Goal: Task Accomplishment & Management: Manage account settings

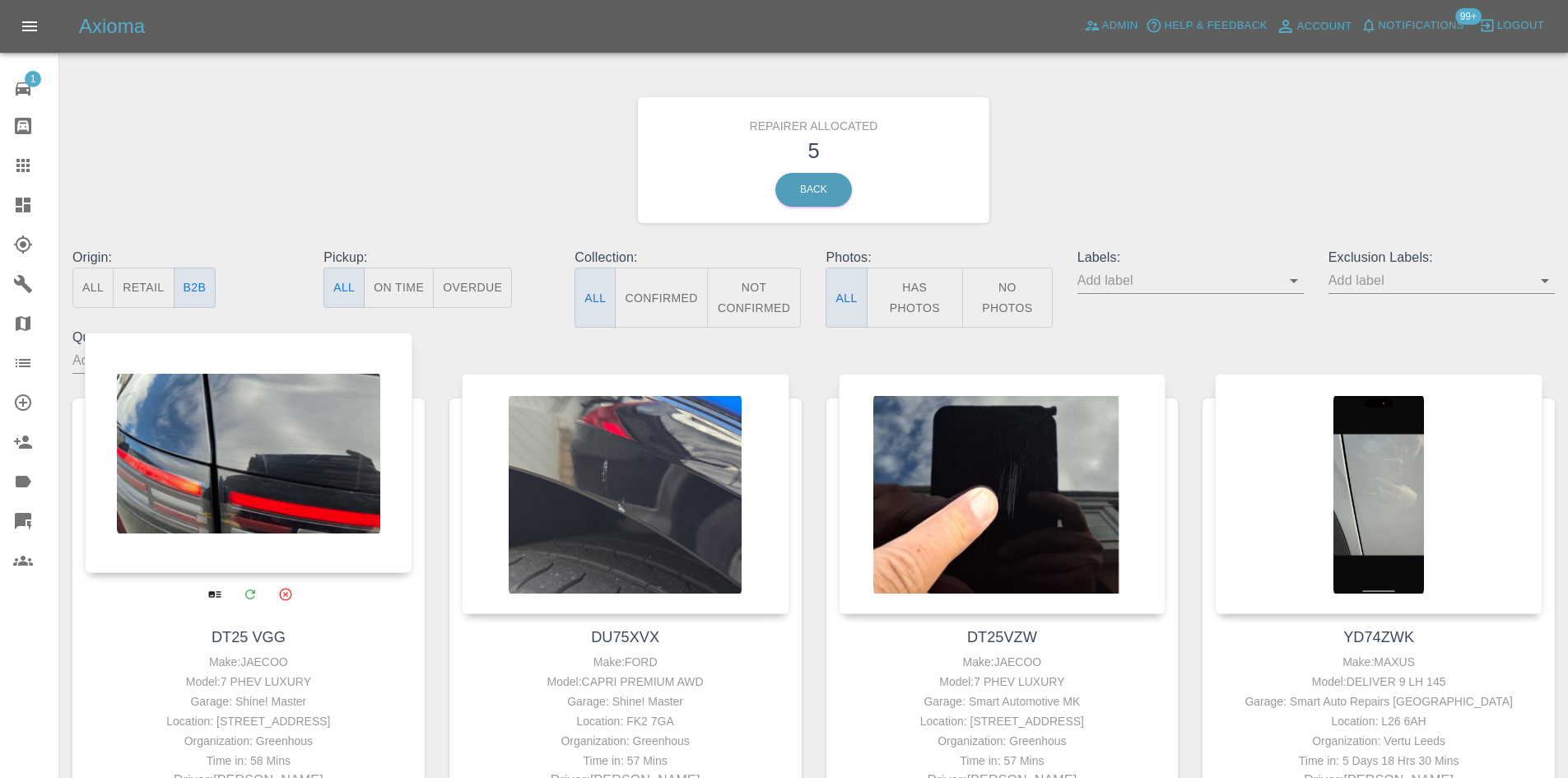
scroll to position [577, 0]
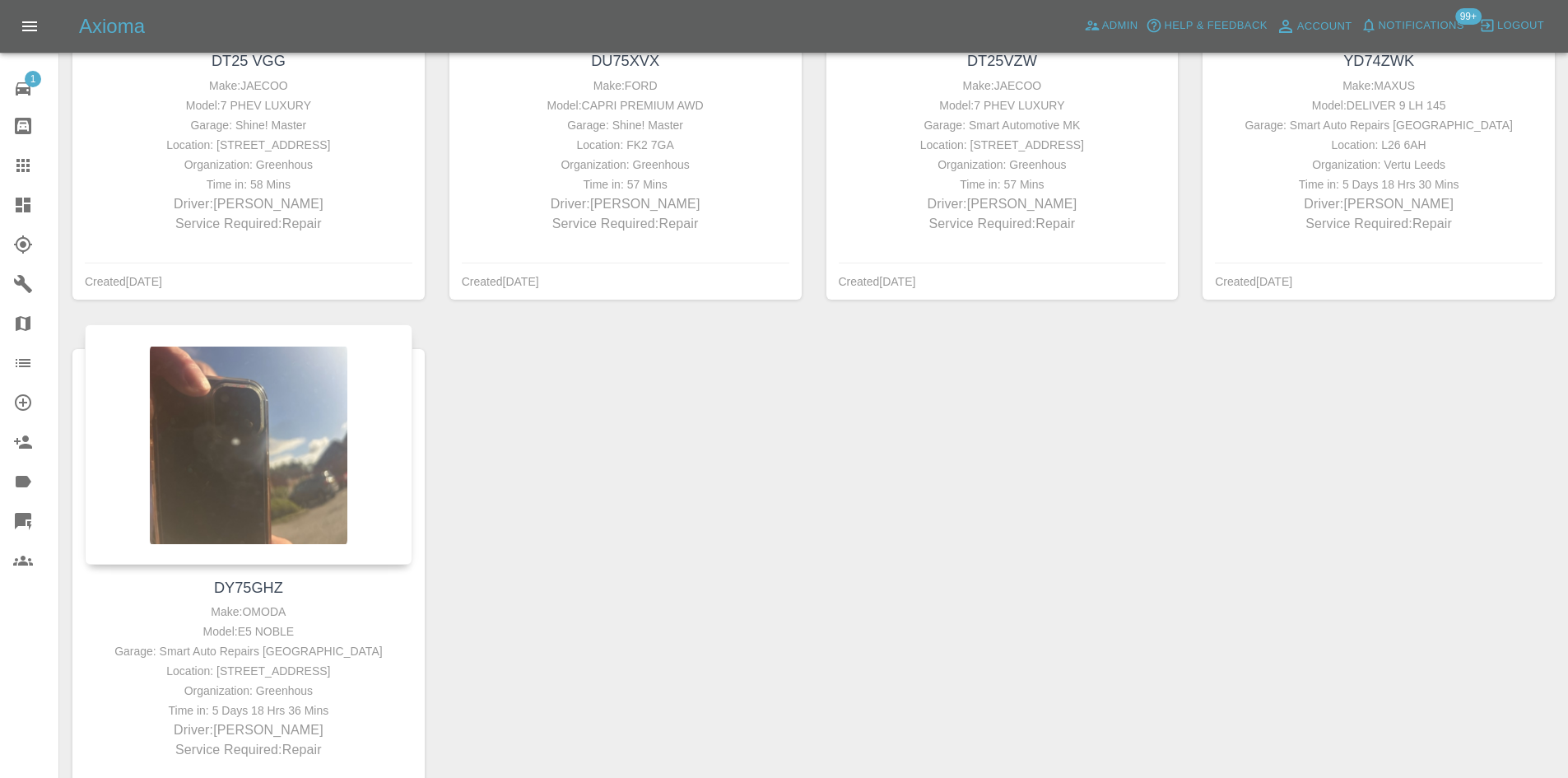
click at [35, 198] on div at bounding box center [36, 204] width 46 height 19
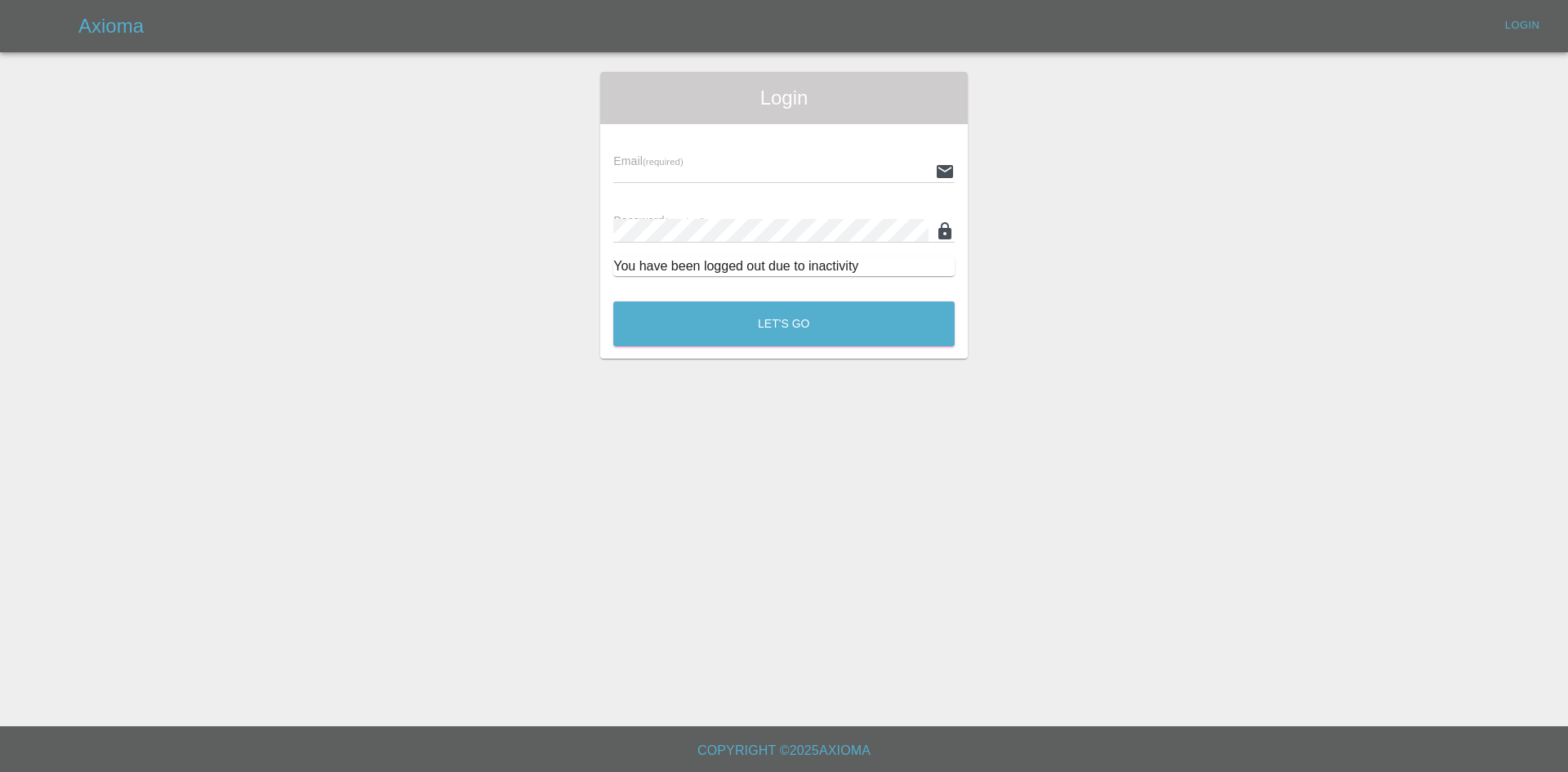
type input "[EMAIL_ADDRESS][DOMAIN_NAME]"
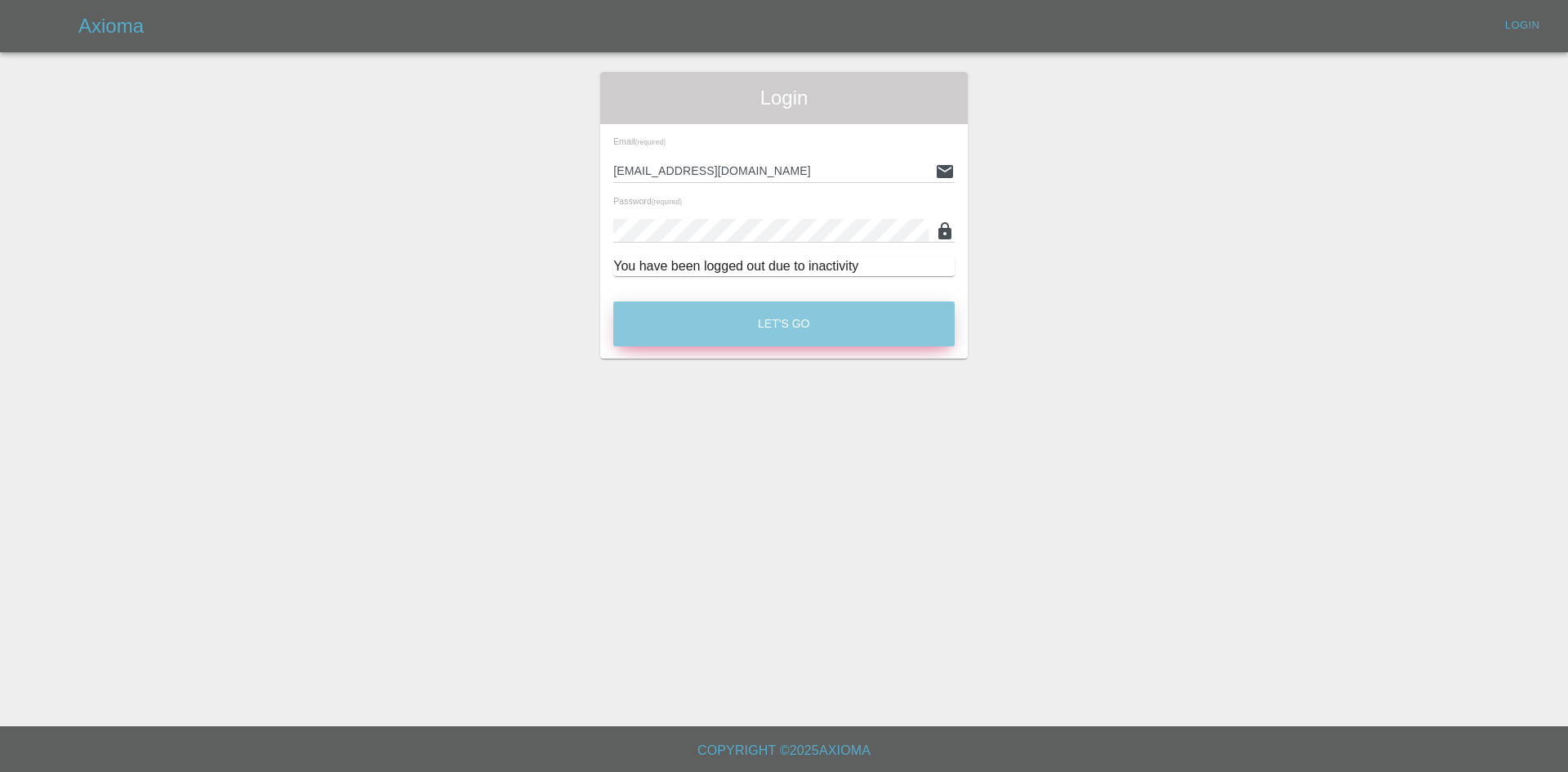
click at [847, 338] on button "Let's Go" at bounding box center [784, 323] width 341 height 45
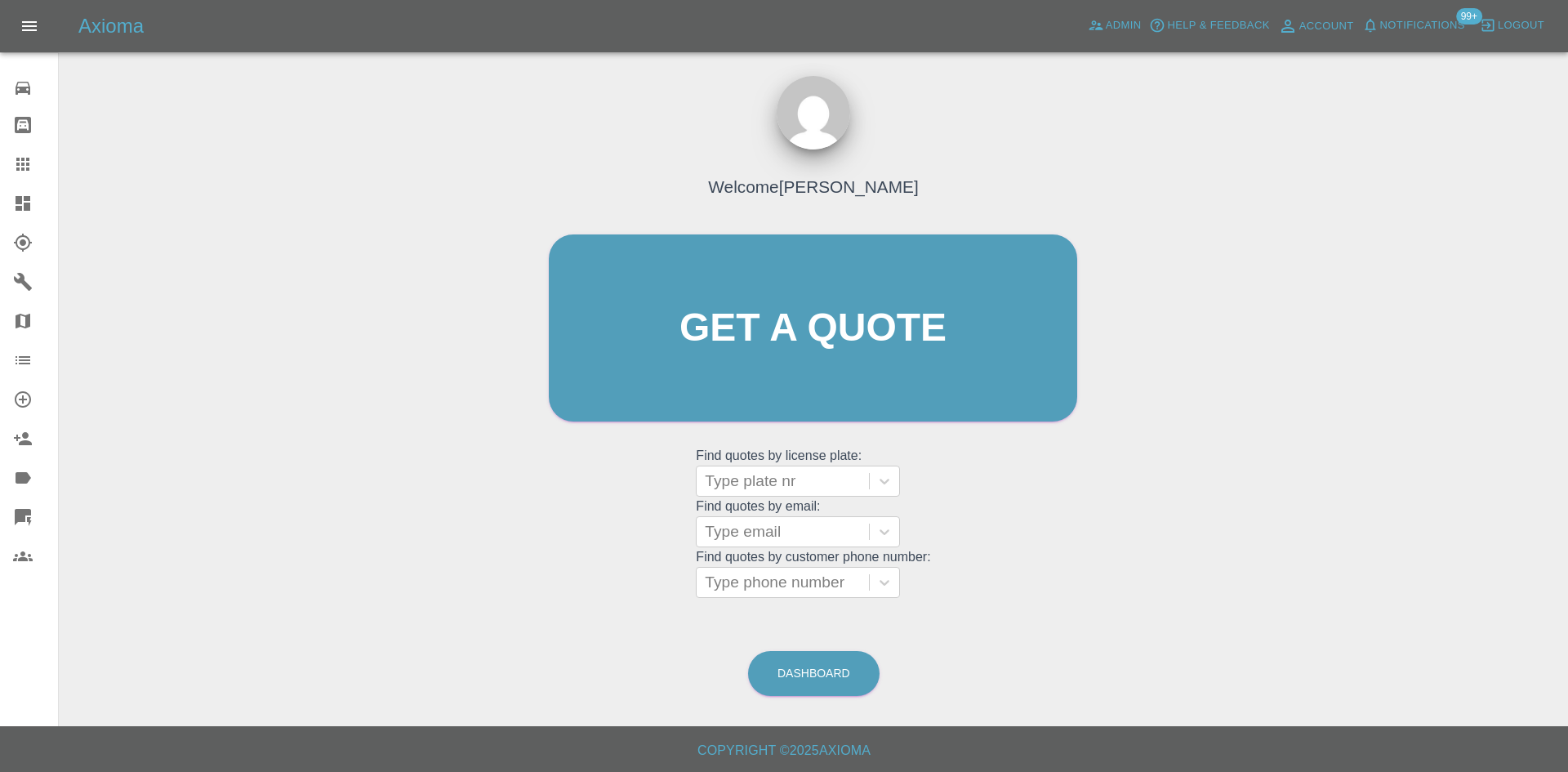
click at [34, 206] on div at bounding box center [36, 203] width 46 height 19
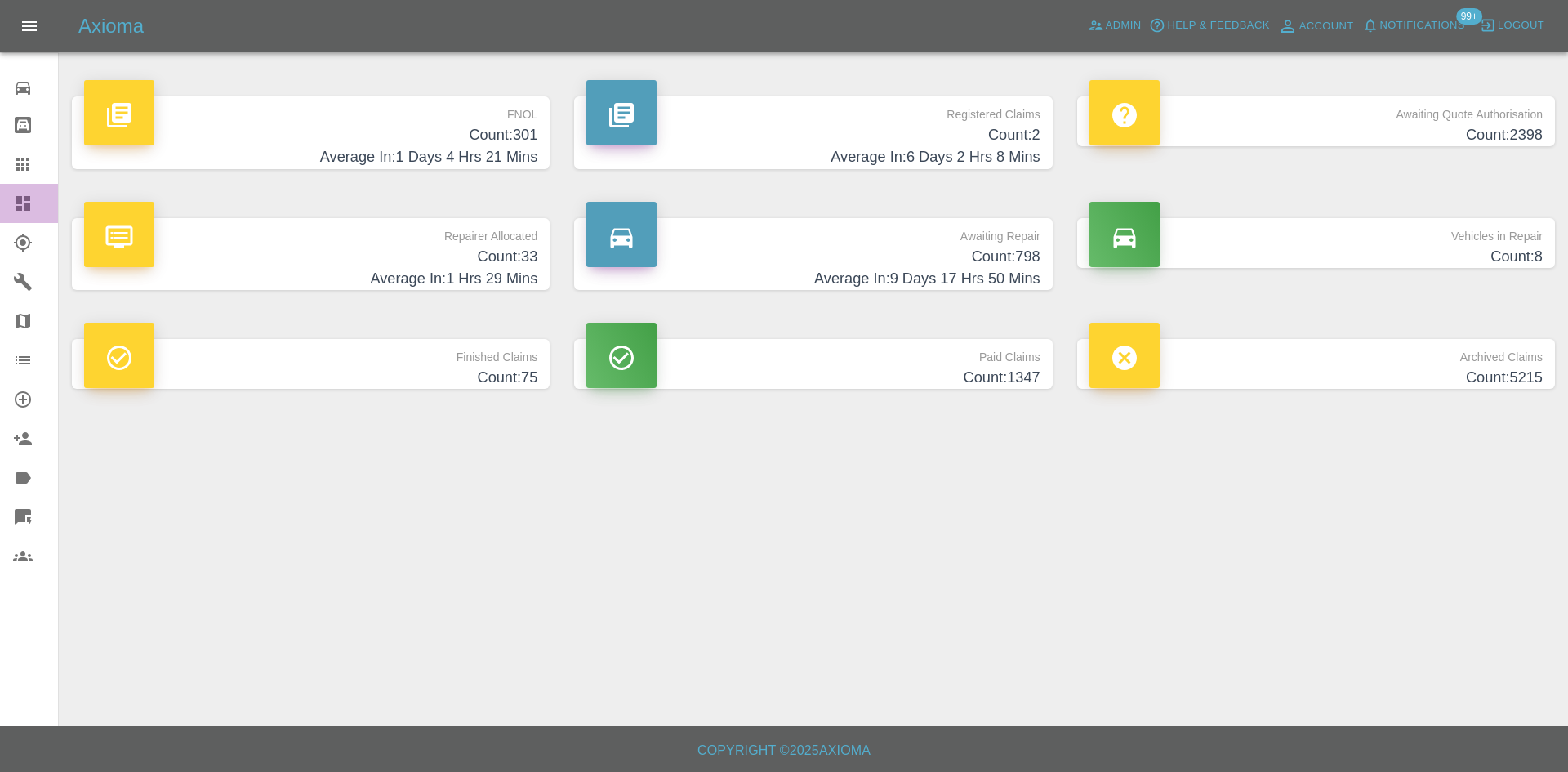
click at [42, 198] on div at bounding box center [36, 203] width 46 height 19
click at [21, 201] on icon at bounding box center [23, 203] width 15 height 15
click at [461, 126] on h4 "Count: 301" at bounding box center [310, 135] width 453 height 22
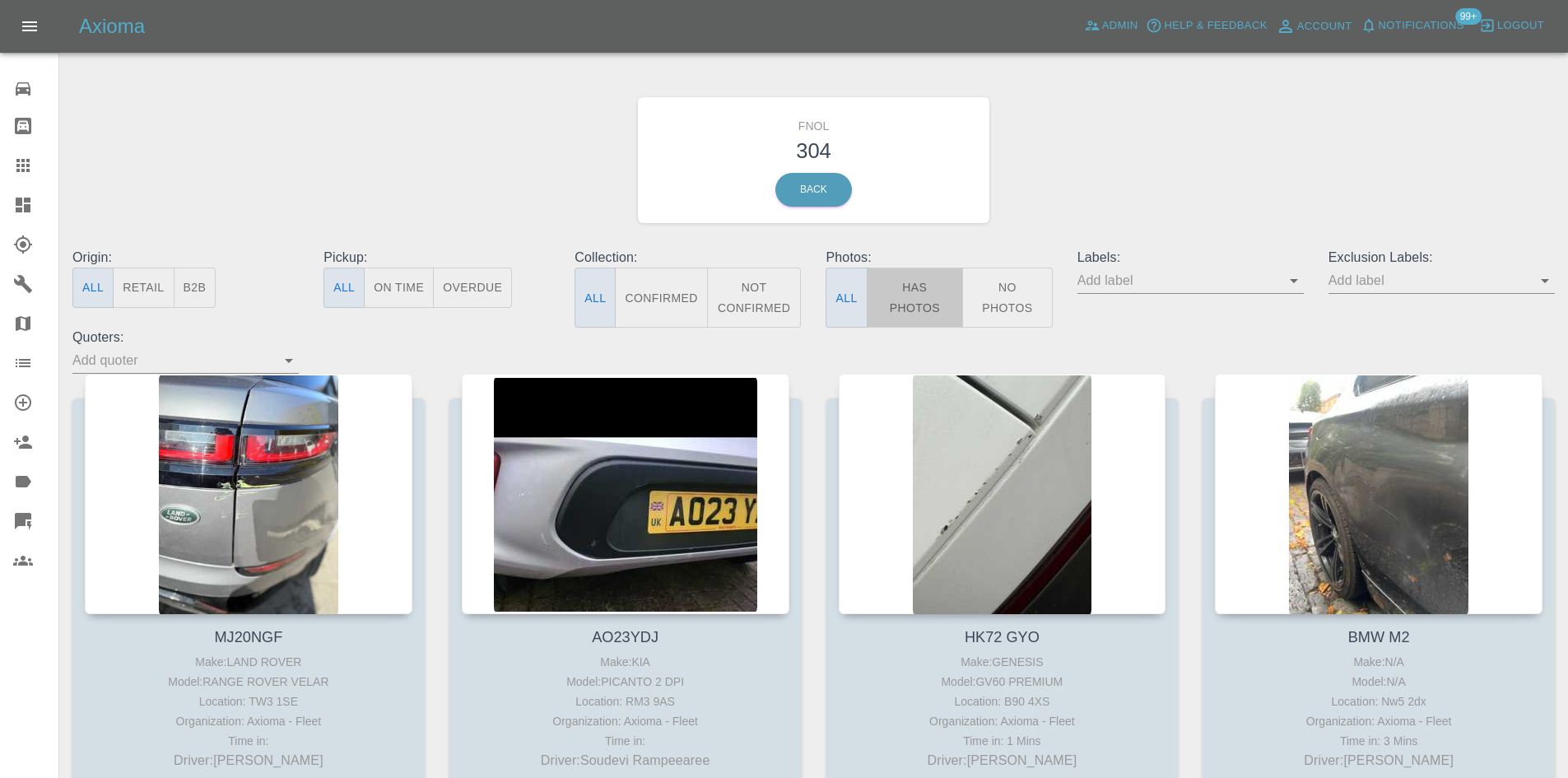
click at [928, 290] on button "Has Photos" at bounding box center [916, 297] width 97 height 60
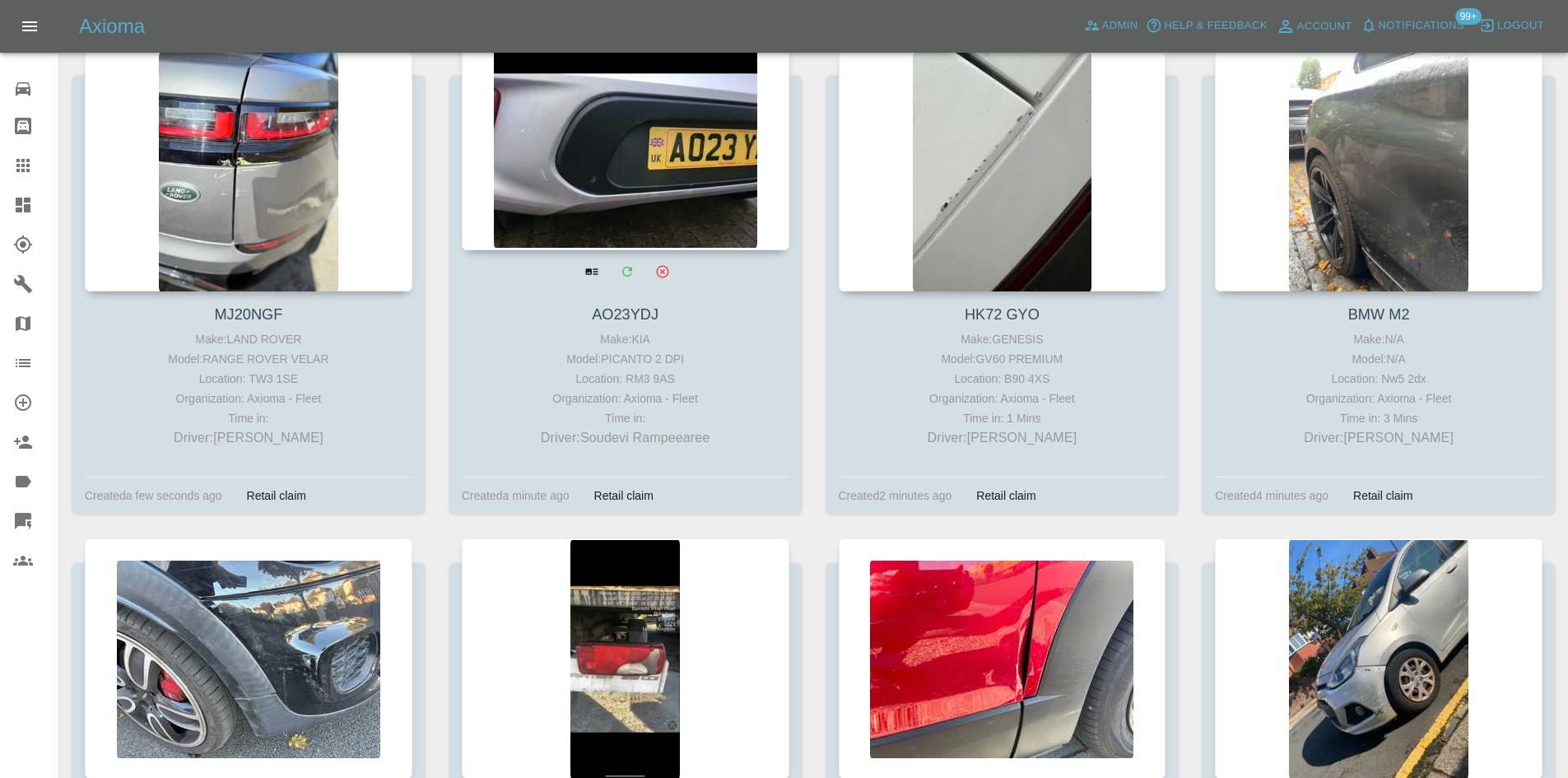
scroll to position [741, 0]
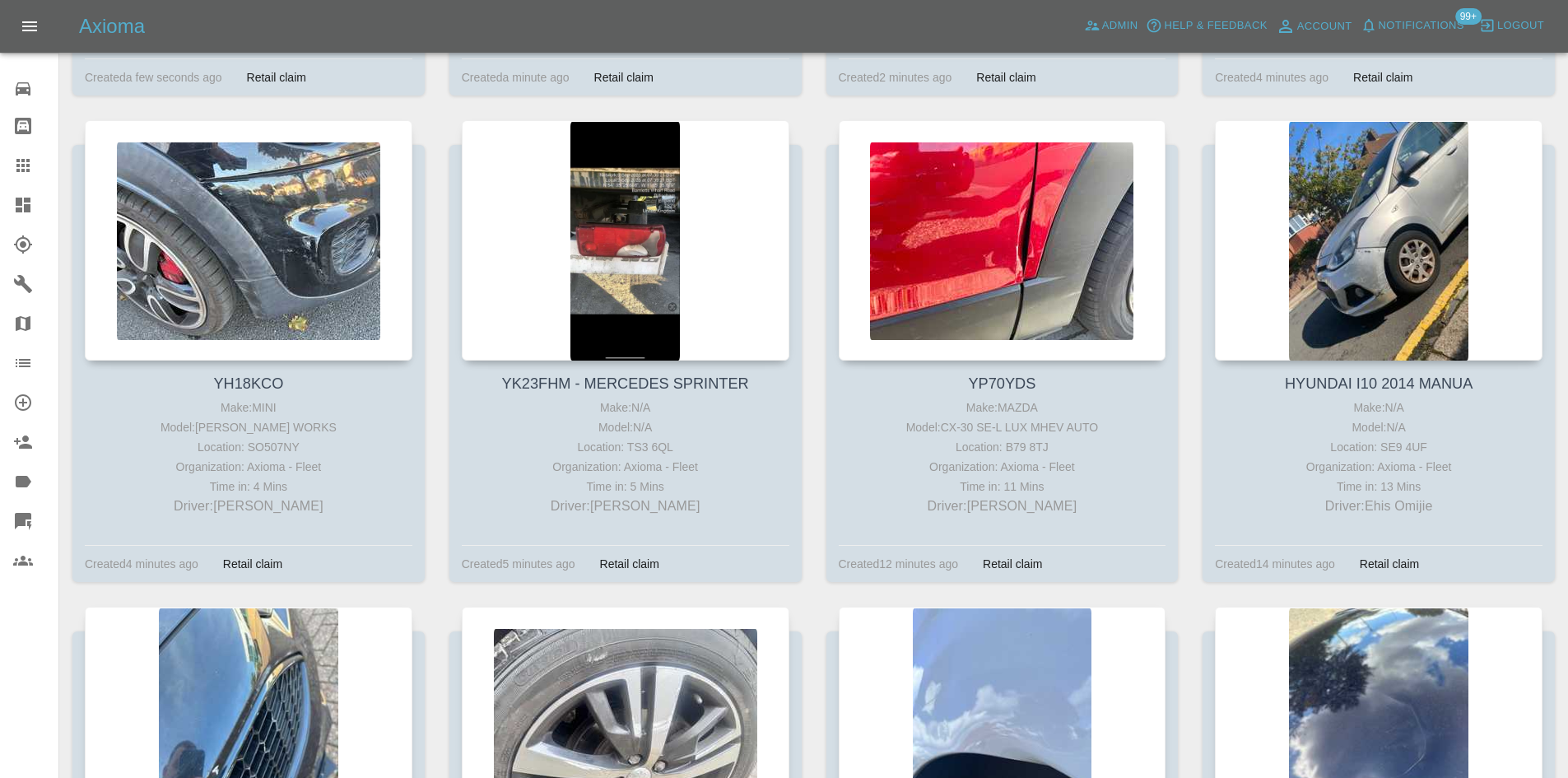
click at [29, 202] on icon at bounding box center [23, 205] width 15 height 15
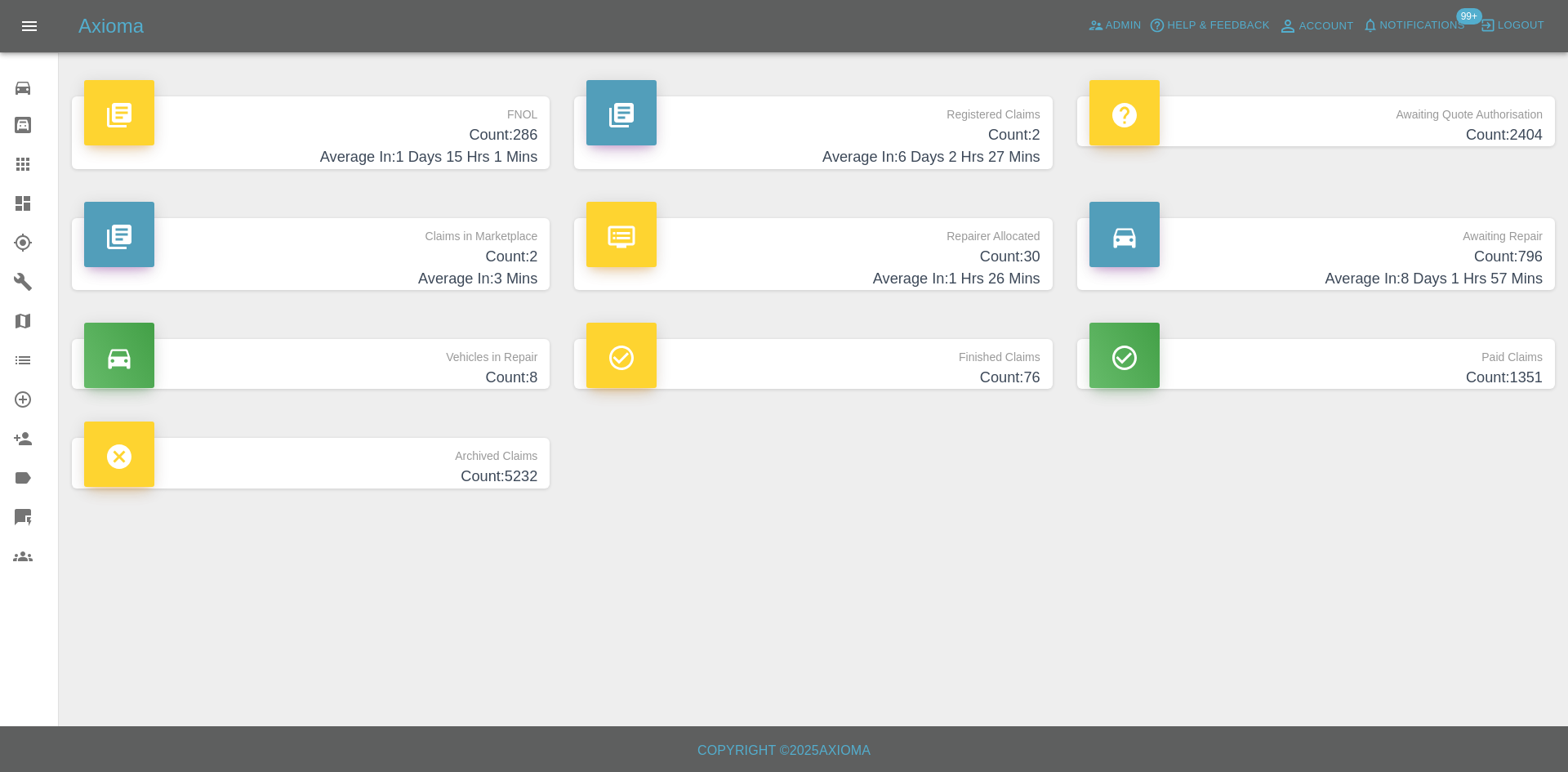
click at [507, 134] on h4 "Count: 286" at bounding box center [310, 135] width 453 height 22
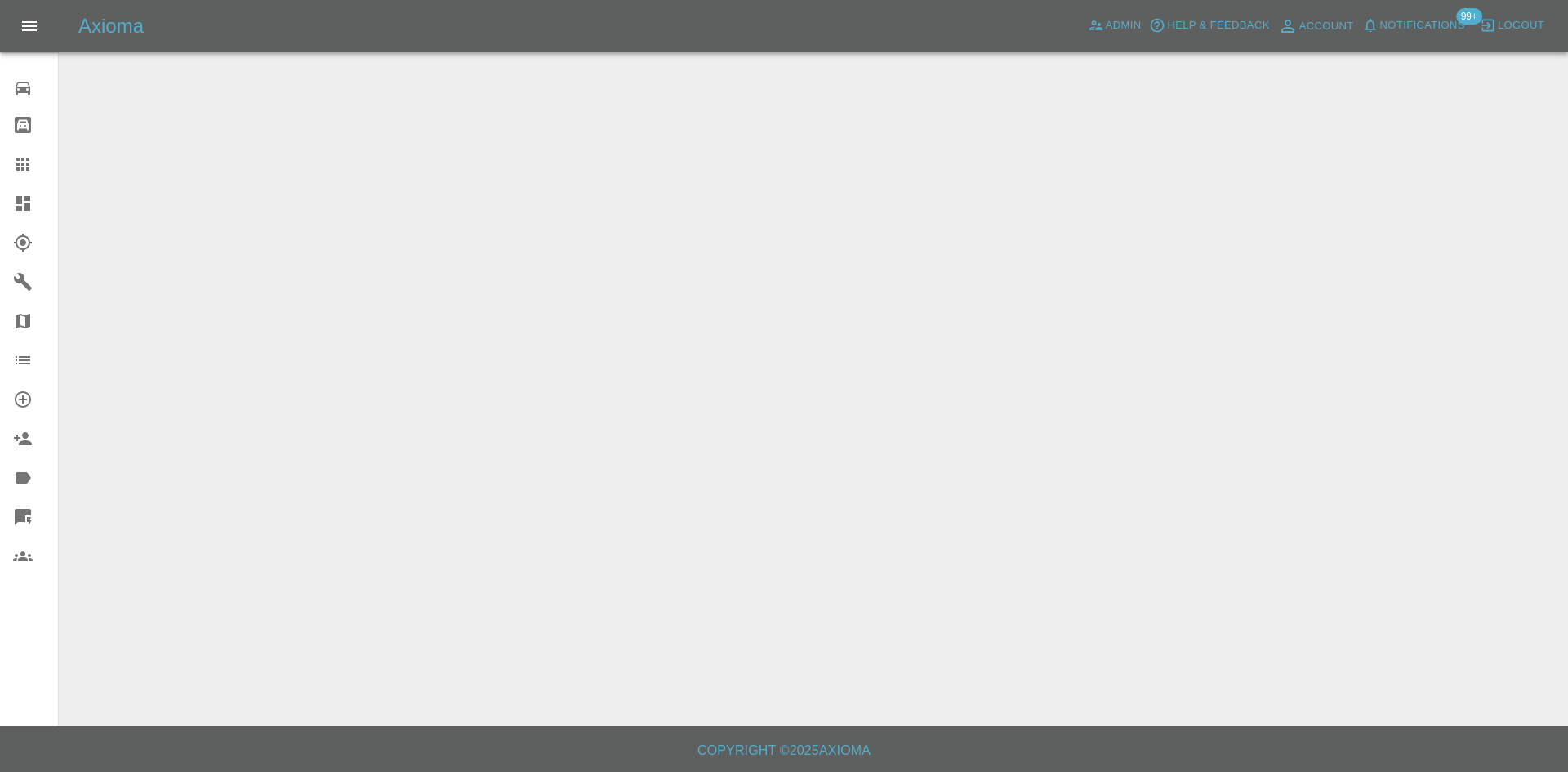
click at [29, 201] on icon at bounding box center [23, 203] width 15 height 15
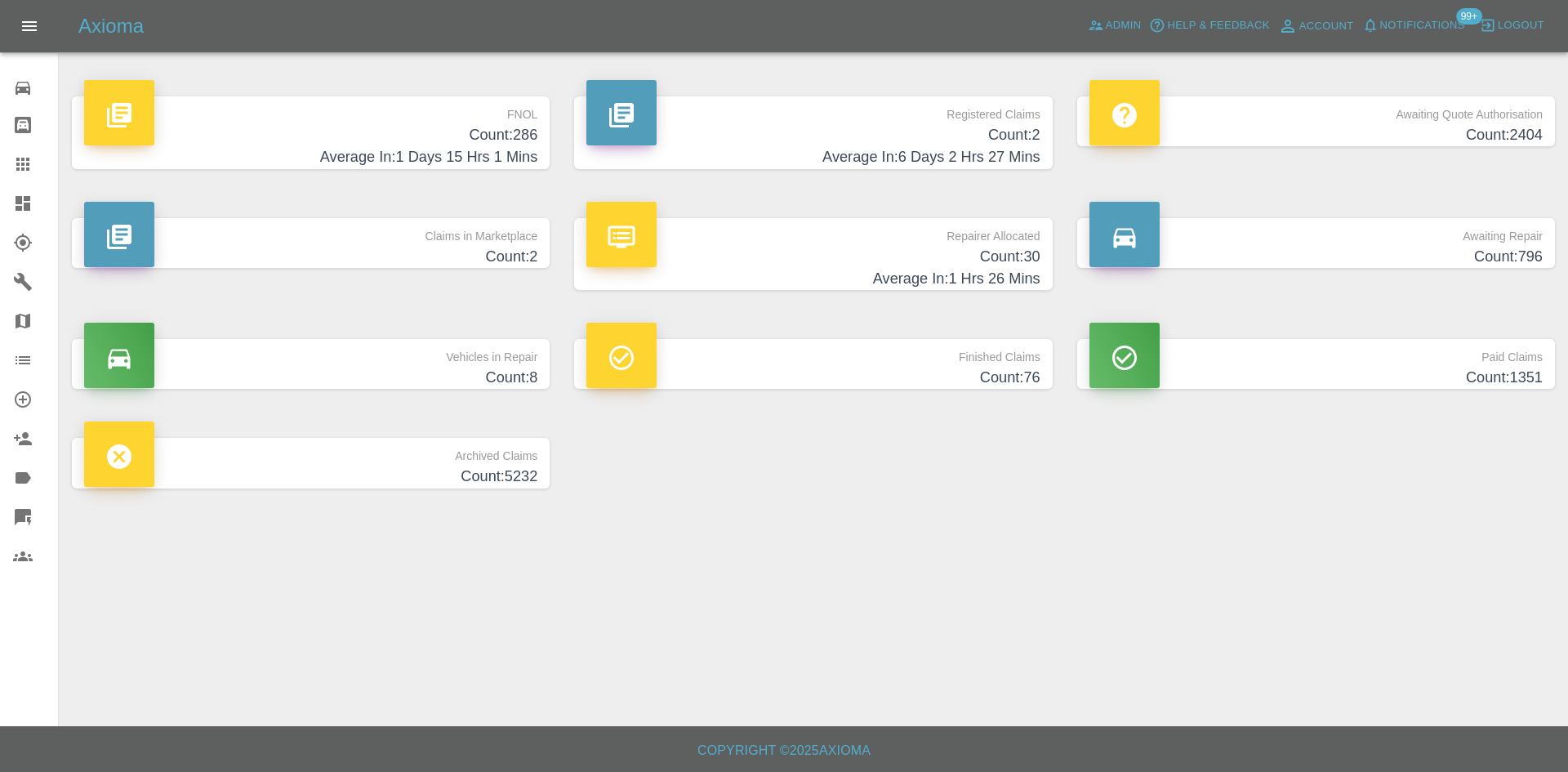
drag, startPoint x: 1017, startPoint y: 152, endPoint x: 761, endPoint y: 245, distance: 272.4
click at [1016, 130] on h4 "Count: 2" at bounding box center [813, 135] width 453 height 22
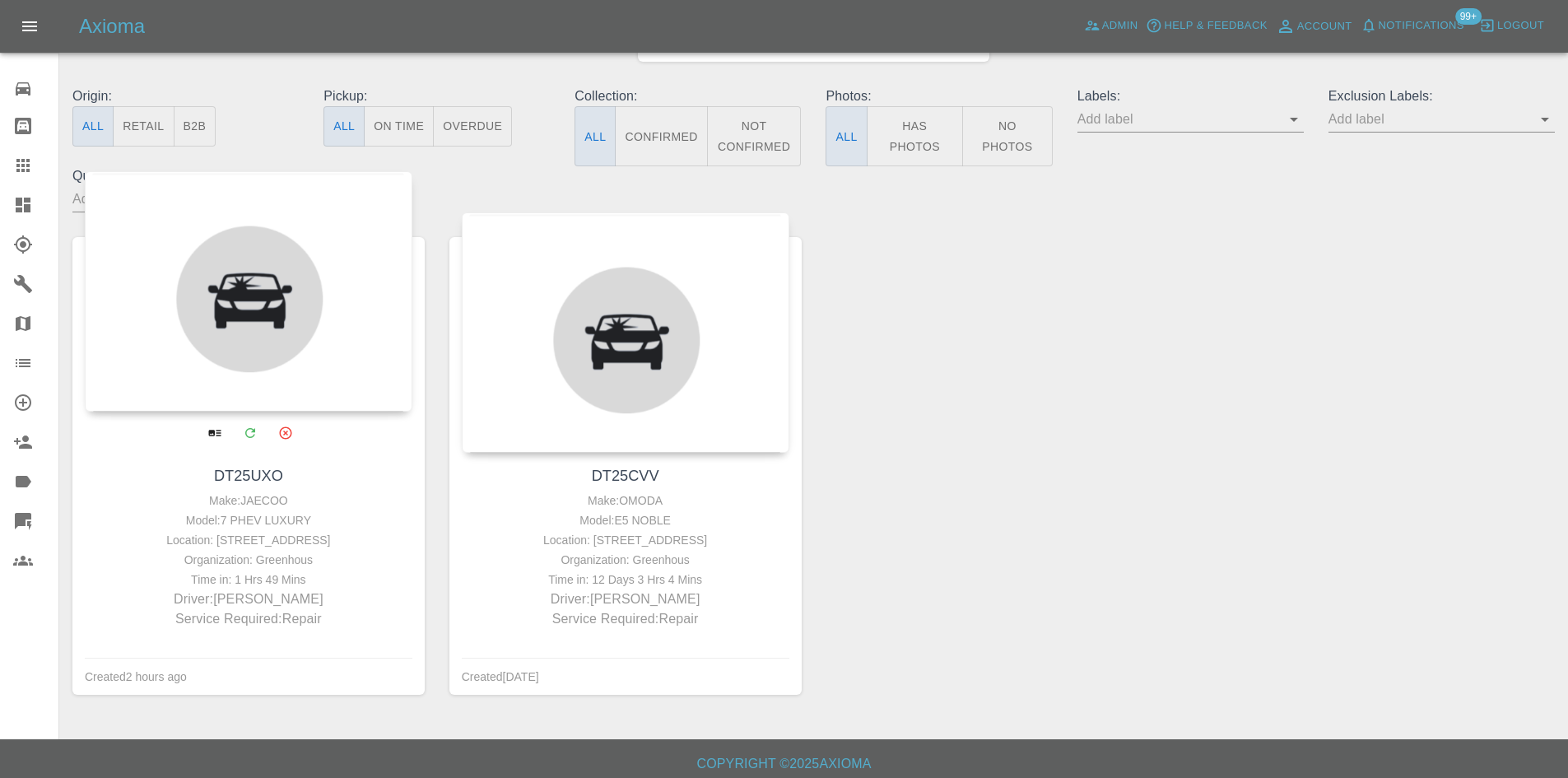
scroll to position [165, 0]
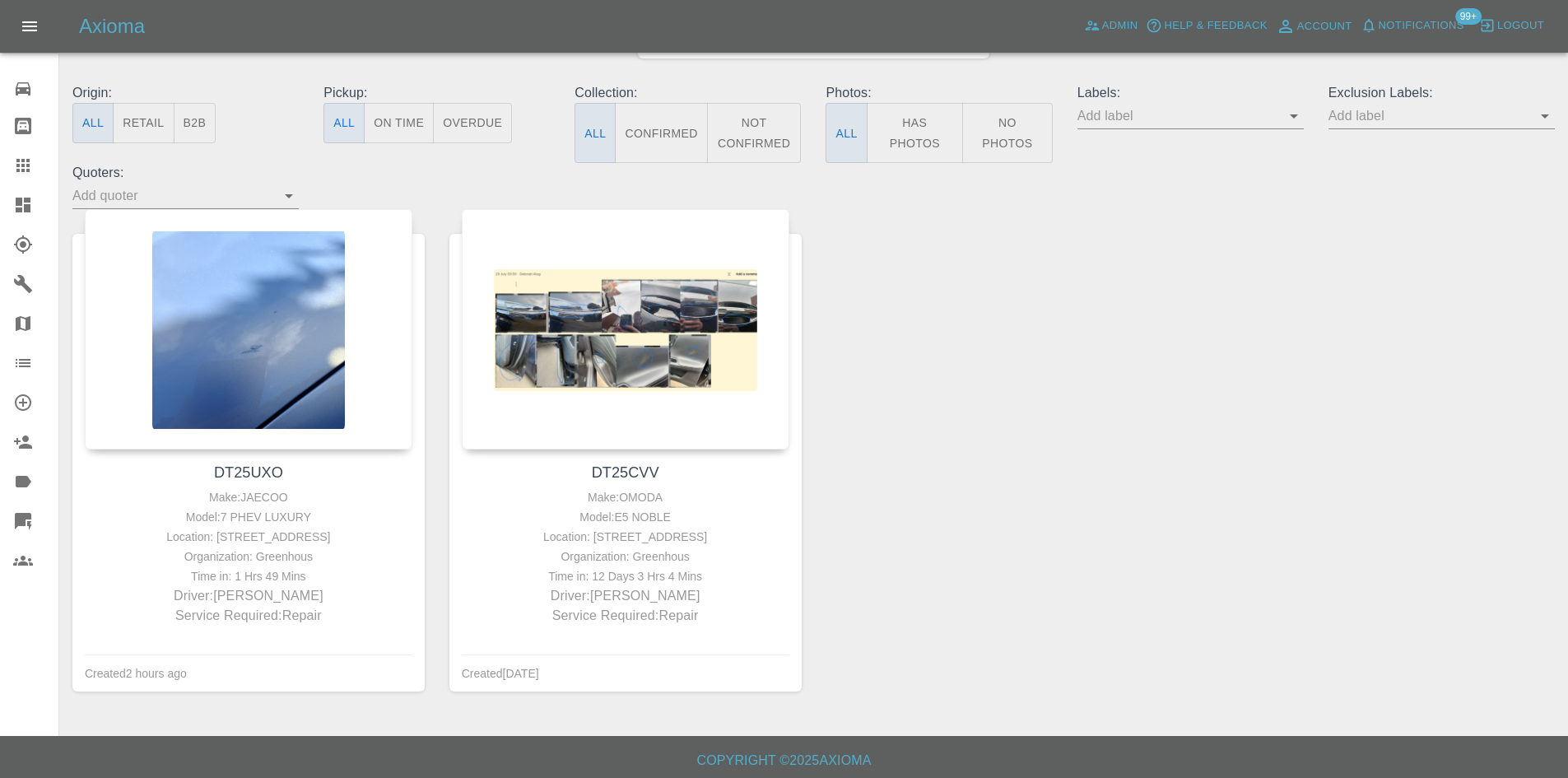
click at [22, 207] on icon at bounding box center [22, 204] width 19 height 19
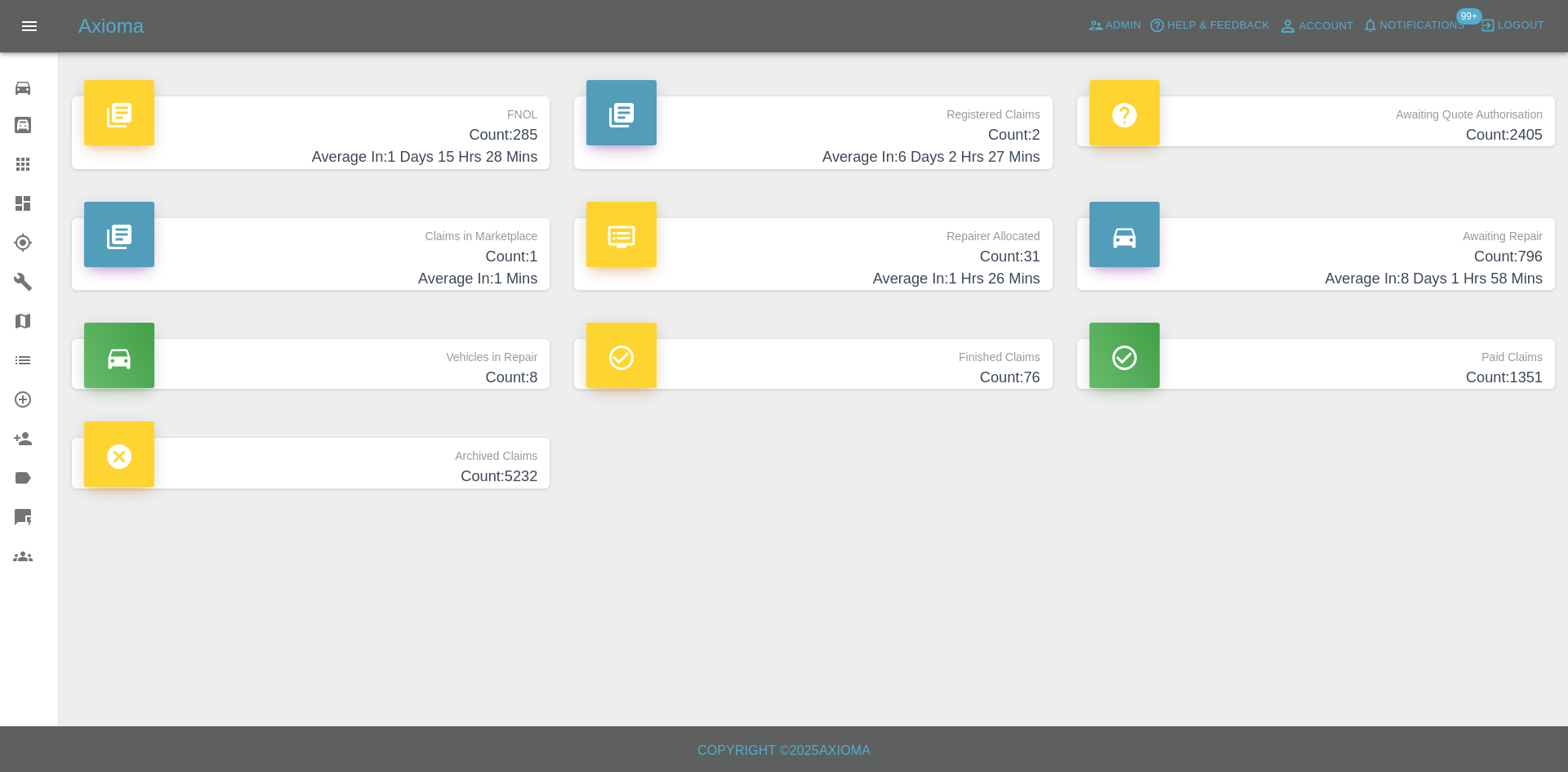
click at [524, 133] on h4 "Count: 285" at bounding box center [310, 135] width 453 height 22
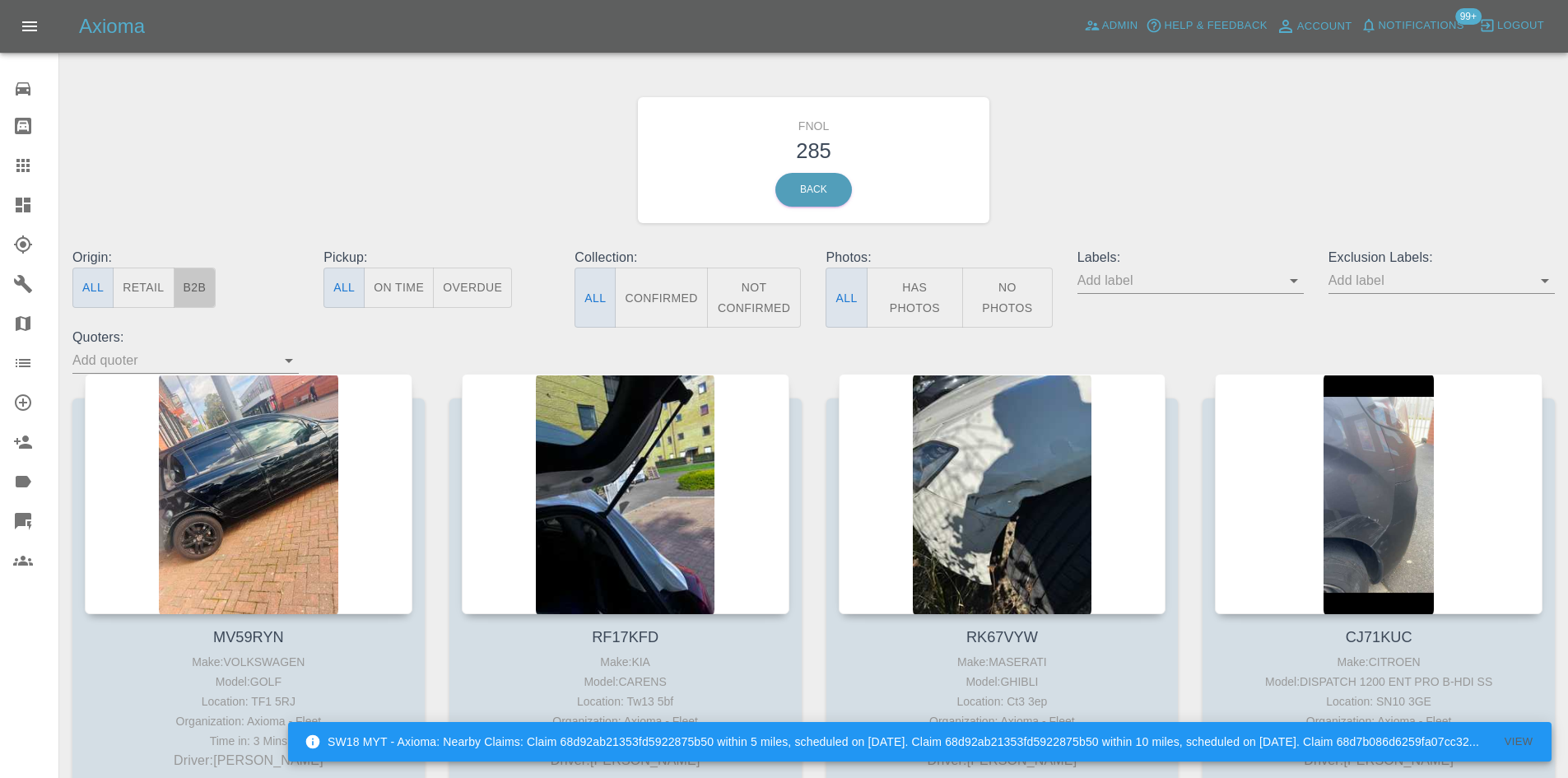
click at [208, 289] on button "B2B" at bounding box center [195, 288] width 43 height 40
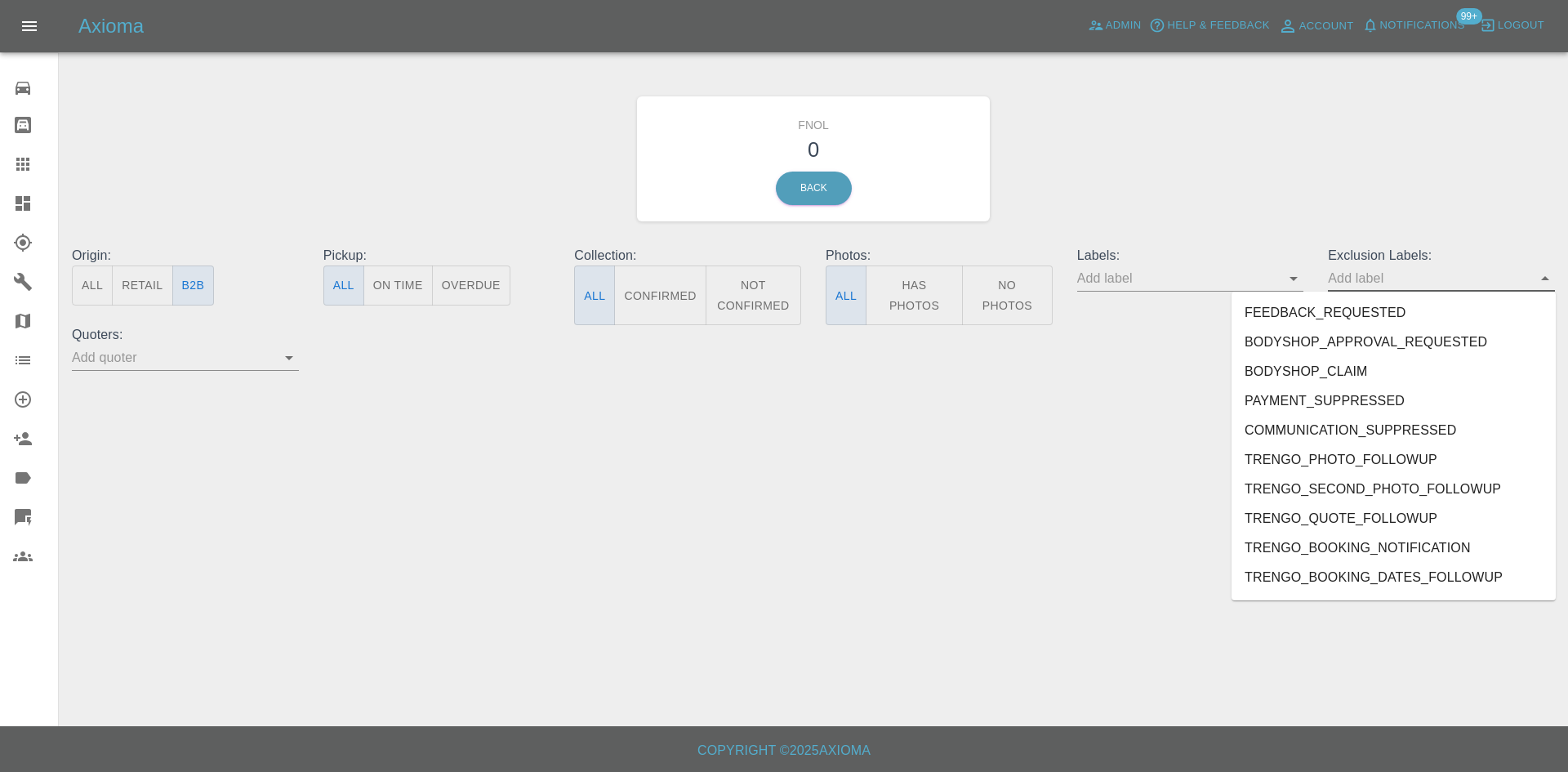
click at [1374, 277] on input "text" at bounding box center [1429, 278] width 202 height 26
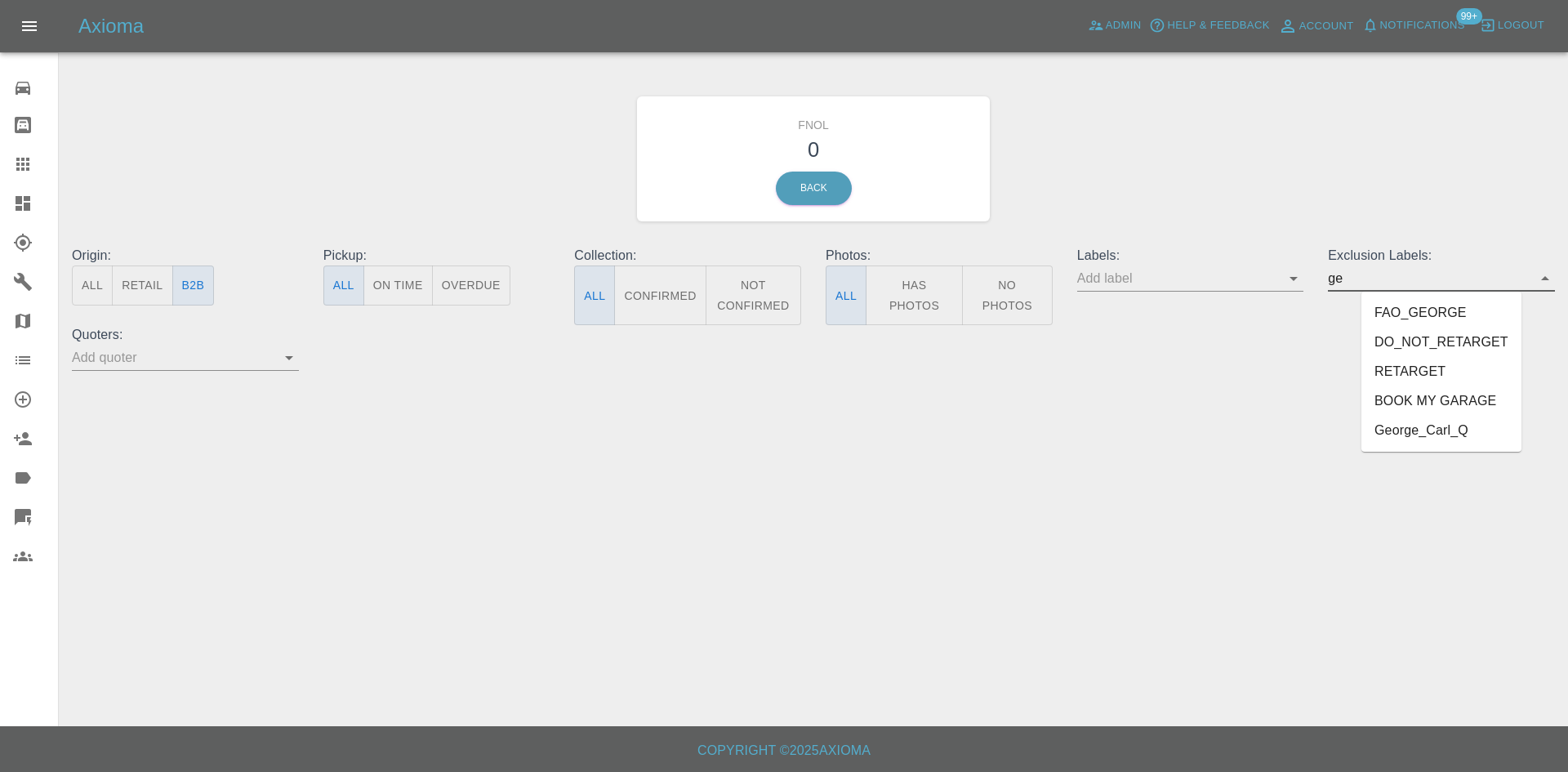
type input "geo"
click at [1447, 335] on li "George_Carl_Q" at bounding box center [1442, 342] width 120 height 29
click at [637, 172] on div "FNOL 0 Back" at bounding box center [813, 159] width 353 height 125
click at [22, 206] on icon at bounding box center [23, 203] width 15 height 15
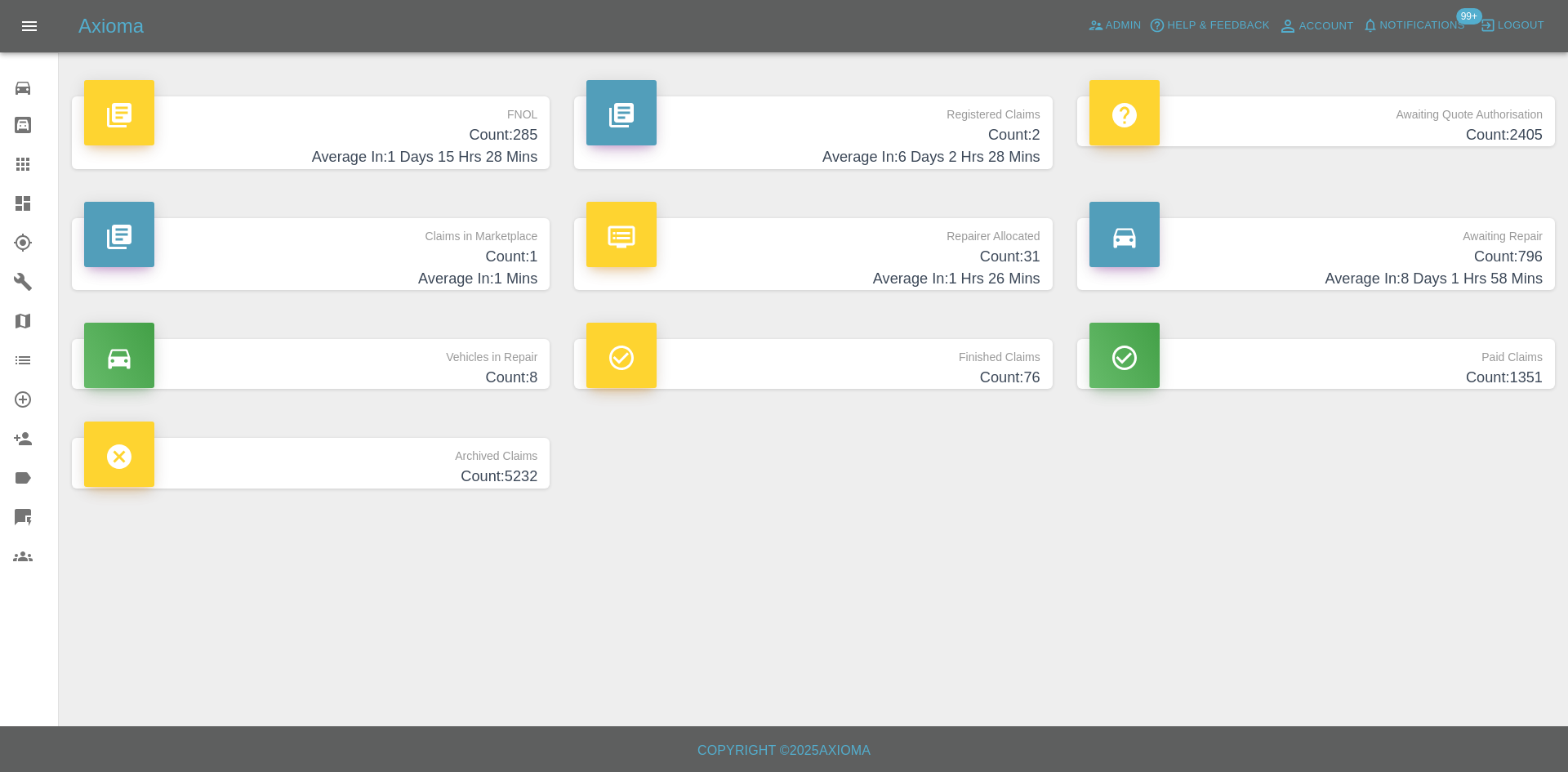
click at [441, 129] on h4 "Count: 285" at bounding box center [310, 135] width 453 height 22
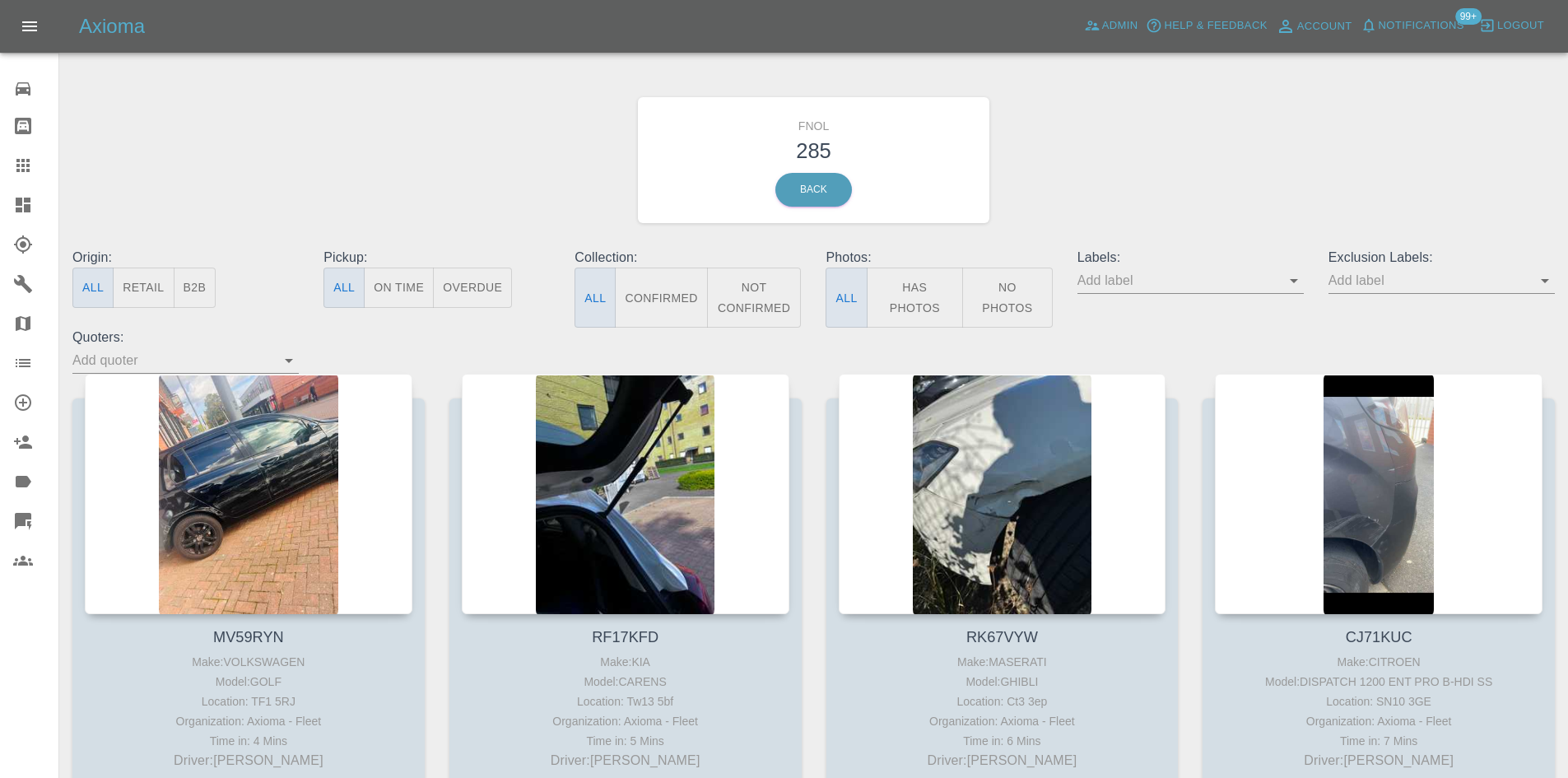
click at [1290, 222] on div "FNOL 285 Back" at bounding box center [813, 160] width 1507 height 176
drag, startPoint x: 921, startPoint y: 280, endPoint x: 412, endPoint y: 181, distance: 518.5
click at [920, 280] on button "Has Photos" at bounding box center [916, 297] width 97 height 60
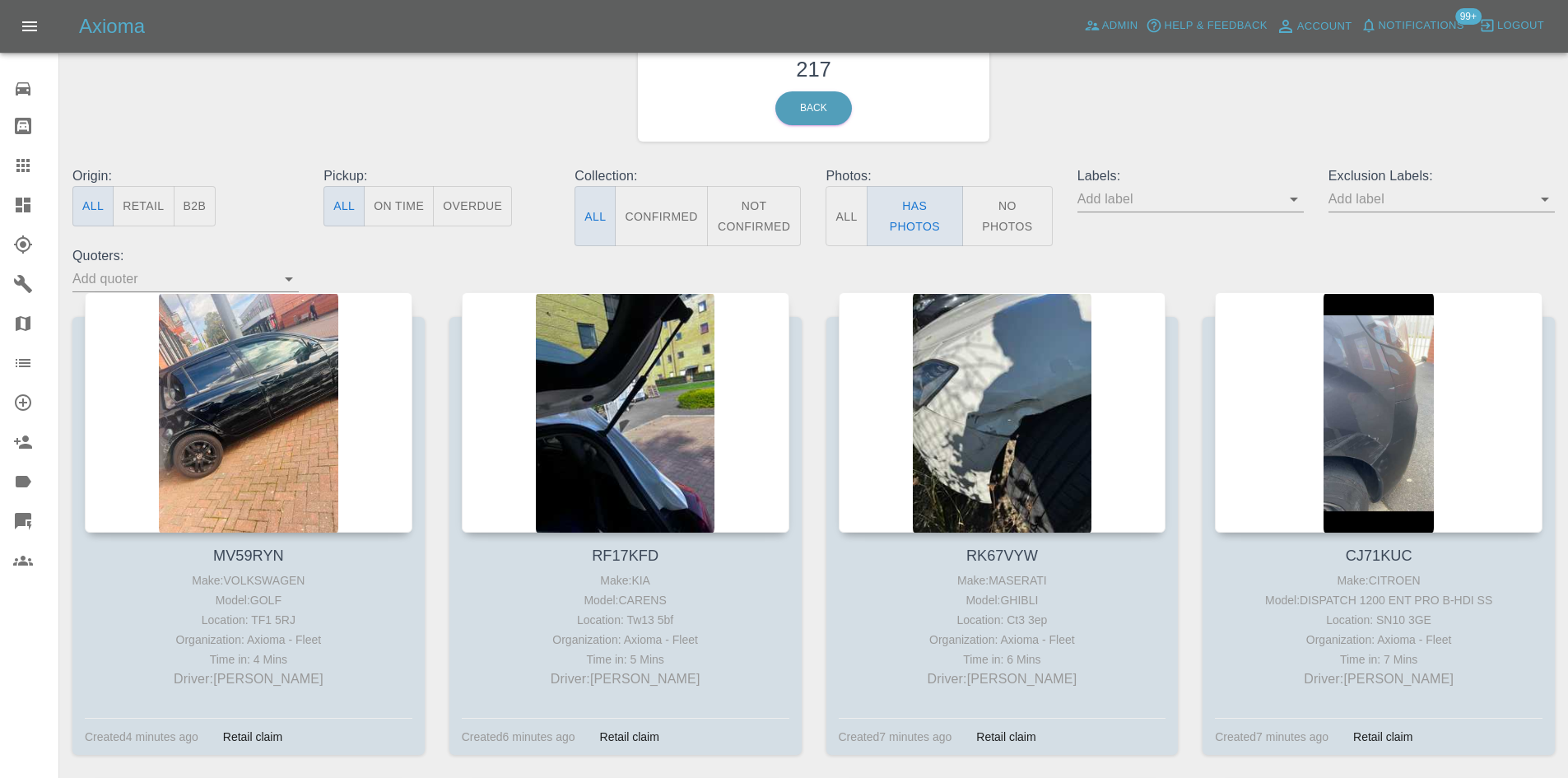
scroll to position [83, 0]
click at [1409, 208] on input "text" at bounding box center [1429, 198] width 201 height 26
type input "geo"
click at [1478, 261] on li "George_Carl_Q" at bounding box center [1442, 262] width 121 height 29
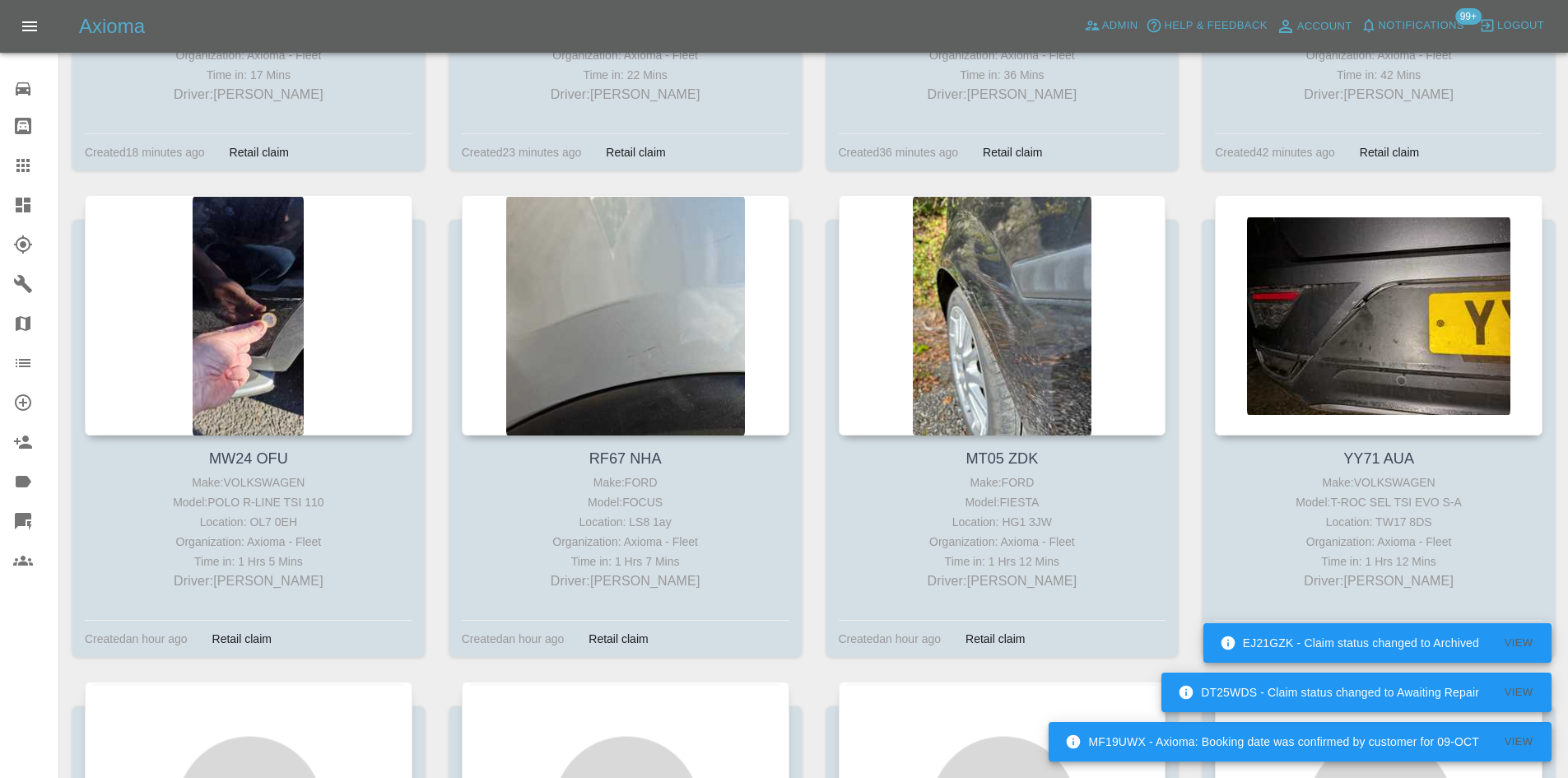
scroll to position [1235, 0]
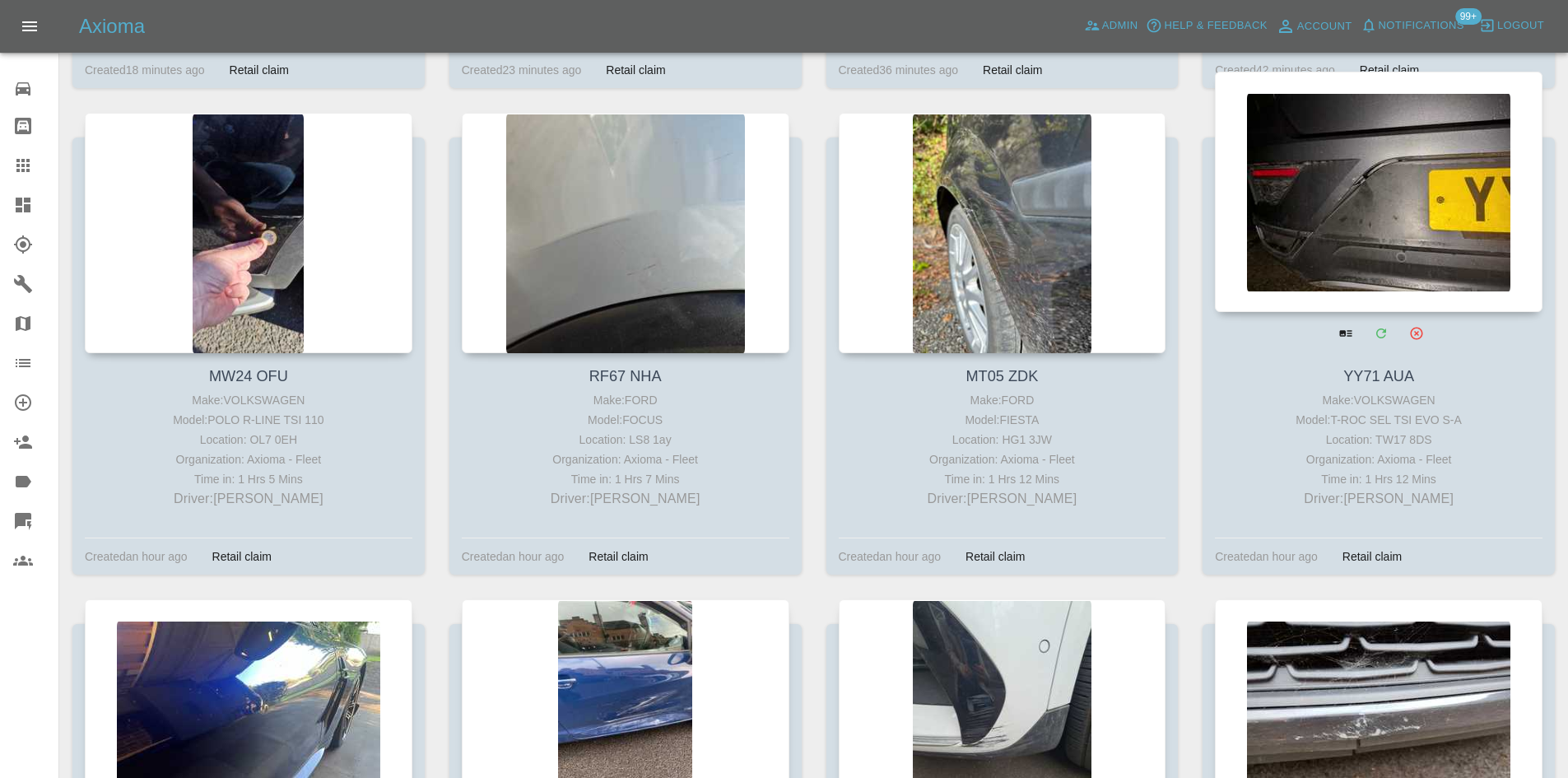
drag, startPoint x: 1370, startPoint y: 207, endPoint x: 1356, endPoint y: 208, distance: 14.0
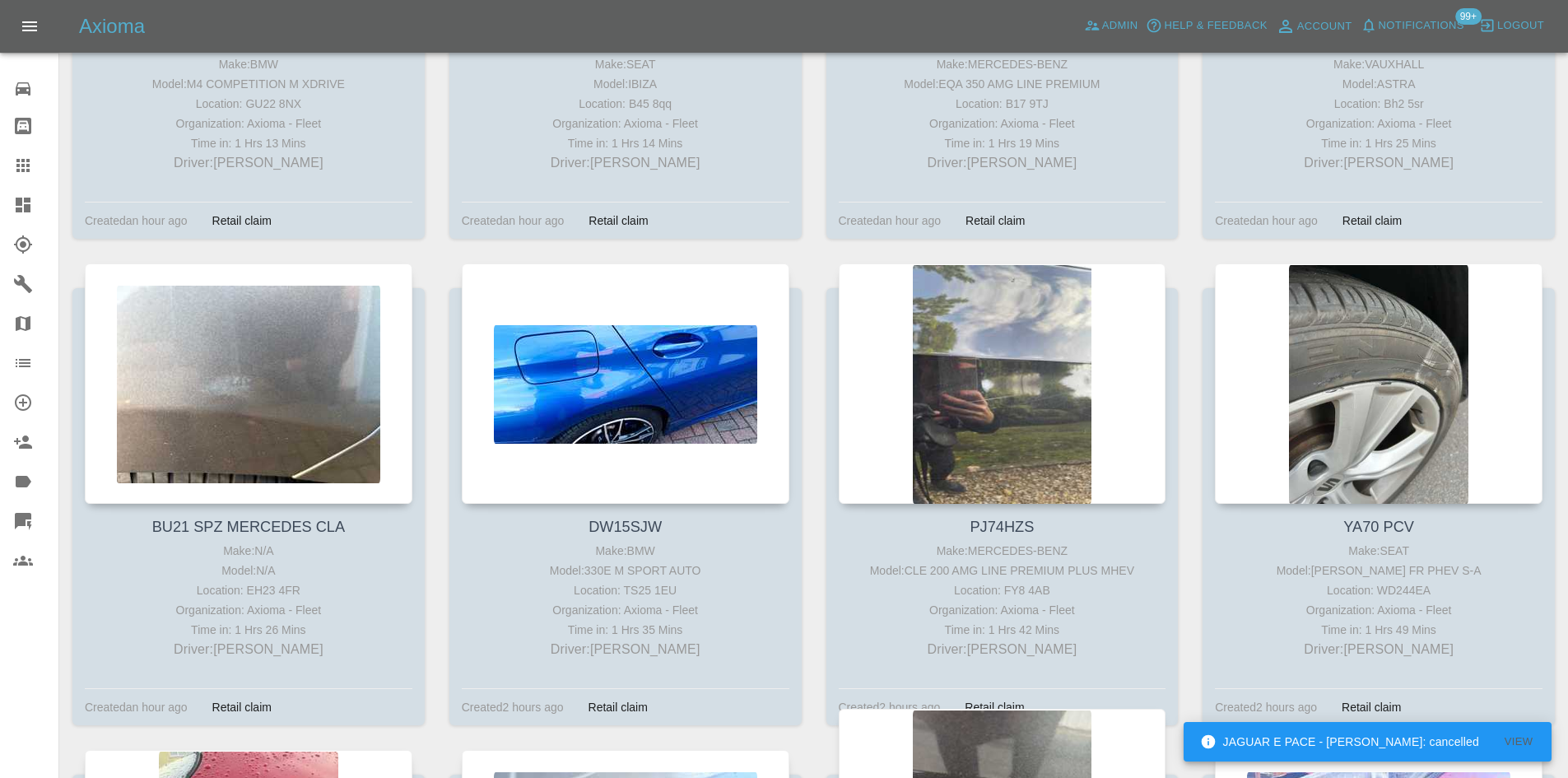
scroll to position [2552, 0]
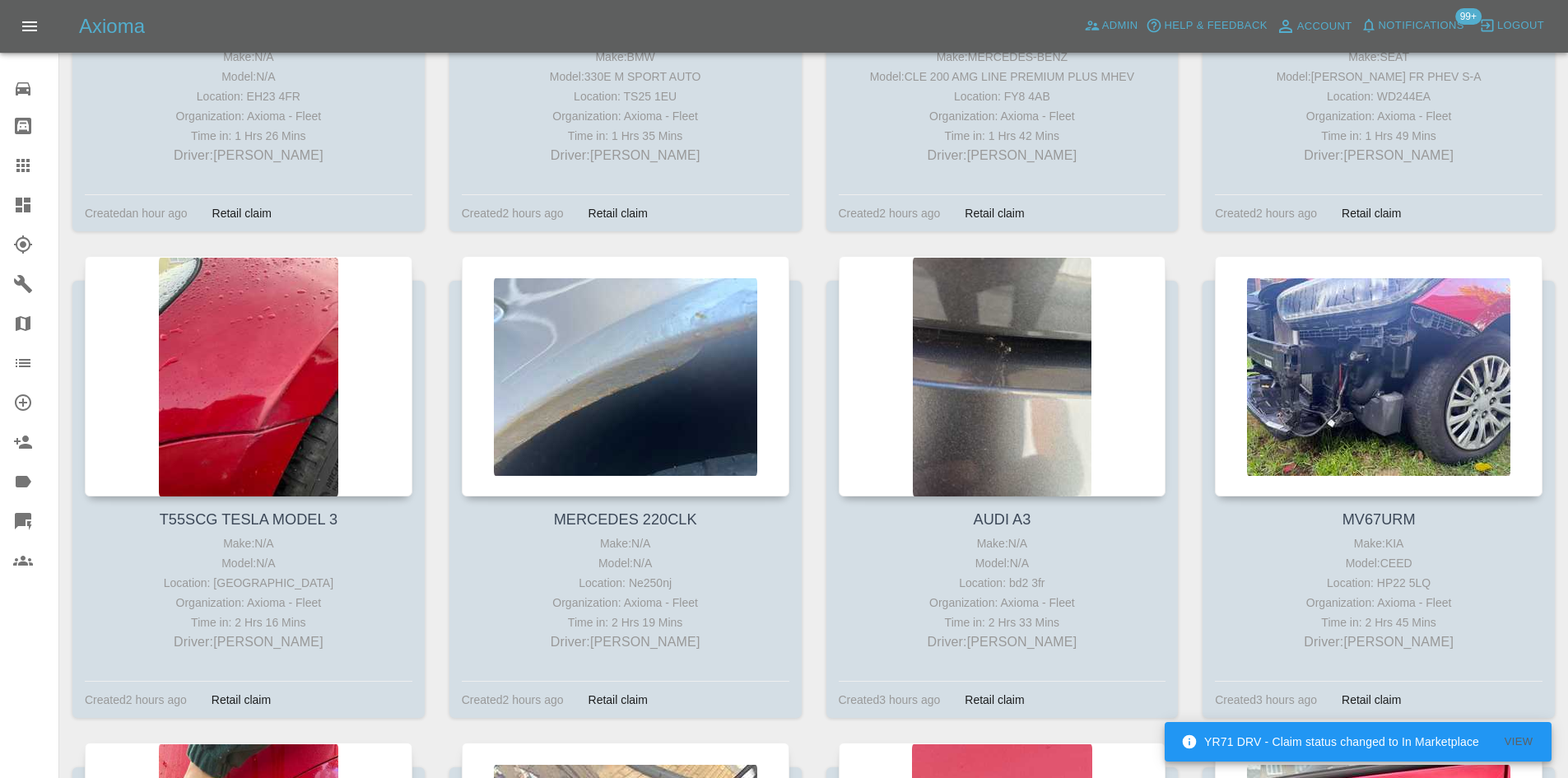
click at [24, 200] on icon at bounding box center [23, 205] width 15 height 15
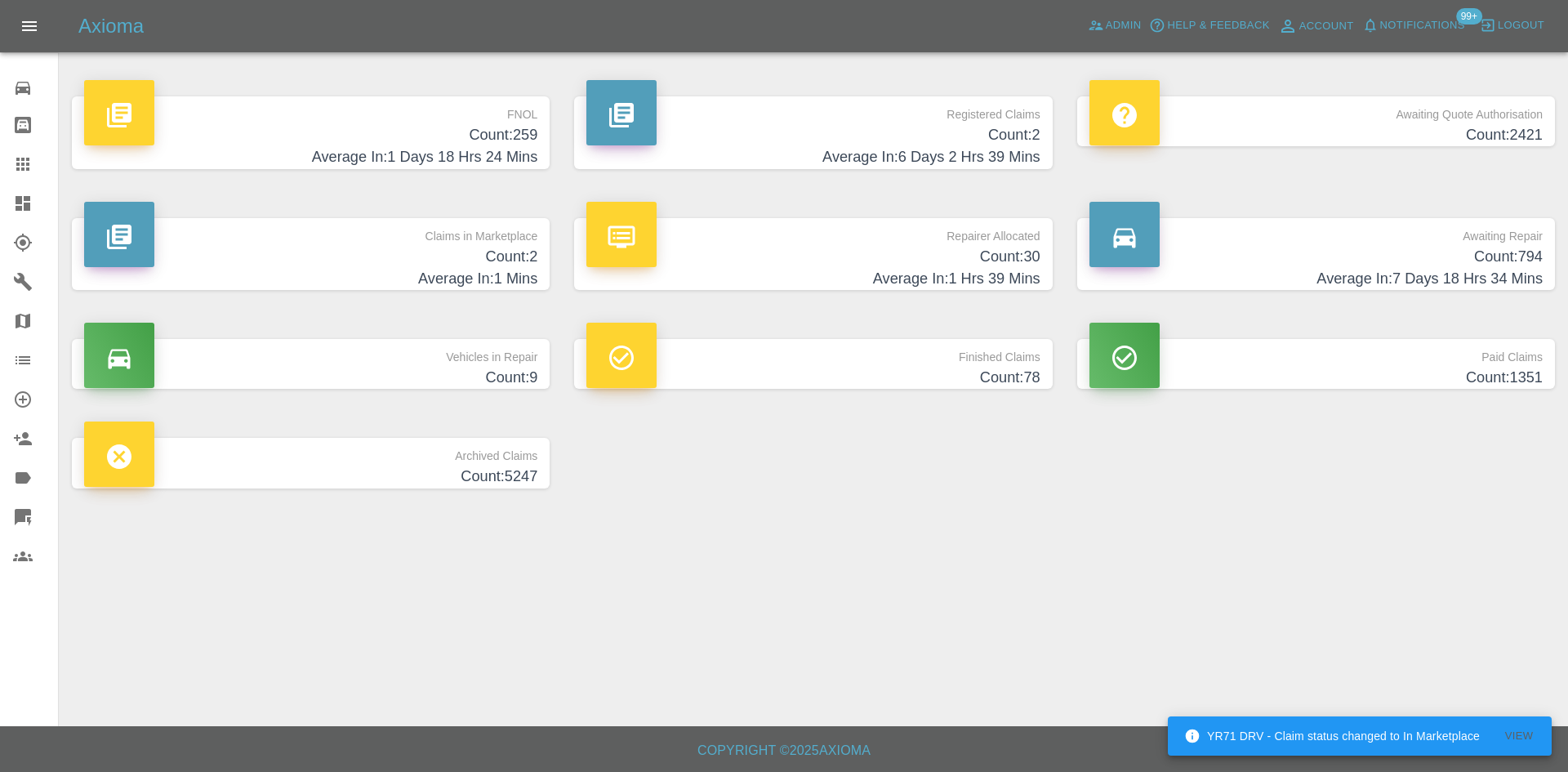
click at [958, 139] on h4 "Count: 2" at bounding box center [813, 135] width 453 height 22
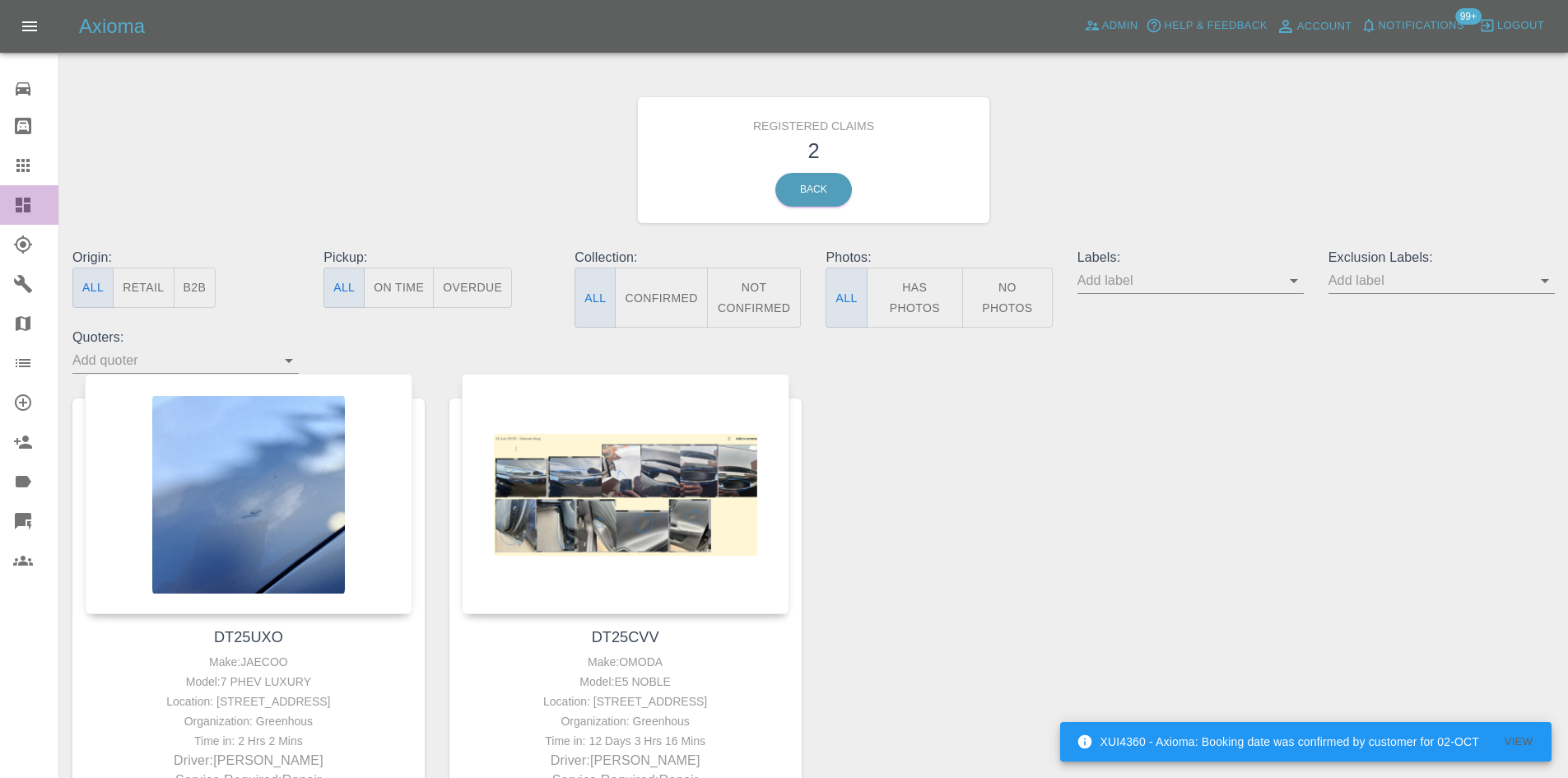
click at [33, 205] on div at bounding box center [36, 204] width 46 height 19
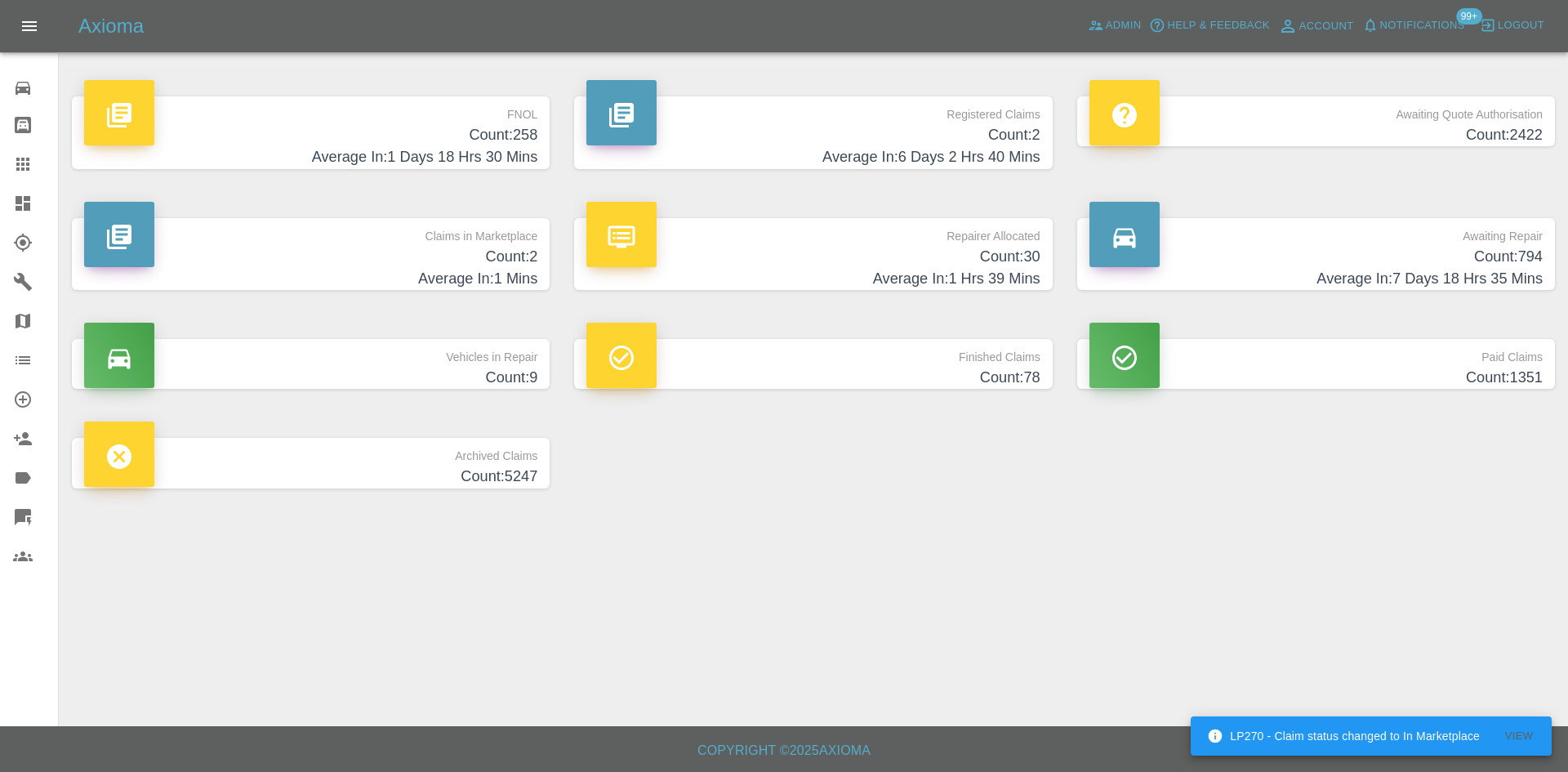
click at [507, 141] on h4 "Count: 258" at bounding box center [310, 135] width 453 height 22
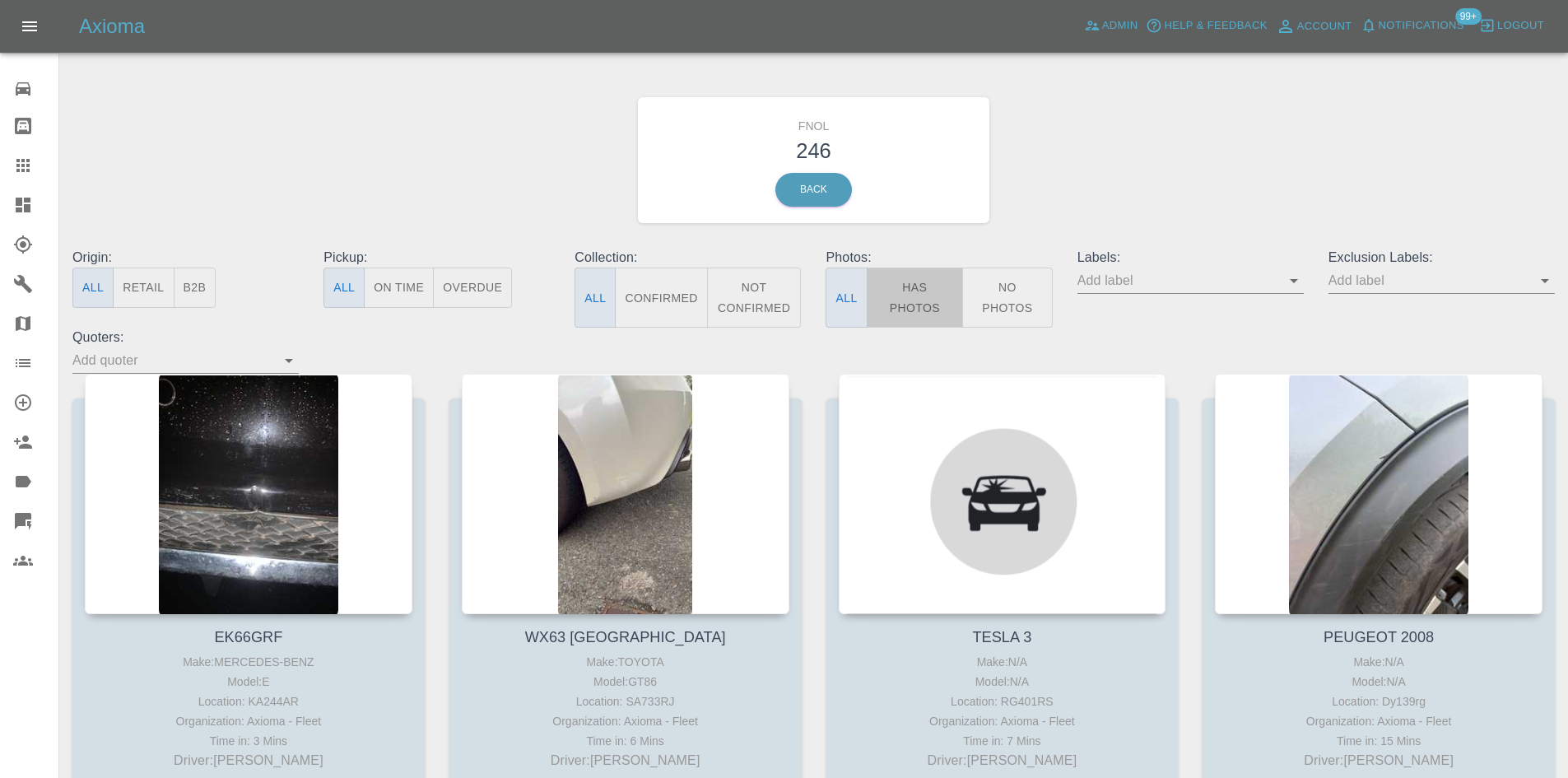
click at [942, 280] on button "Has Photos" at bounding box center [916, 297] width 97 height 60
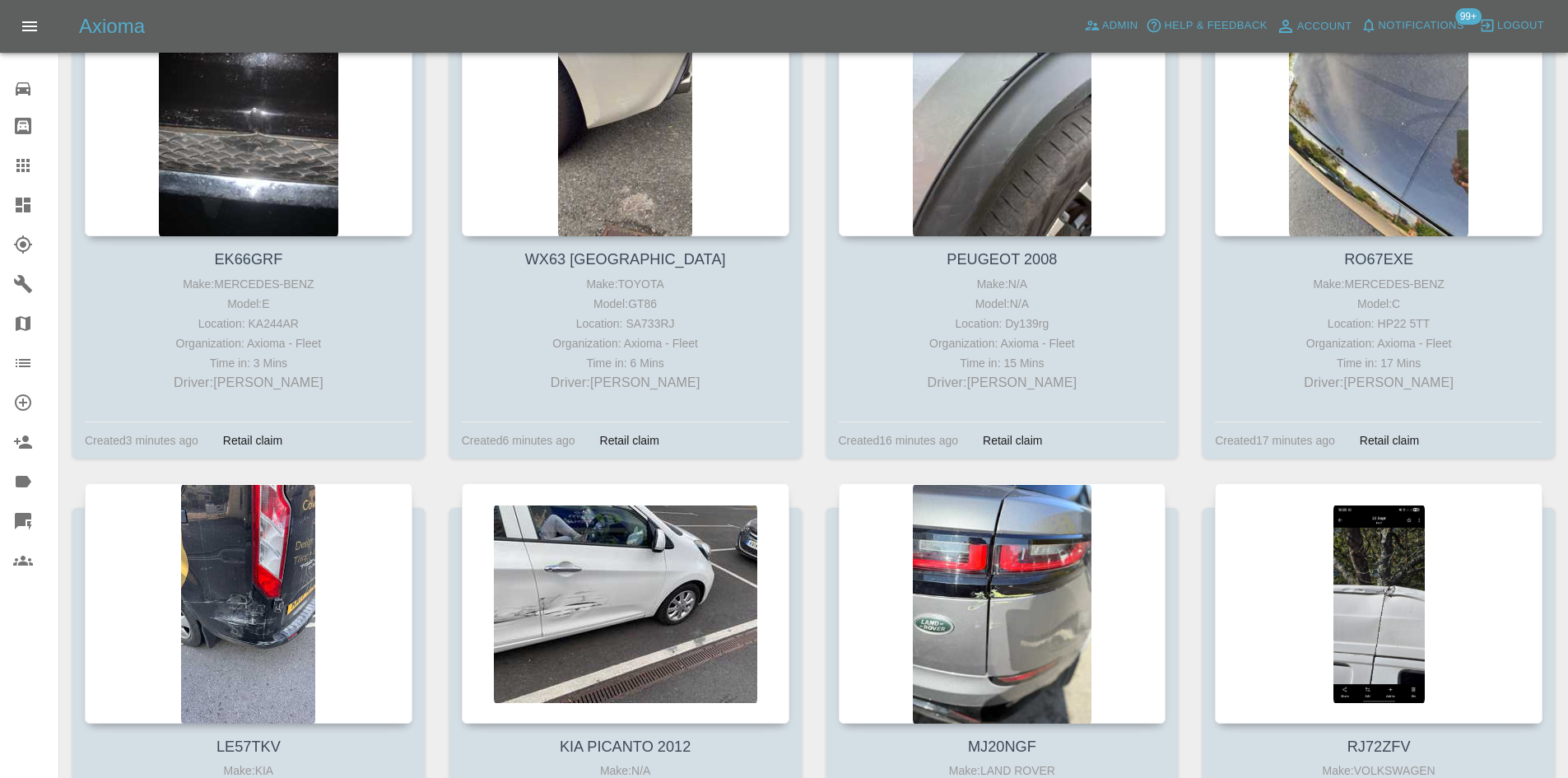
scroll to position [658, 0]
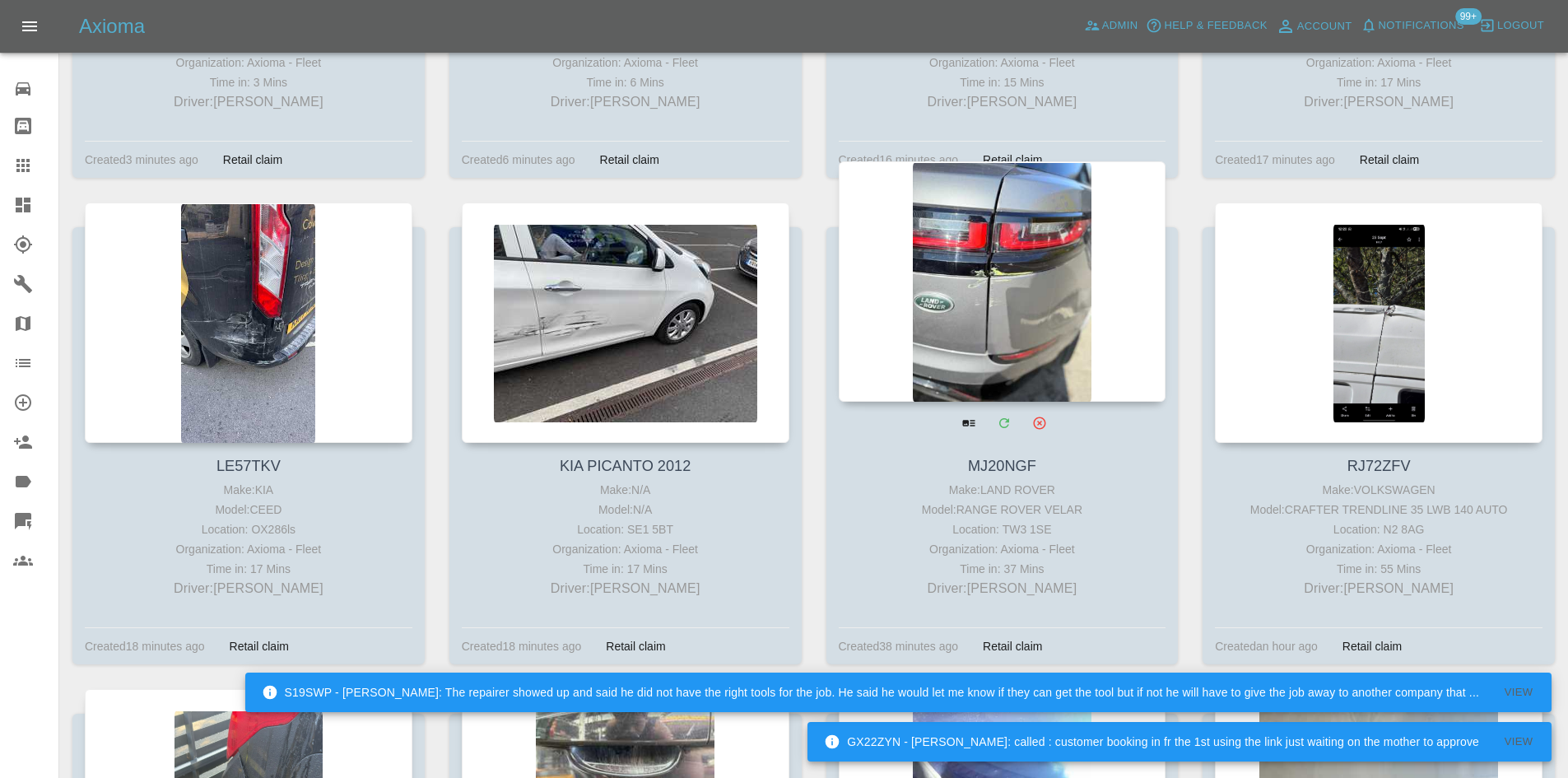
drag, startPoint x: 17, startPoint y: 175, endPoint x: 882, endPoint y: 351, distance: 882.7
click at [17, 174] on icon at bounding box center [22, 165] width 19 height 19
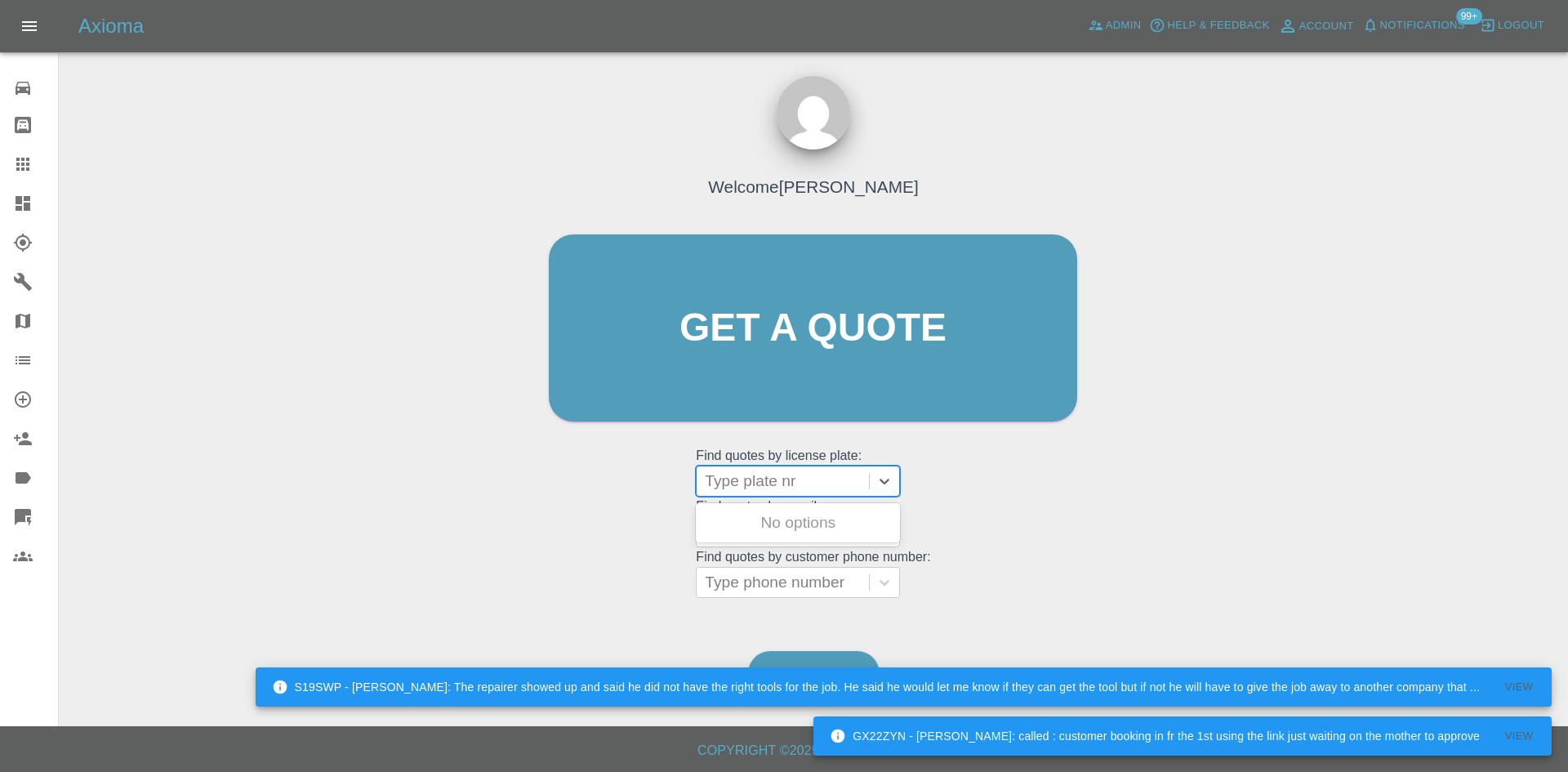
click at [814, 475] on div at bounding box center [783, 481] width 156 height 23
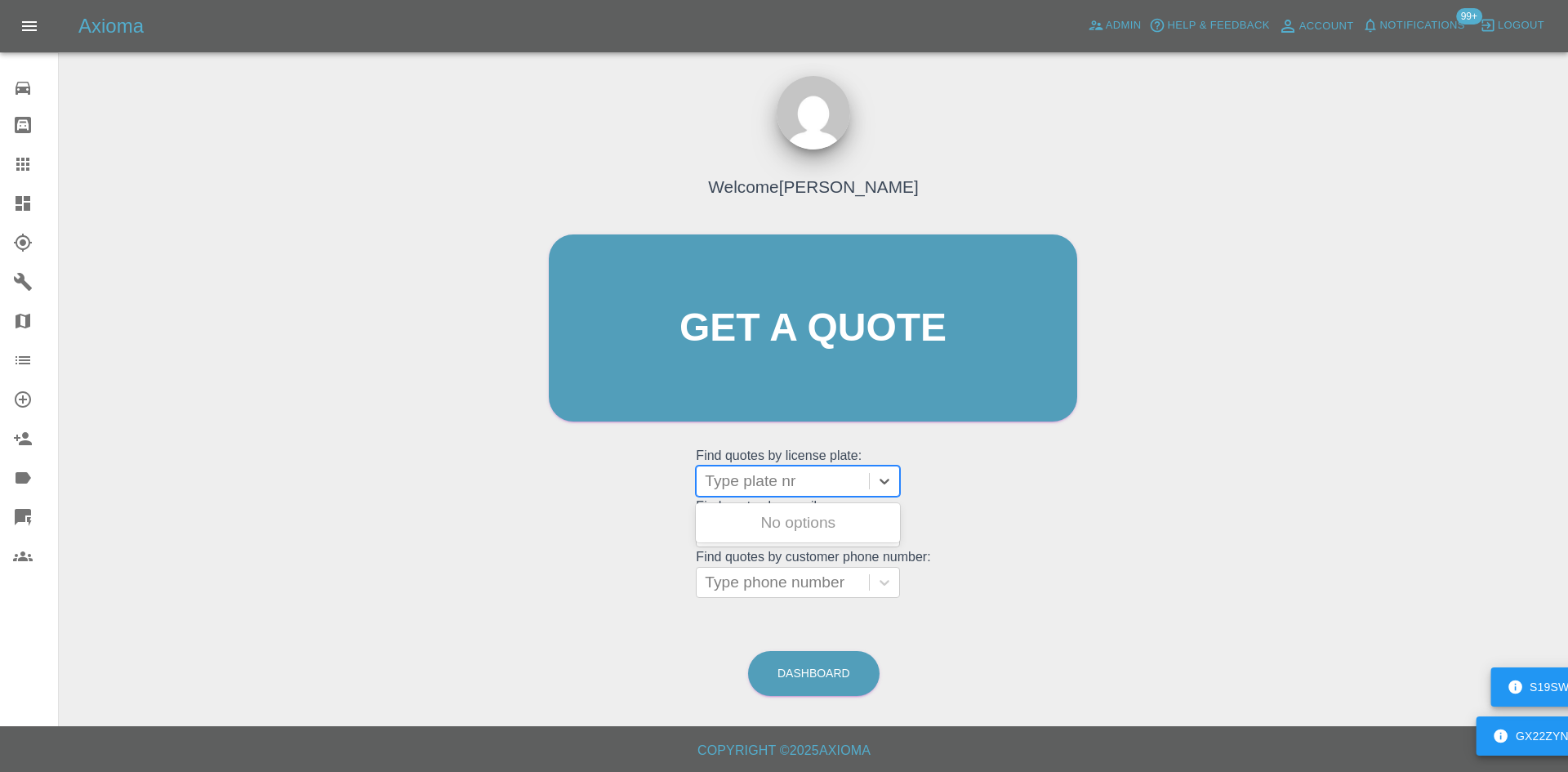
paste input "DT25VZW"
type input "DT25VZW"
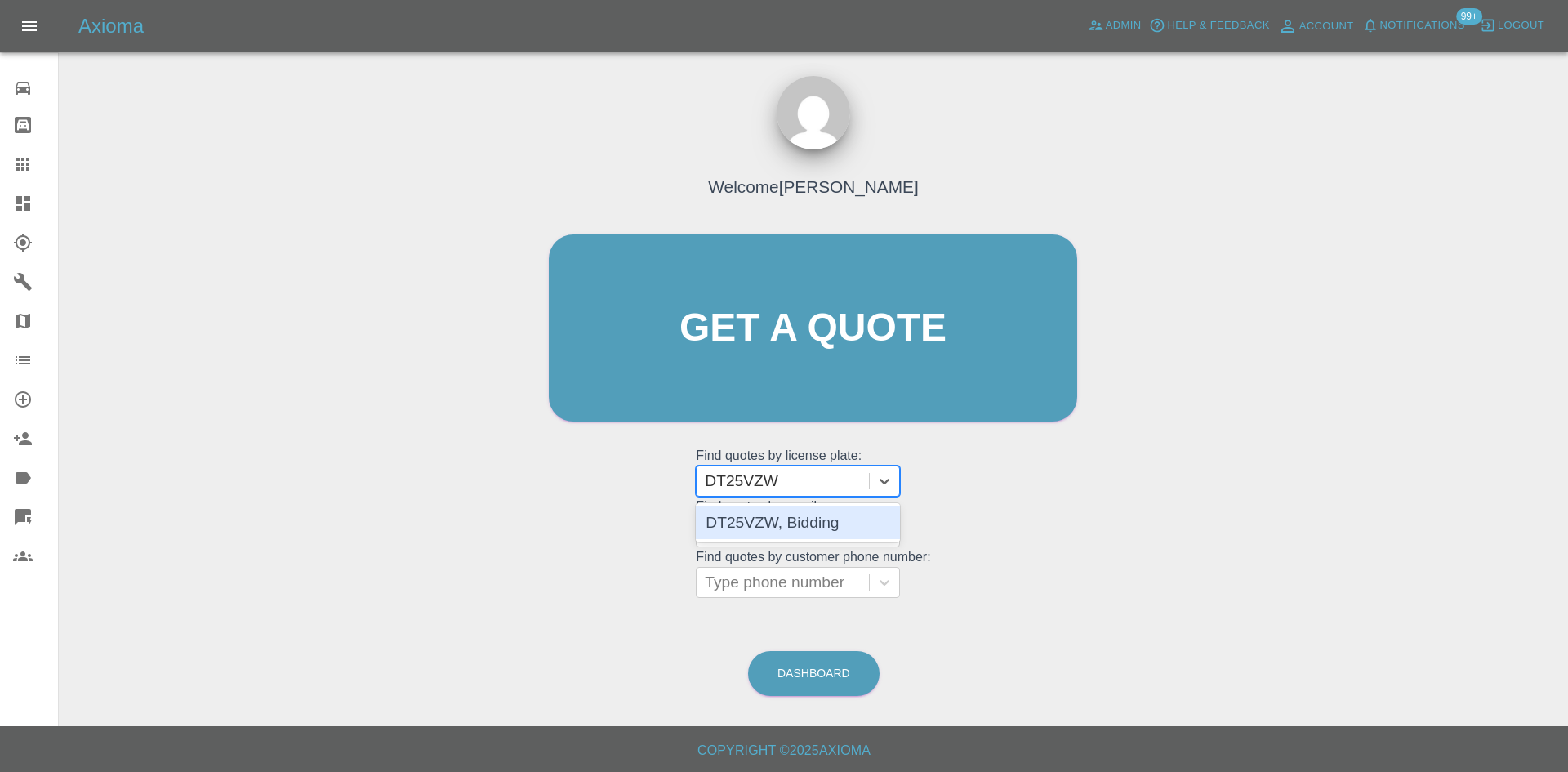
click at [785, 530] on div "DT25VZW, Bidding" at bounding box center [798, 523] width 204 height 33
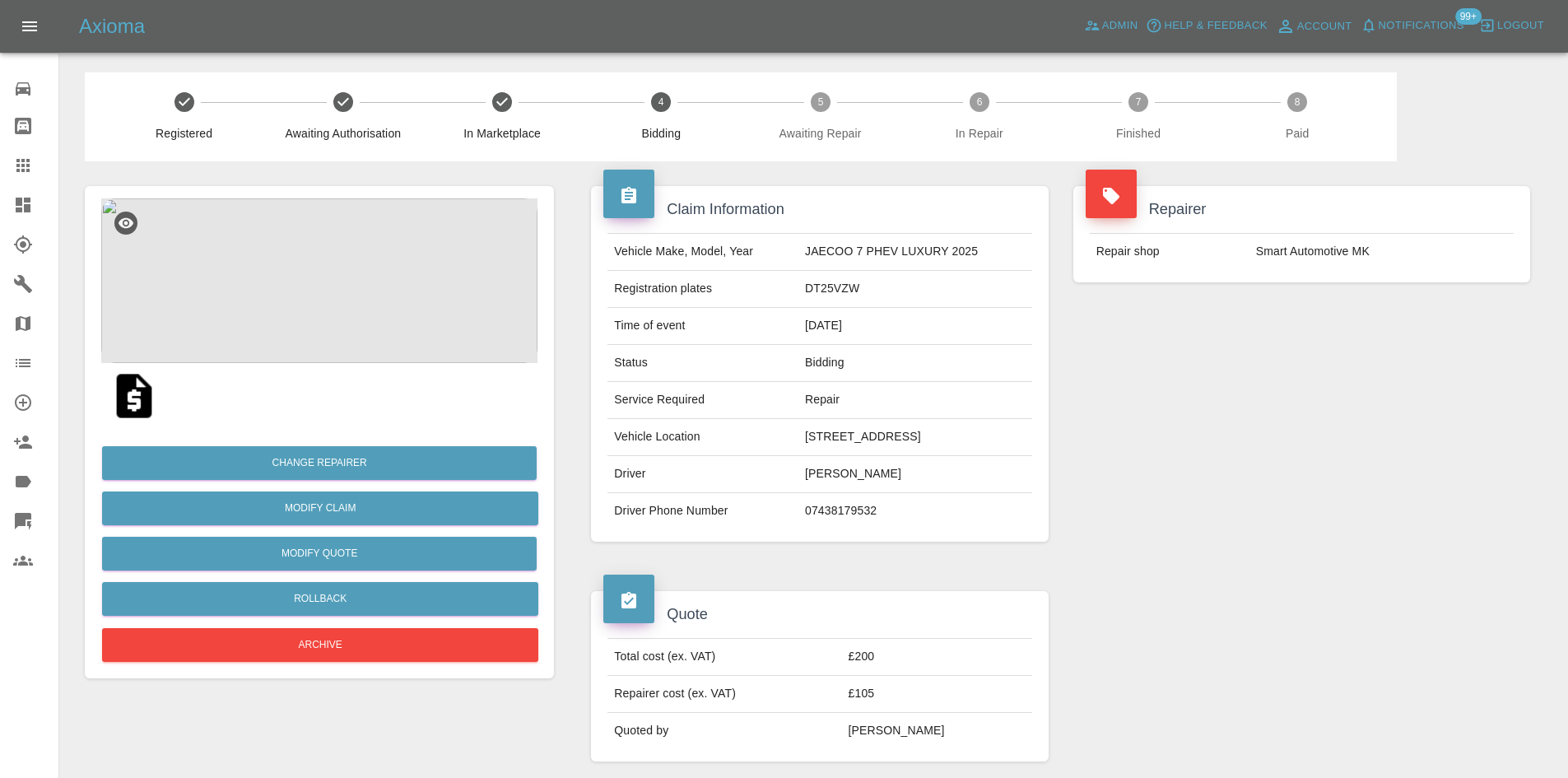
click at [1131, 365] on div "Repairer Repair shop Smart Automotive MK" at bounding box center [1302, 363] width 482 height 405
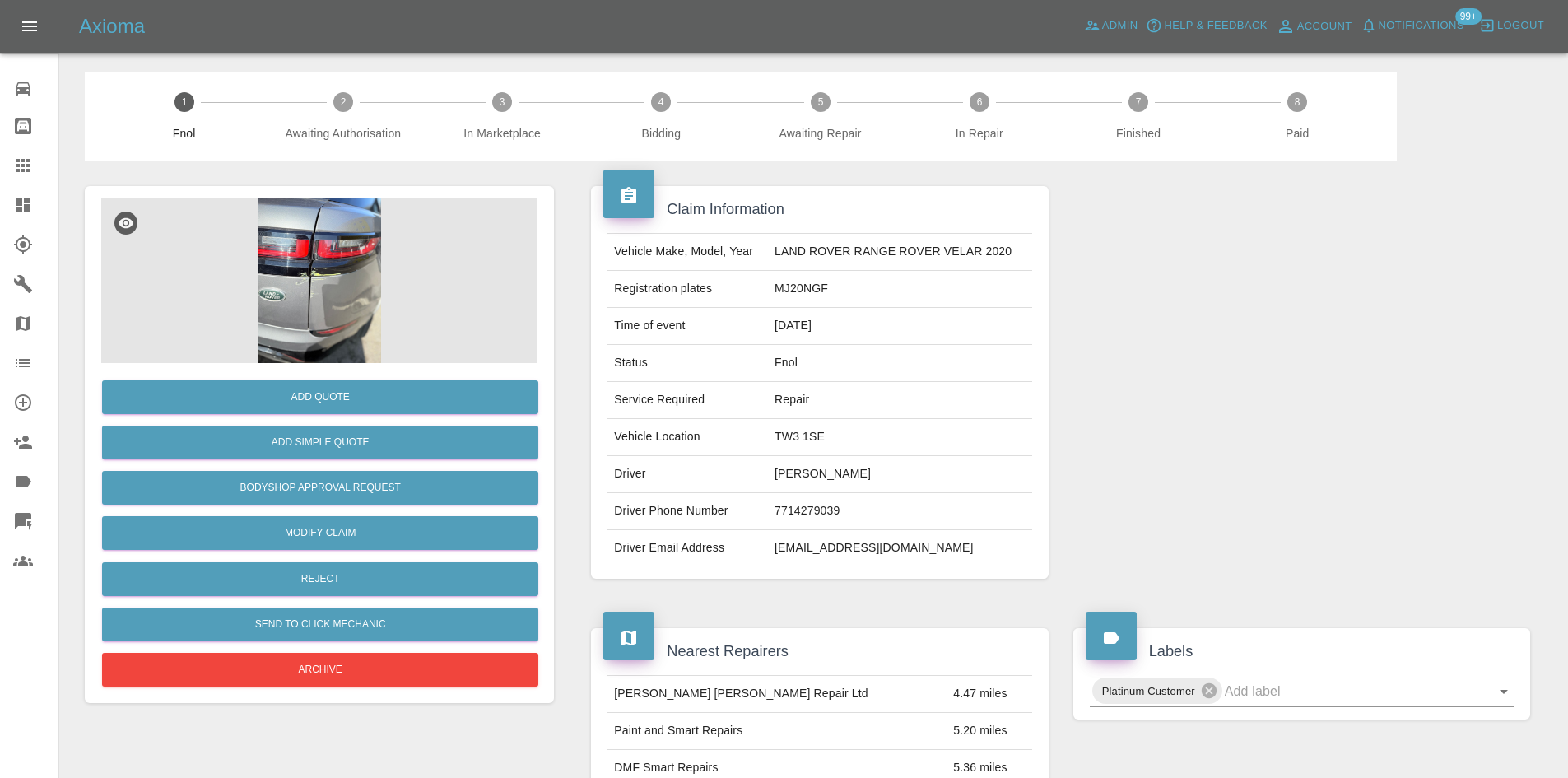
click at [303, 343] on img at bounding box center [319, 280] width 436 height 165
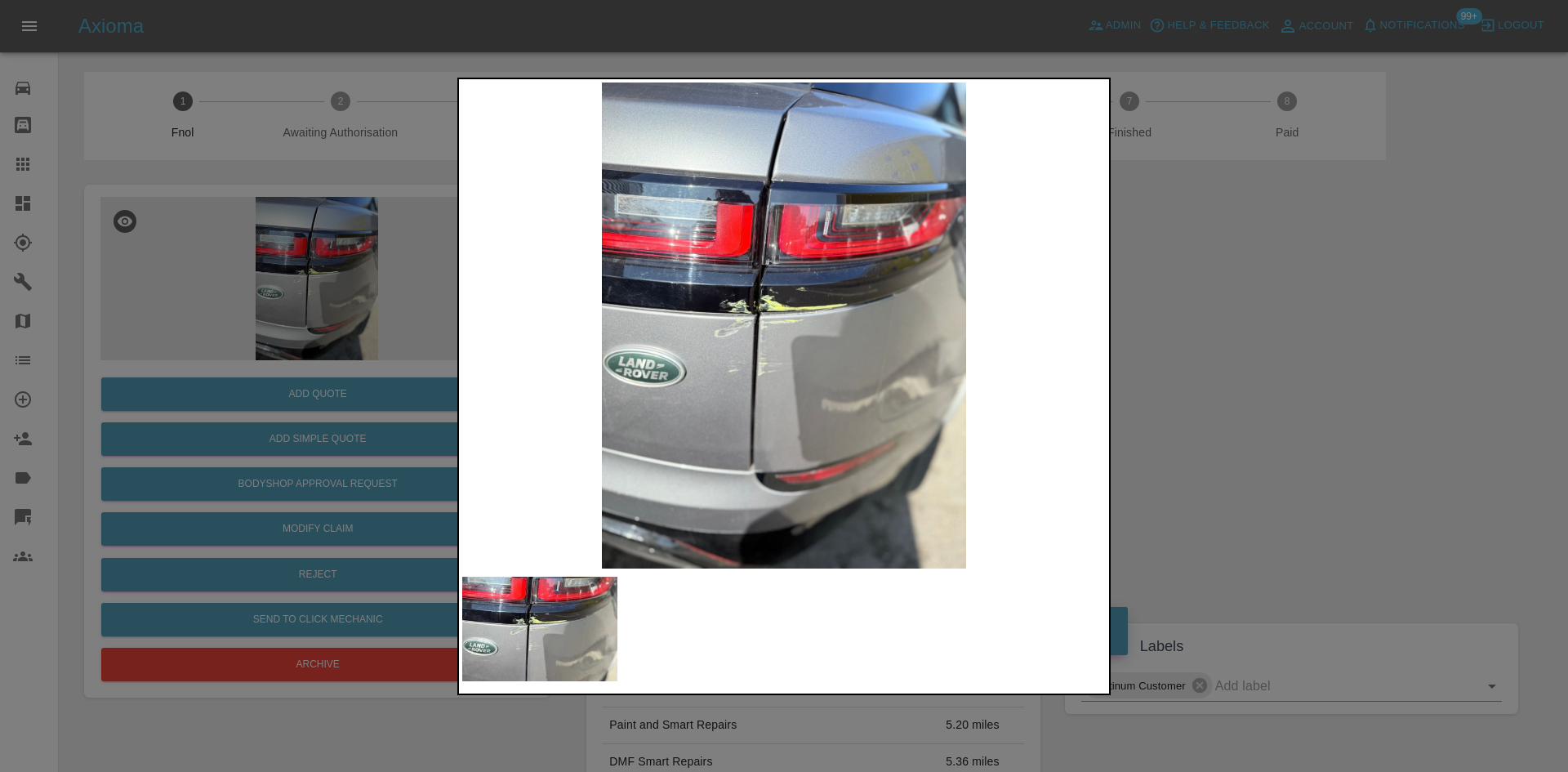
click at [798, 316] on img at bounding box center [784, 325] width 643 height 486
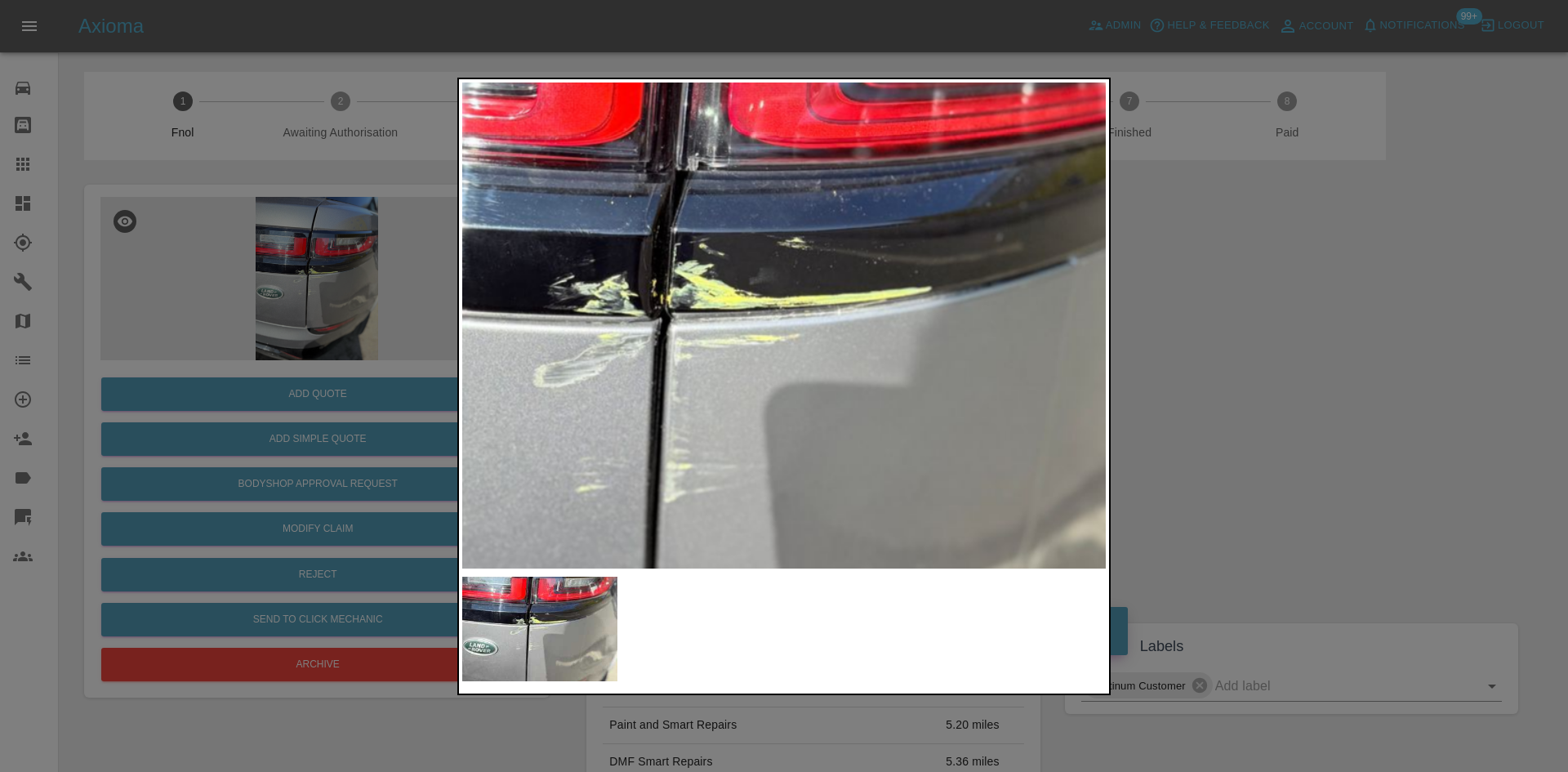
click at [756, 360] on img at bounding box center [742, 351] width 1930 height 1459
click at [753, 362] on img at bounding box center [742, 351] width 1930 height 1459
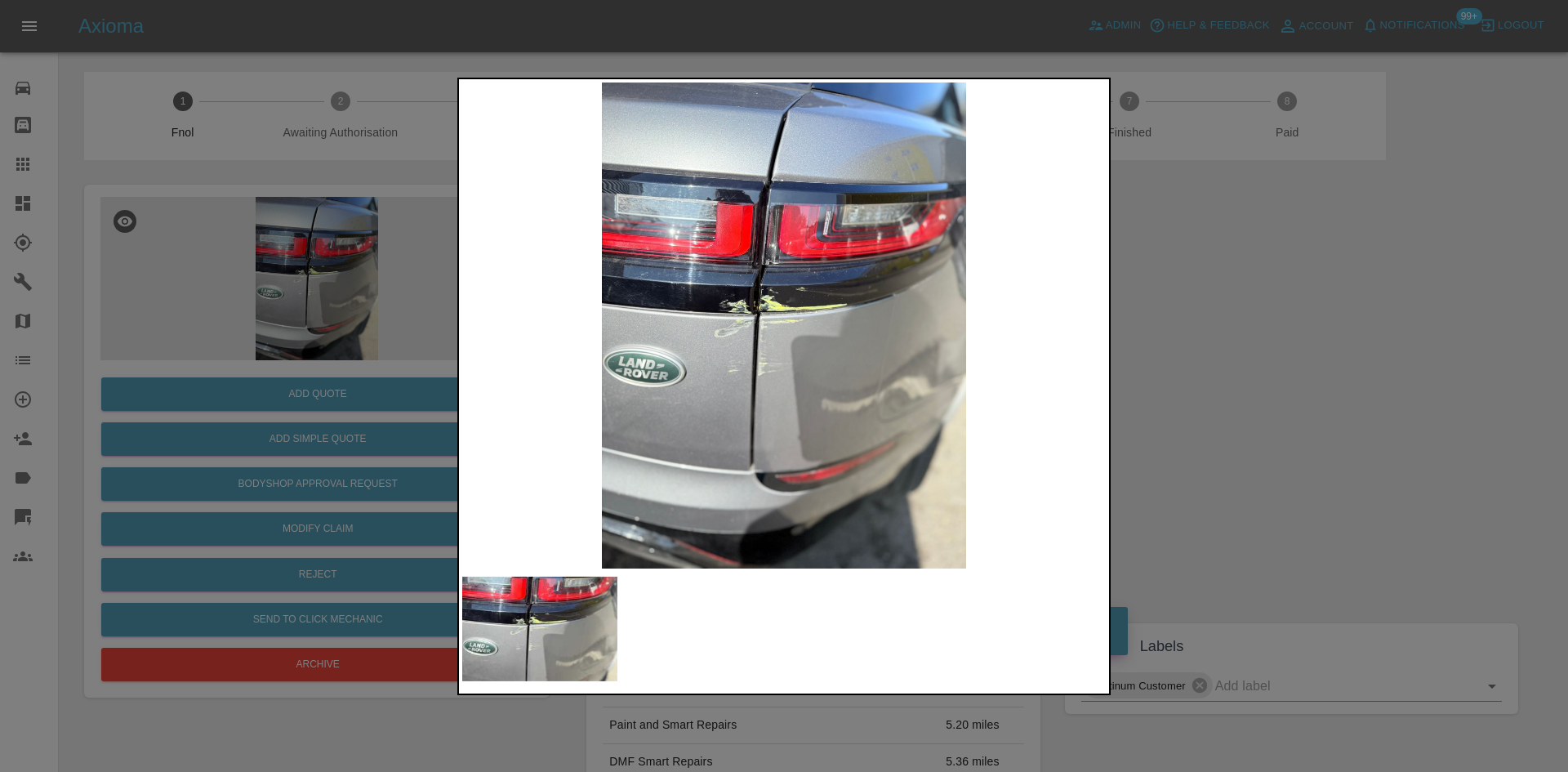
click at [738, 360] on img at bounding box center [784, 325] width 643 height 486
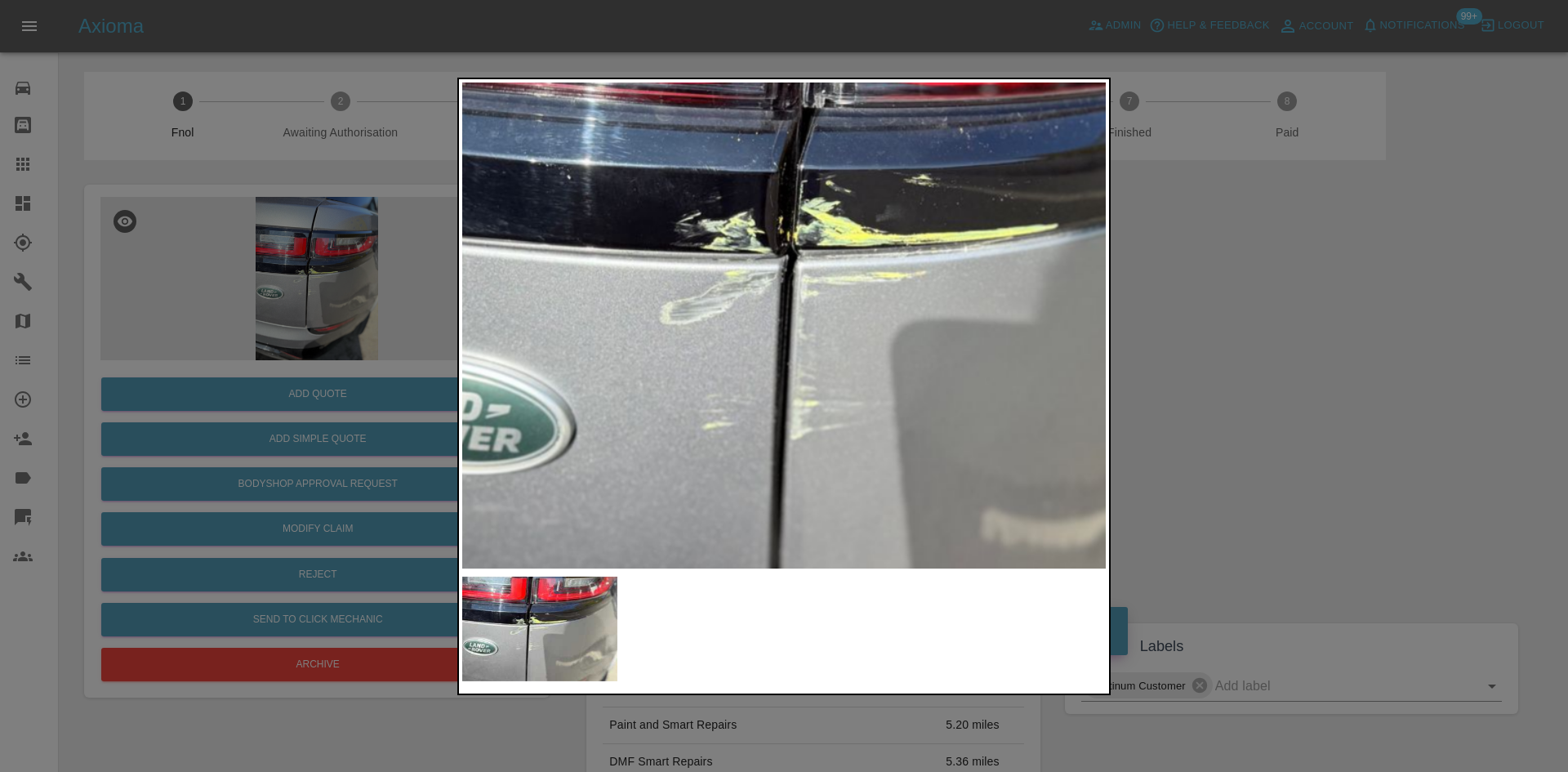
click at [691, 364] on img at bounding box center [868, 289] width 1930 height 1459
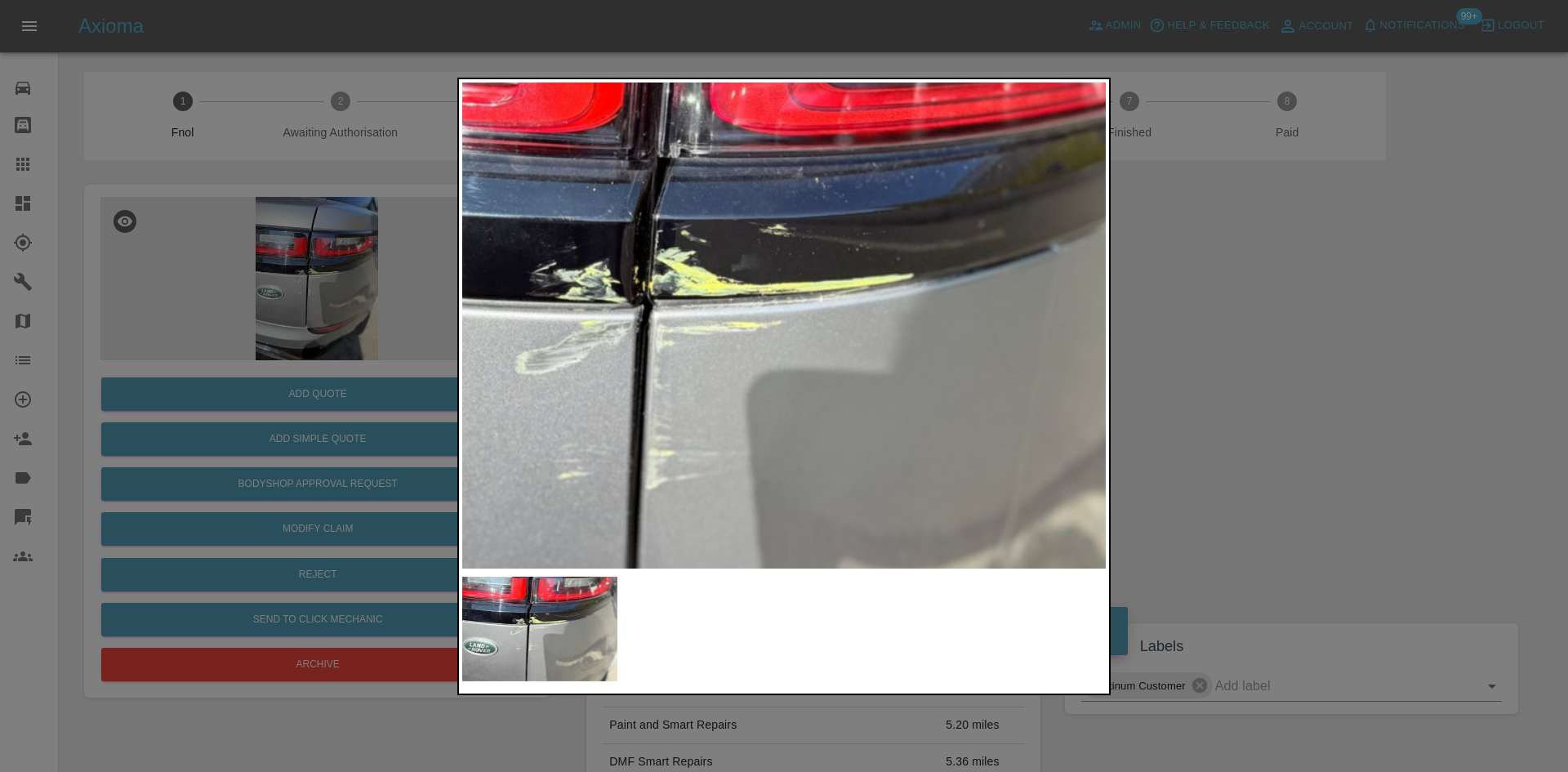
click at [631, 365] on img at bounding box center [724, 339] width 1930 height 1459
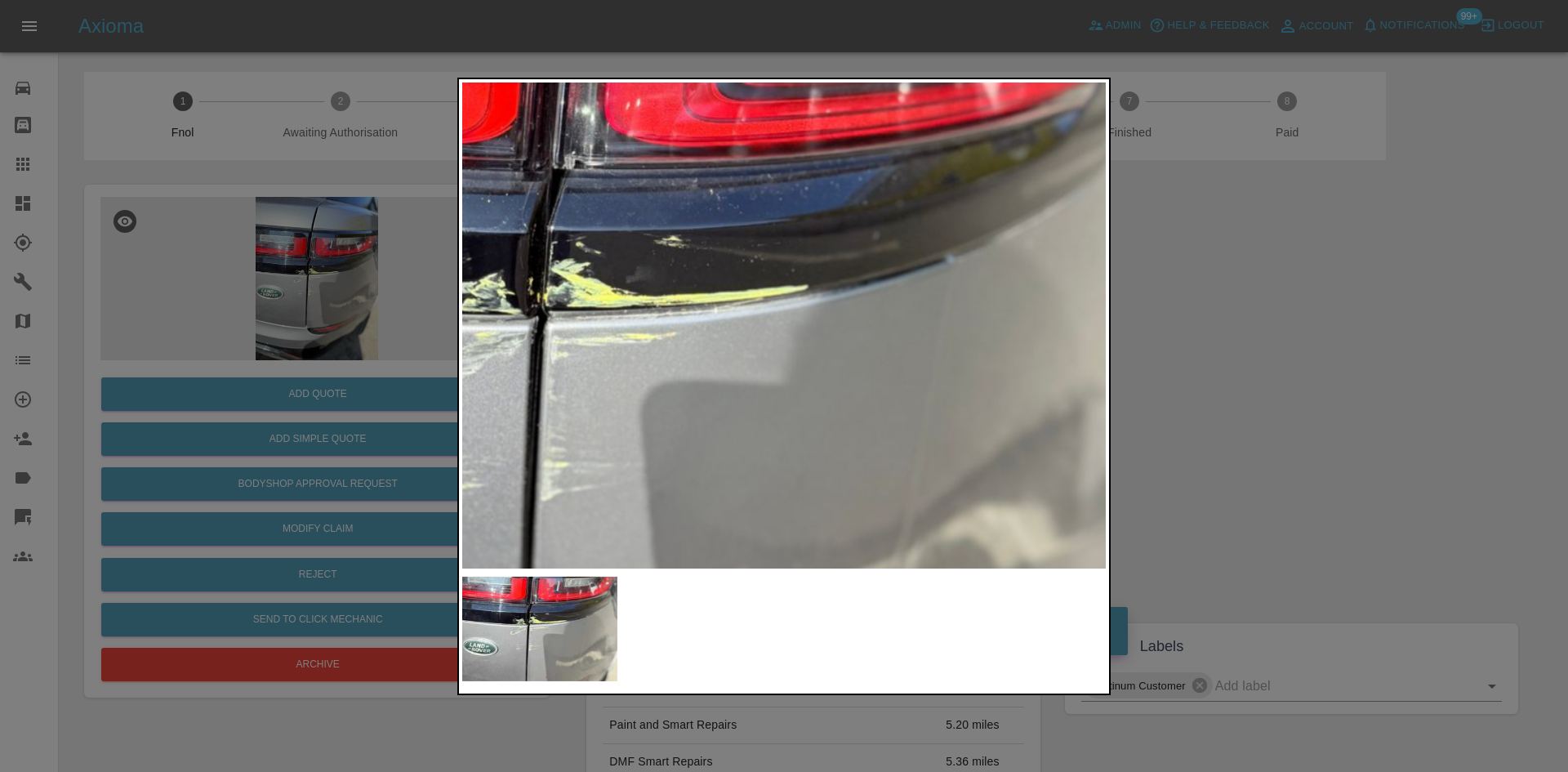
click at [575, 400] on img at bounding box center [618, 350] width 1930 height 1459
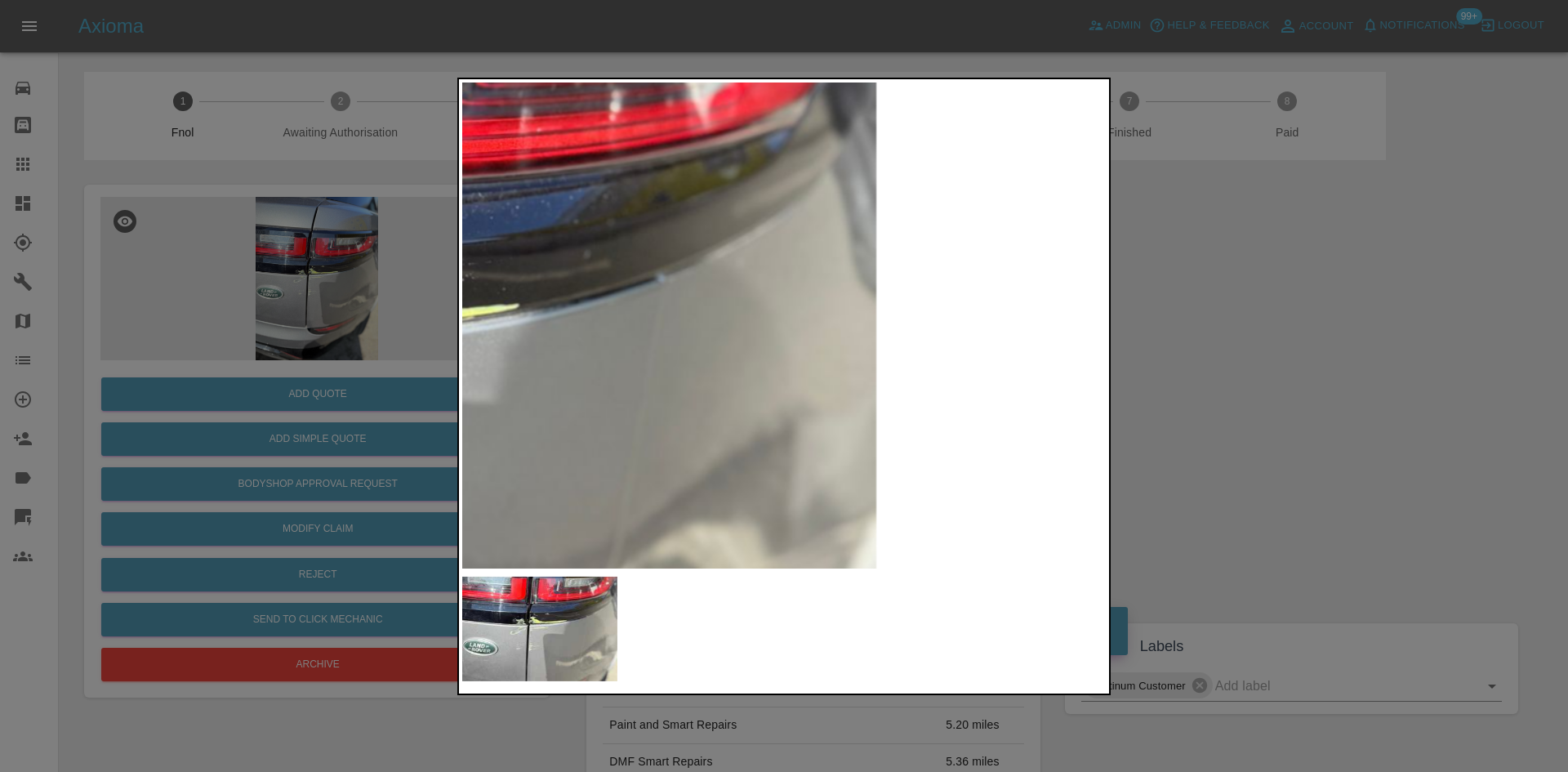
click at [538, 398] on img at bounding box center [330, 369] width 1930 height 1459
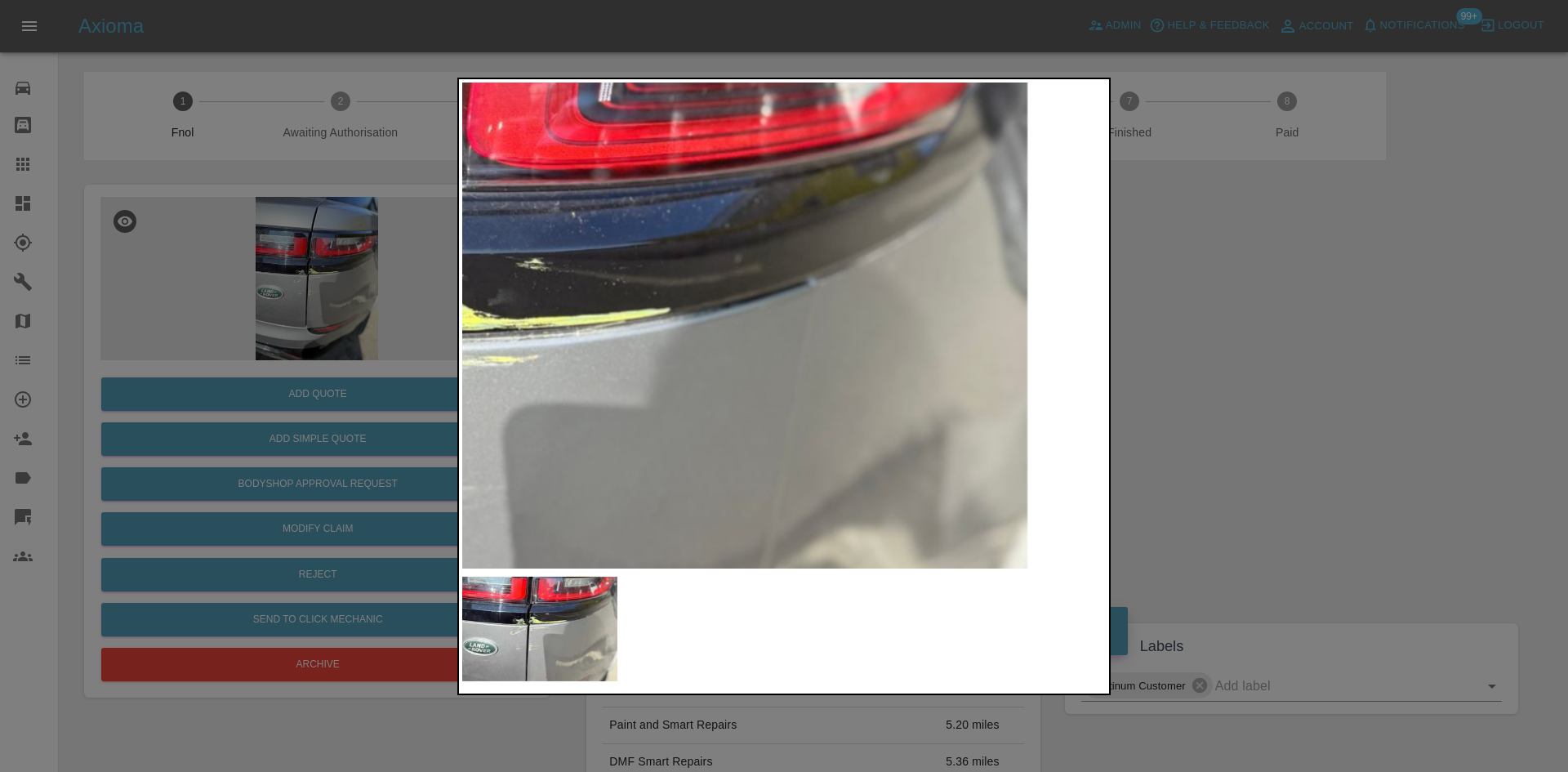
click at [791, 402] on img at bounding box center [481, 373] width 1930 height 1459
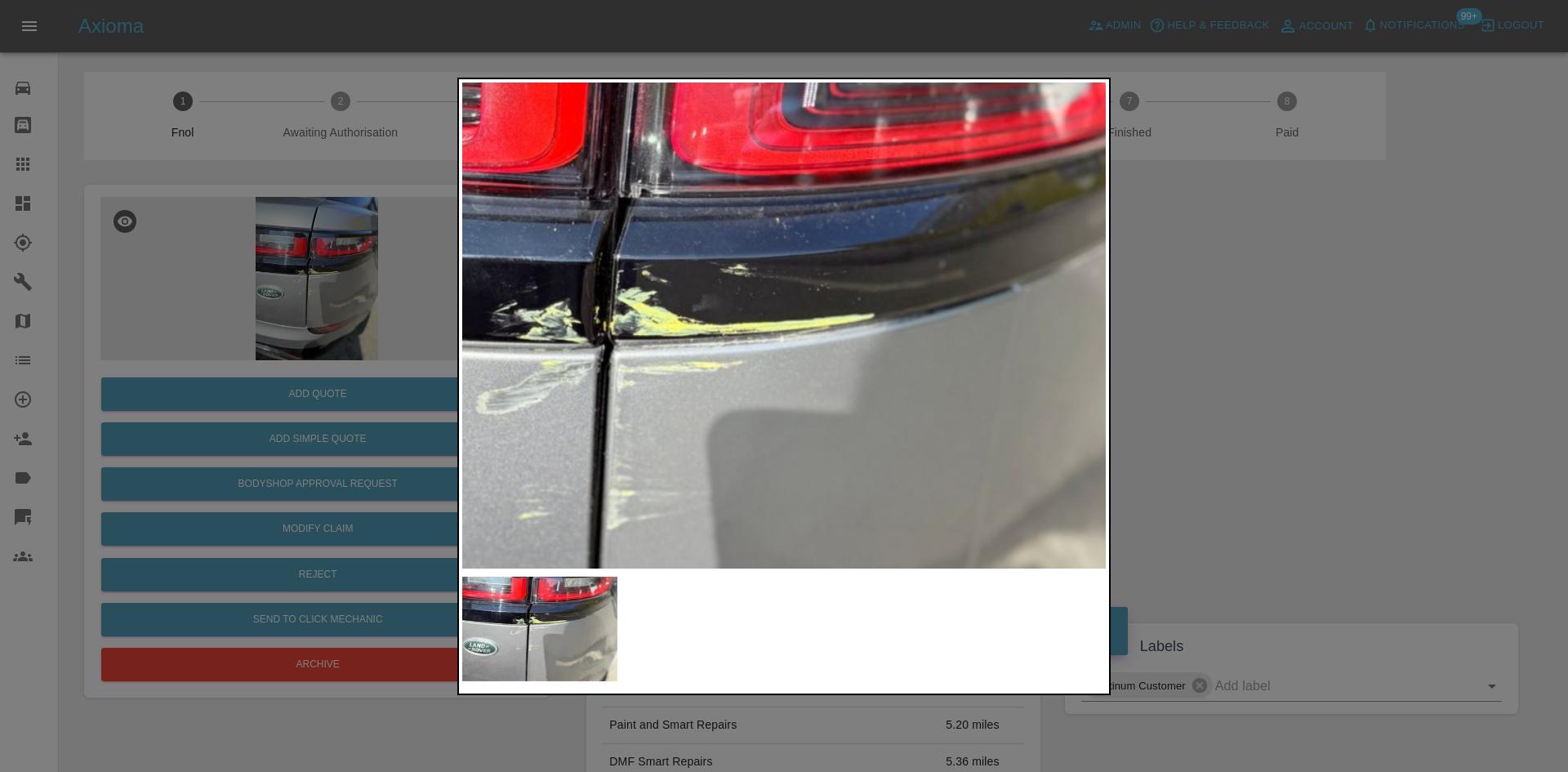
click at [689, 391] on img at bounding box center [685, 379] width 1930 height 1459
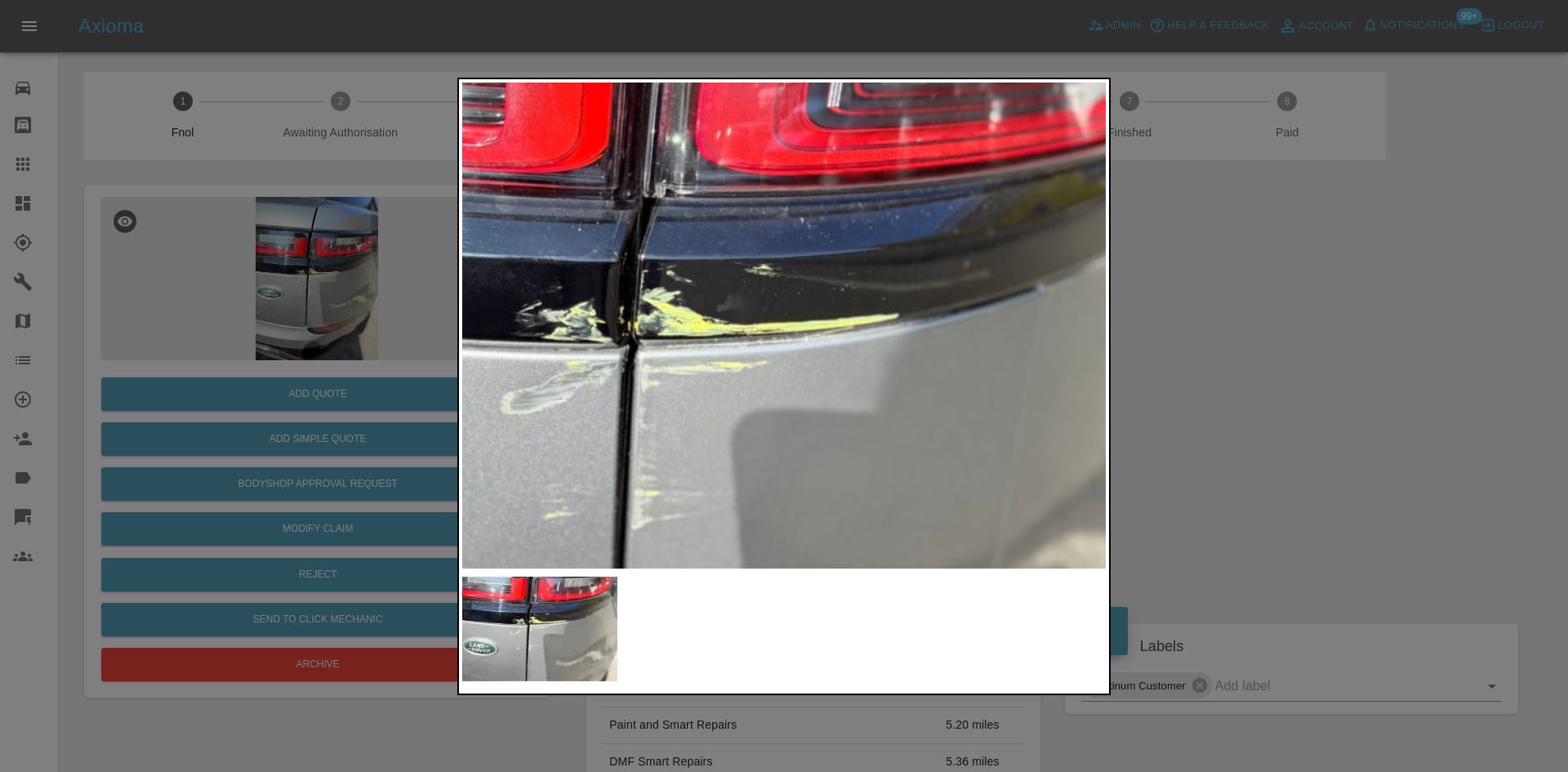
click at [686, 392] on img at bounding box center [710, 379] width 1930 height 1459
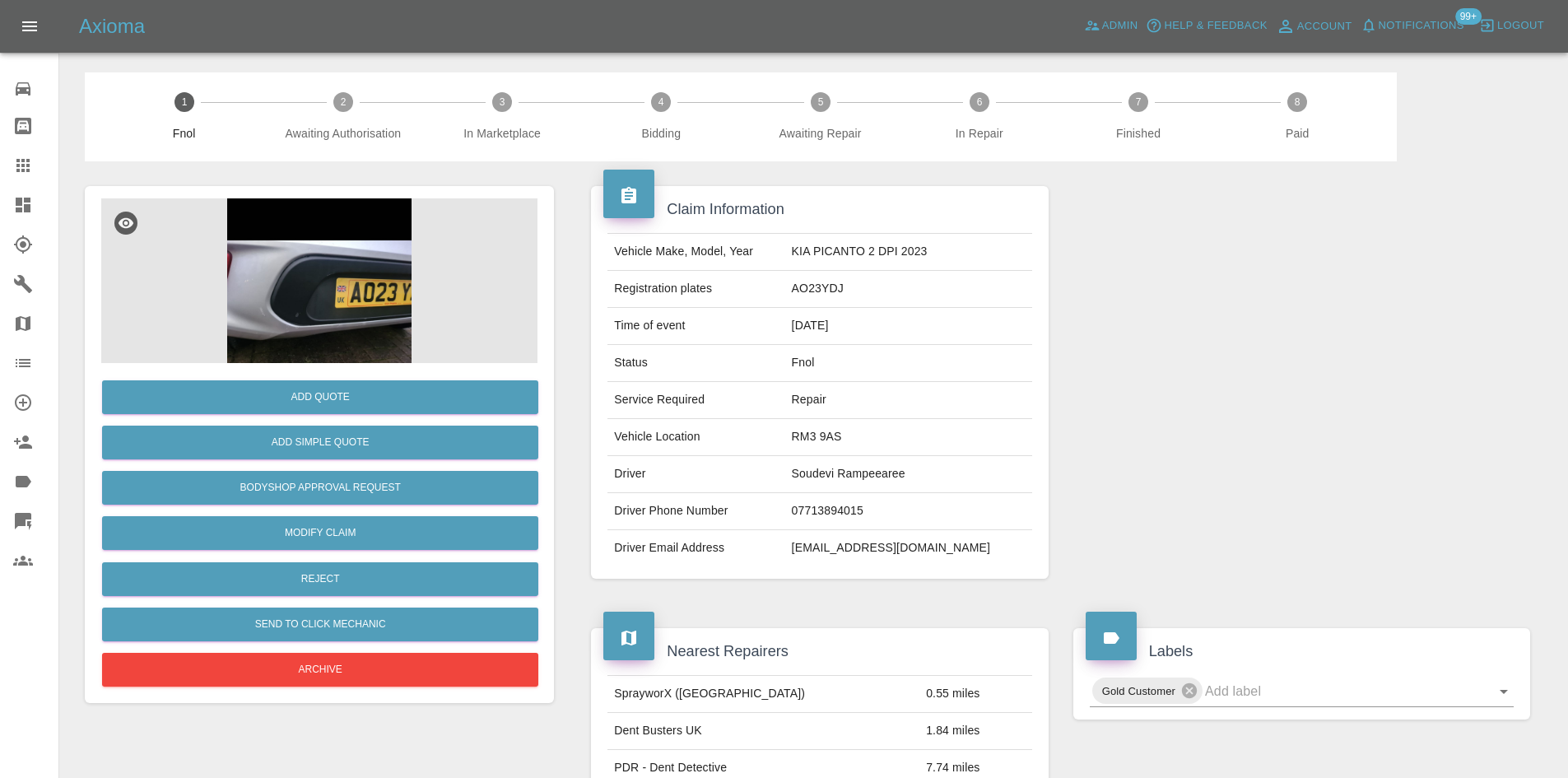
click at [340, 253] on img at bounding box center [319, 280] width 436 height 165
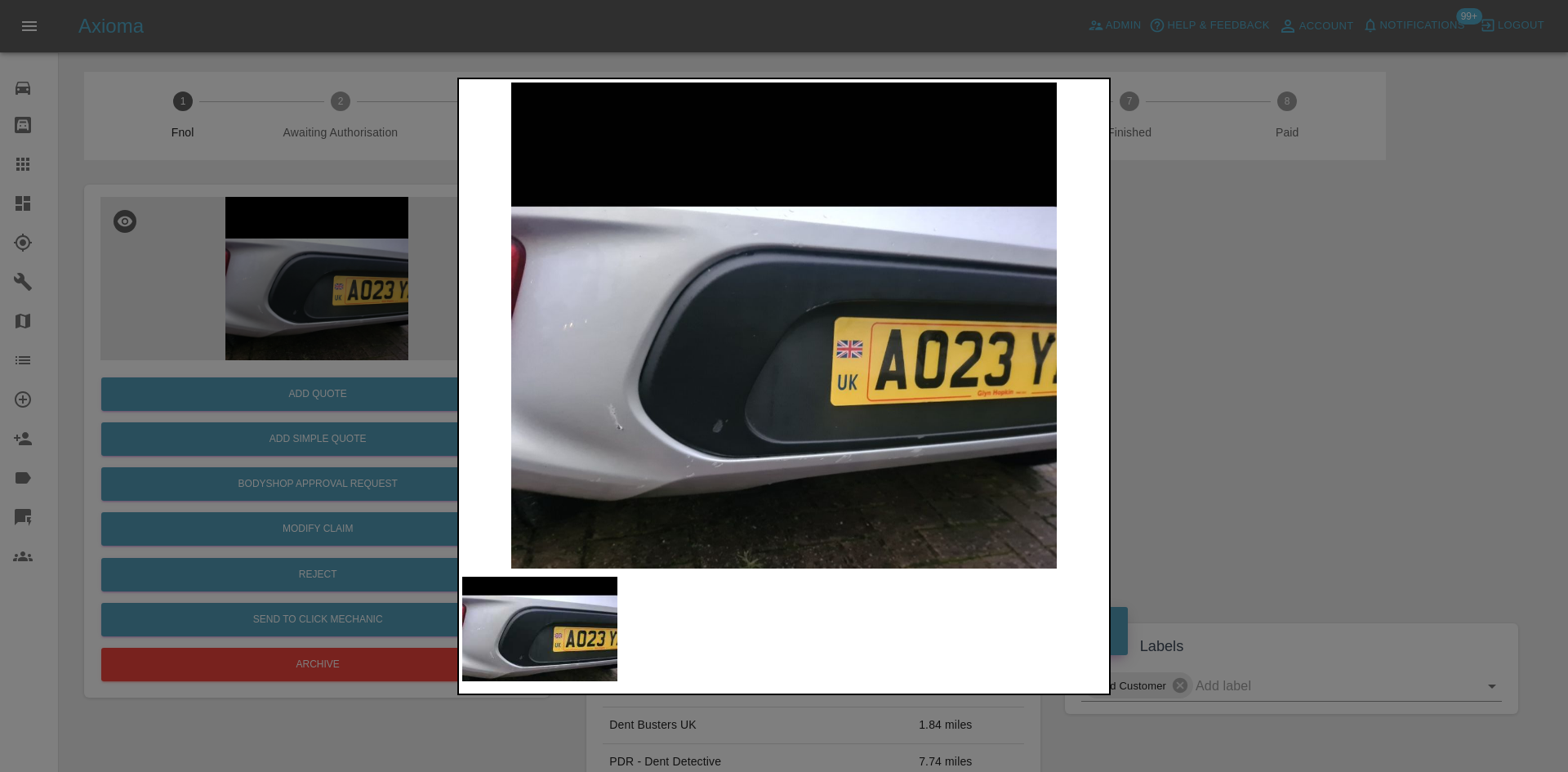
click at [234, 292] on div at bounding box center [784, 386] width 1568 height 772
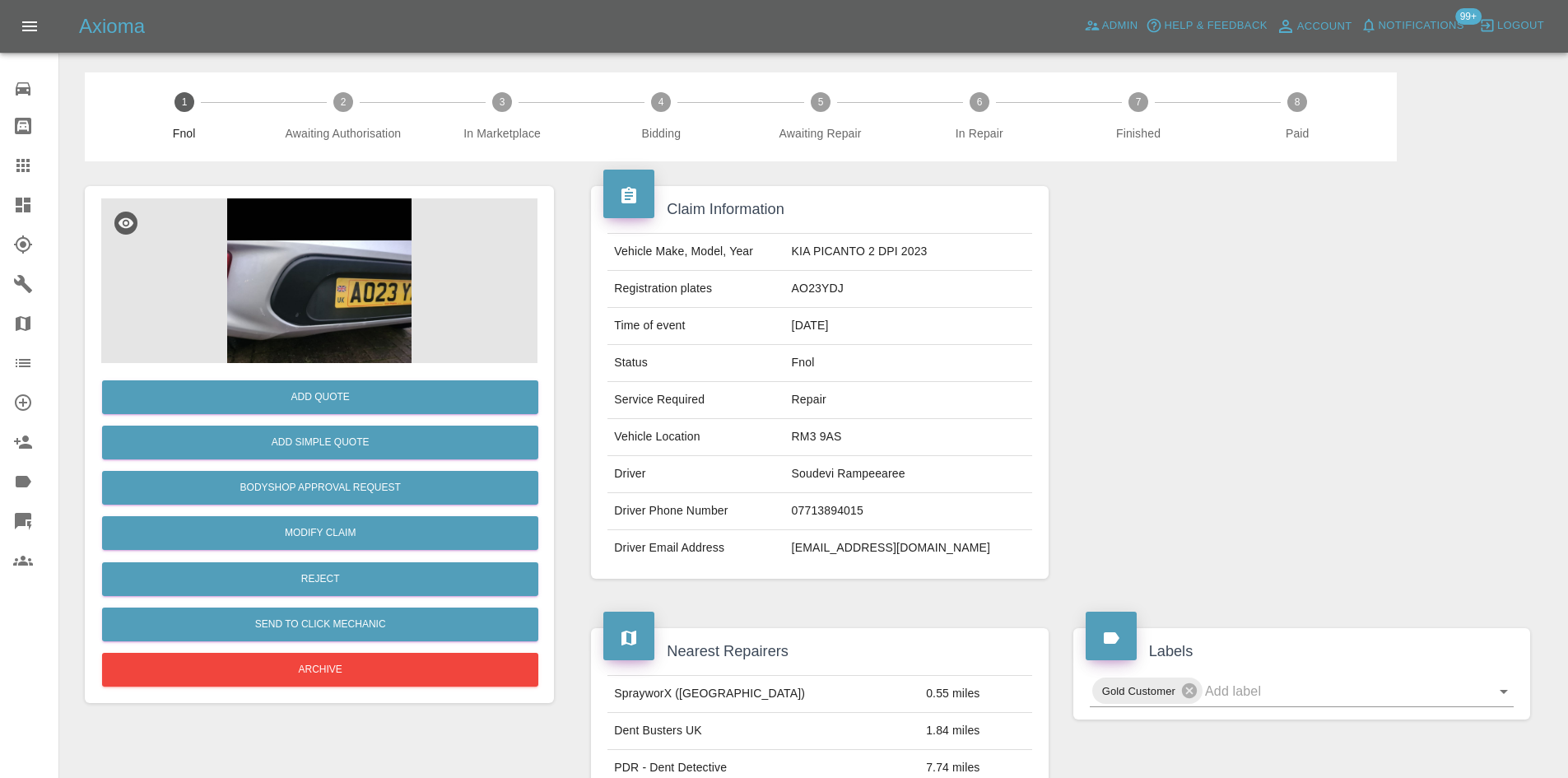
click at [264, 297] on img at bounding box center [319, 280] width 436 height 165
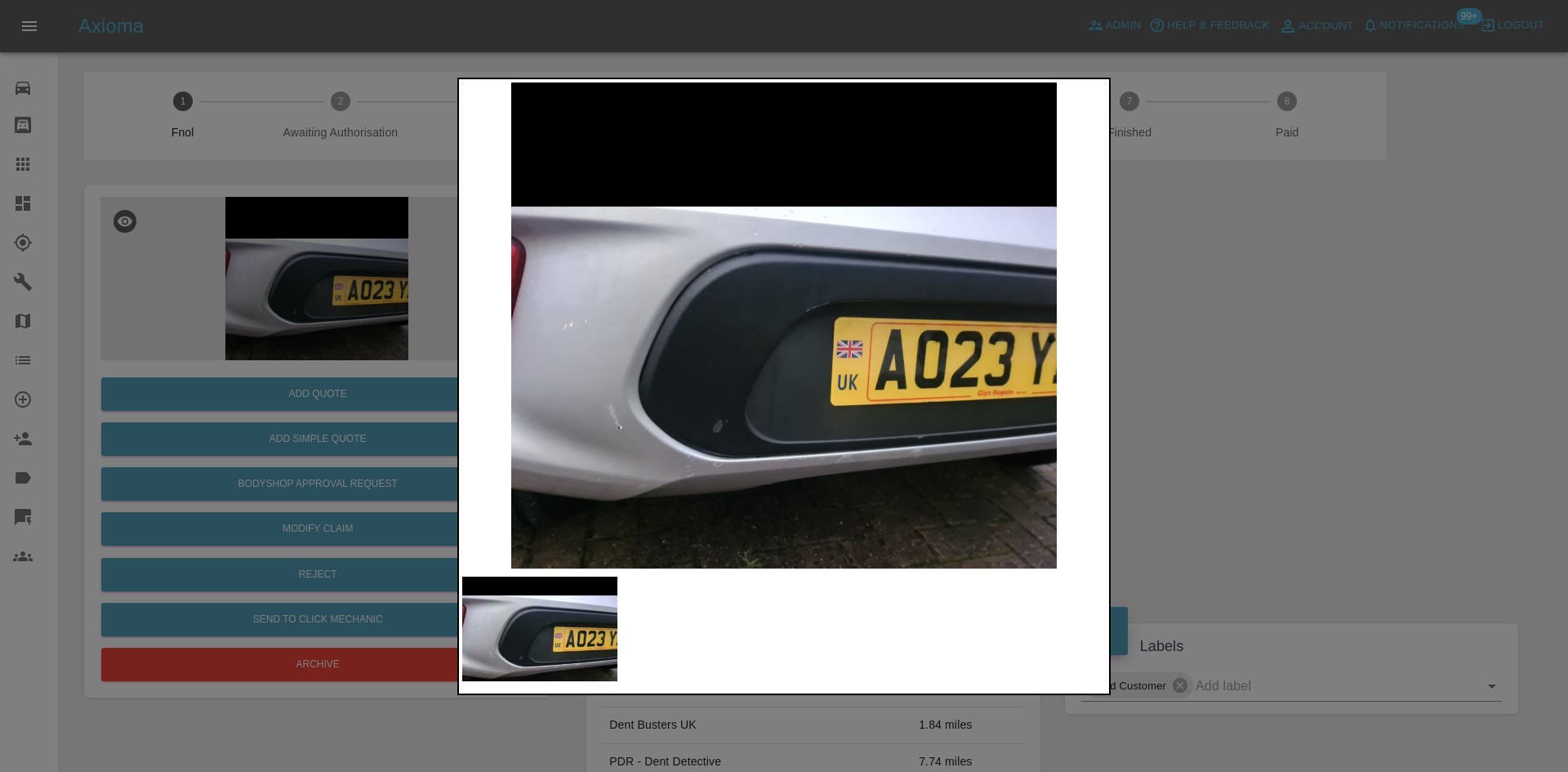
click at [604, 320] on img at bounding box center [784, 325] width 643 height 486
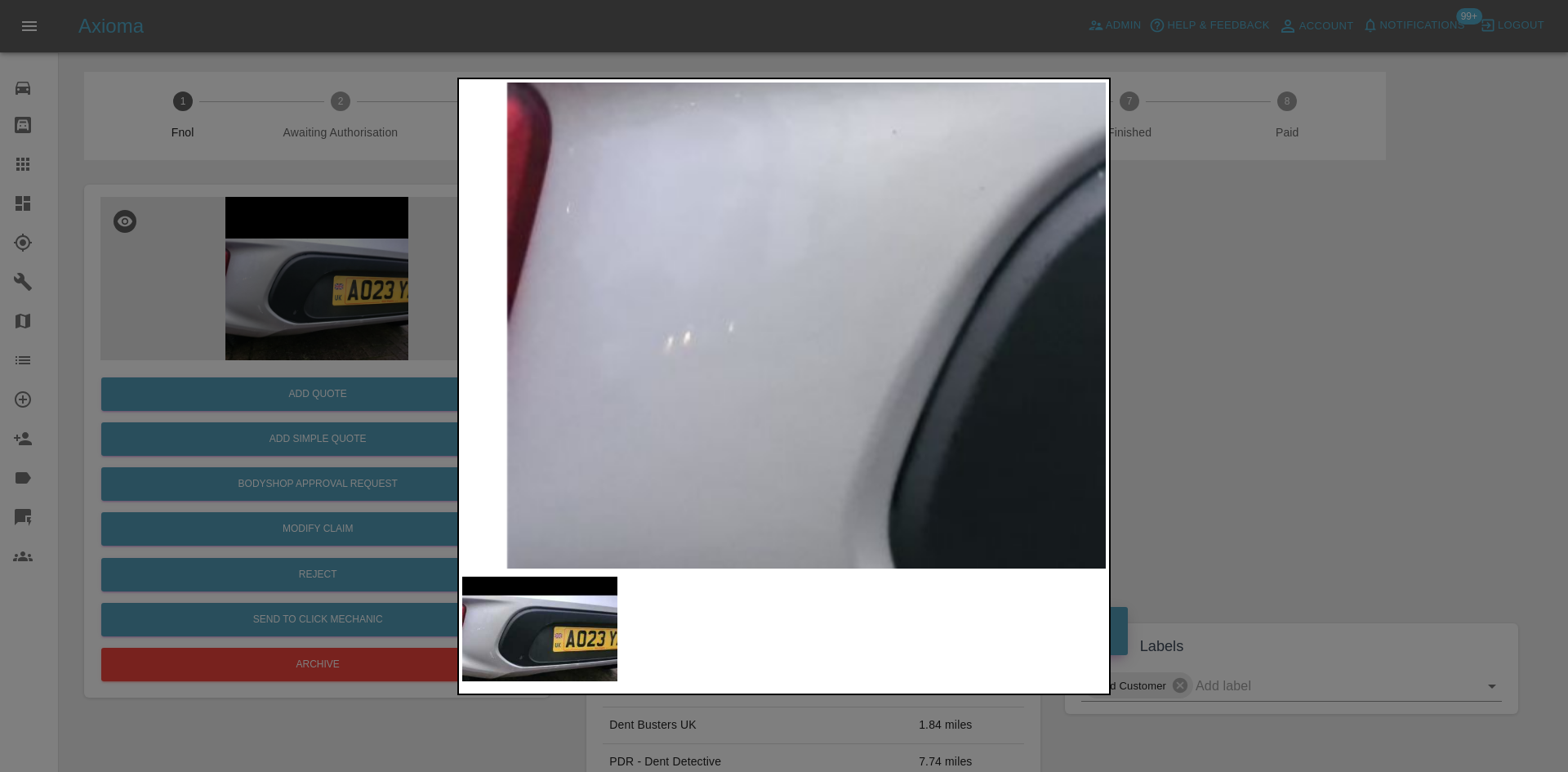
click at [497, 417] on img at bounding box center [1325, 339] width 1930 height 1459
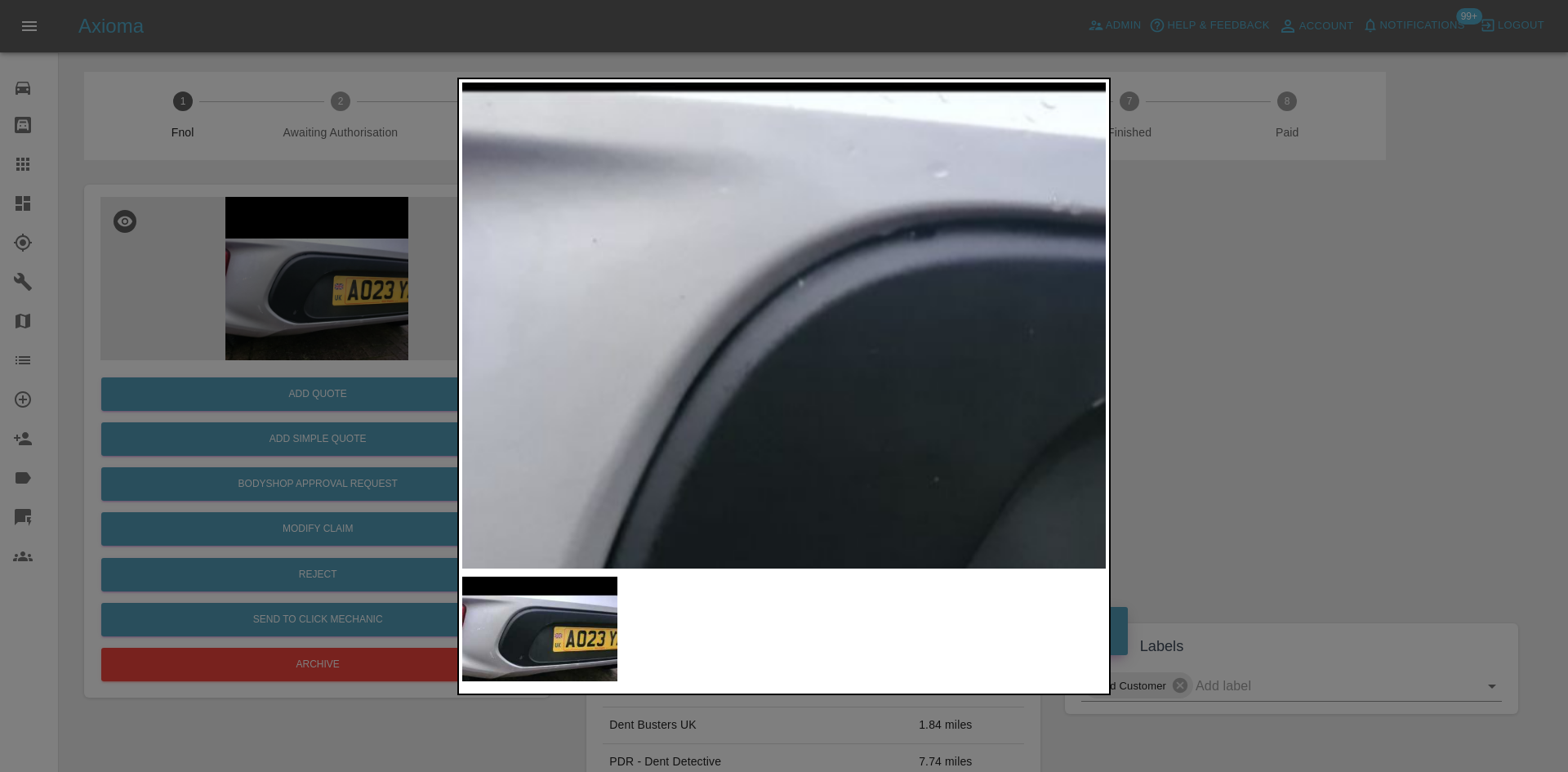
click at [547, 237] on img at bounding box center [1025, 448] width 1930 height 1459
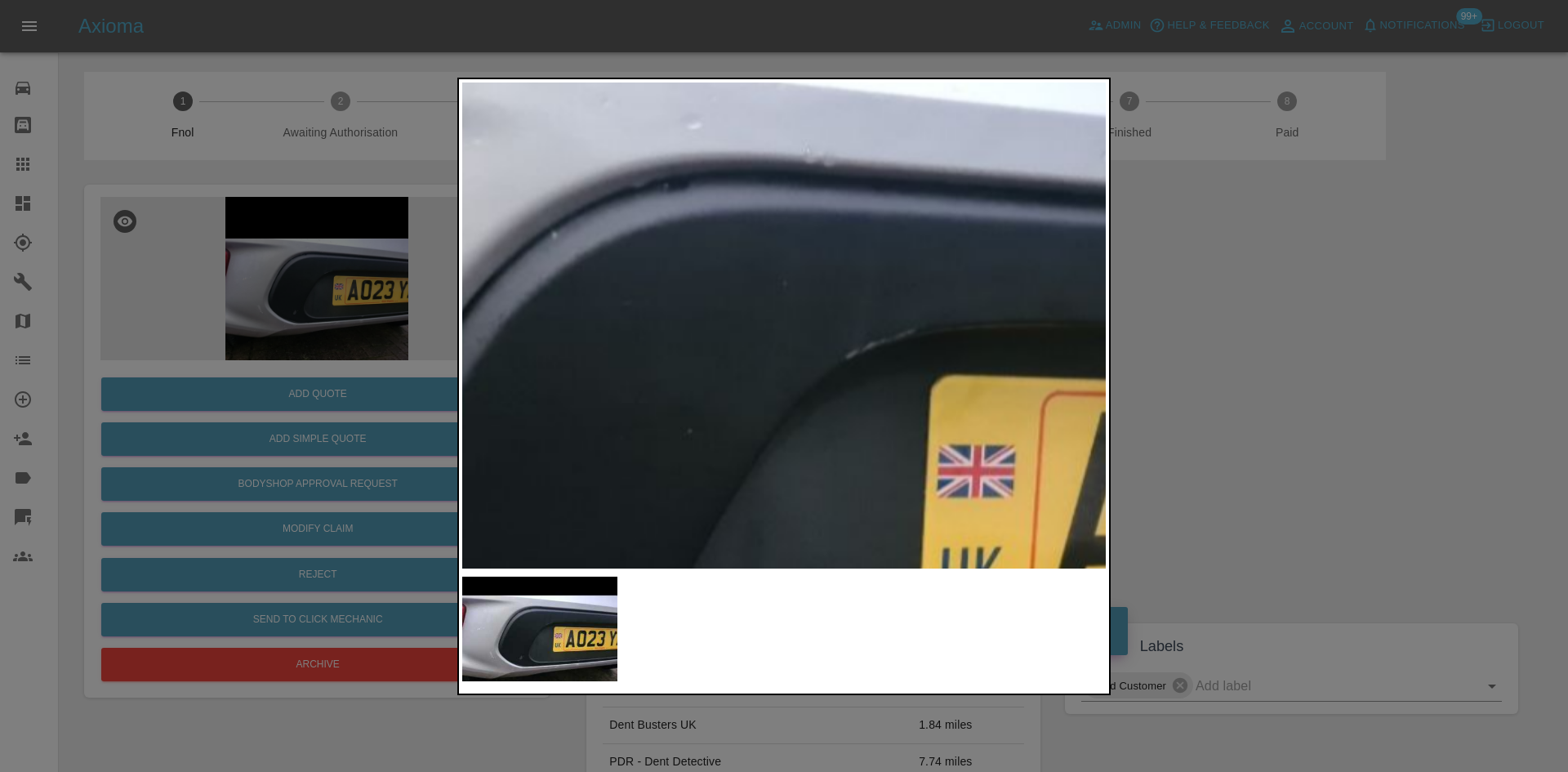
click at [720, 187] on img at bounding box center [779, 400] width 1930 height 1459
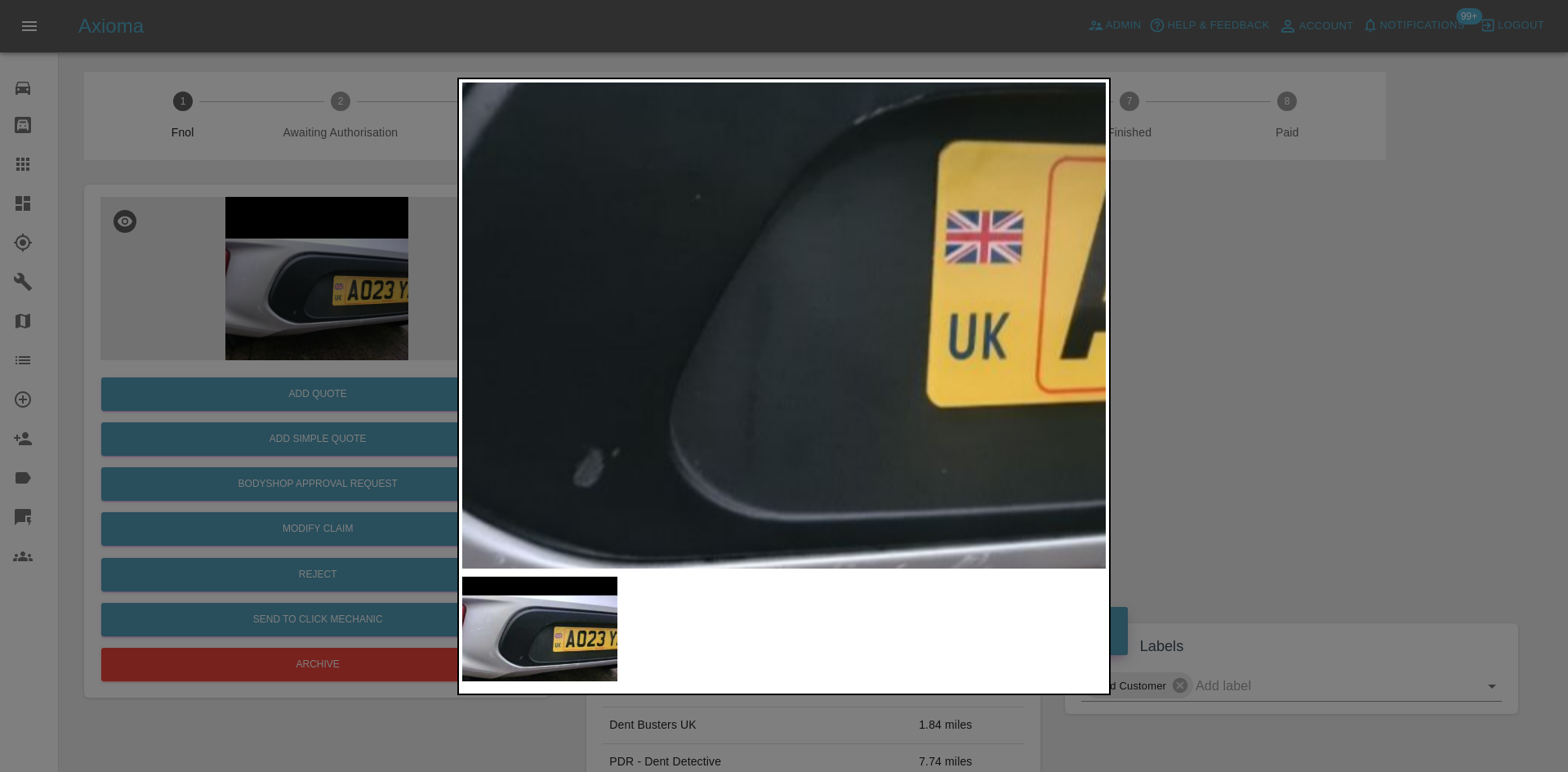
click at [916, 228] on img at bounding box center [787, 165] width 1930 height 1459
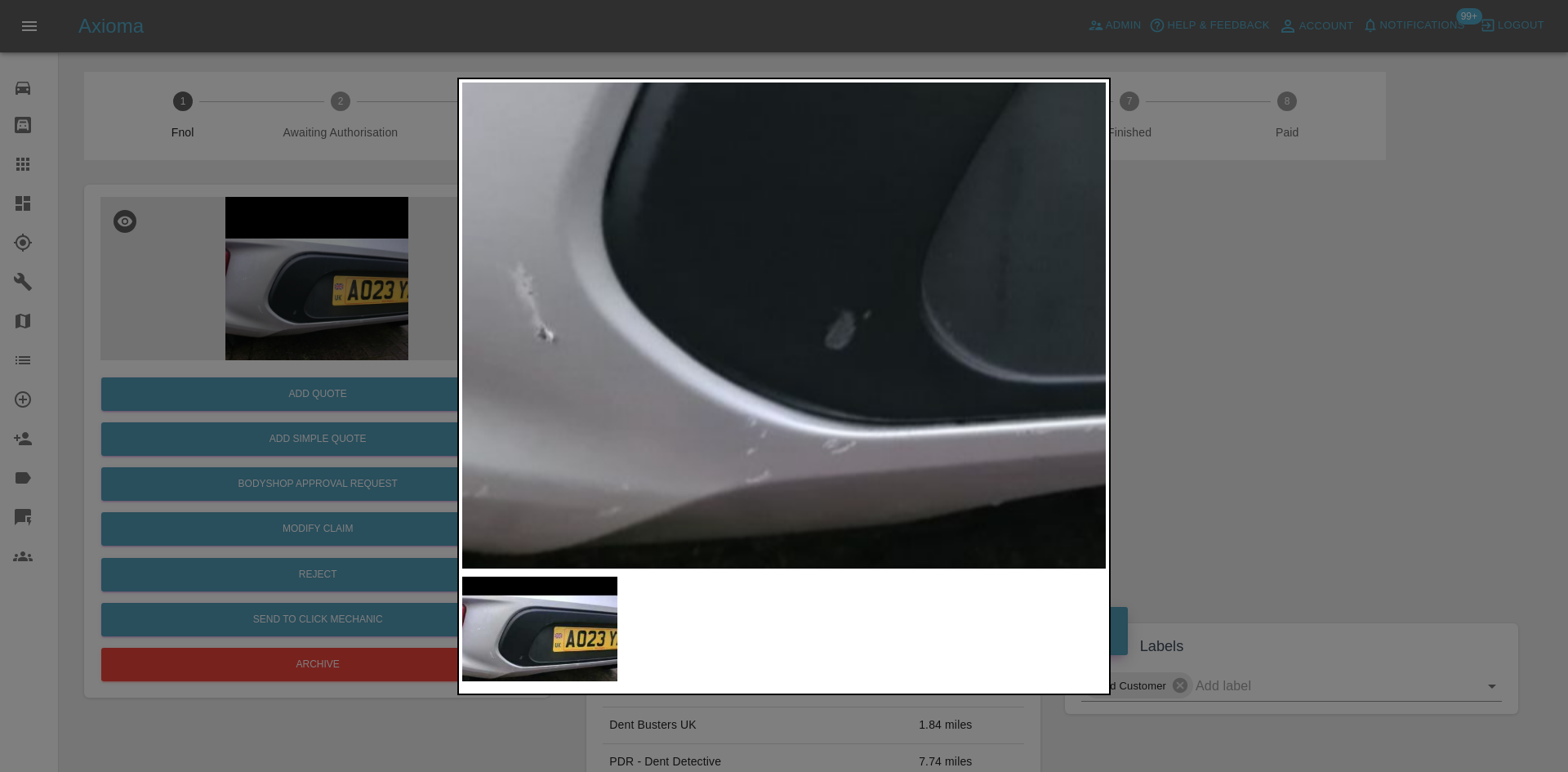
click at [717, 329] on img at bounding box center [1039, 28] width 1930 height 1459
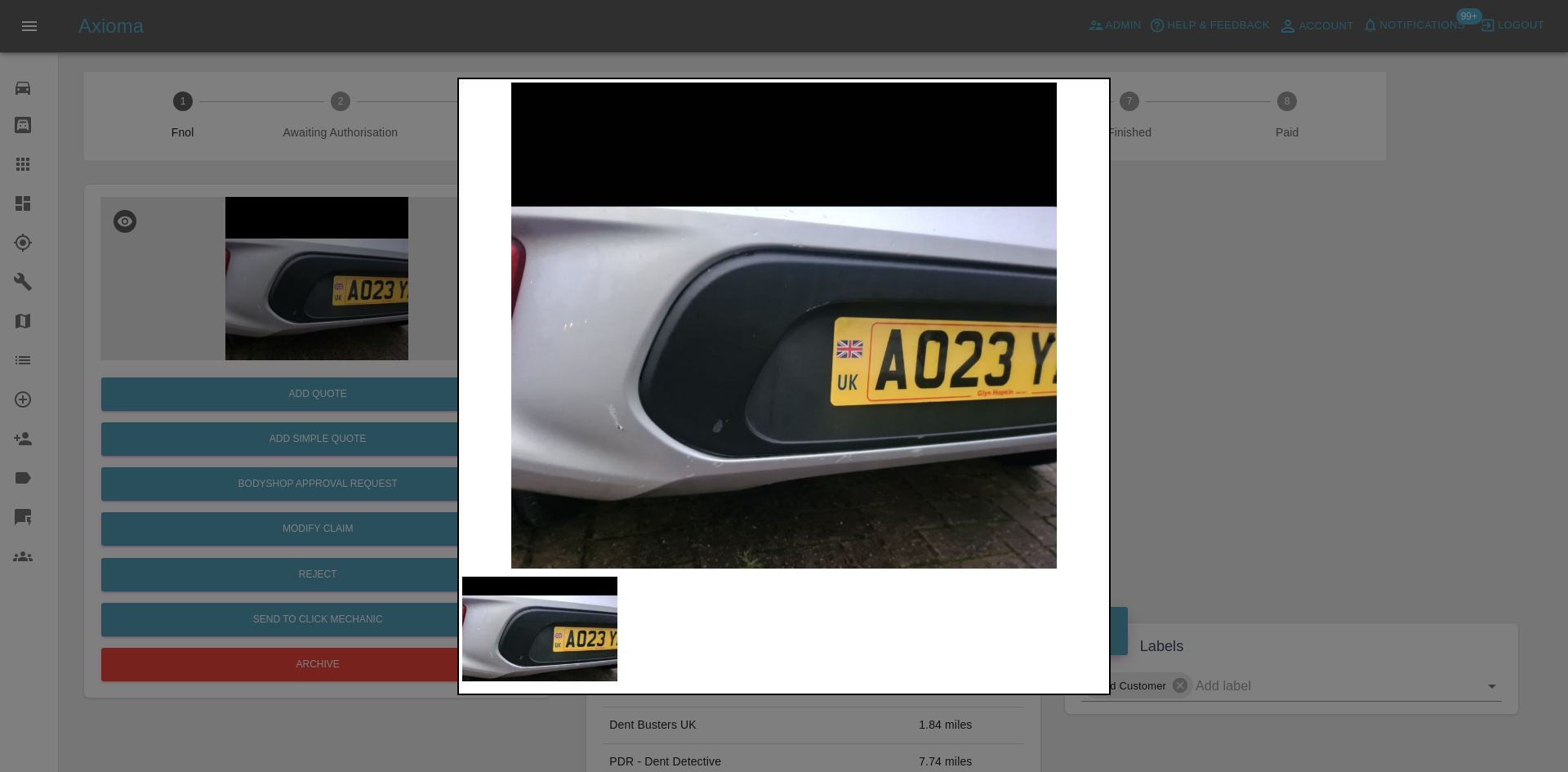
click at [344, 327] on div at bounding box center [784, 386] width 1568 height 772
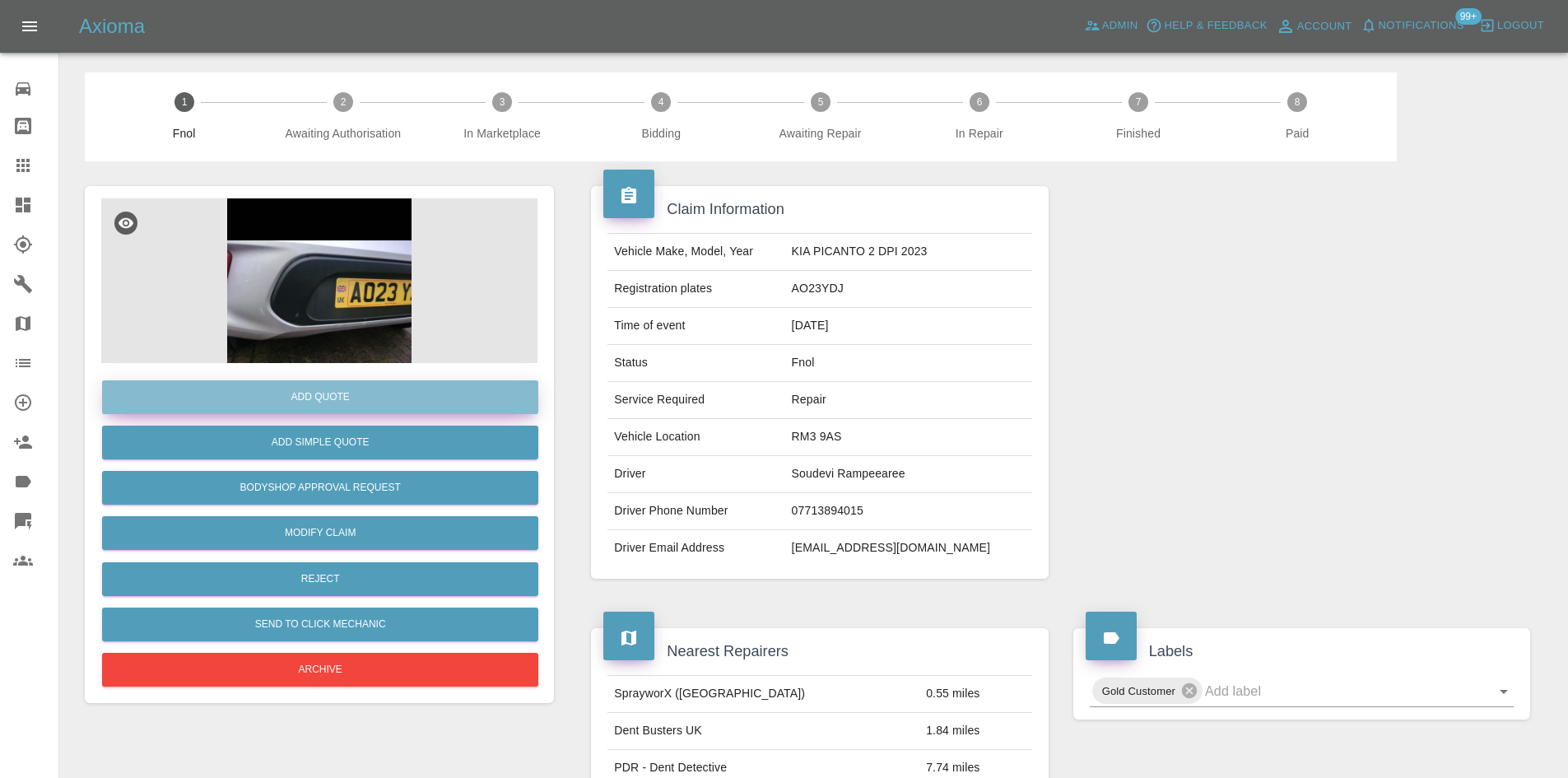
click at [326, 389] on button "Add Quote" at bounding box center [320, 397] width 436 height 34
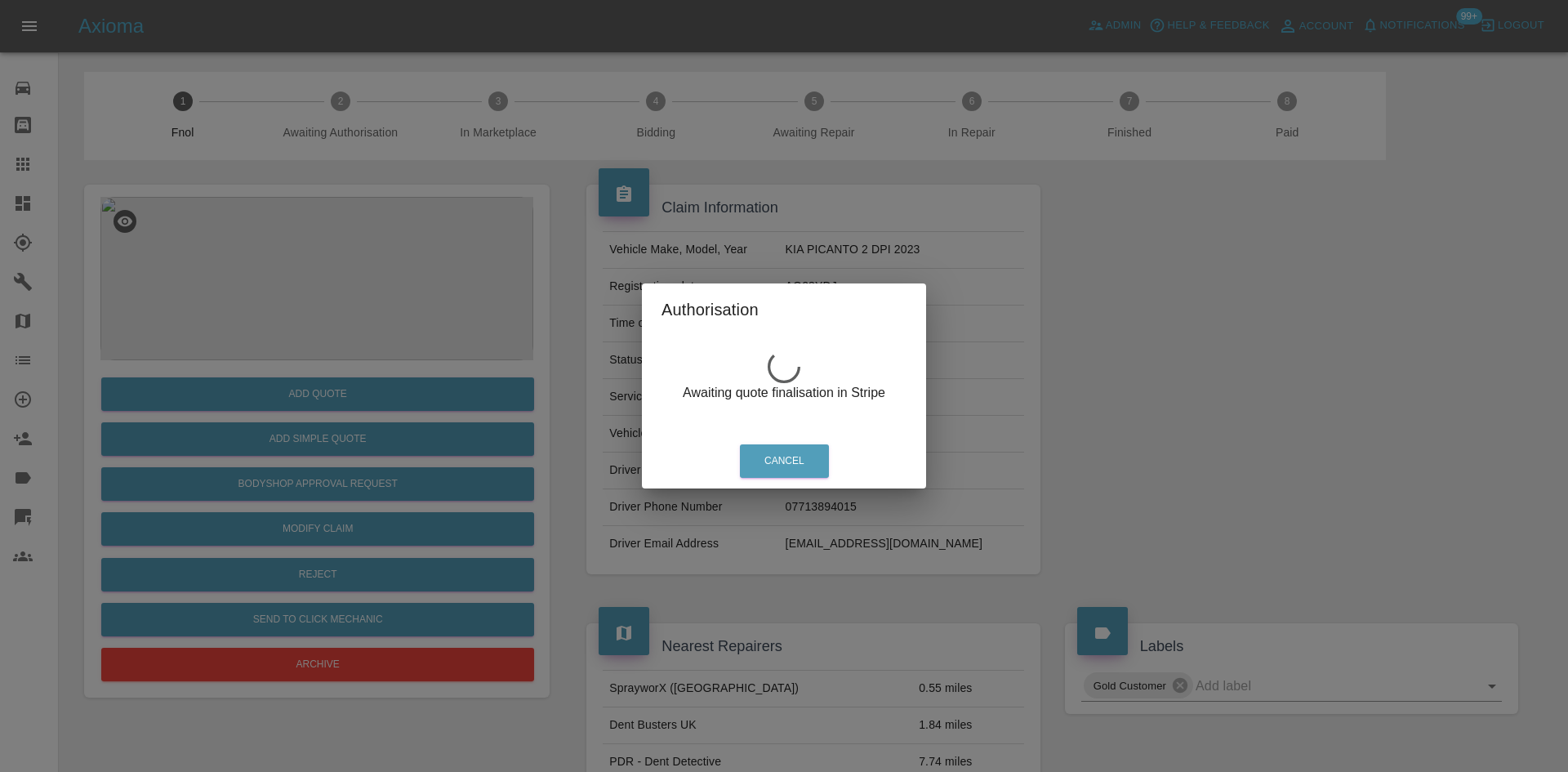
drag, startPoint x: 283, startPoint y: 251, endPoint x: 311, endPoint y: 275, distance: 36.9
click at [284, 251] on div "Authorisation Awaiting quote finalisation in Stripe Cancel" at bounding box center [784, 386] width 1568 height 772
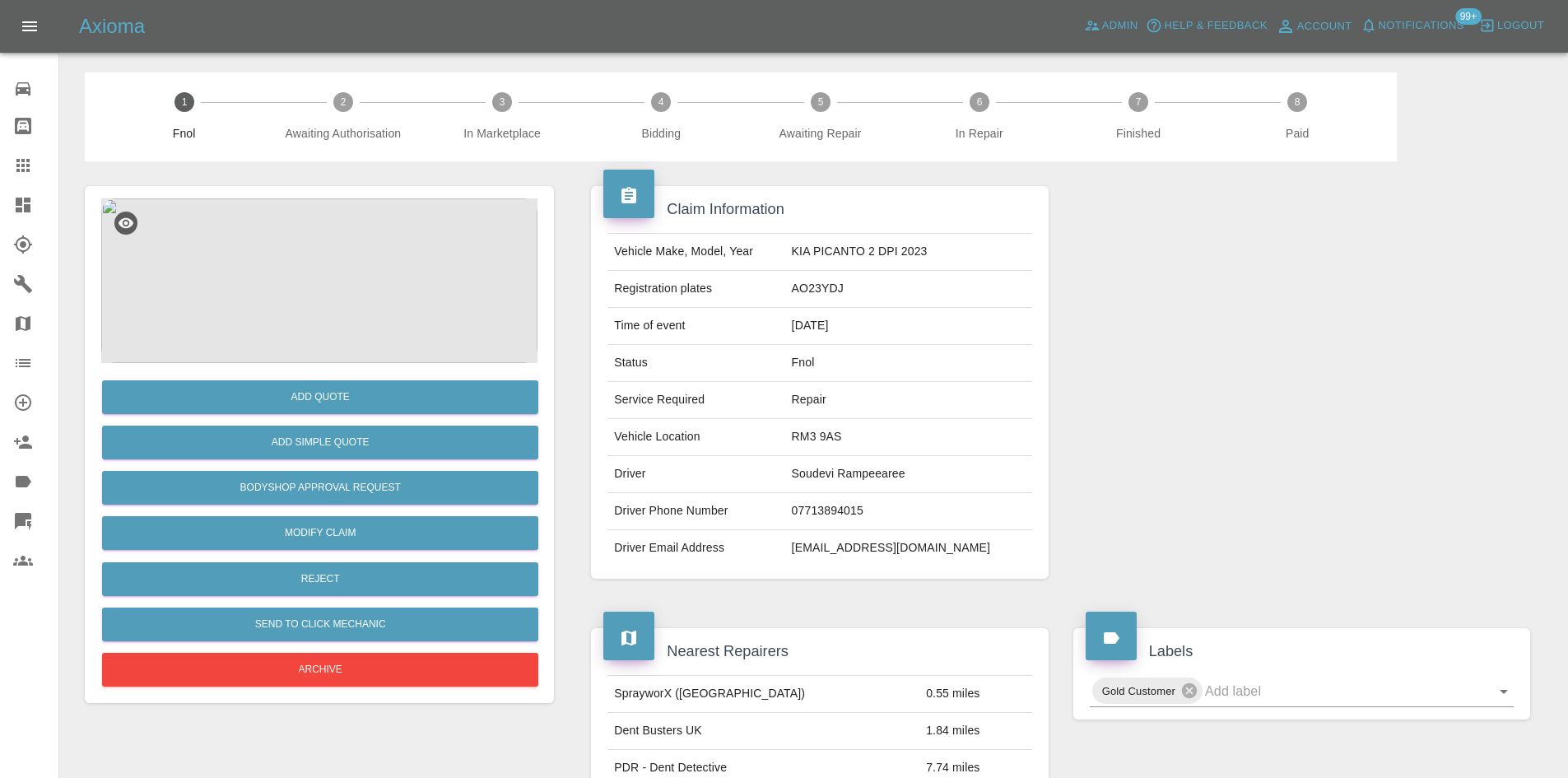
click at [314, 277] on img at bounding box center [319, 280] width 436 height 165
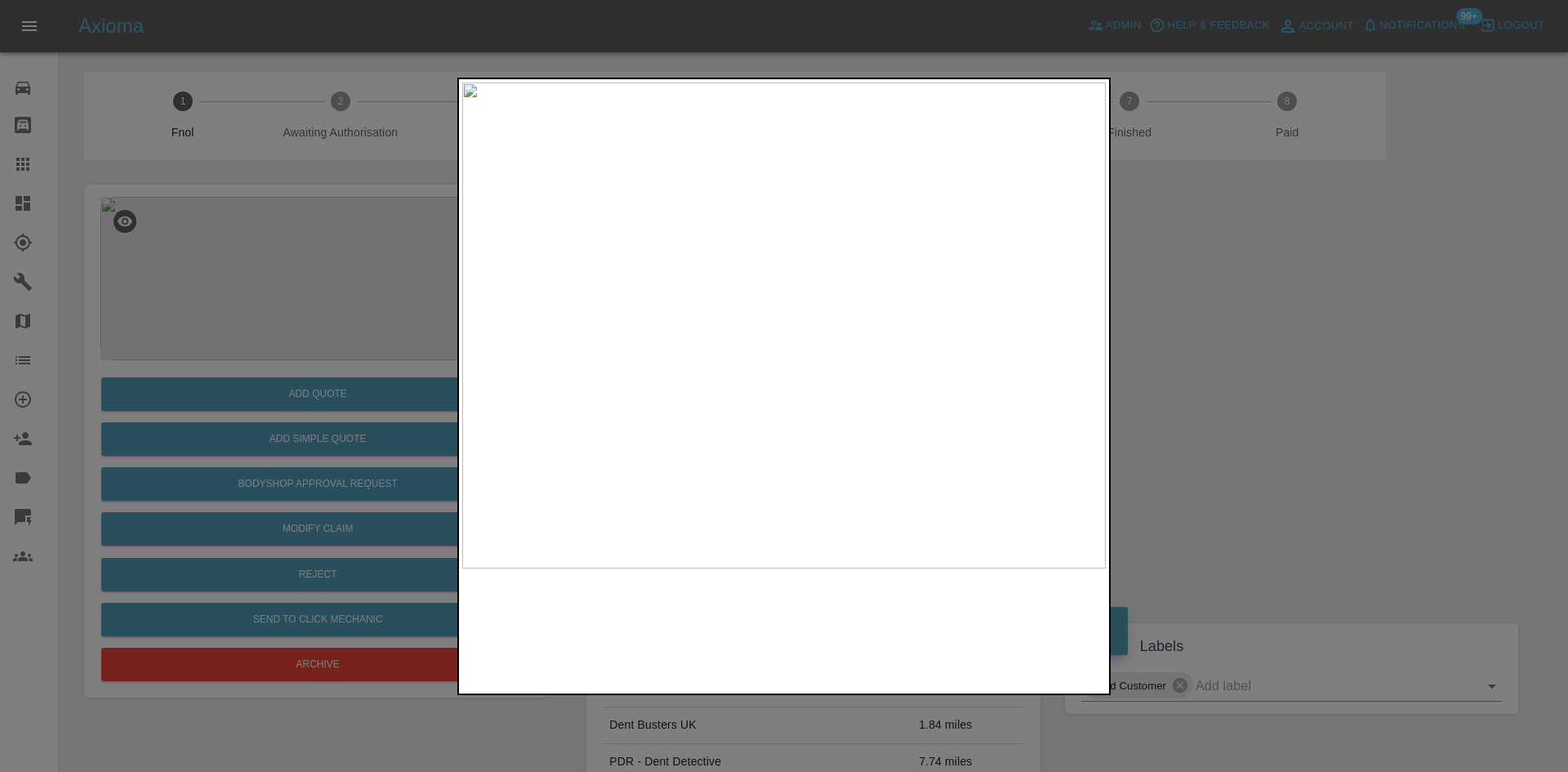
click at [659, 368] on img at bounding box center [784, 325] width 643 height 486
click at [659, 368] on img at bounding box center [1158, 197] width 1930 height 1459
click at [919, 449] on img at bounding box center [784, 325] width 643 height 486
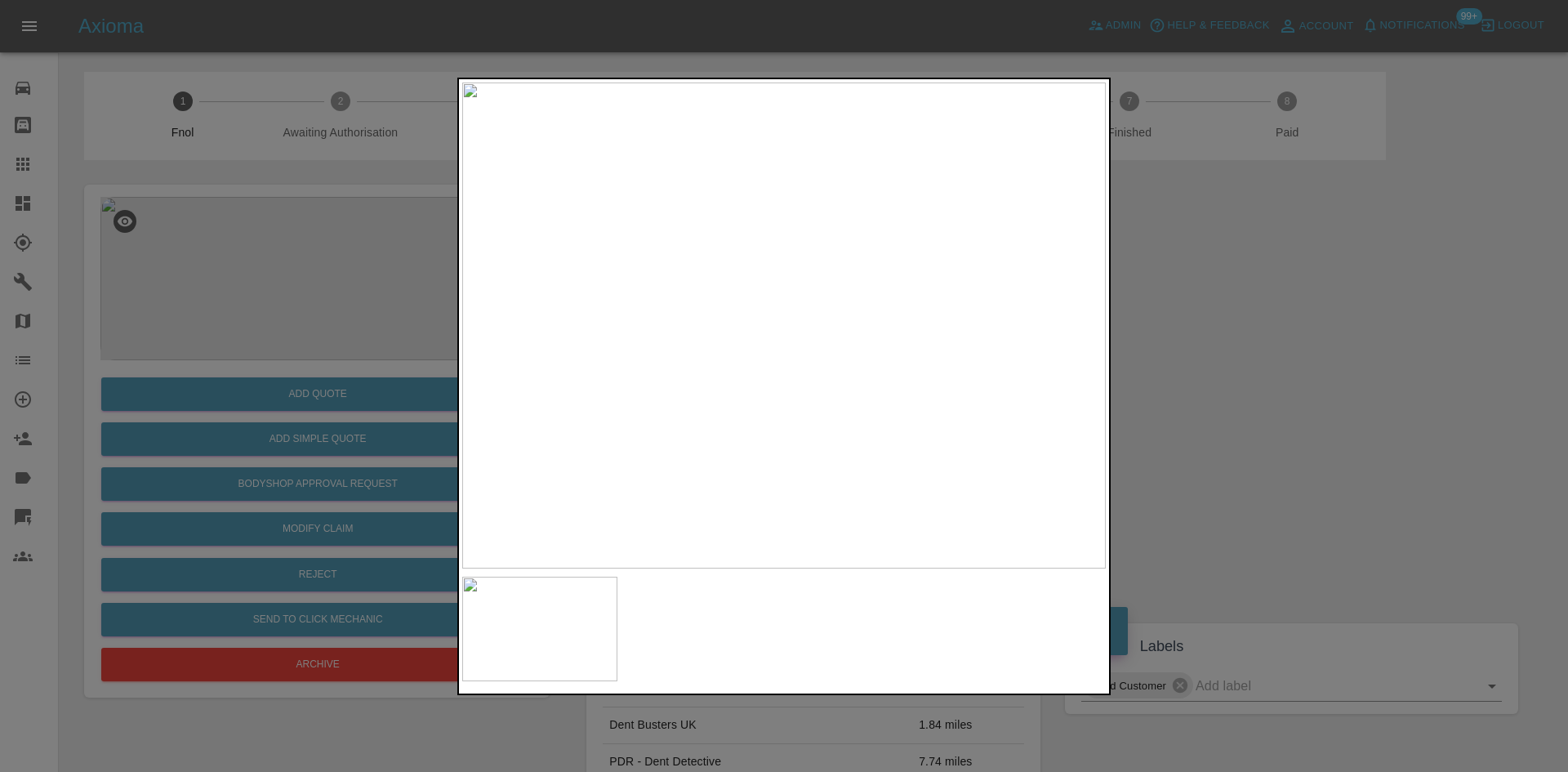
click at [918, 448] on img at bounding box center [784, 325] width 643 height 486
click at [372, 295] on div at bounding box center [784, 386] width 1568 height 772
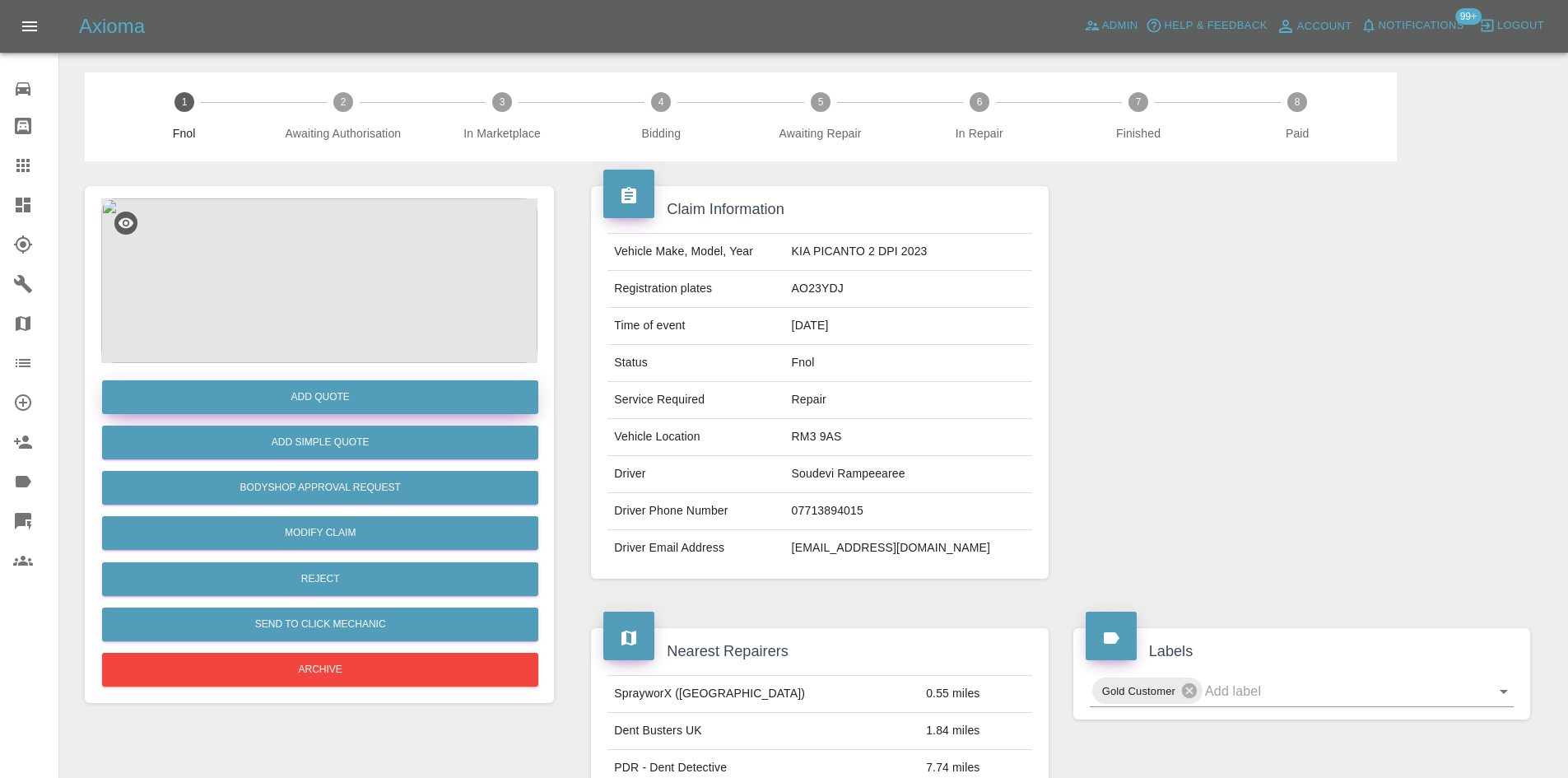
click at [349, 394] on button "Add Quote" at bounding box center [320, 397] width 436 height 34
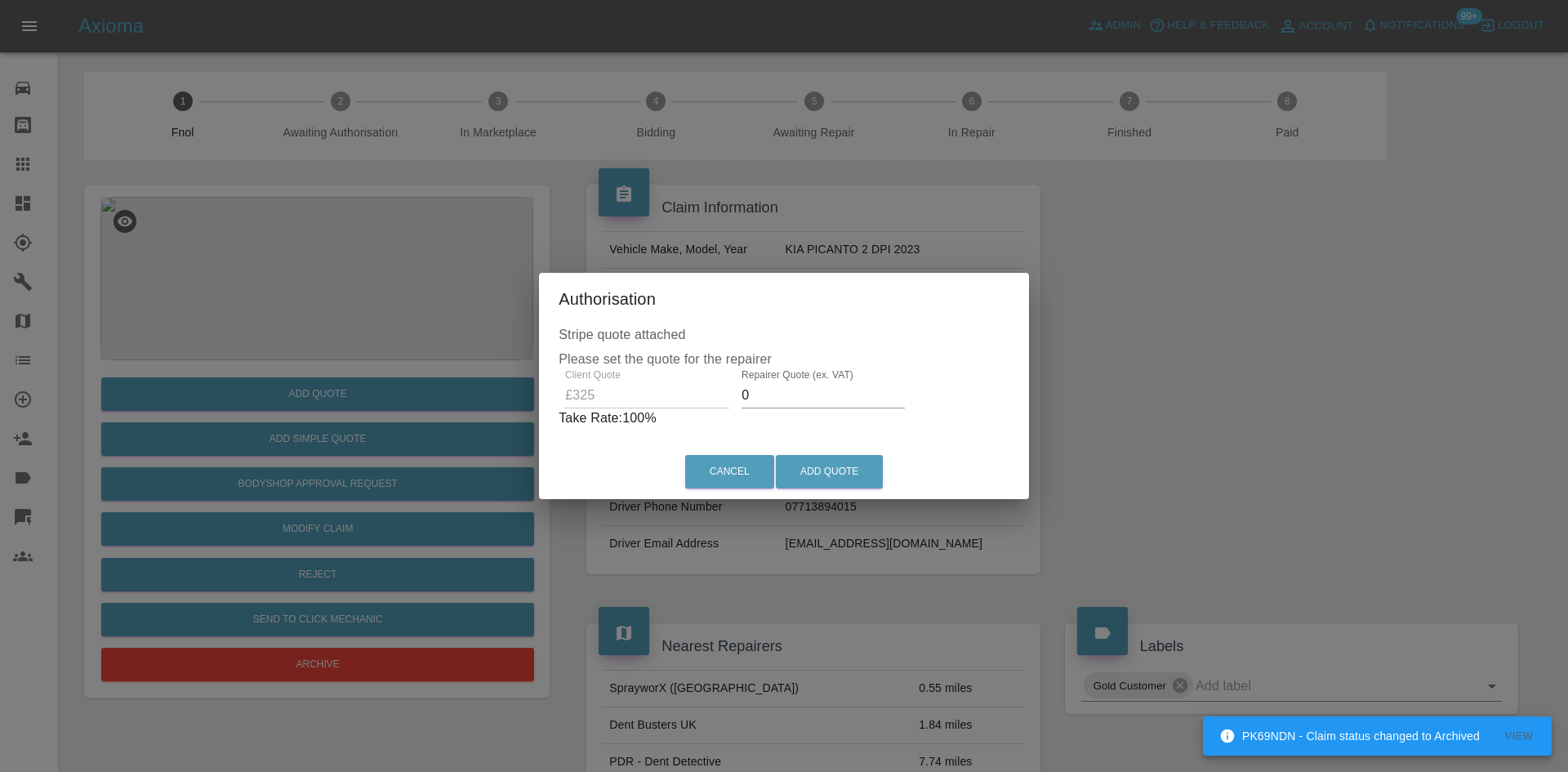
click at [666, 402] on div "Client Quote £325 Repairer Quote (ex. VAT) 0 Take Rate: 100 %" at bounding box center [784, 399] width 451 height 58
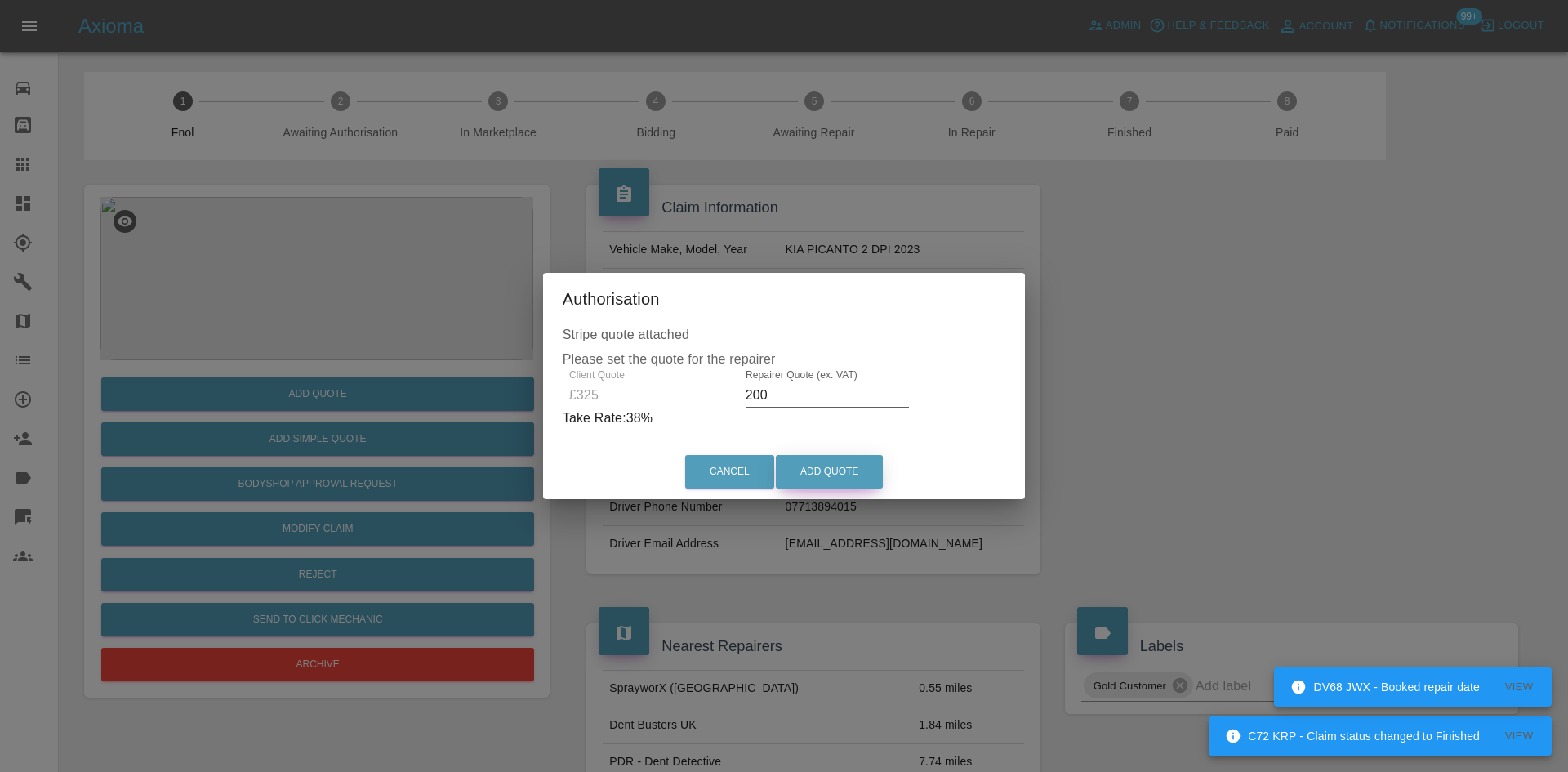
type input "200"
click at [820, 471] on button "Add Quote" at bounding box center [828, 472] width 107 height 34
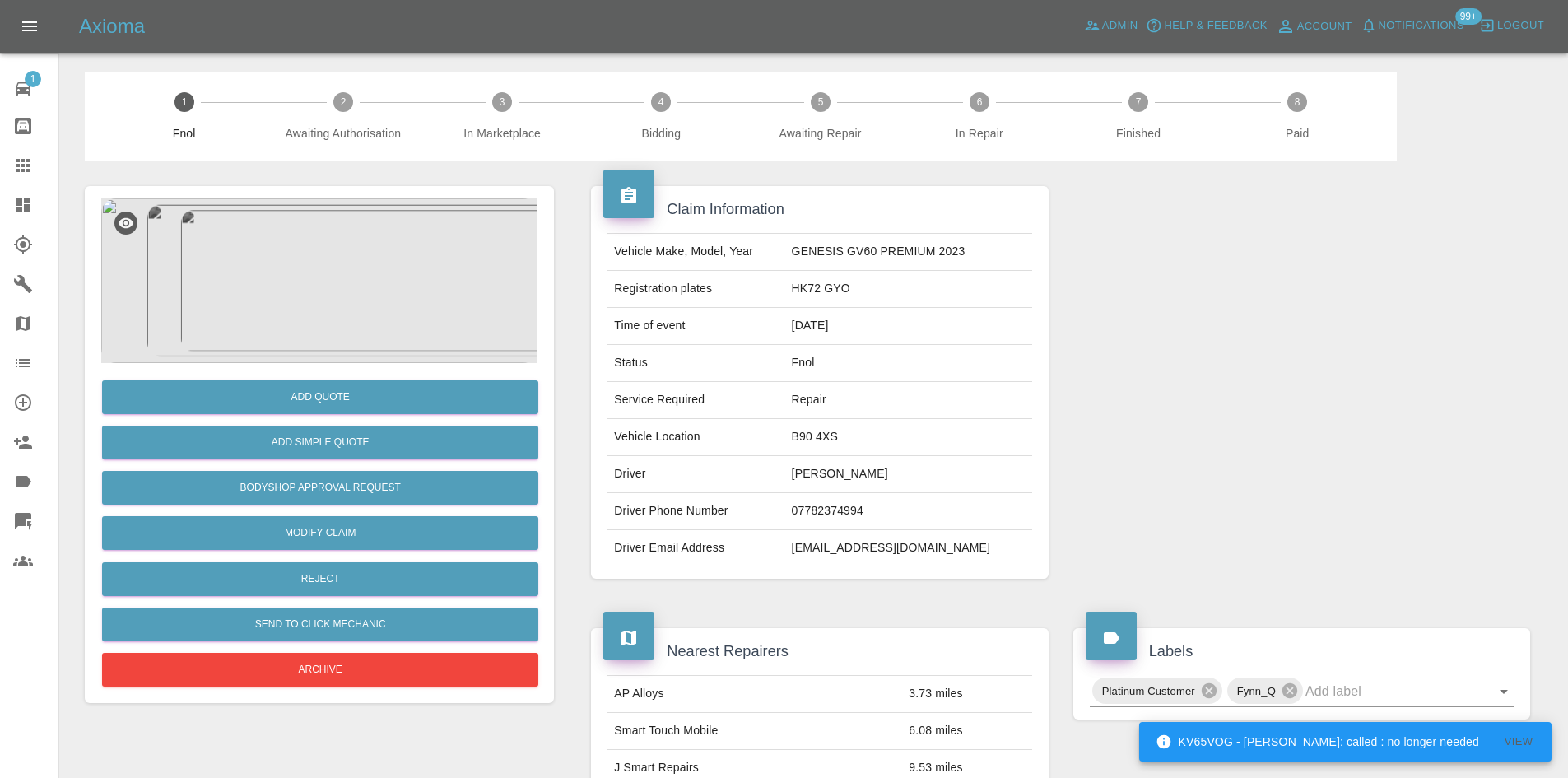
click at [358, 287] on img at bounding box center [319, 280] width 436 height 165
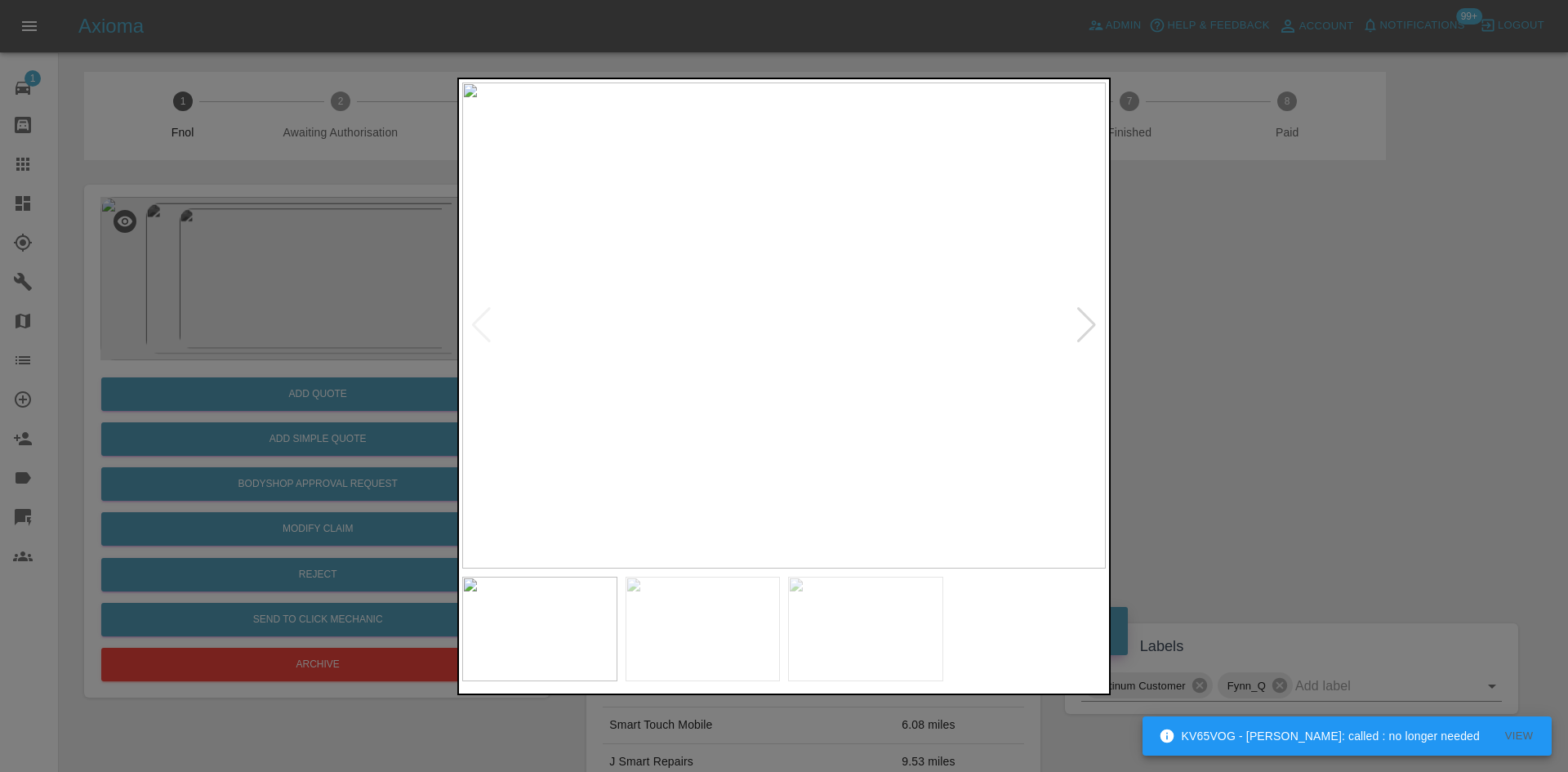
click at [622, 337] on img at bounding box center [784, 325] width 643 height 486
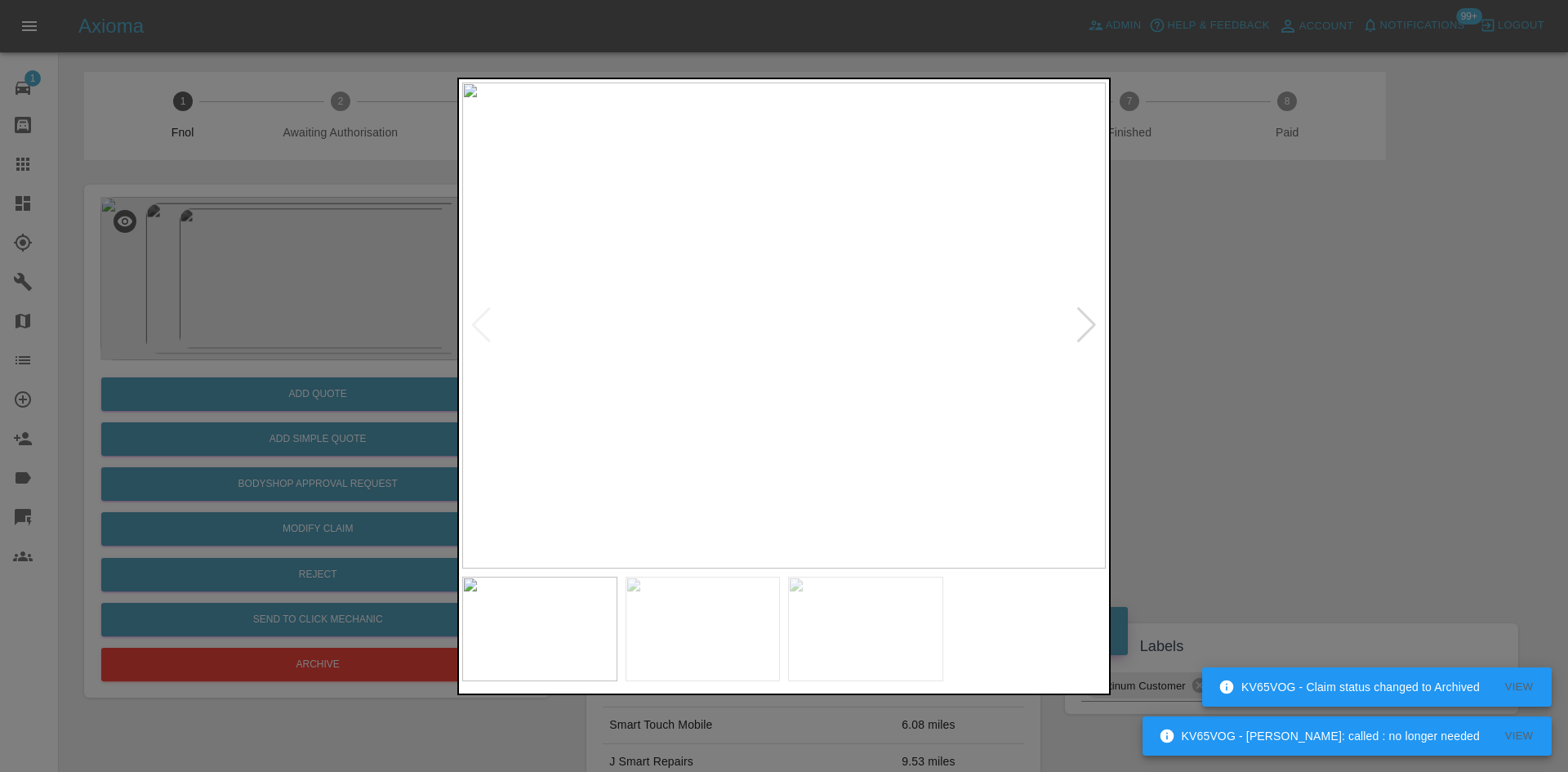
click at [708, 360] on img at bounding box center [784, 325] width 643 height 486
click at [592, 363] on img at bounding box center [784, 325] width 643 height 486
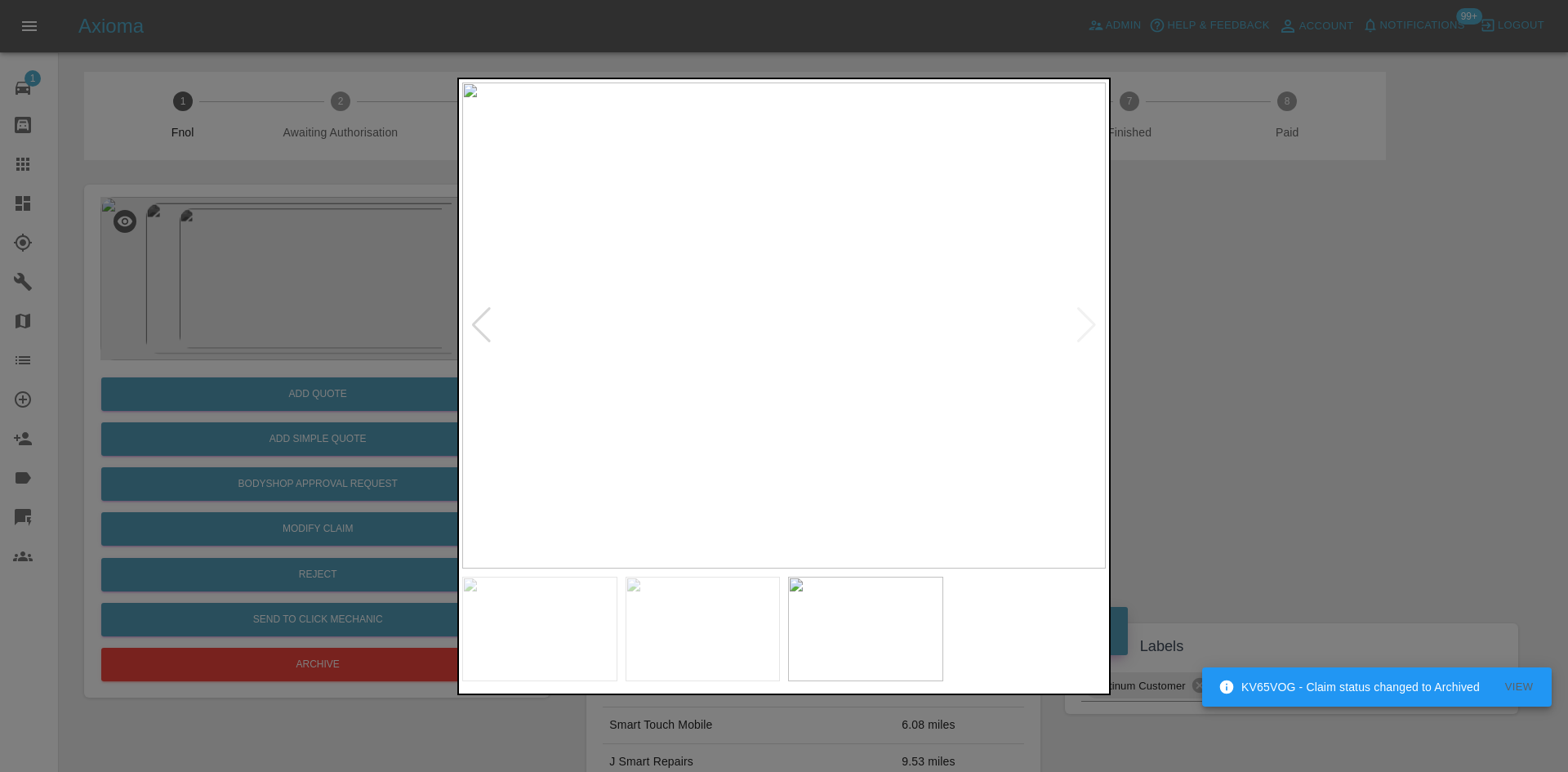
click at [485, 350] on img at bounding box center [784, 325] width 643 height 486
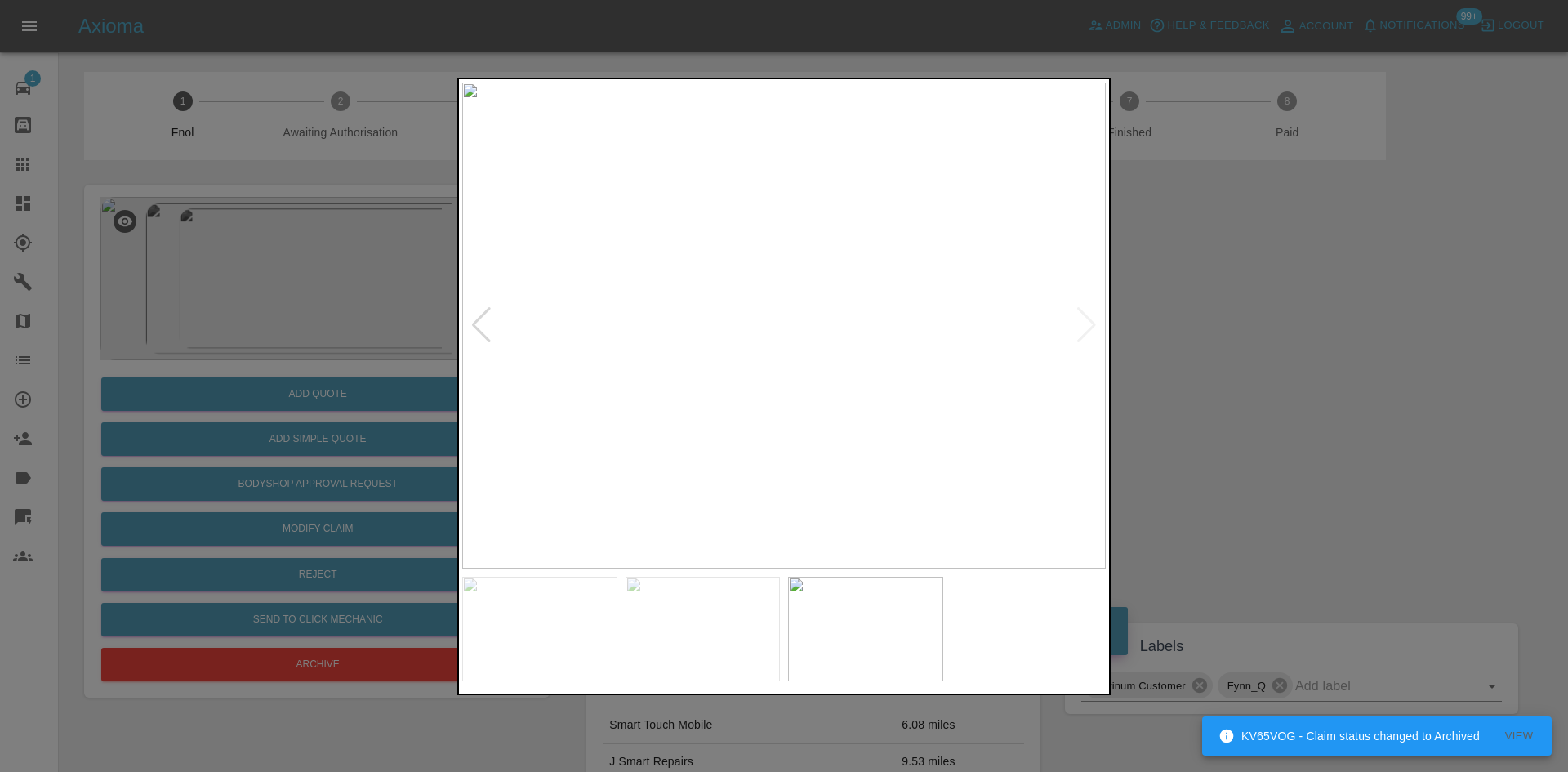
click at [904, 355] on img at bounding box center [784, 325] width 643 height 486
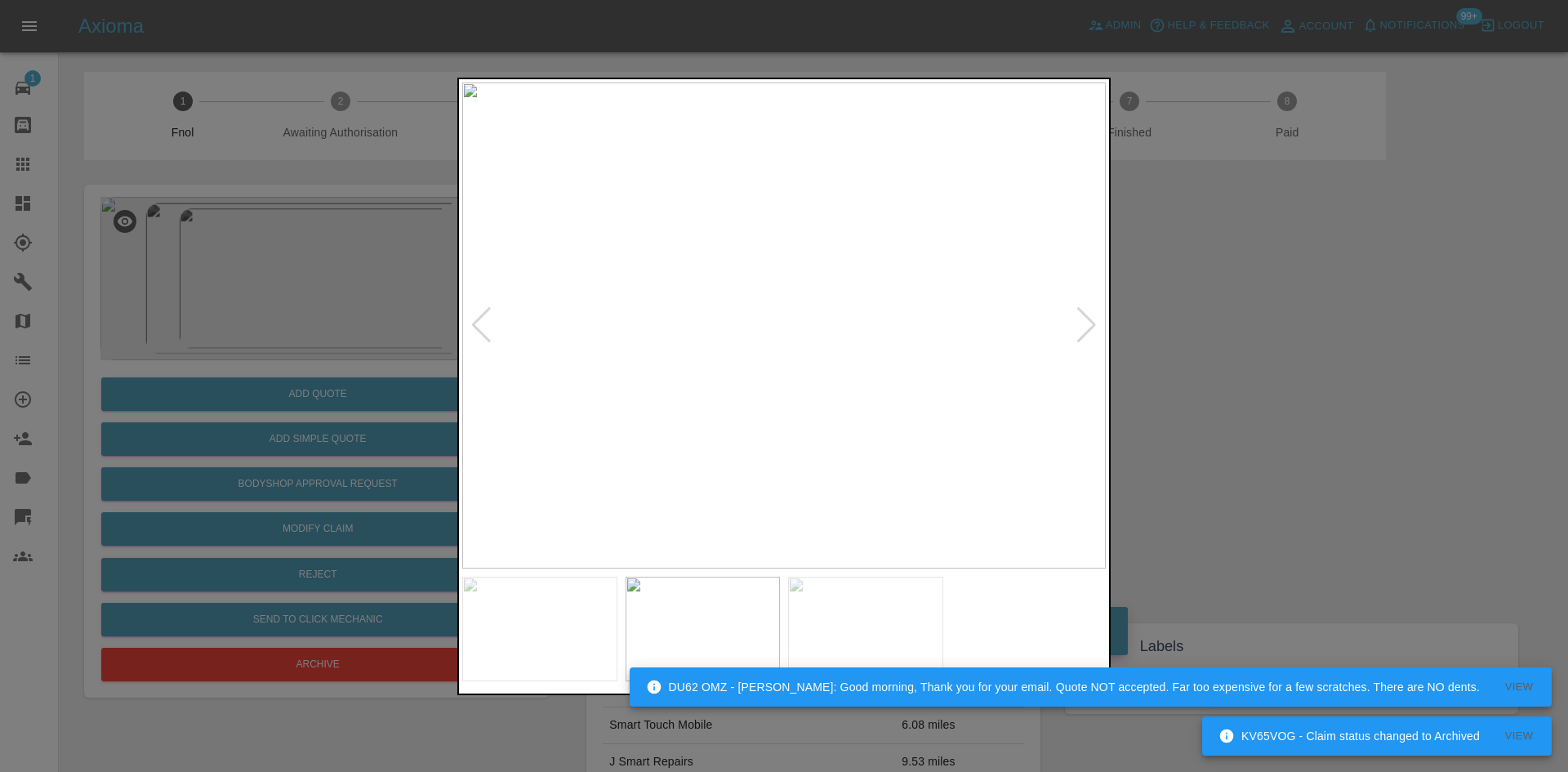
click at [779, 203] on img at bounding box center [784, 325] width 643 height 486
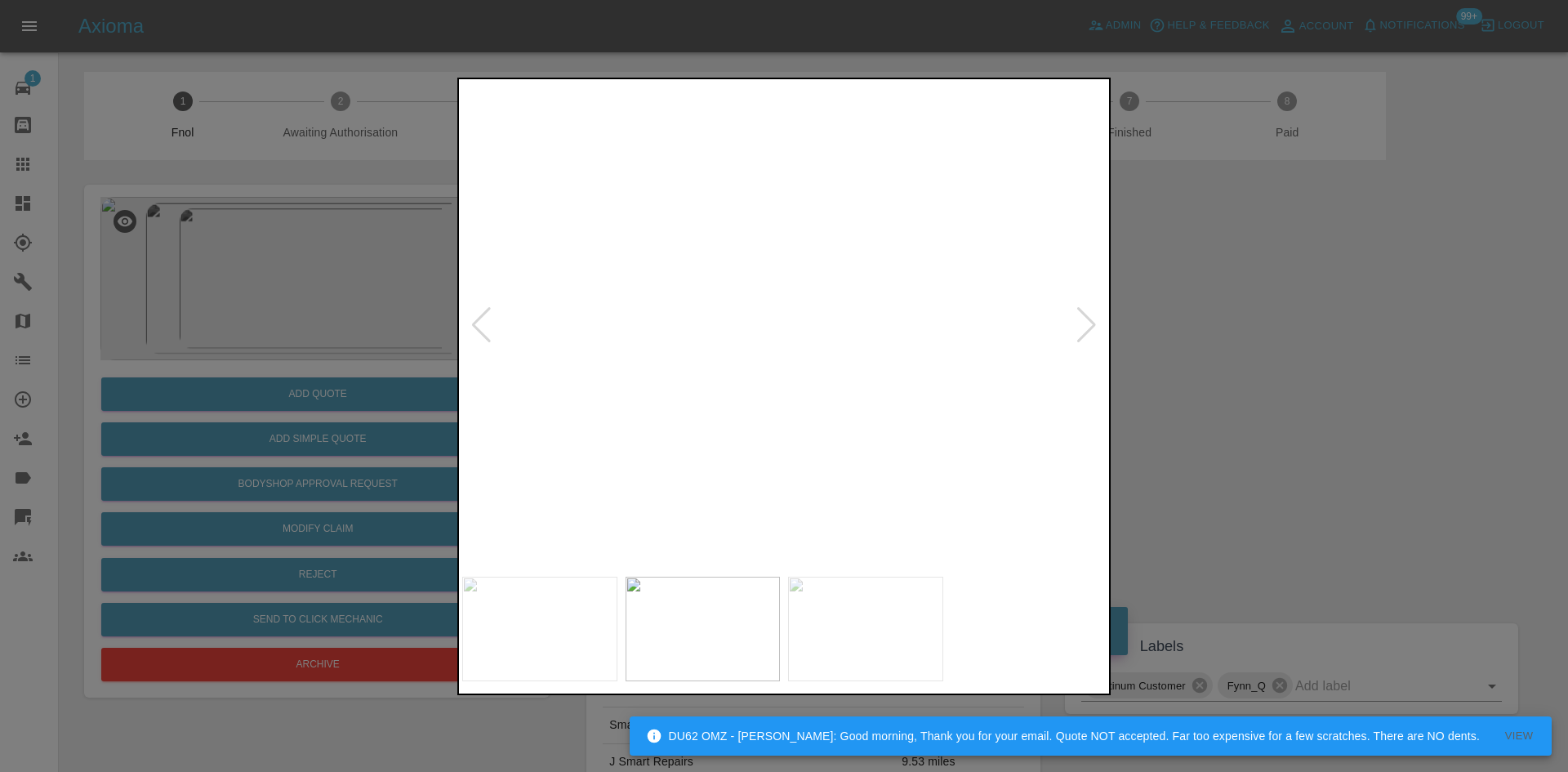
click at [285, 234] on div at bounding box center [784, 386] width 1568 height 772
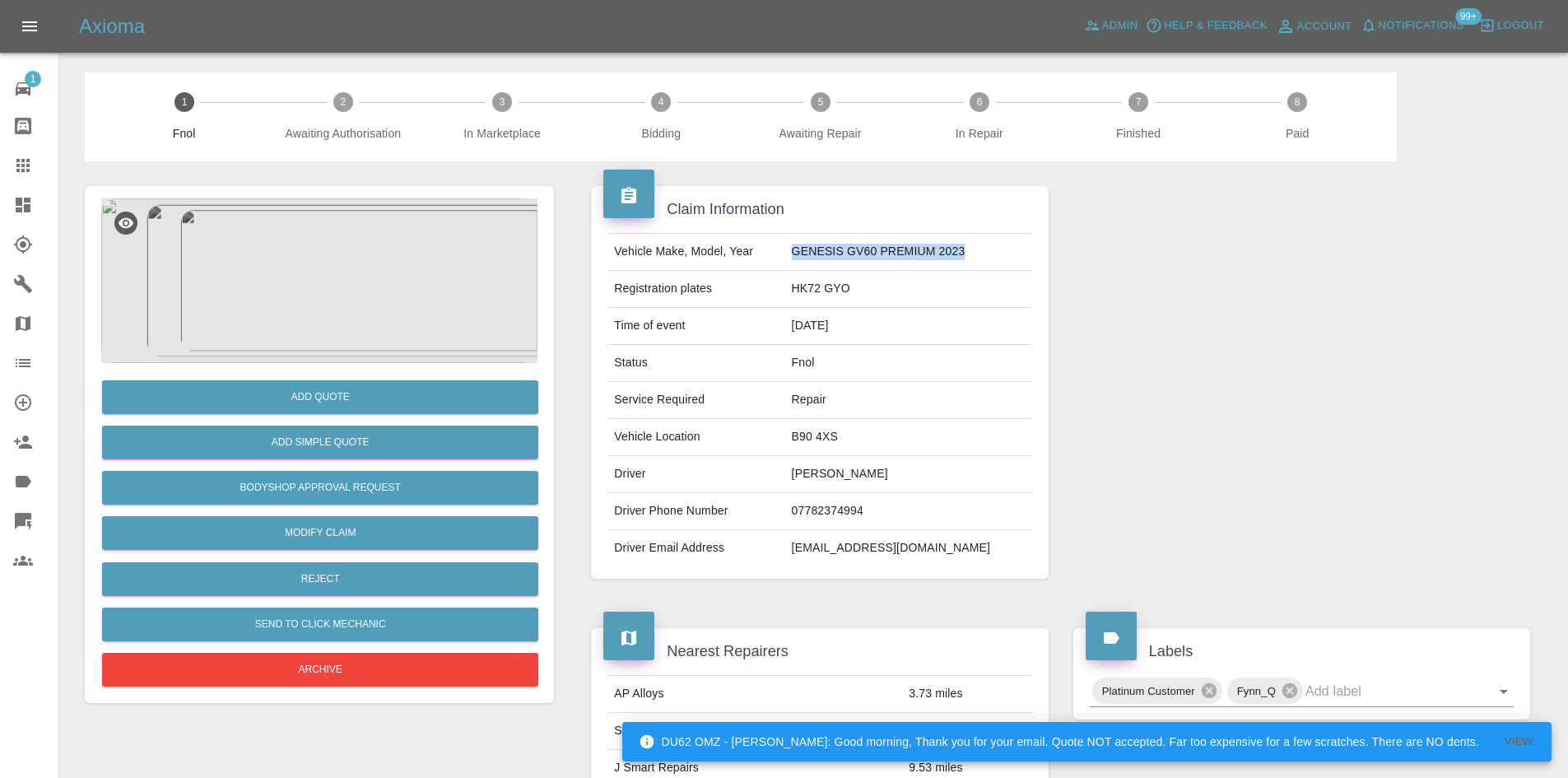
drag, startPoint x: 805, startPoint y: 257, endPoint x: 1150, endPoint y: 19, distance: 419.1
click at [1014, 264] on td "GENESIS GV60 PREMIUM 2023" at bounding box center [909, 252] width 247 height 37
copy td "GENESIS GV60 PREMIUM 2023"
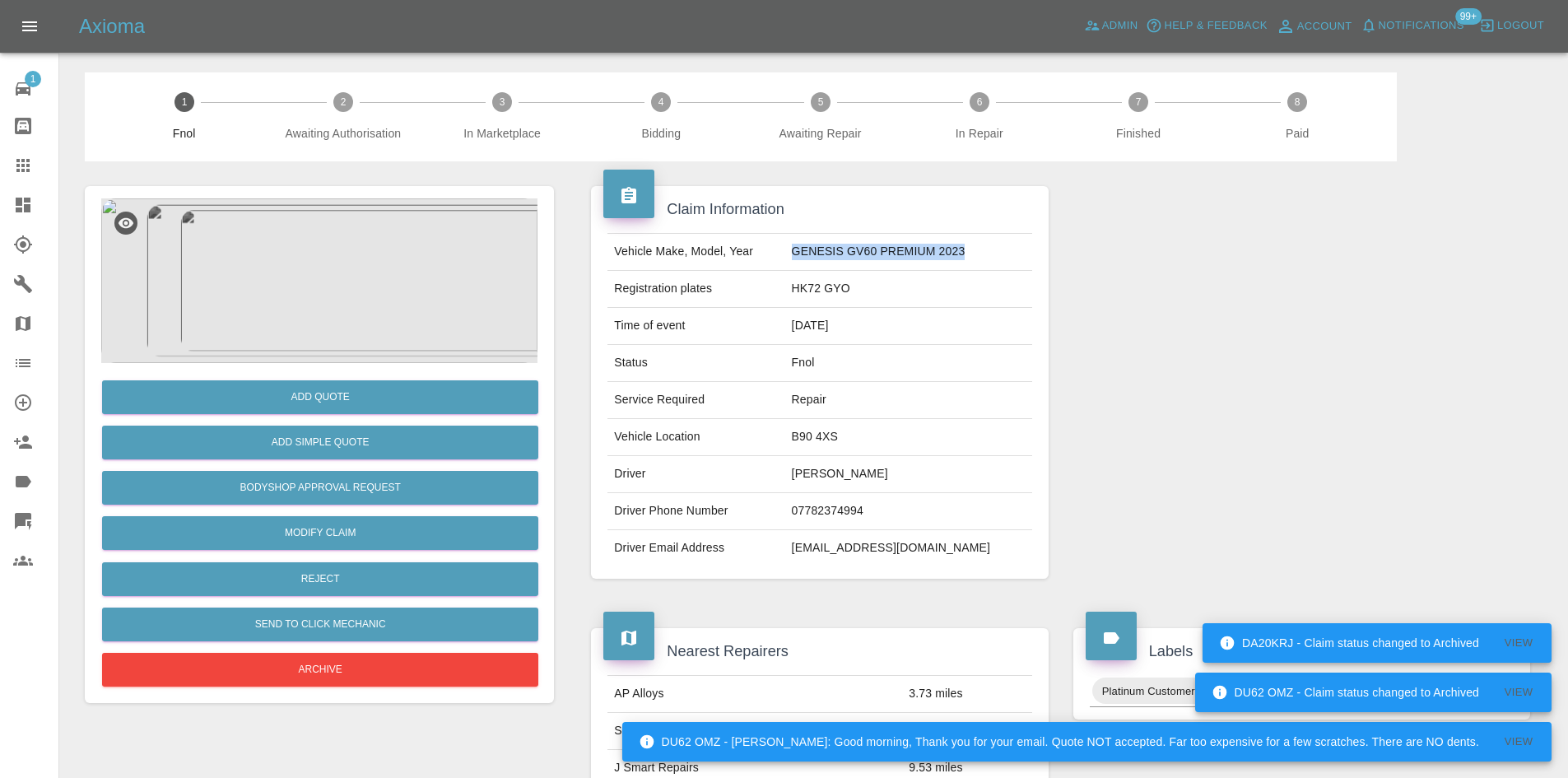
click at [370, 236] on img at bounding box center [319, 280] width 436 height 165
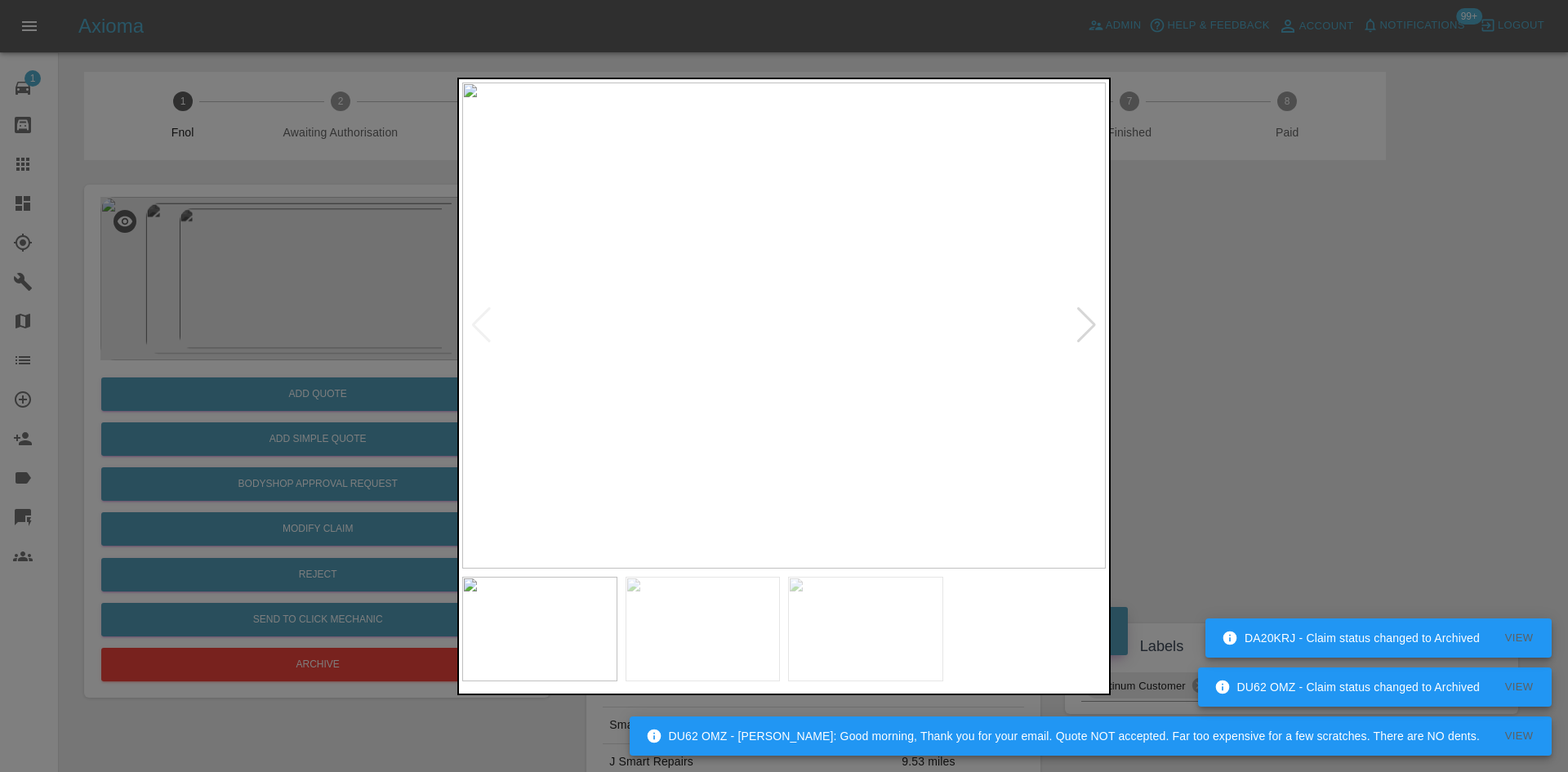
click at [846, 324] on img at bounding box center [784, 325] width 643 height 486
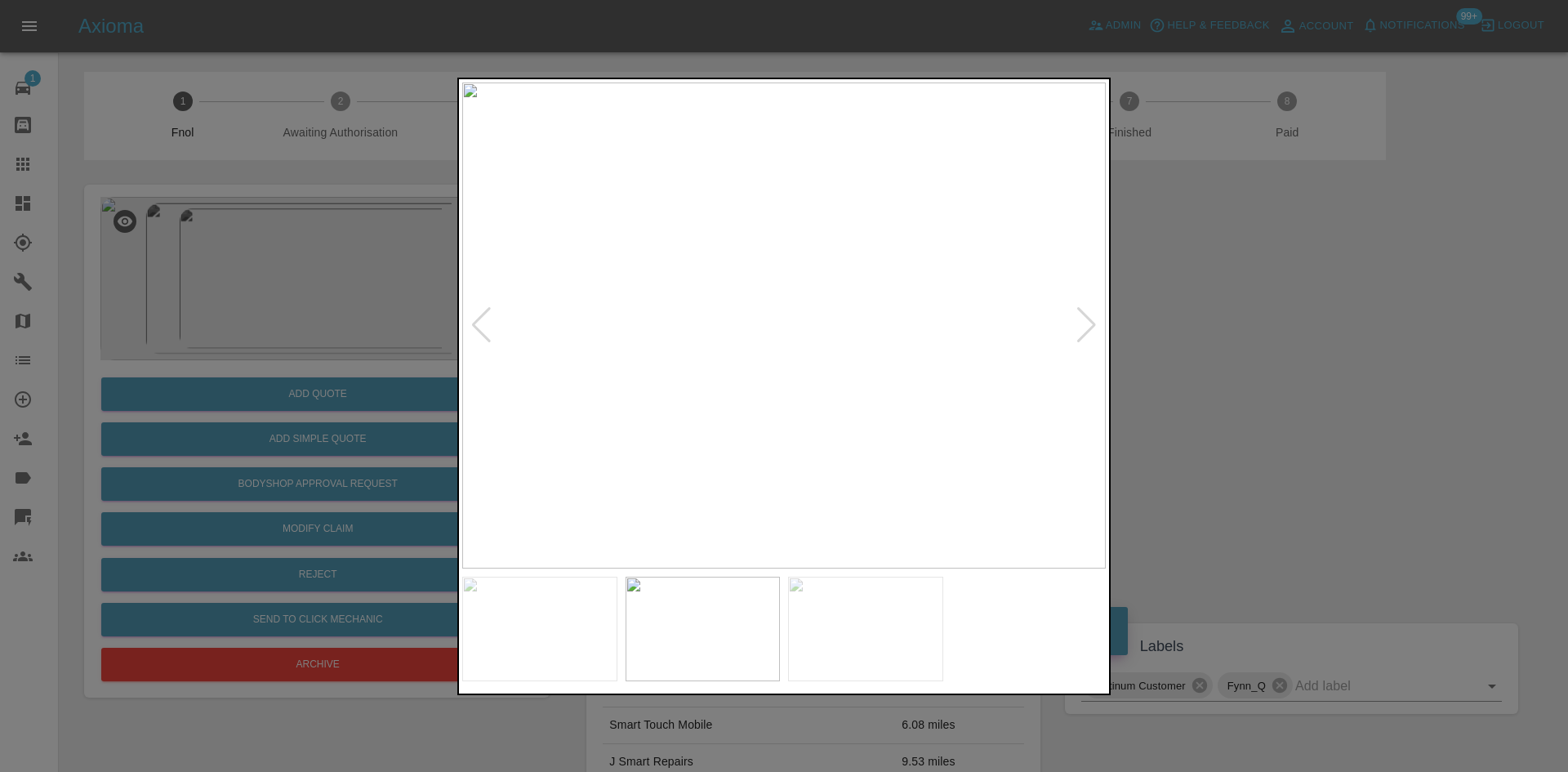
drag, startPoint x: 353, startPoint y: 142, endPoint x: 352, endPoint y: 200, distance: 58.0
click at [352, 178] on div at bounding box center [784, 386] width 1568 height 772
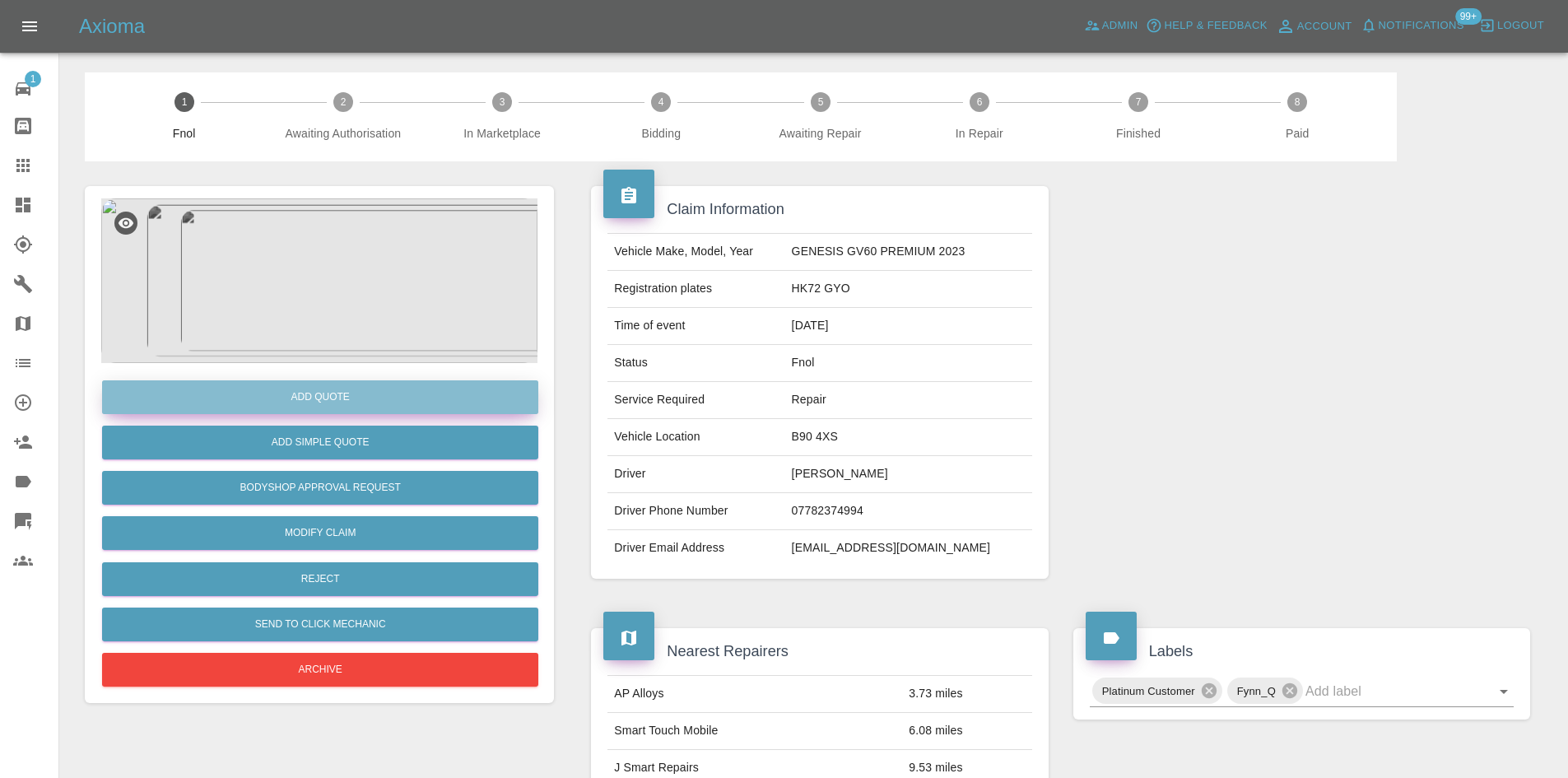
click at [341, 402] on button "Add Quote" at bounding box center [320, 397] width 436 height 34
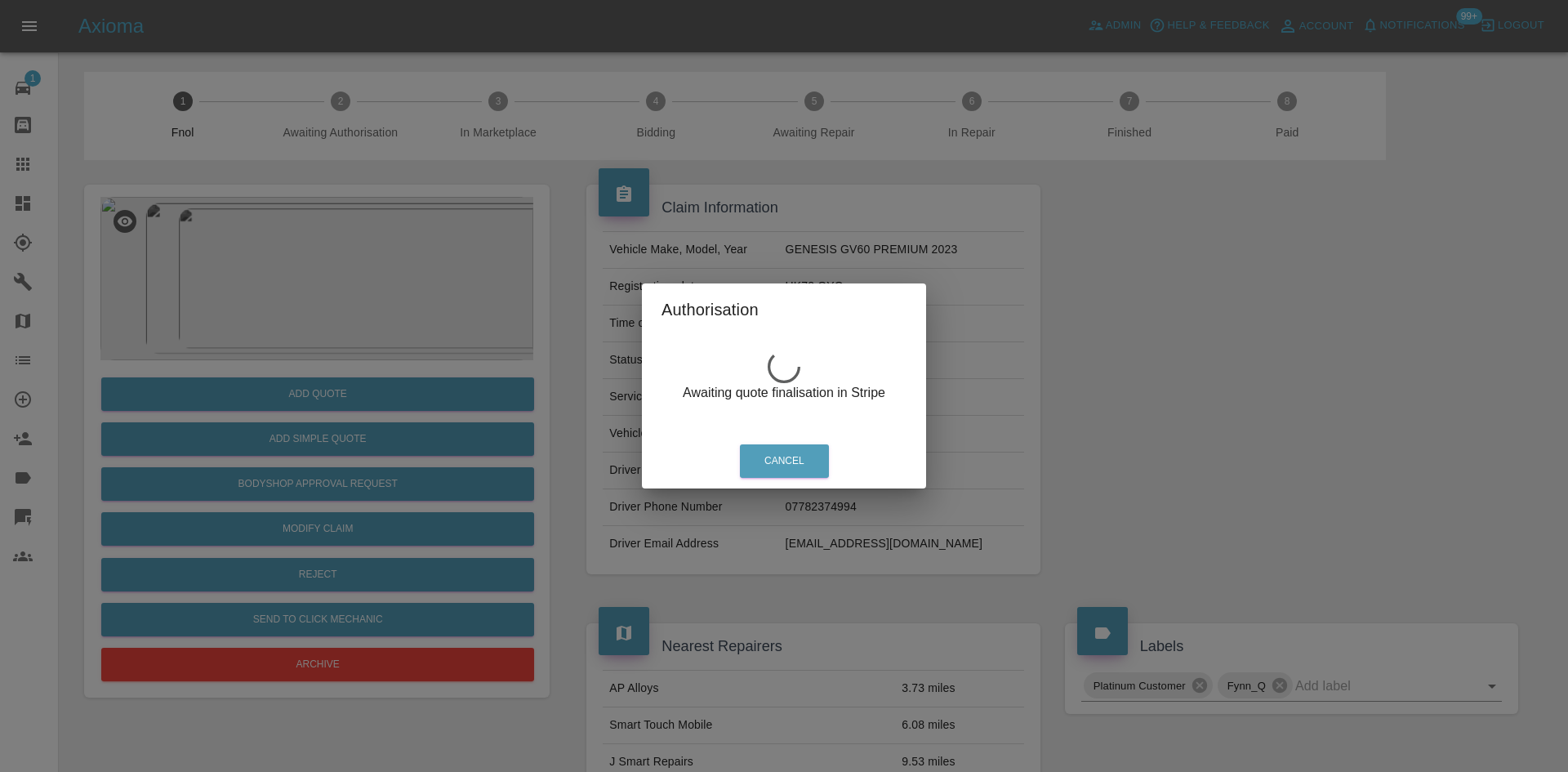
click at [323, 187] on div "Authorisation Awaiting quote finalisation in Stripe Cancel" at bounding box center [784, 386] width 1568 height 772
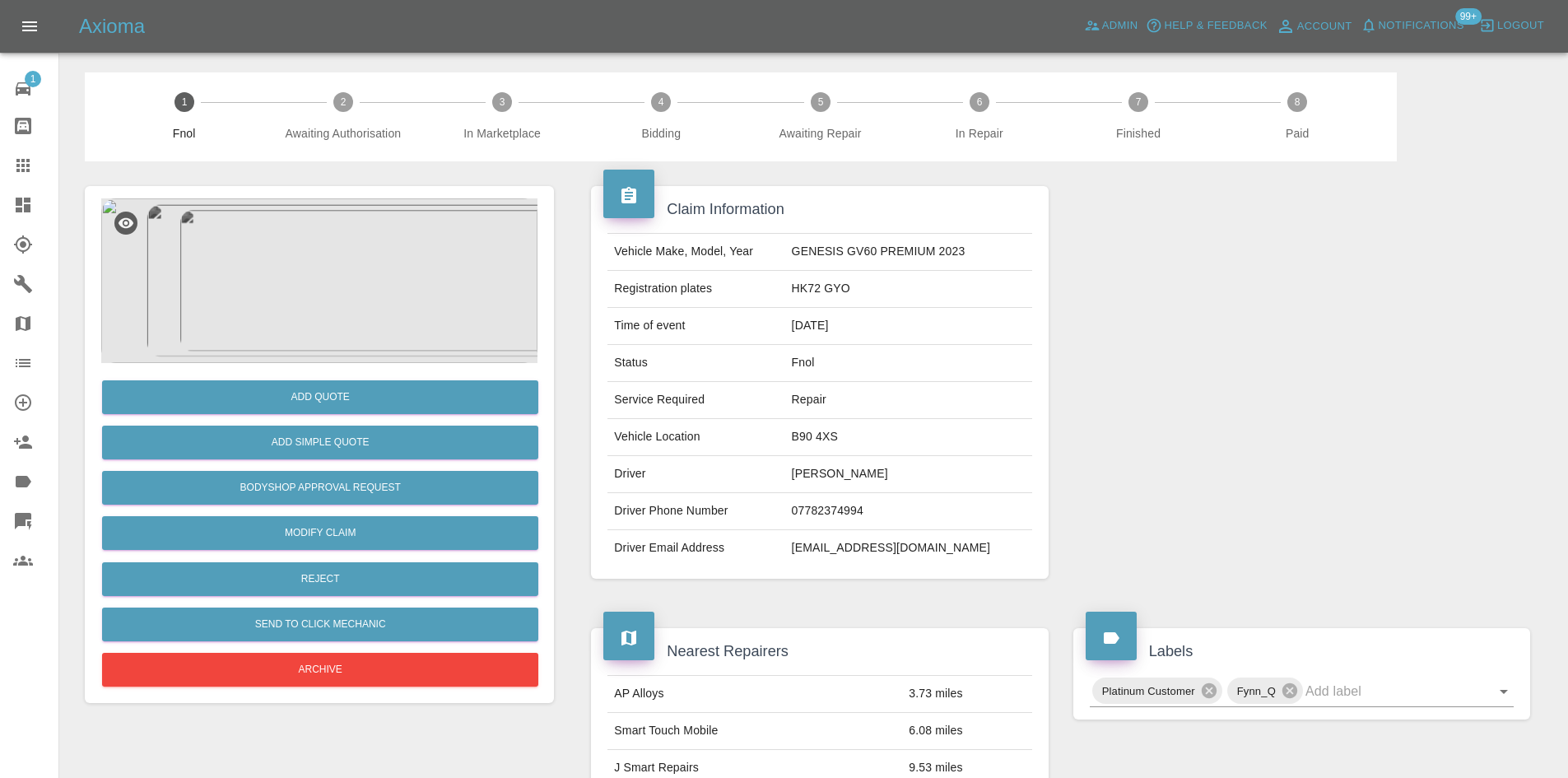
click at [412, 270] on div at bounding box center [319, 280] width 436 height 165
click at [360, 280] on img at bounding box center [319, 280] width 436 height 165
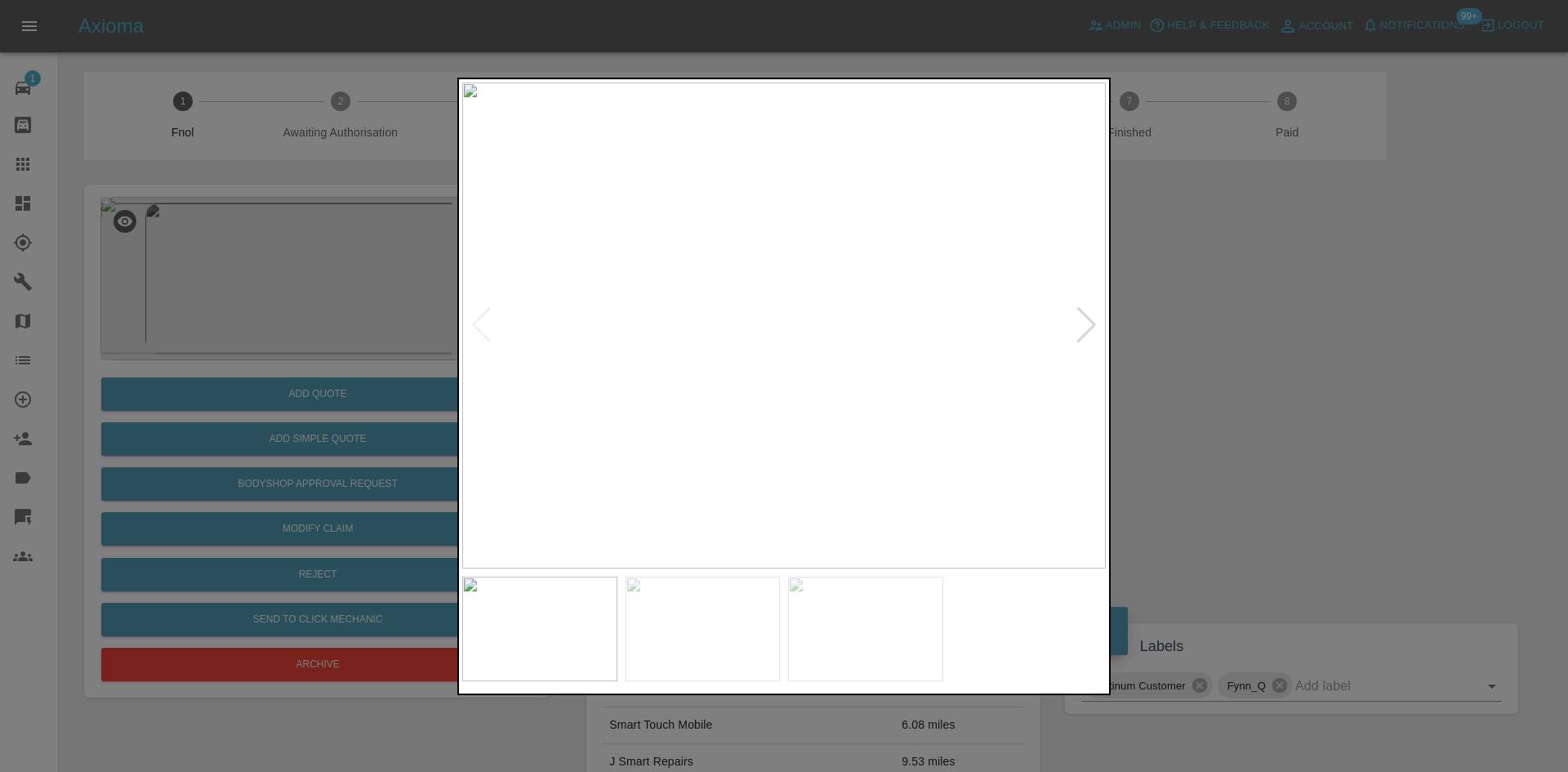
click at [822, 185] on img at bounding box center [784, 325] width 643 height 486
click at [904, 176] on img at bounding box center [697, 642] width 1930 height 1459
click at [868, 256] on img at bounding box center [697, 642] width 1930 height 1459
click at [880, 273] on img at bounding box center [750, 492] width 1930 height 1459
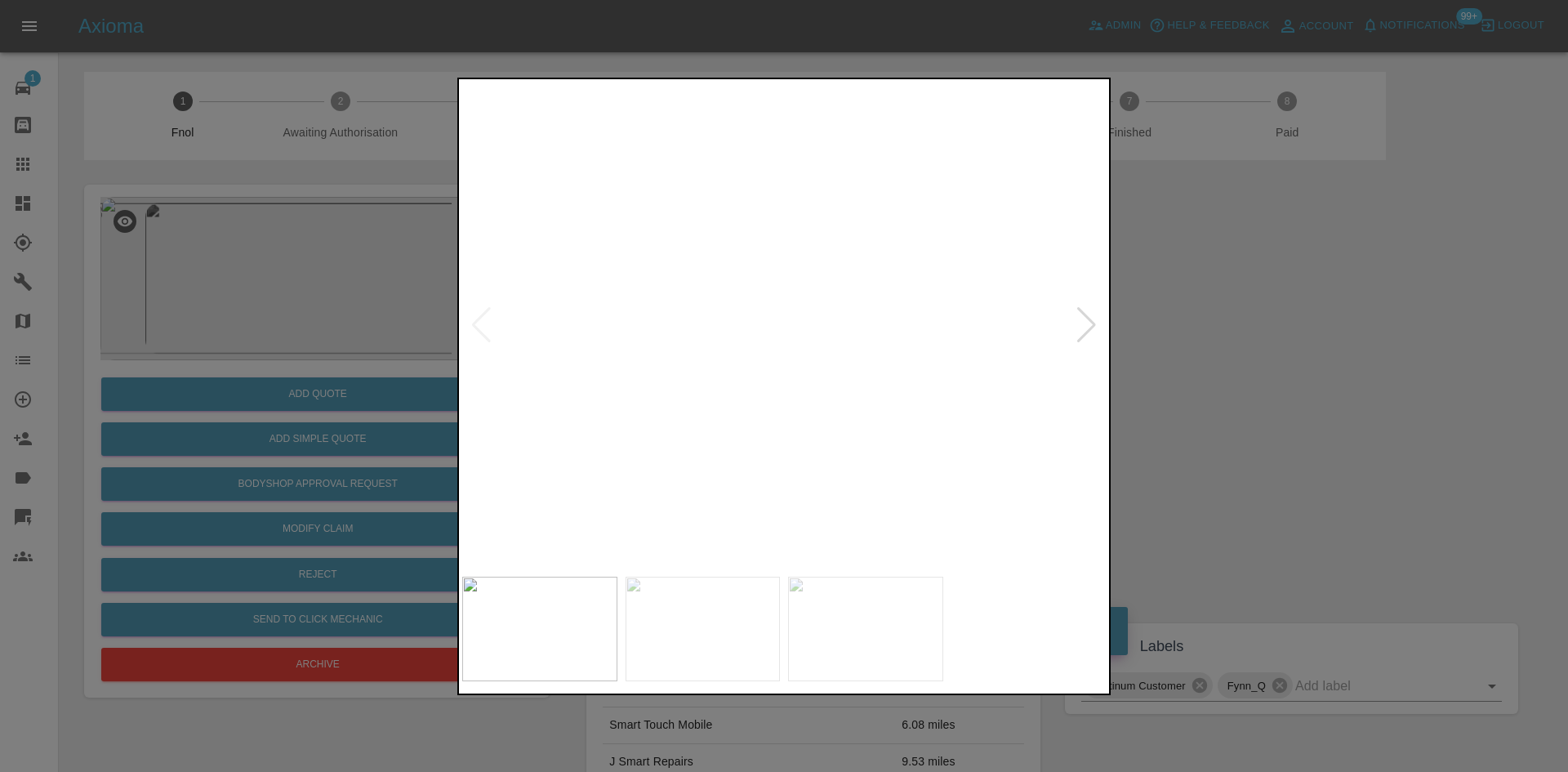
click at [863, 276] on img at bounding box center [750, 492] width 1930 height 1459
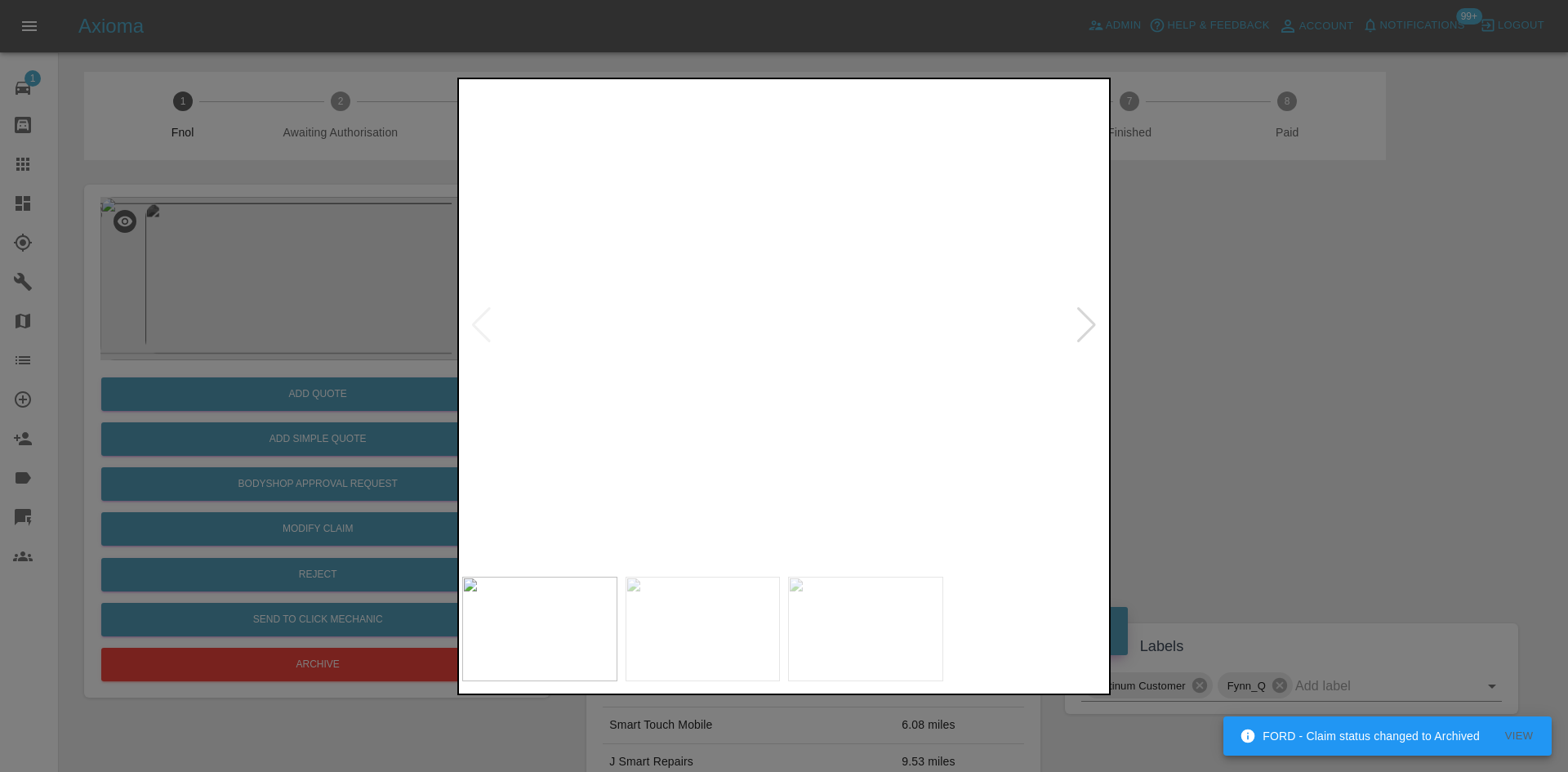
click at [837, 313] on img at bounding box center [779, 371] width 1930 height 1459
click at [344, 336] on div at bounding box center [784, 386] width 1568 height 772
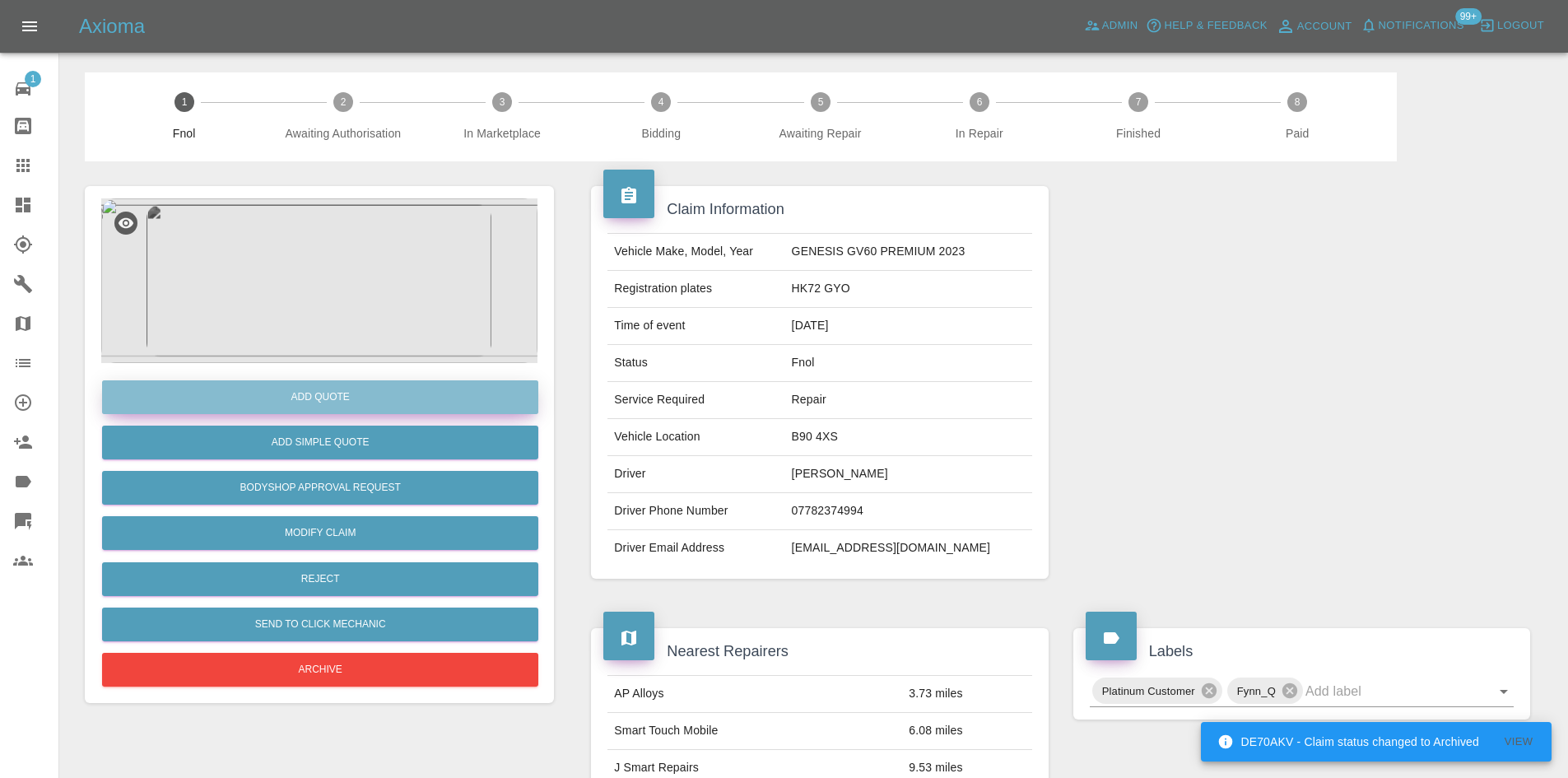
click at [334, 382] on button "Add Quote" at bounding box center [320, 397] width 436 height 34
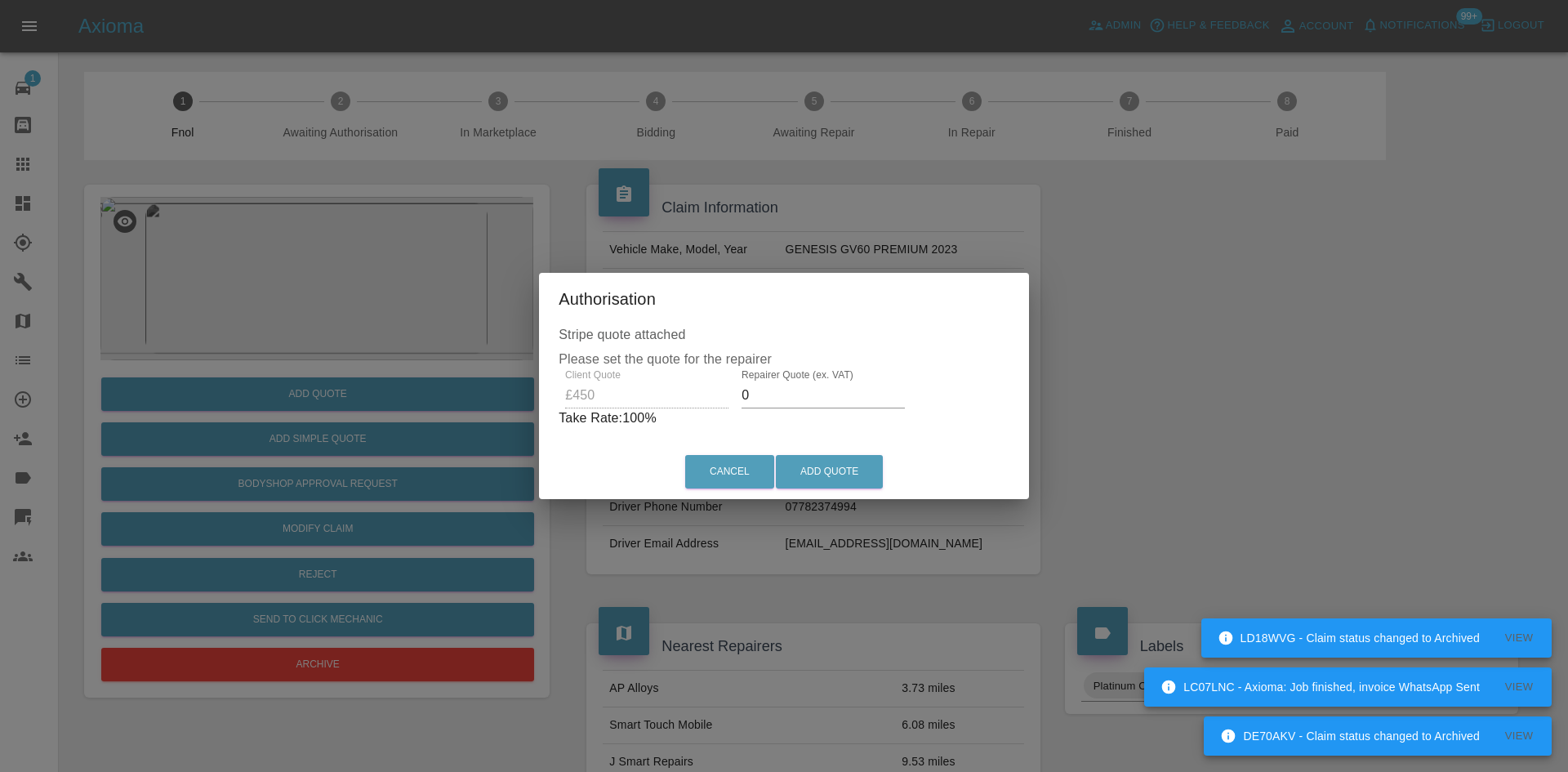
click at [669, 393] on div "Client Quote £450 Repairer Quote (ex. VAT) 0 Take Rate: 100 %" at bounding box center [784, 399] width 451 height 58
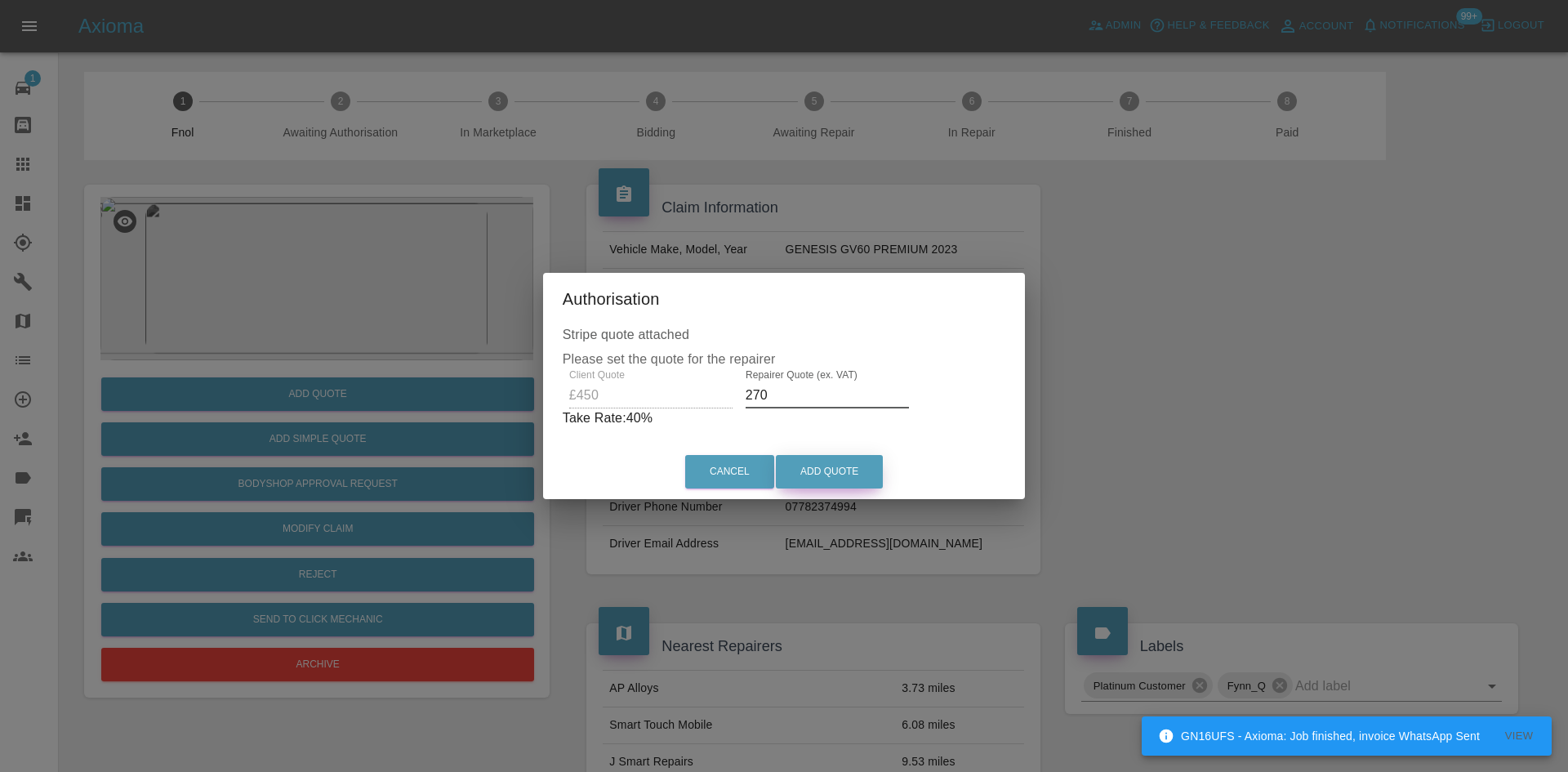
type input "270"
drag, startPoint x: 815, startPoint y: 470, endPoint x: 828, endPoint y: 464, distance: 14.3
click at [814, 468] on button "Add Quote" at bounding box center [828, 472] width 107 height 34
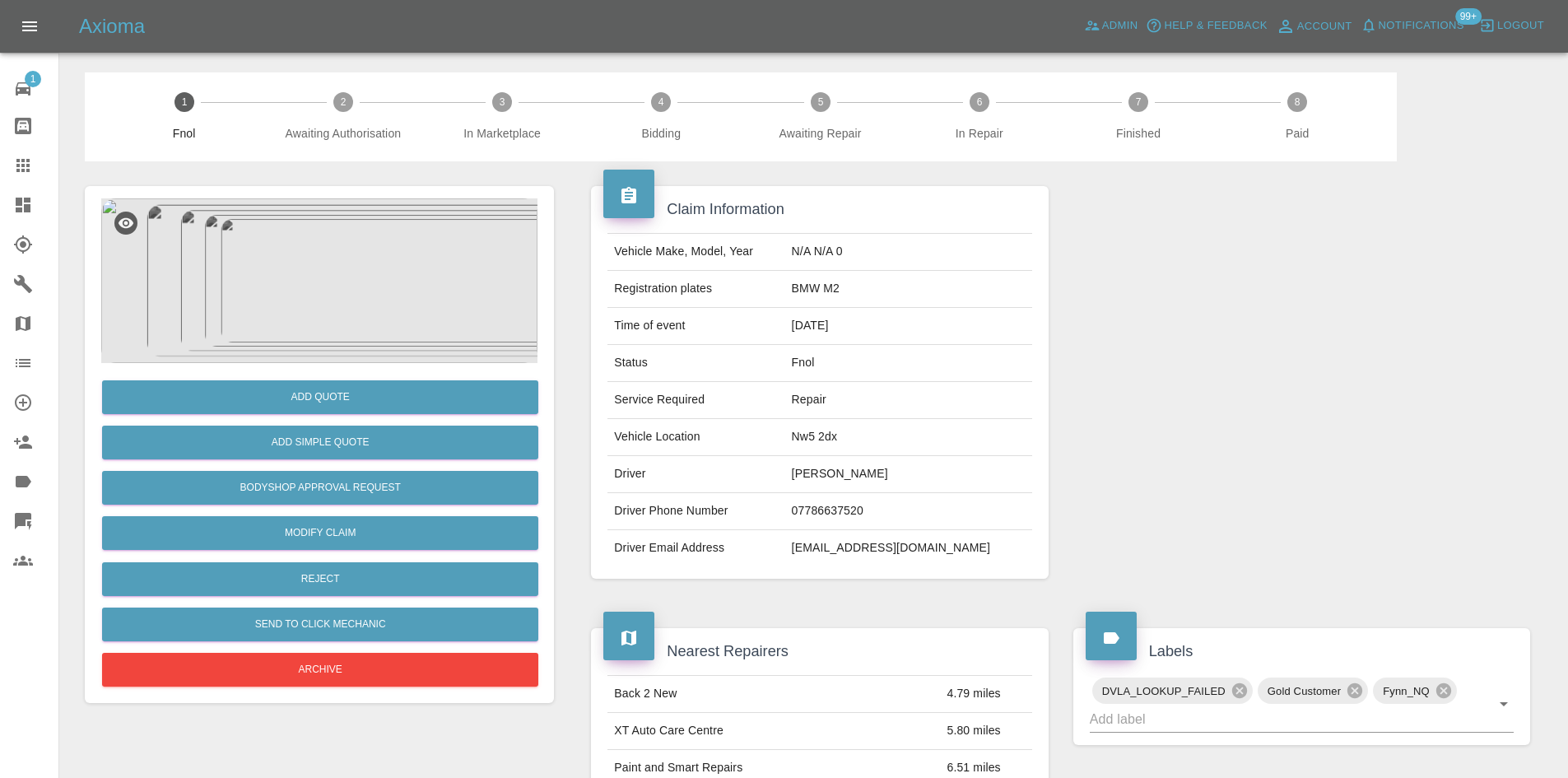
click at [381, 288] on img at bounding box center [319, 280] width 436 height 165
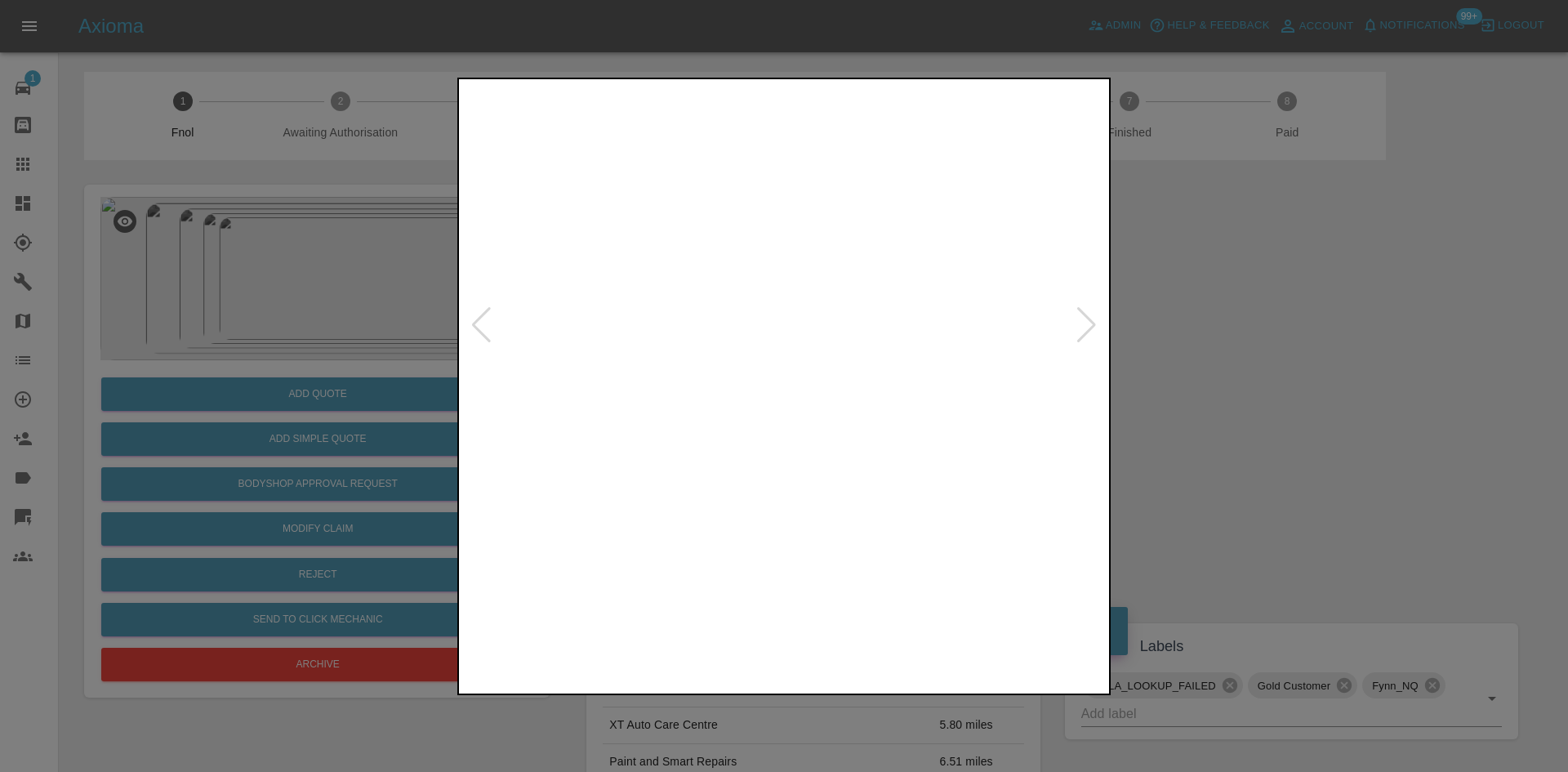
click at [737, 381] on img at bounding box center [716, 325] width 643 height 486
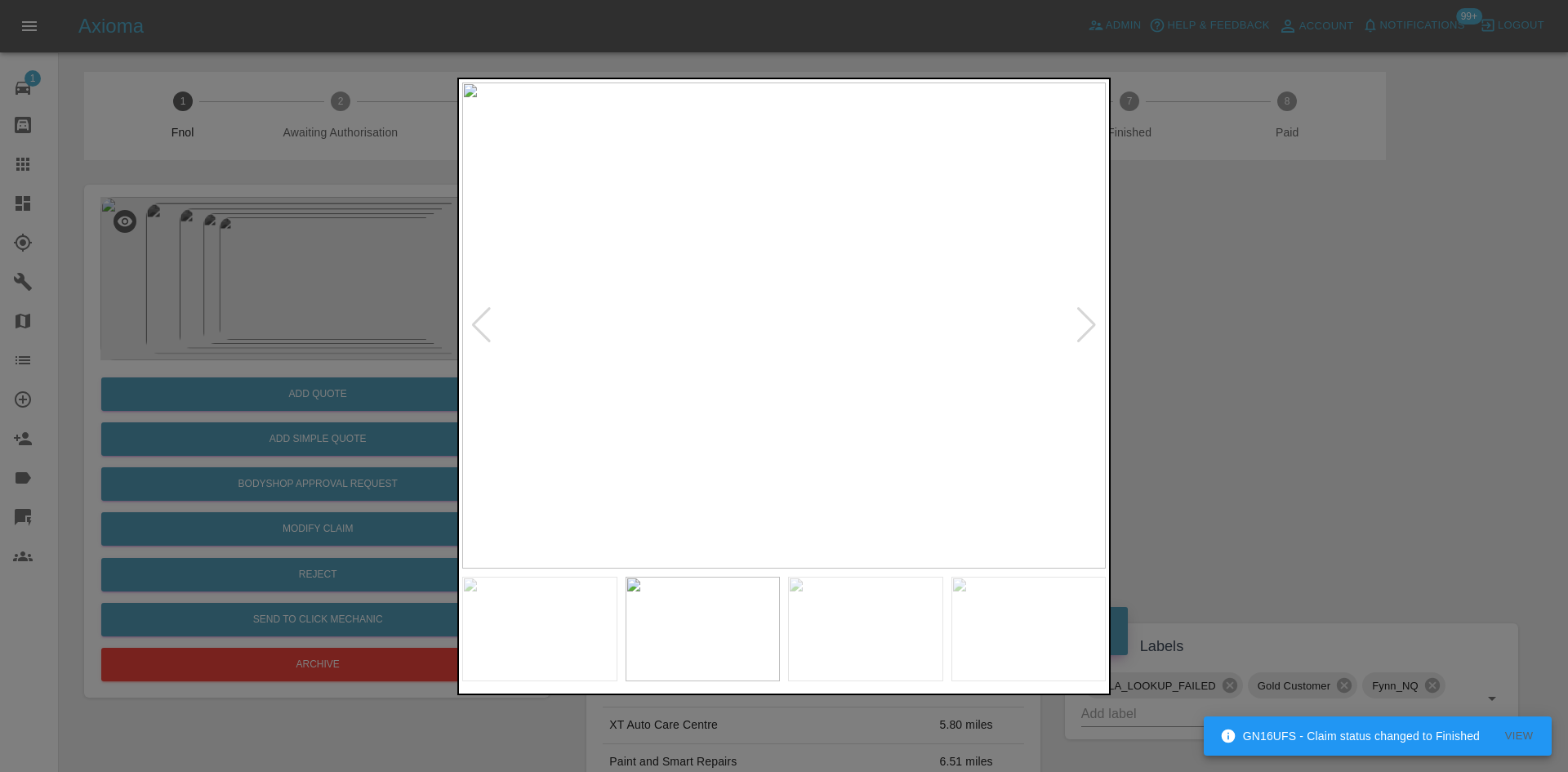
click at [708, 413] on img at bounding box center [784, 325] width 643 height 486
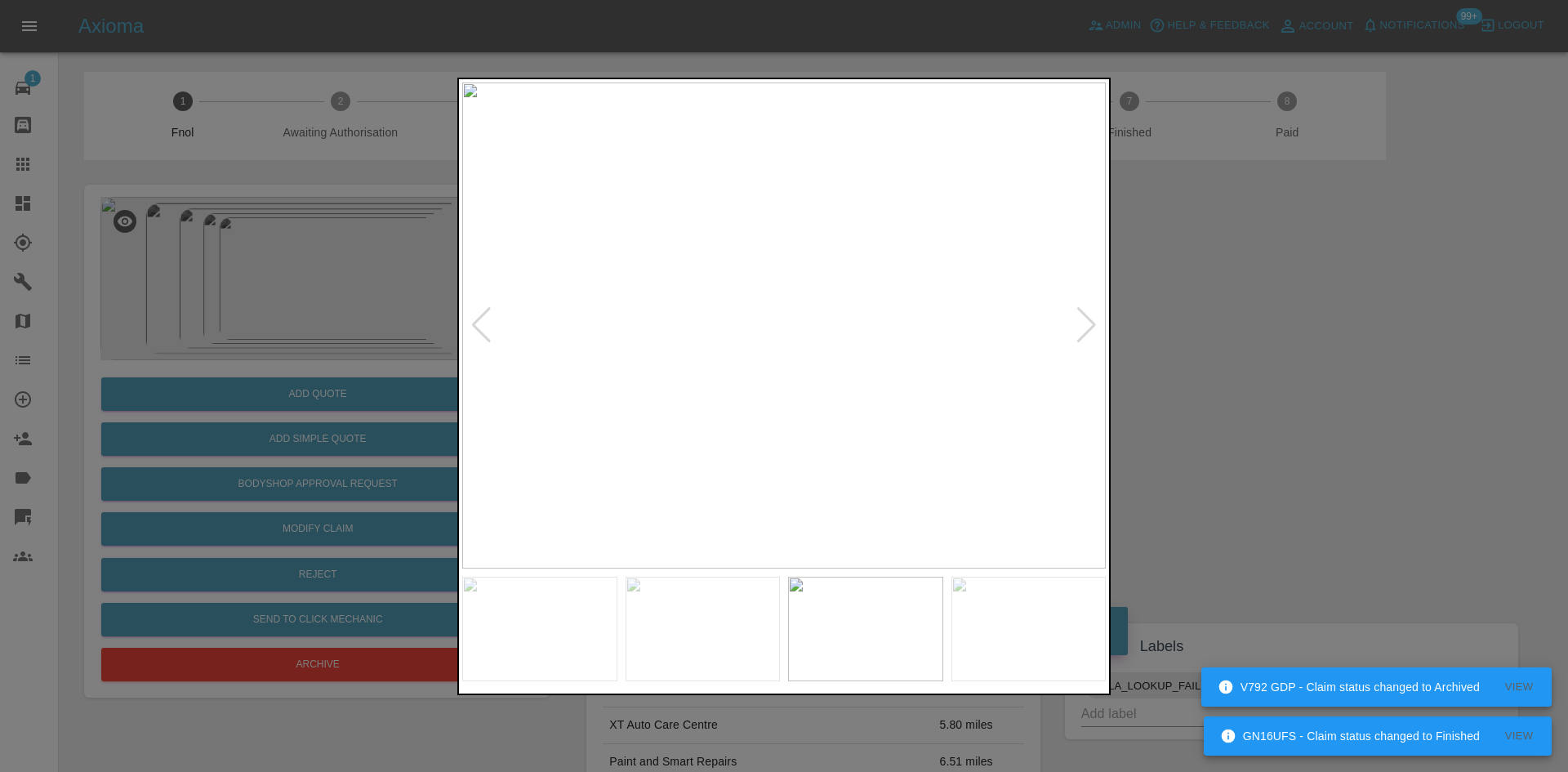
click at [744, 416] on img at bounding box center [784, 325] width 643 height 486
click at [262, 463] on div at bounding box center [784, 386] width 1568 height 772
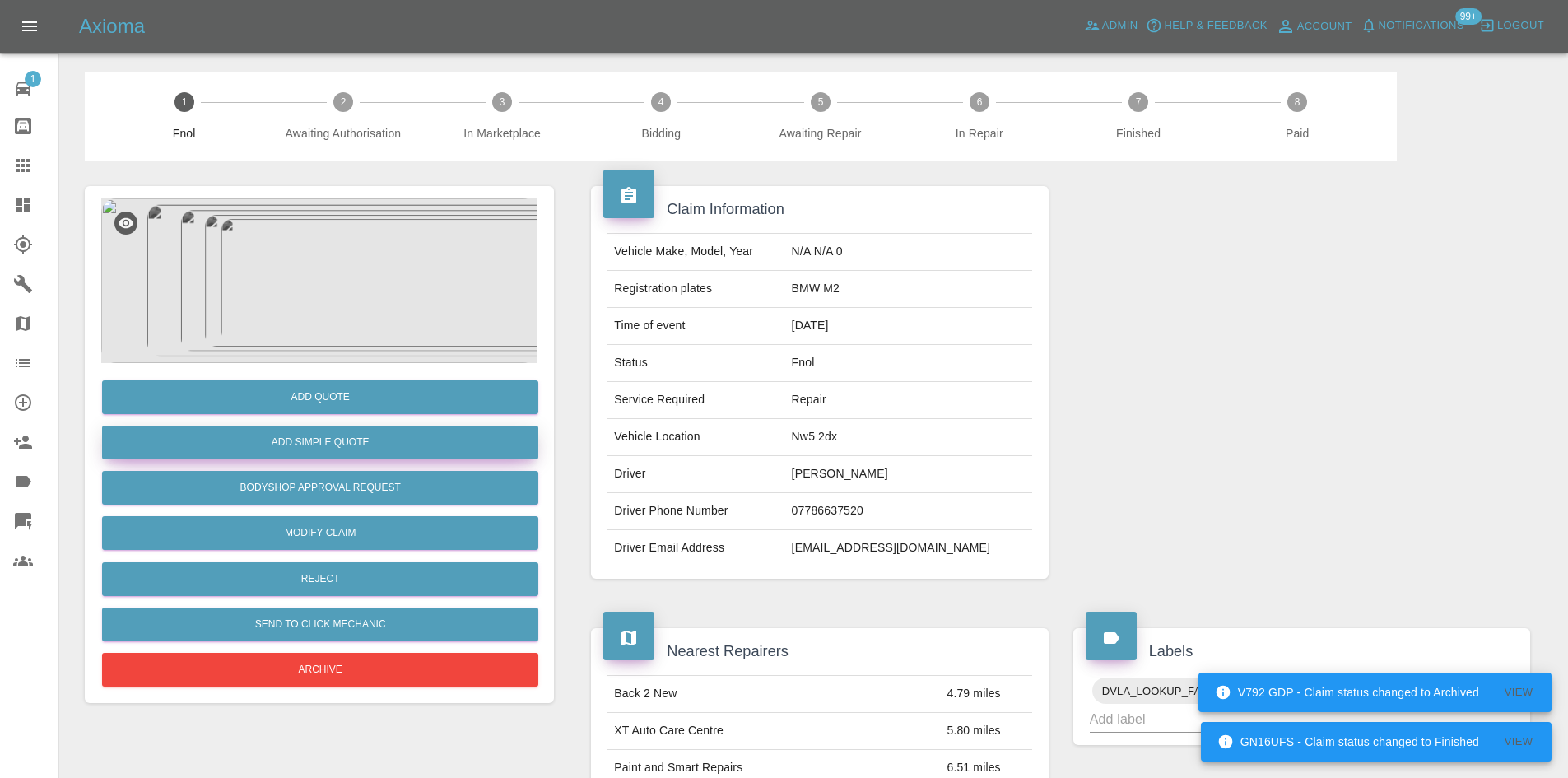
click at [331, 443] on button "Add Simple Quote" at bounding box center [320, 442] width 436 height 34
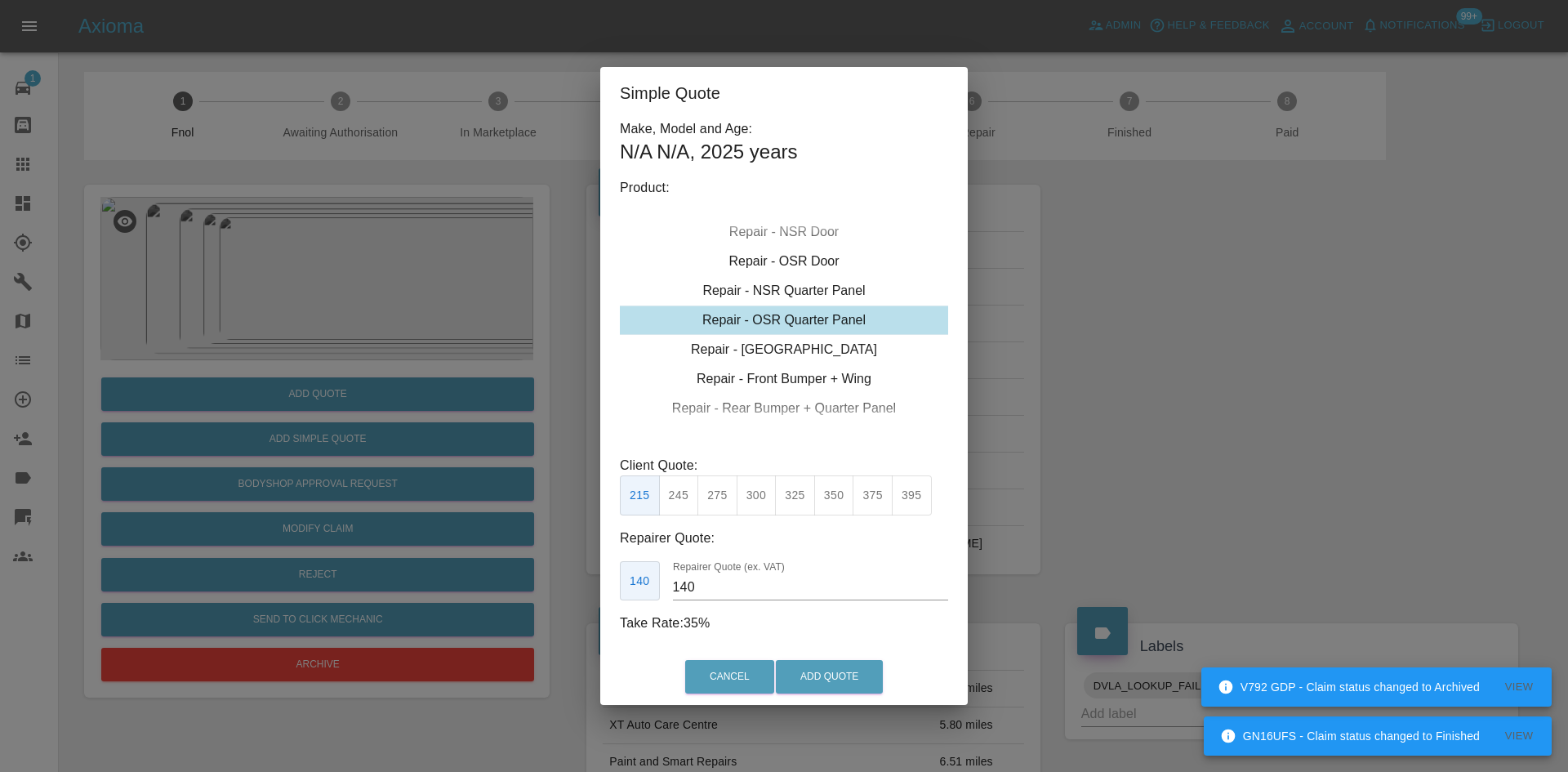
click at [775, 327] on div "Repair - OSR Quarter Panel" at bounding box center [784, 320] width 328 height 29
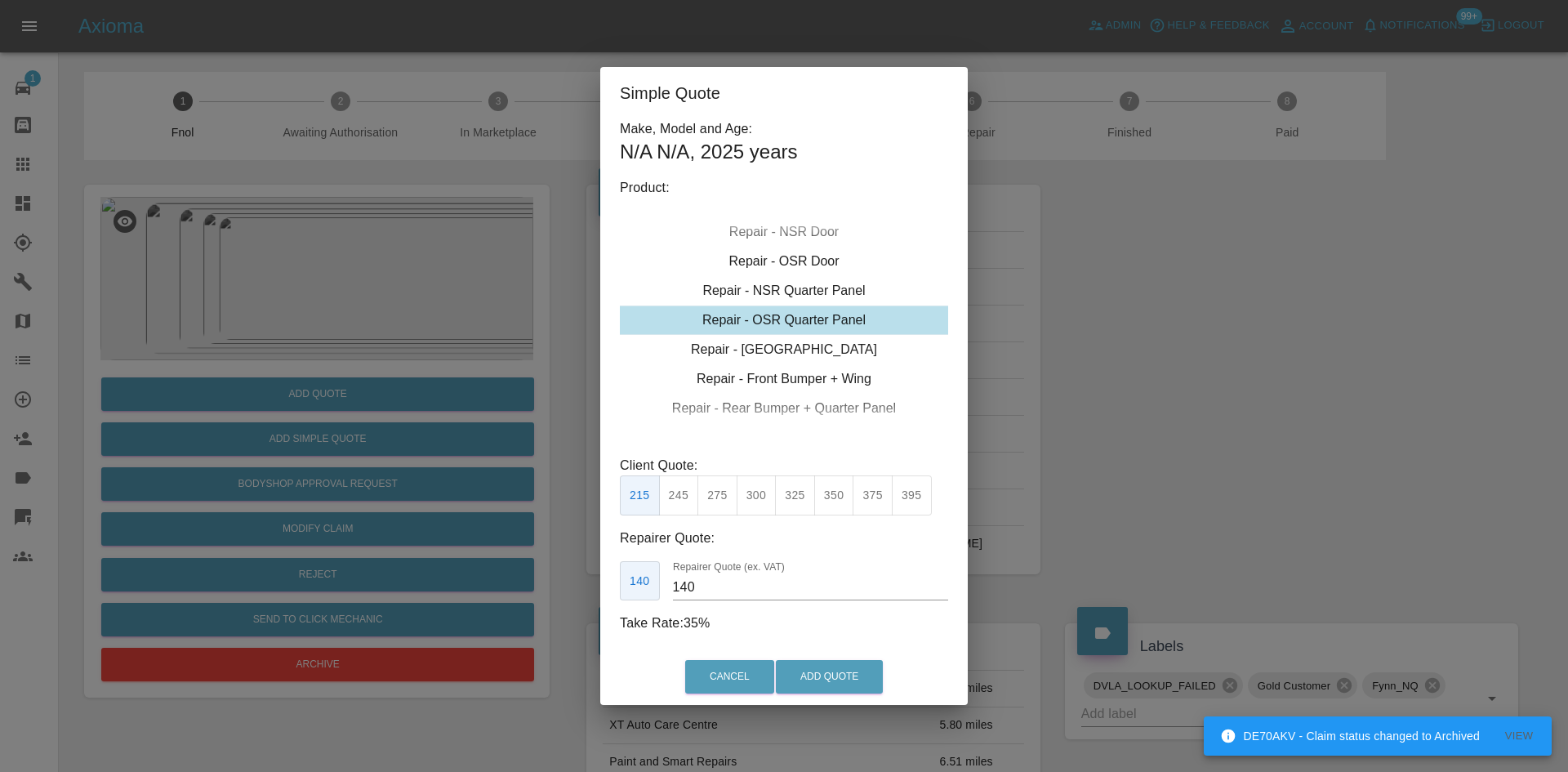
drag, startPoint x: 868, startPoint y: 499, endPoint x: 813, endPoint y: 563, distance: 84.4
click at [868, 500] on button "375" at bounding box center [873, 496] width 40 height 40
drag, startPoint x: 728, startPoint y: 592, endPoint x: 342, endPoint y: 581, distance: 386.2
click at [378, 589] on div "Simple Quote Make, Model and Age: N/A N/A , 2025 years Product: Repair - Front …" at bounding box center [784, 386] width 1568 height 772
type input "230"
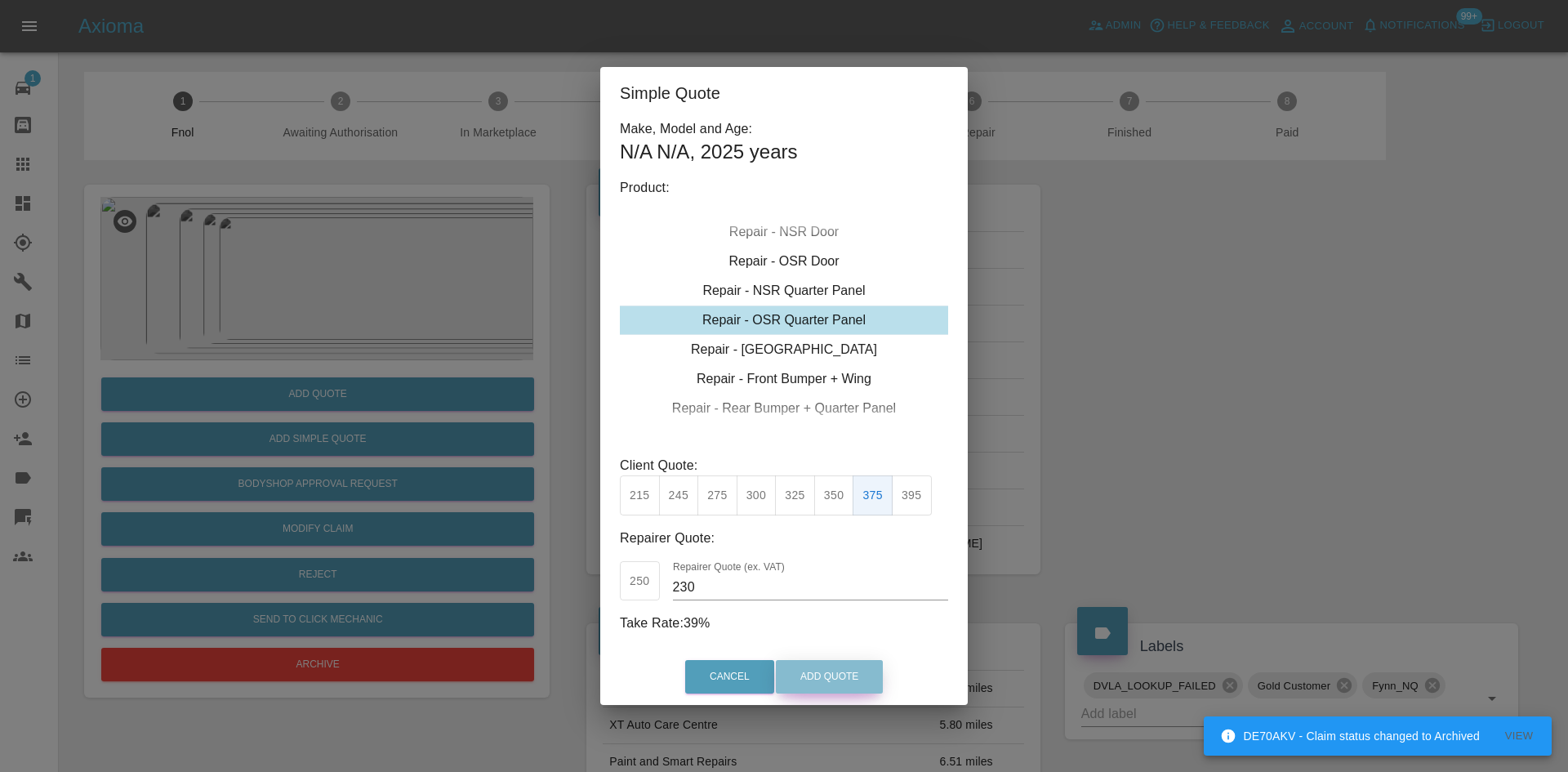
click at [845, 672] on button "Add Quote" at bounding box center [828, 676] width 107 height 34
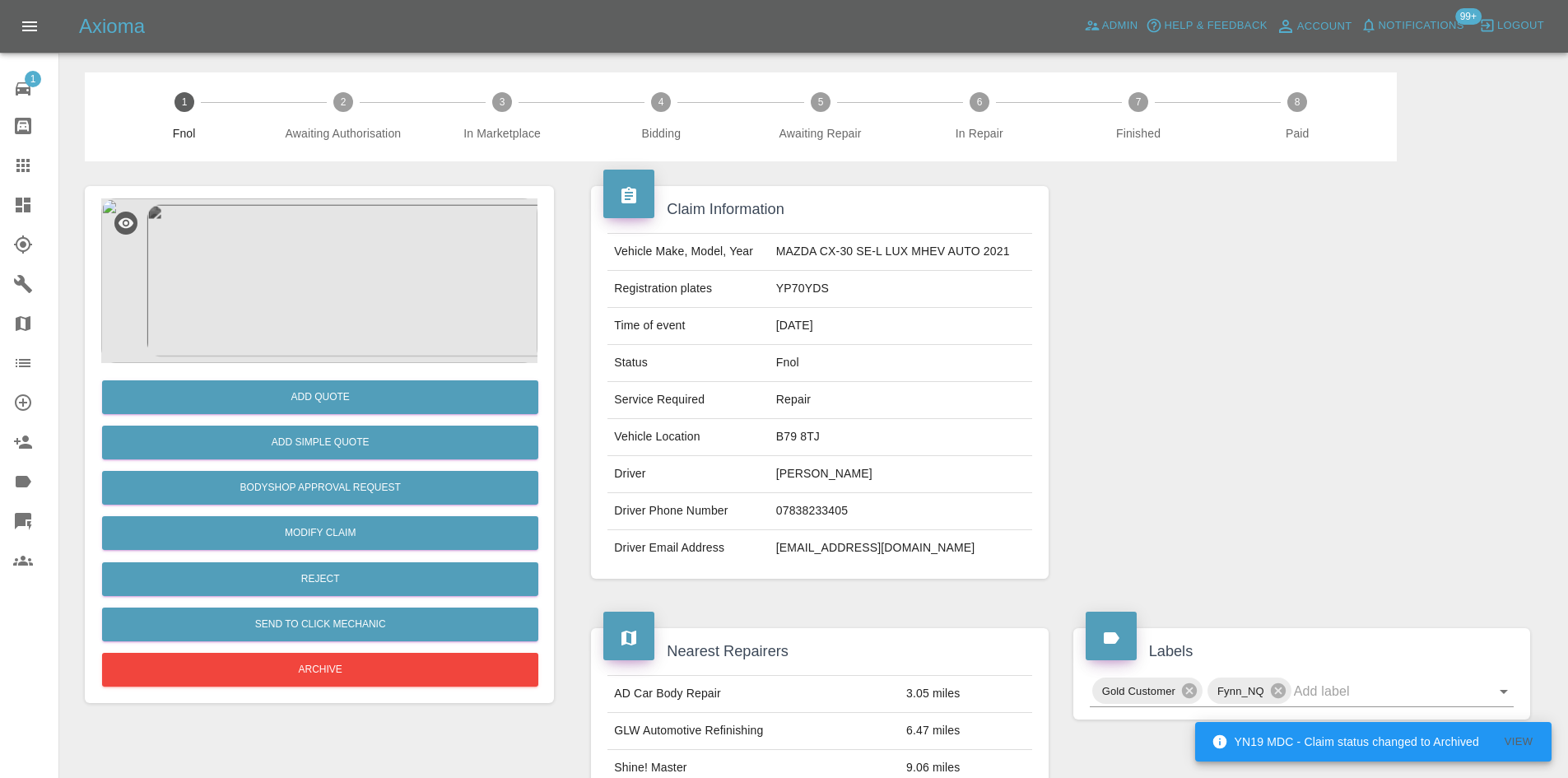
click at [324, 278] on img at bounding box center [319, 280] width 436 height 165
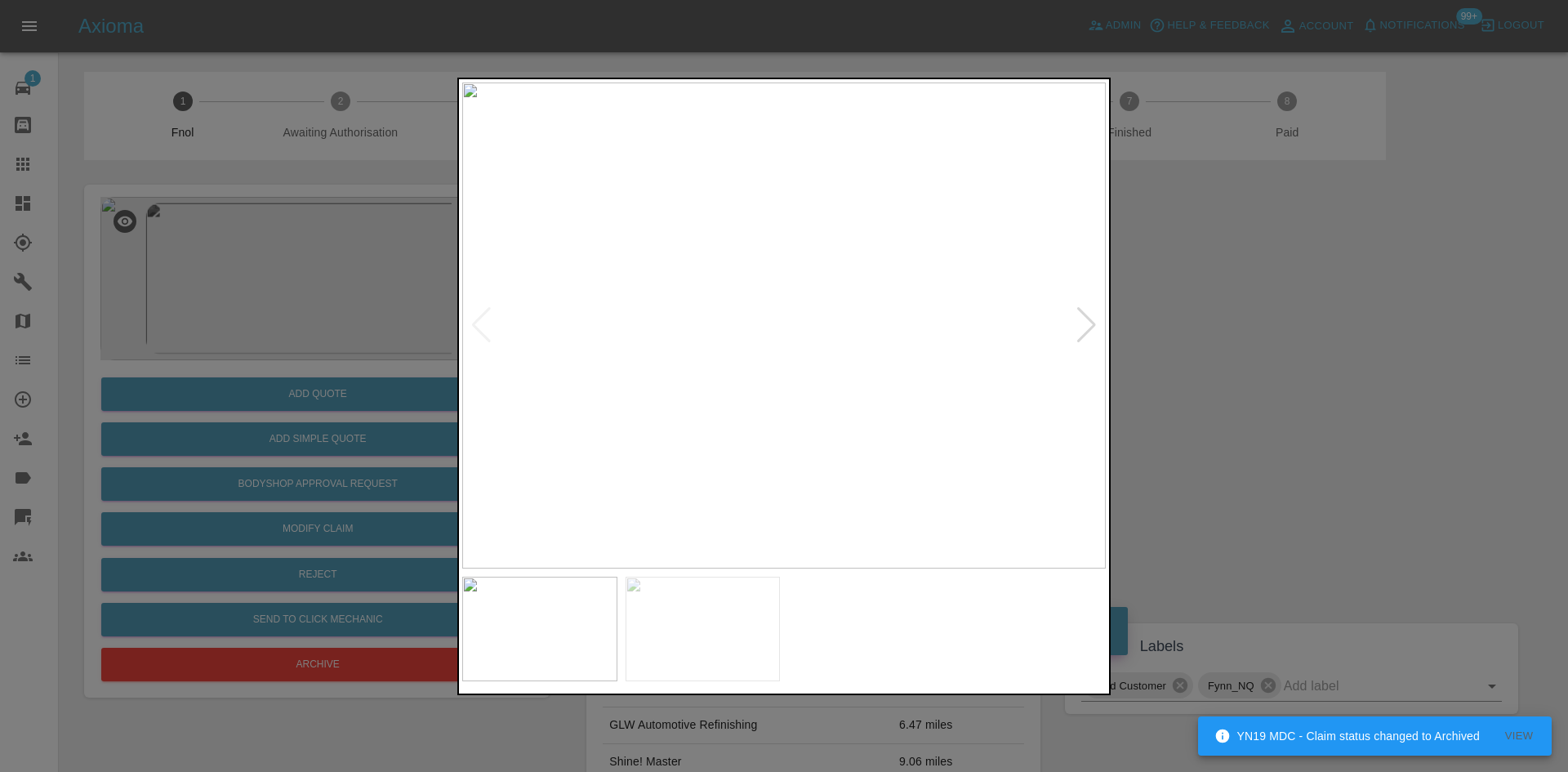
click at [599, 374] on img at bounding box center [784, 325] width 643 height 486
click at [223, 346] on div at bounding box center [784, 386] width 1568 height 772
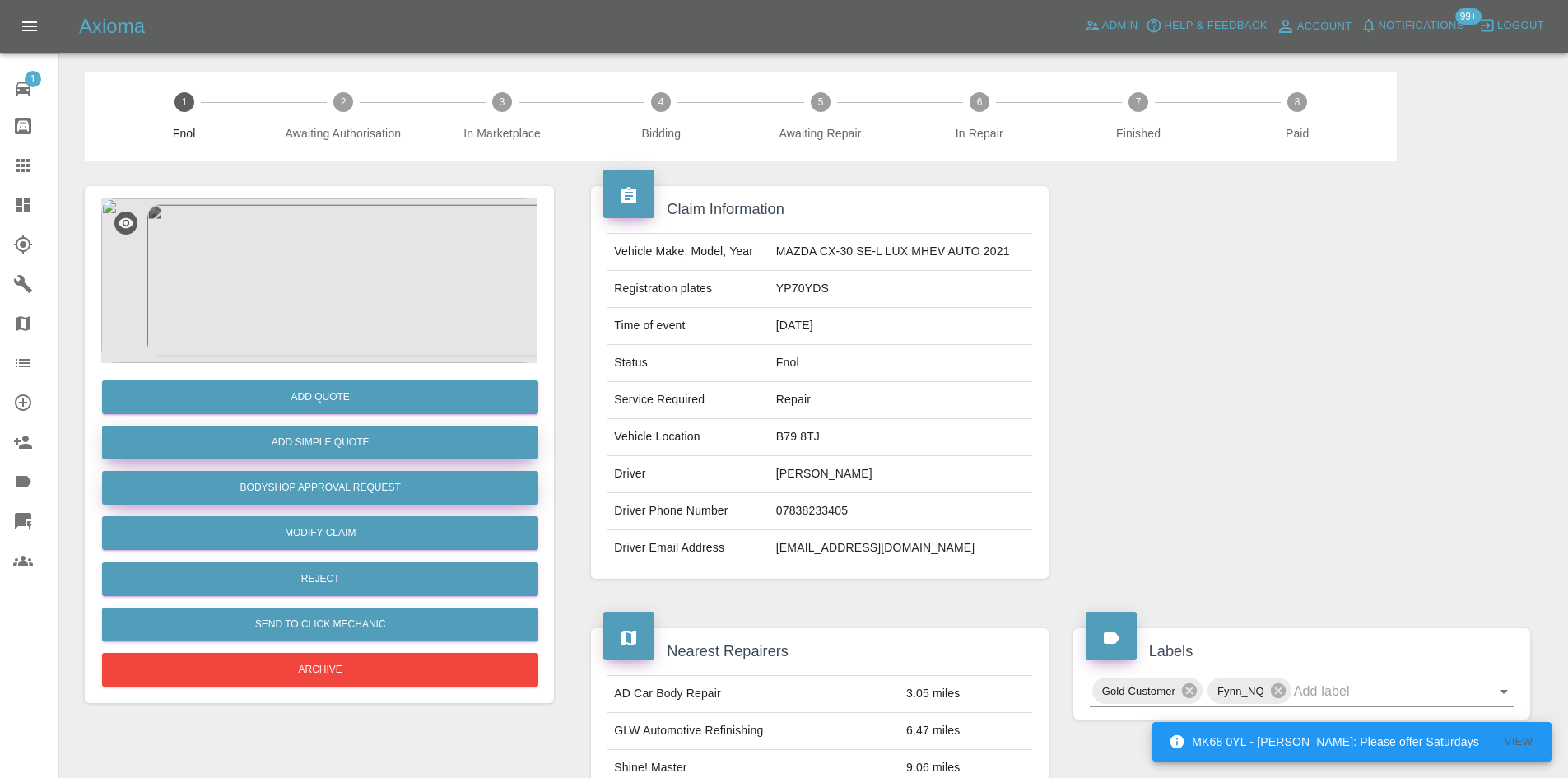
drag, startPoint x: 306, startPoint y: 485, endPoint x: 351, endPoint y: 444, distance: 60.9
click at [307, 485] on button "Bodyshop Approval Request" at bounding box center [320, 487] width 436 height 34
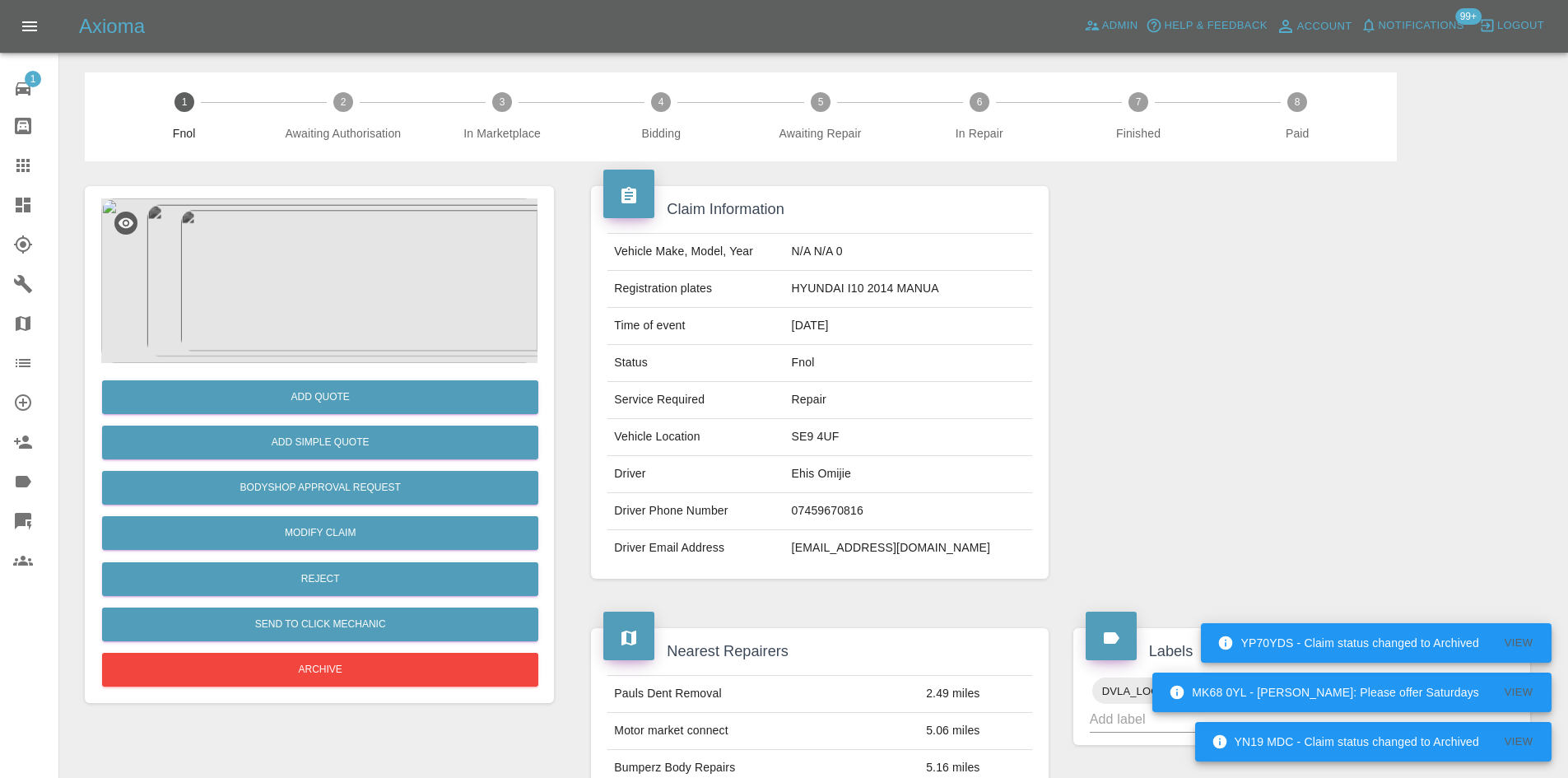
click at [266, 317] on img at bounding box center [319, 280] width 436 height 165
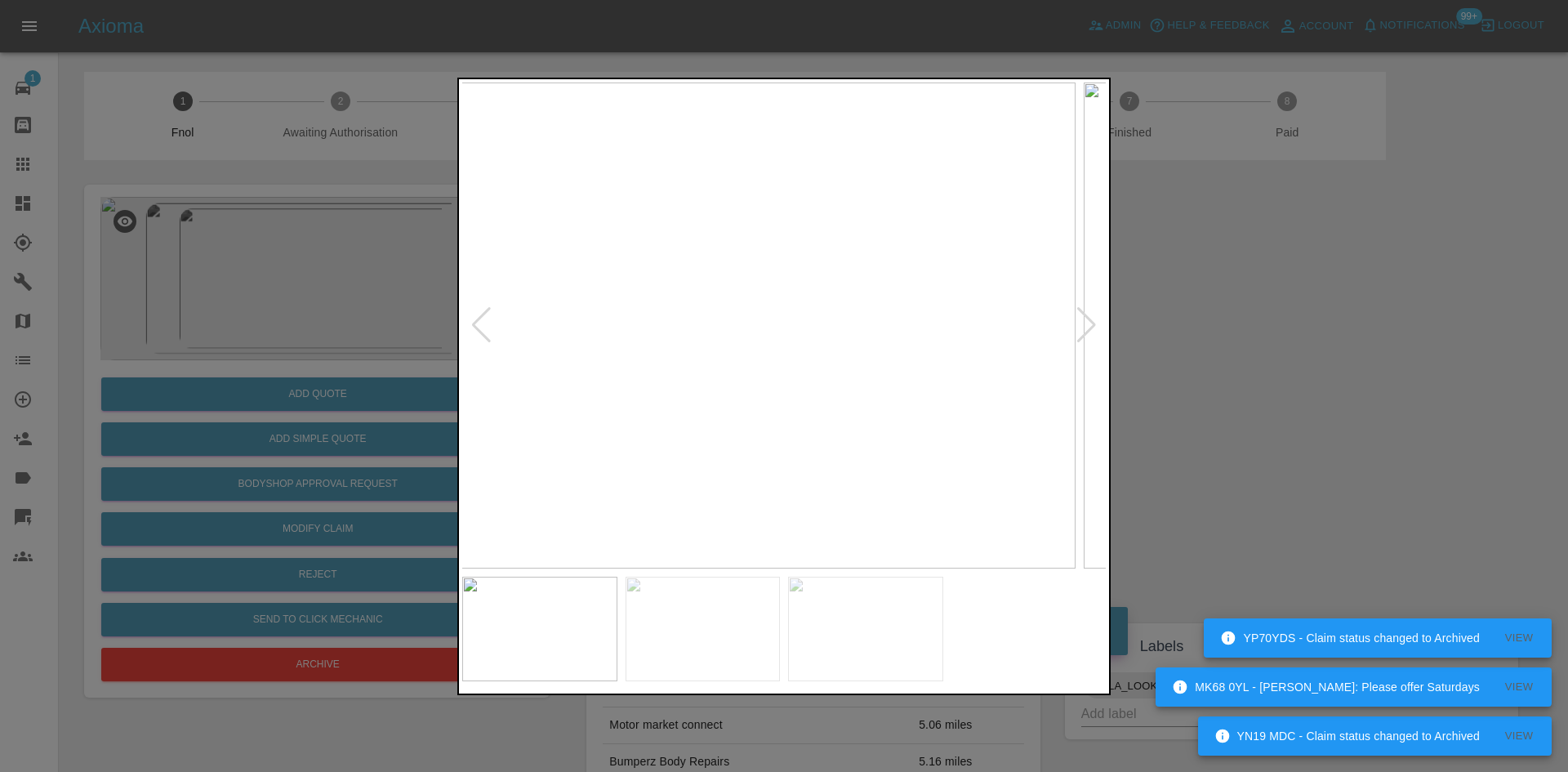
click at [732, 355] on img at bounding box center [753, 325] width 643 height 486
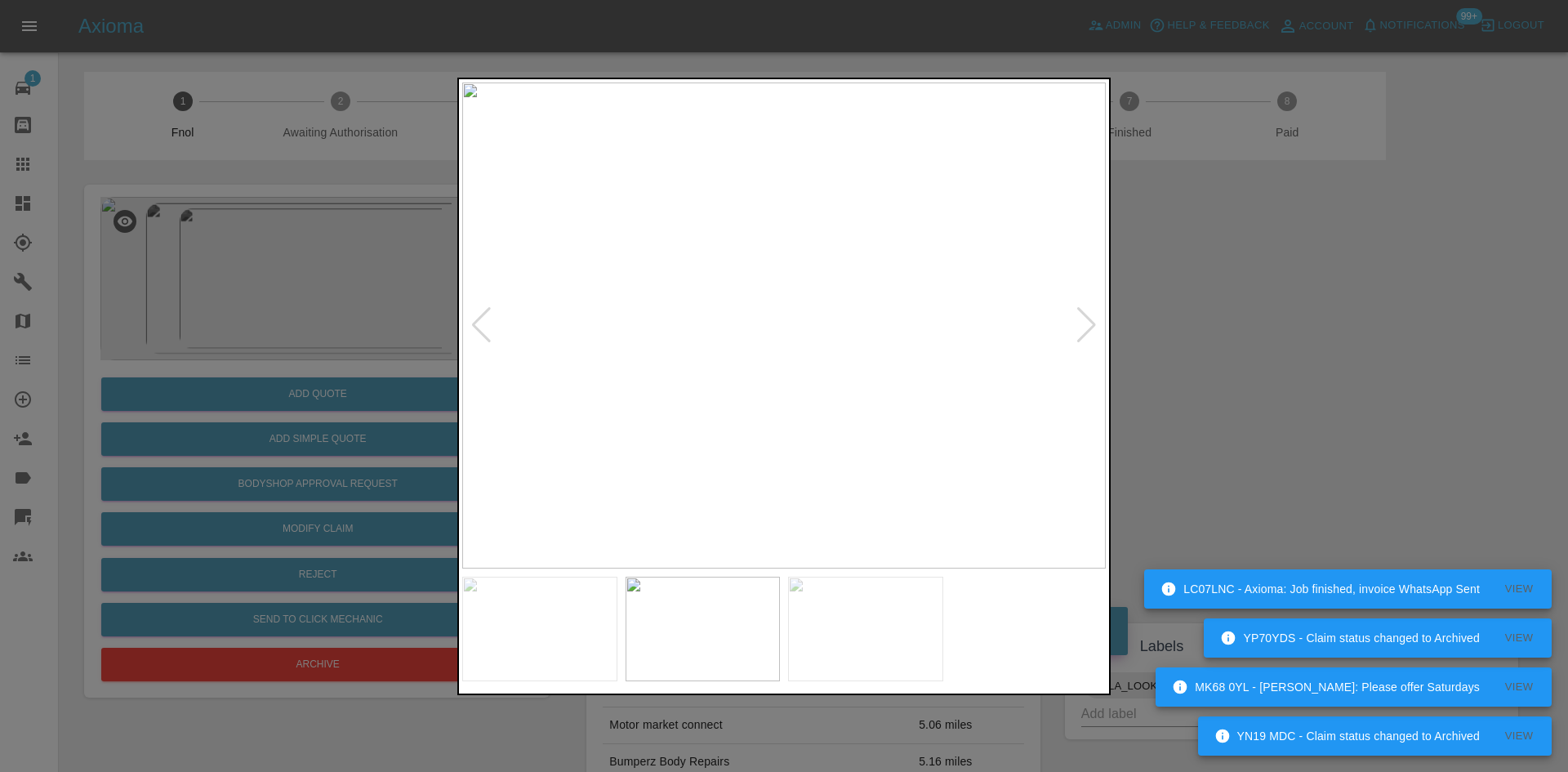
click at [783, 332] on img at bounding box center [784, 325] width 643 height 486
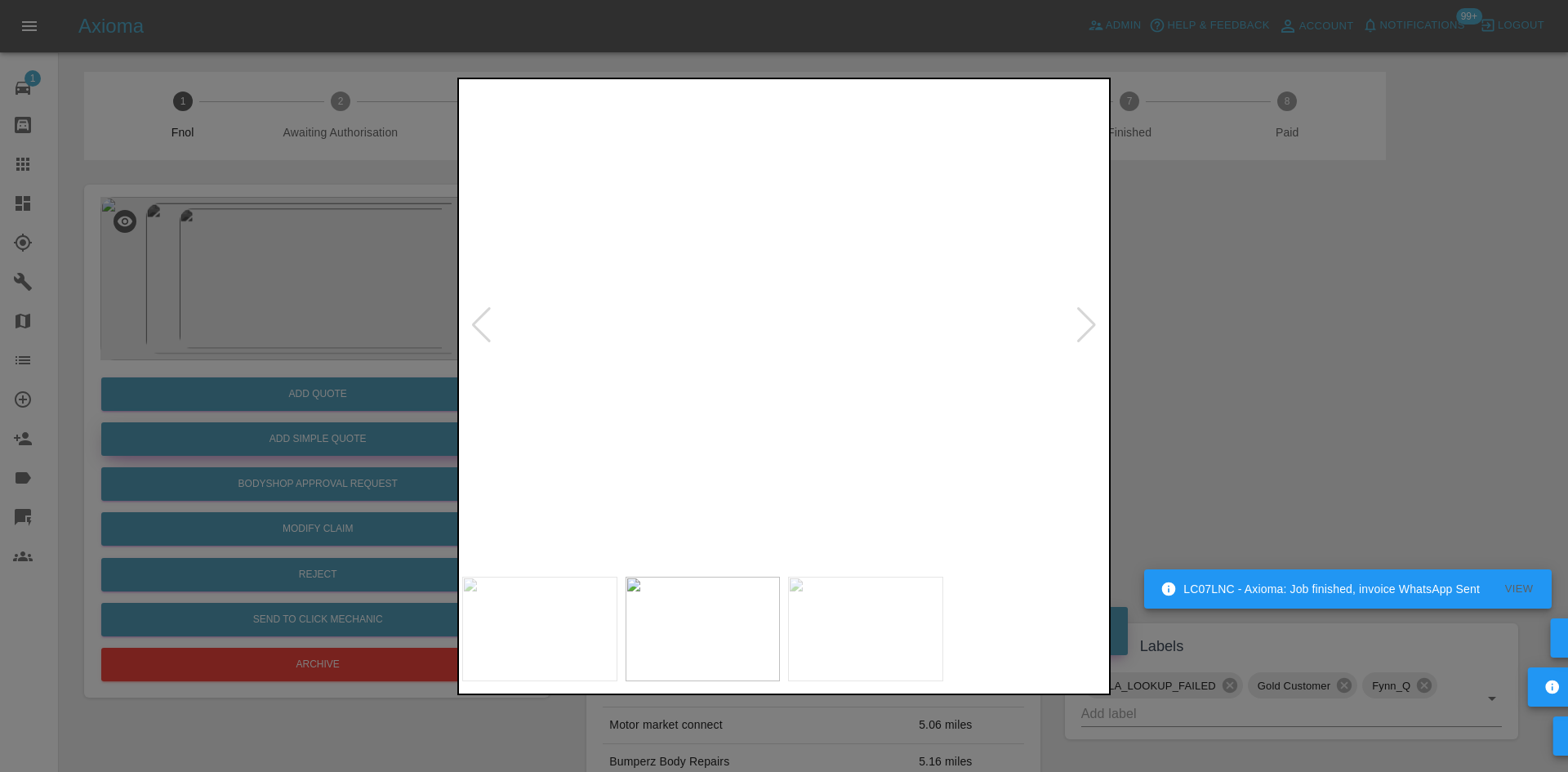
drag, startPoint x: 151, startPoint y: 391, endPoint x: 320, endPoint y: 433, distance: 174.1
click at [164, 393] on div at bounding box center [784, 386] width 1568 height 772
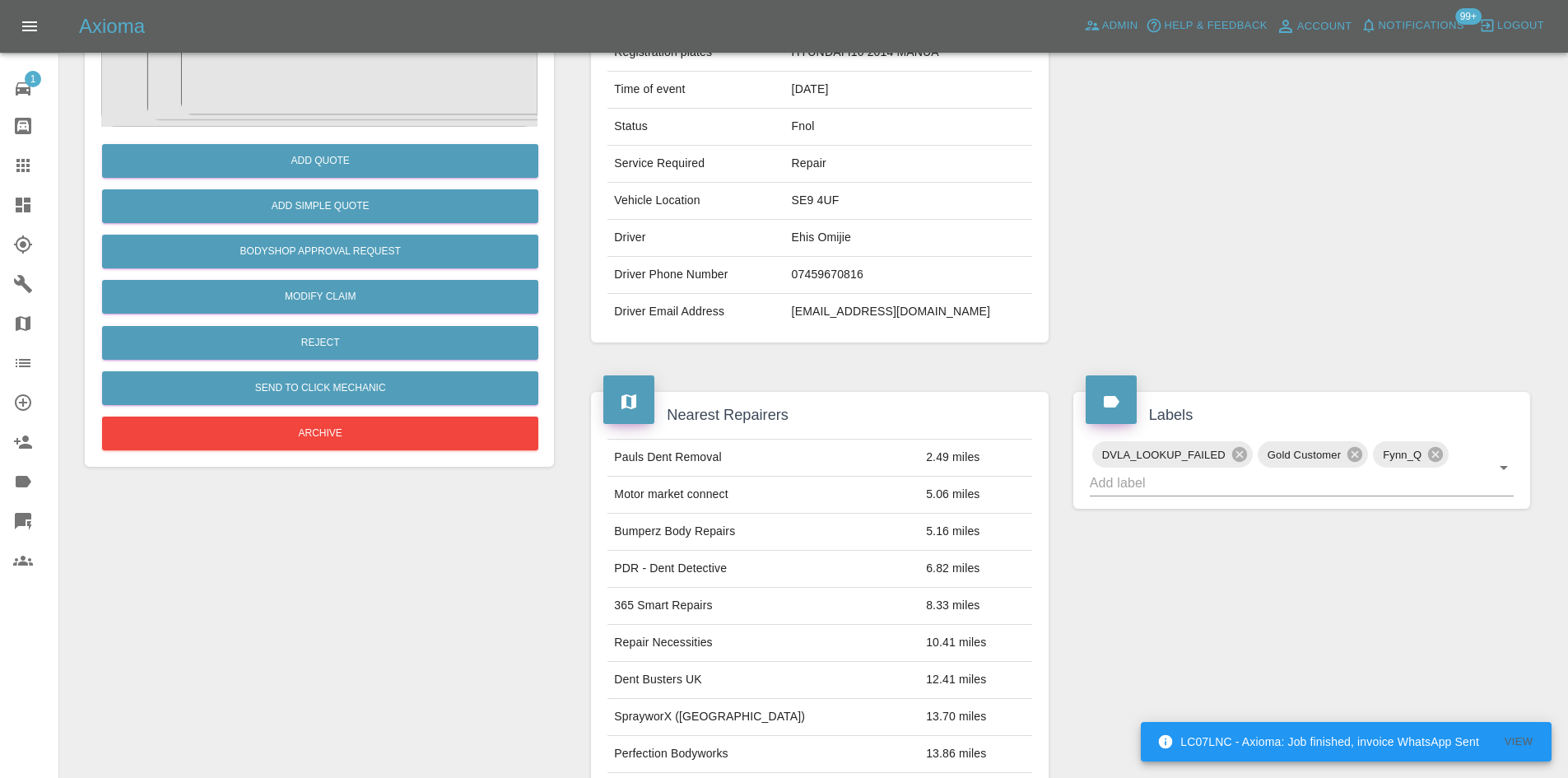
scroll to position [247, 0]
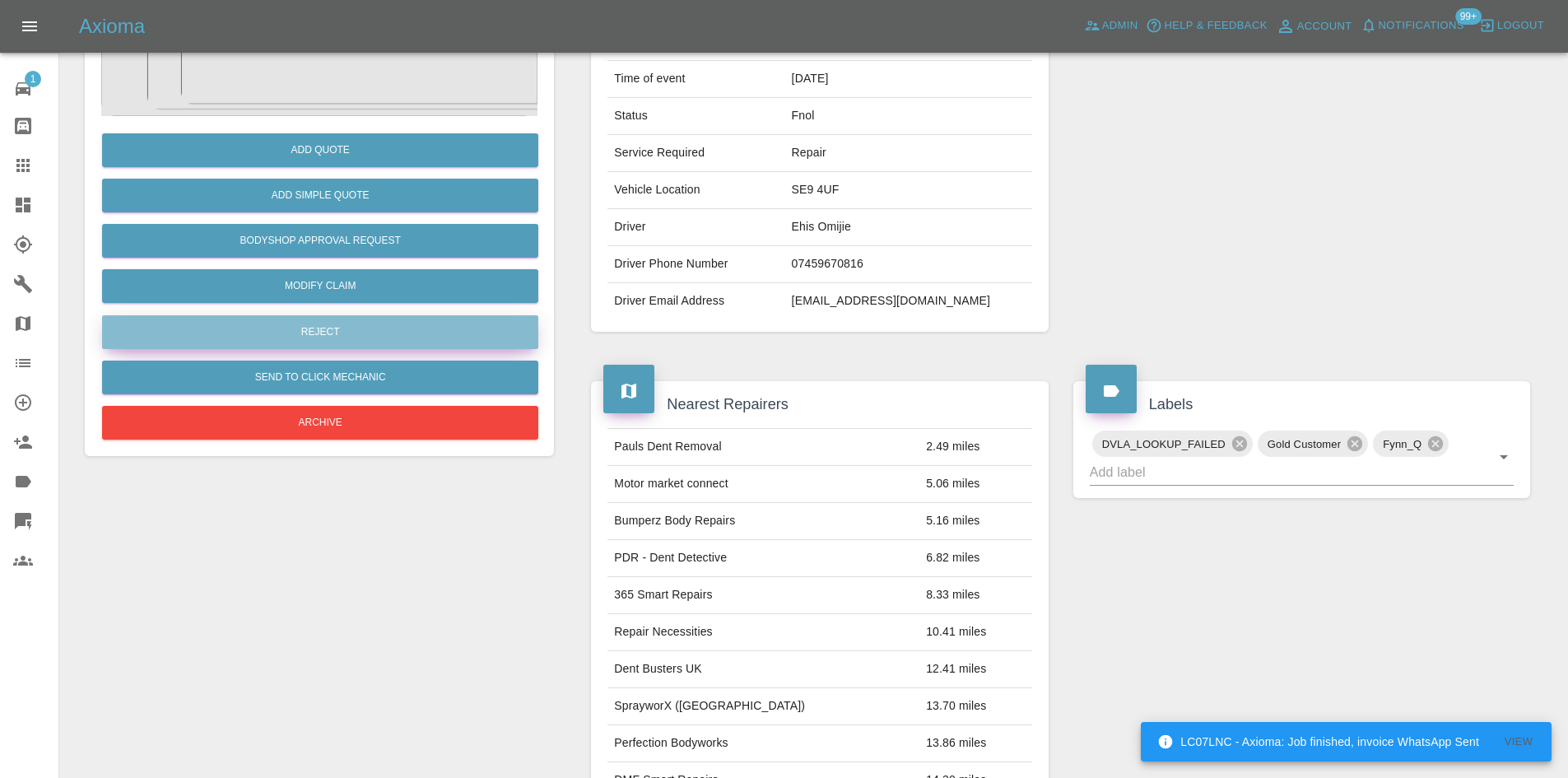
click at [338, 341] on button "Reject" at bounding box center [320, 332] width 436 height 34
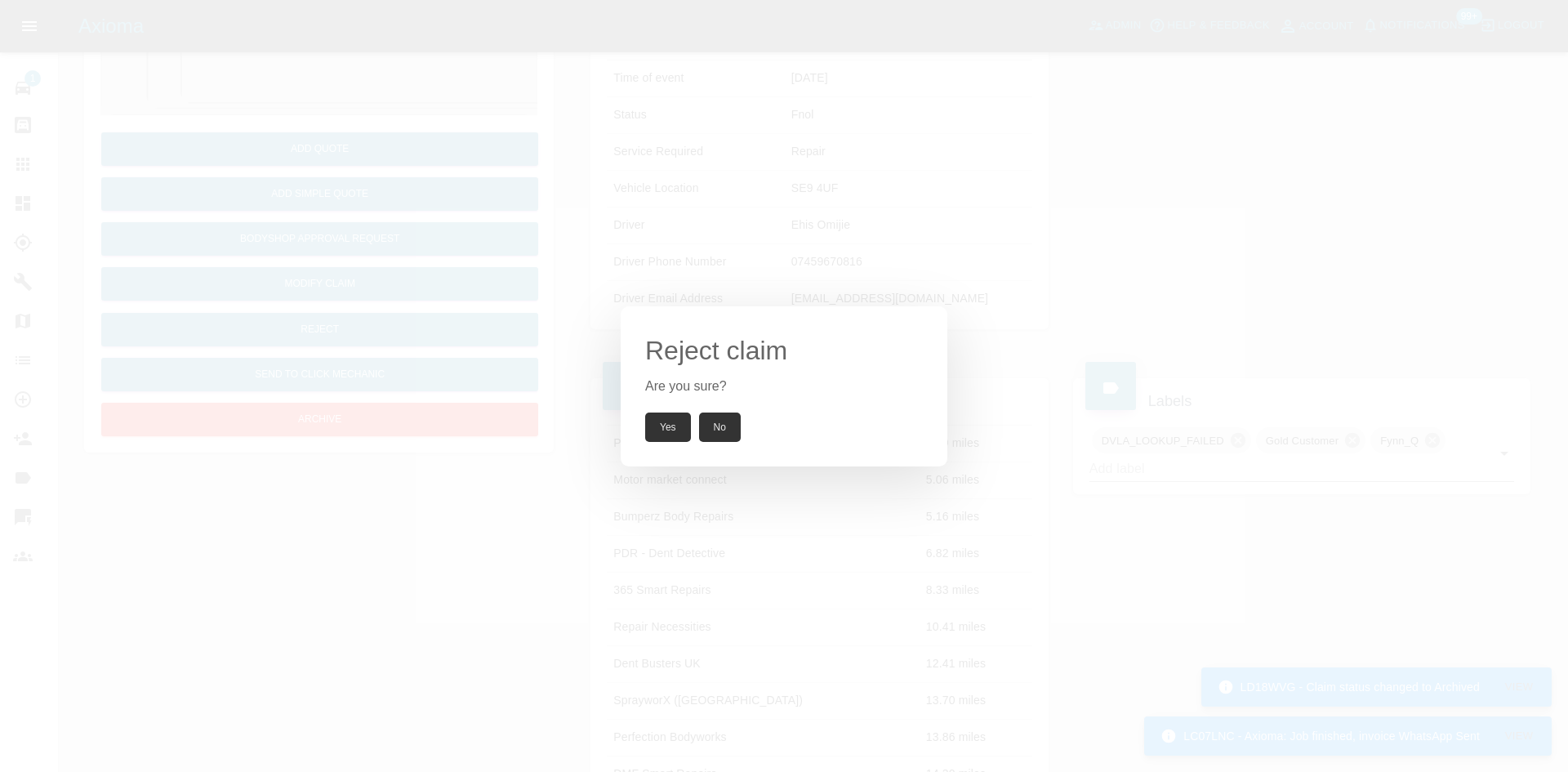
click at [659, 431] on button "Yes" at bounding box center [668, 427] width 46 height 29
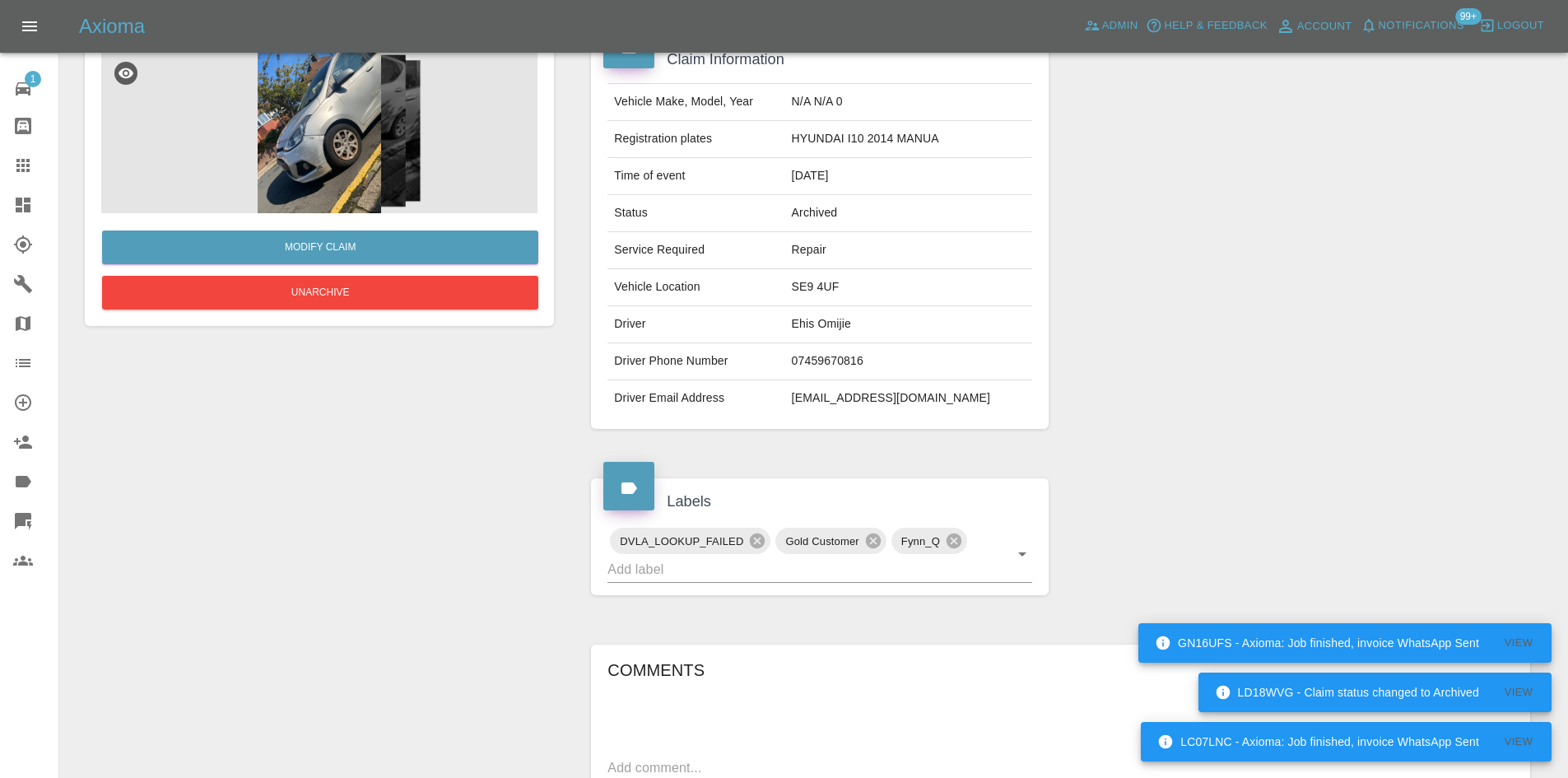
scroll to position [0, 0]
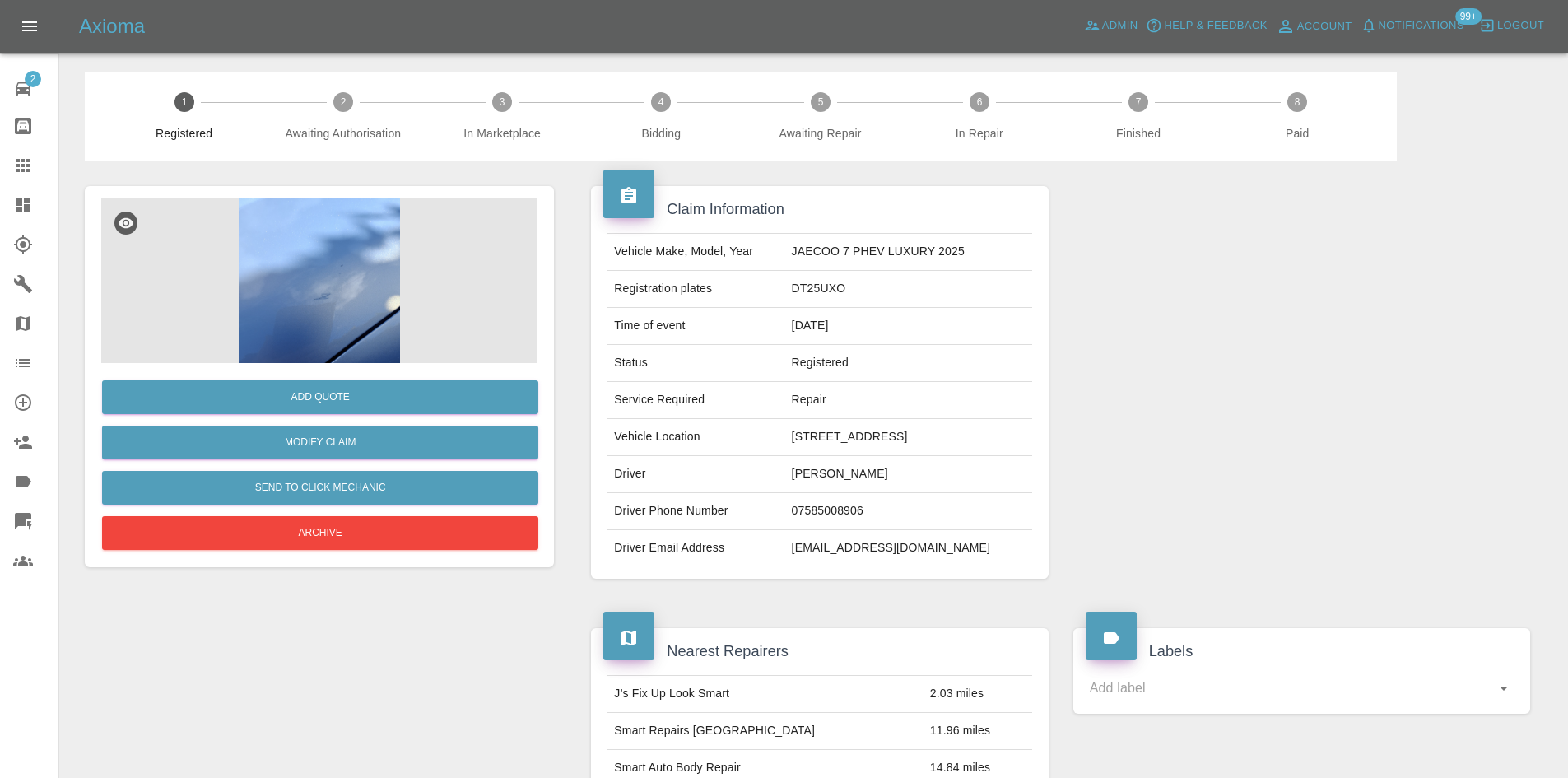
click at [334, 315] on img at bounding box center [319, 280] width 436 height 165
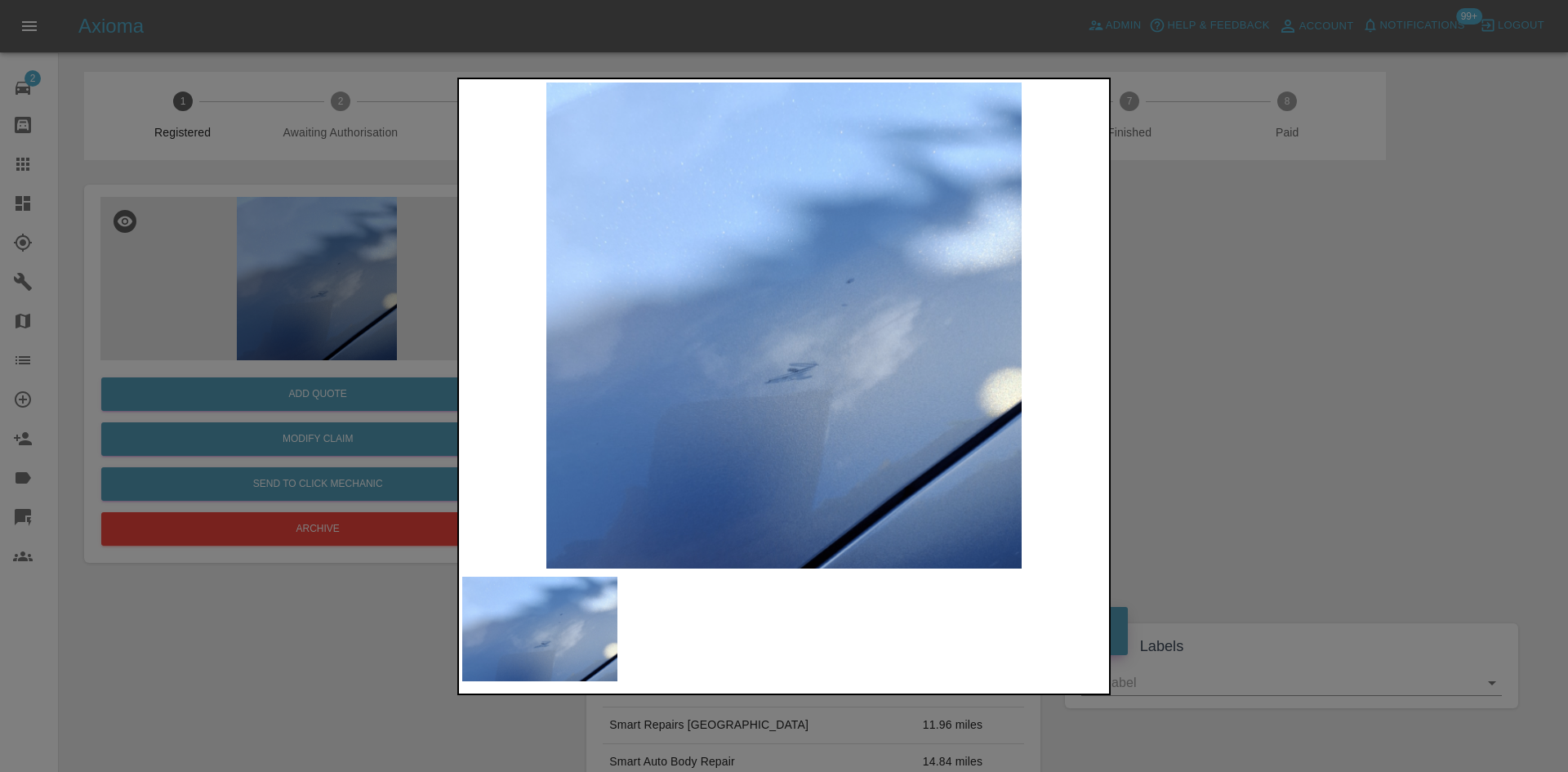
click at [799, 380] on img at bounding box center [784, 325] width 643 height 486
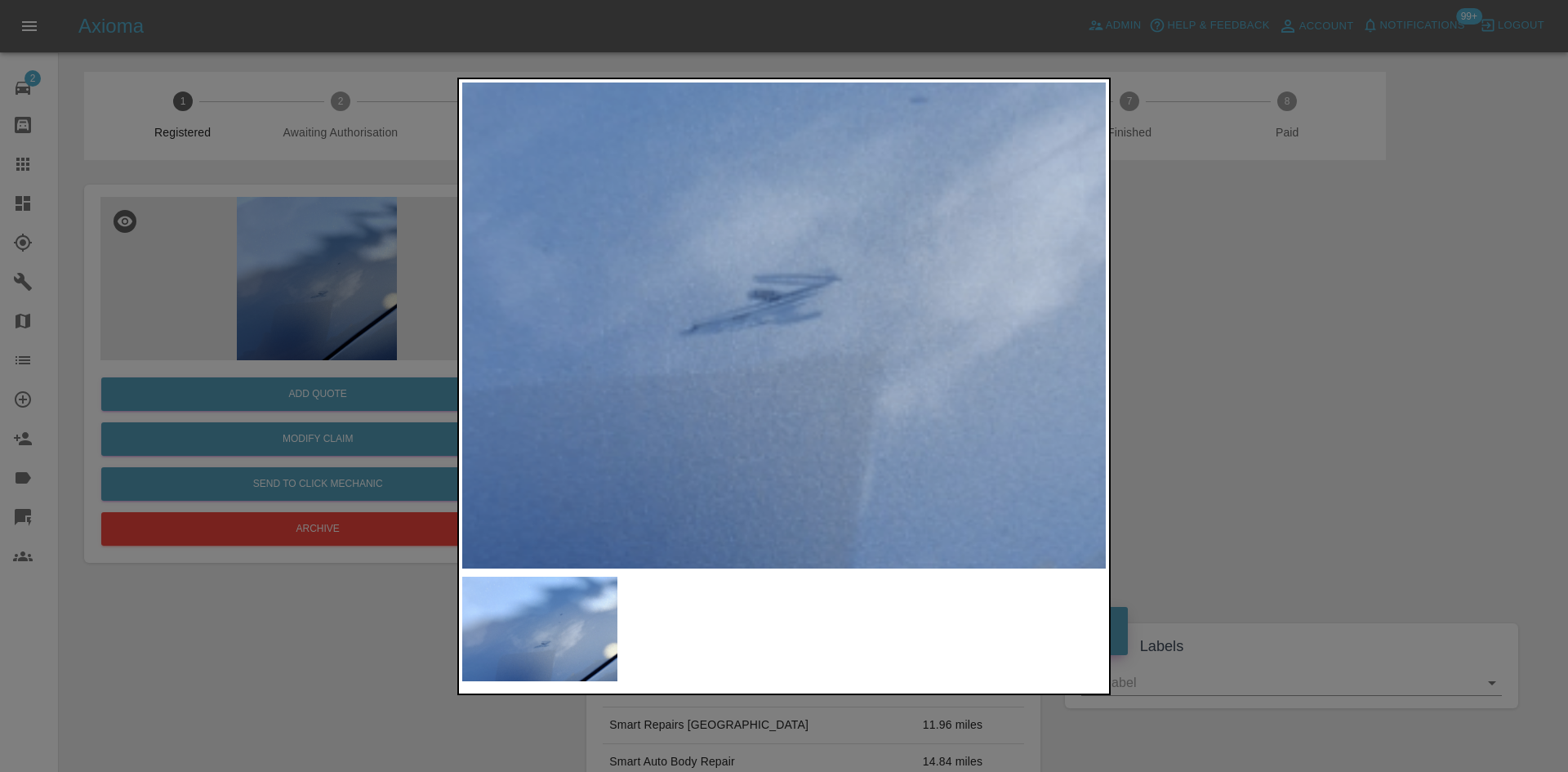
click at [797, 398] on img at bounding box center [737, 161] width 1930 height 1459
click at [796, 397] on img at bounding box center [737, 161] width 1930 height 1459
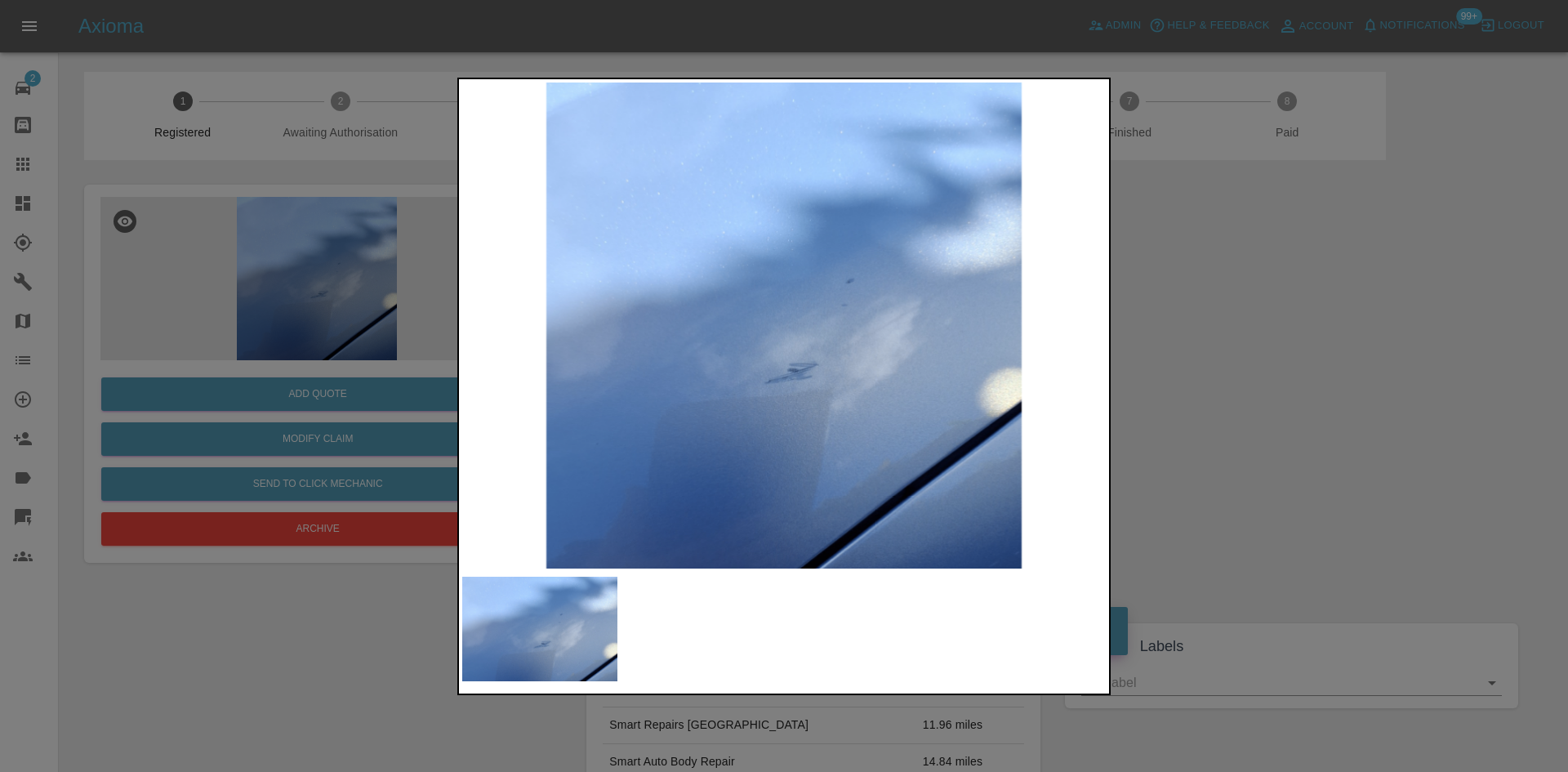
click at [690, 427] on img at bounding box center [784, 325] width 643 height 486
click at [843, 447] on img at bounding box center [784, 325] width 643 height 486
click at [324, 308] on div at bounding box center [784, 386] width 1568 height 772
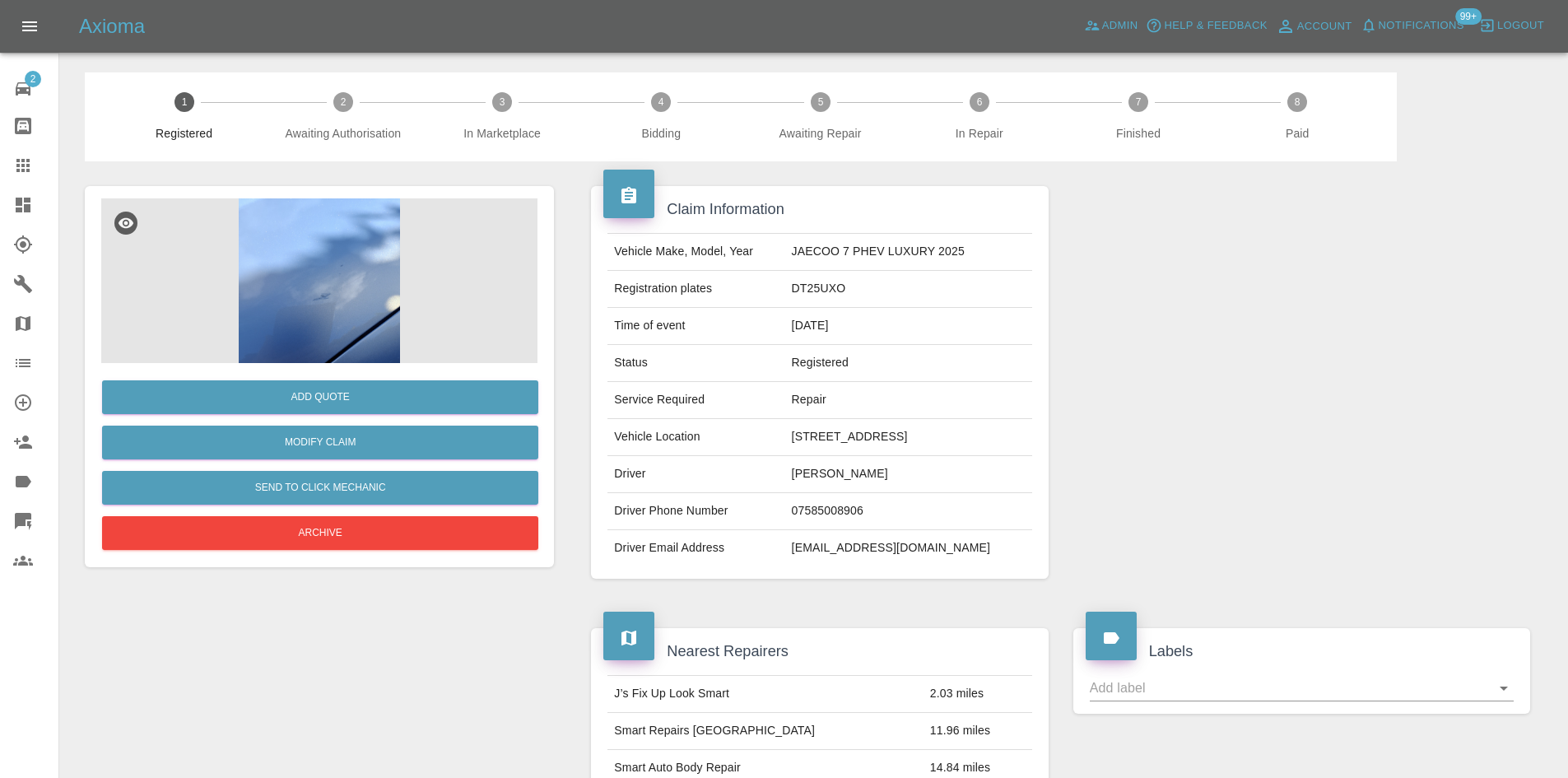
click at [287, 251] on img at bounding box center [319, 280] width 436 height 165
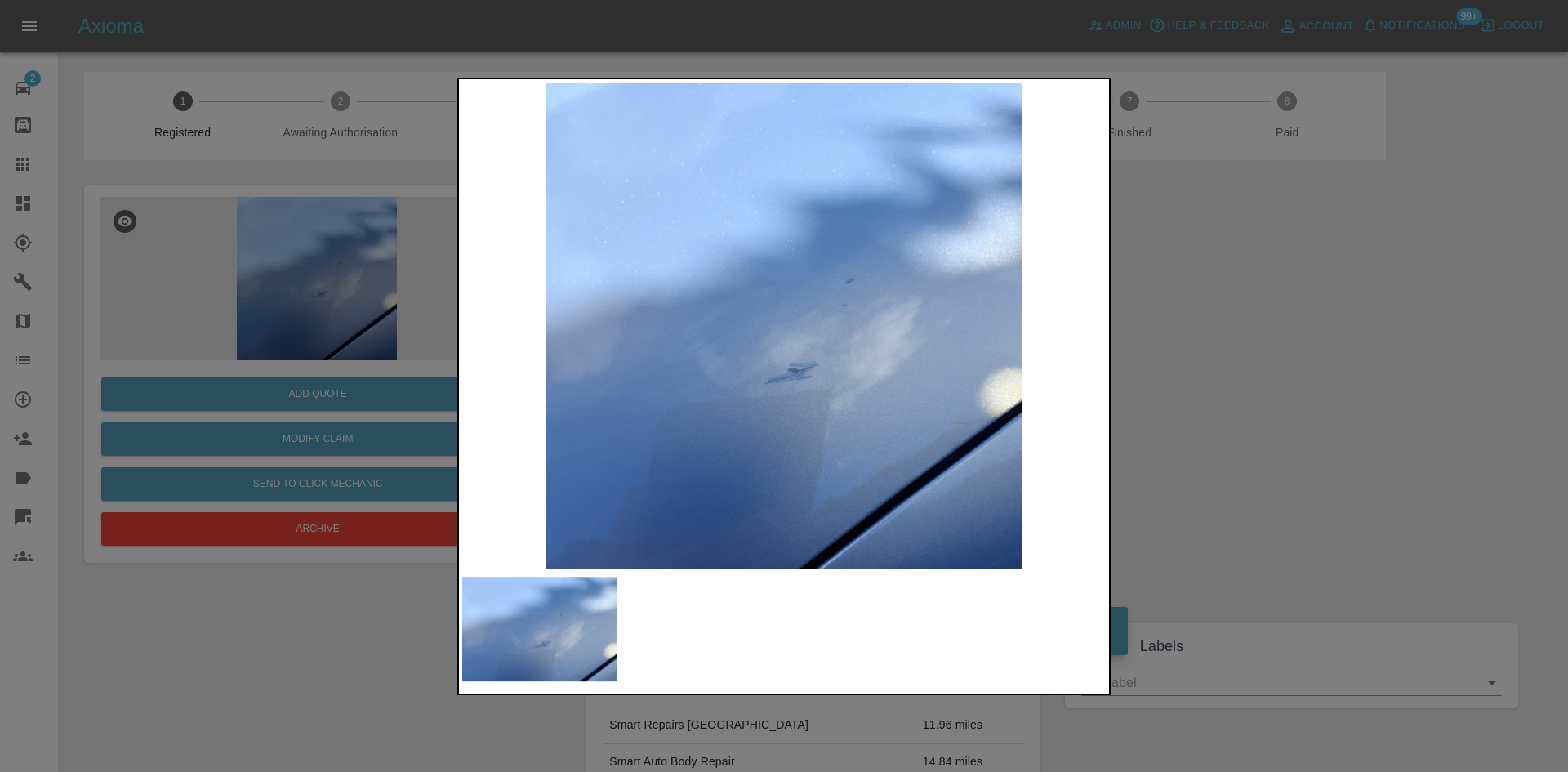
click at [708, 320] on img at bounding box center [784, 325] width 643 height 486
click at [721, 355] on img at bounding box center [784, 325] width 643 height 486
drag, startPoint x: 281, startPoint y: 238, endPoint x: 307, endPoint y: 76, distance: 164.1
click at [279, 243] on div at bounding box center [784, 386] width 1568 height 772
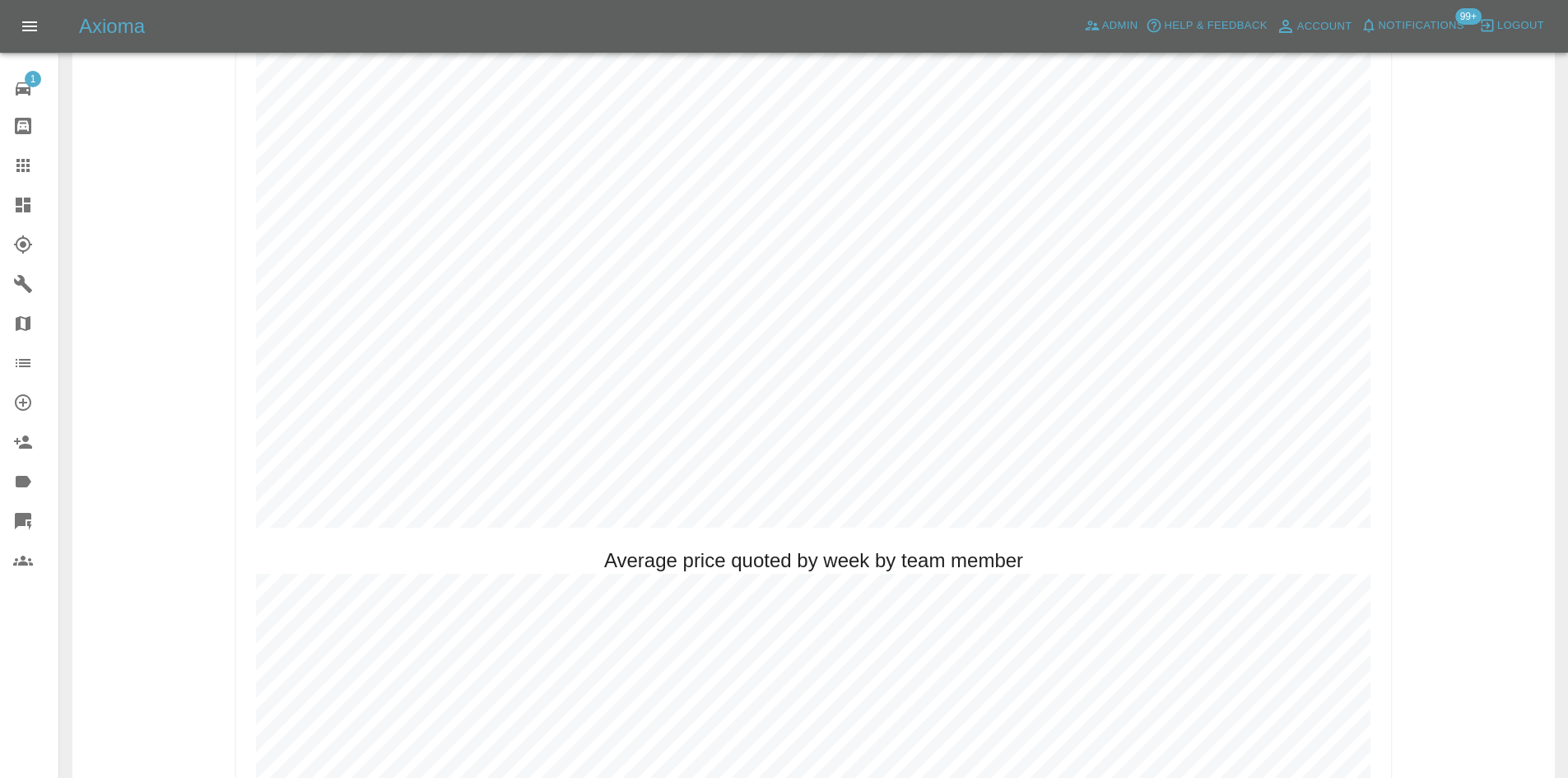
scroll to position [823, 0]
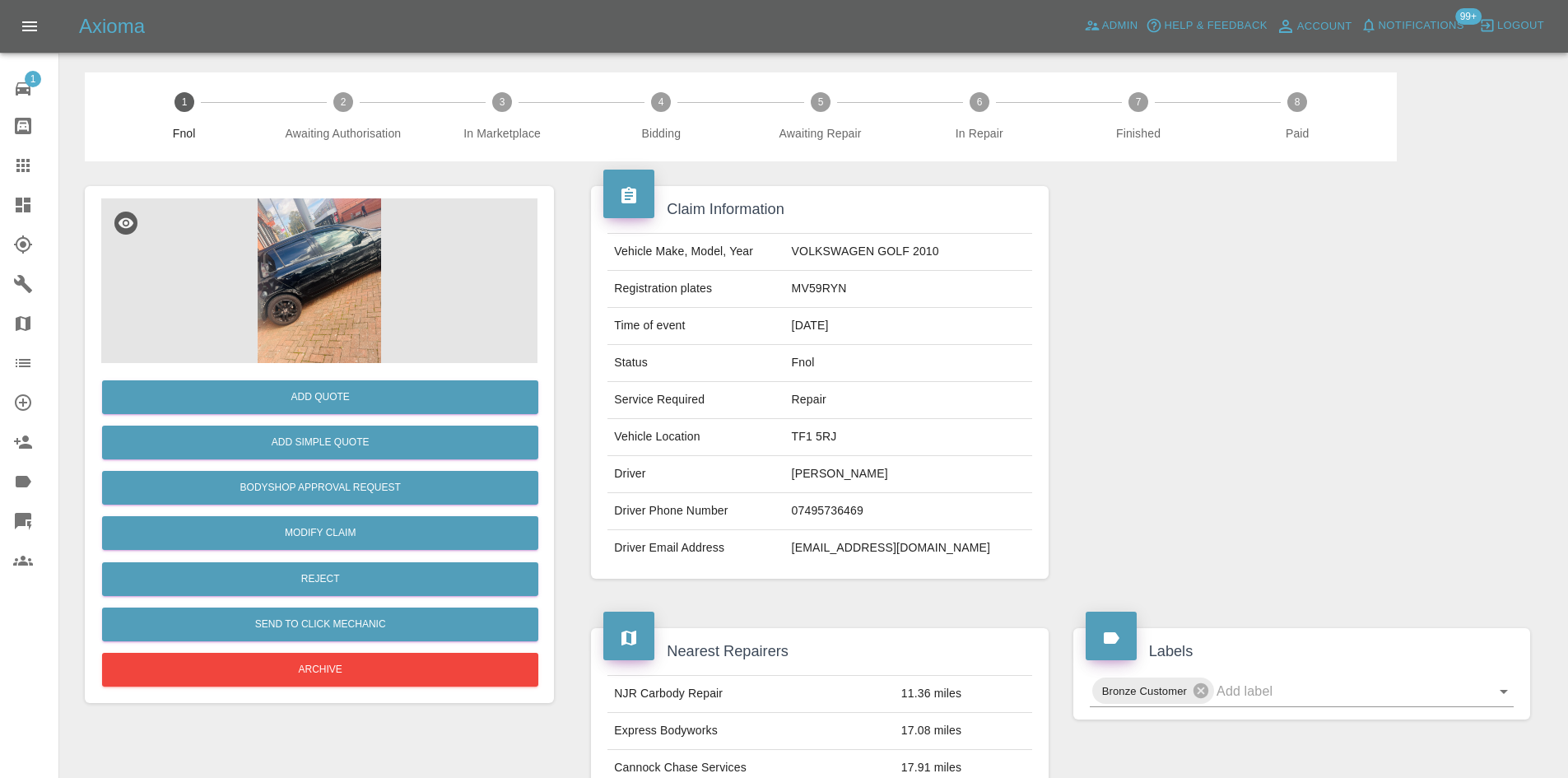
click at [349, 330] on img at bounding box center [319, 280] width 436 height 165
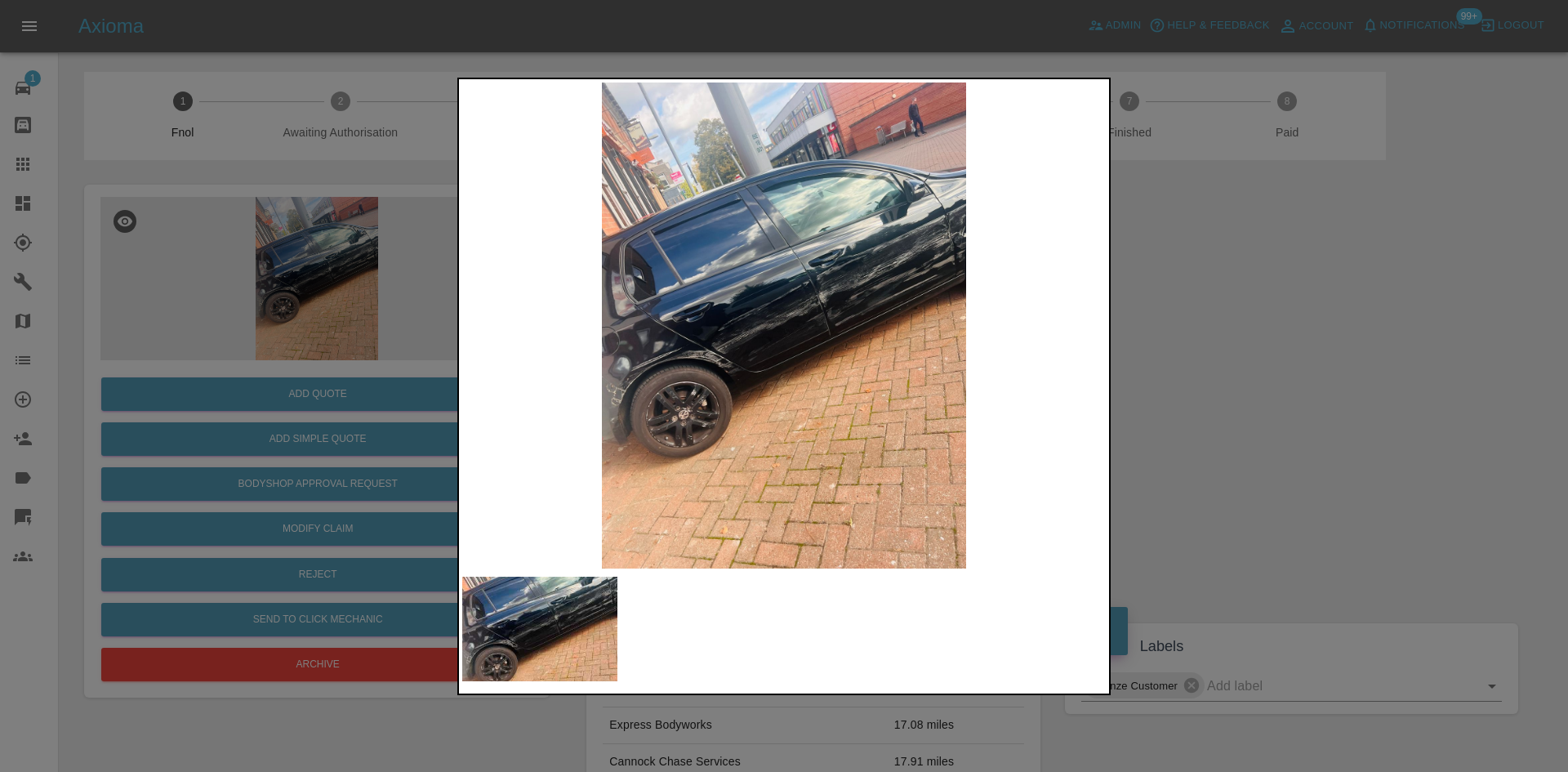
click at [681, 318] on img at bounding box center [784, 325] width 643 height 486
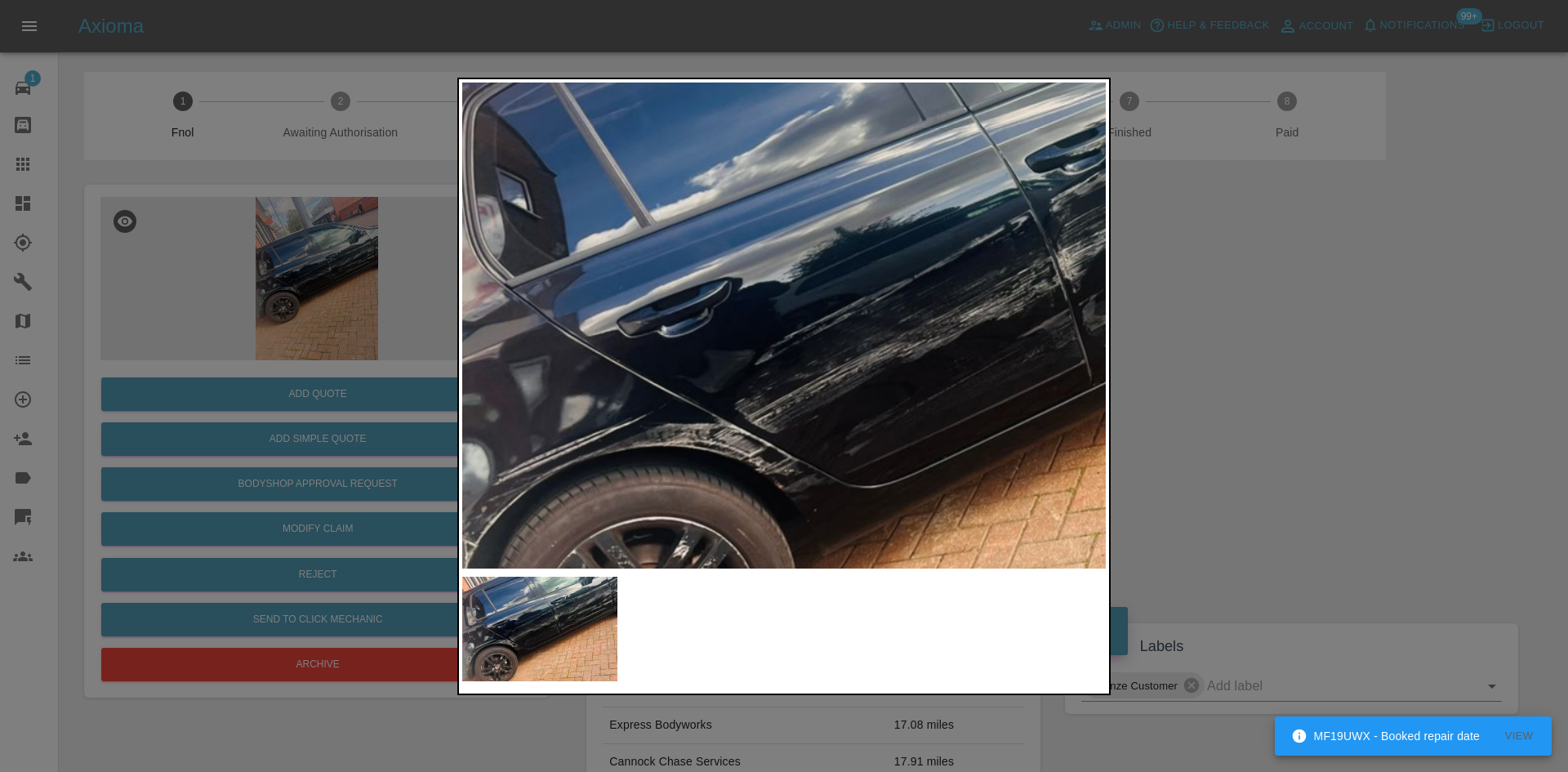
click at [558, 334] on img at bounding box center [952, 348] width 1930 height 1459
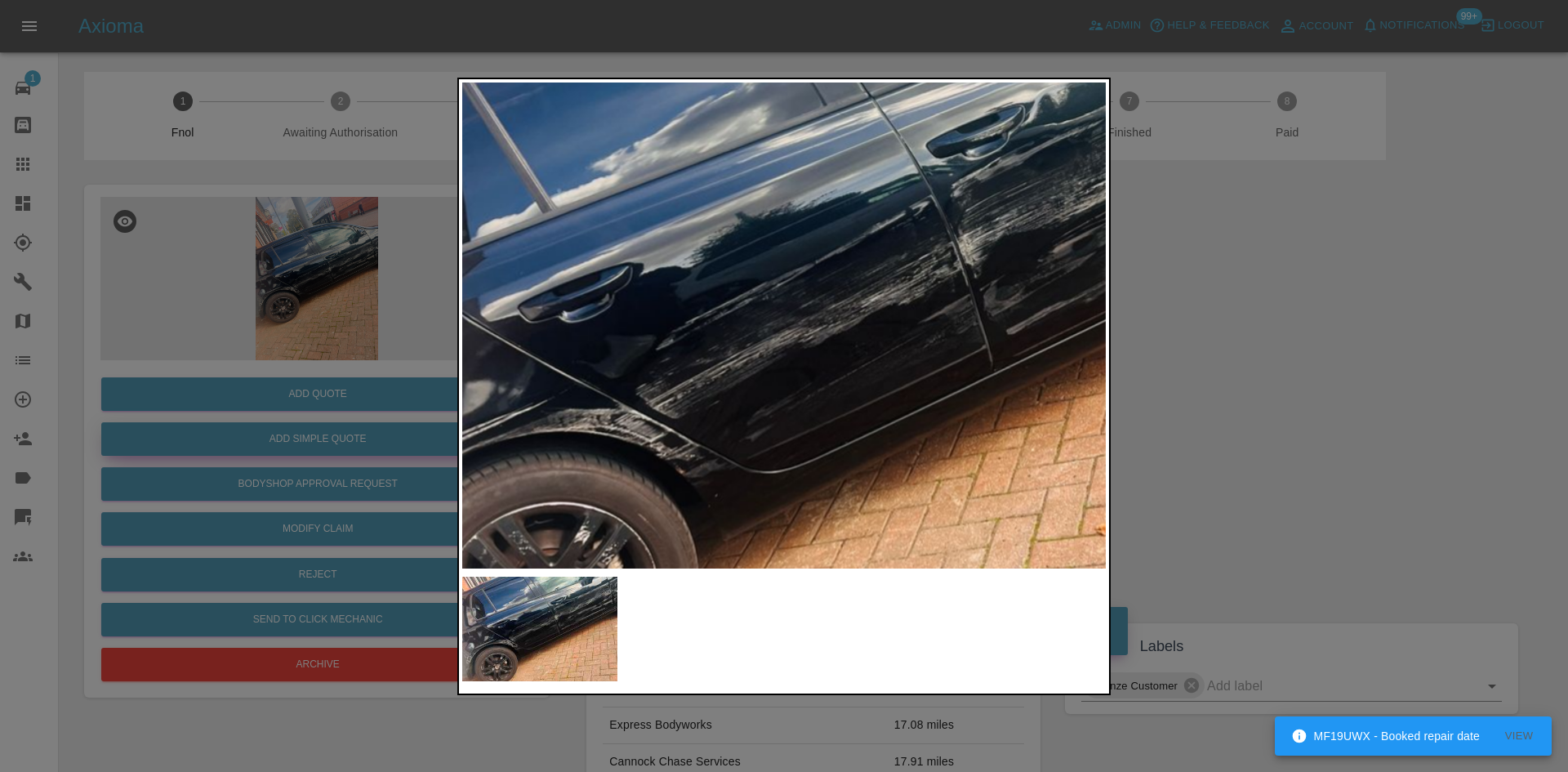
drag, startPoint x: 322, startPoint y: 283, endPoint x: 380, endPoint y: 443, distance: 170.2
click at [320, 291] on div at bounding box center [784, 386] width 1568 height 772
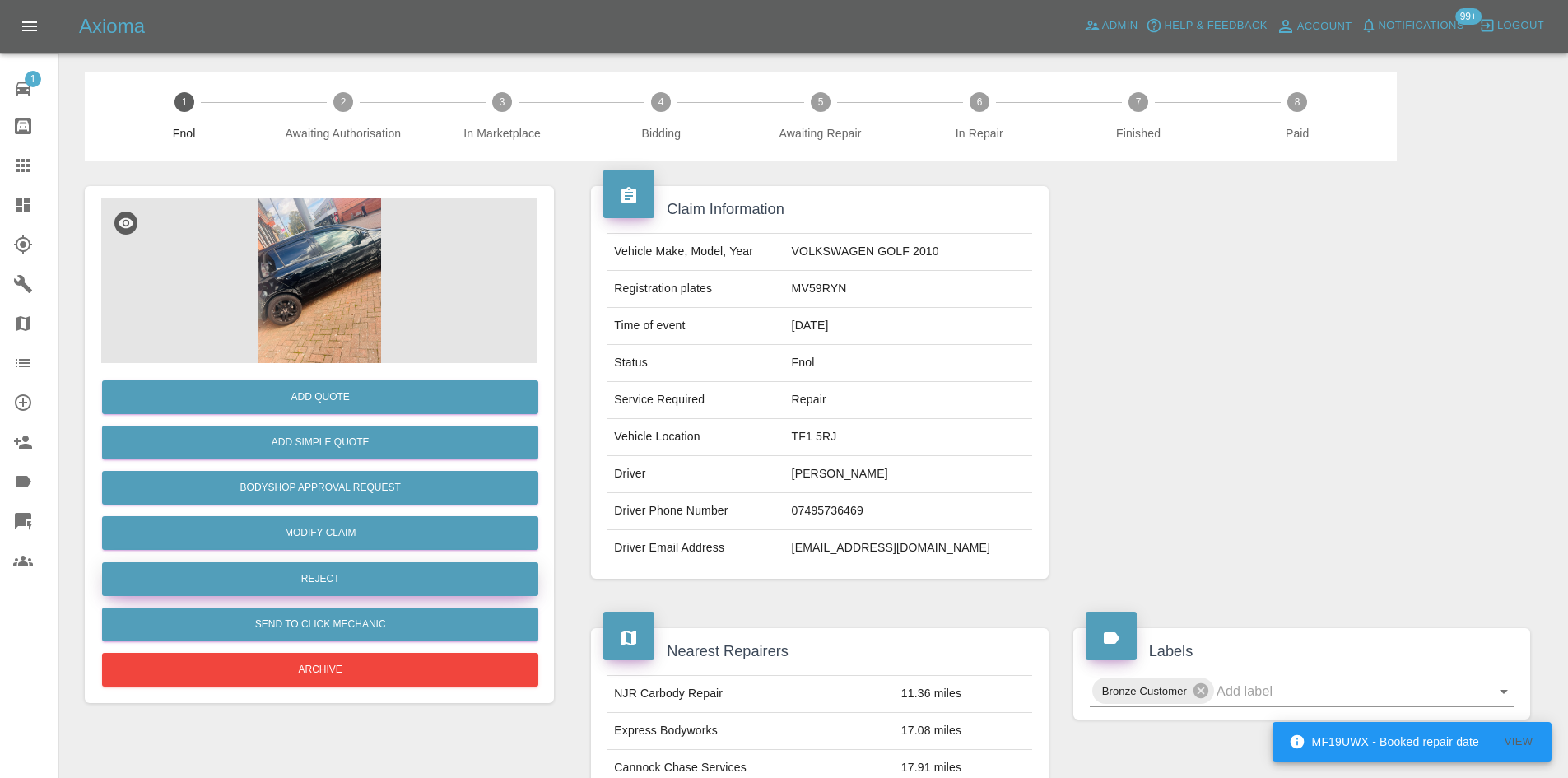
click at [341, 578] on button "Reject" at bounding box center [320, 578] width 436 height 34
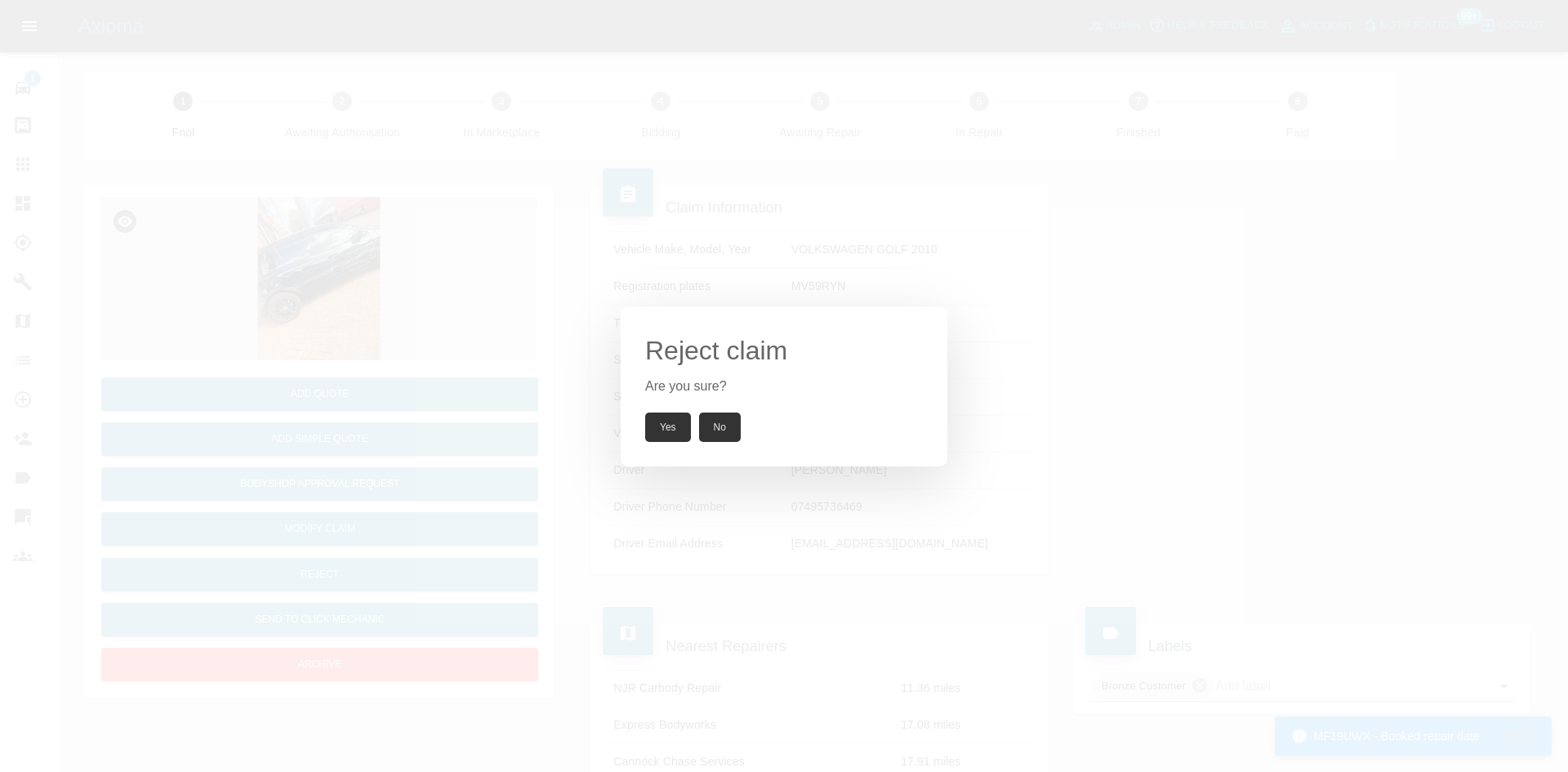
click at [679, 412] on button "Yes" at bounding box center [668, 427] width 46 height 29
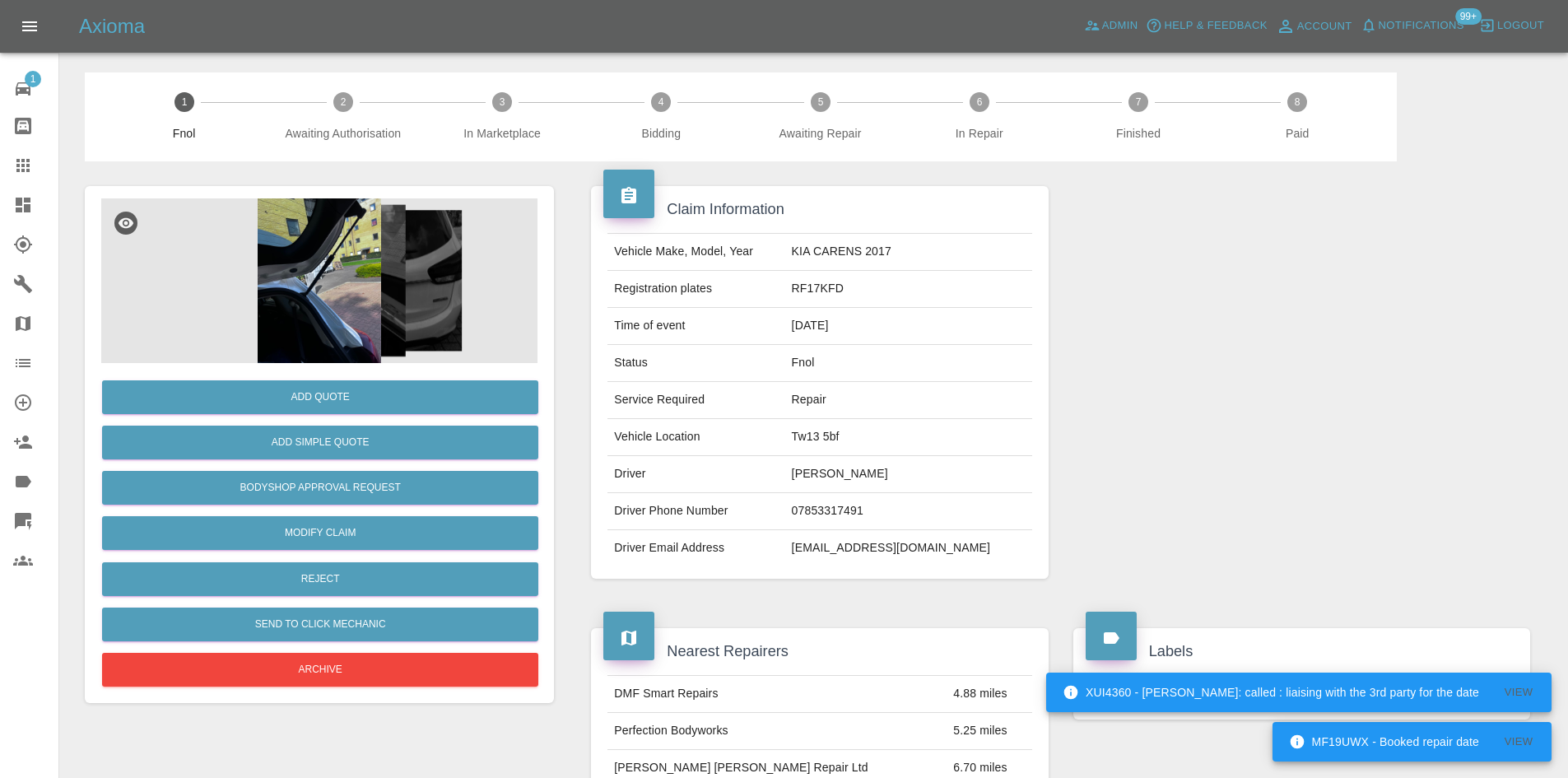
click at [336, 245] on img at bounding box center [319, 280] width 436 height 165
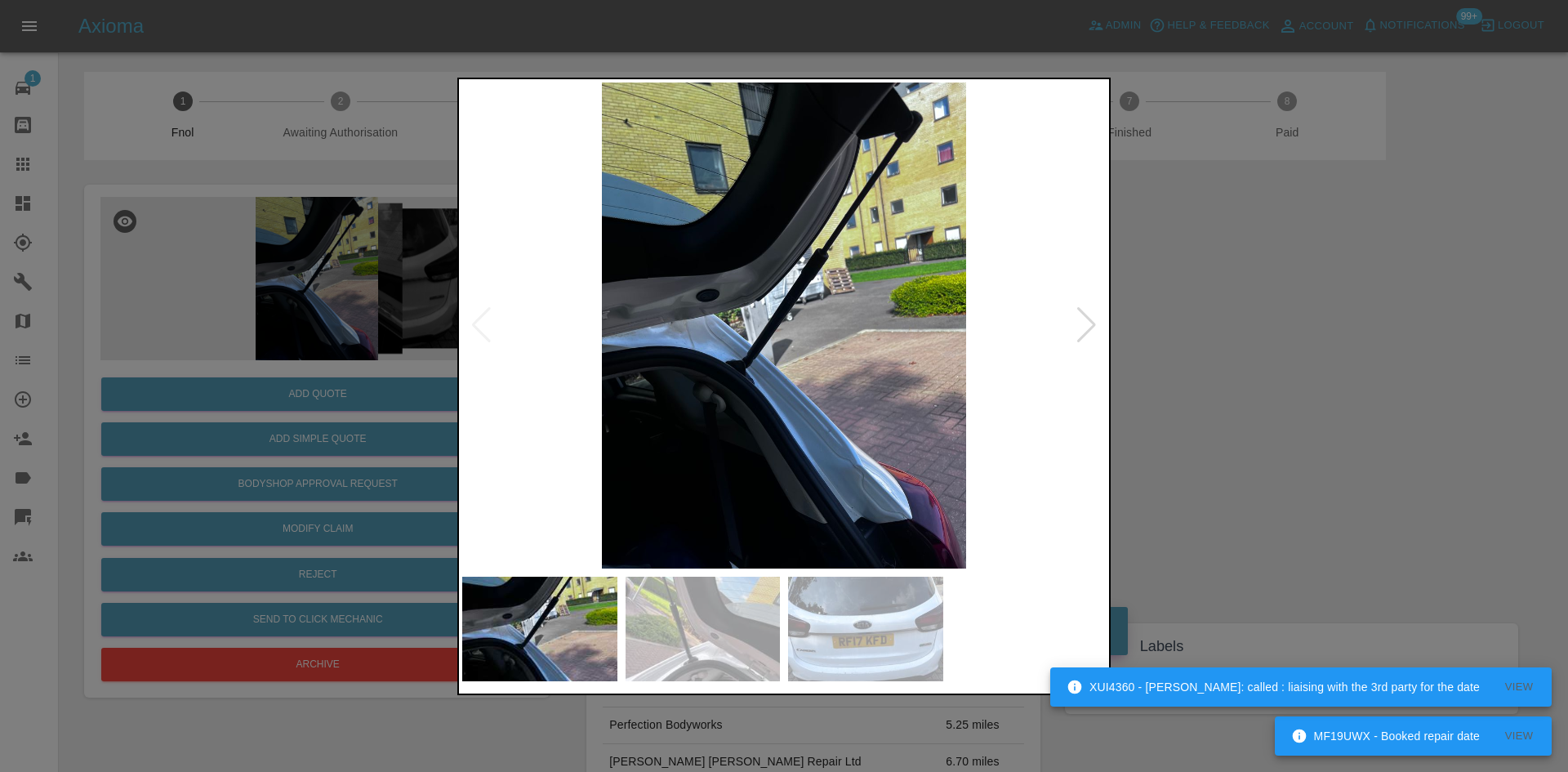
click at [697, 336] on img at bounding box center [784, 325] width 643 height 486
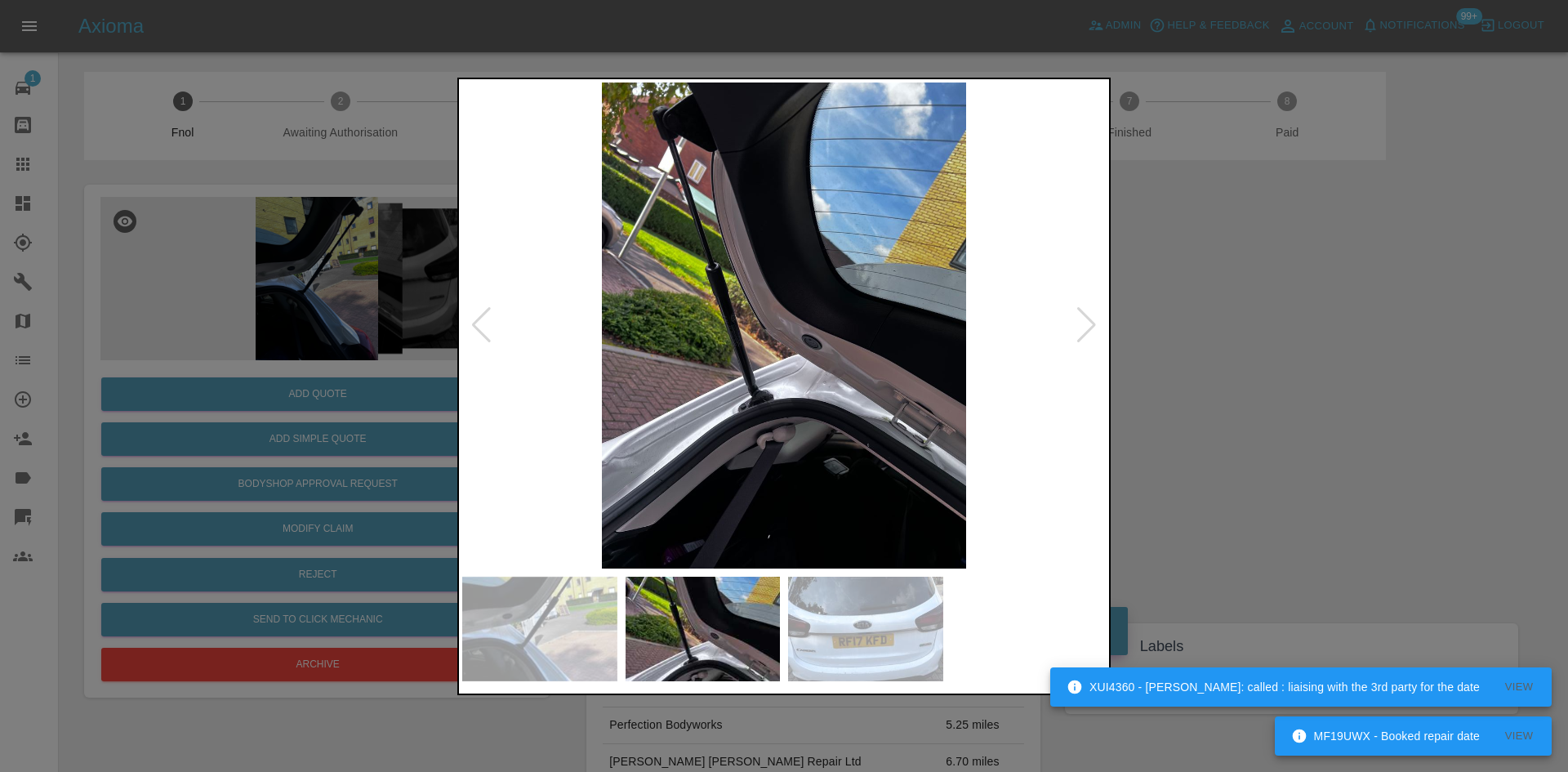
click at [596, 361] on img at bounding box center [784, 325] width 643 height 486
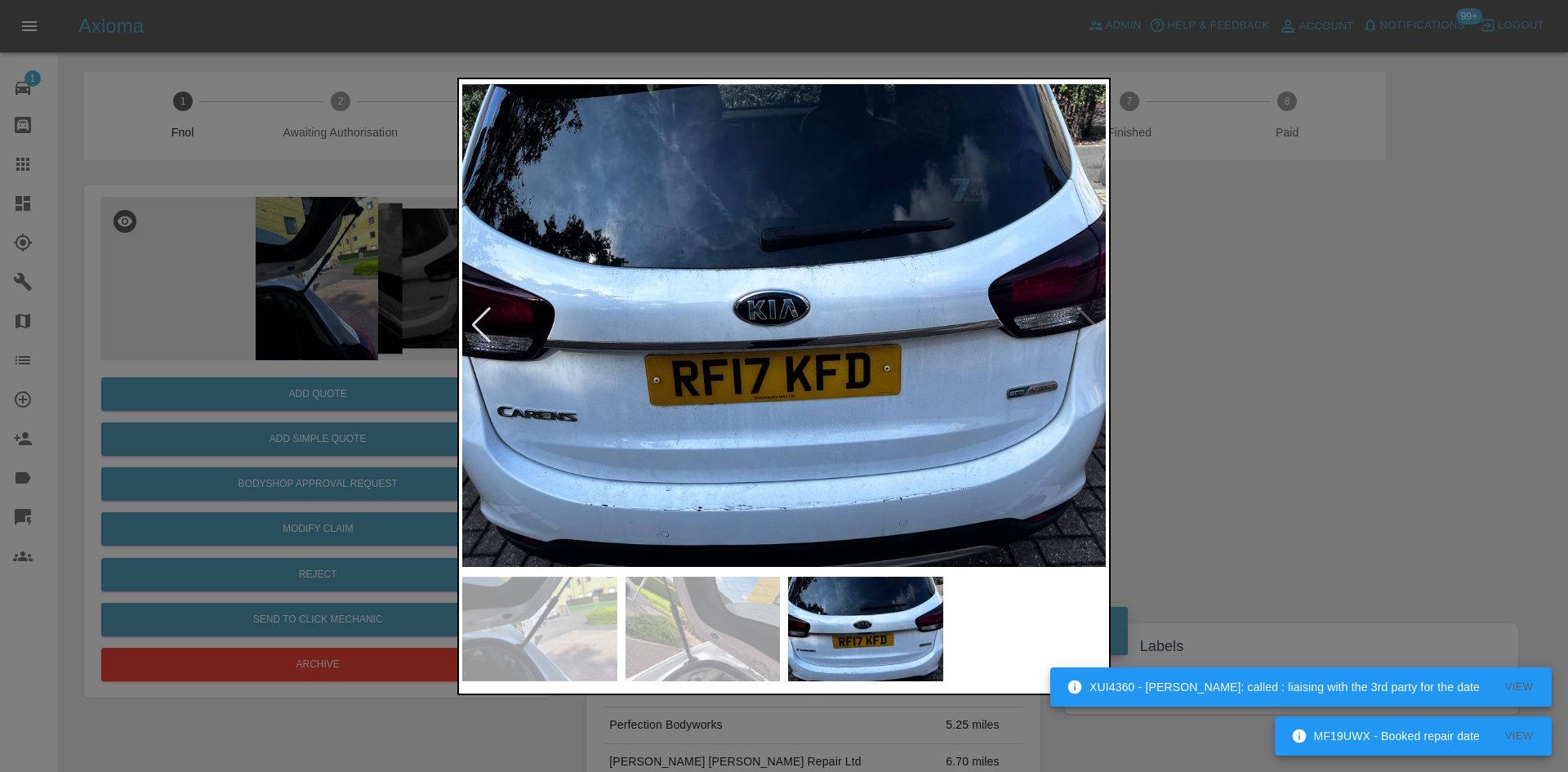
click at [572, 378] on img at bounding box center [784, 325] width 643 height 486
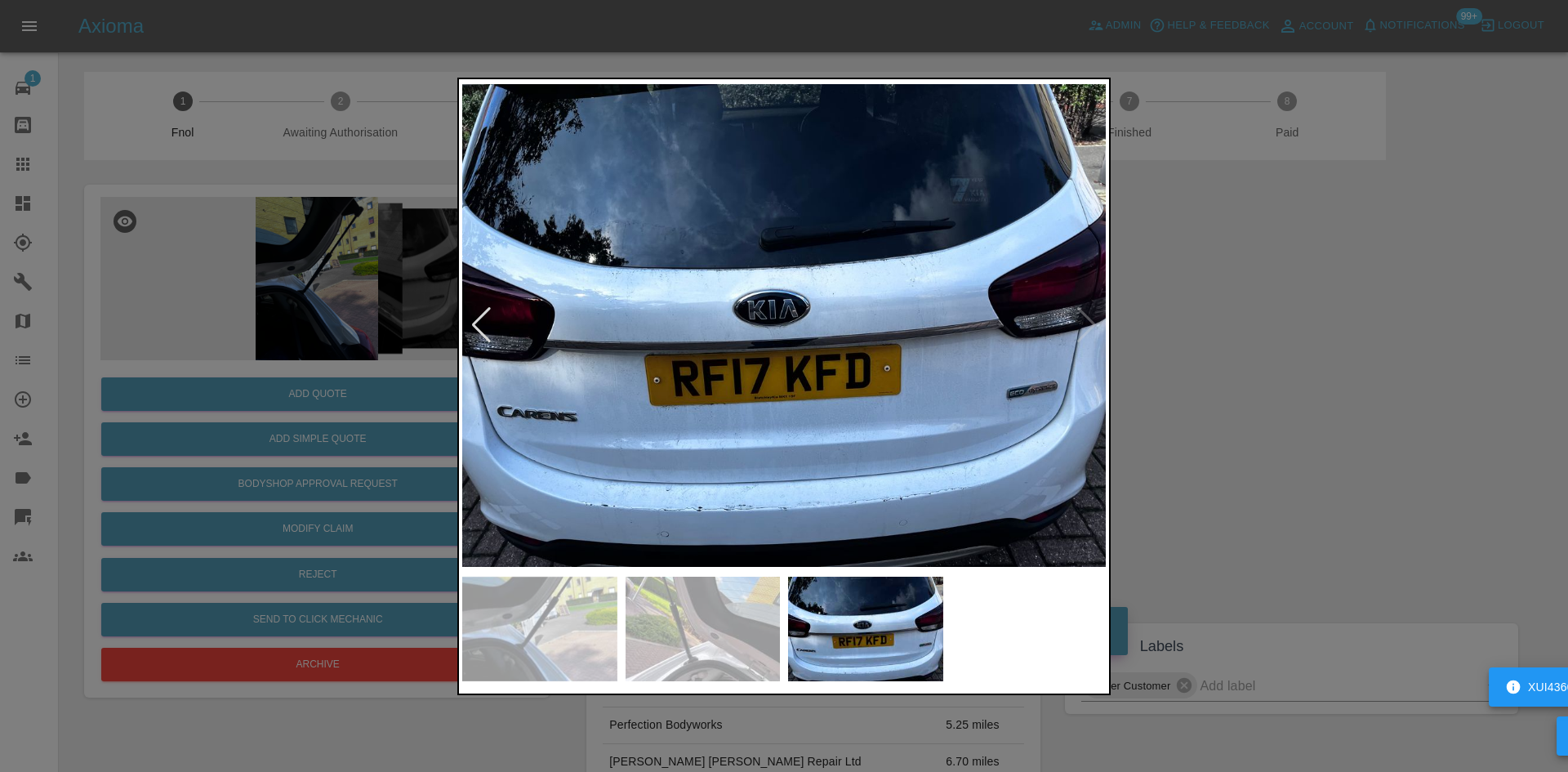
click at [806, 390] on img at bounding box center [784, 325] width 643 height 486
click at [802, 390] on img at bounding box center [784, 325] width 643 height 486
click at [728, 391] on img at bounding box center [784, 325] width 643 height 486
click at [727, 391] on img at bounding box center [784, 325] width 643 height 486
click at [712, 463] on img at bounding box center [784, 325] width 643 height 486
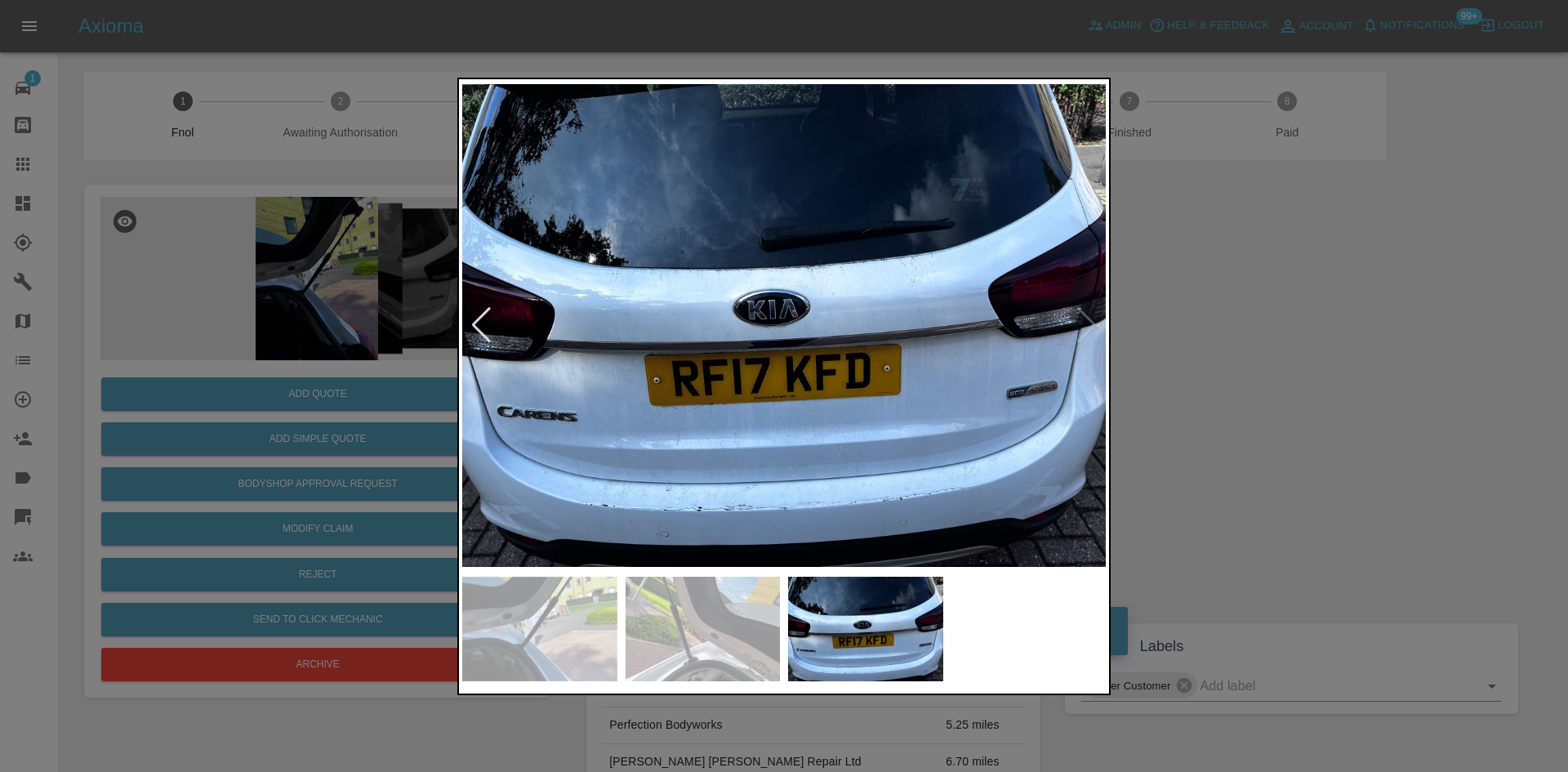
click at [712, 463] on img at bounding box center [784, 325] width 643 height 486
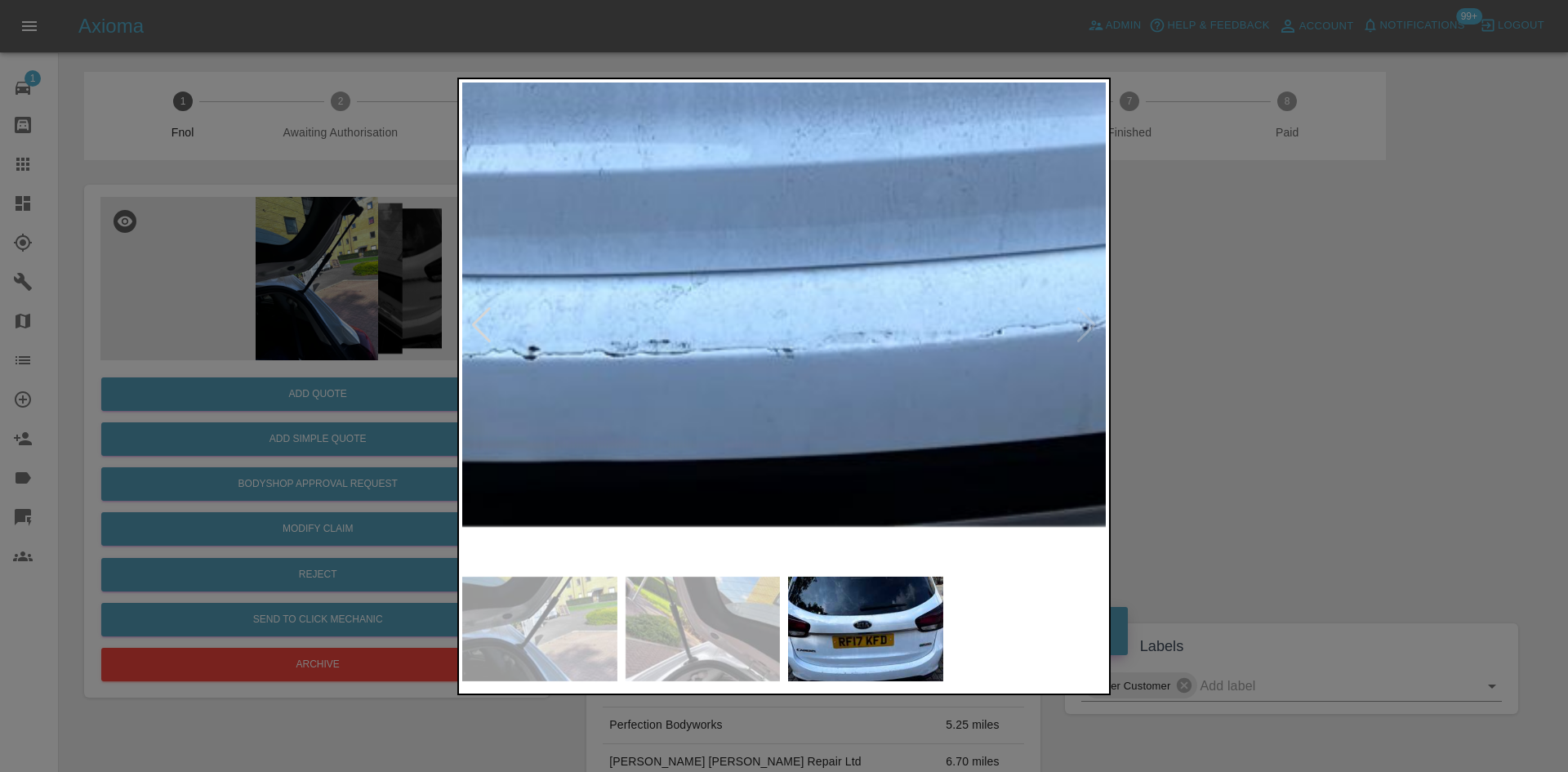
click at [386, 285] on div at bounding box center [784, 386] width 1568 height 772
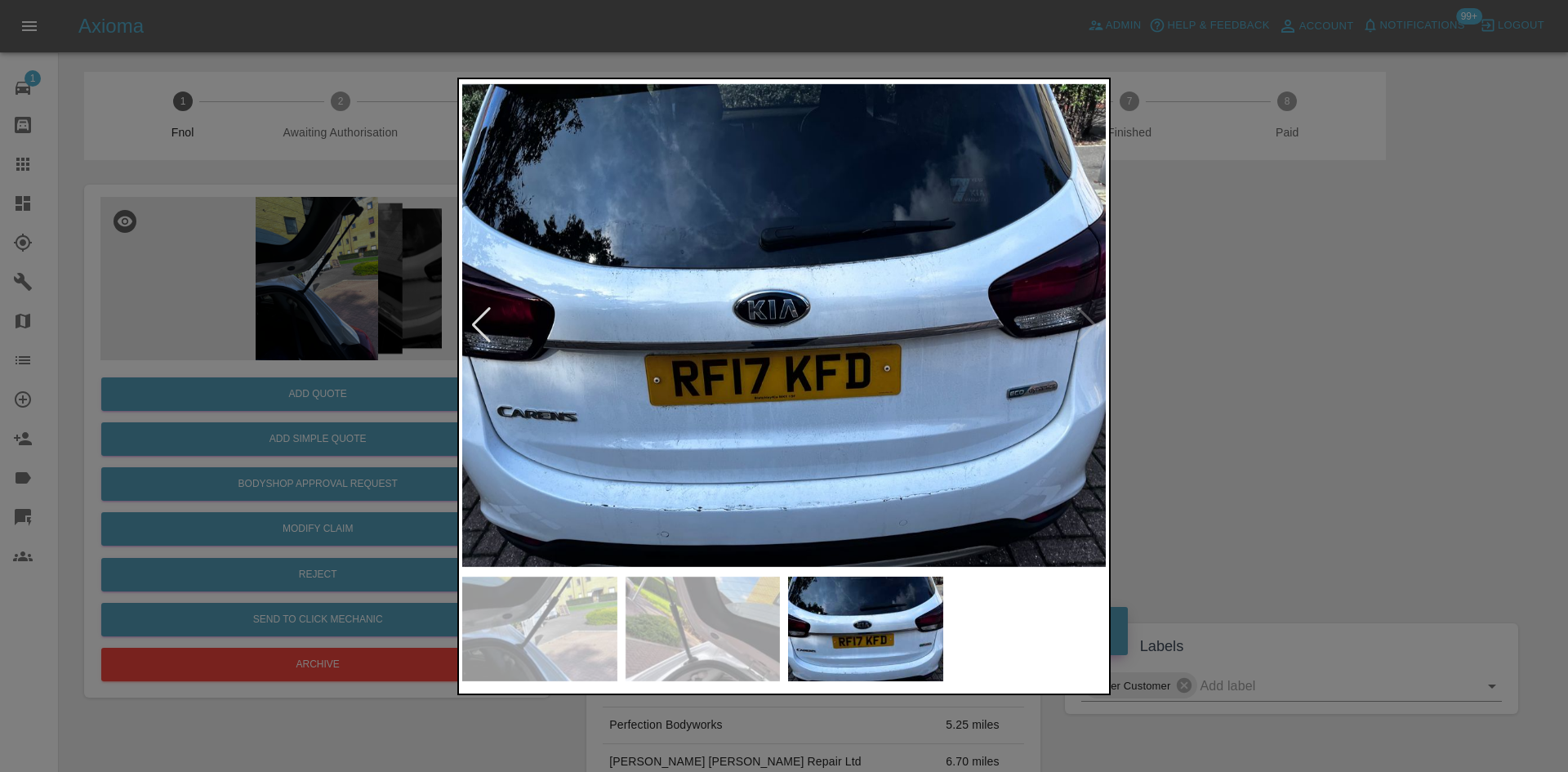
click at [902, 346] on img at bounding box center [784, 325] width 643 height 486
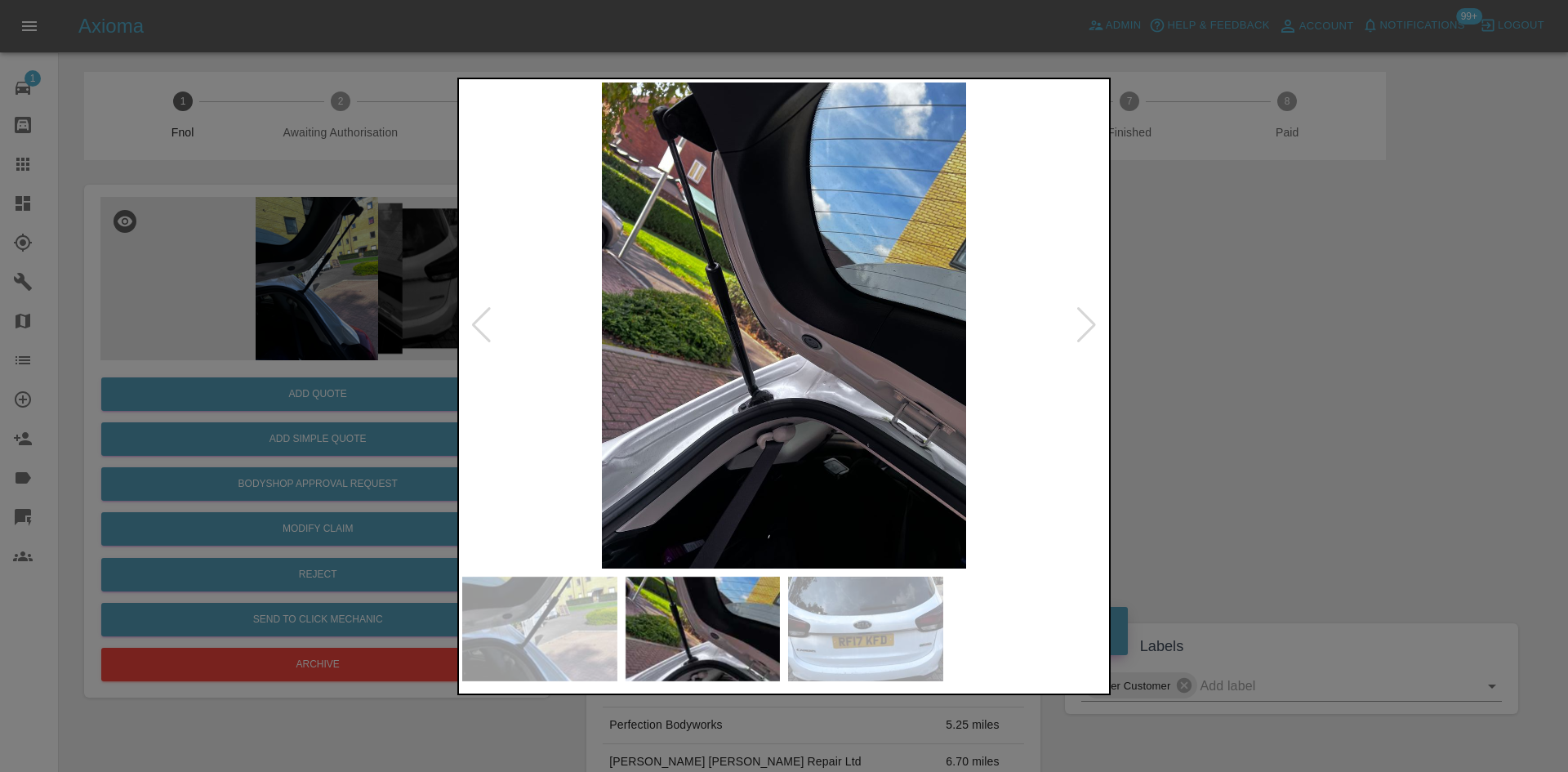
drag, startPoint x: 335, startPoint y: 228, endPoint x: 312, endPoint y: 235, distance: 24.0
click at [331, 228] on div at bounding box center [784, 386] width 1568 height 772
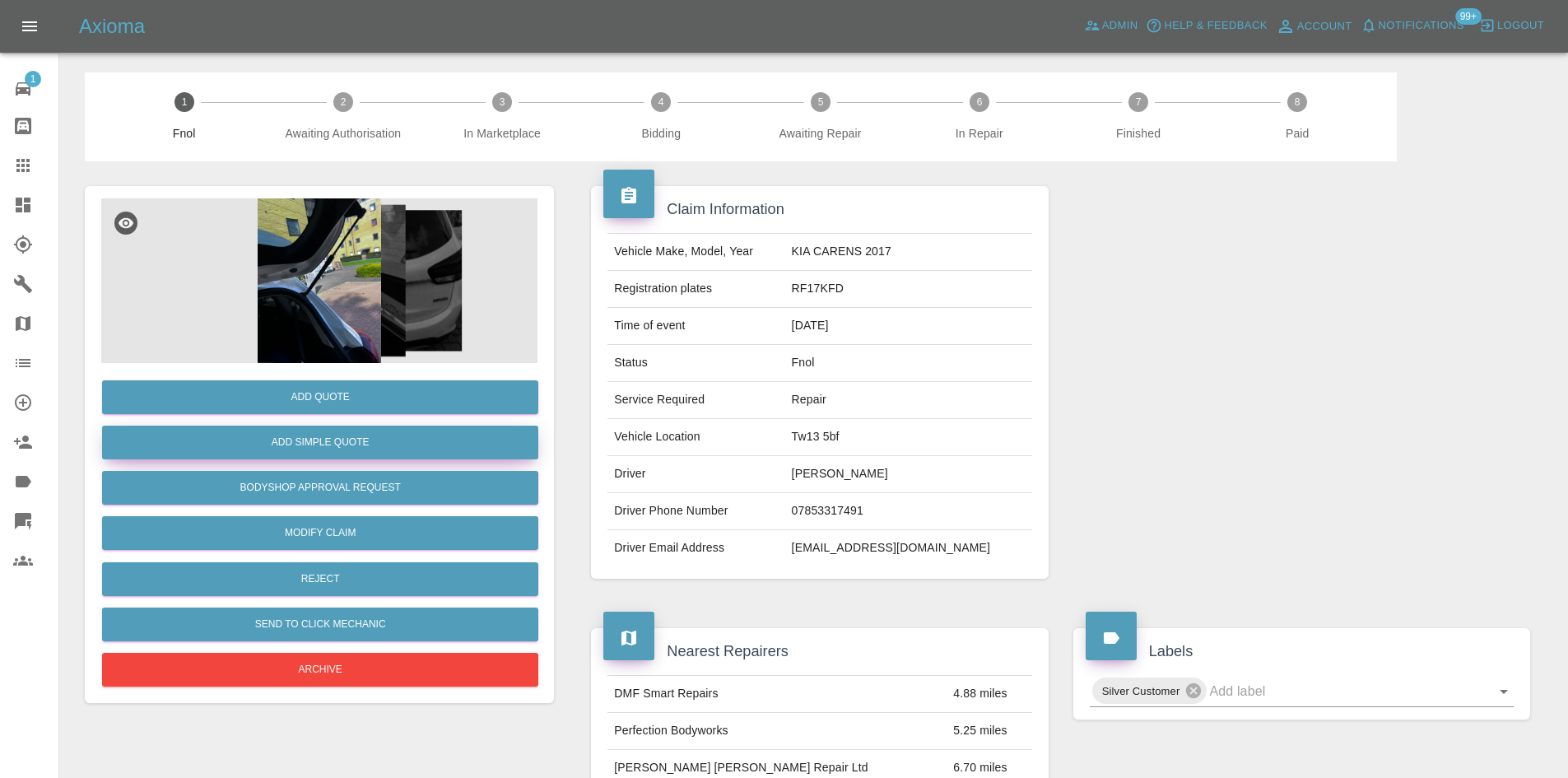
click at [347, 450] on button "Add Simple Quote" at bounding box center [320, 442] width 436 height 34
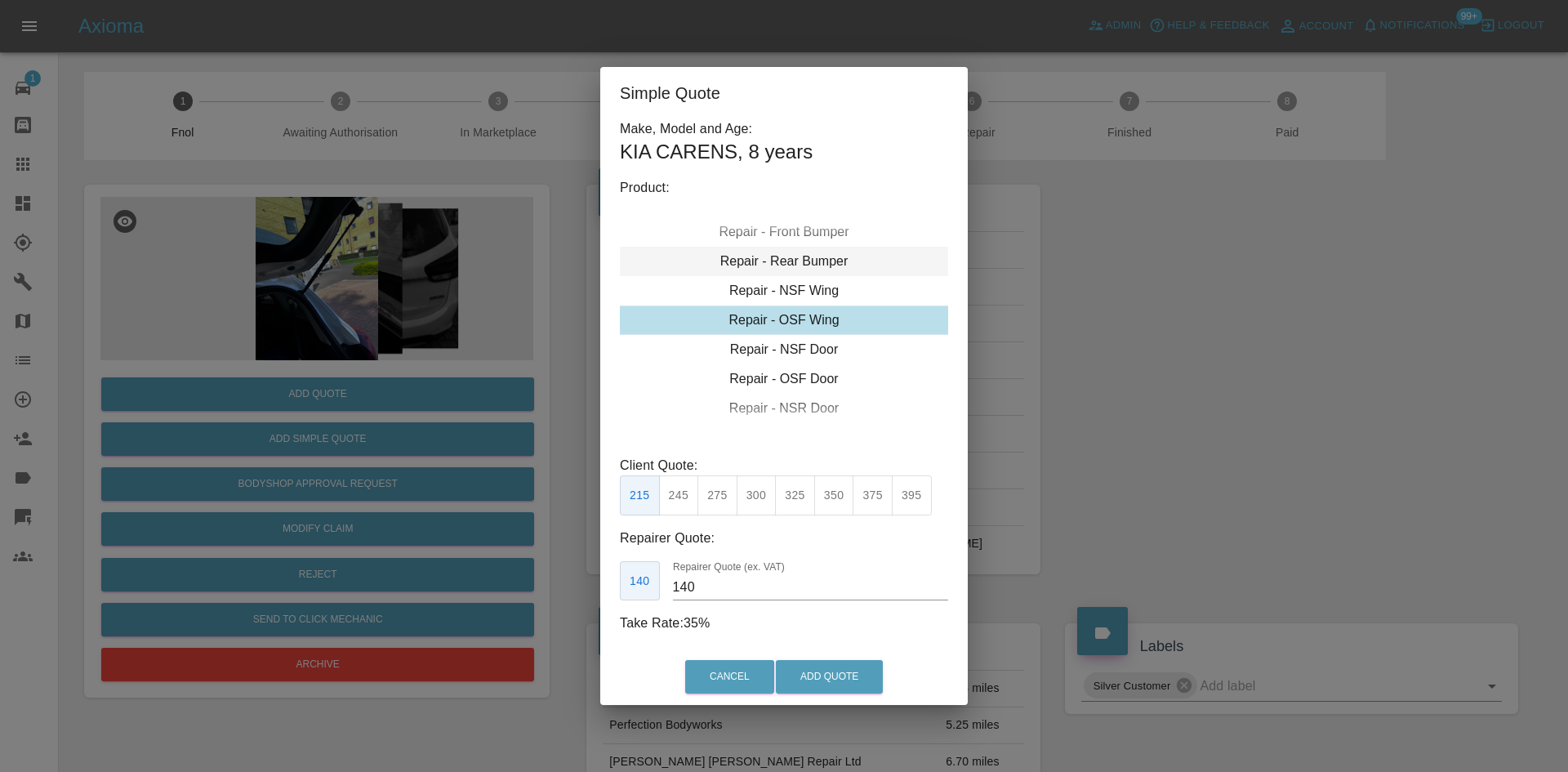
click at [796, 267] on div "Repair - Rear Bumper" at bounding box center [784, 261] width 328 height 29
click at [747, 501] on button "375" at bounding box center [756, 496] width 40 height 40
type input "220"
drag, startPoint x: 707, startPoint y: 583, endPoint x: 572, endPoint y: 563, distance: 136.5
click at [582, 568] on div "Simple Quote Make, Model and Age: KIA CARENS , 8 years Product: Repair - Front …" at bounding box center [784, 386] width 1568 height 772
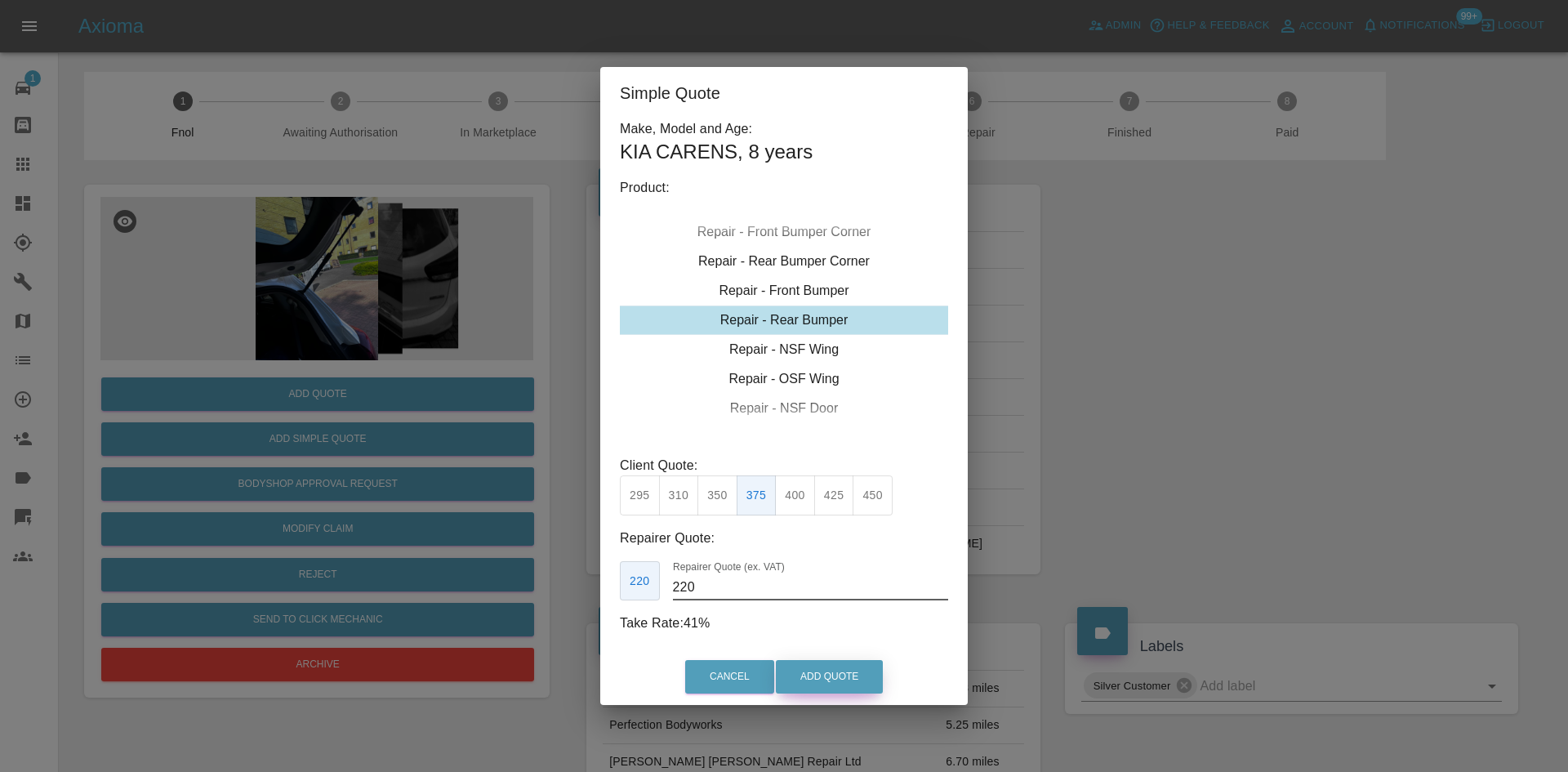
click at [852, 674] on button "Add Quote" at bounding box center [828, 676] width 107 height 34
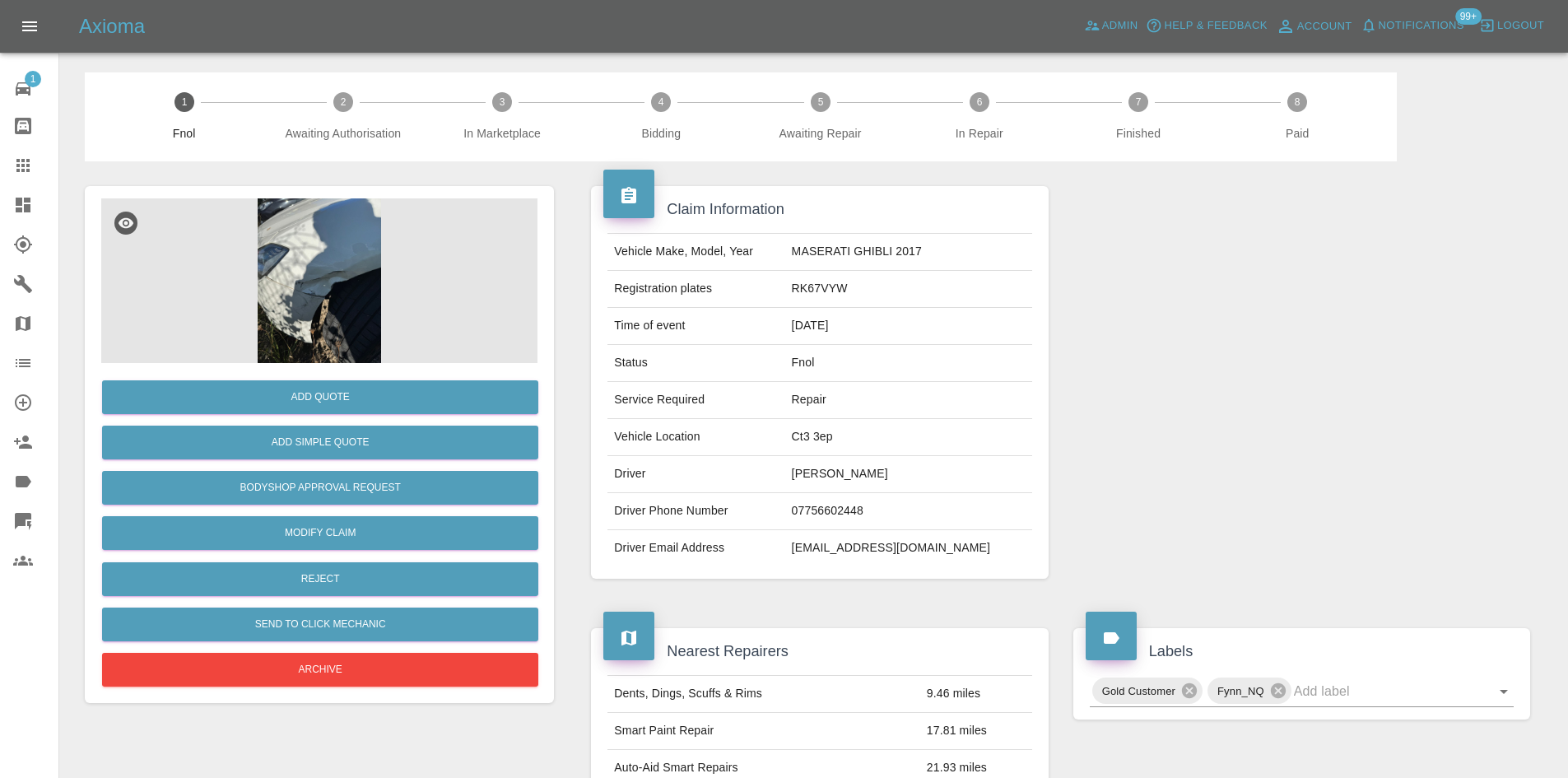
click at [365, 256] on img at bounding box center [319, 280] width 436 height 165
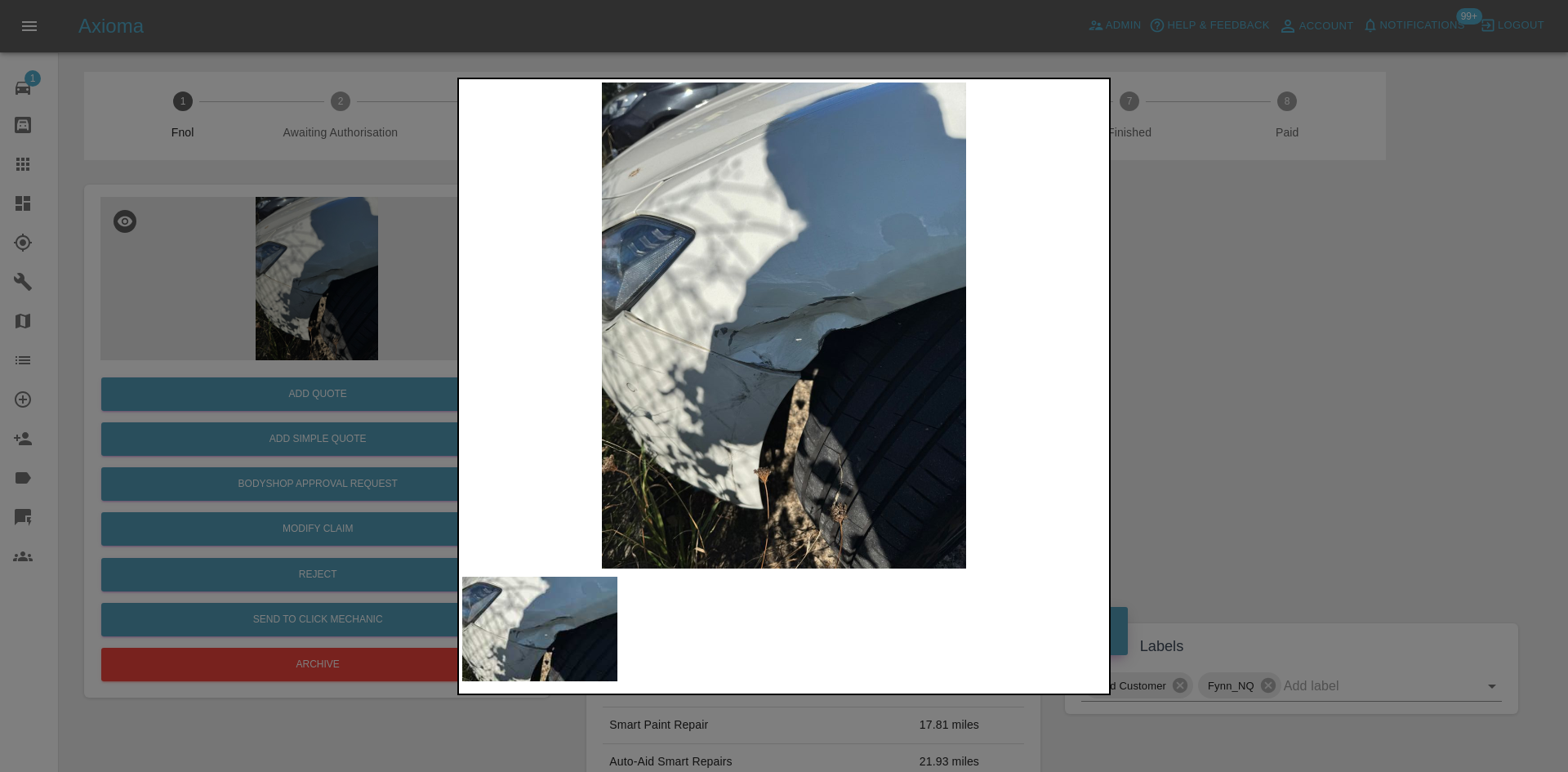
click at [721, 329] on img at bounding box center [784, 325] width 643 height 486
click at [815, 368] on img at bounding box center [784, 325] width 643 height 486
click at [288, 329] on div at bounding box center [784, 386] width 1568 height 772
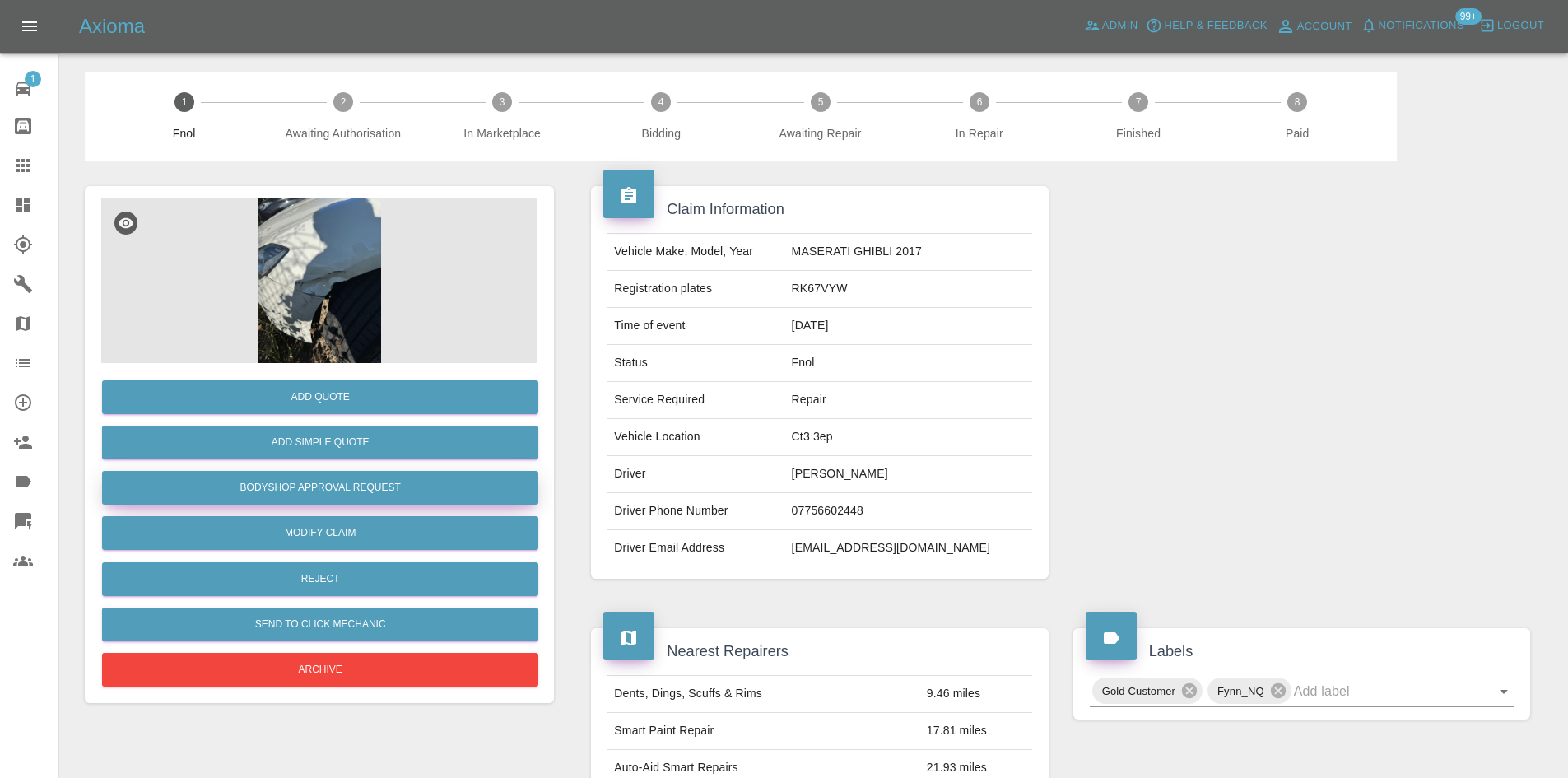
click at [321, 496] on button "Bodyshop Approval Request" at bounding box center [320, 487] width 436 height 34
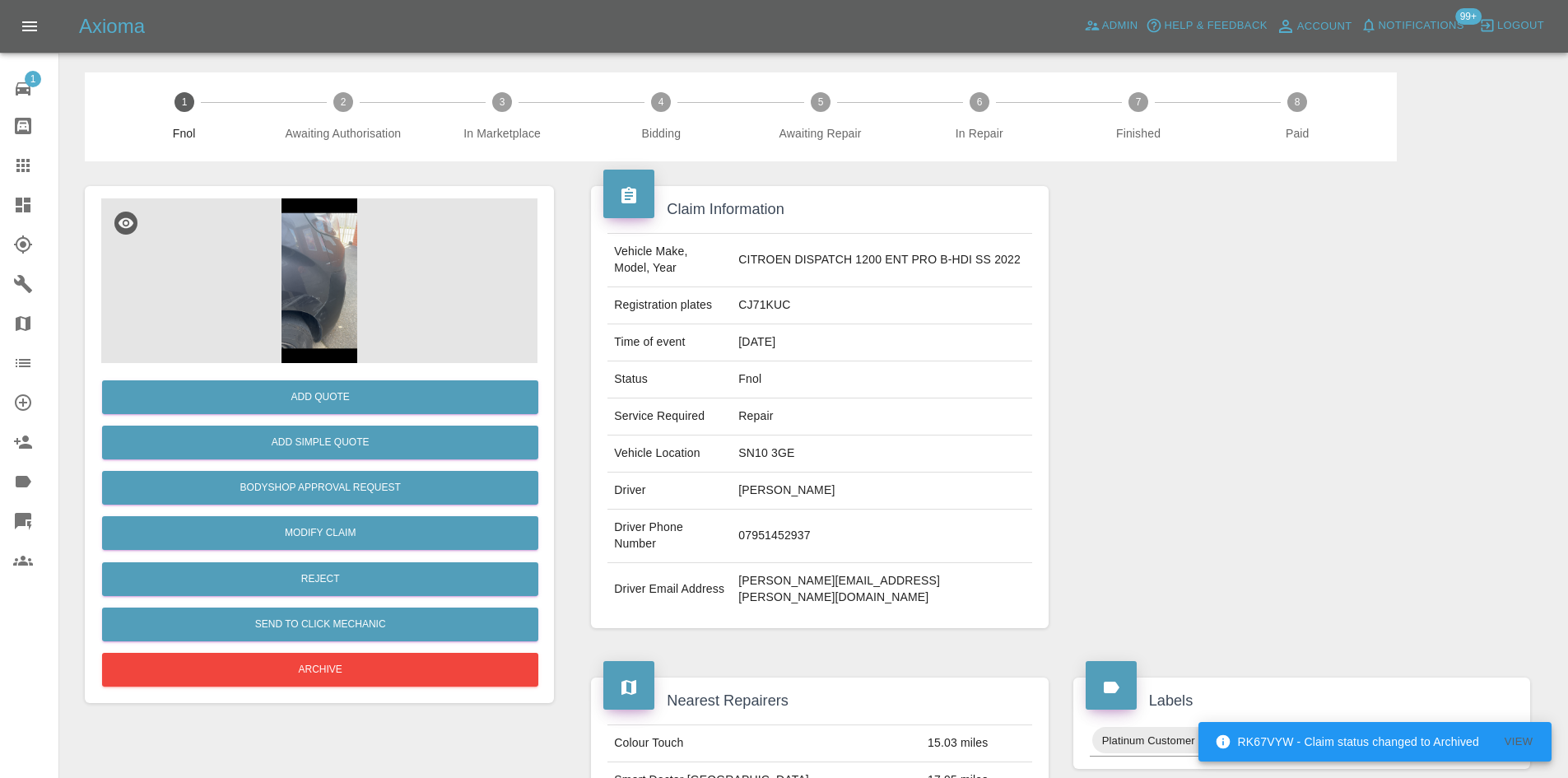
click at [326, 259] on img at bounding box center [319, 280] width 436 height 165
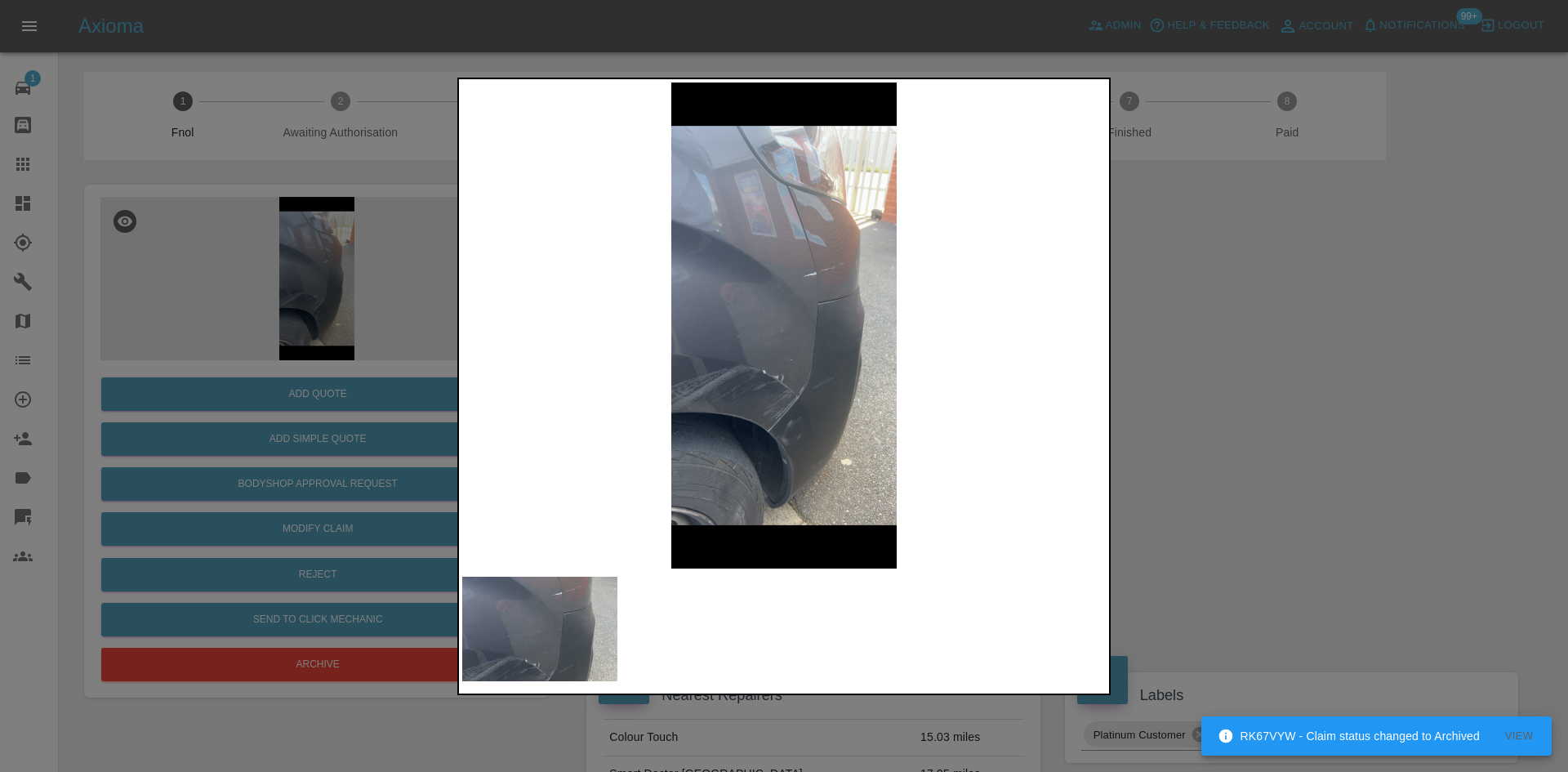
click at [796, 370] on img at bounding box center [784, 325] width 643 height 486
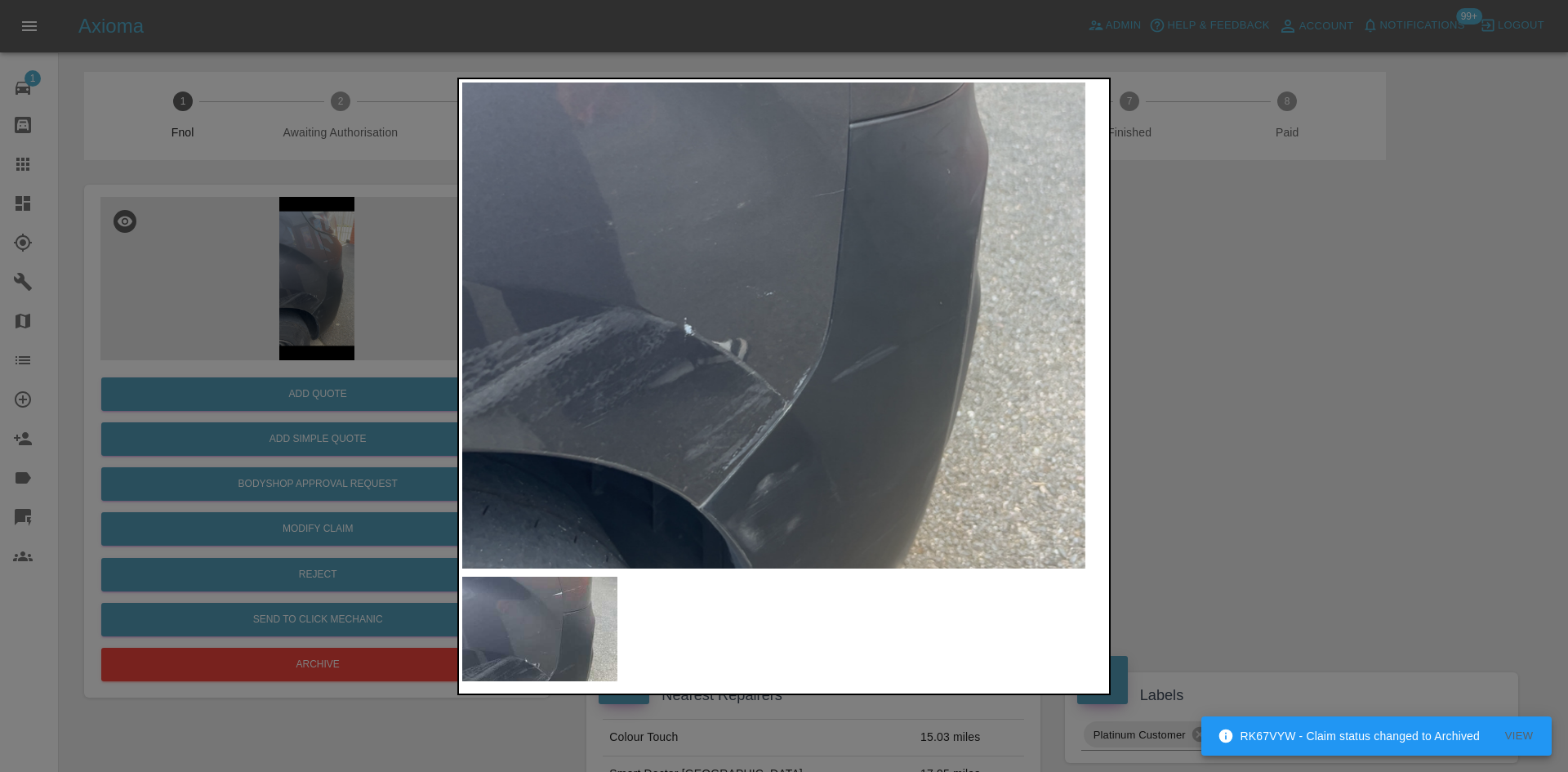
click at [795, 368] on img at bounding box center [747, 190] width 1930 height 1459
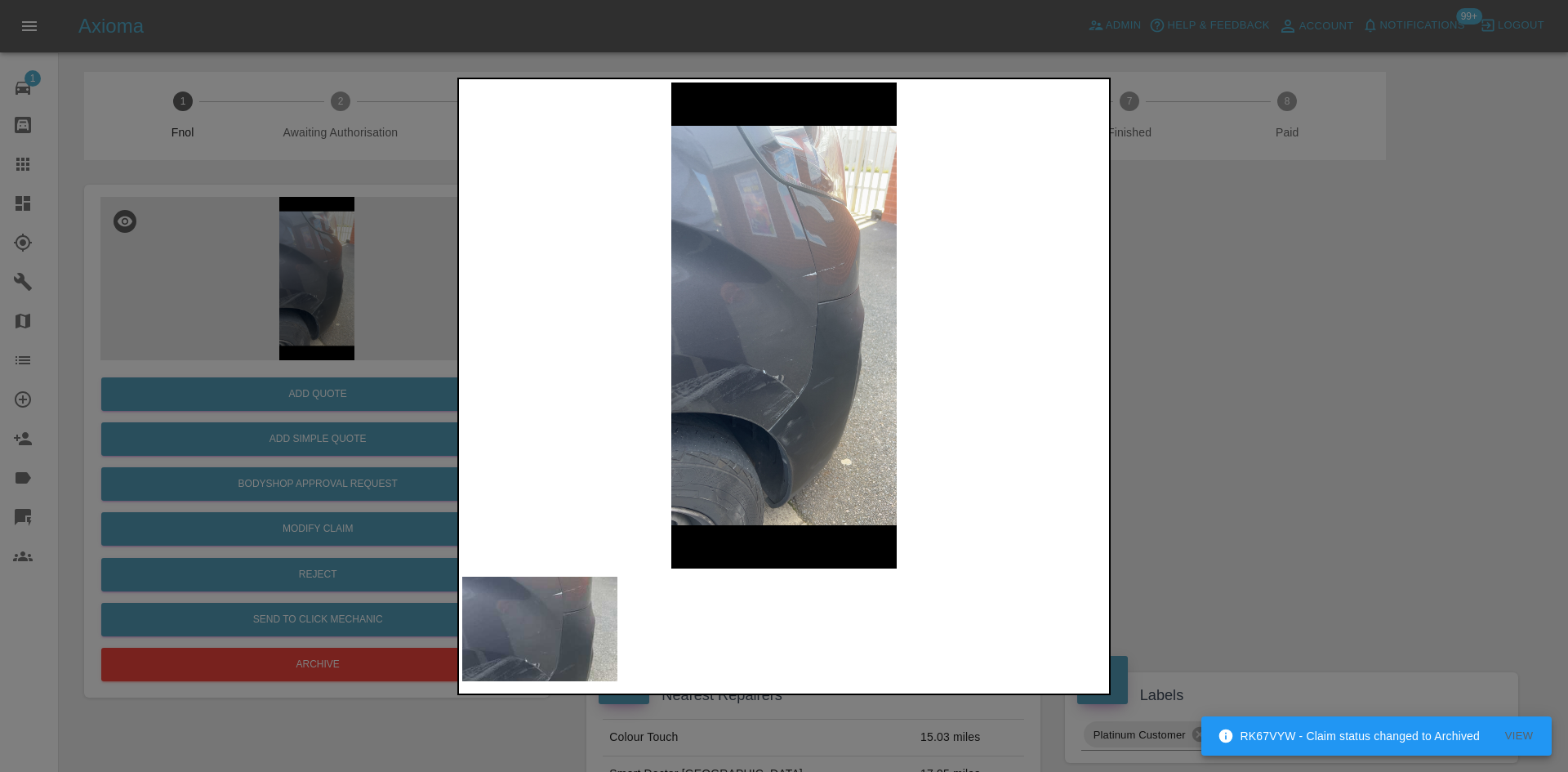
click at [846, 295] on img at bounding box center [784, 325] width 643 height 486
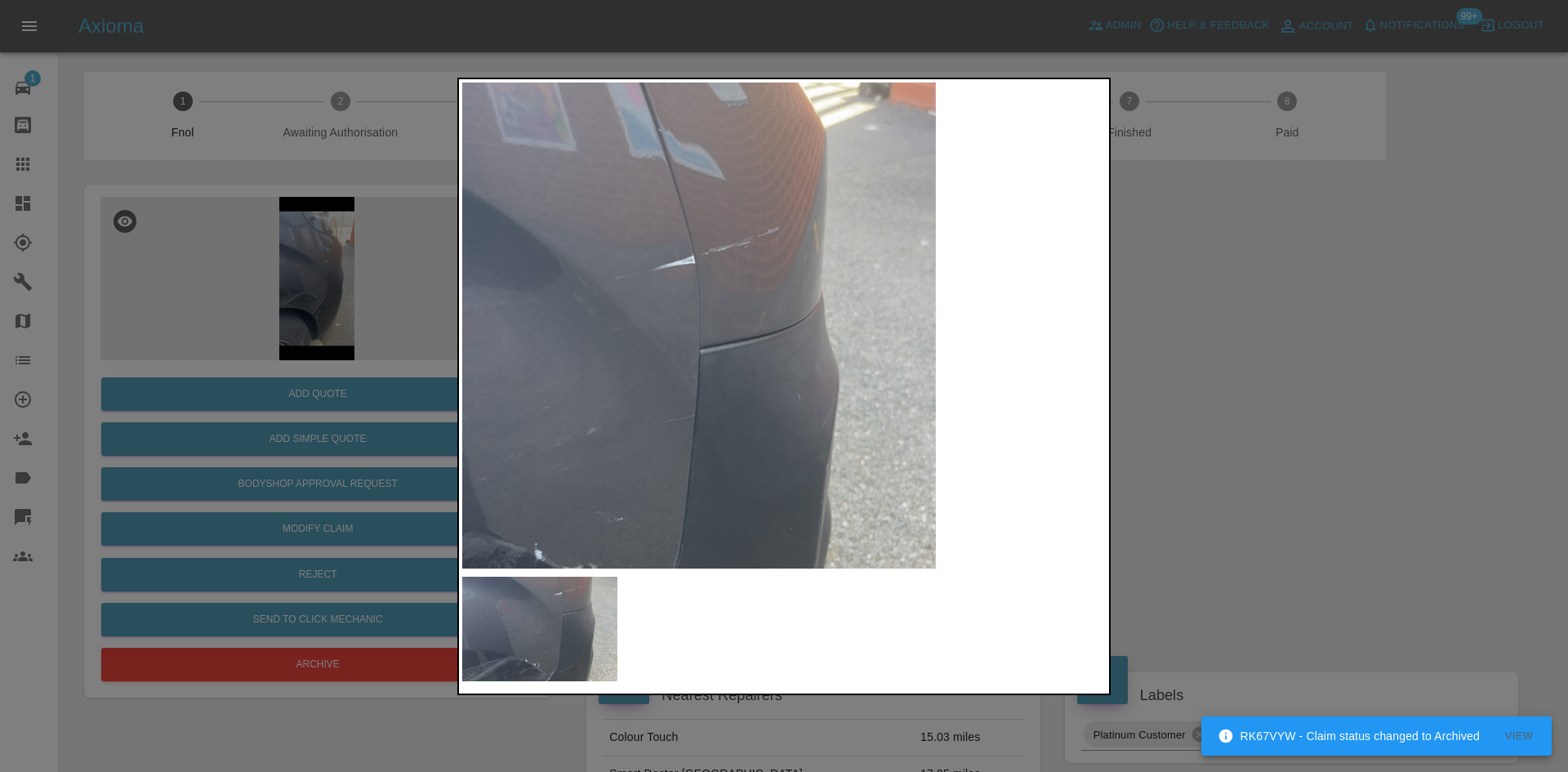
click at [728, 353] on img at bounding box center [597, 415] width 1930 height 1459
click at [727, 353] on img at bounding box center [597, 415] width 1930 height 1459
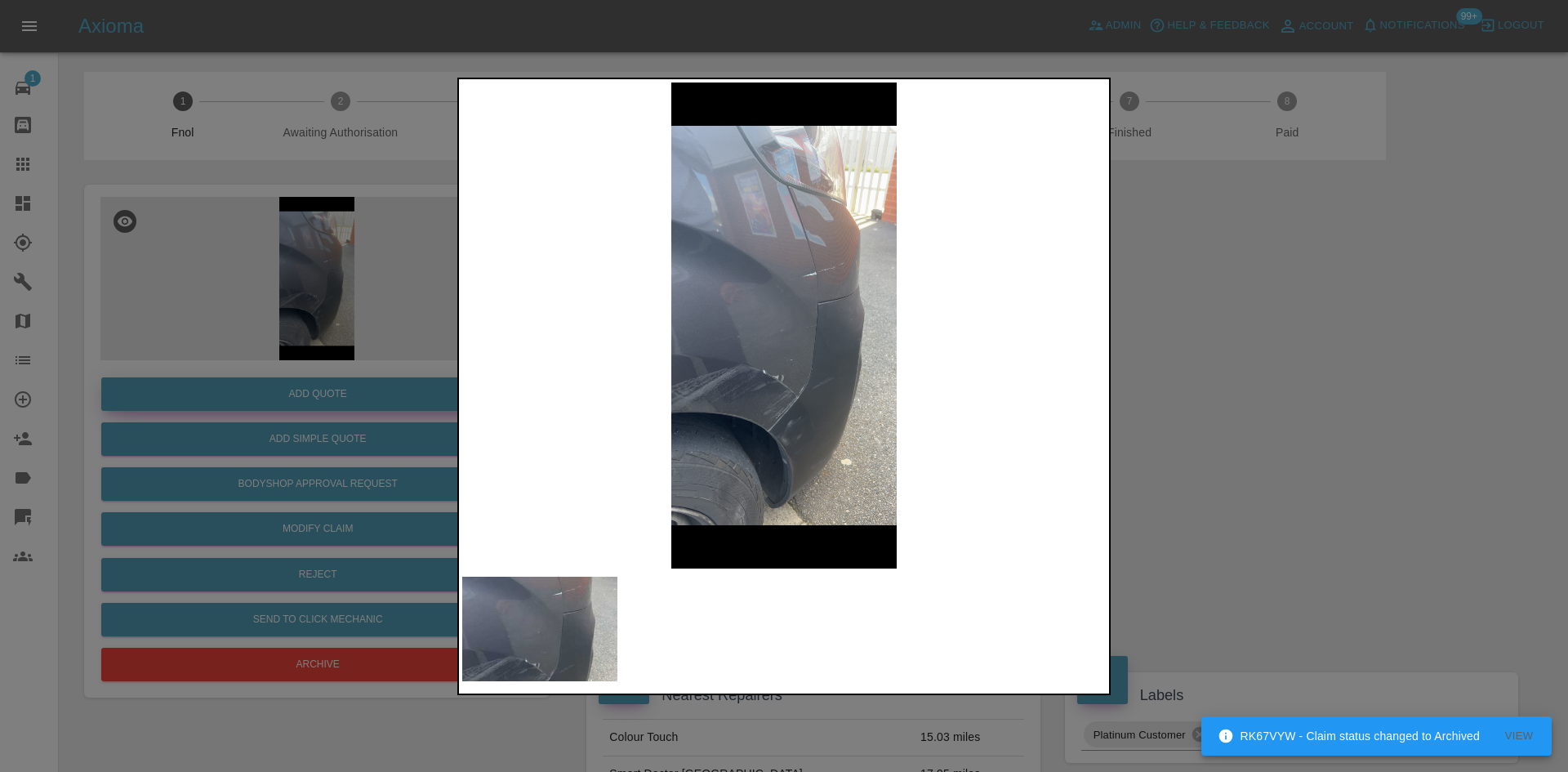
drag, startPoint x: 452, startPoint y: 411, endPoint x: 357, endPoint y: 410, distance: 95.0
click at [452, 411] on div at bounding box center [784, 386] width 1568 height 772
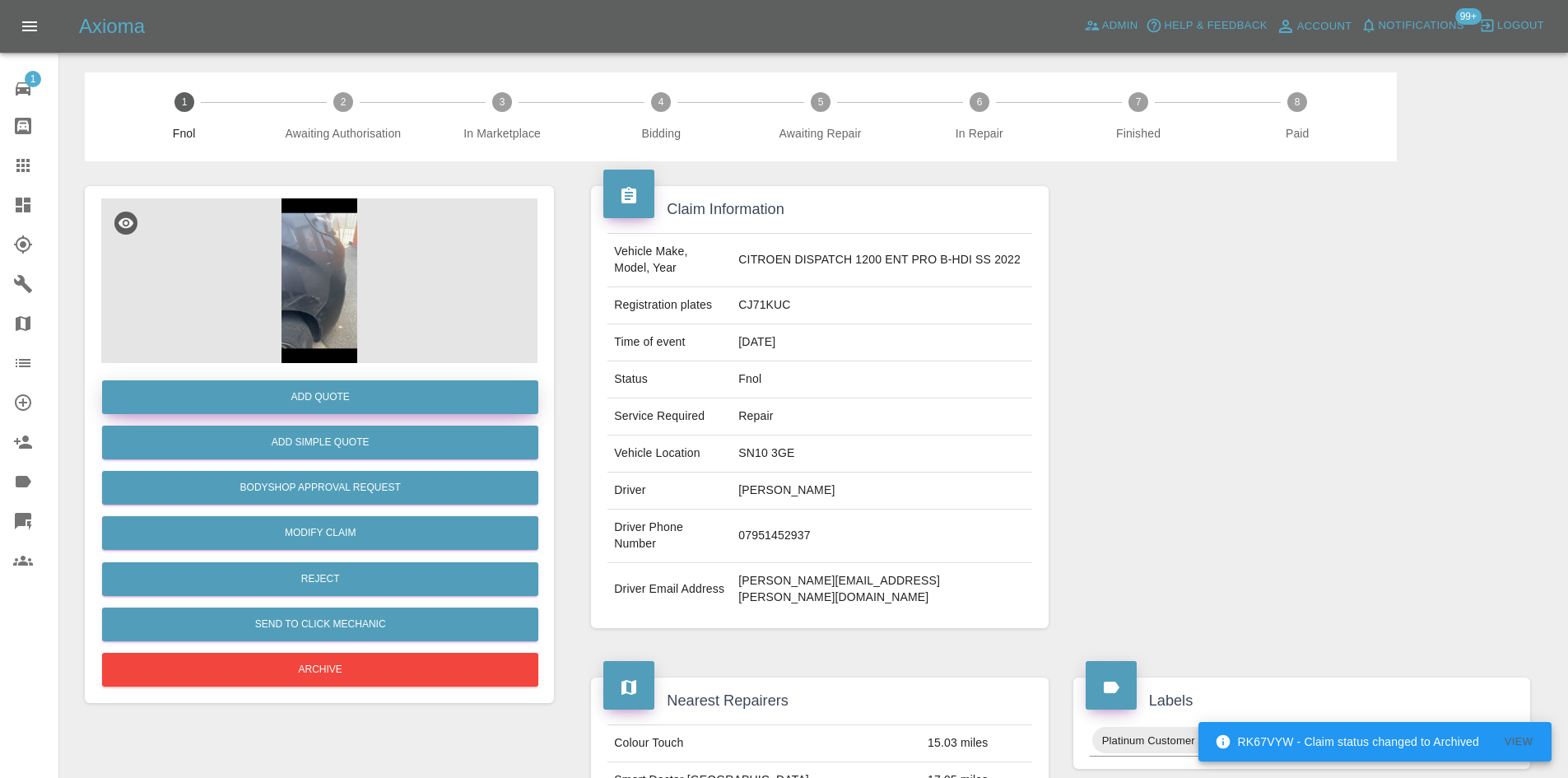
click at [350, 385] on button "Add Quote" at bounding box center [320, 397] width 436 height 34
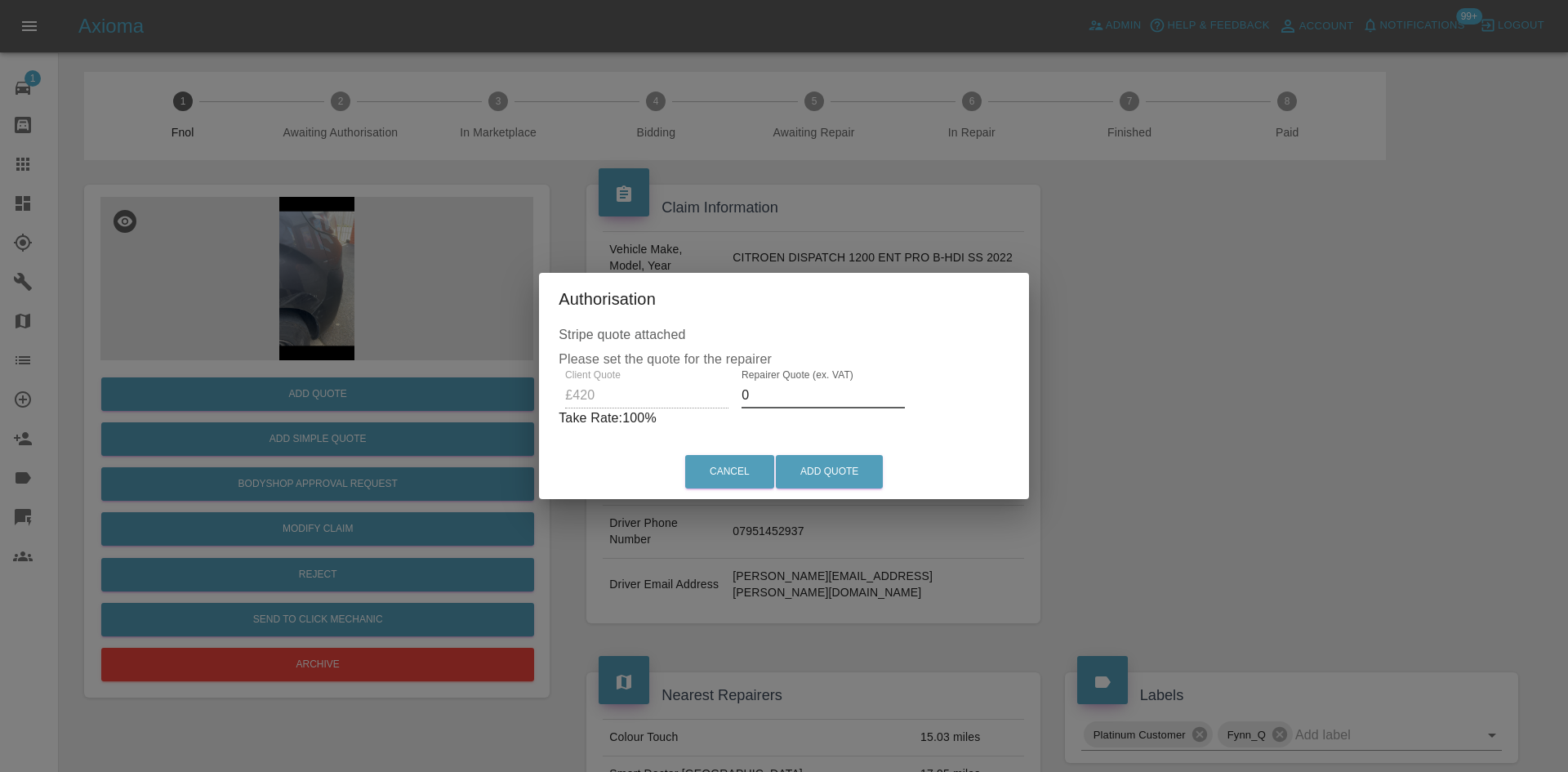
click at [588, 408] on div "Client Quote £420 Repairer Quote (ex. VAT) 0 Take Rate: 100 %" at bounding box center [784, 399] width 451 height 58
type input "250"
click at [794, 457] on button "Add Quote" at bounding box center [828, 472] width 107 height 34
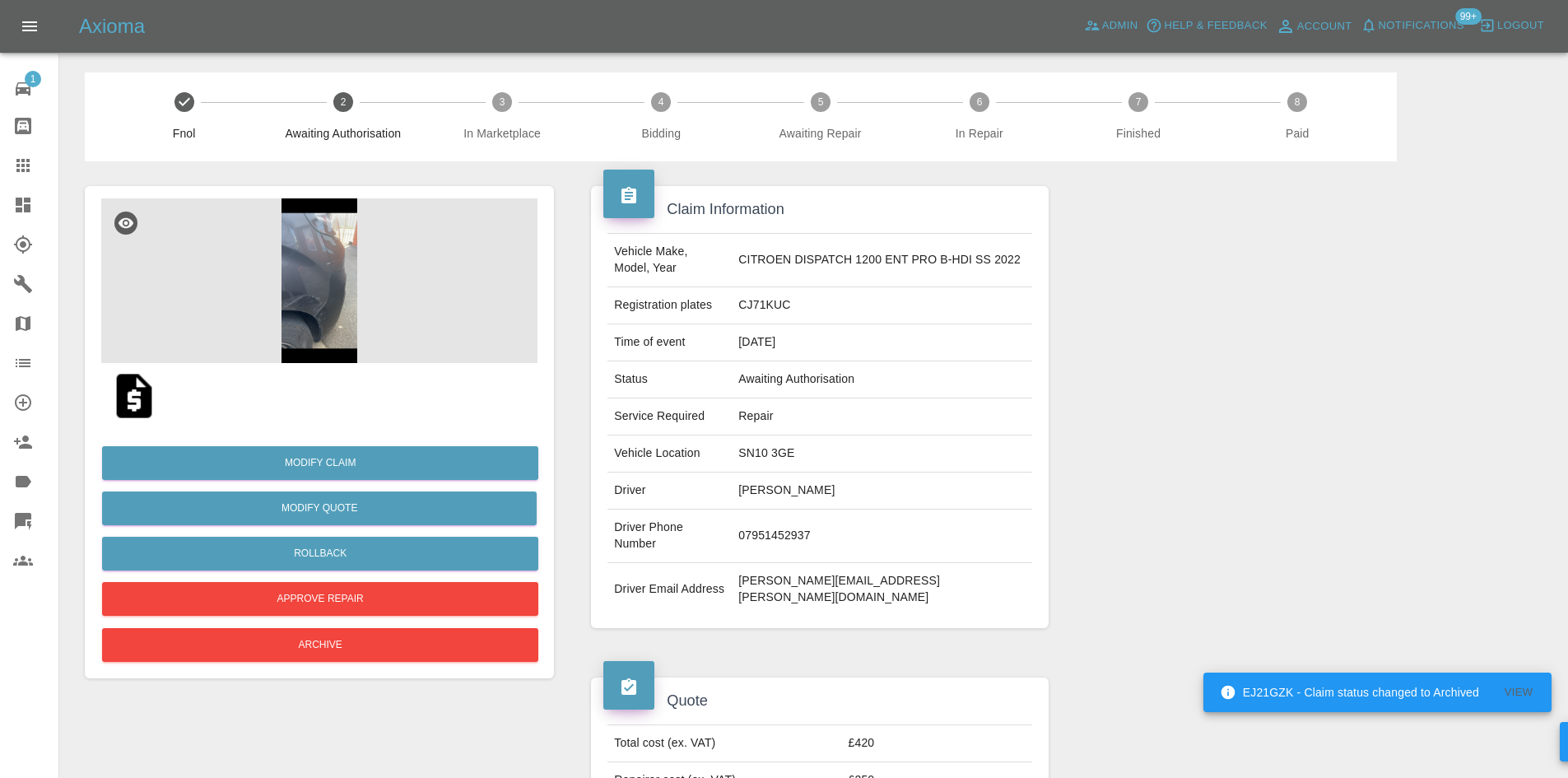
click at [326, 266] on img at bounding box center [319, 280] width 436 height 165
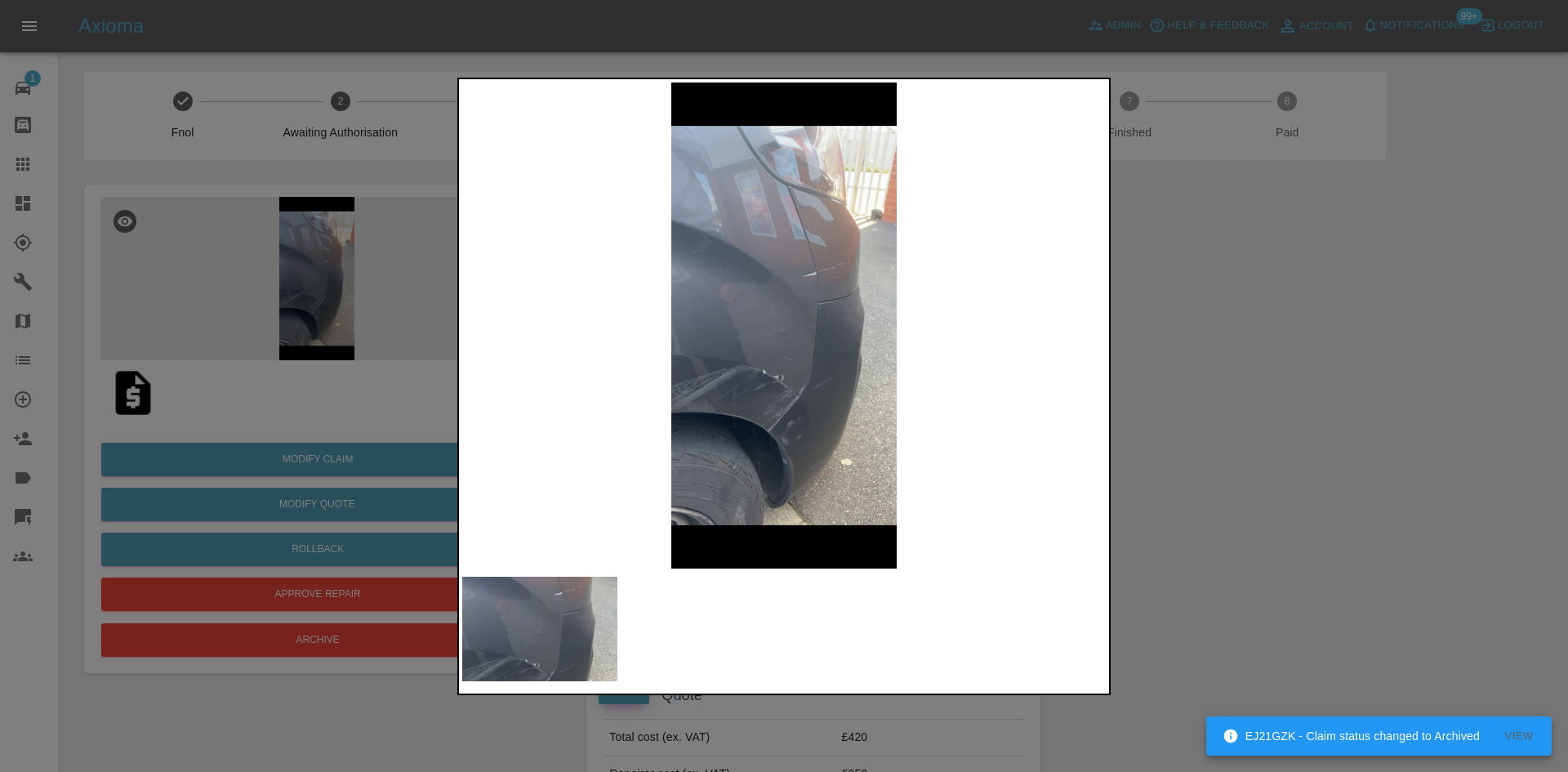
drag, startPoint x: 289, startPoint y: 172, endPoint x: 298, endPoint y: 31, distance: 141.3
click at [294, 147] on div at bounding box center [784, 386] width 1568 height 772
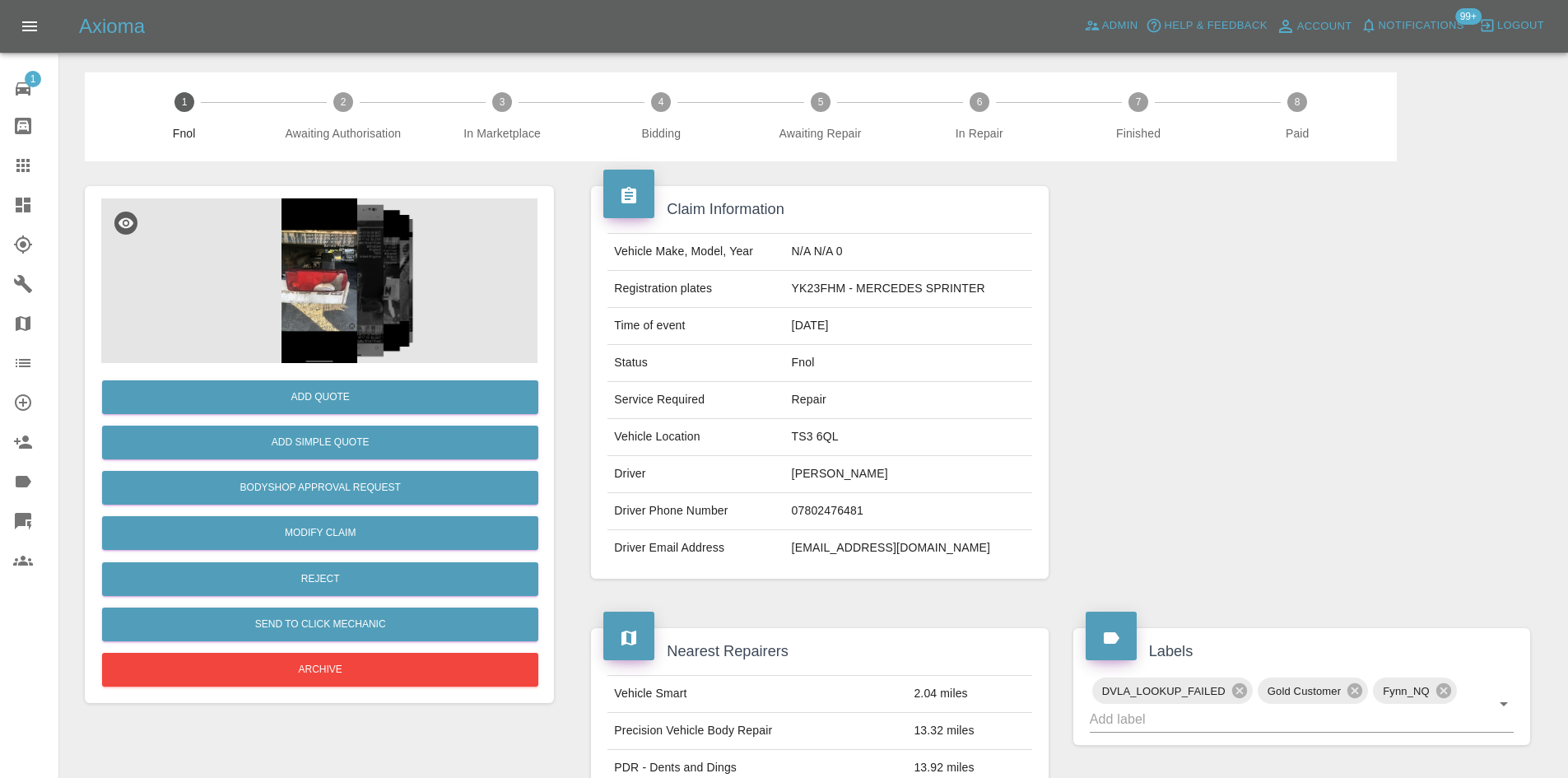
click at [326, 280] on img at bounding box center [319, 280] width 436 height 165
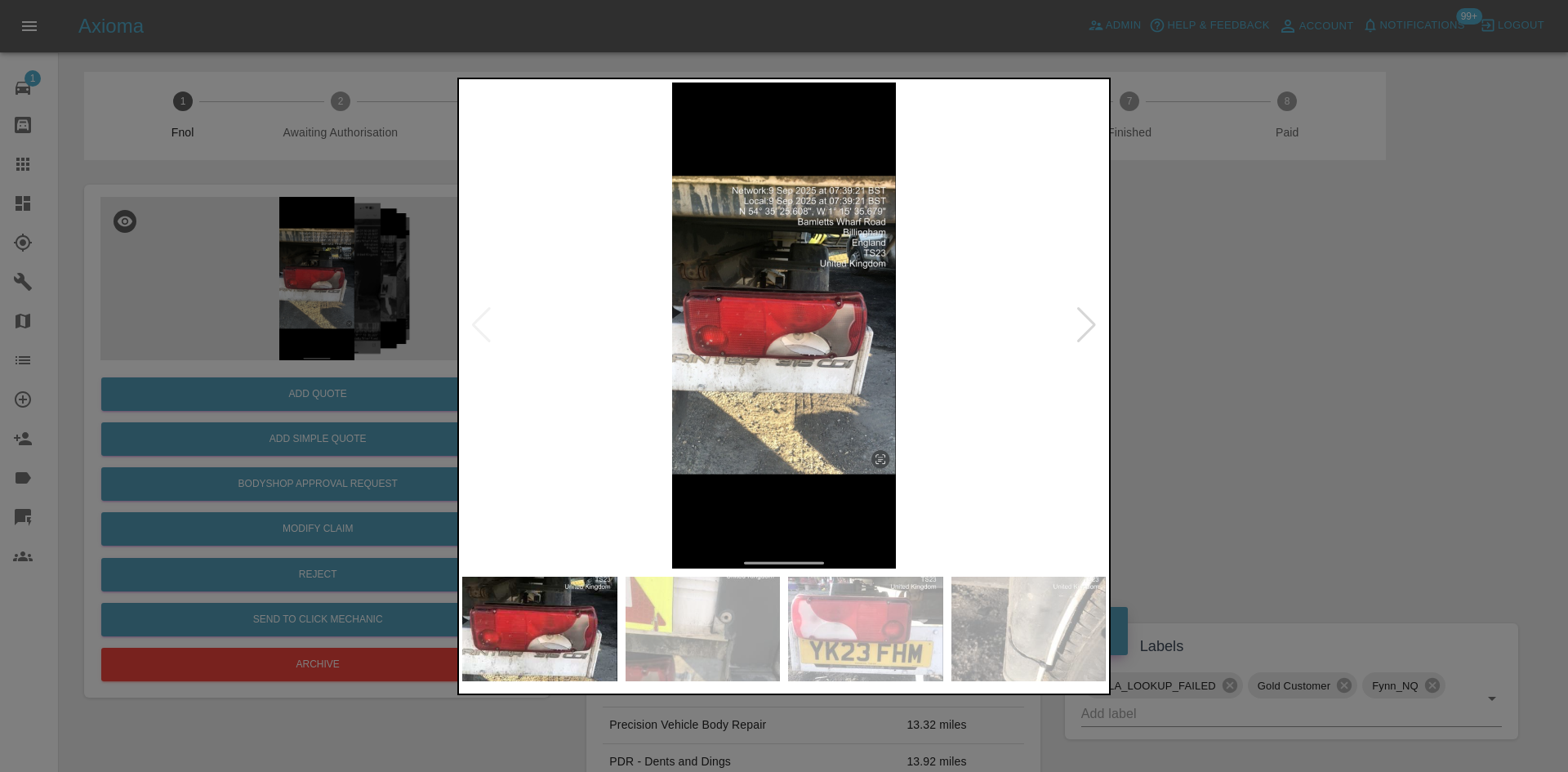
click at [504, 362] on img at bounding box center [784, 325] width 643 height 486
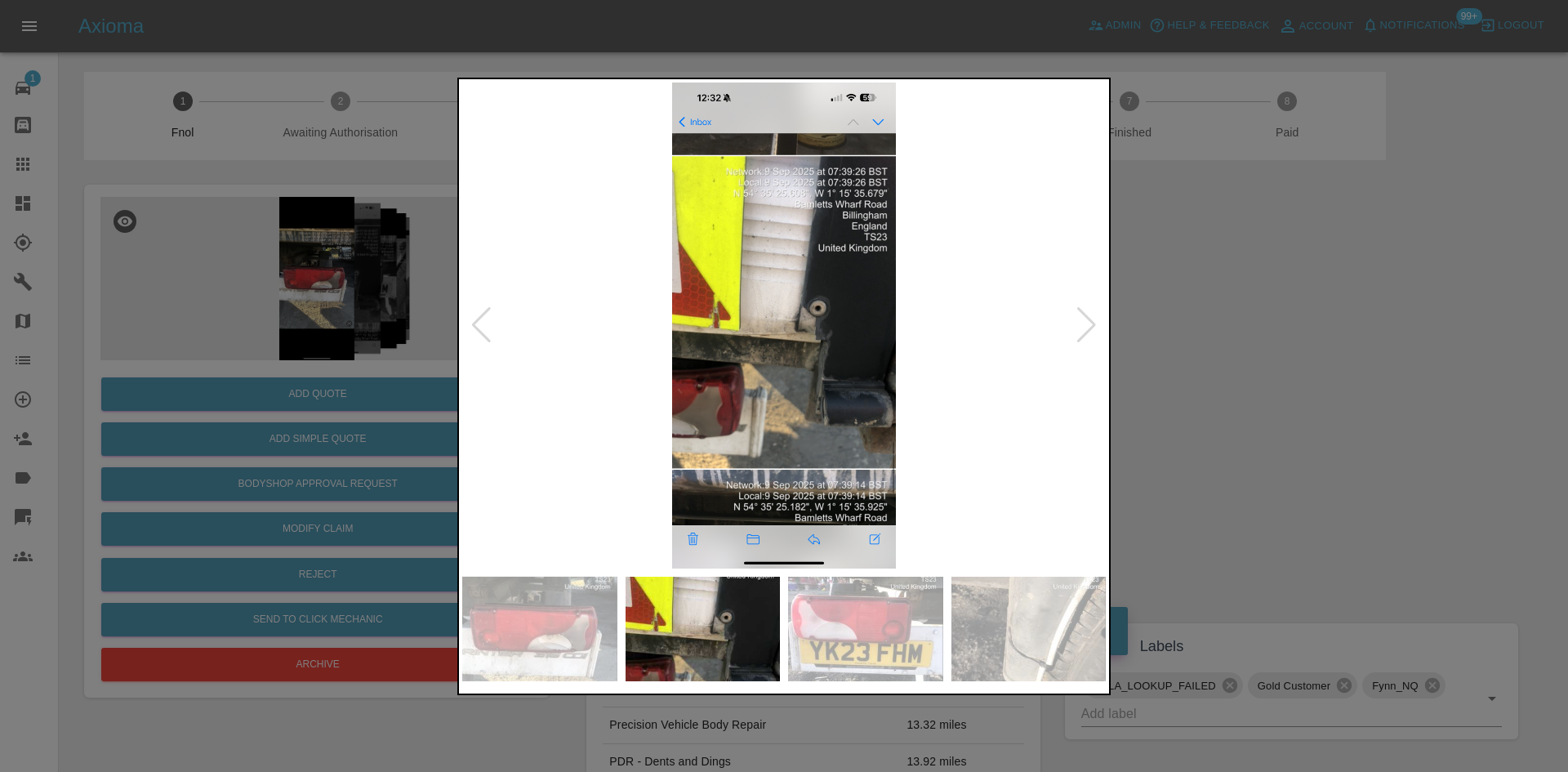
click at [537, 360] on img at bounding box center [784, 325] width 643 height 486
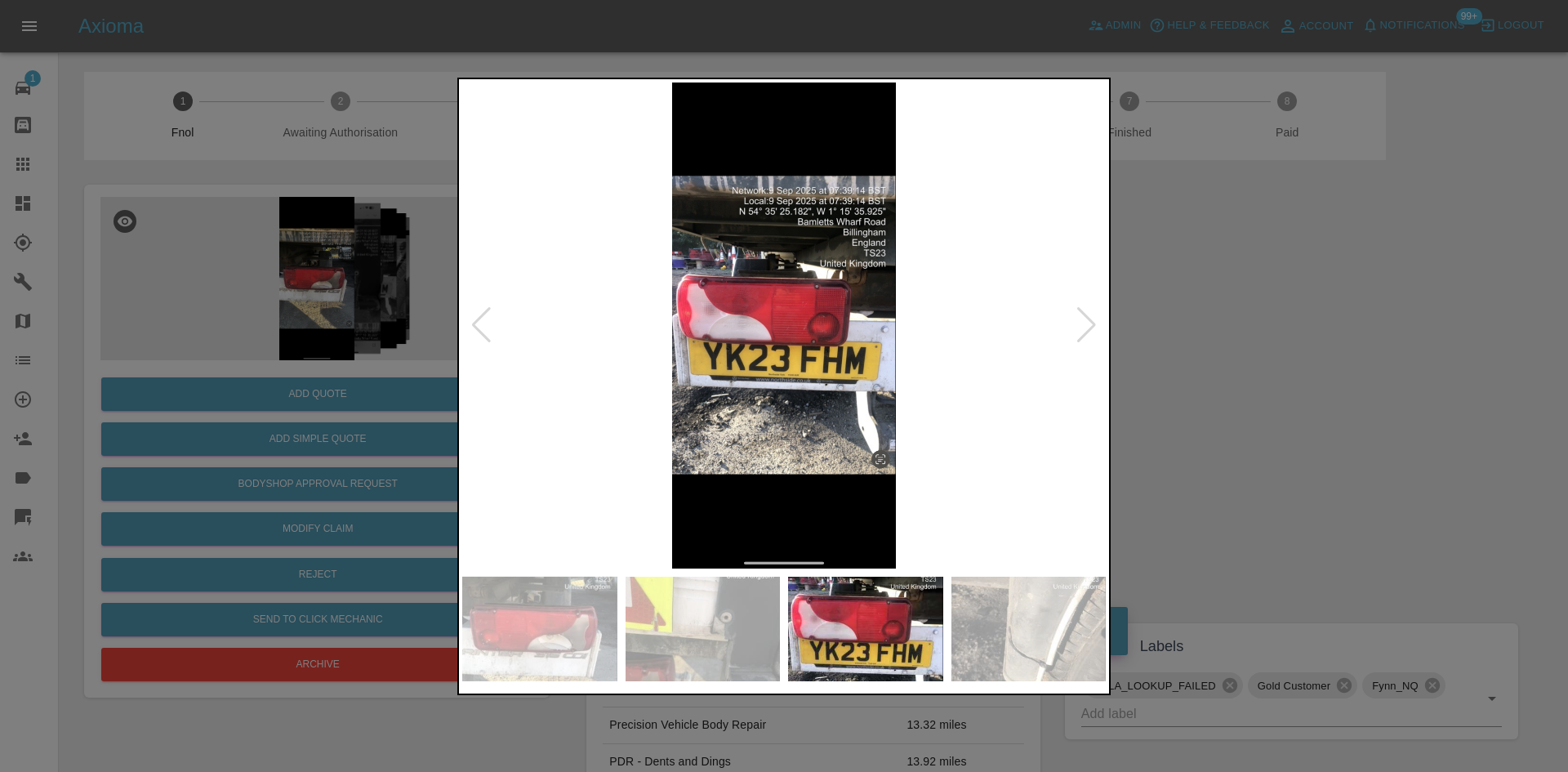
click at [357, 316] on div at bounding box center [784, 386] width 1568 height 772
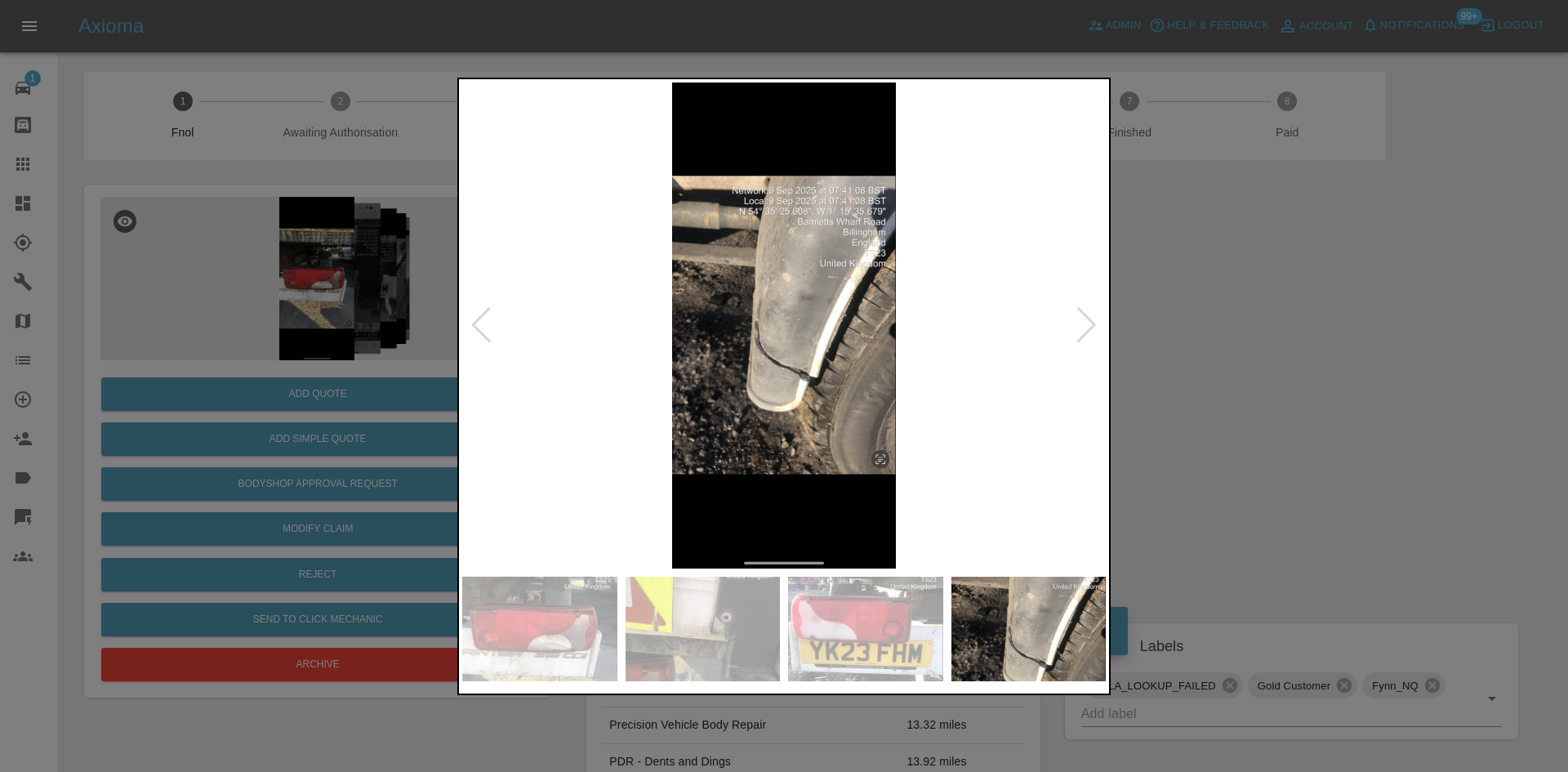
click at [472, 321] on div at bounding box center [784, 325] width 643 height 486
click at [165, 293] on div at bounding box center [784, 386] width 1568 height 772
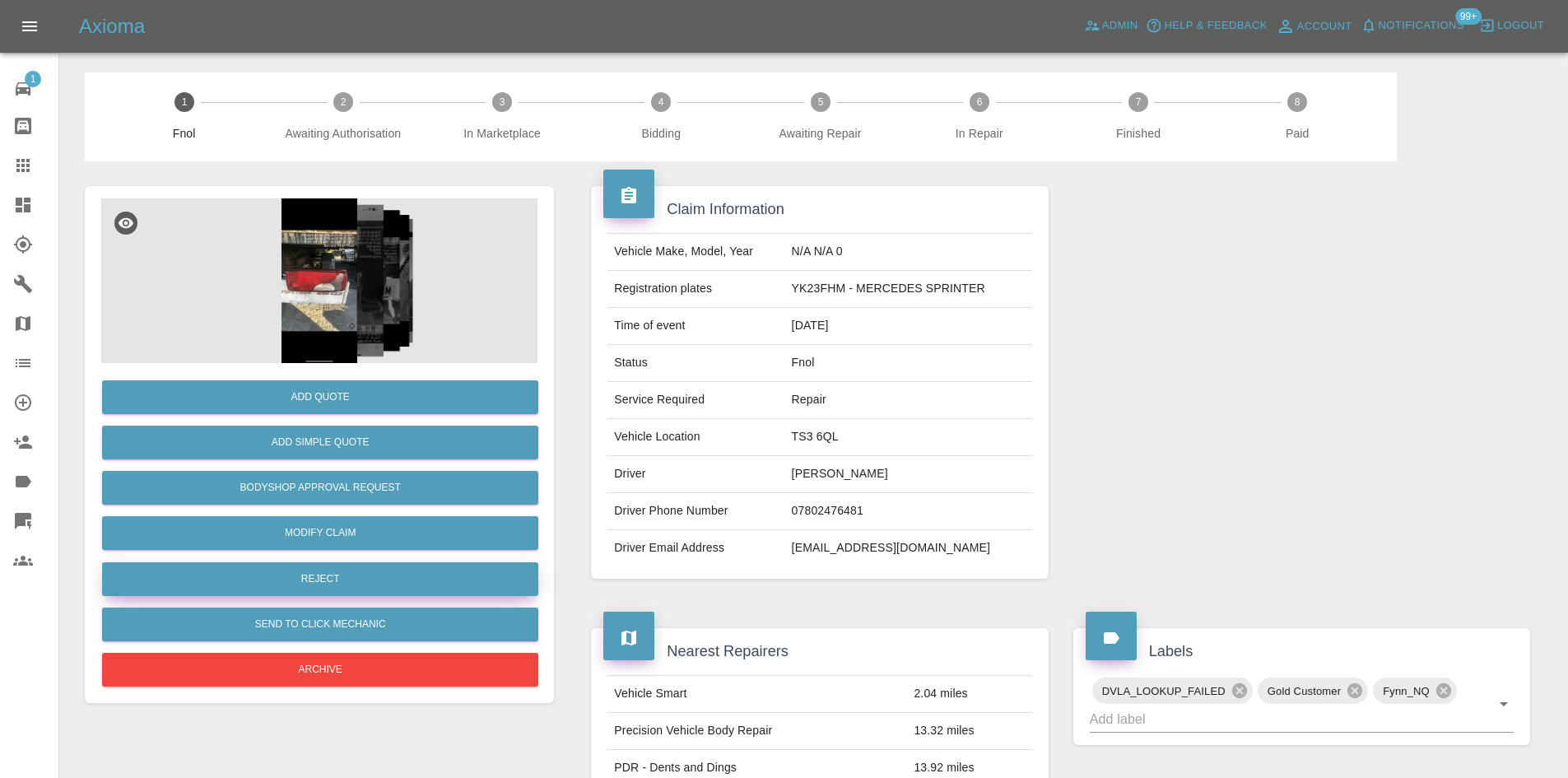
click at [283, 571] on button "Reject" at bounding box center [320, 578] width 436 height 34
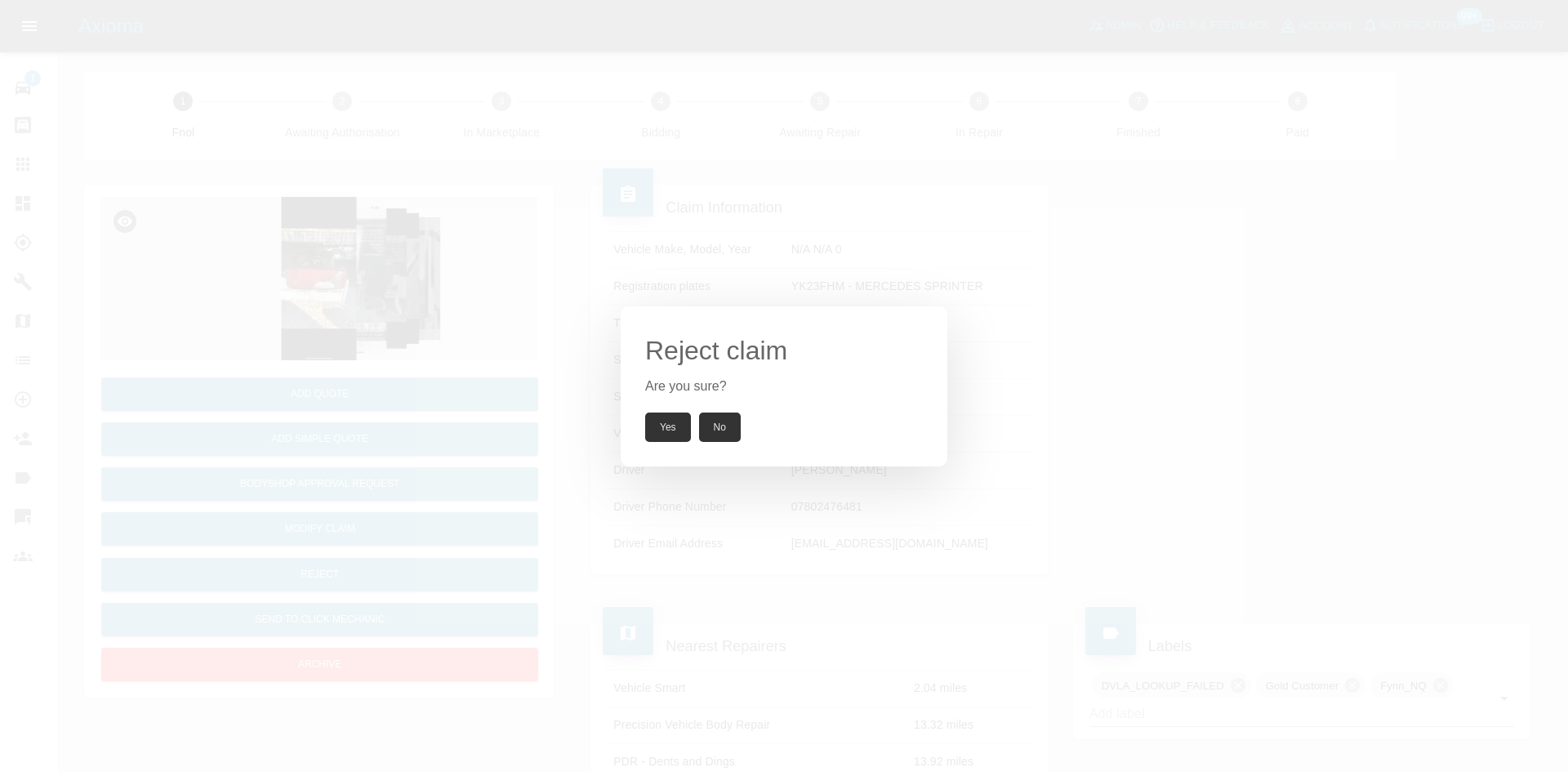
click at [668, 426] on button "Yes" at bounding box center [668, 427] width 46 height 29
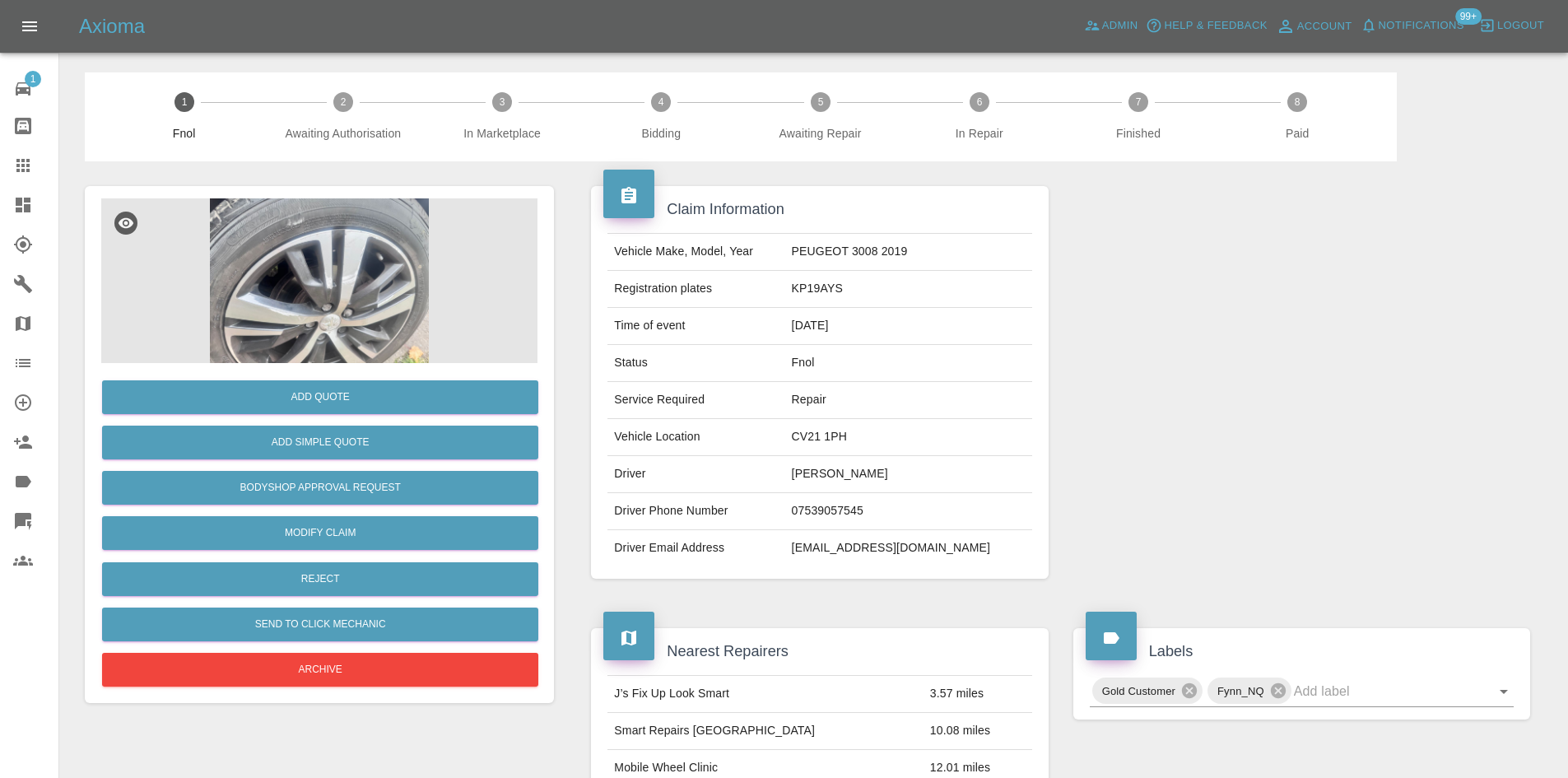
click at [366, 279] on img at bounding box center [319, 280] width 436 height 165
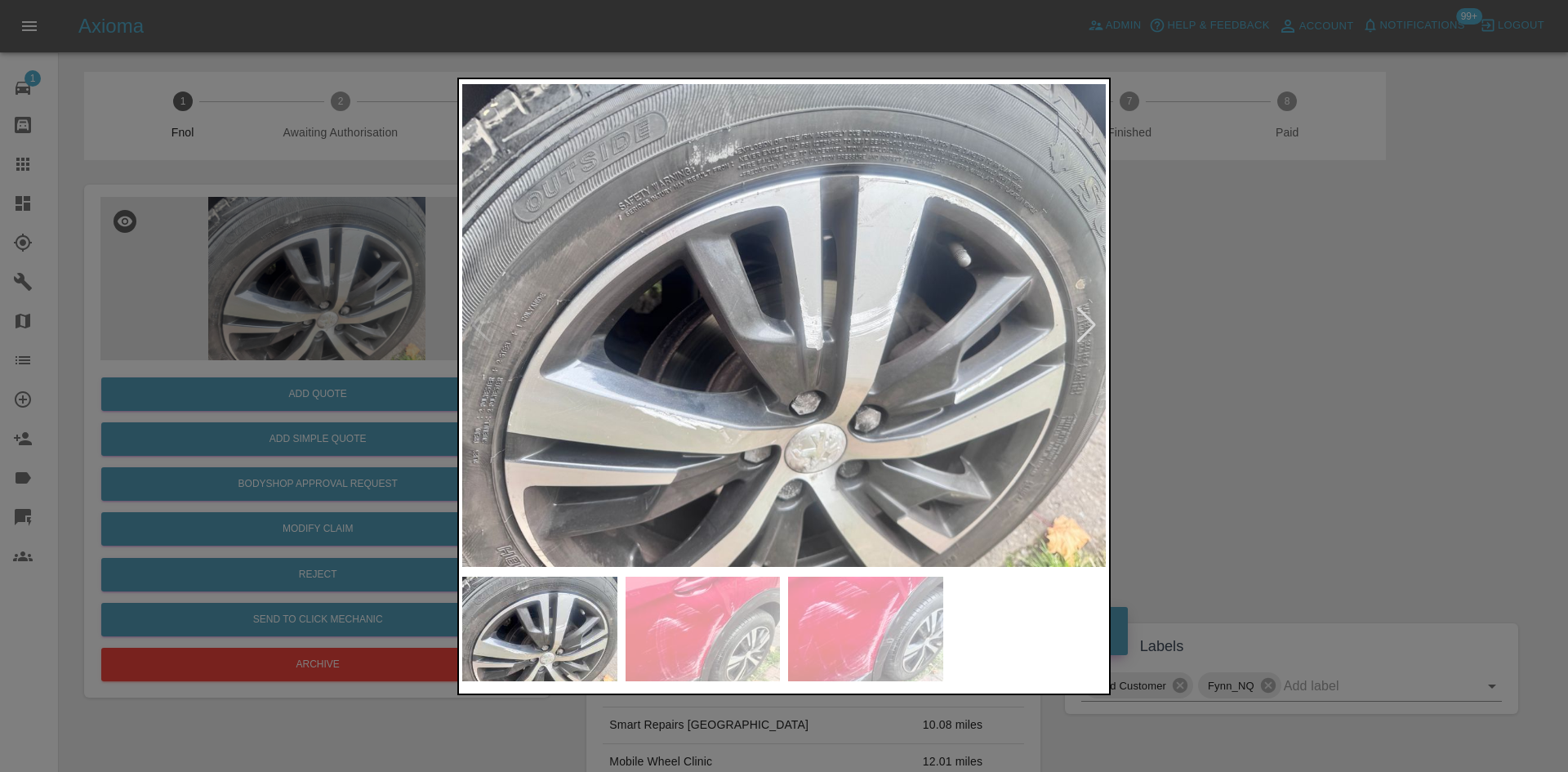
click at [711, 374] on img at bounding box center [784, 325] width 643 height 486
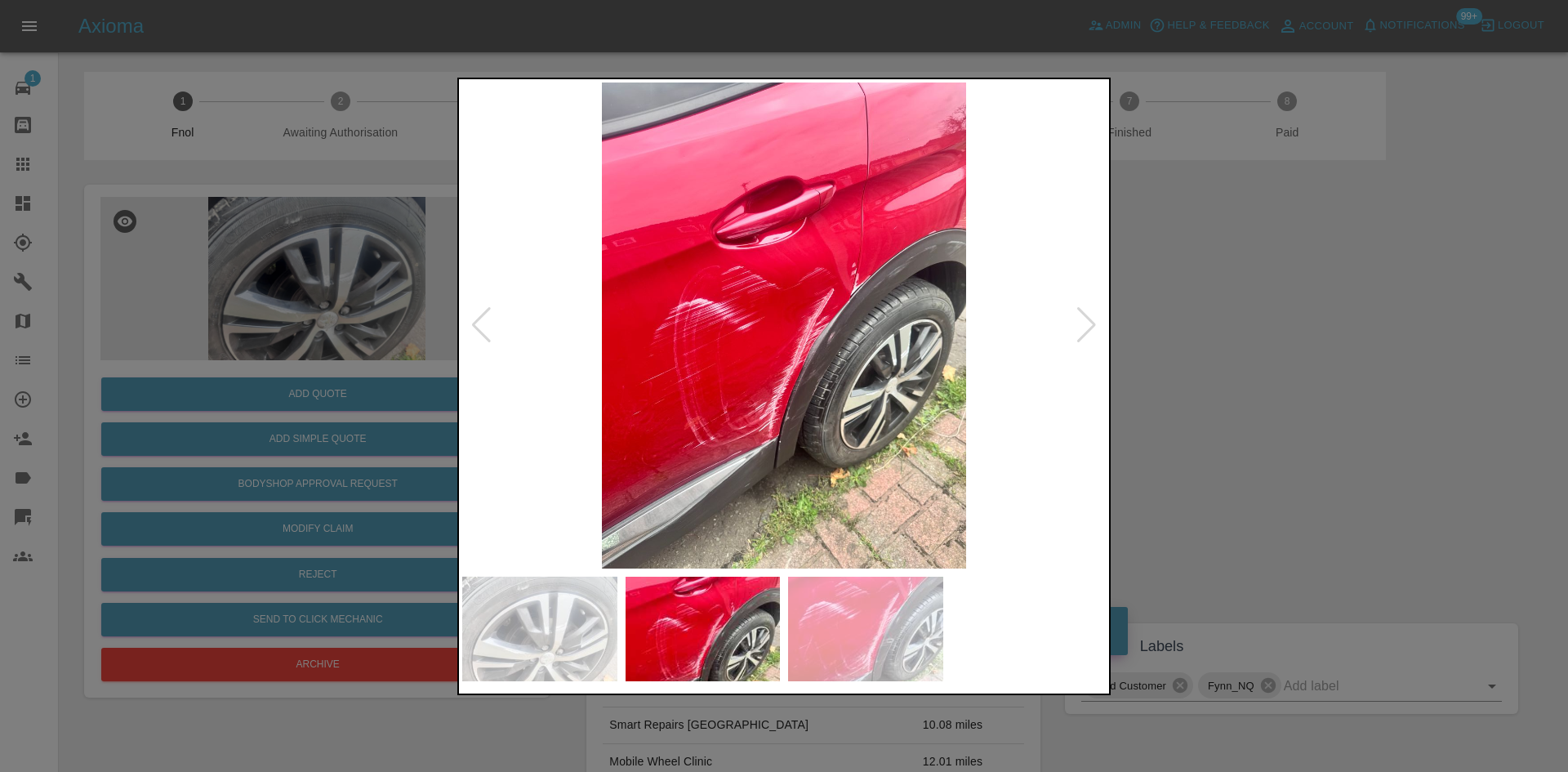
click at [751, 355] on img at bounding box center [784, 325] width 643 height 486
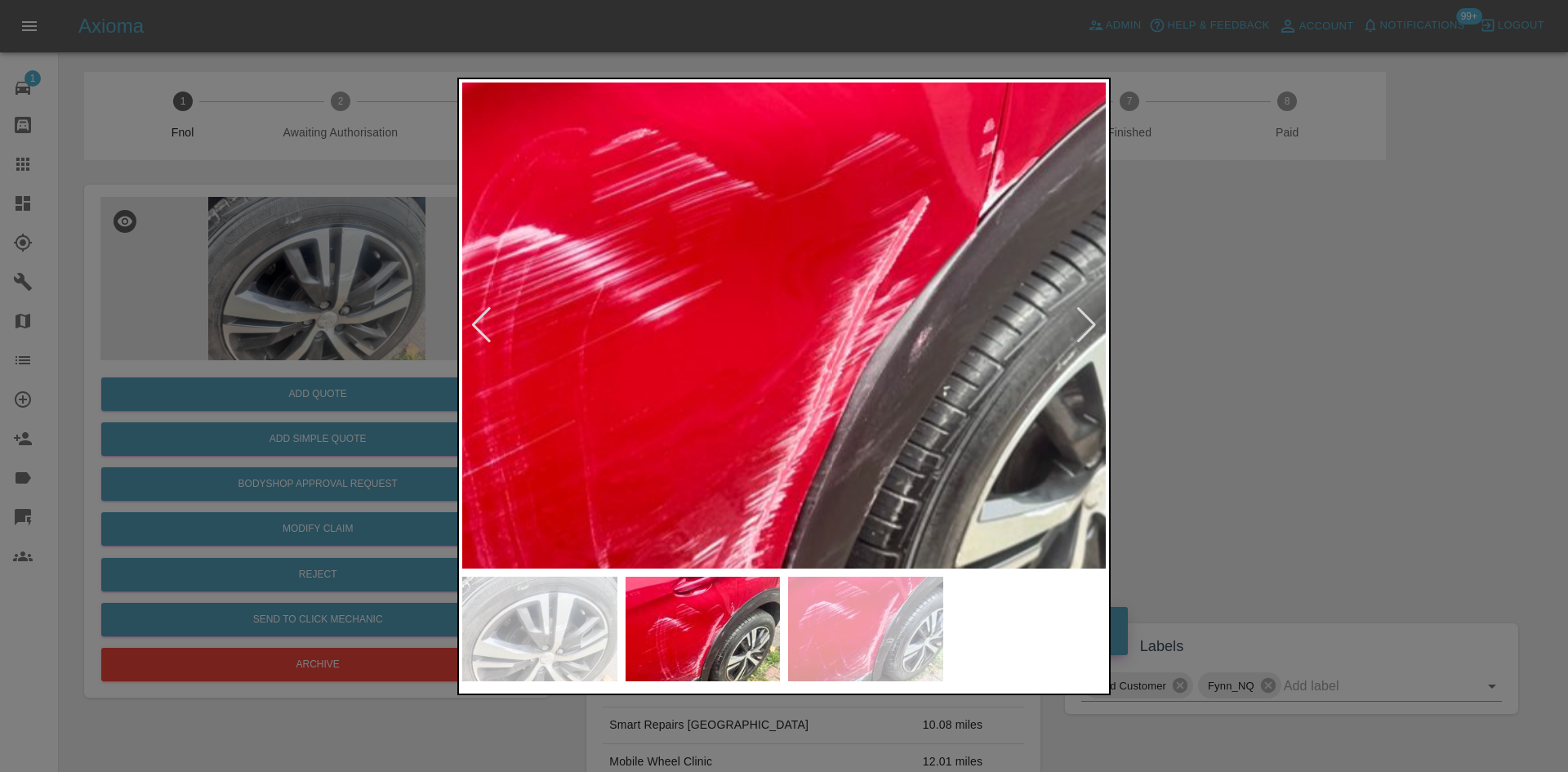
click at [673, 380] on img at bounding box center [779, 307] width 1930 height 1459
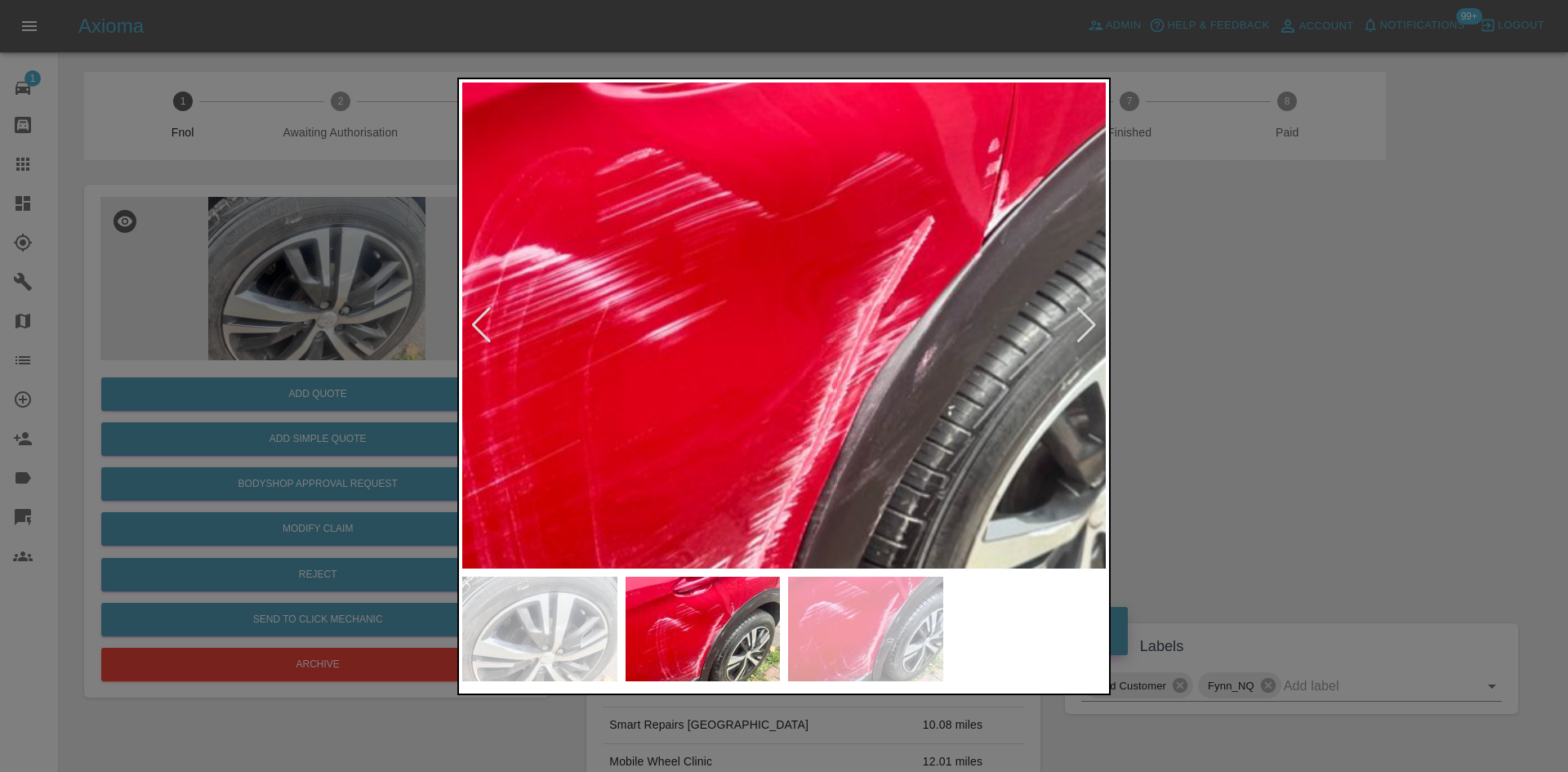
click at [688, 368] on img at bounding box center [784, 327] width 1930 height 1459
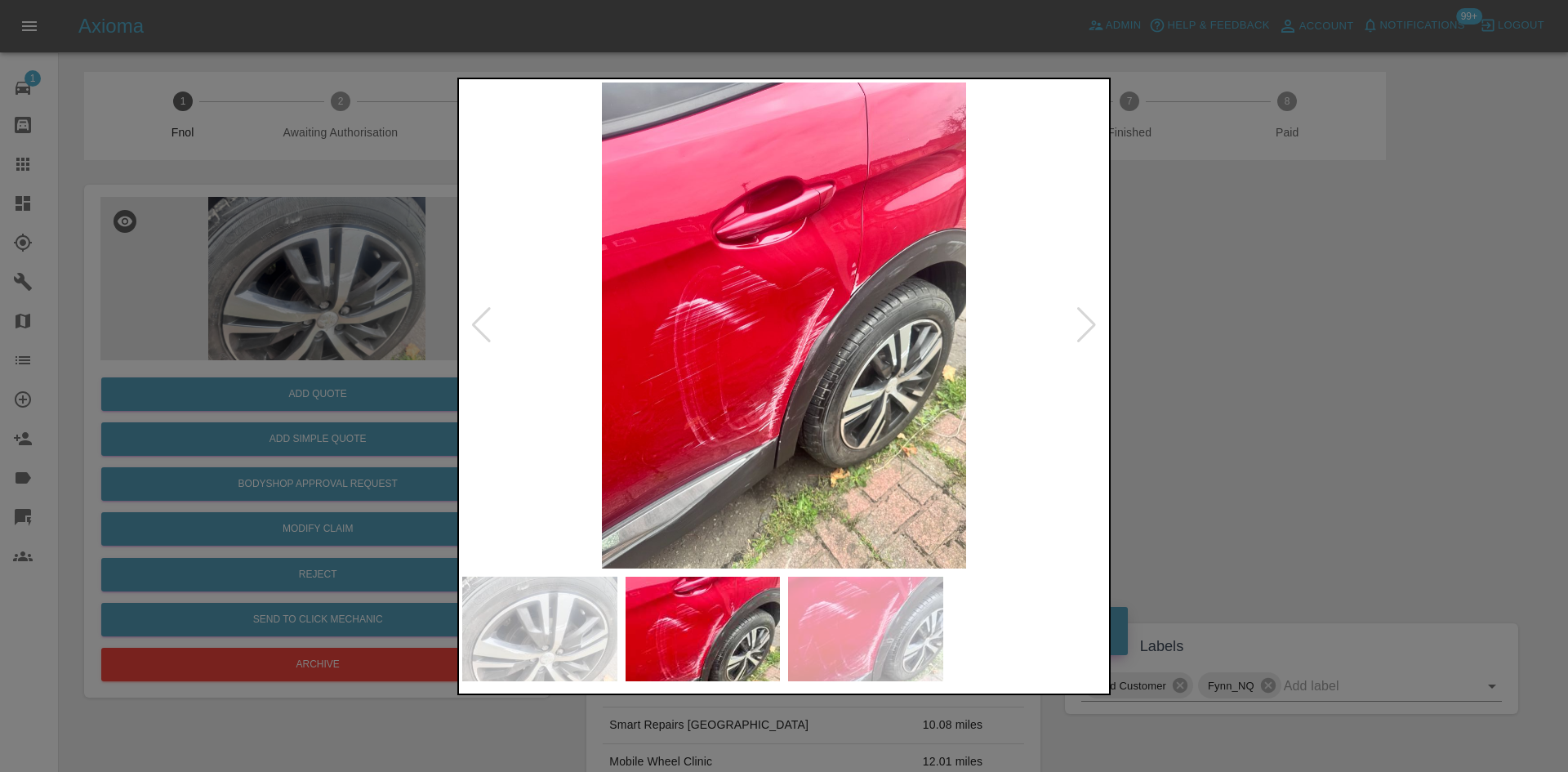
click at [732, 364] on img at bounding box center [784, 325] width 643 height 486
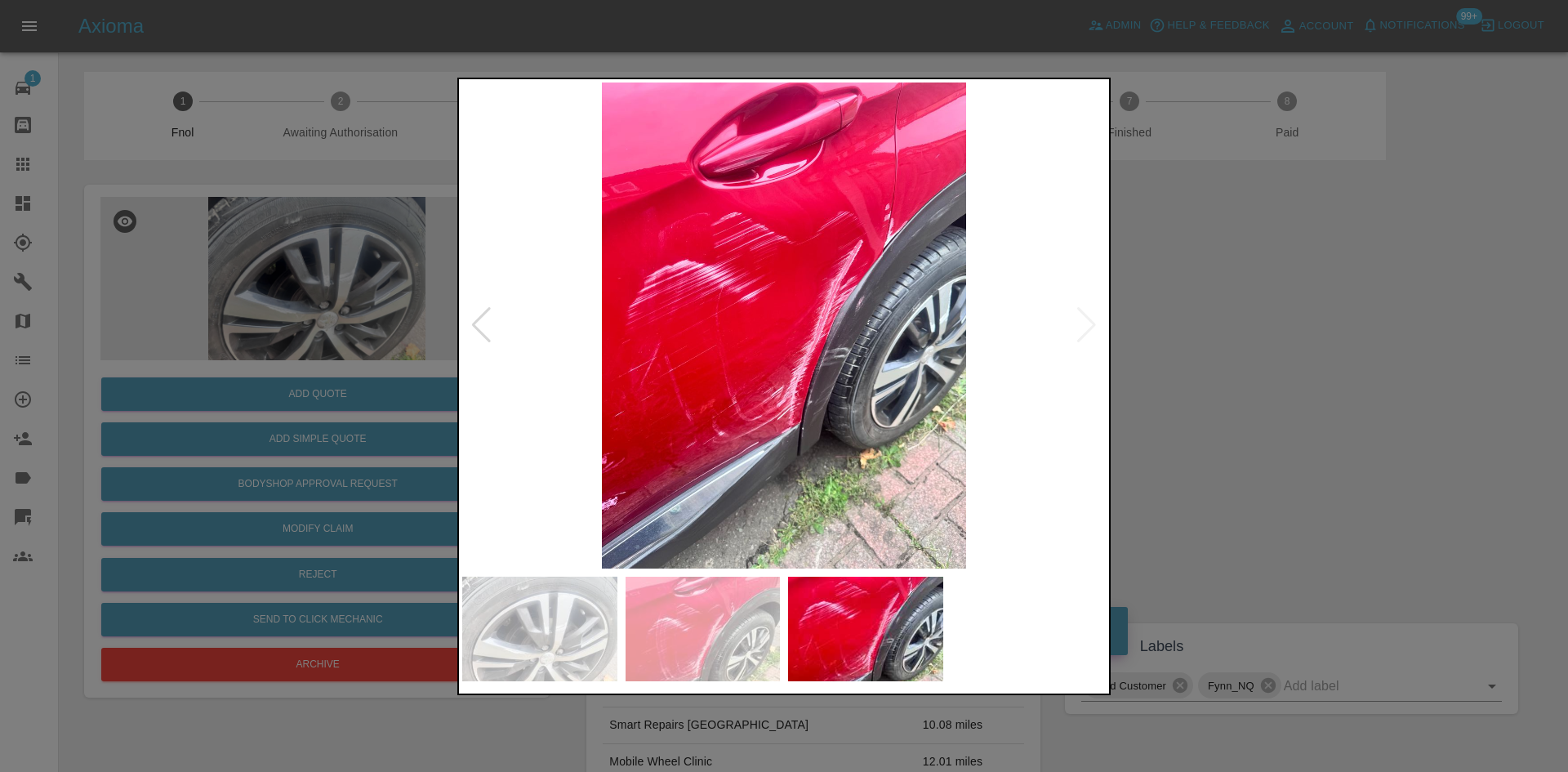
click at [705, 364] on img at bounding box center [784, 325] width 643 height 486
click at [634, 345] on img at bounding box center [784, 325] width 643 height 486
click at [752, 411] on img at bounding box center [784, 325] width 643 height 486
click at [747, 408] on img at bounding box center [784, 325] width 643 height 486
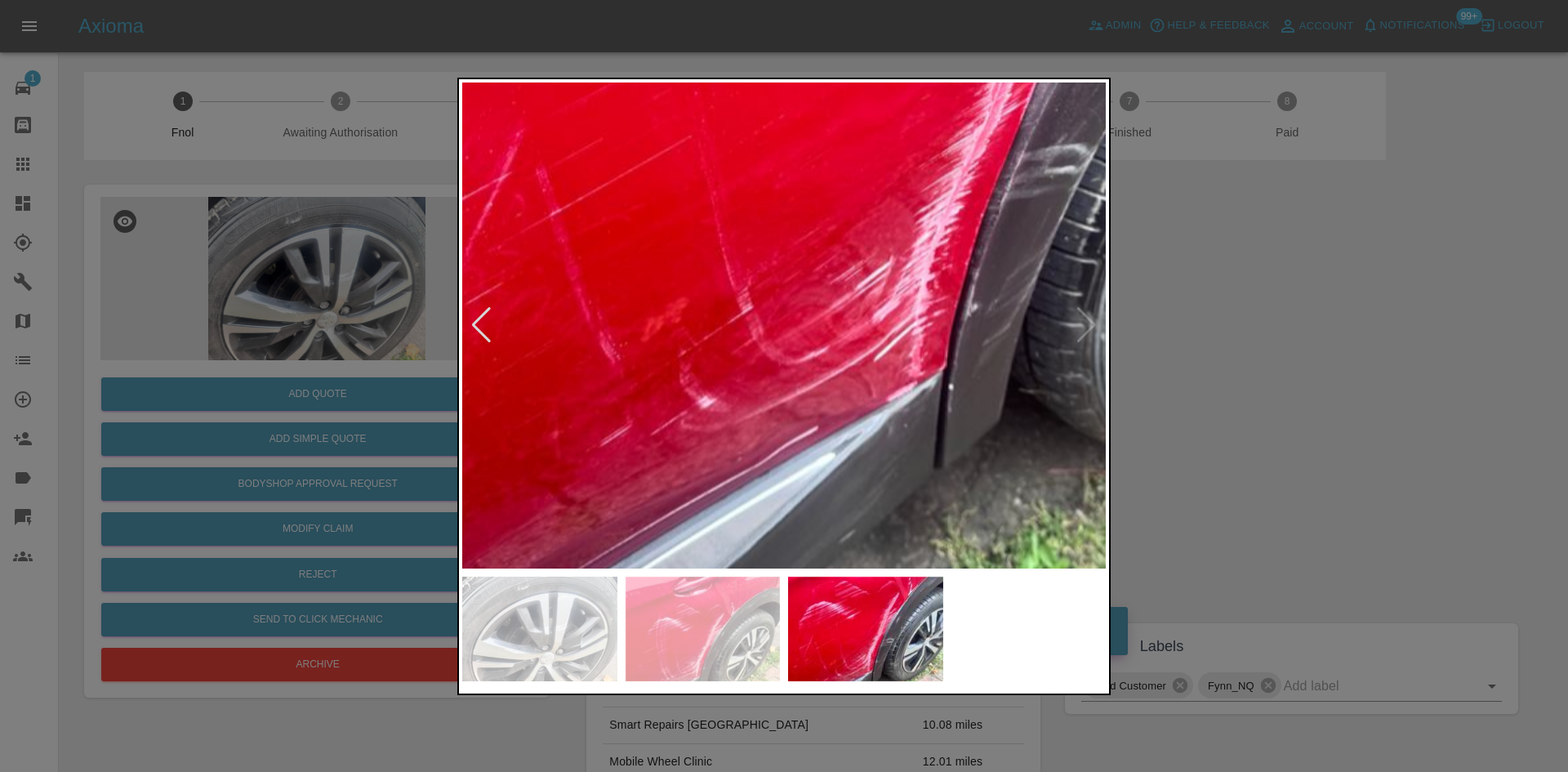
click at [734, 365] on img at bounding box center [894, 78] width 1930 height 1459
click at [733, 364] on img at bounding box center [894, 78] width 1930 height 1459
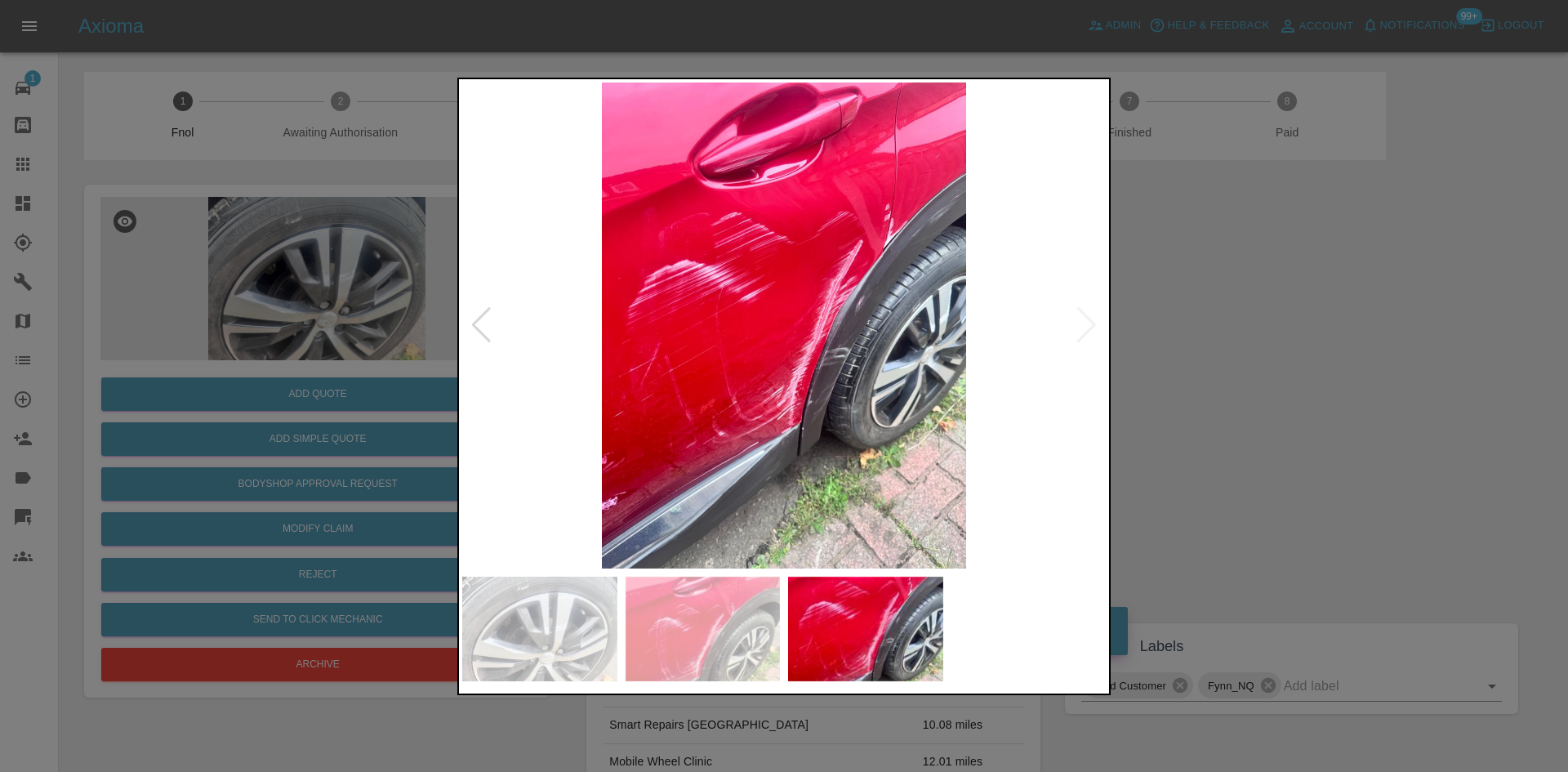
drag, startPoint x: 302, startPoint y: 435, endPoint x: 284, endPoint y: 521, distance: 87.9
click at [302, 437] on div at bounding box center [784, 386] width 1568 height 772
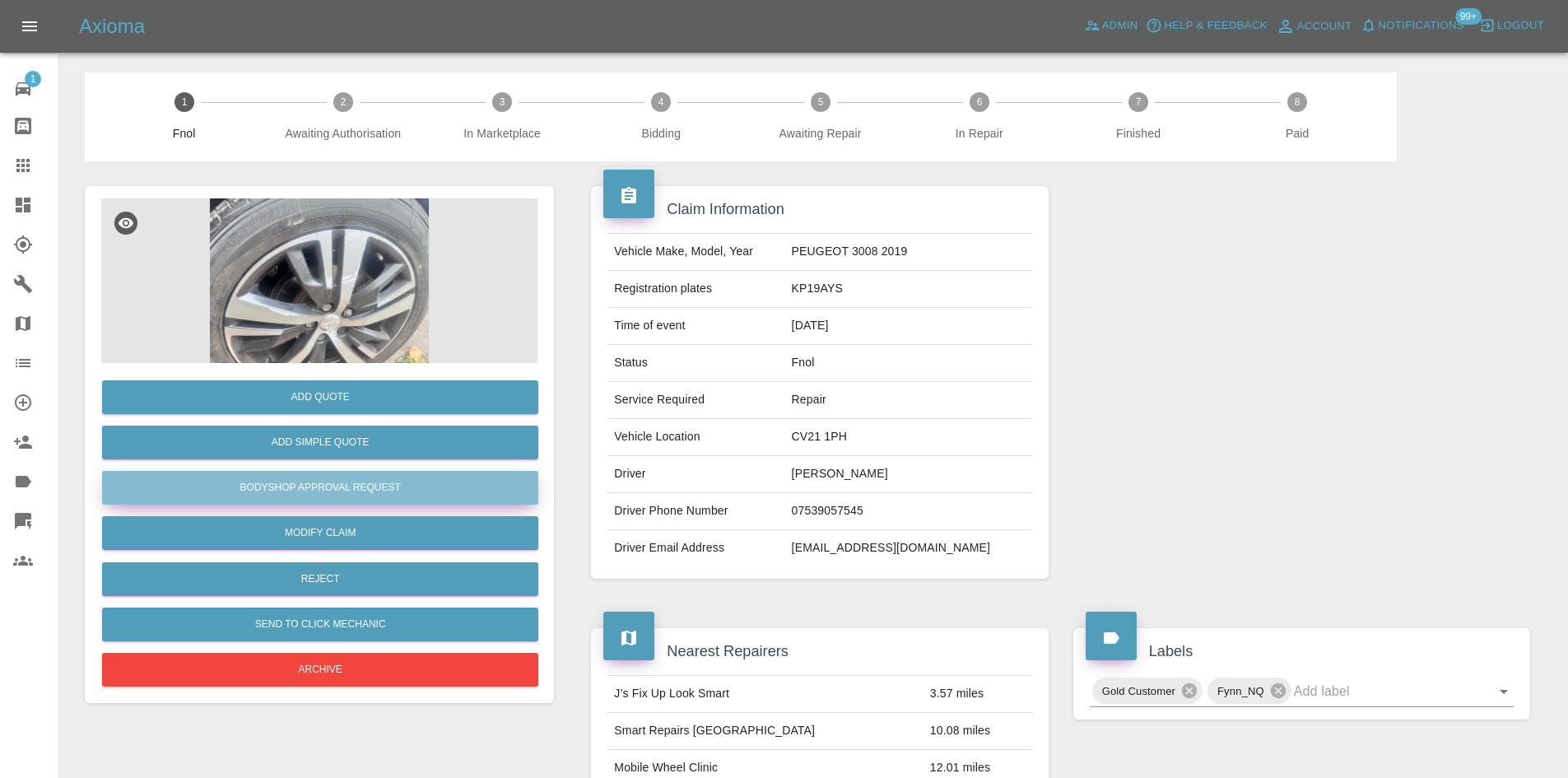
click at [338, 482] on button "Bodyshop Approval Request" at bounding box center [320, 487] width 436 height 34
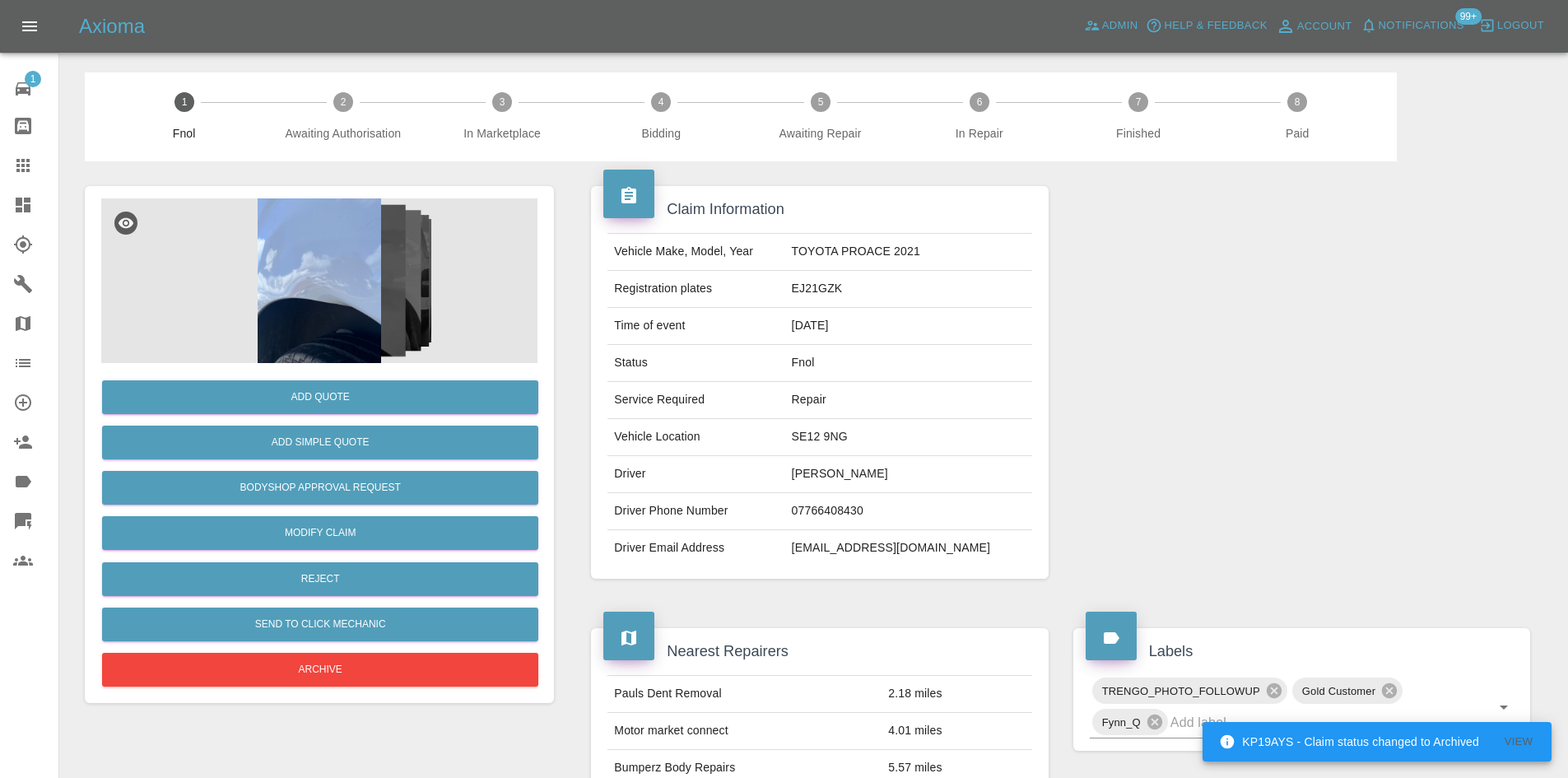
click at [338, 289] on img at bounding box center [319, 280] width 436 height 165
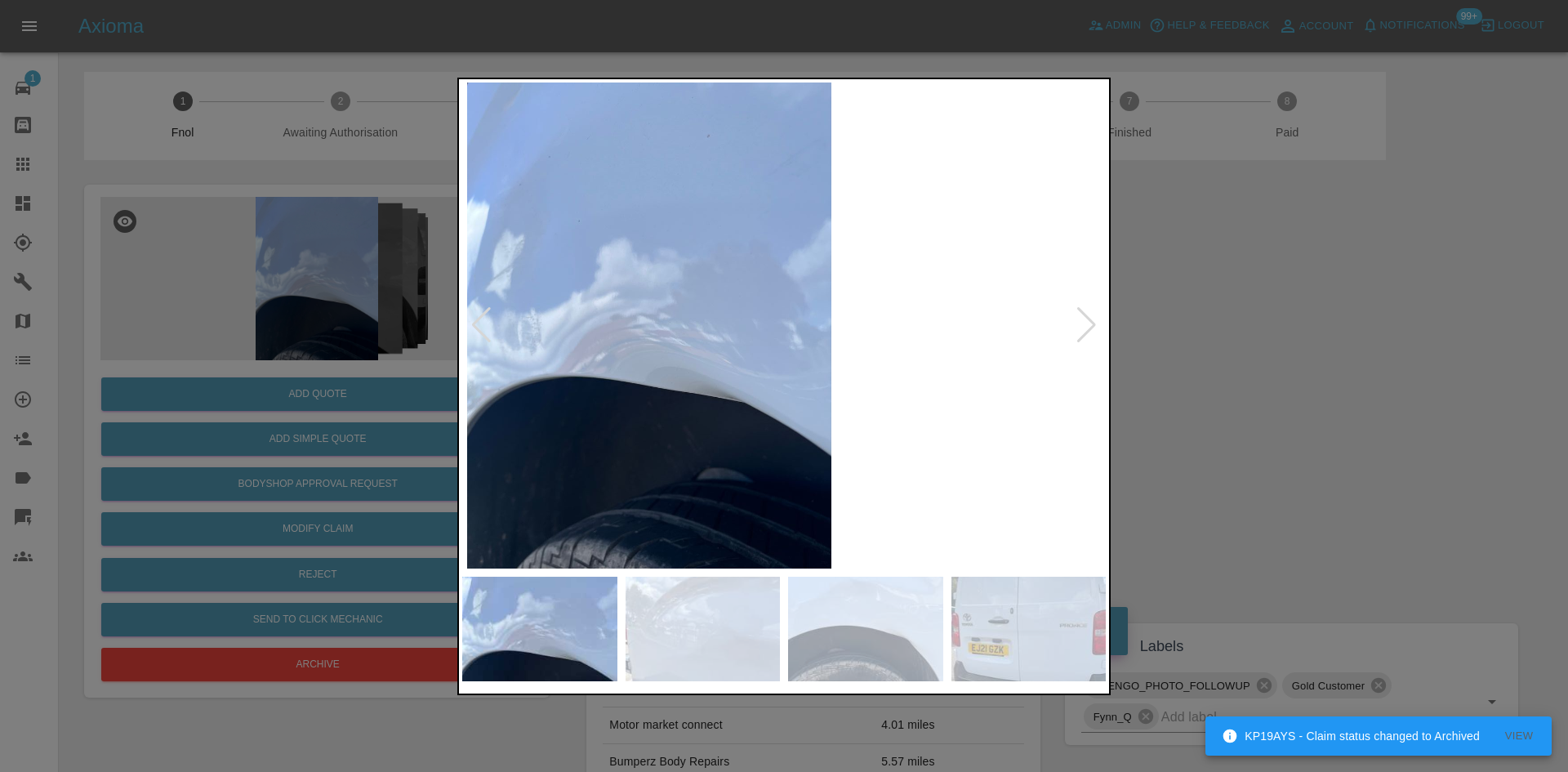
click at [640, 386] on img at bounding box center [649, 325] width 643 height 486
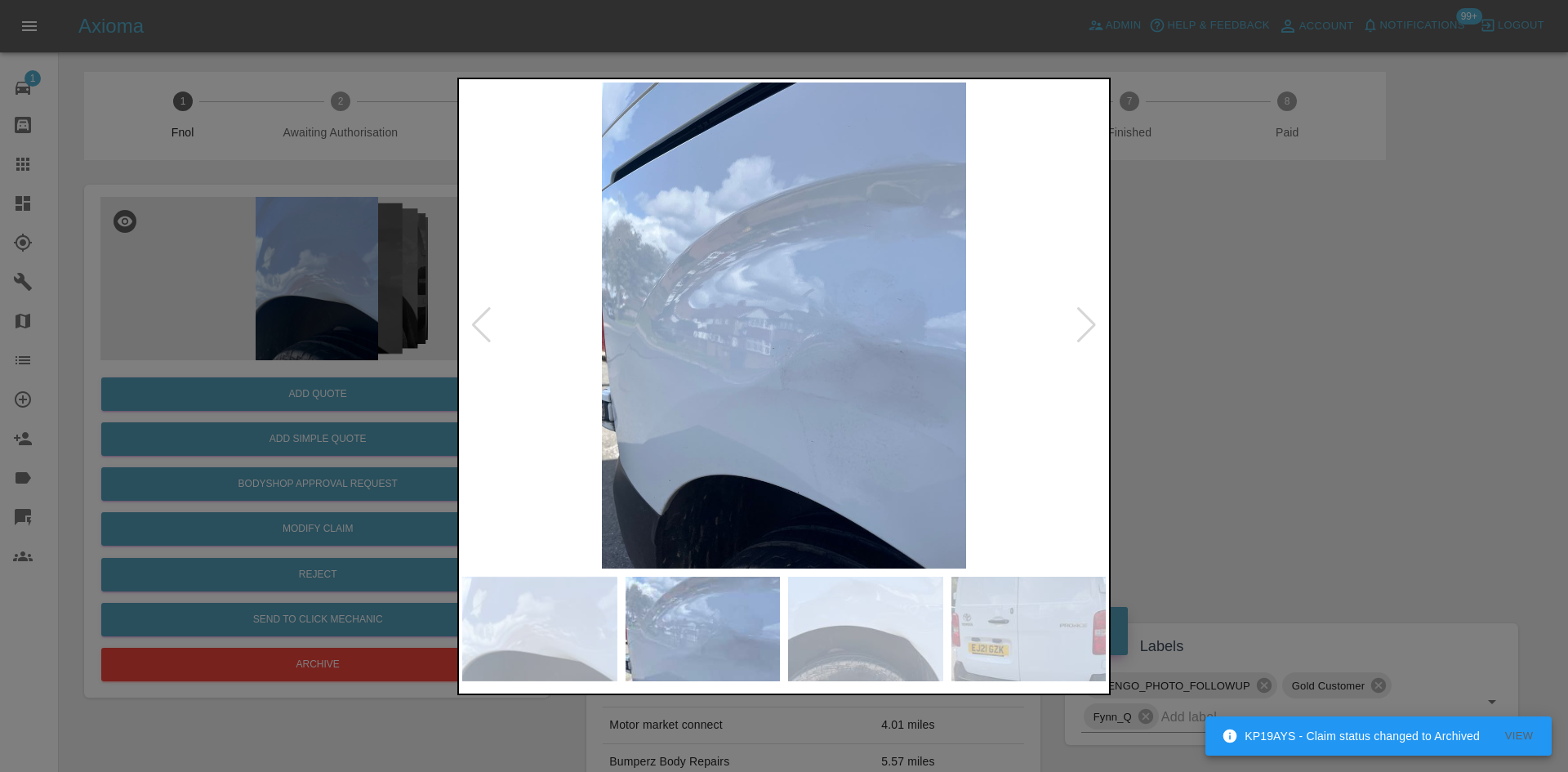
click at [638, 449] on img at bounding box center [784, 325] width 643 height 486
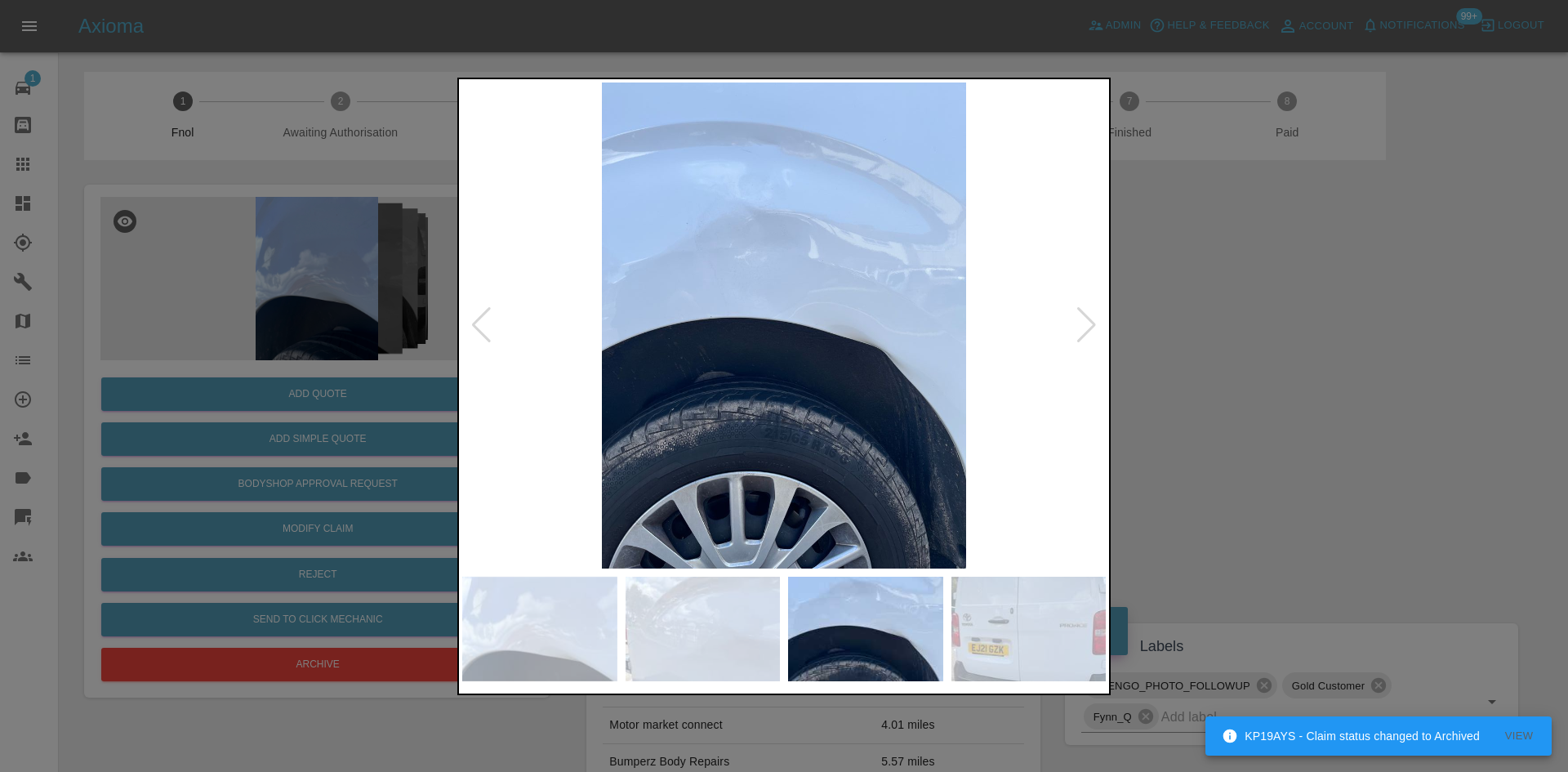
click at [700, 433] on img at bounding box center [784, 325] width 643 height 486
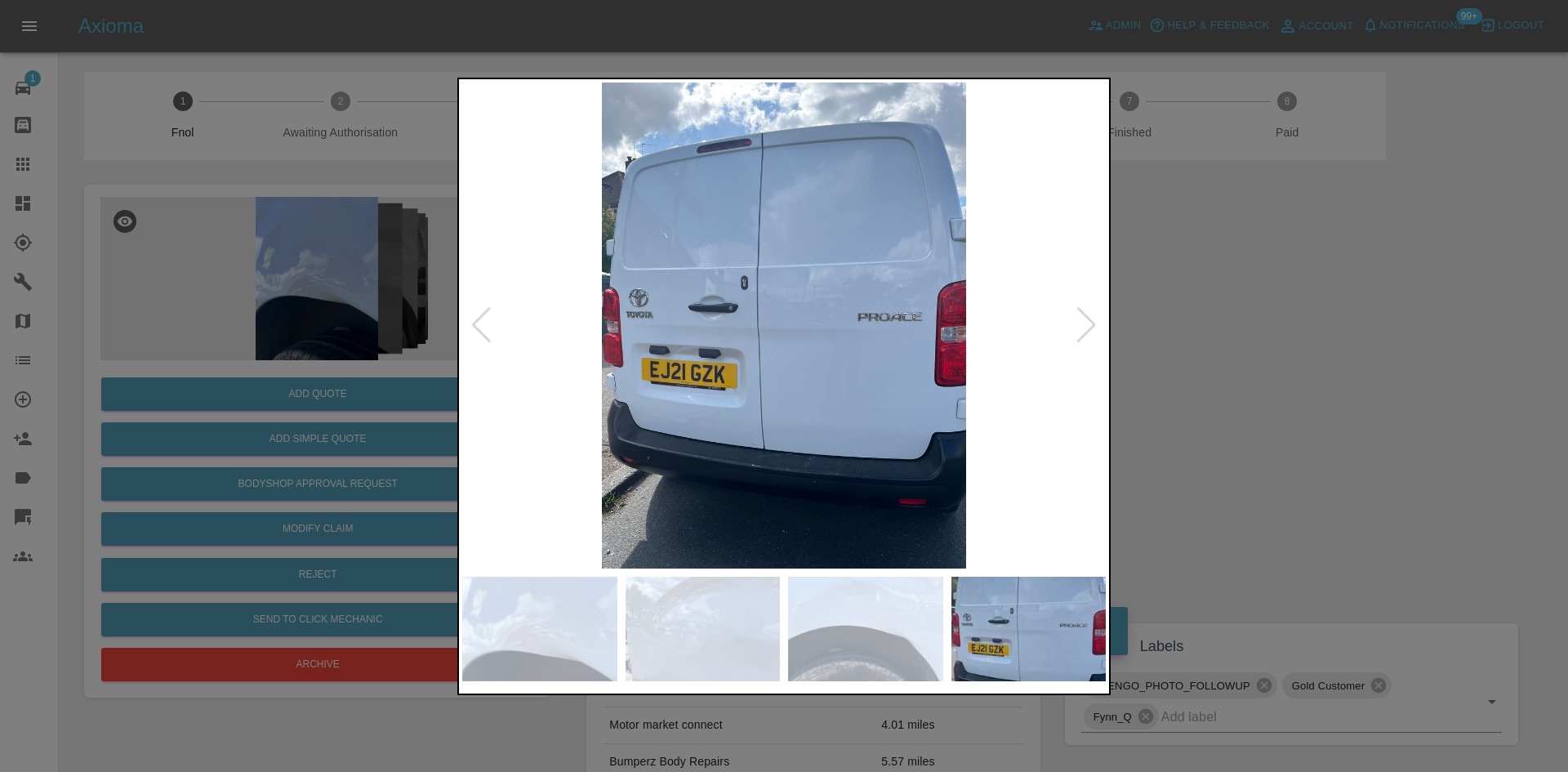
click at [673, 400] on img at bounding box center [784, 325] width 643 height 486
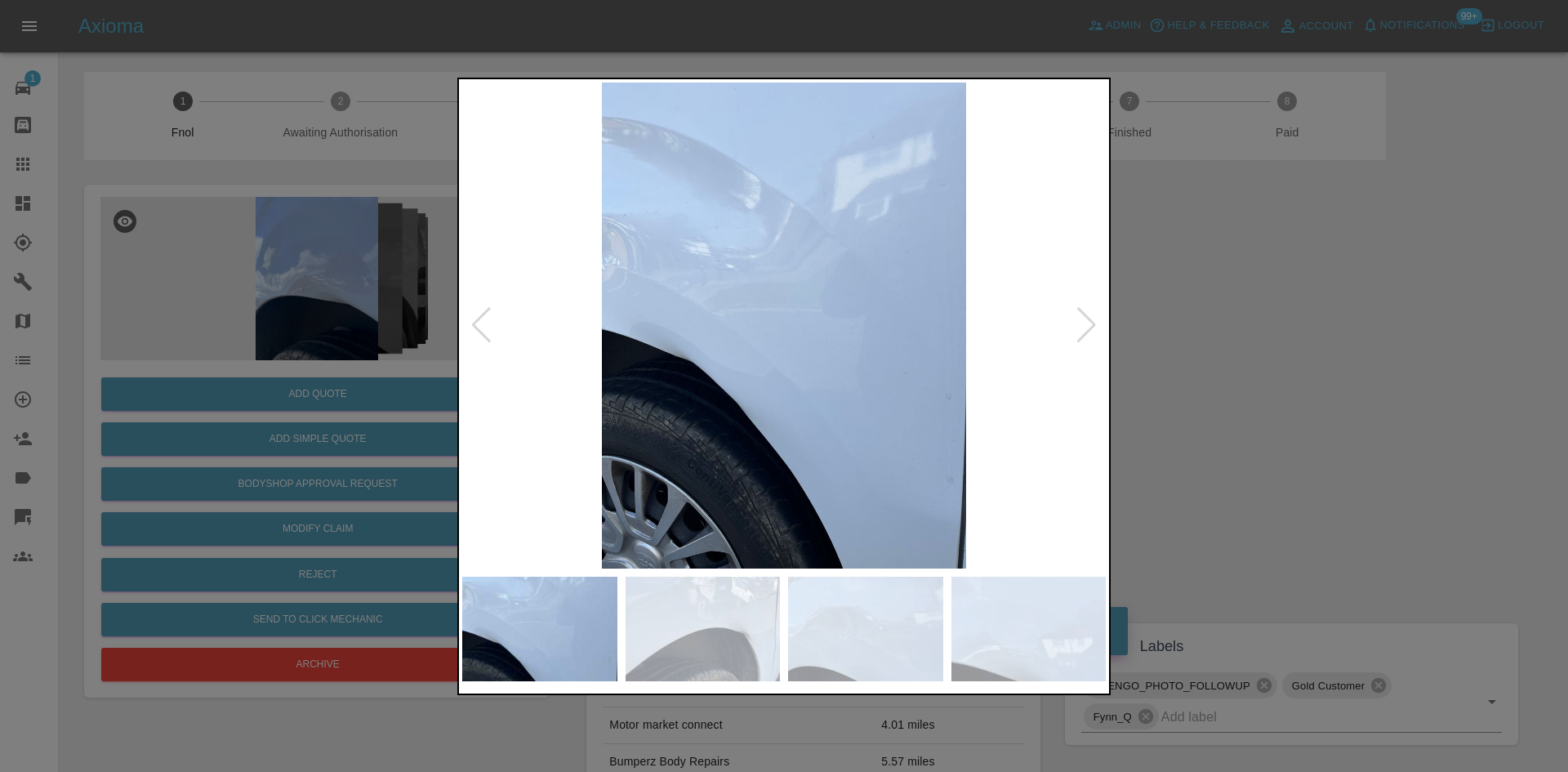
click at [486, 414] on img at bounding box center [784, 325] width 643 height 486
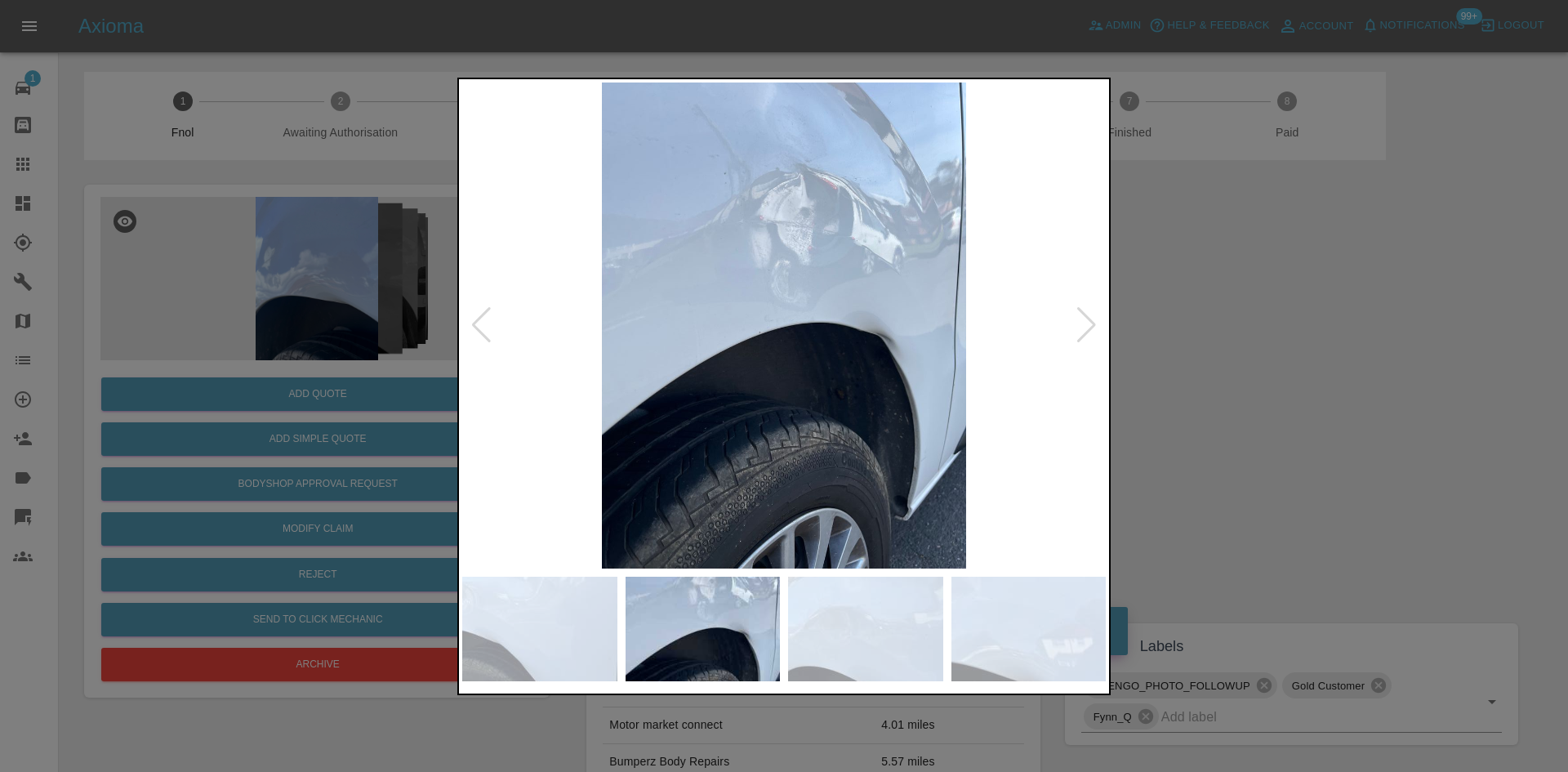
click at [478, 420] on img at bounding box center [784, 325] width 643 height 486
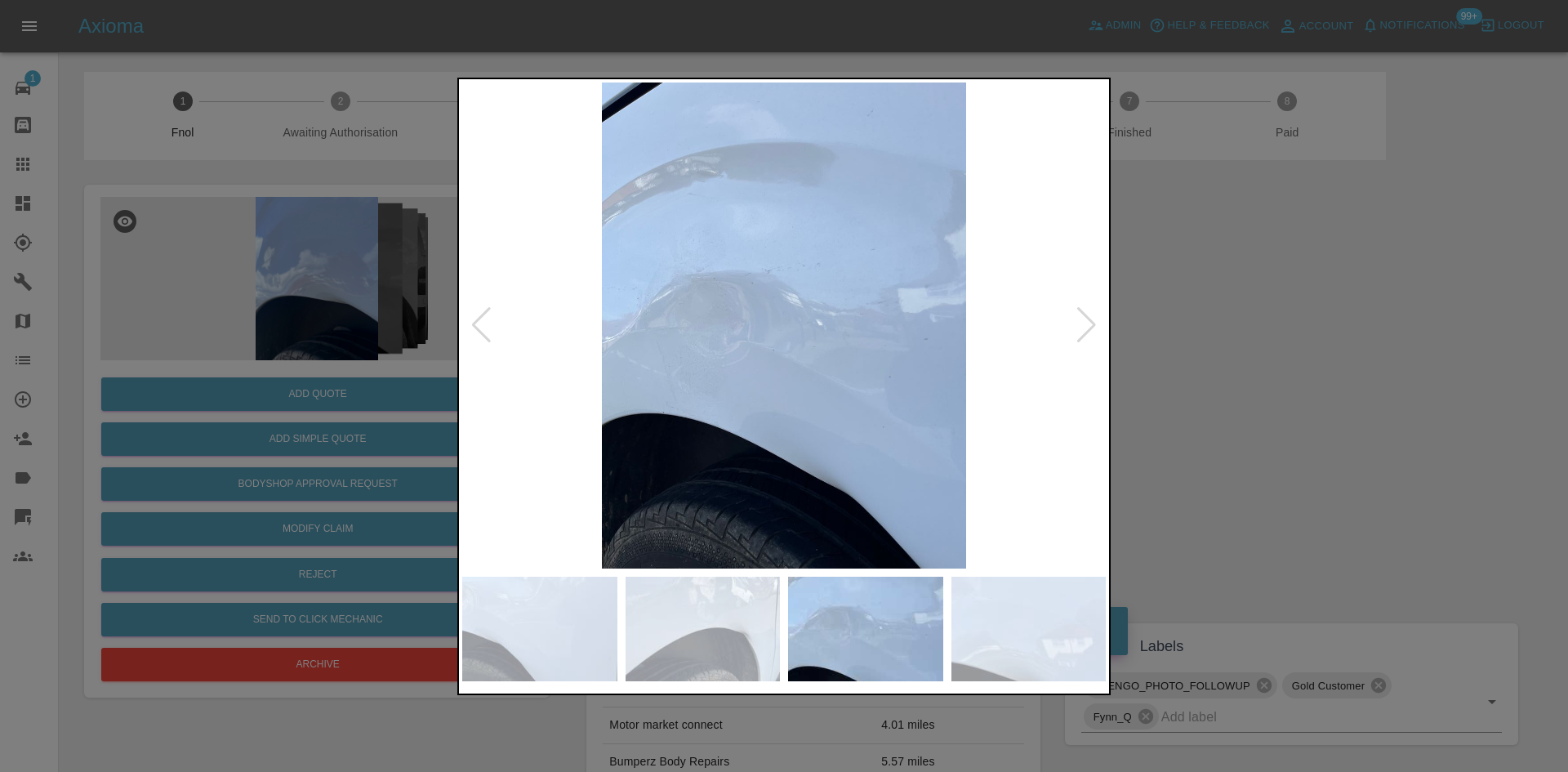
drag, startPoint x: 327, startPoint y: 370, endPoint x: 382, endPoint y: 532, distance: 171.1
click at [327, 371] on div at bounding box center [784, 386] width 1568 height 772
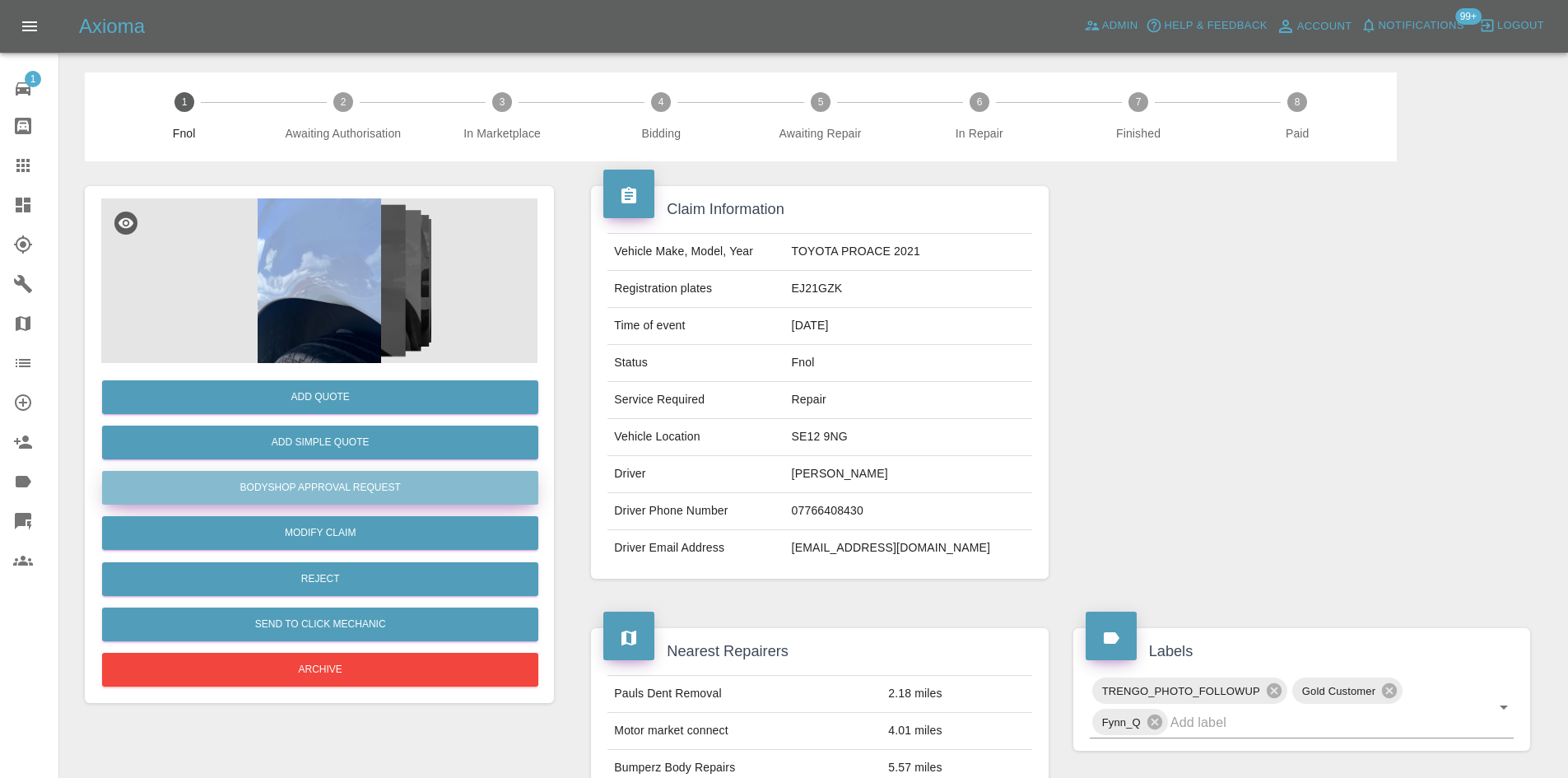
click at [386, 490] on button "Bodyshop Approval Request" at bounding box center [320, 487] width 436 height 34
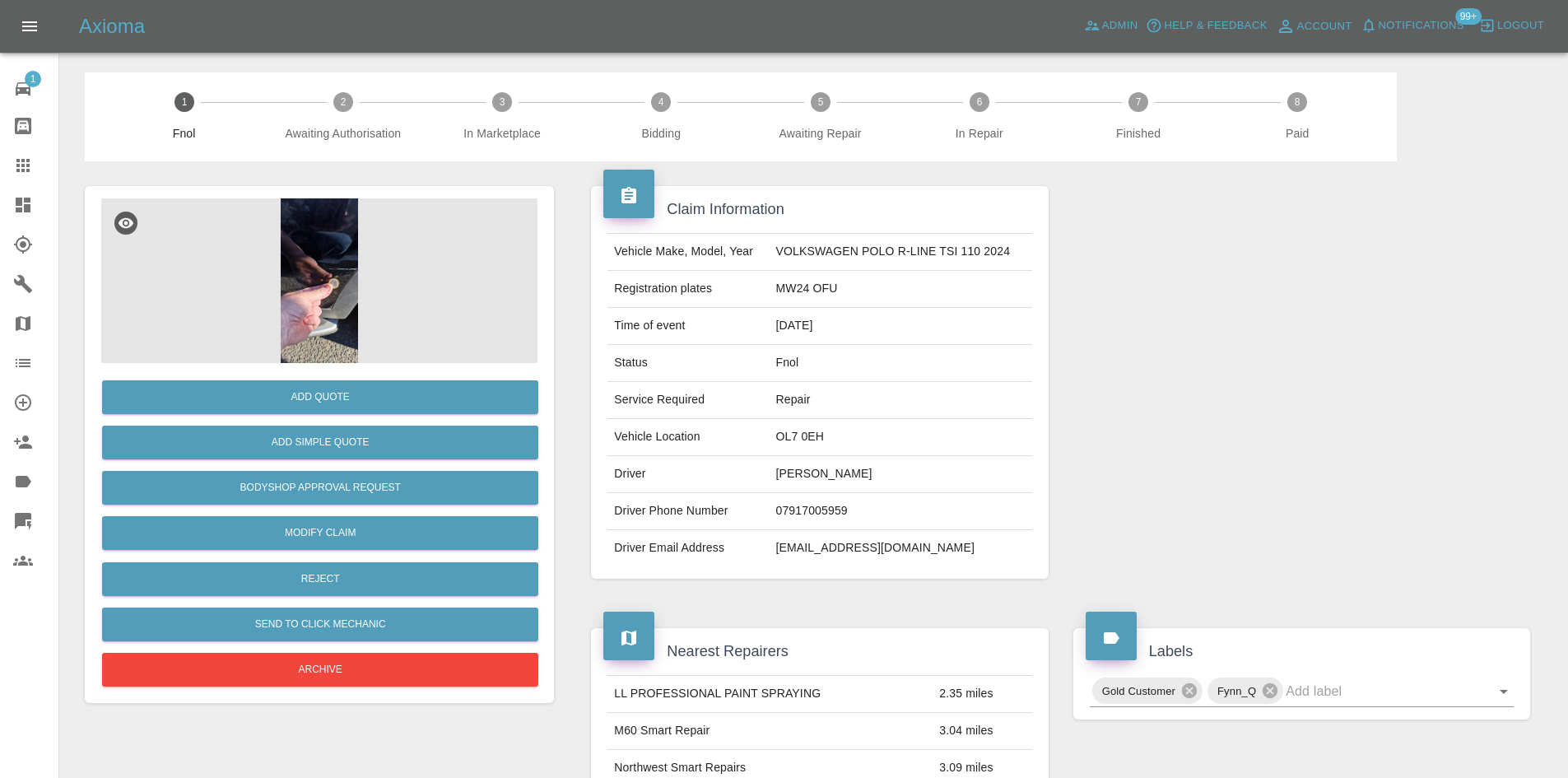
click at [298, 229] on img at bounding box center [319, 280] width 436 height 165
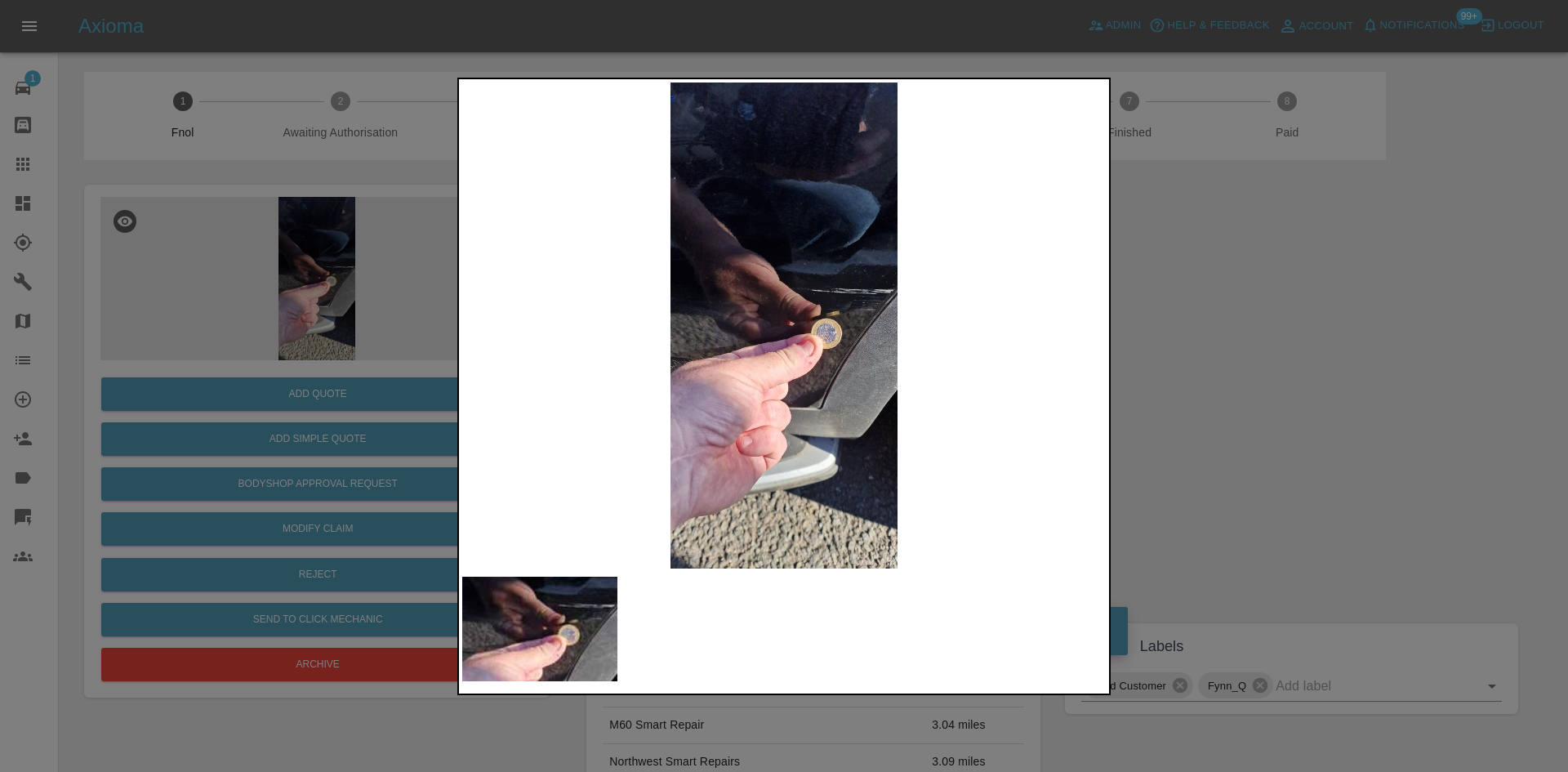
click at [742, 316] on img at bounding box center [784, 325] width 643 height 486
click at [566, 316] on img at bounding box center [784, 325] width 643 height 486
click at [862, 341] on img at bounding box center [784, 325] width 643 height 486
click at [862, 340] on img at bounding box center [784, 325] width 643 height 486
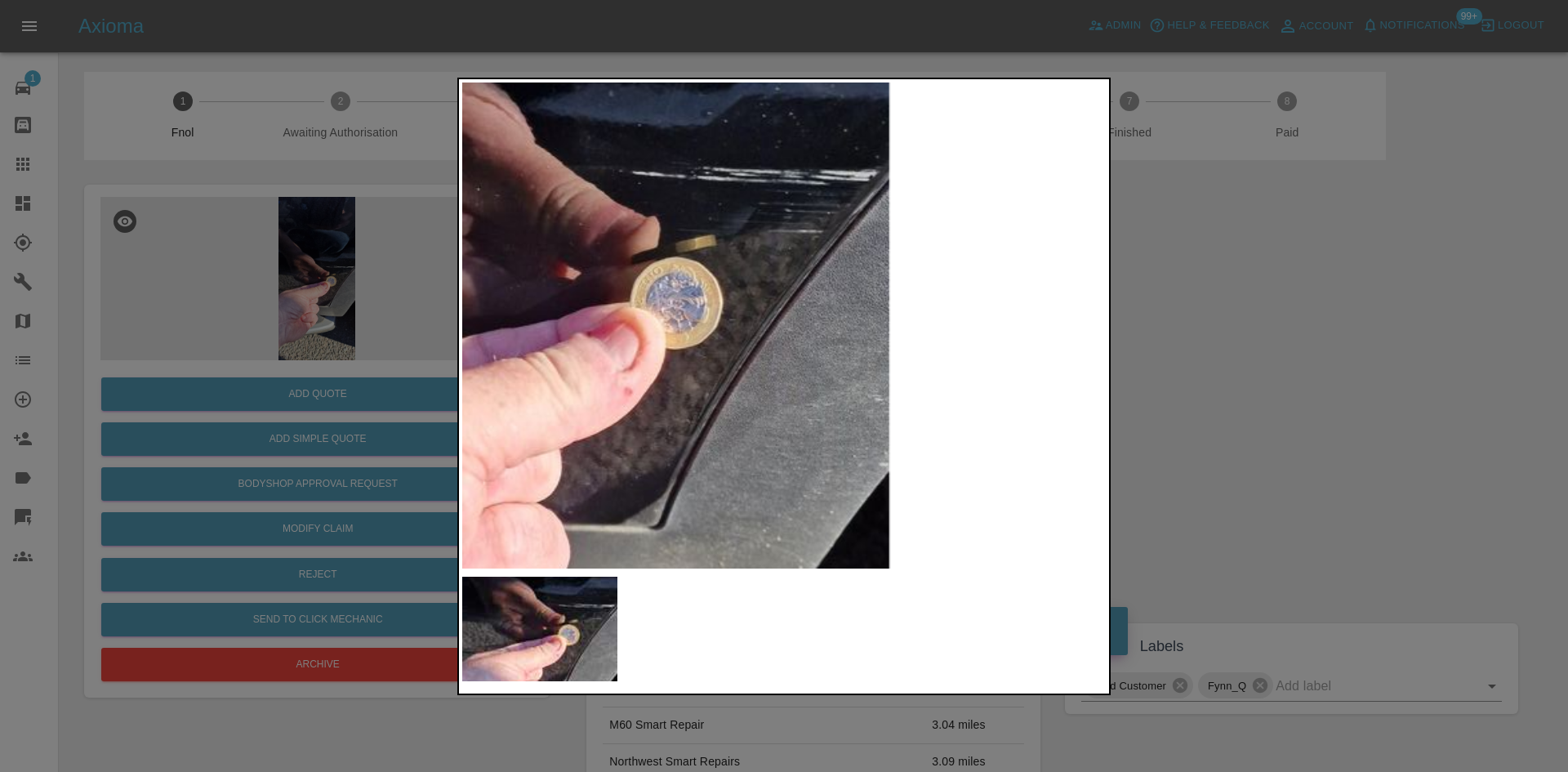
click at [315, 394] on div at bounding box center [784, 386] width 1568 height 772
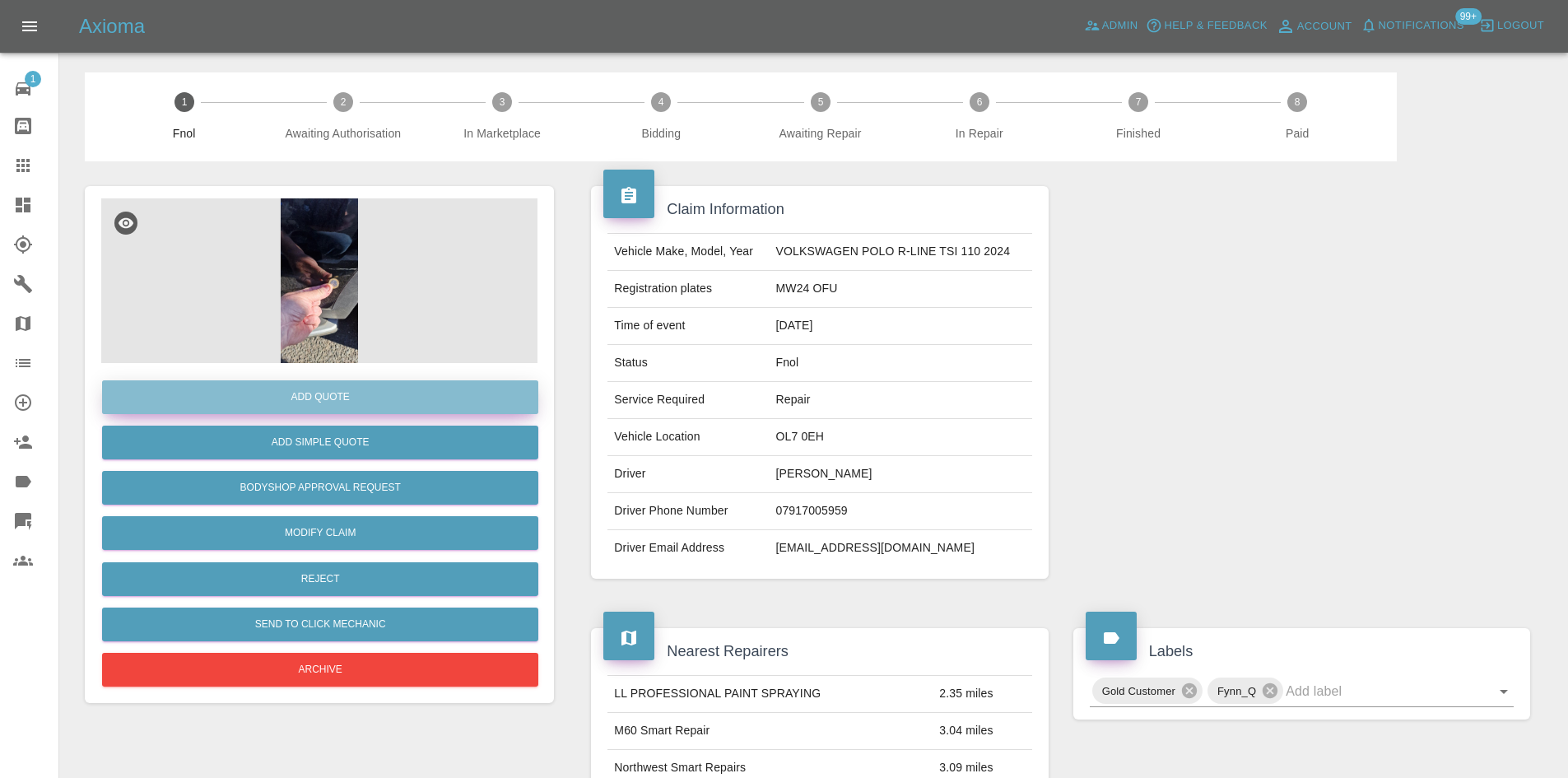
click at [317, 397] on button "Add Quote" at bounding box center [320, 397] width 436 height 34
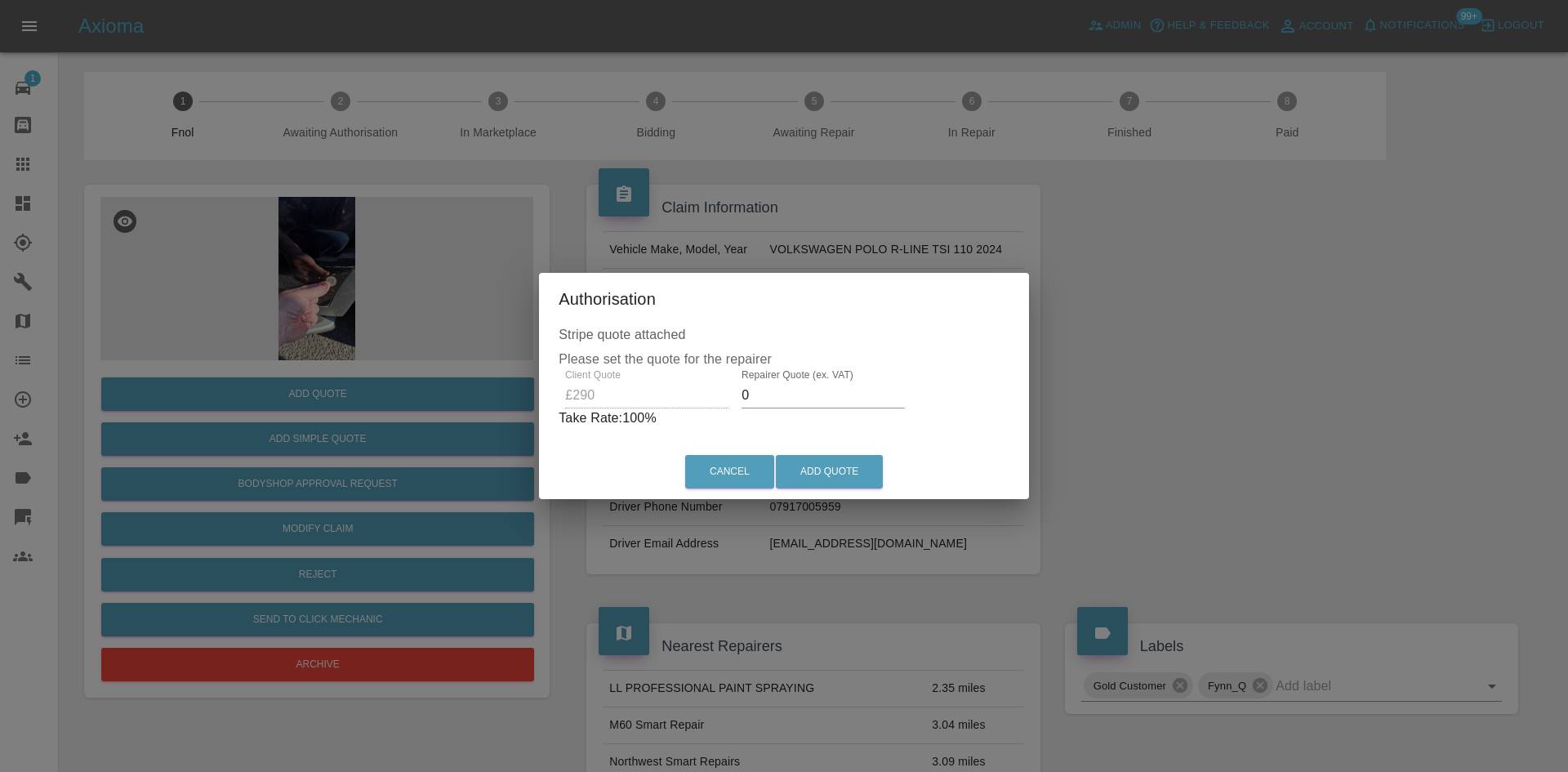
click at [589, 397] on div "Client Quote £290 Repairer Quote (ex. VAT) 0 Take Rate: 100 %" at bounding box center [784, 399] width 451 height 58
drag, startPoint x: 796, startPoint y: 398, endPoint x: 534, endPoint y: 403, distance: 262.0
click at [535, 403] on div "Authorisation Stripe quote attached Please set the quote for the repairer Clien…" at bounding box center [784, 386] width 1568 height 772
click at [654, 393] on div "Client Quote £290 Repairer Quote (ex. VAT) 150 Take Rate: 48 %" at bounding box center [784, 399] width 443 height 58
type input "180"
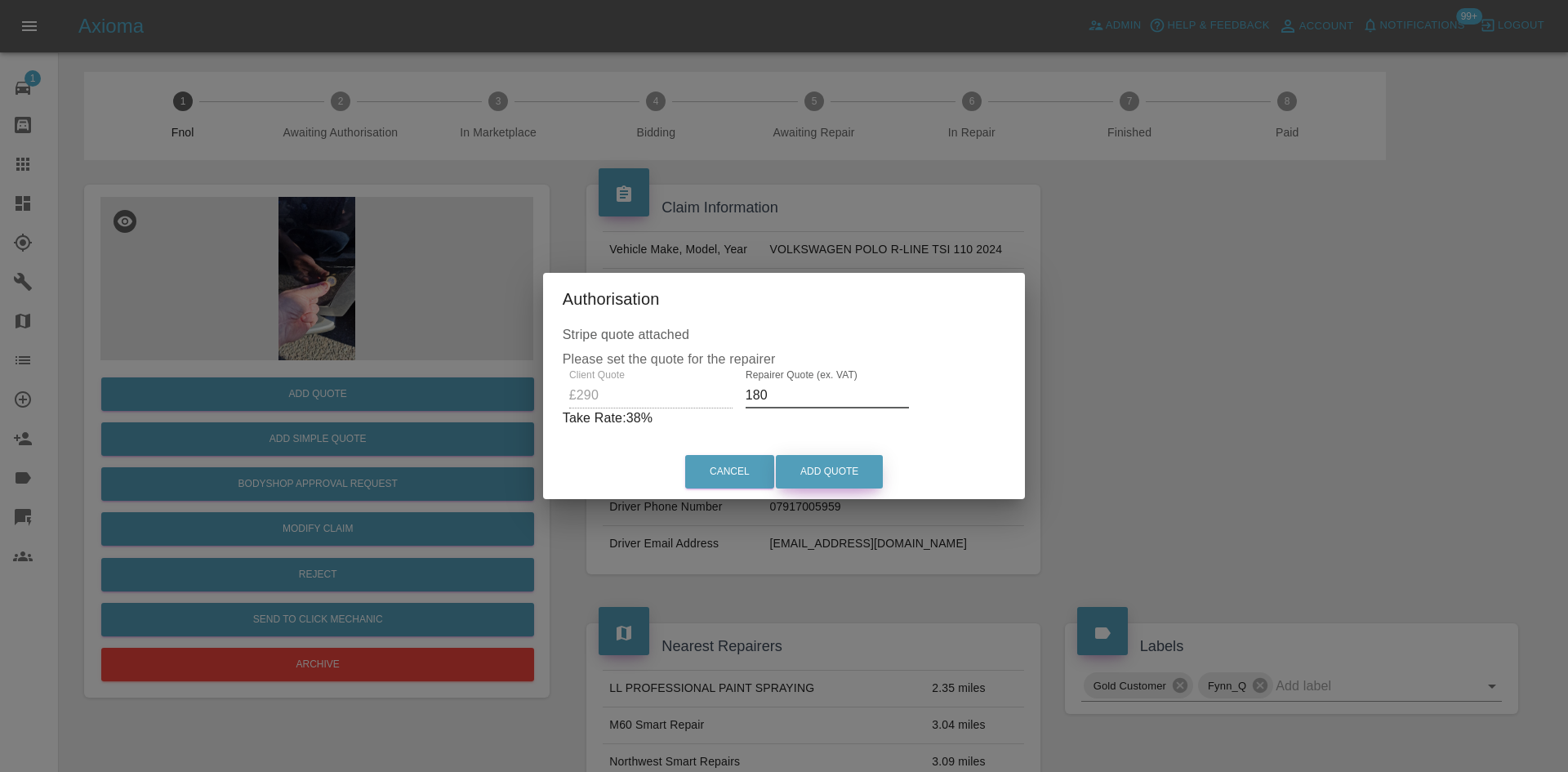
click at [815, 470] on button "Add Quote" at bounding box center [828, 472] width 107 height 34
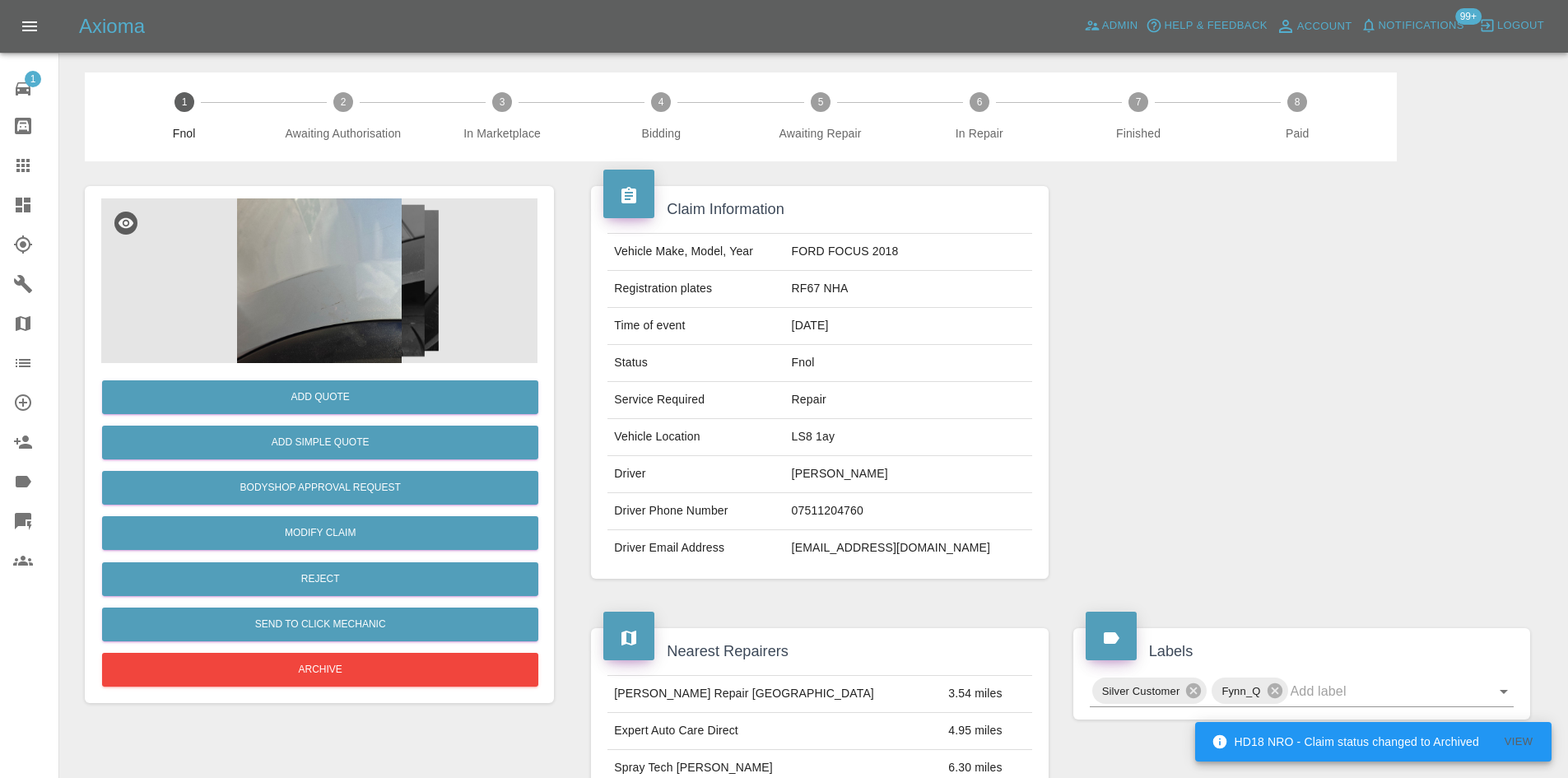
click at [329, 314] on img at bounding box center [319, 280] width 436 height 165
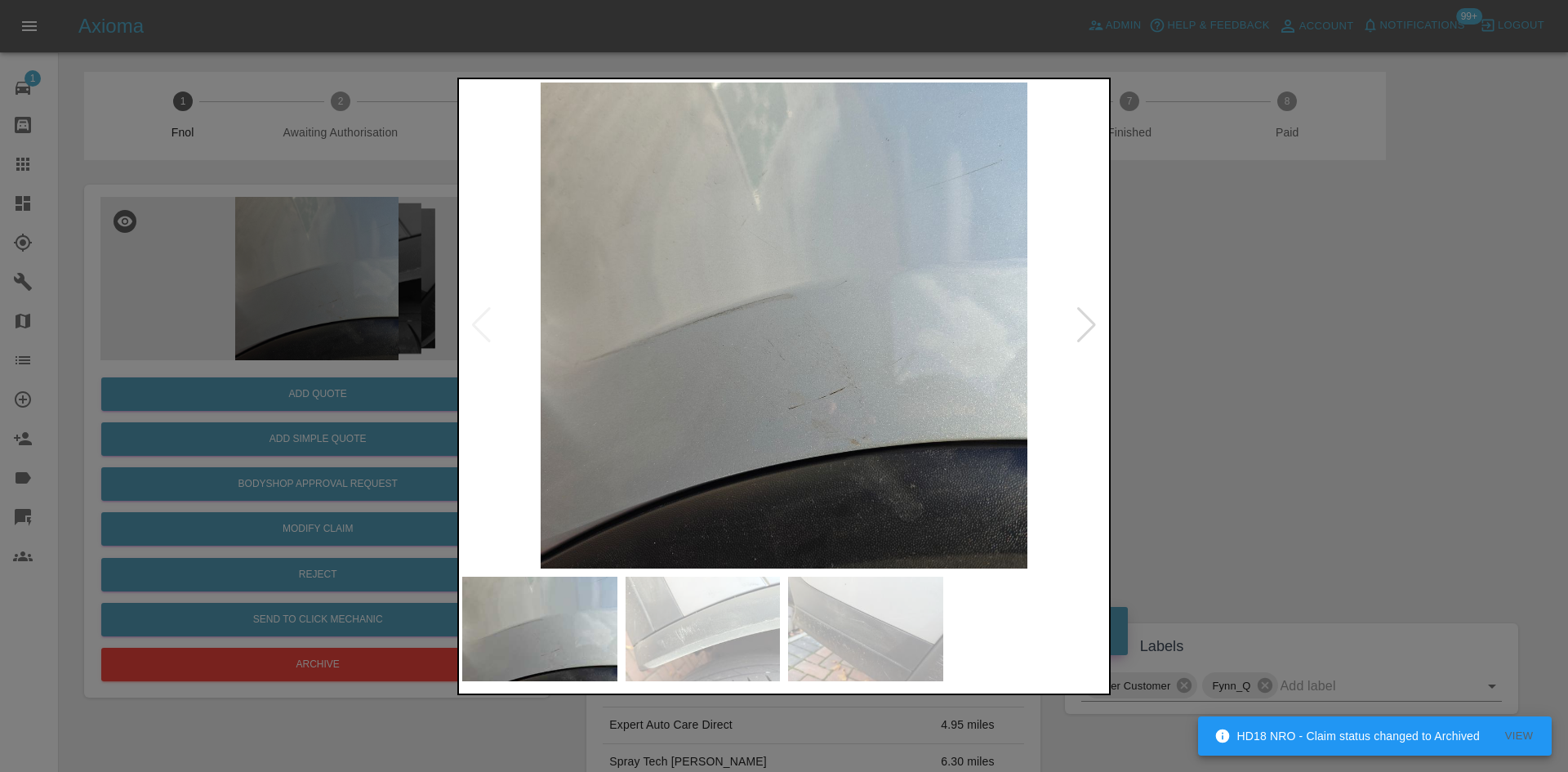
click at [659, 383] on img at bounding box center [784, 325] width 643 height 486
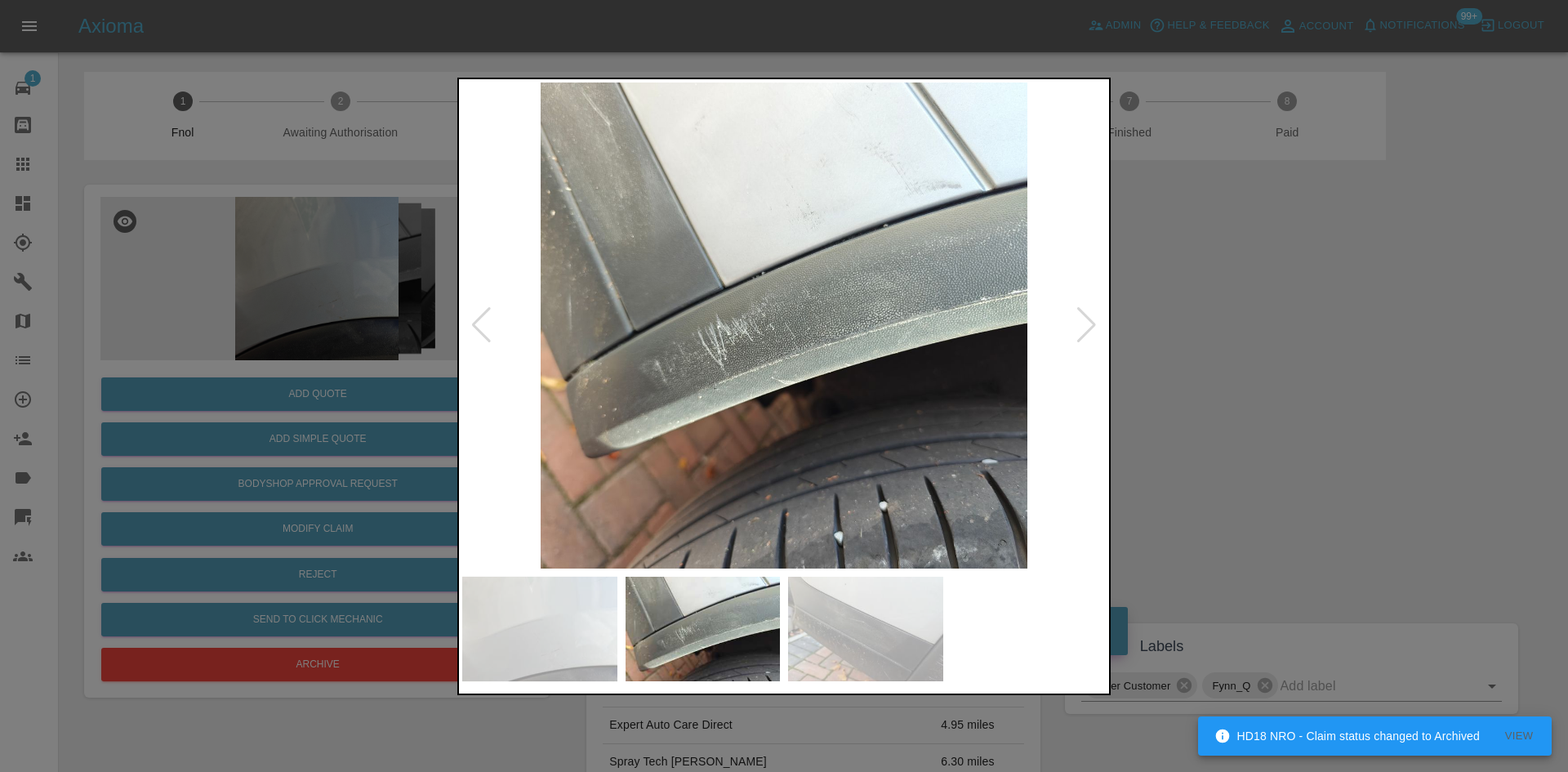
click at [633, 444] on img at bounding box center [784, 325] width 643 height 486
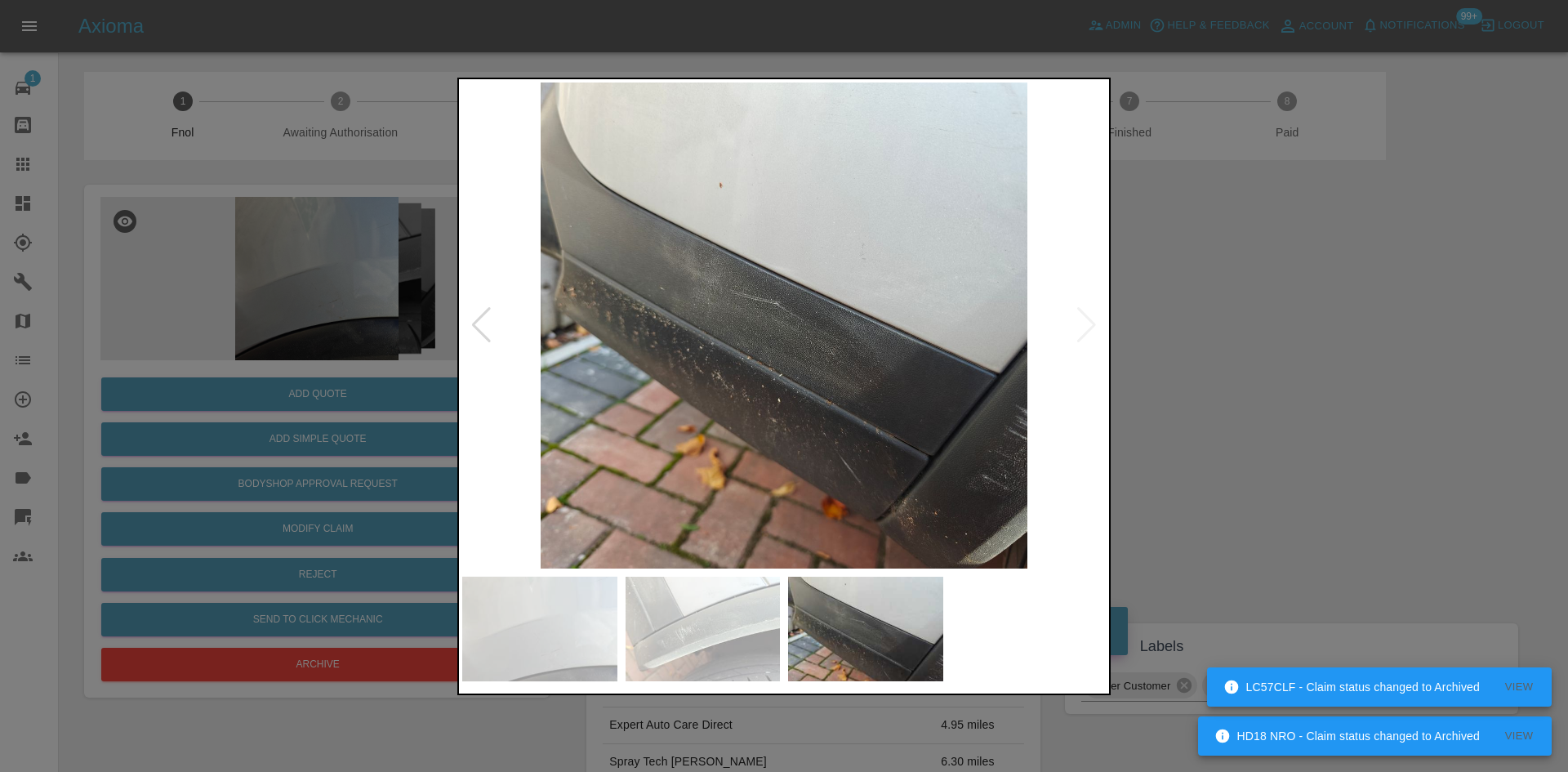
click at [991, 411] on img at bounding box center [784, 325] width 643 height 486
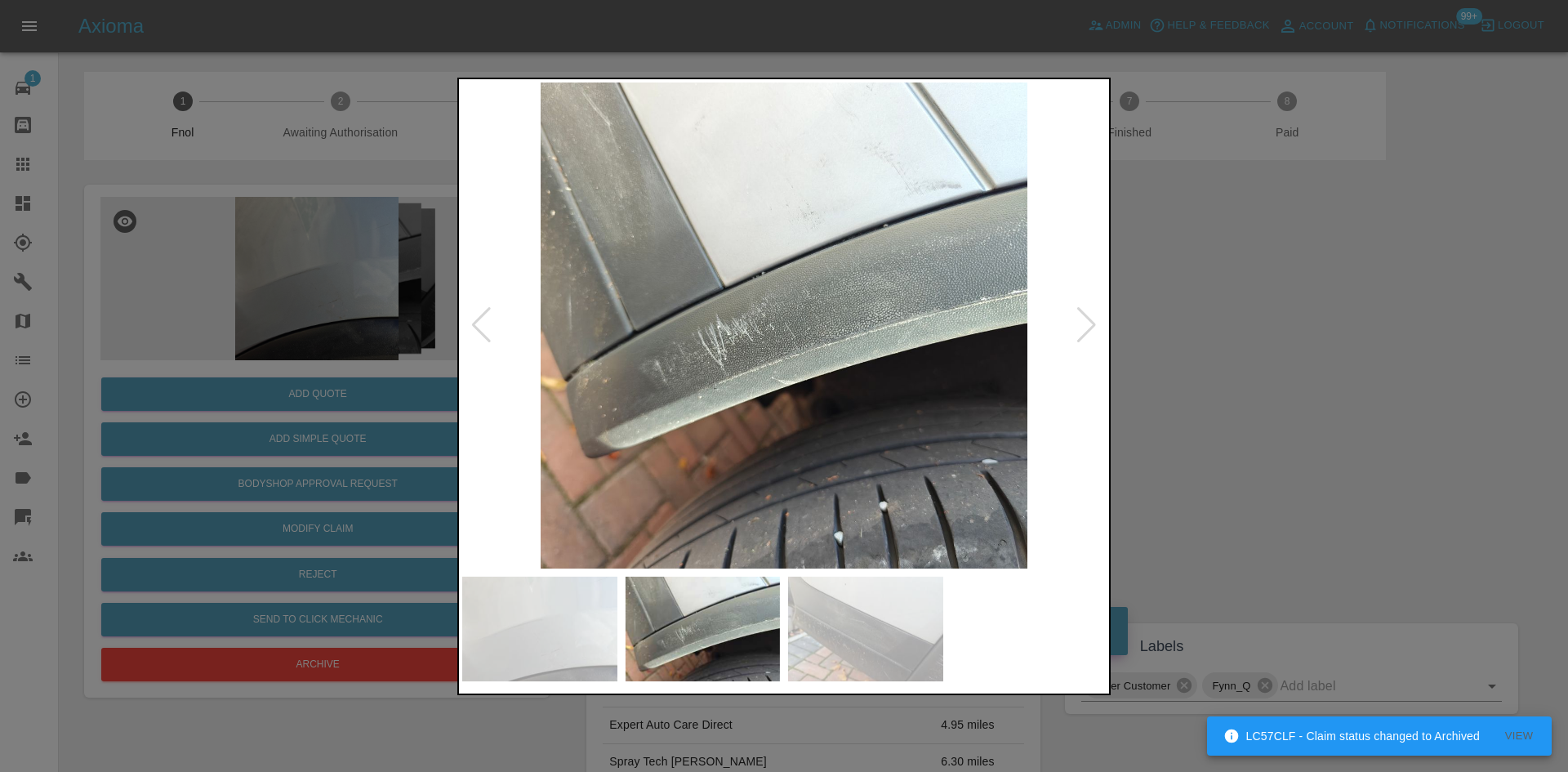
click at [330, 305] on div at bounding box center [784, 386] width 1568 height 772
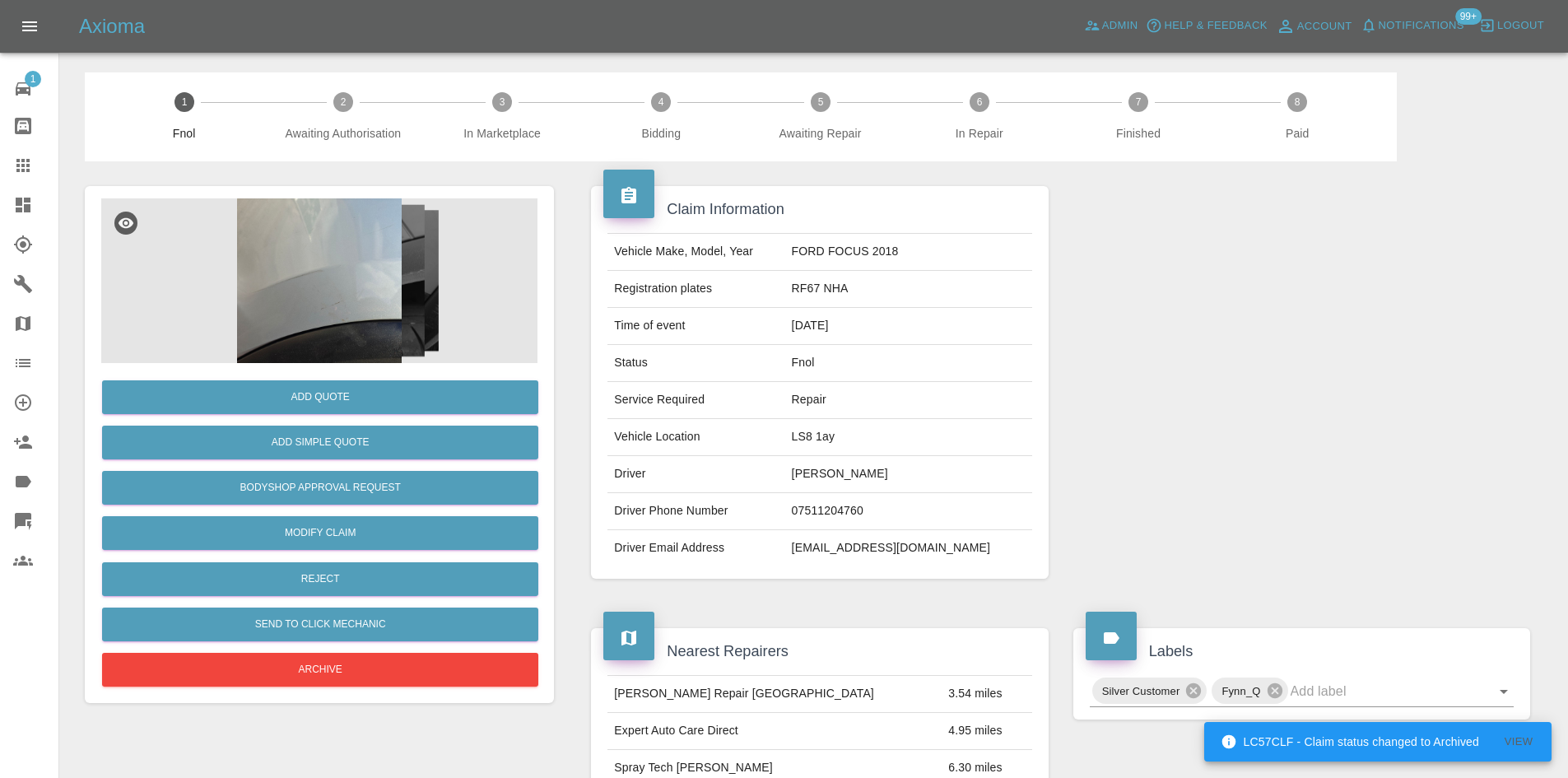
click at [340, 326] on img at bounding box center [319, 280] width 436 height 165
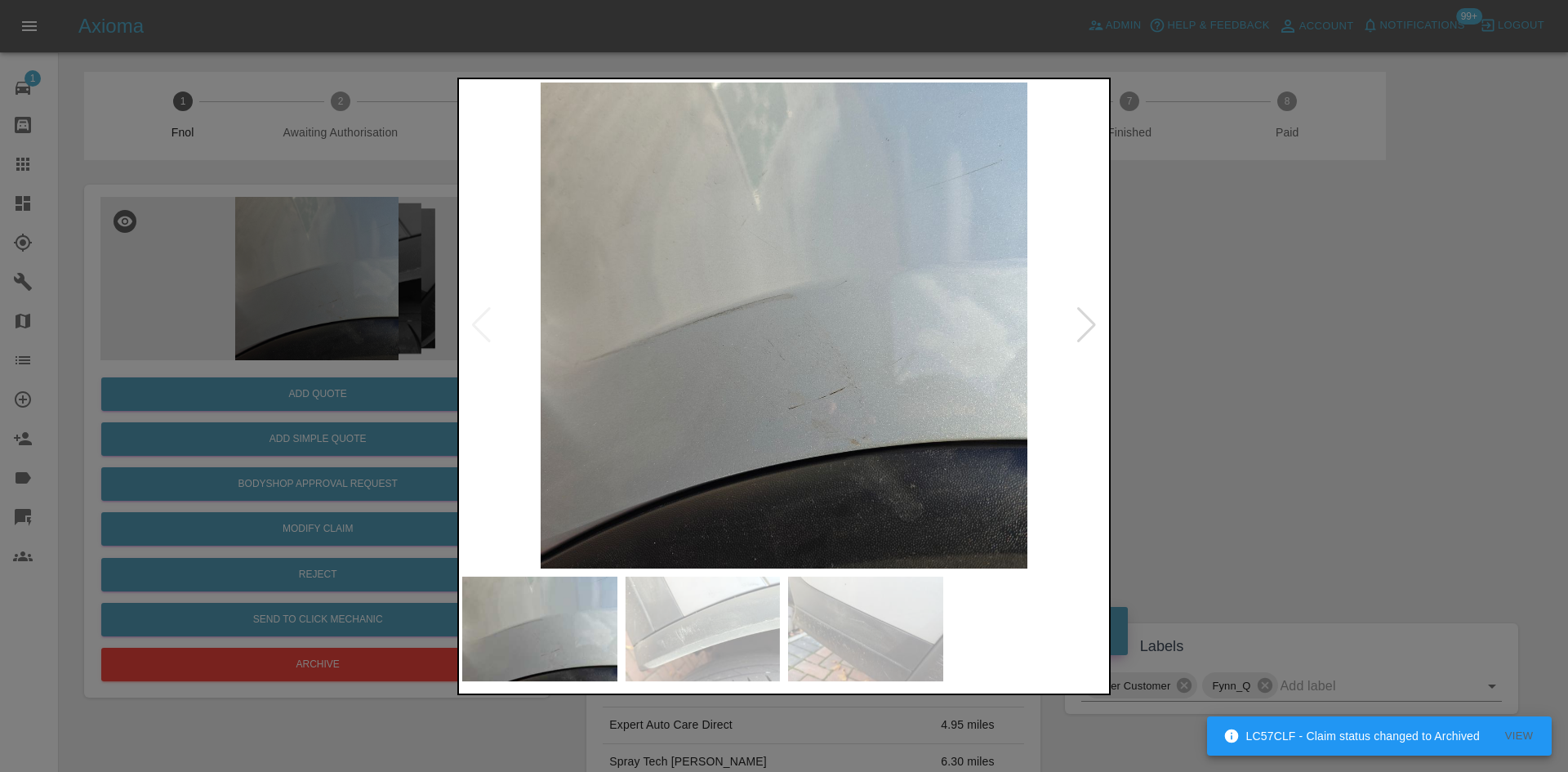
click at [680, 355] on img at bounding box center [784, 325] width 643 height 486
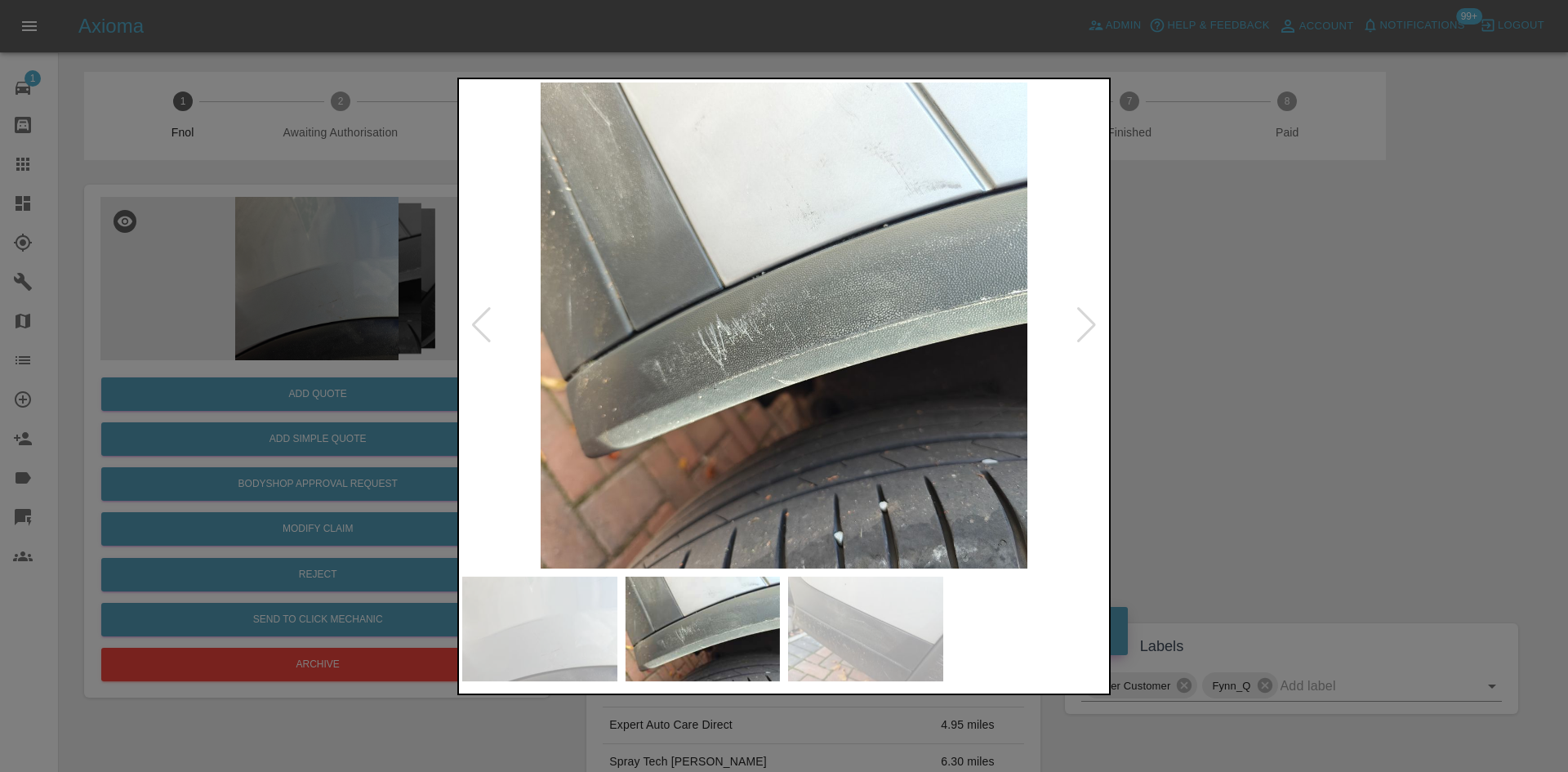
click at [691, 394] on img at bounding box center [784, 325] width 643 height 486
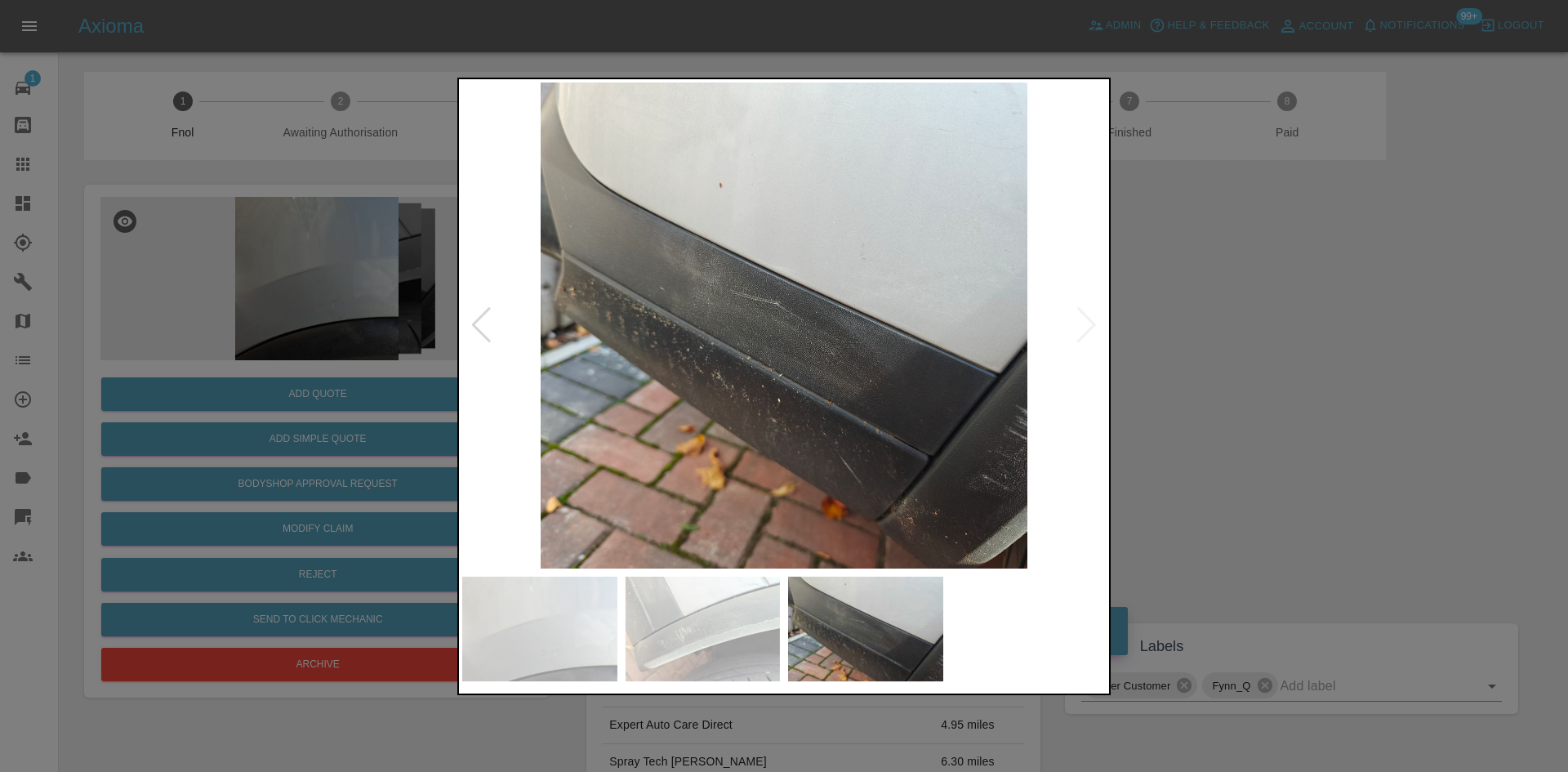
click at [752, 416] on img at bounding box center [784, 325] width 643 height 486
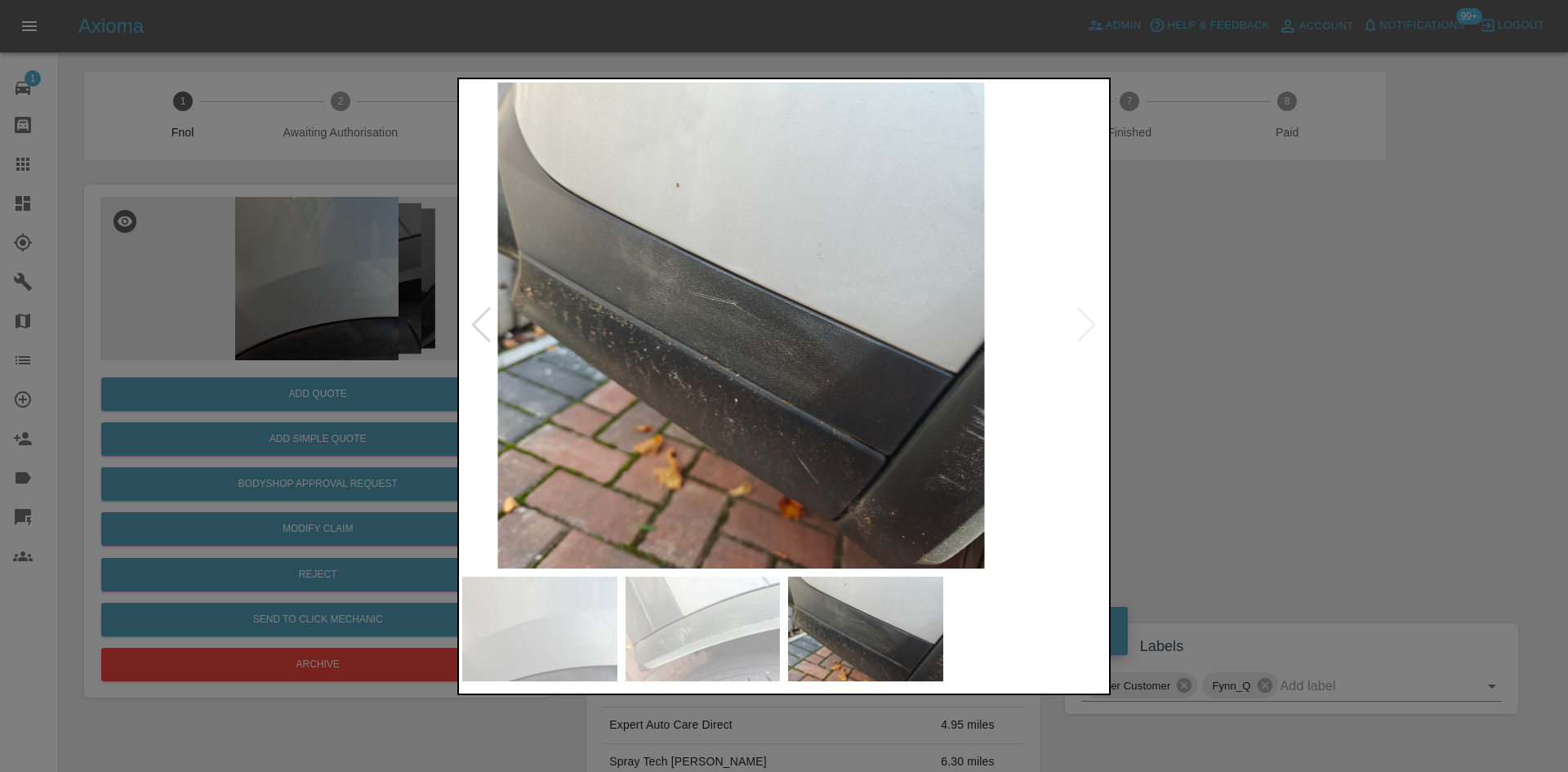
click at [487, 378] on img at bounding box center [740, 325] width 643 height 486
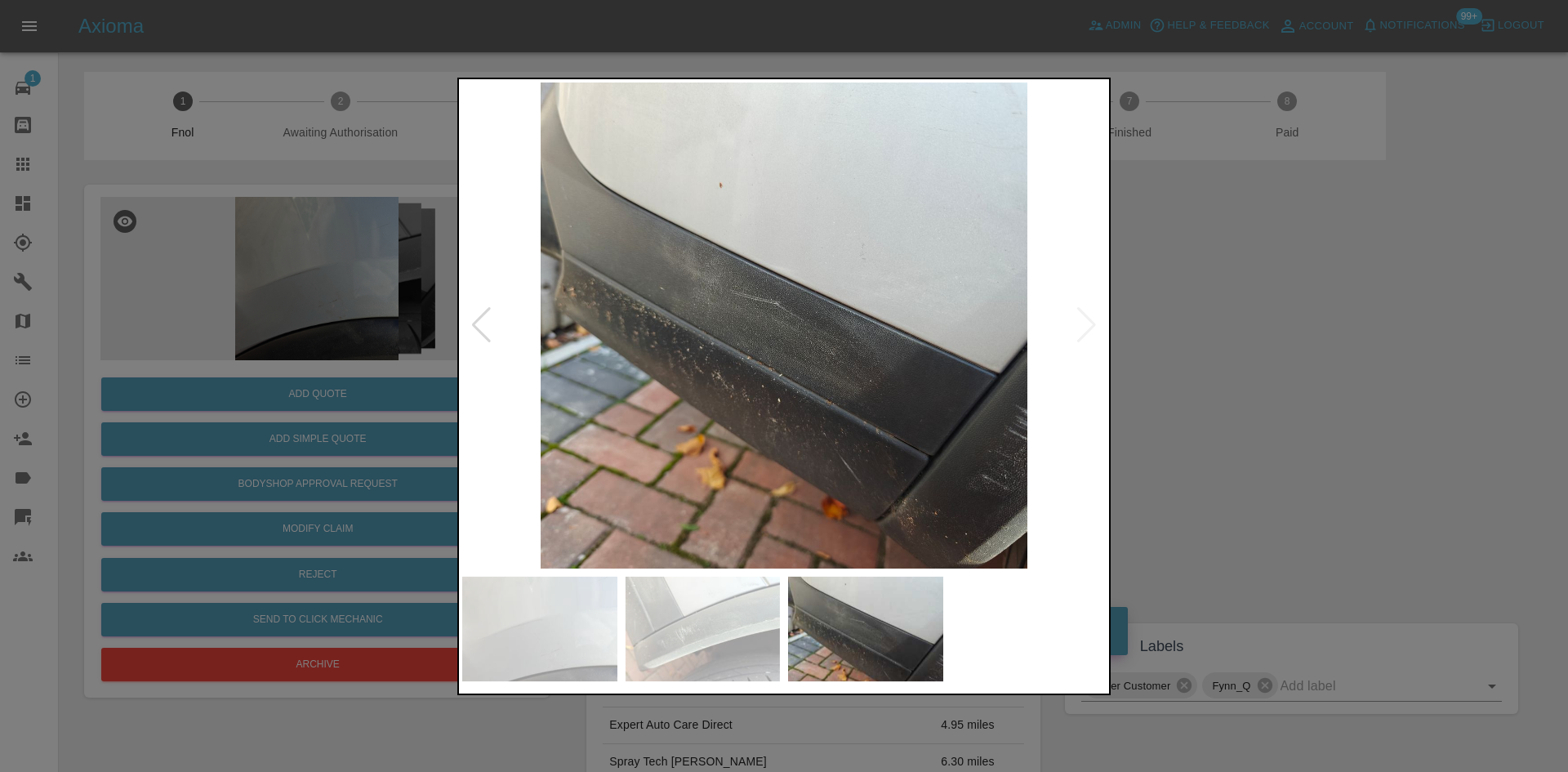
click at [289, 276] on div at bounding box center [784, 386] width 1568 height 772
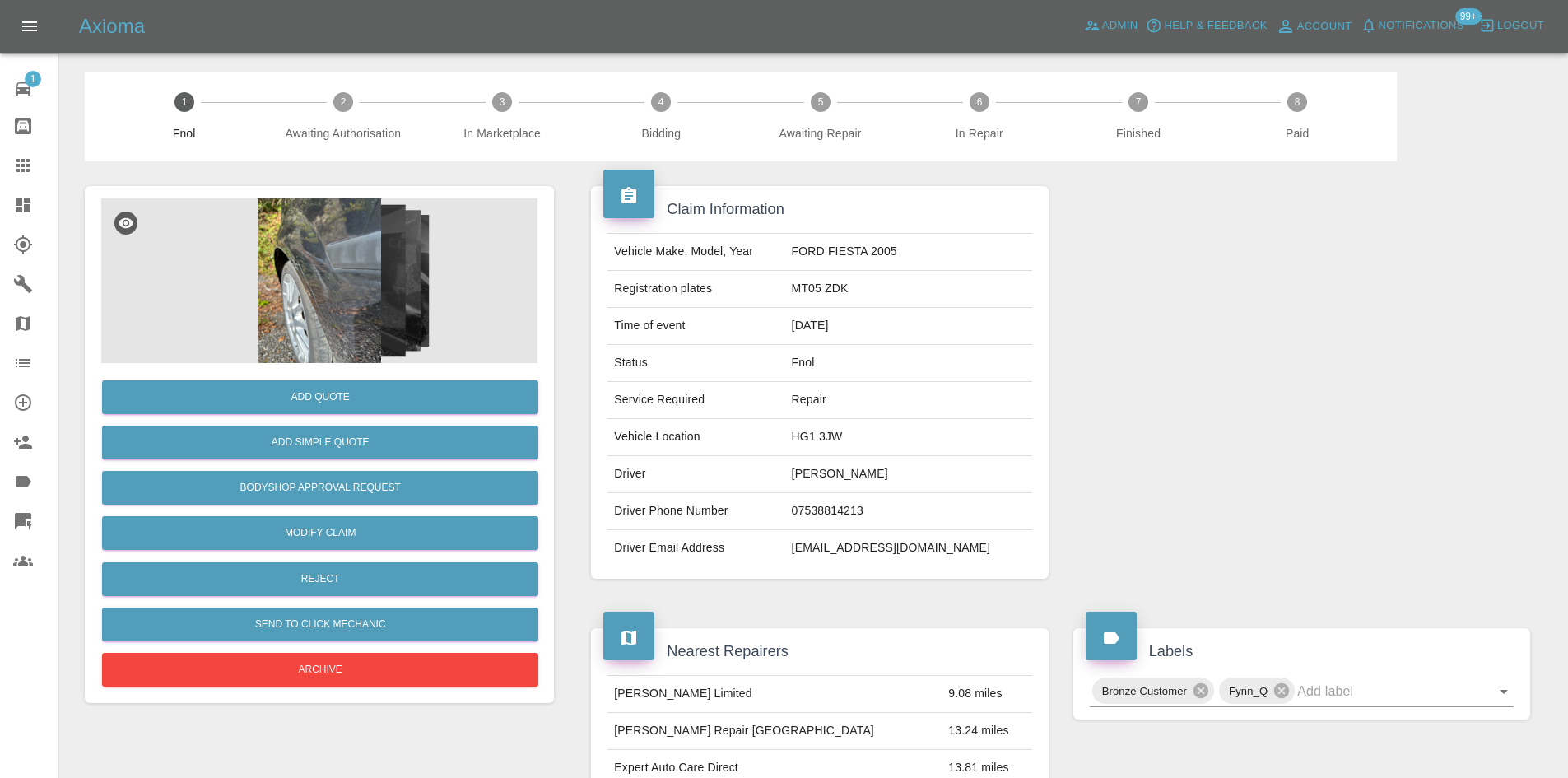
click at [365, 281] on img at bounding box center [319, 280] width 436 height 165
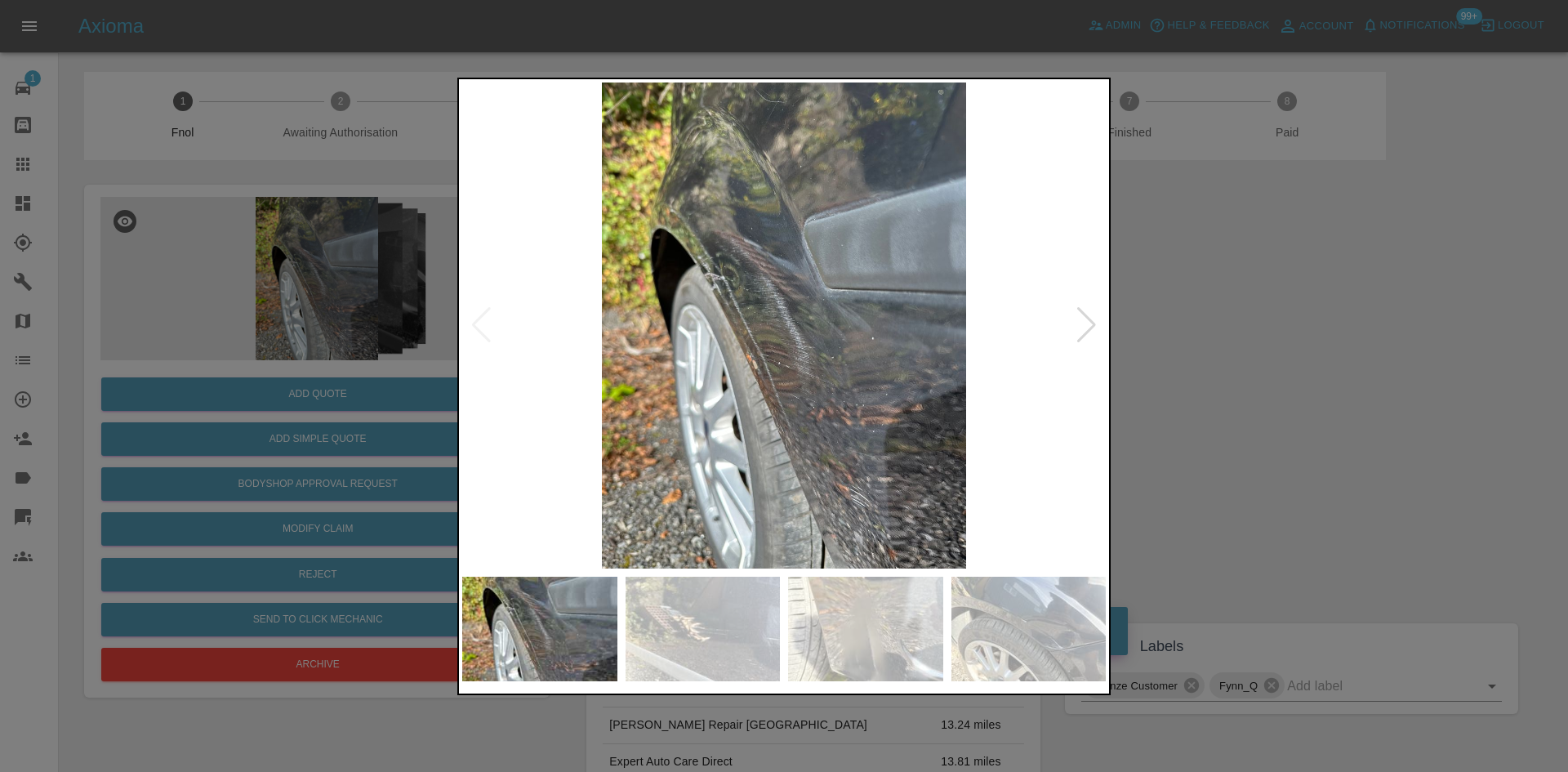
click at [700, 443] on img at bounding box center [784, 325] width 643 height 486
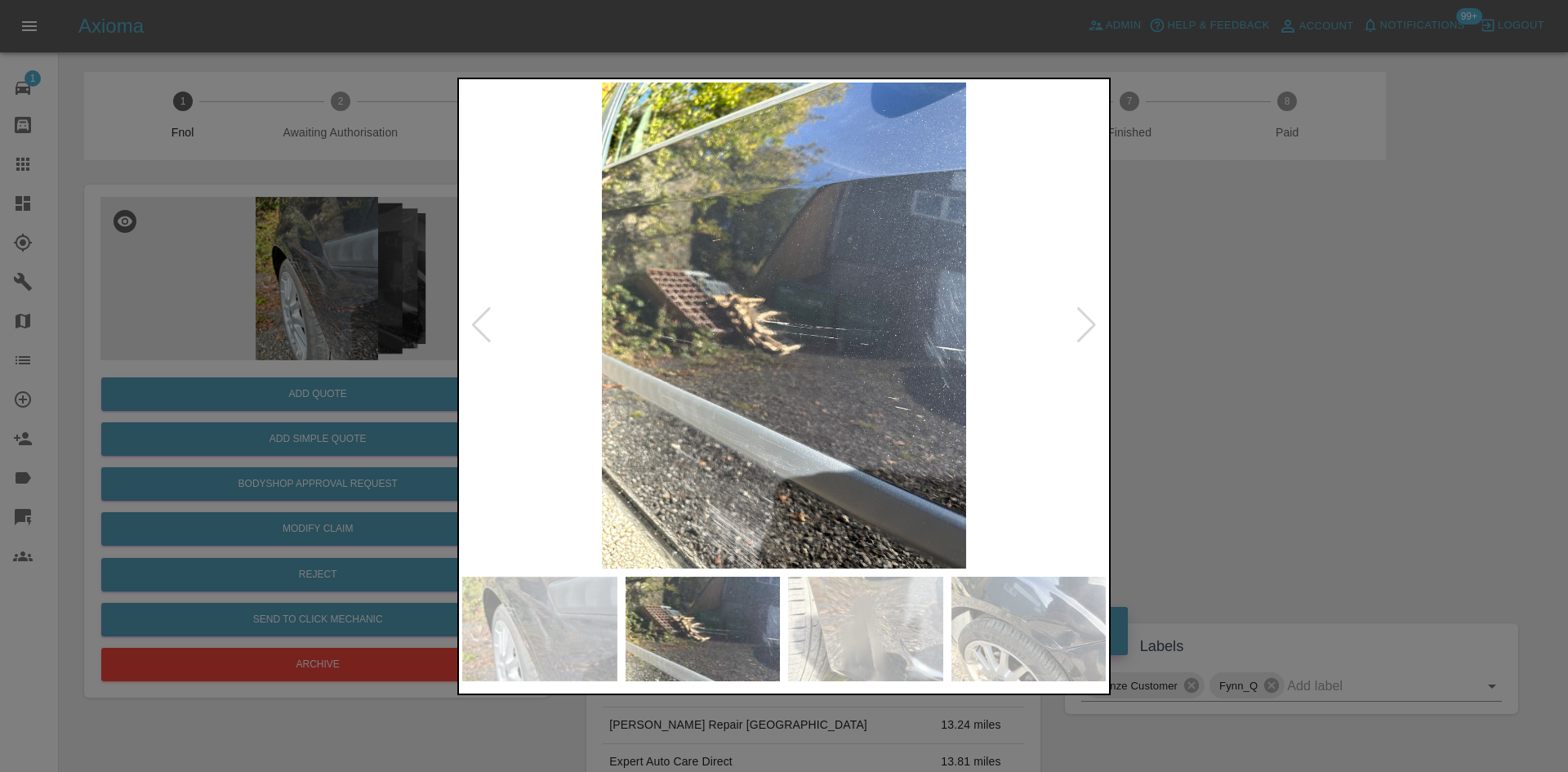
click at [608, 451] on img at bounding box center [784, 325] width 643 height 486
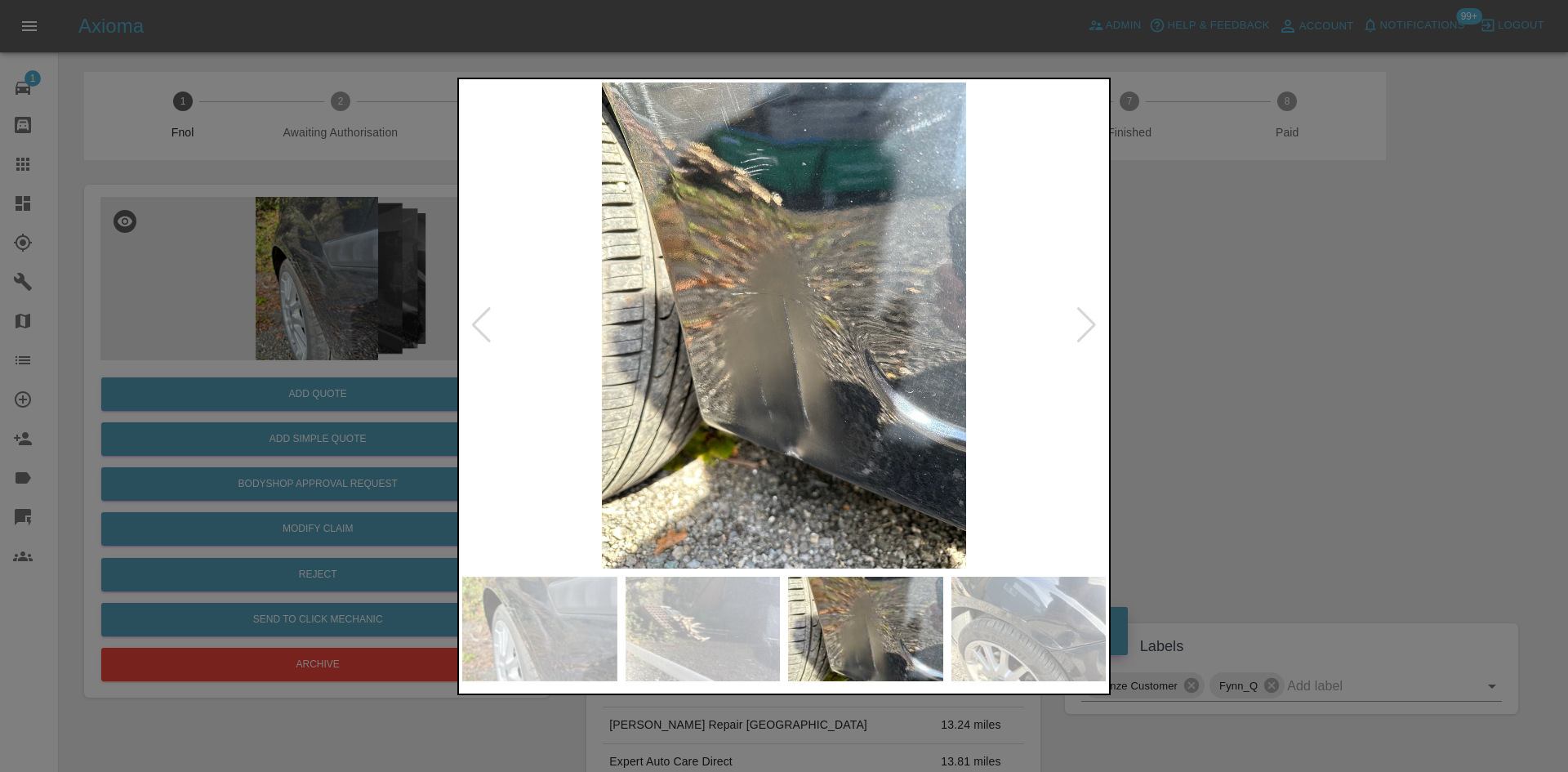
click at [619, 441] on img at bounding box center [784, 325] width 643 height 486
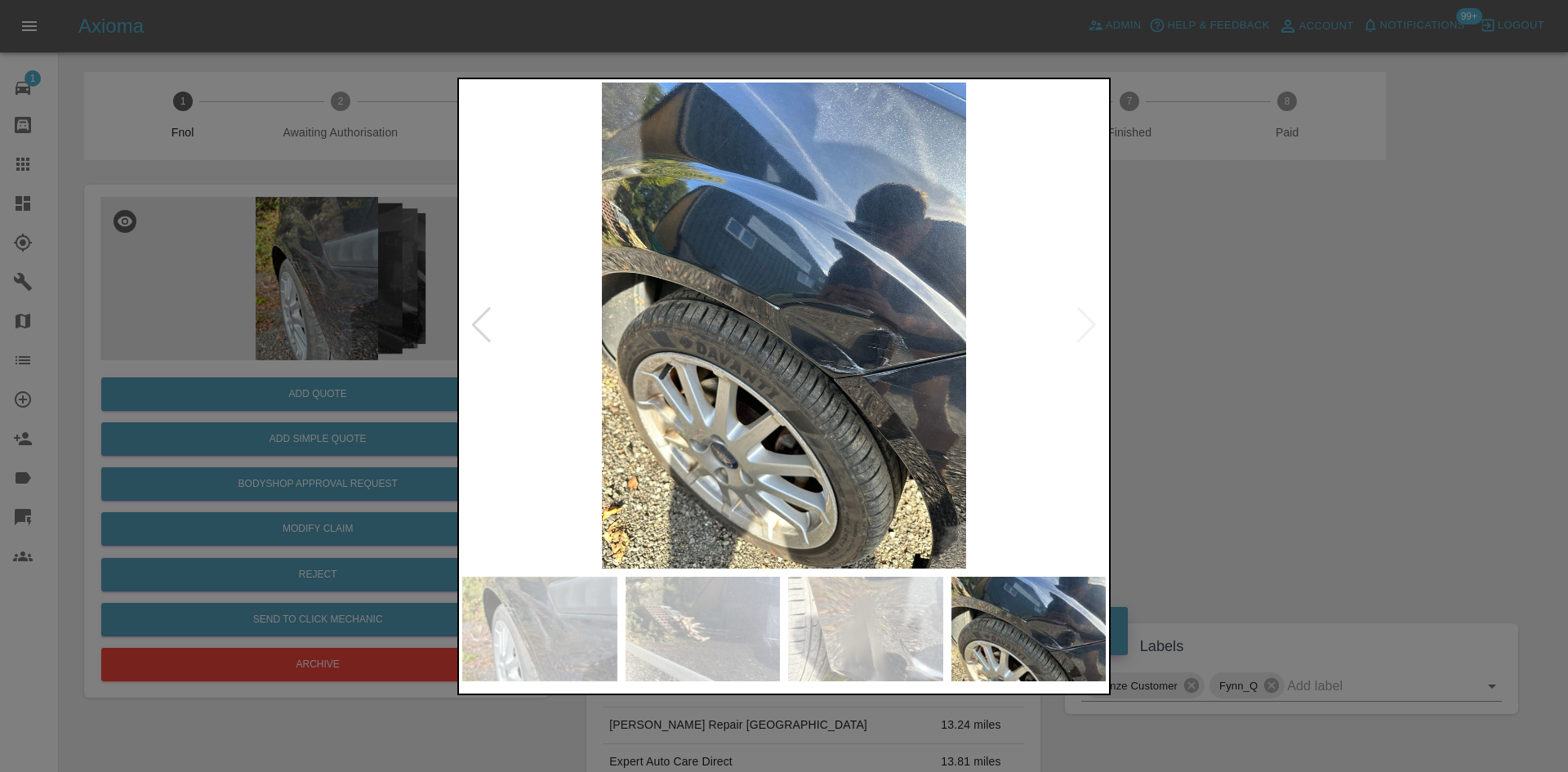
click at [568, 449] on img at bounding box center [784, 325] width 643 height 486
click at [723, 472] on img at bounding box center [784, 325] width 643 height 486
click at [831, 407] on img at bounding box center [784, 325] width 643 height 486
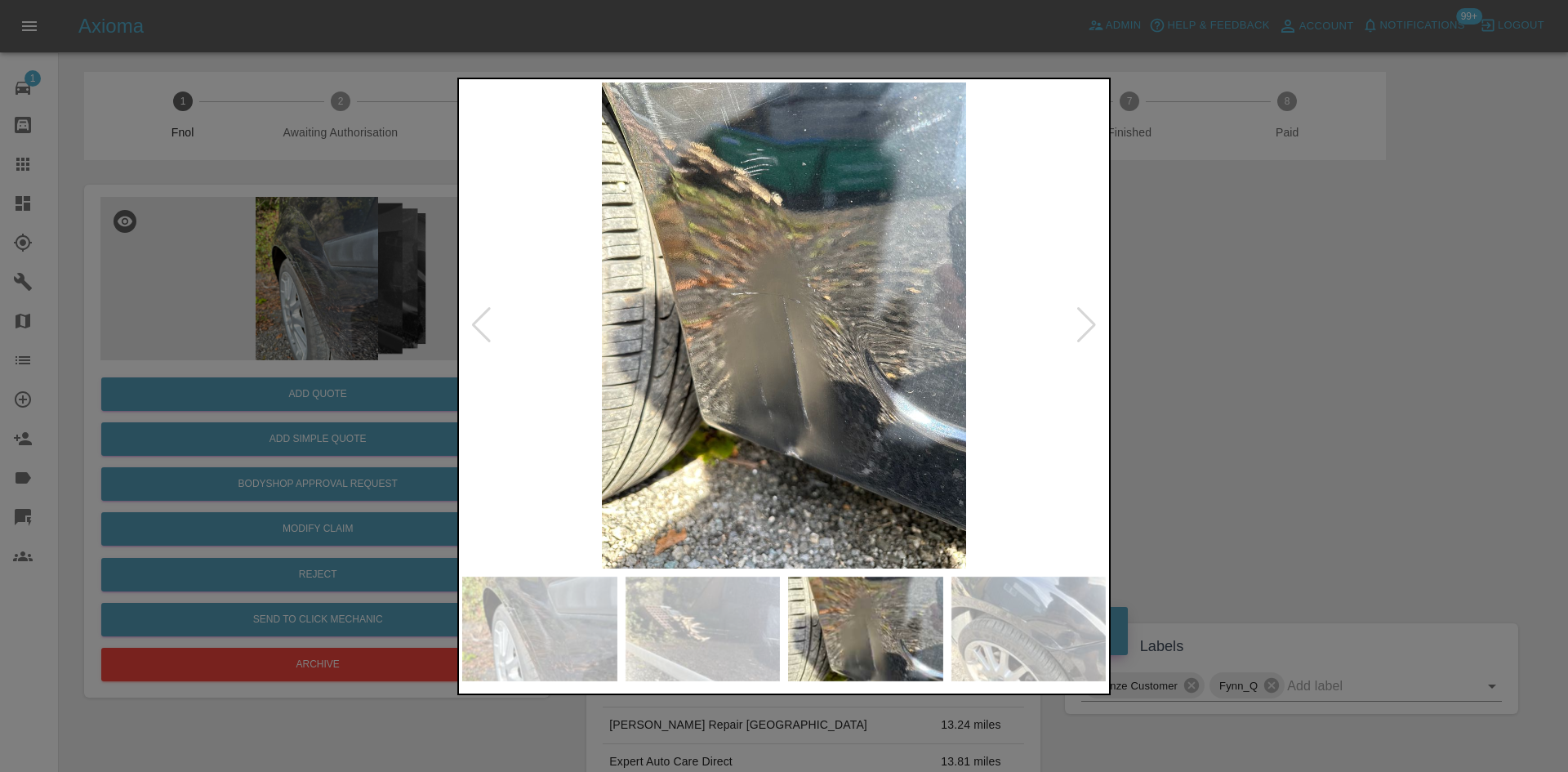
click at [824, 418] on img at bounding box center [784, 325] width 643 height 486
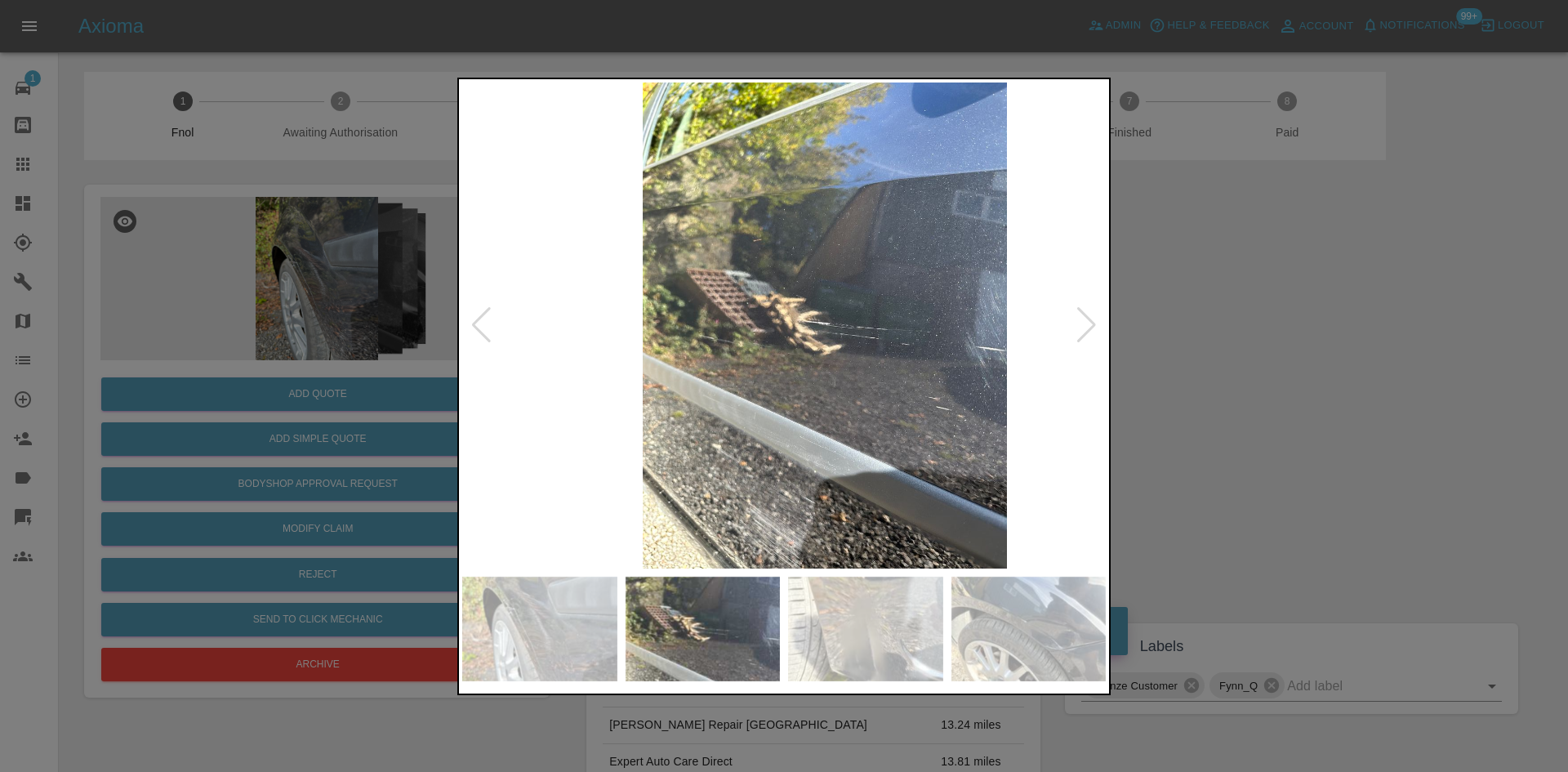
click at [803, 439] on img at bounding box center [824, 325] width 643 height 486
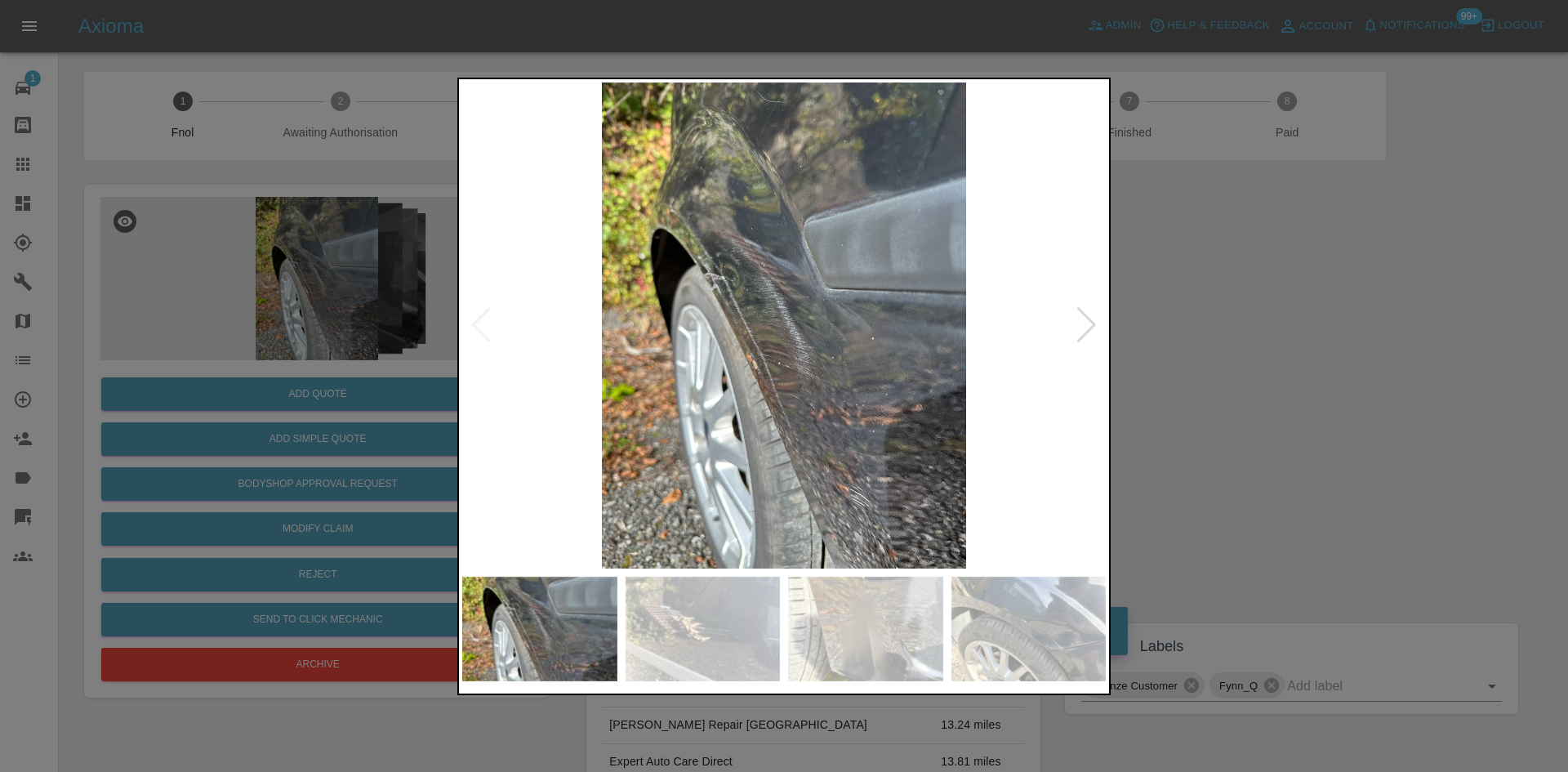
click at [816, 433] on img at bounding box center [784, 325] width 643 height 486
click at [910, 442] on img at bounding box center [784, 325] width 643 height 486
drag, startPoint x: 263, startPoint y: 278, endPoint x: 272, endPoint y: 282, distance: 9.8
click at [268, 281] on div at bounding box center [784, 386] width 1568 height 772
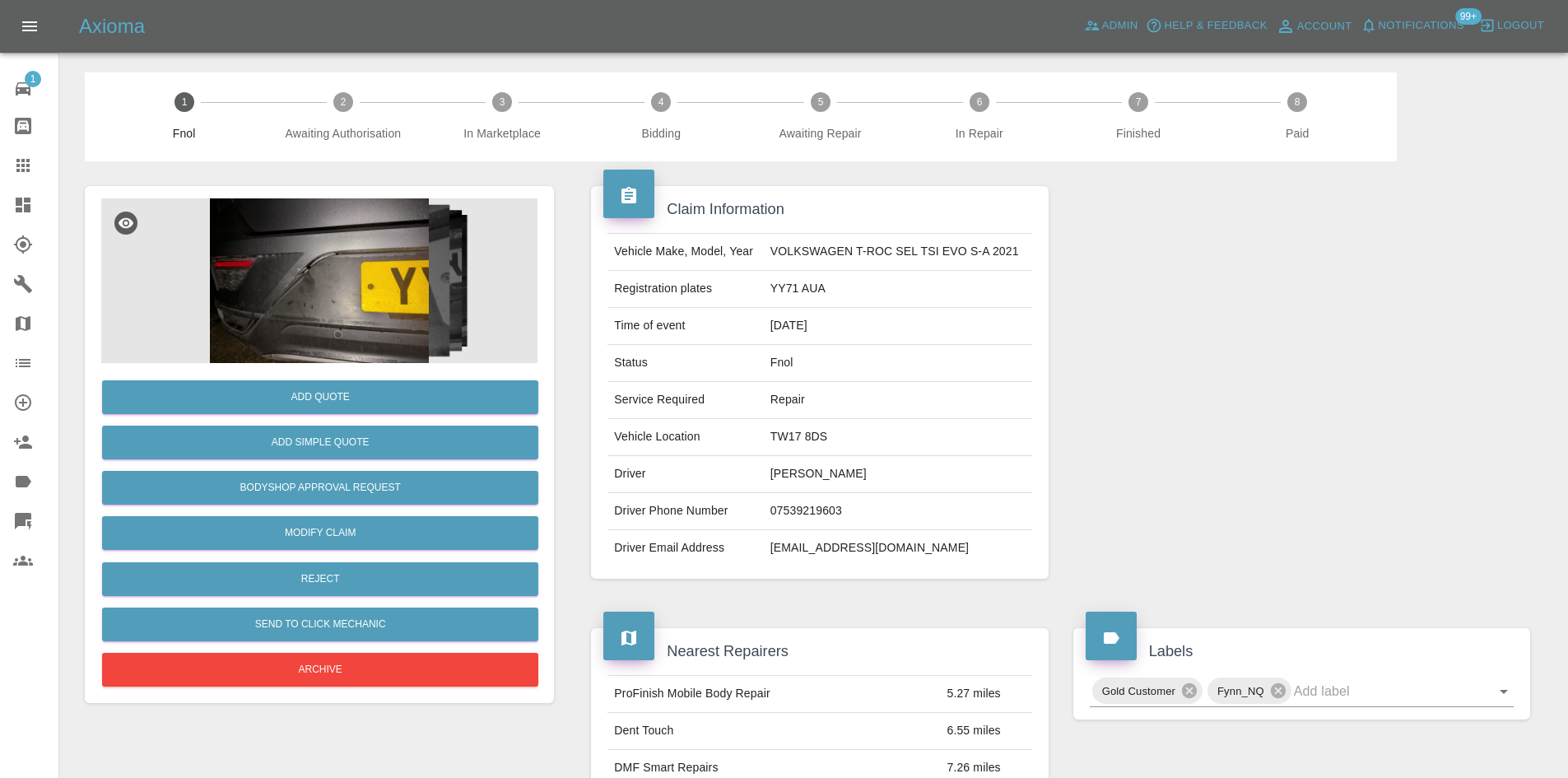
click at [340, 306] on img at bounding box center [319, 280] width 436 height 165
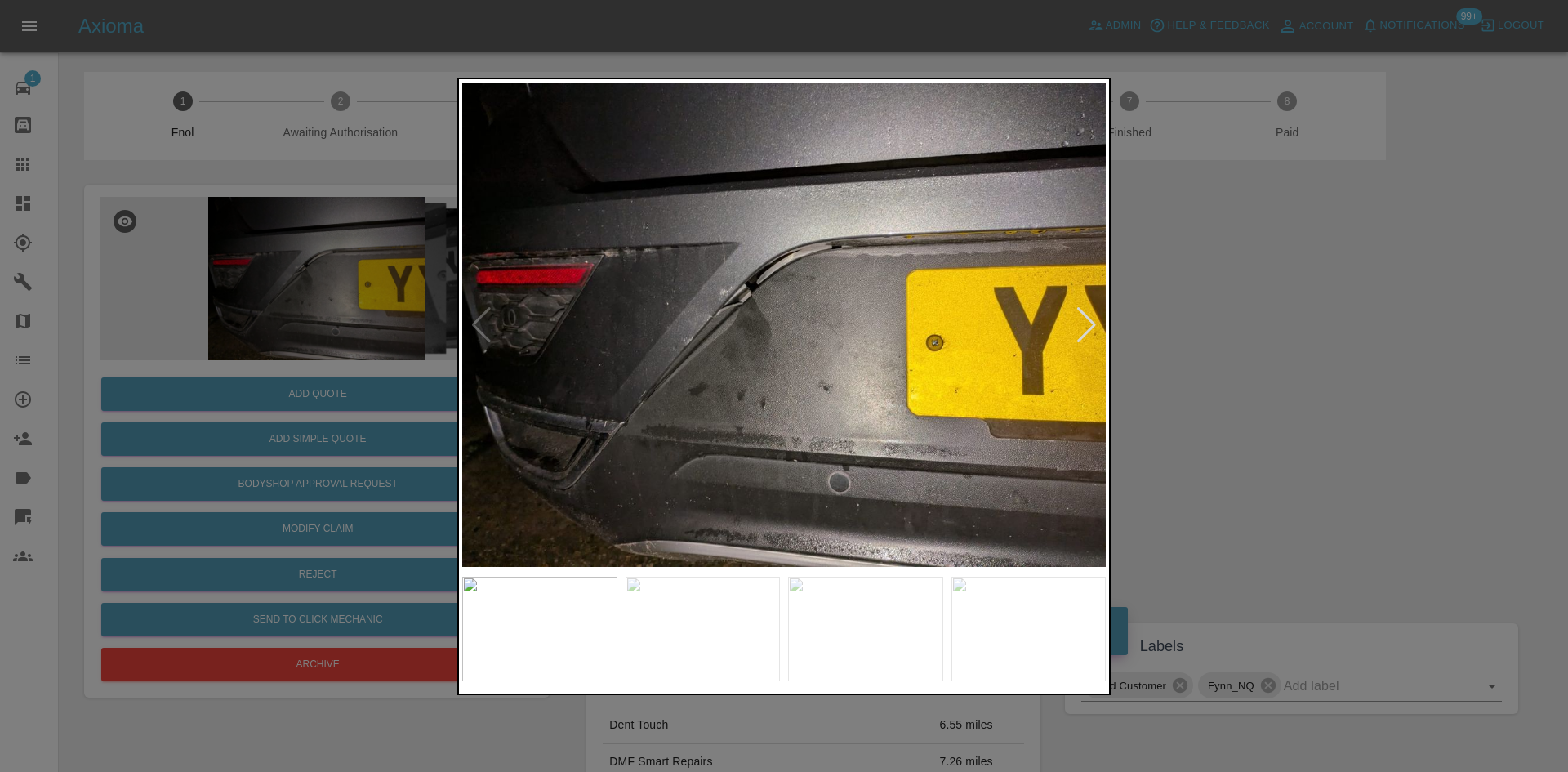
click at [746, 330] on img at bounding box center [784, 325] width 643 height 486
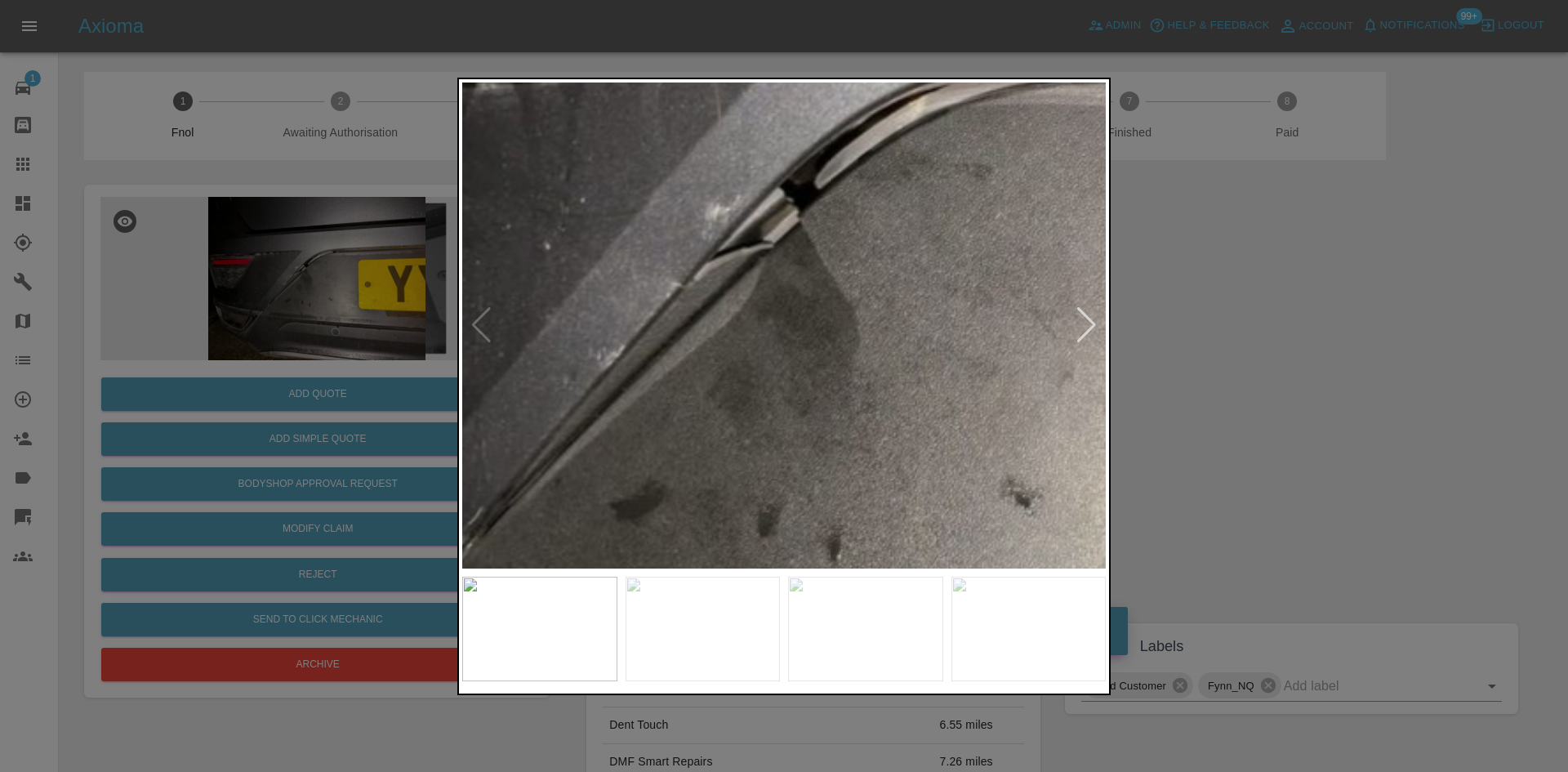
click at [746, 330] on img at bounding box center [897, 310] width 1930 height 1459
click at [745, 330] on img at bounding box center [897, 310] width 1930 height 1459
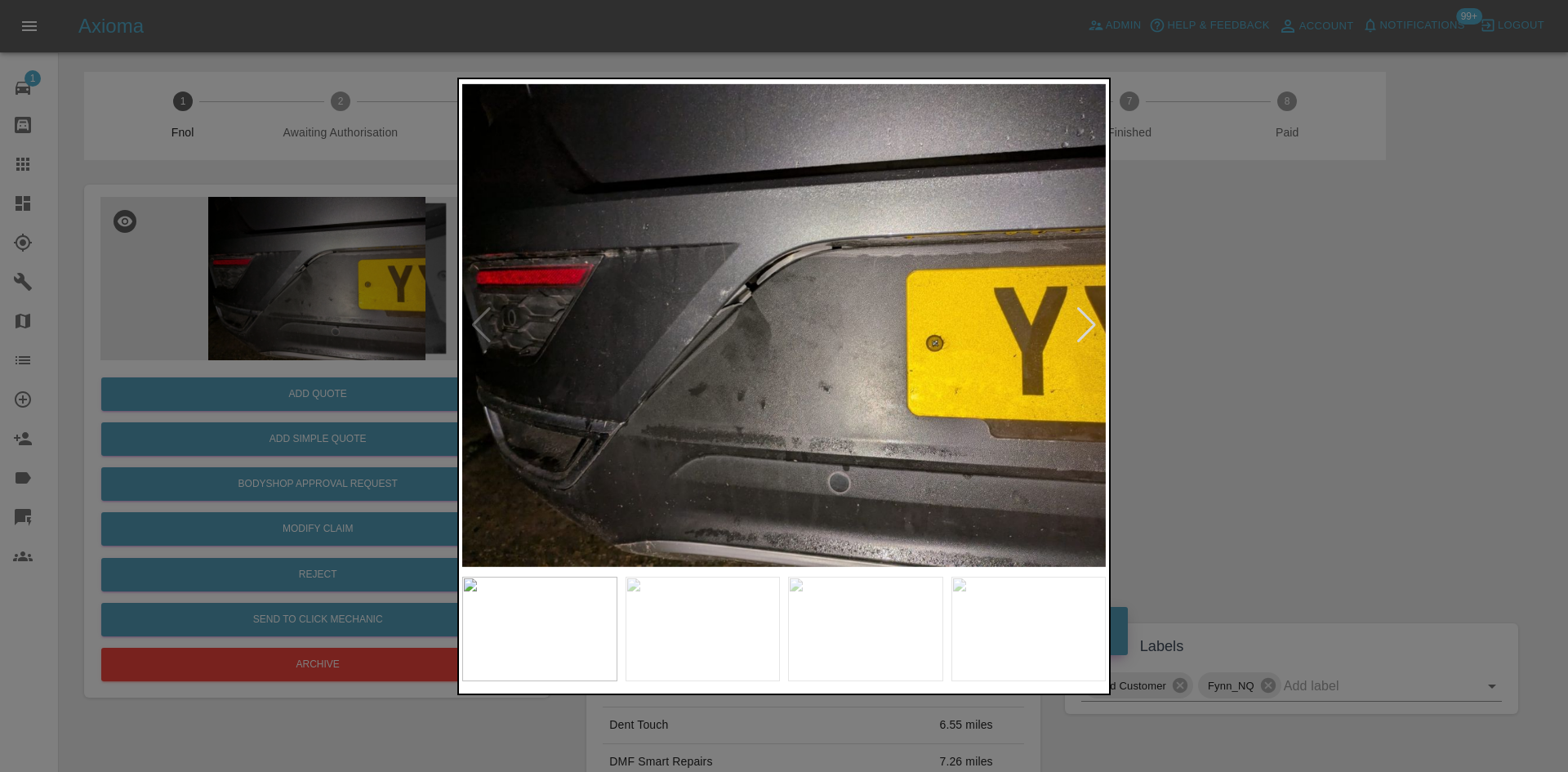
click at [649, 400] on img at bounding box center [784, 325] width 643 height 486
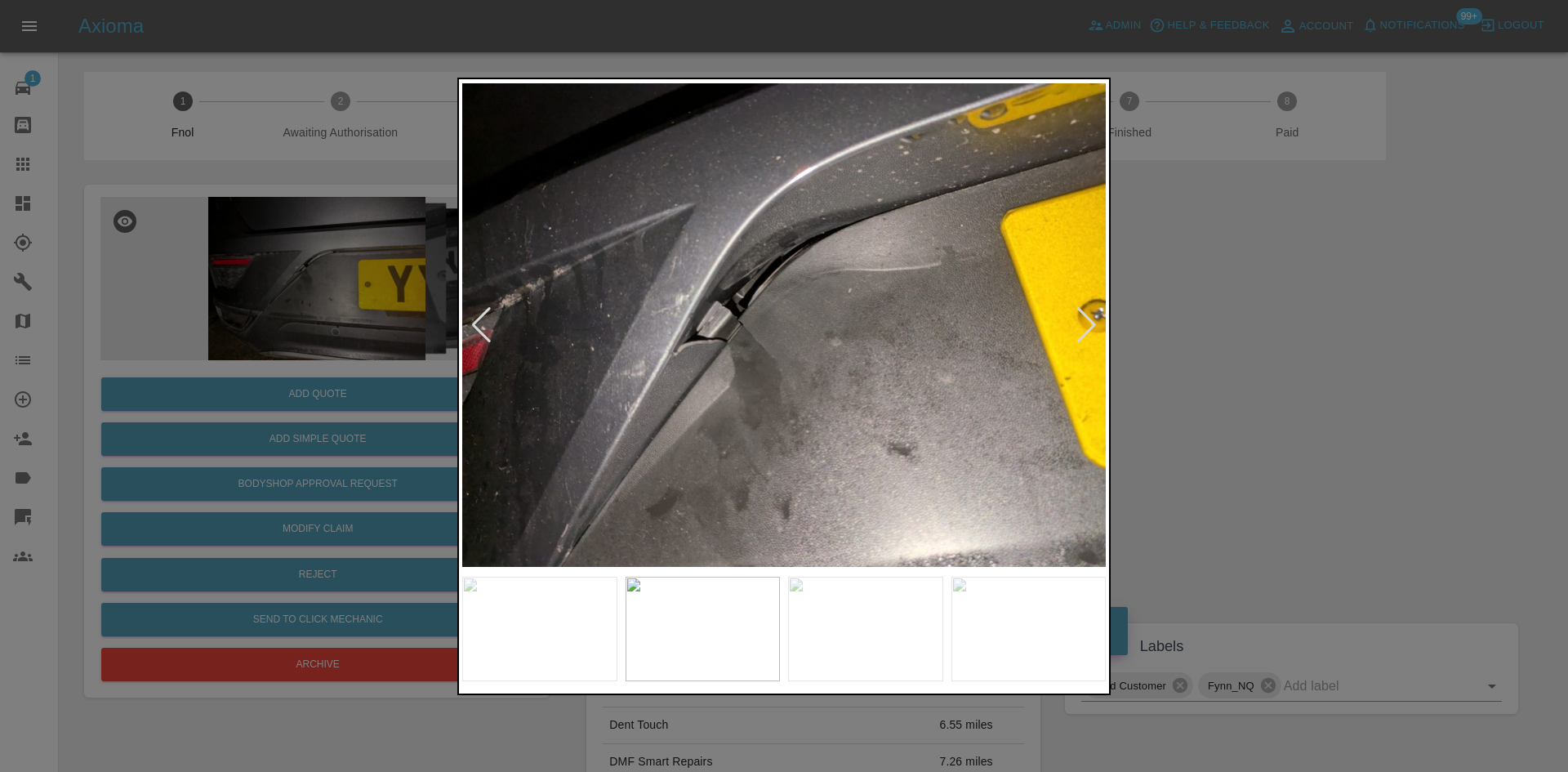
click at [615, 391] on img at bounding box center [784, 325] width 643 height 486
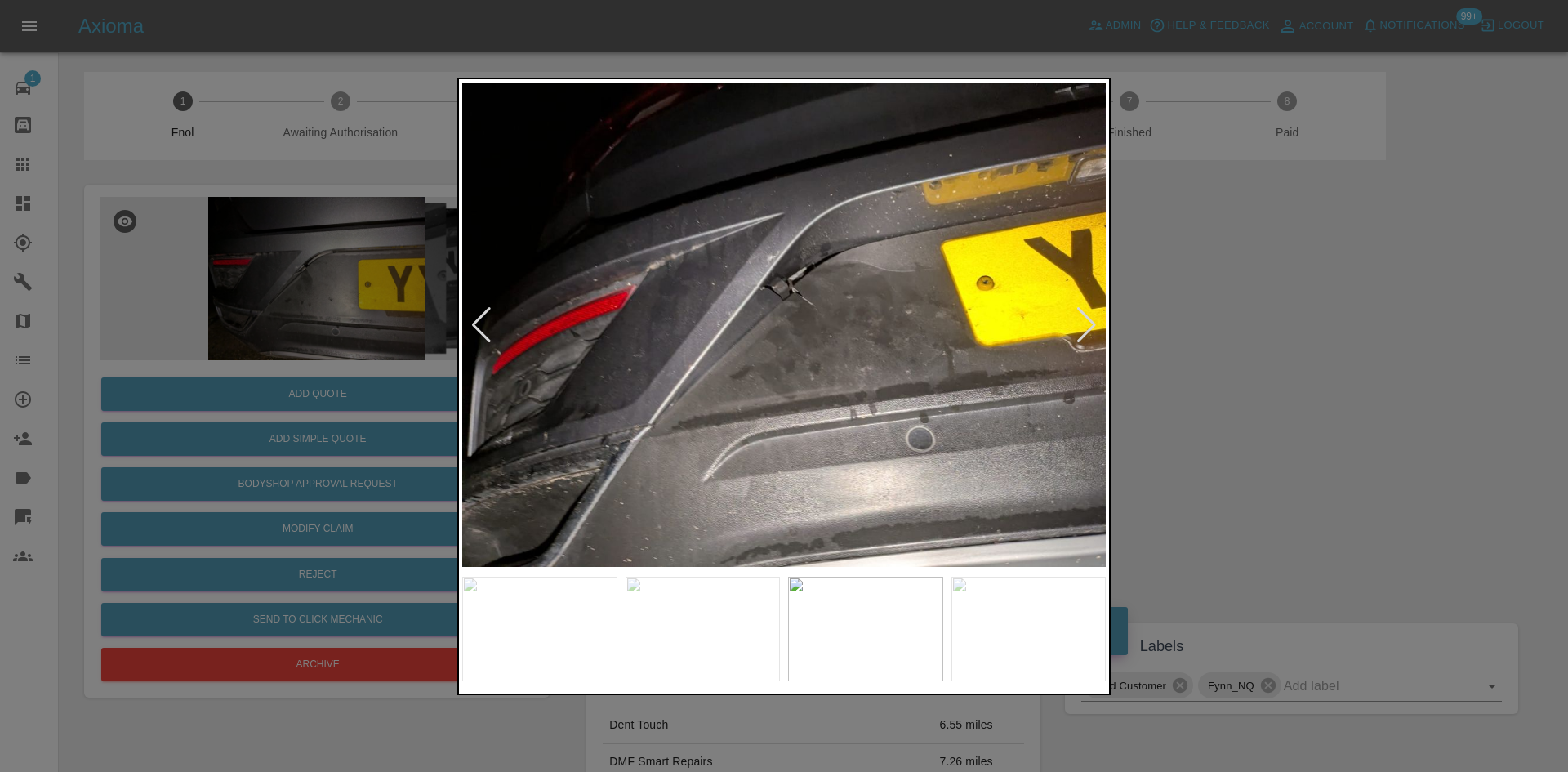
click at [574, 385] on img at bounding box center [784, 325] width 643 height 486
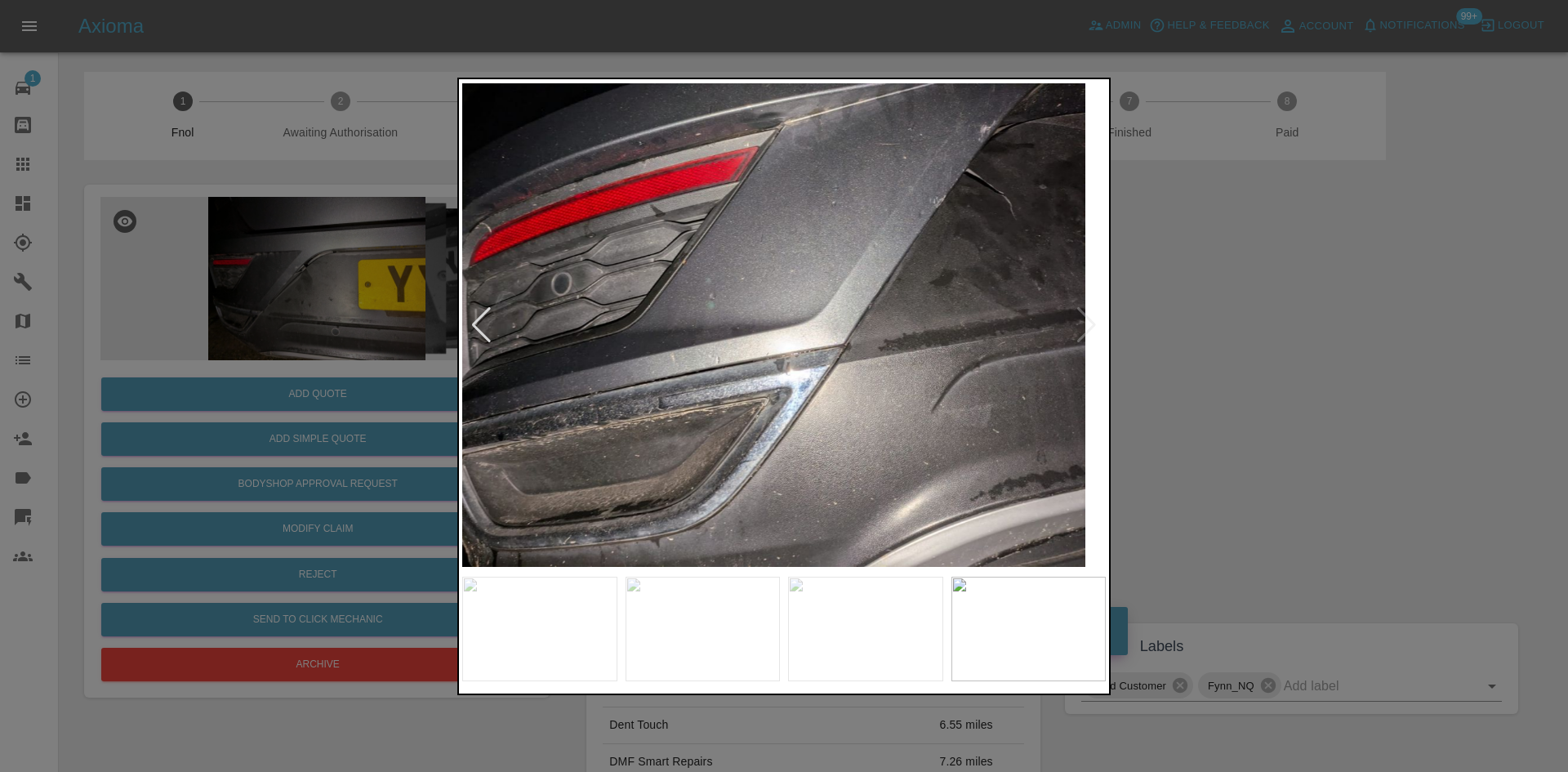
click at [587, 344] on img at bounding box center [763, 325] width 643 height 486
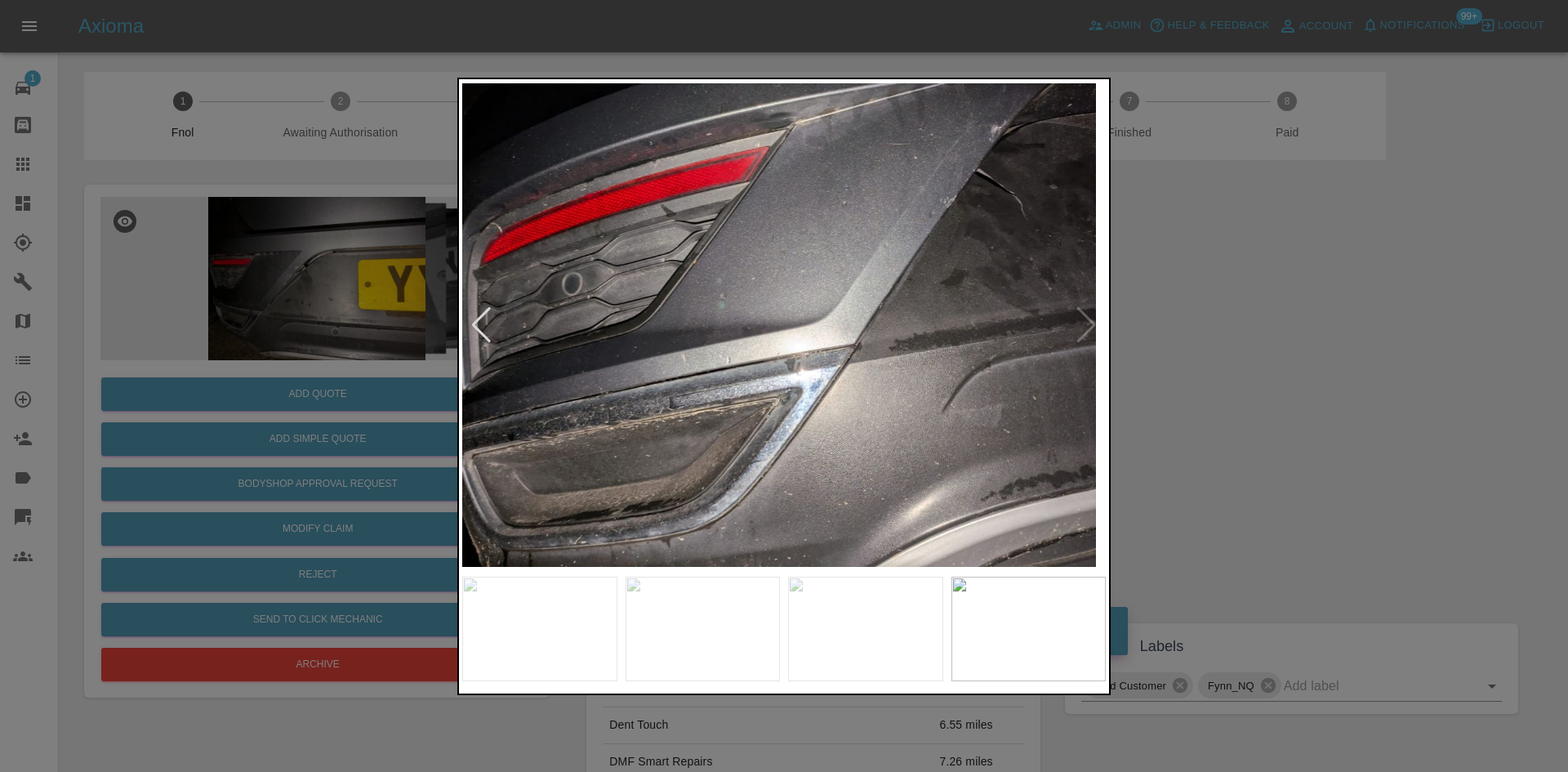
click at [388, 412] on div at bounding box center [784, 386] width 1568 height 772
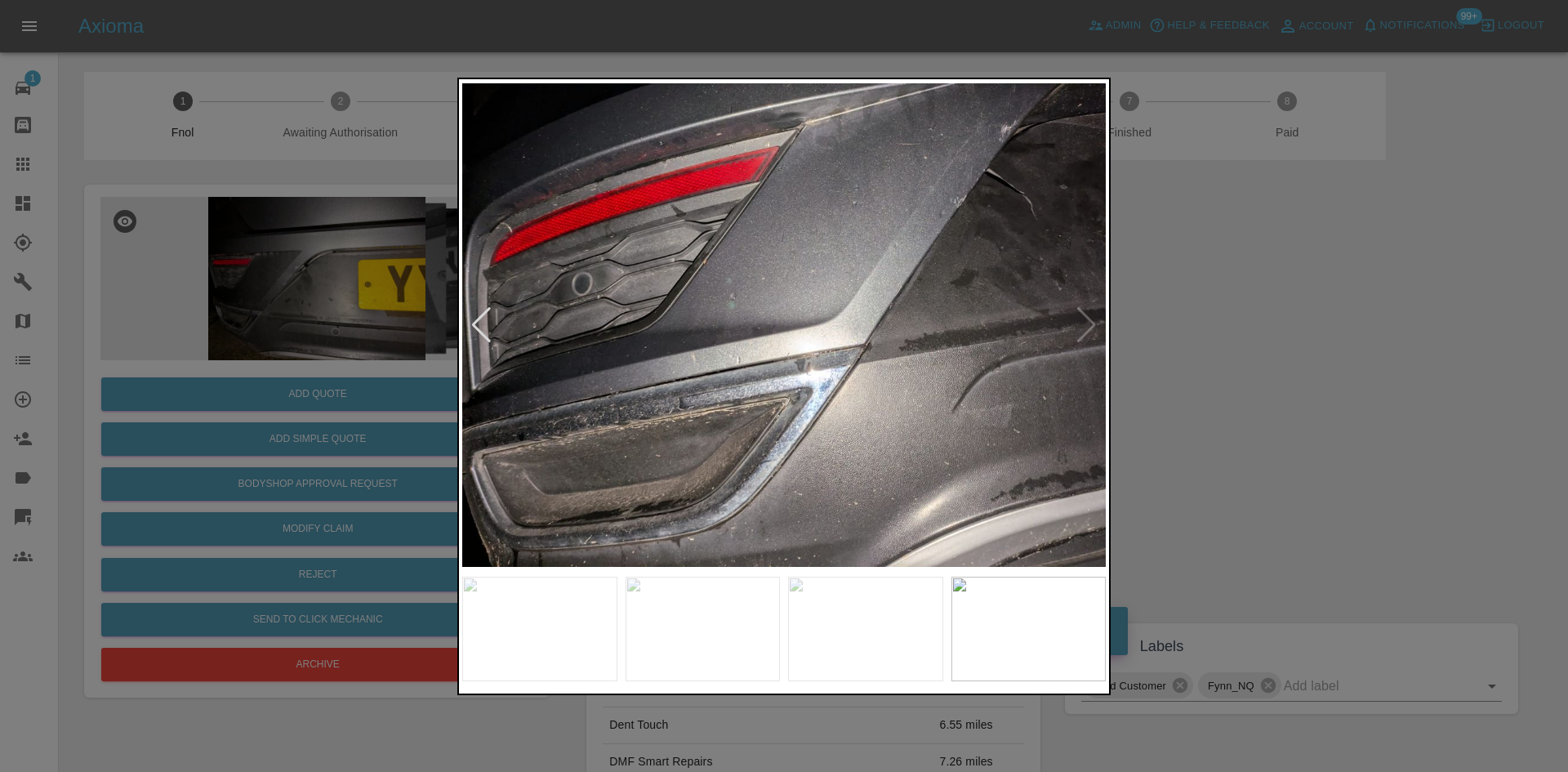
drag, startPoint x: 378, startPoint y: 434, endPoint x: 560, endPoint y: 429, distance: 182.1
click at [504, 430] on div at bounding box center [784, 386] width 1568 height 772
click at [720, 443] on img at bounding box center [784, 325] width 643 height 486
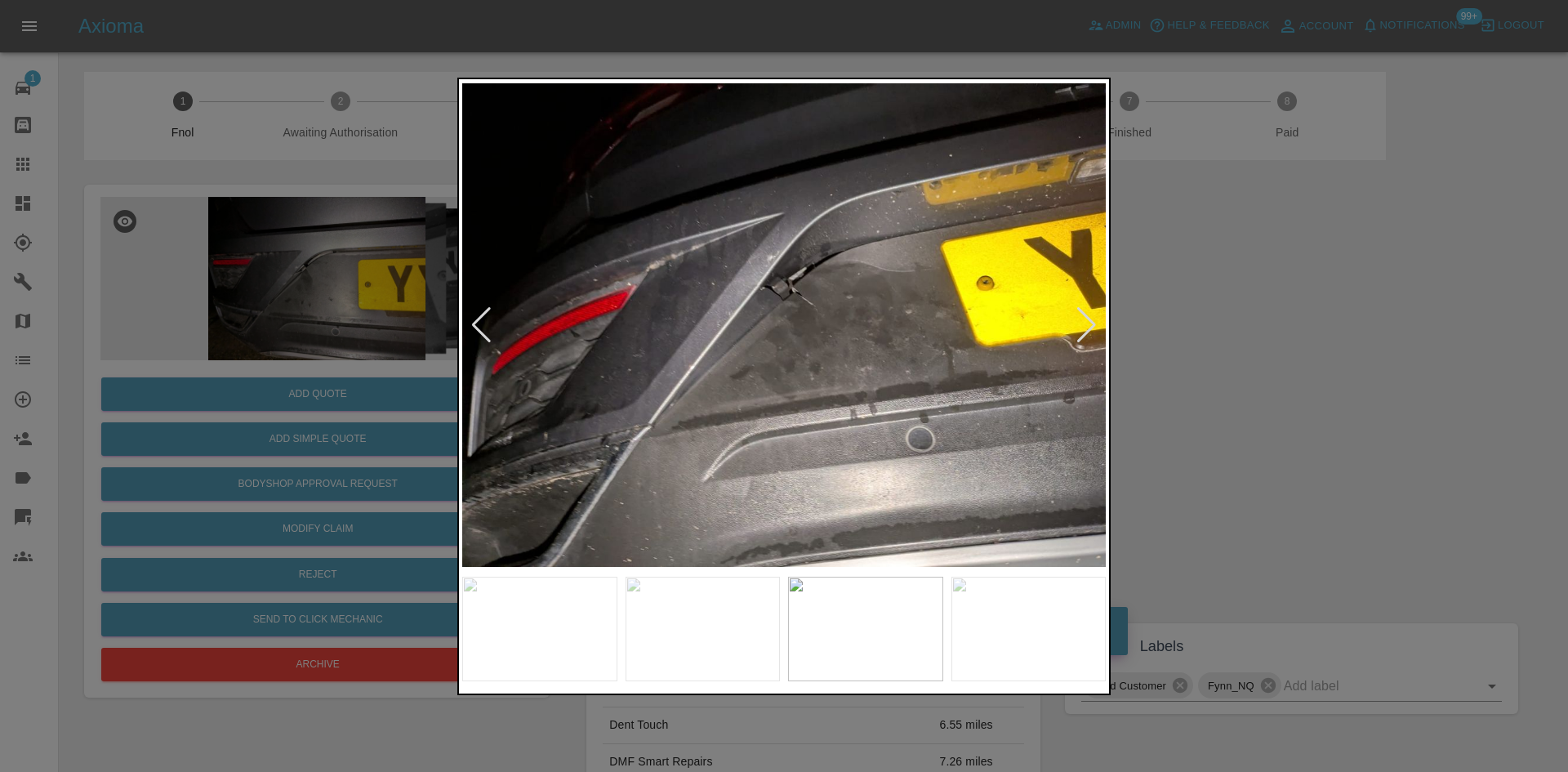
click at [774, 440] on img at bounding box center [784, 325] width 643 height 486
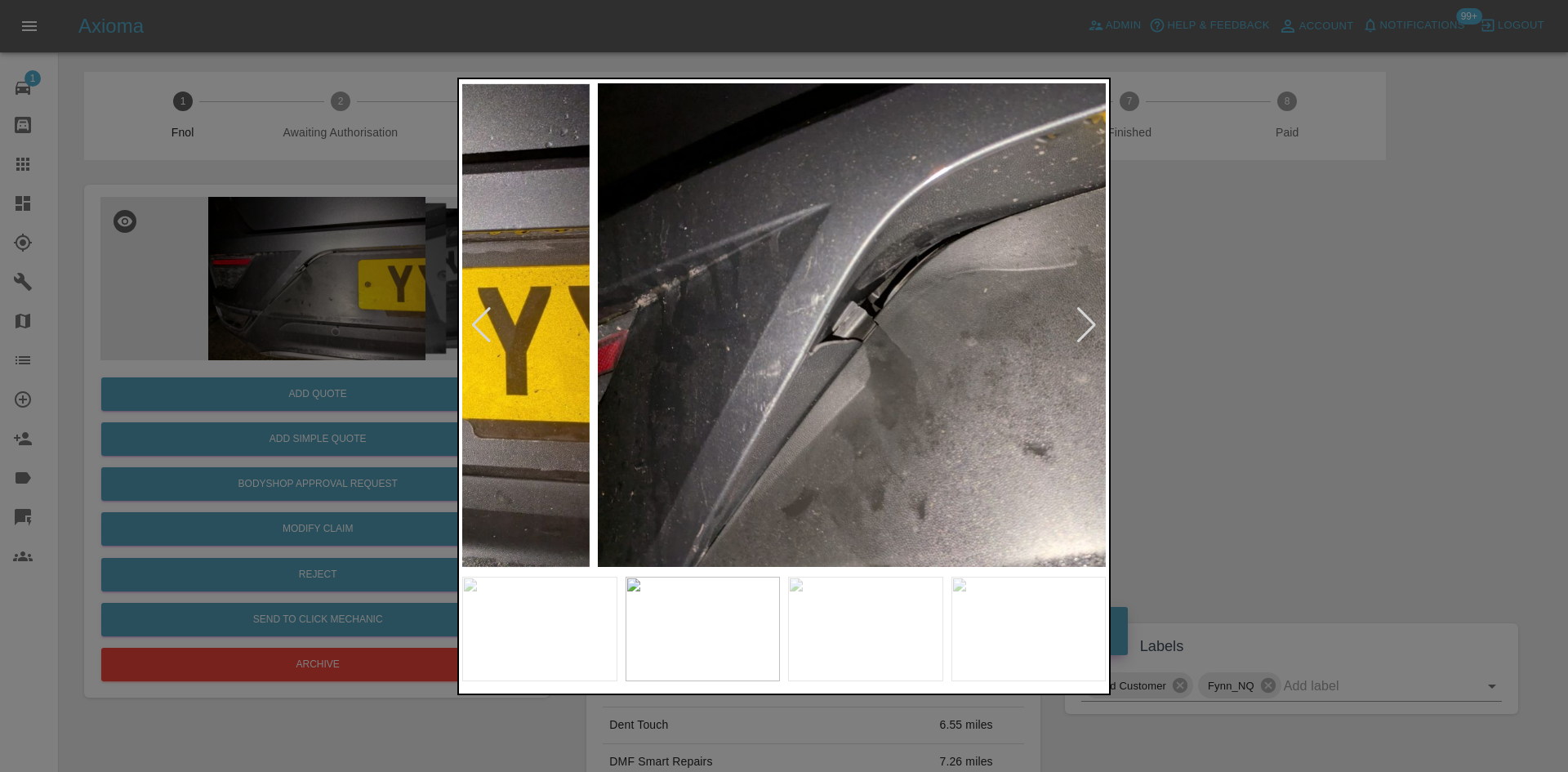
click at [906, 456] on img at bounding box center [919, 325] width 643 height 486
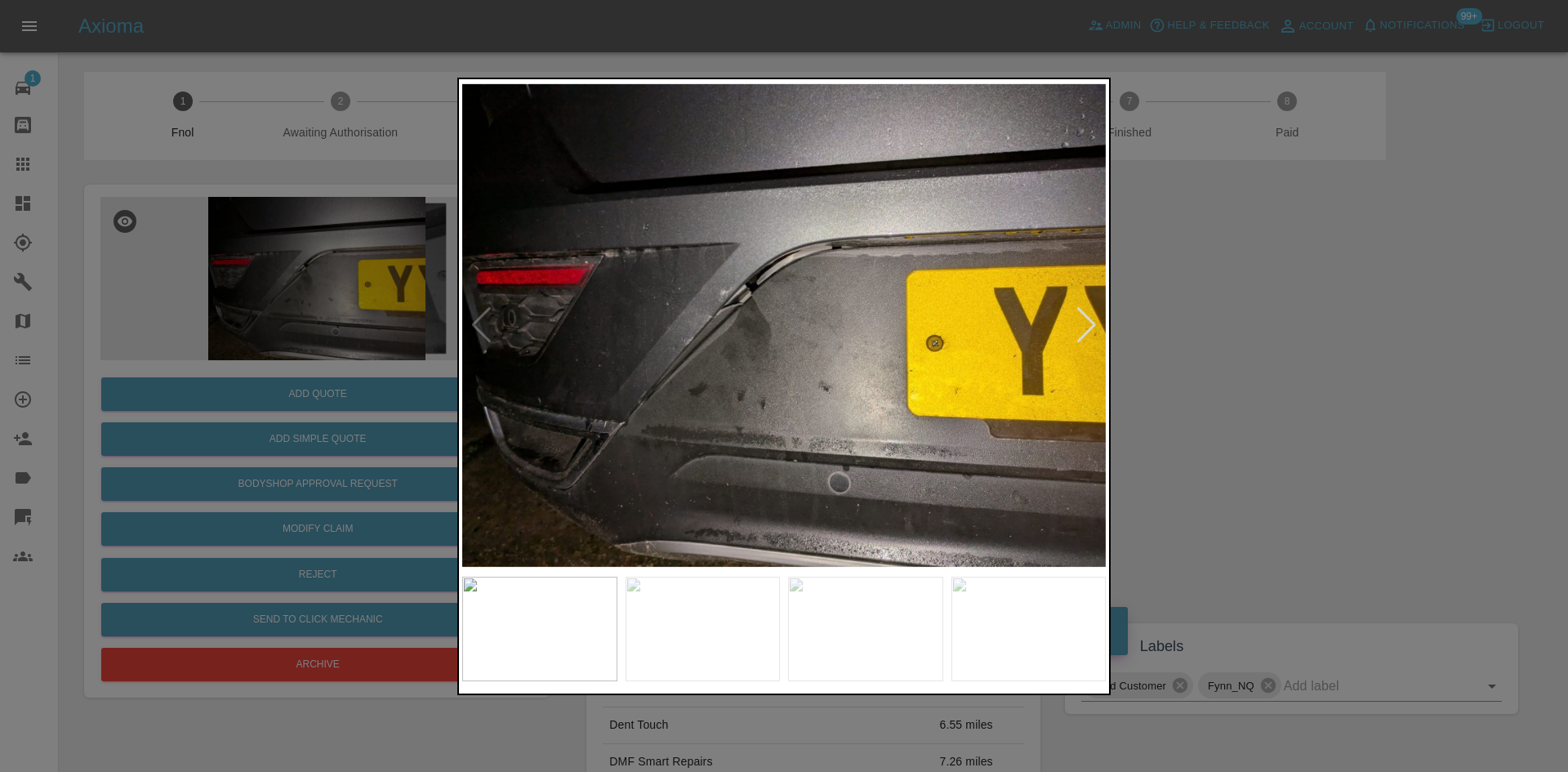
click at [781, 334] on img at bounding box center [784, 325] width 643 height 486
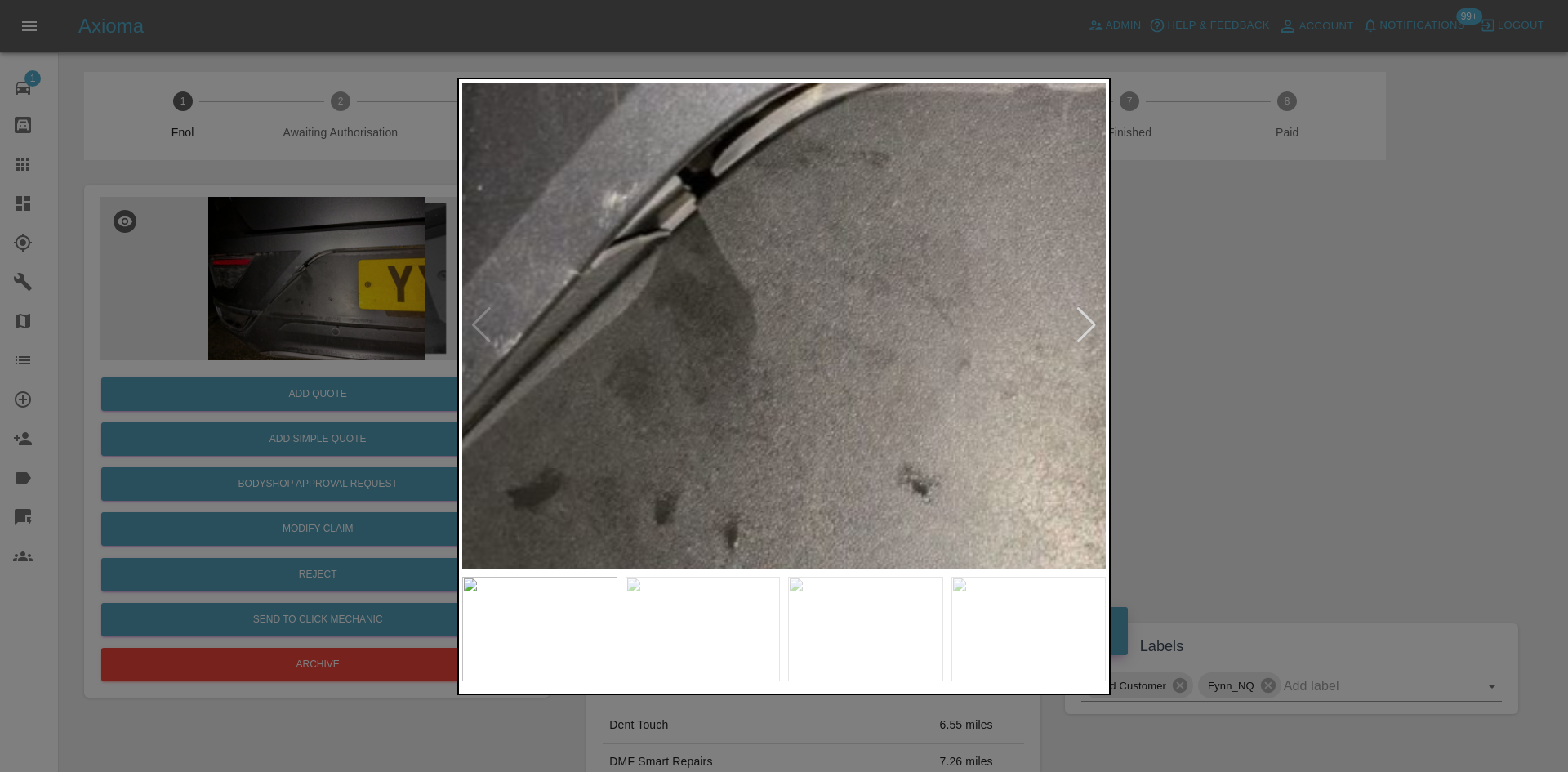
click at [202, 324] on div at bounding box center [784, 386] width 1568 height 772
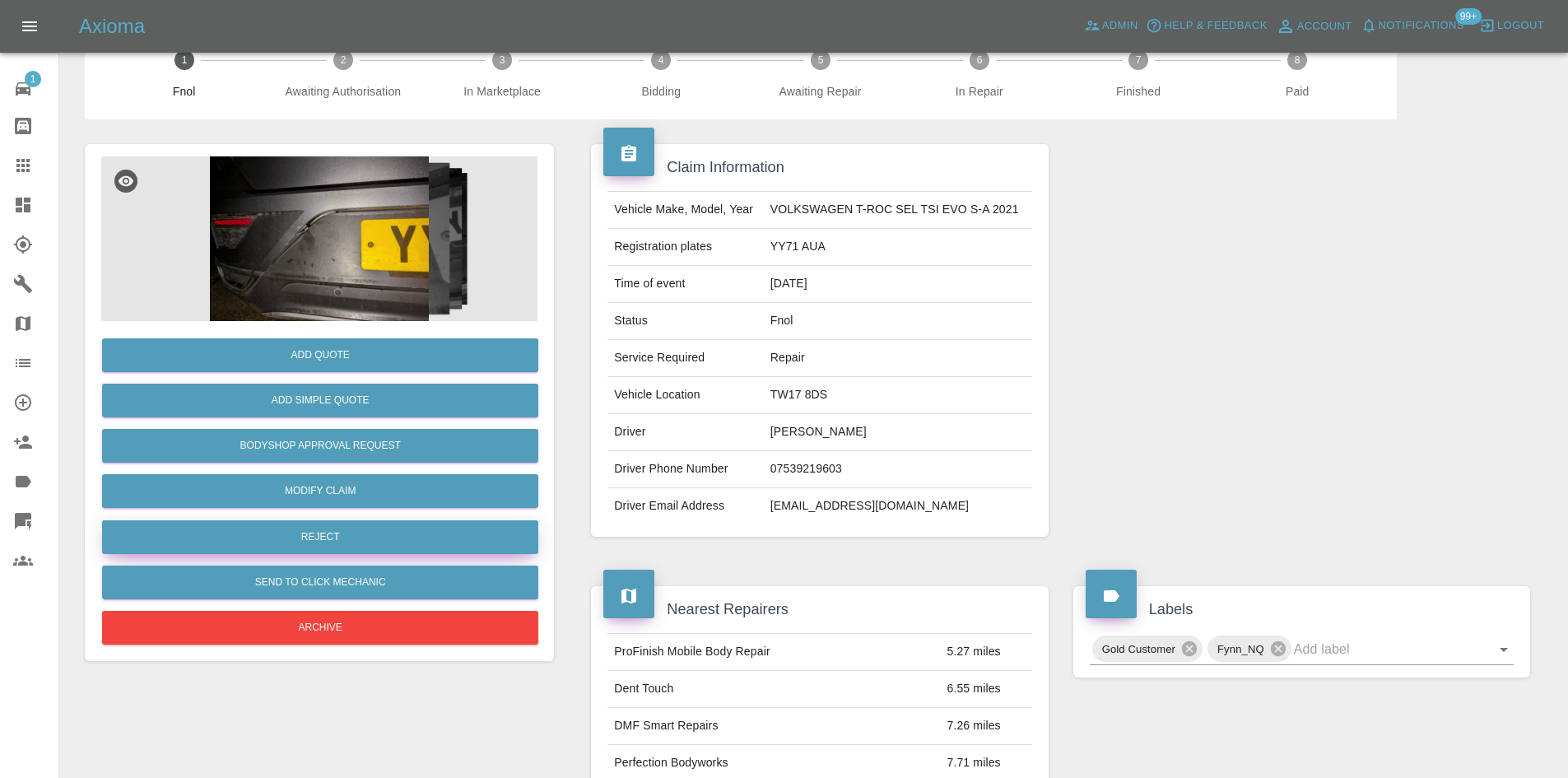
scroll to position [83, 0]
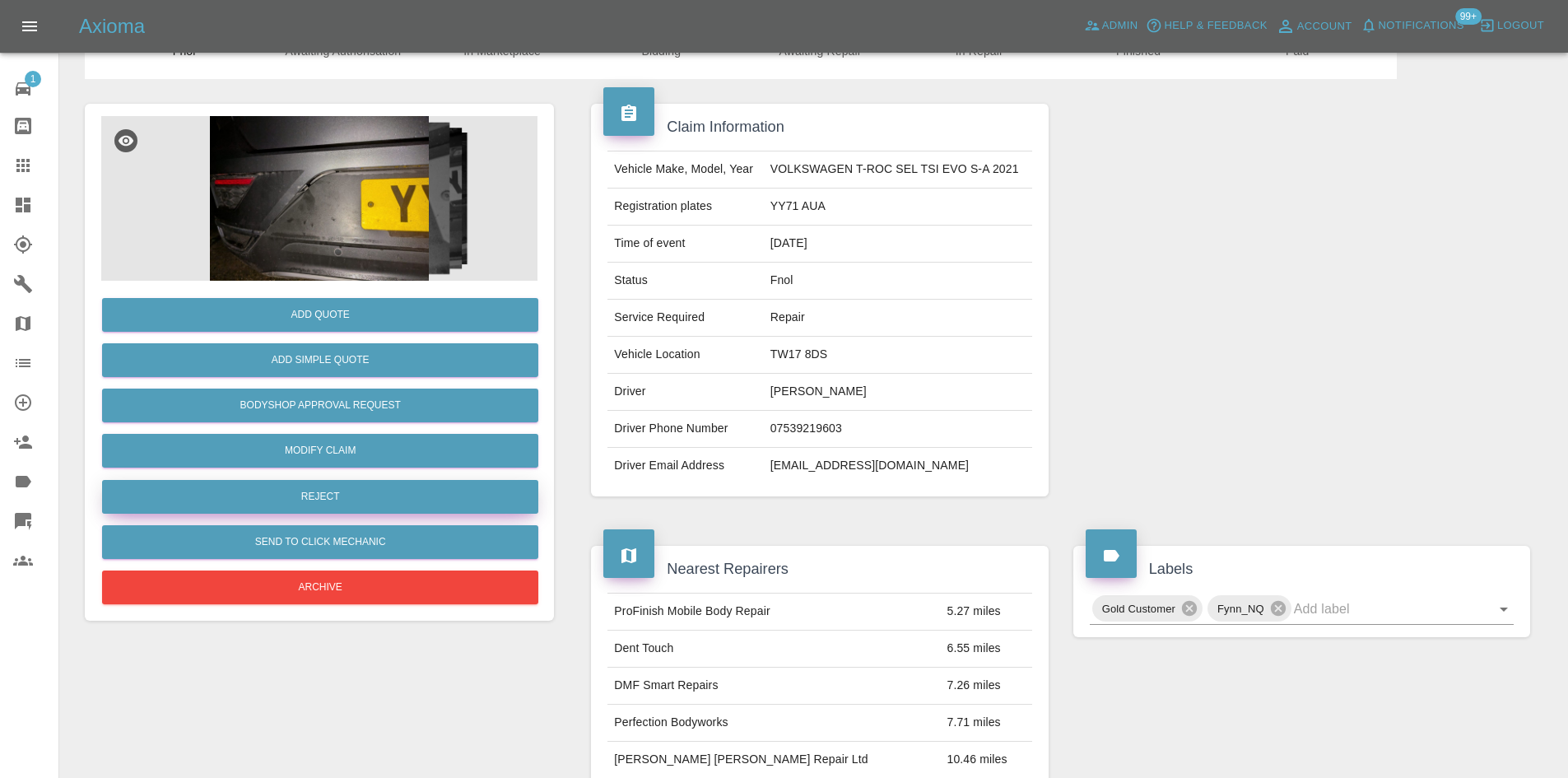
click at [326, 495] on button "Reject" at bounding box center [320, 497] width 436 height 34
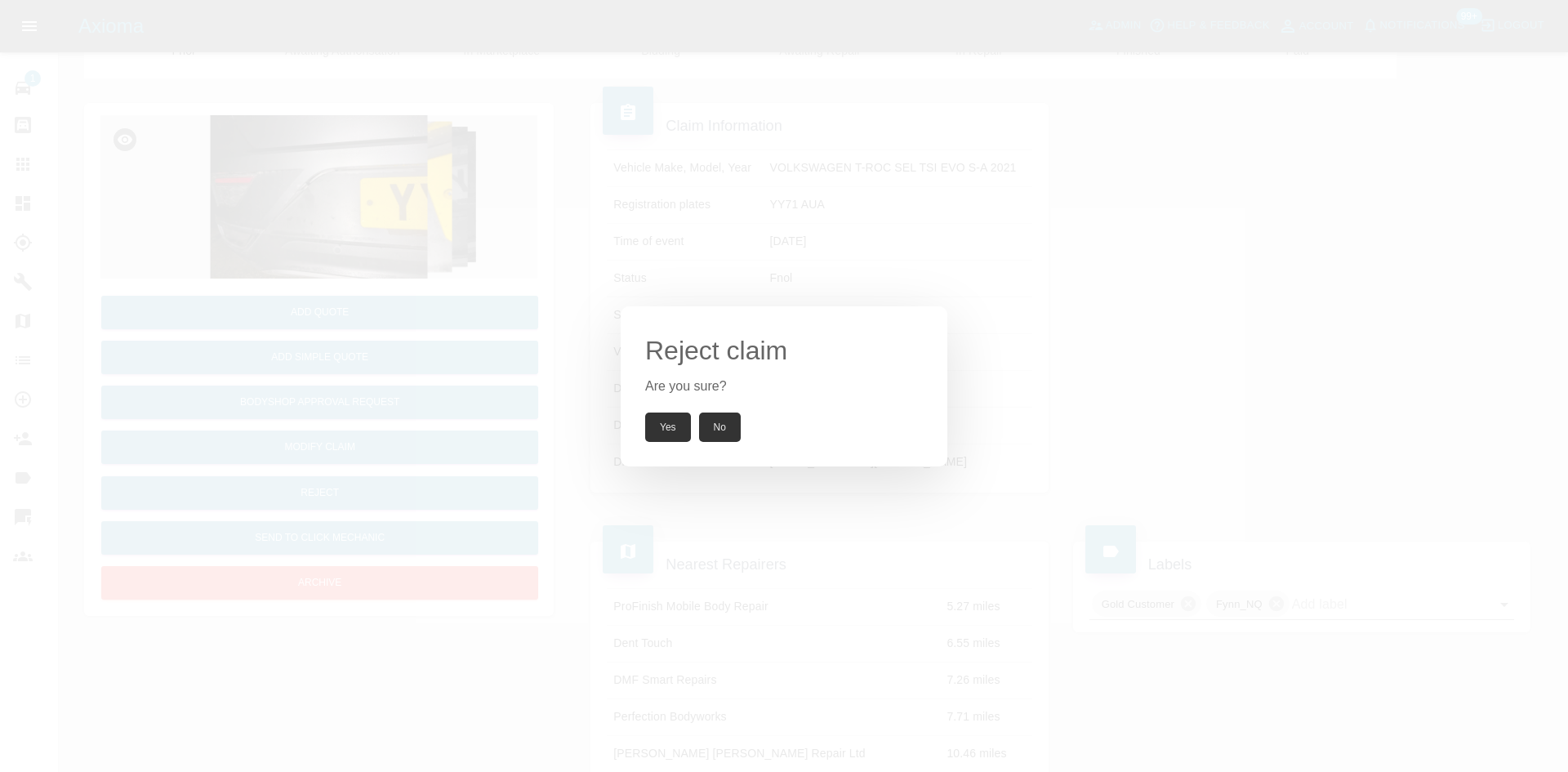
click at [680, 433] on button "Yes" at bounding box center [668, 427] width 46 height 29
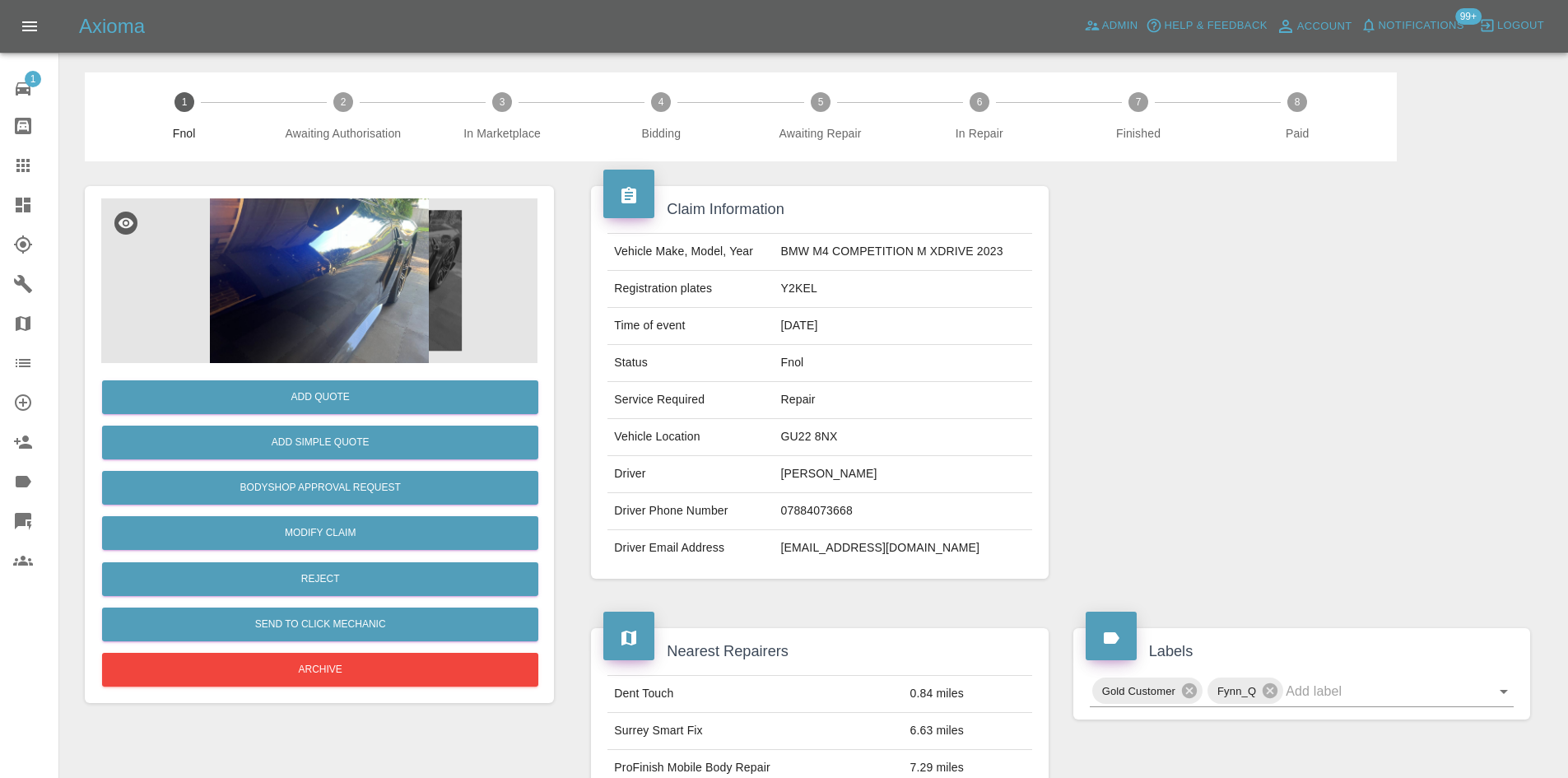
click at [327, 265] on img at bounding box center [319, 280] width 436 height 165
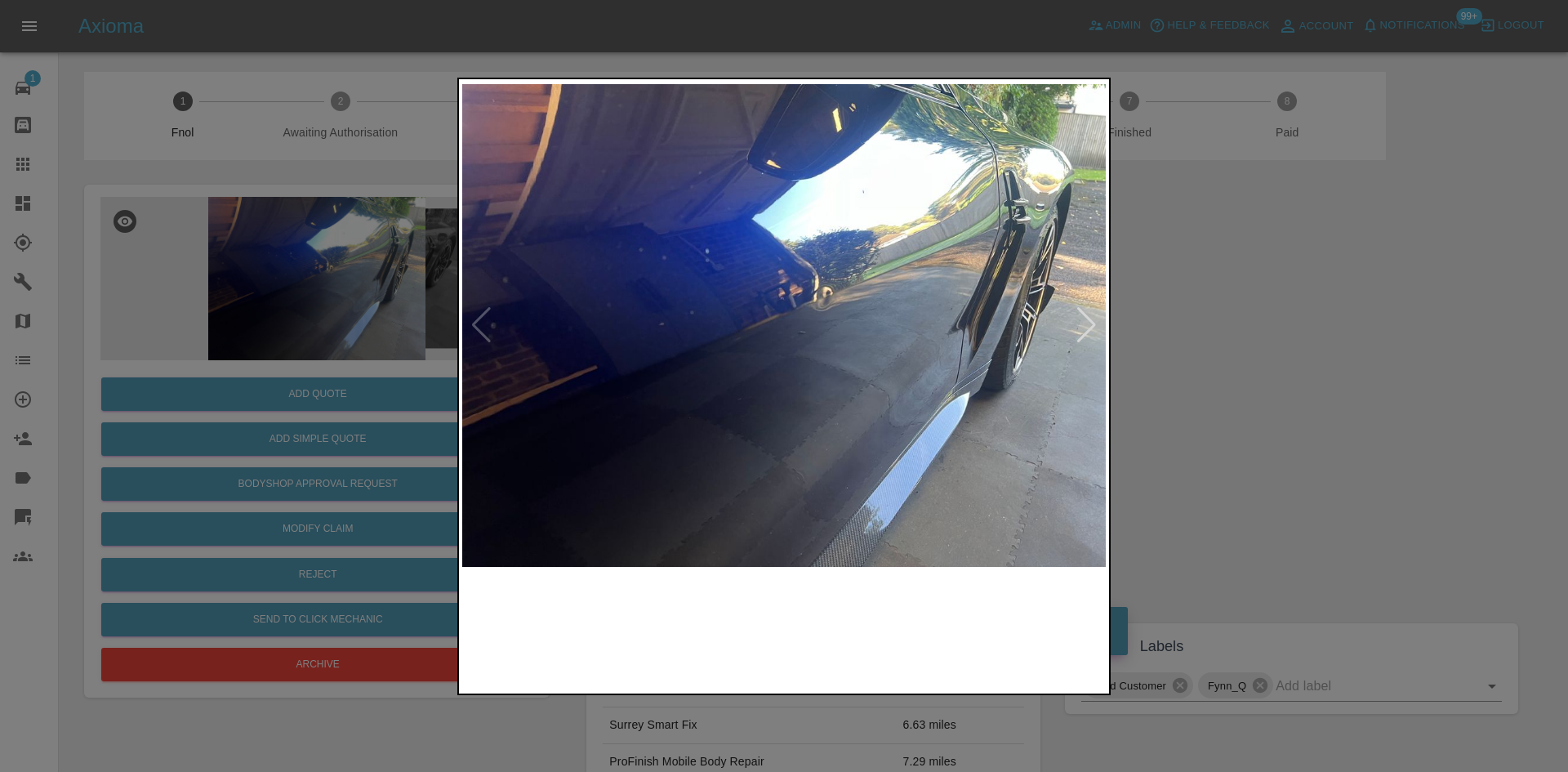
click at [656, 425] on img at bounding box center [784, 325] width 643 height 486
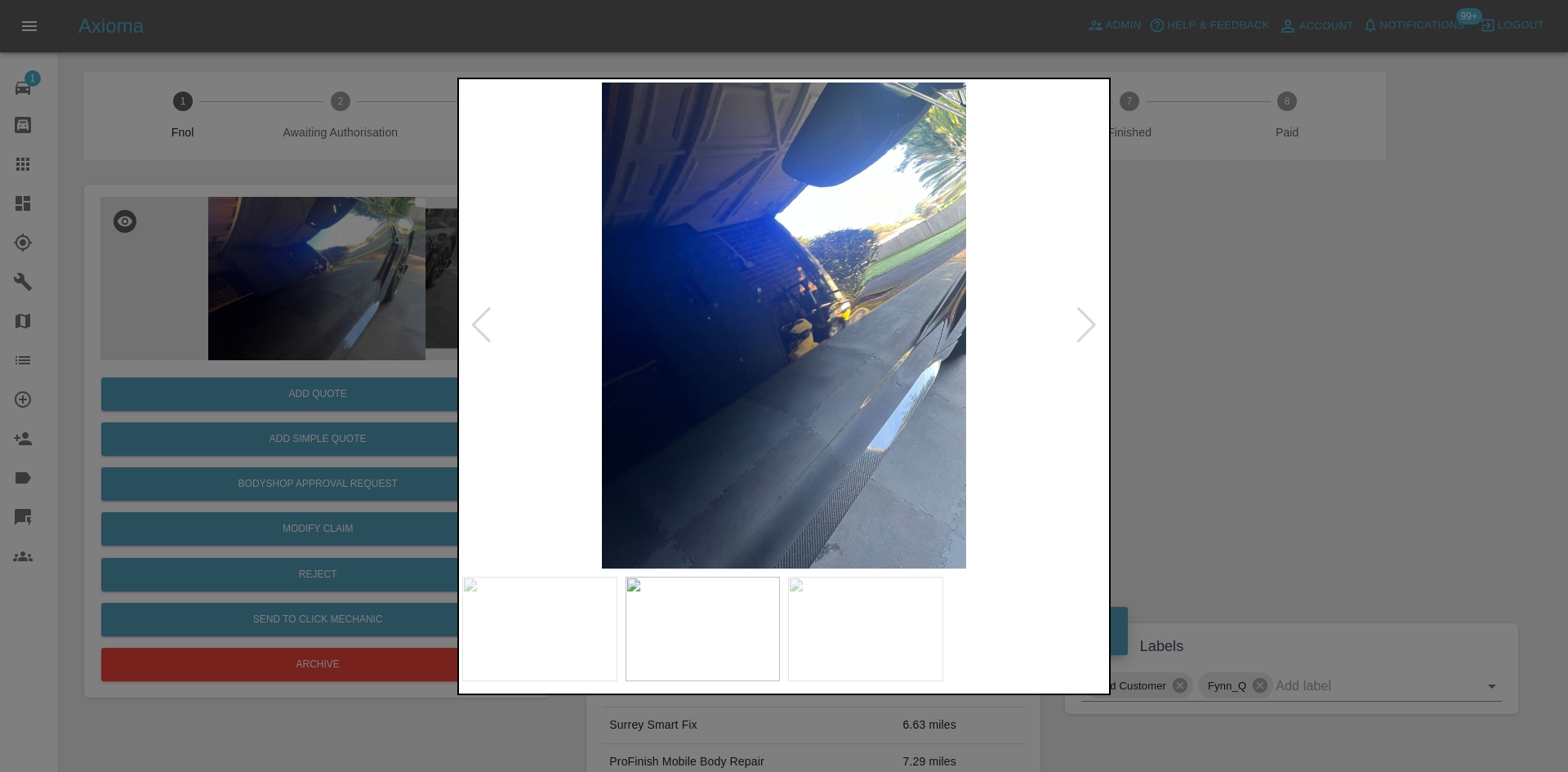
click at [702, 392] on img at bounding box center [784, 325] width 643 height 486
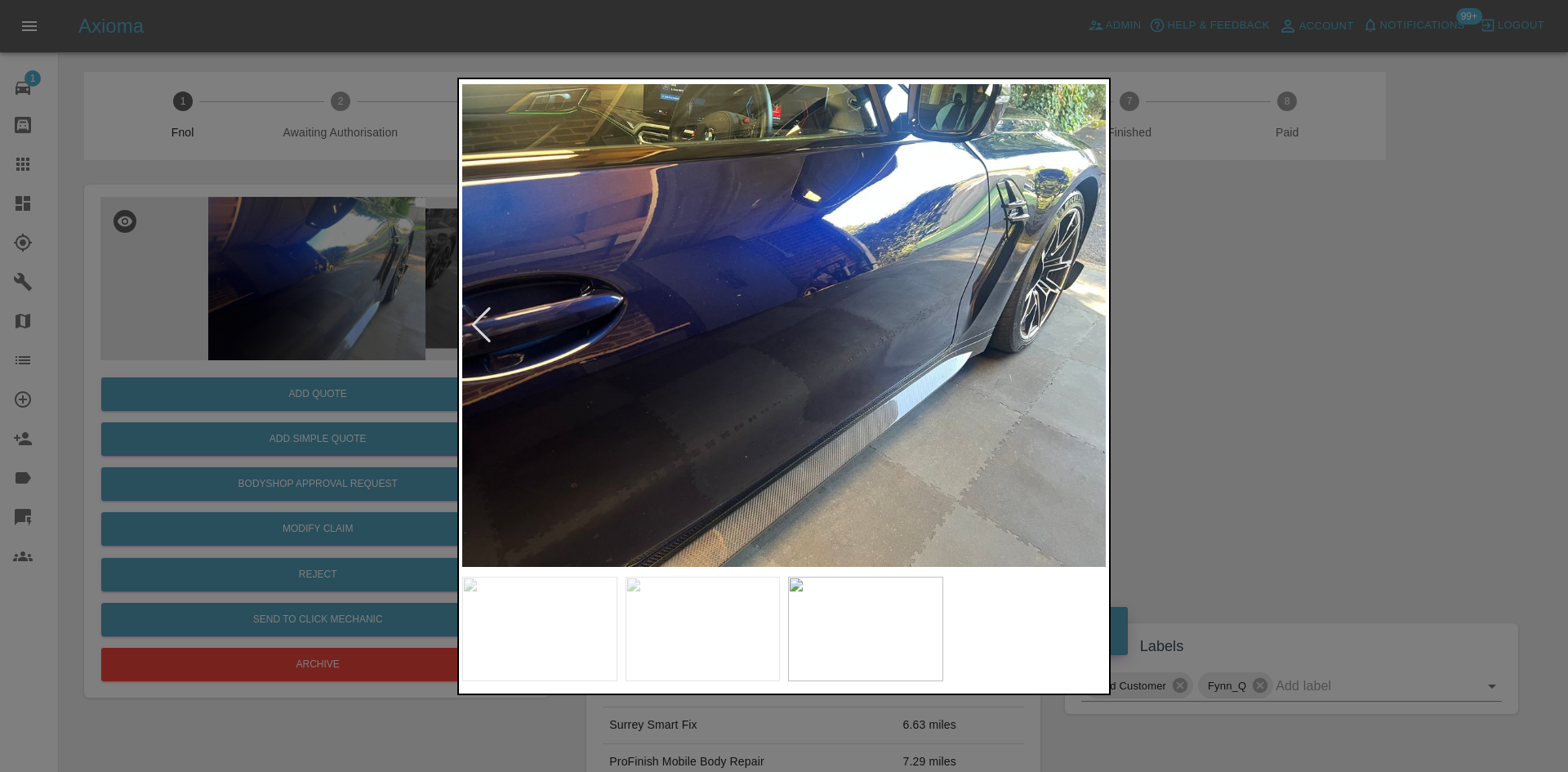
click at [534, 394] on img at bounding box center [784, 325] width 643 height 486
drag, startPoint x: 252, startPoint y: 358, endPoint x: 280, endPoint y: 417, distance: 65.3
click at [252, 361] on div at bounding box center [784, 386] width 1568 height 772
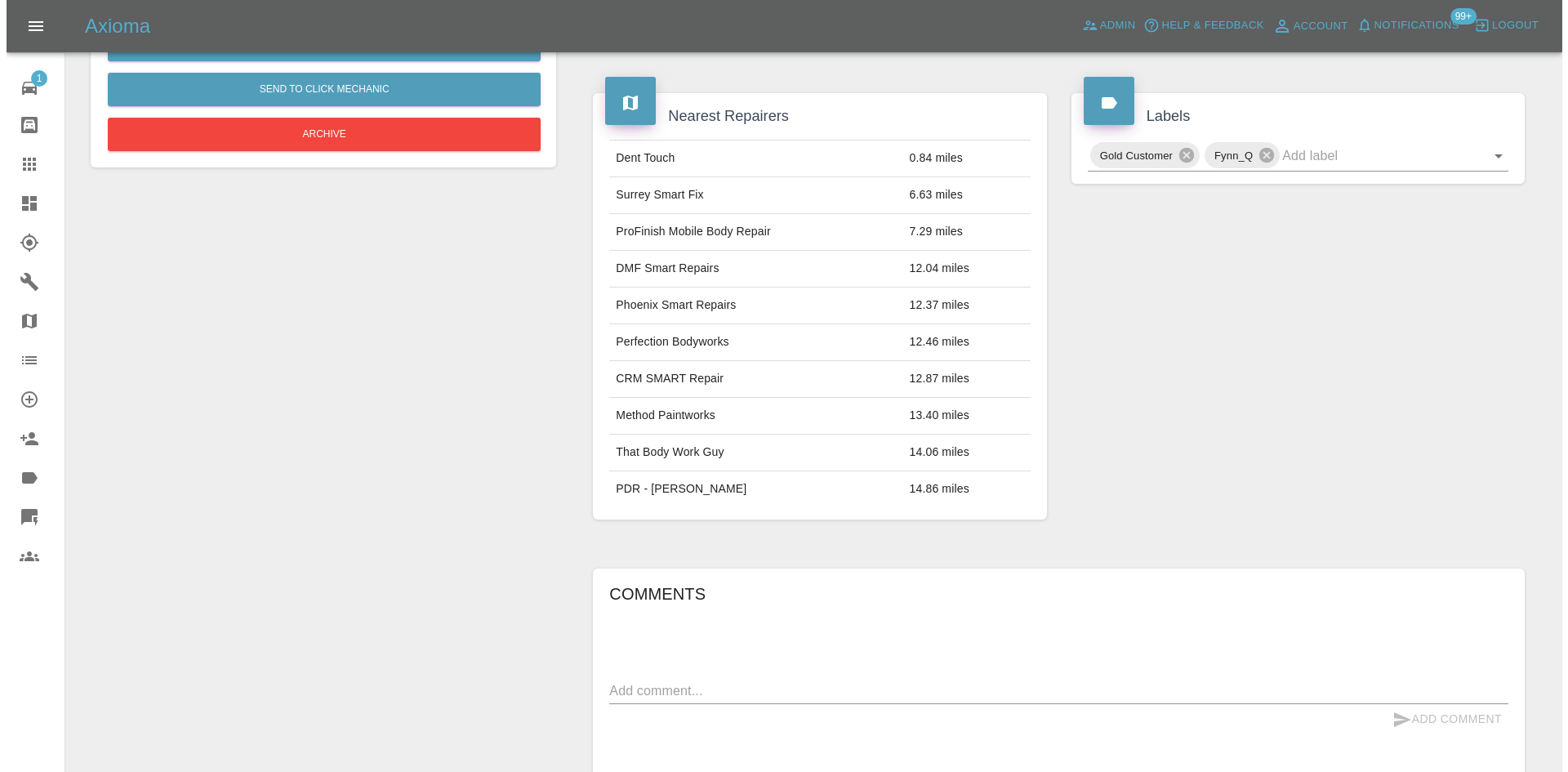
scroll to position [177, 0]
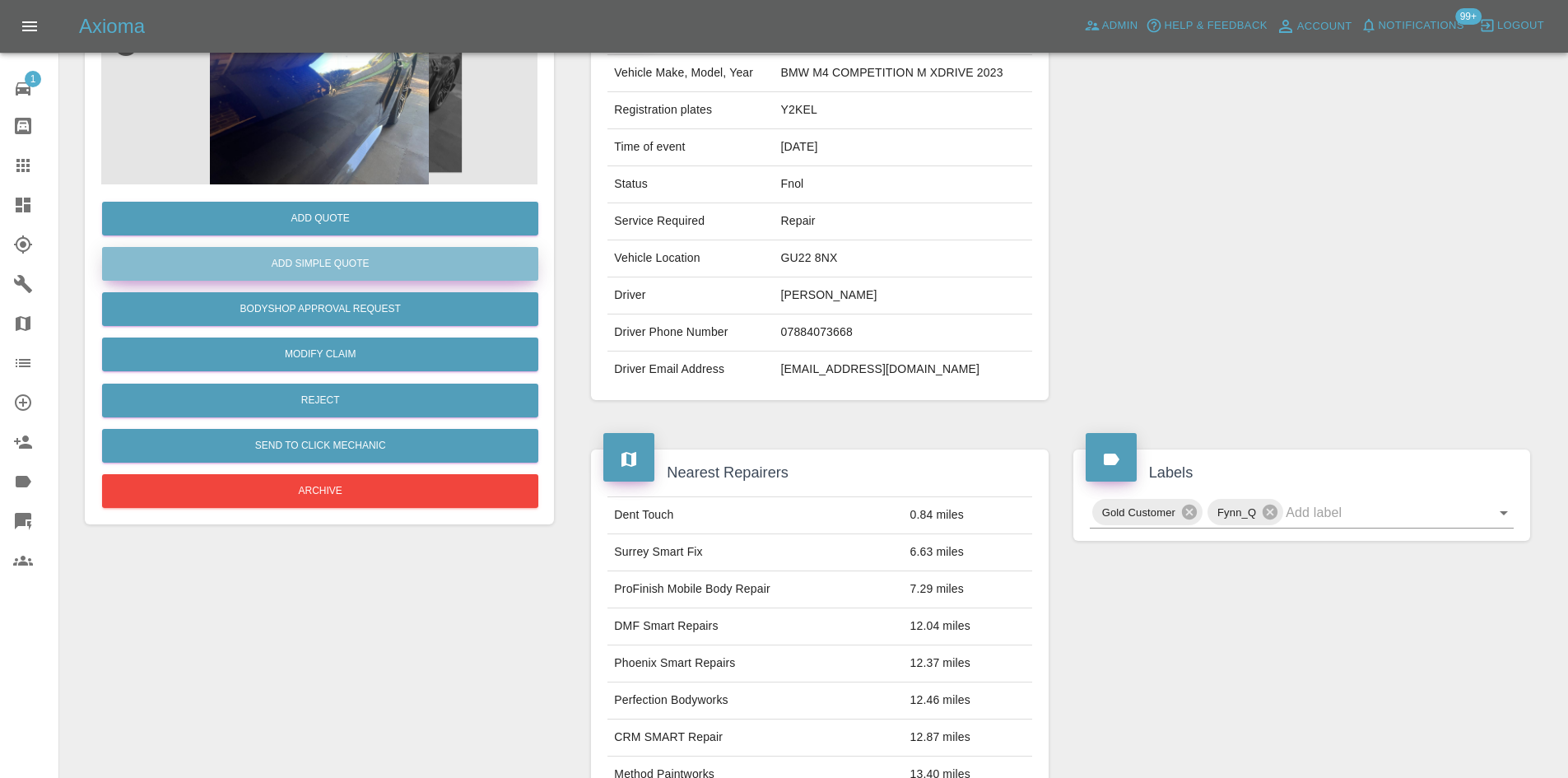
click at [349, 257] on button "Add Simple Quote" at bounding box center [320, 264] width 436 height 34
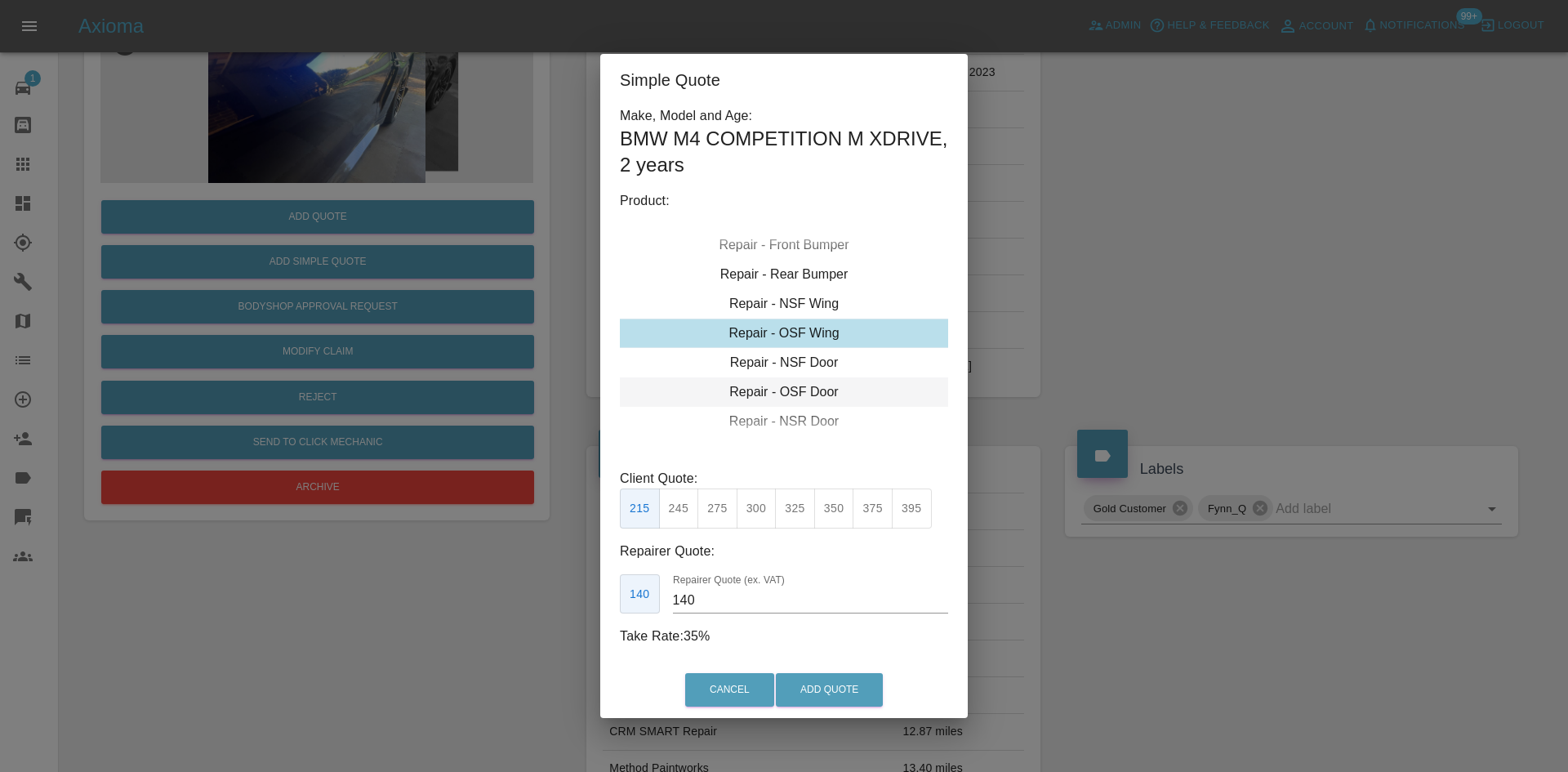
click at [791, 396] on div "Repair - OSF Door" at bounding box center [784, 392] width 328 height 29
click at [740, 509] on button "300" at bounding box center [756, 508] width 40 height 40
drag, startPoint x: 709, startPoint y: 598, endPoint x: 616, endPoint y: 611, distance: 93.9
click at [616, 611] on div "Make, Model and Age: BMW M4 COMPETITION M XDRIVE , 2 years Product: Repair - Fr…" at bounding box center [784, 384] width 368 height 557
type input "175"
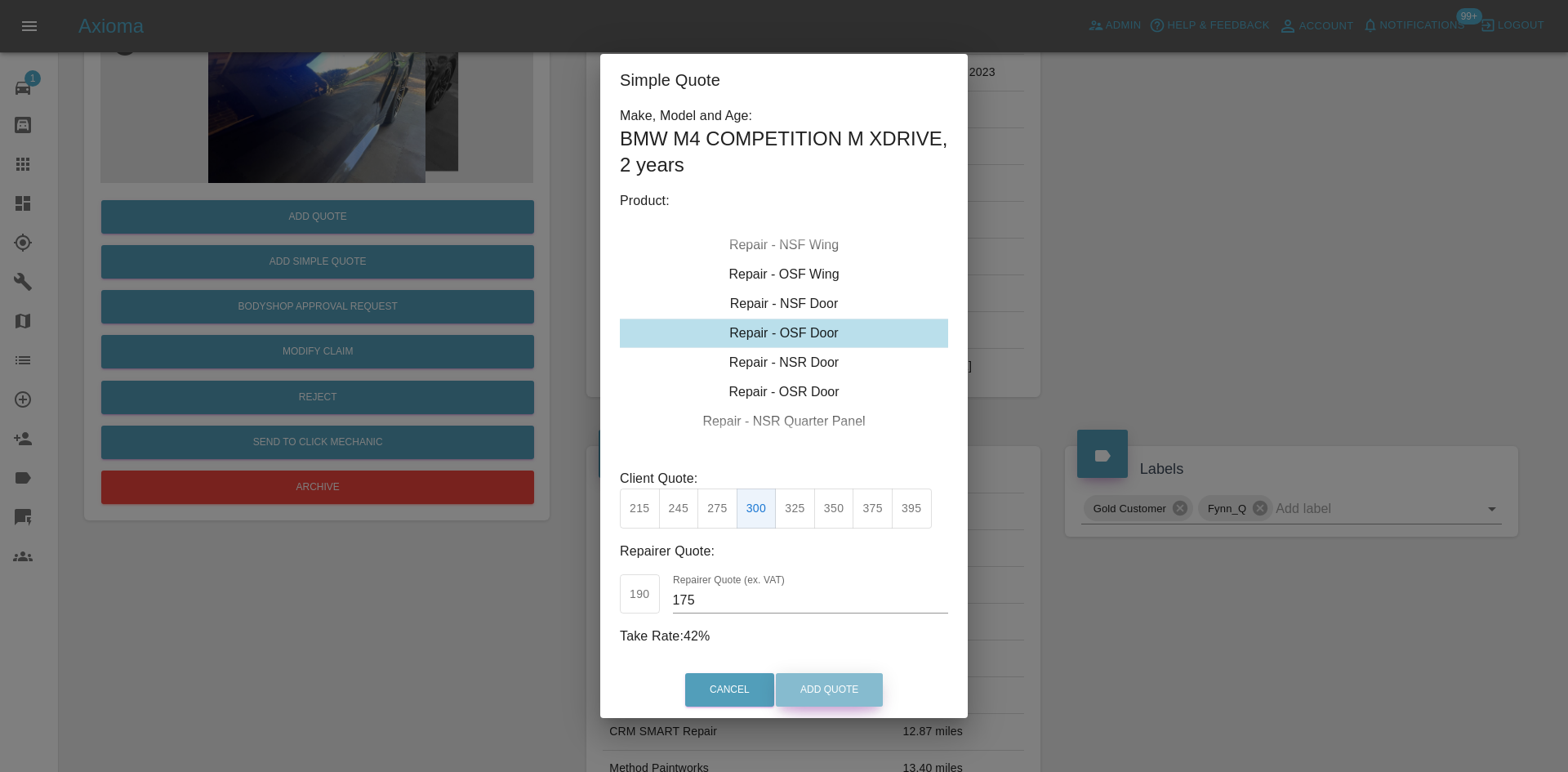
click at [843, 694] on button "Add Quote" at bounding box center [828, 690] width 107 height 34
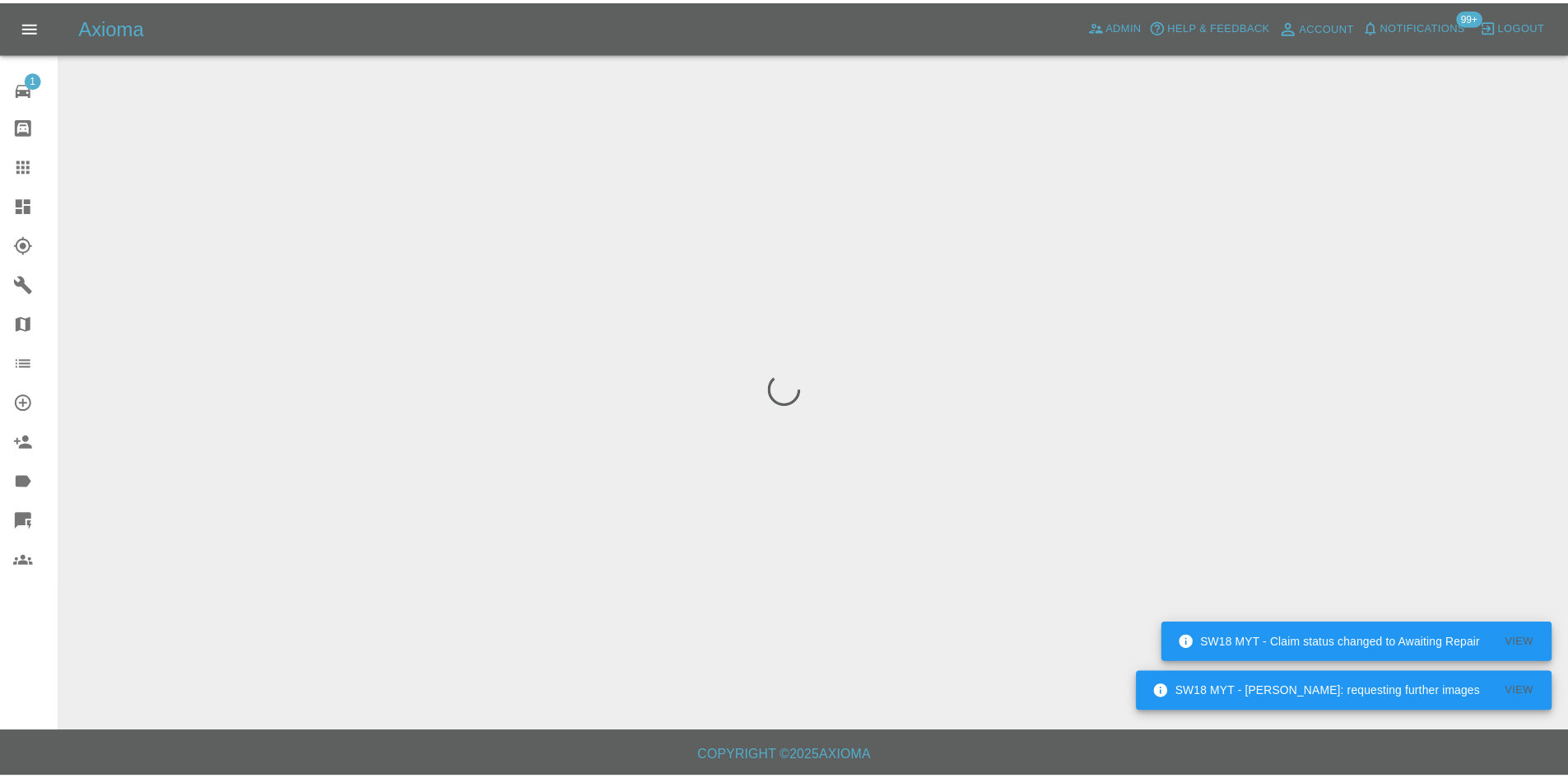
scroll to position [0, 0]
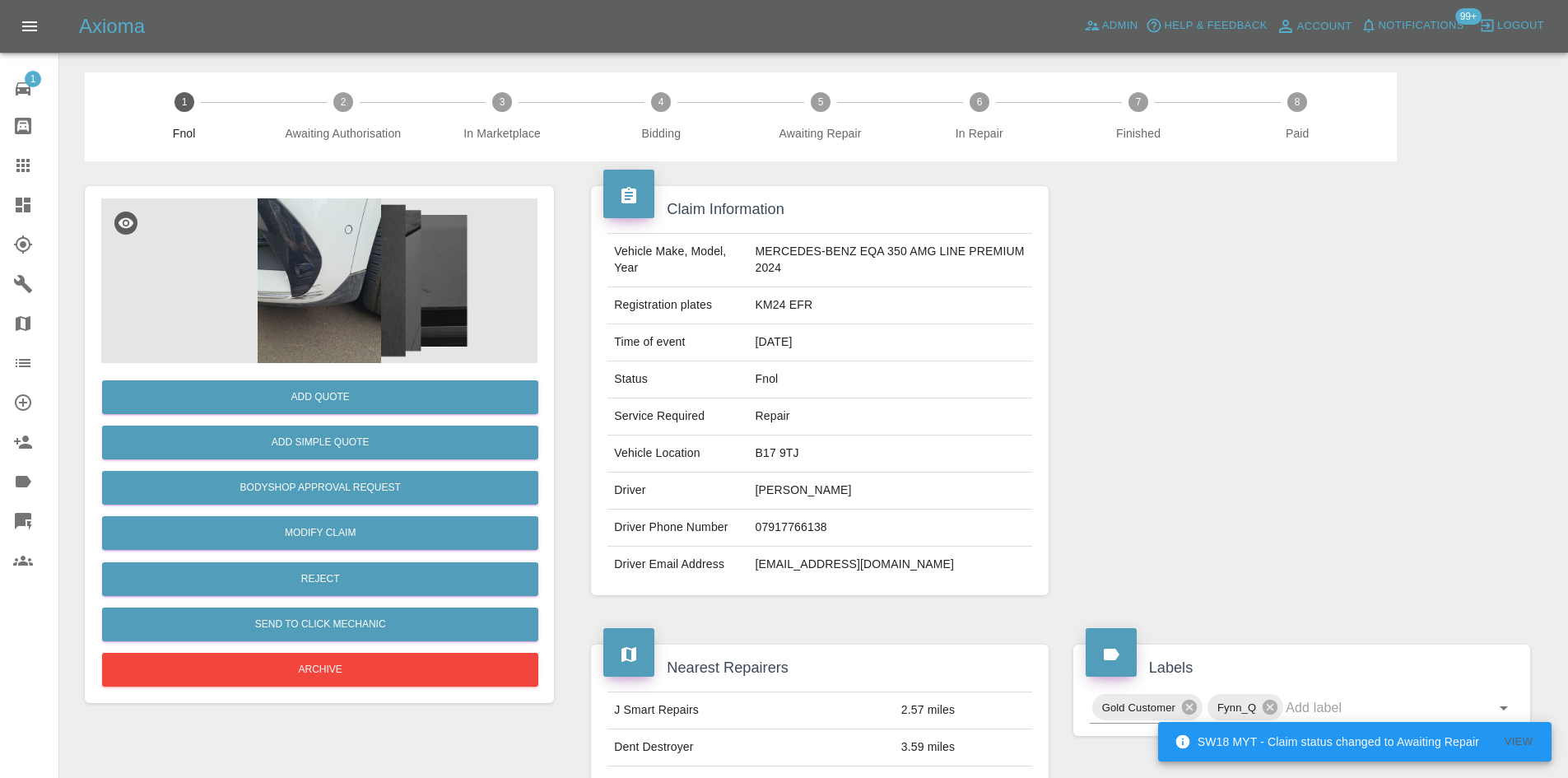
click at [311, 263] on img at bounding box center [319, 280] width 436 height 165
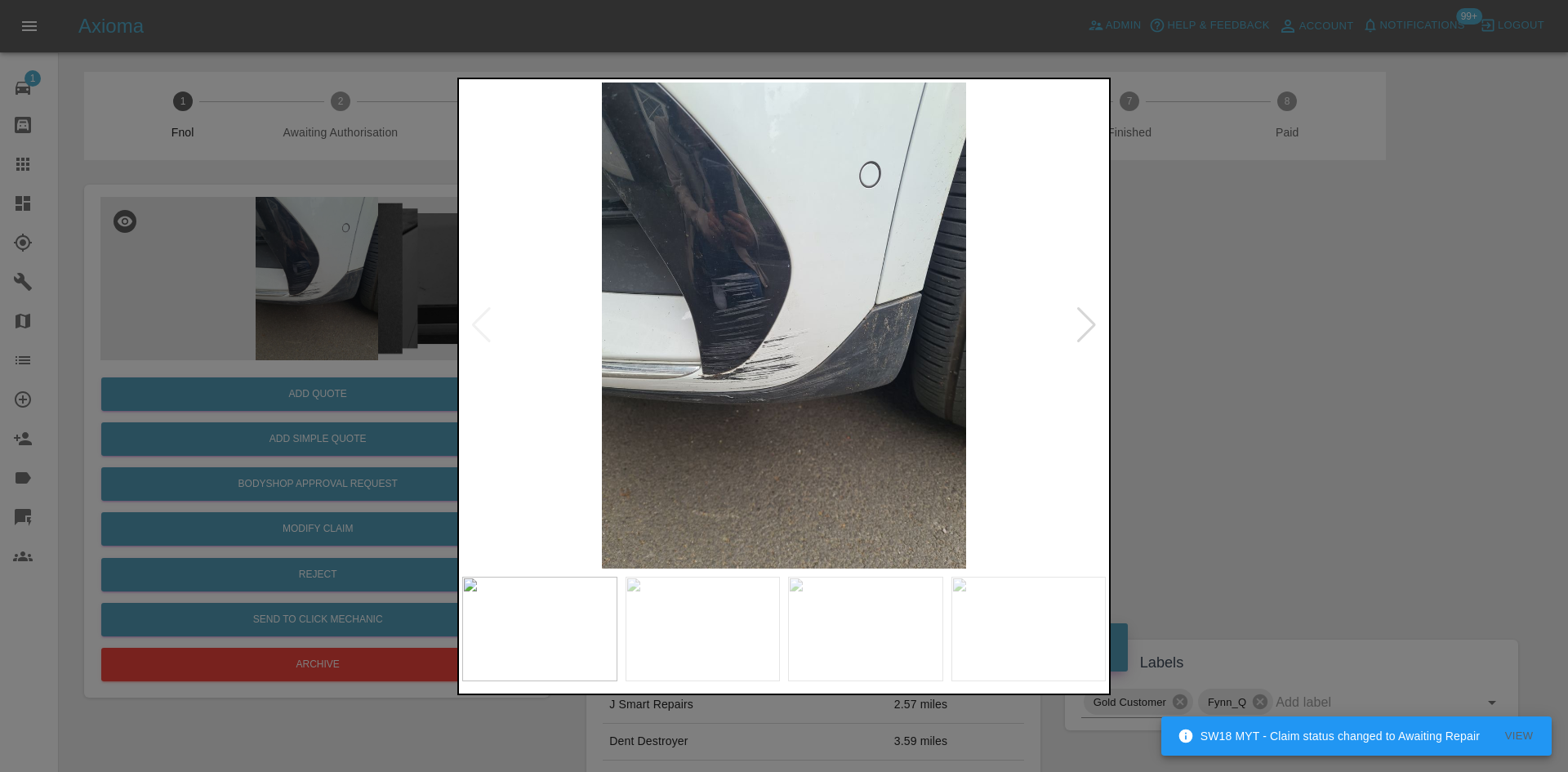
click at [364, 282] on div at bounding box center [784, 386] width 1568 height 772
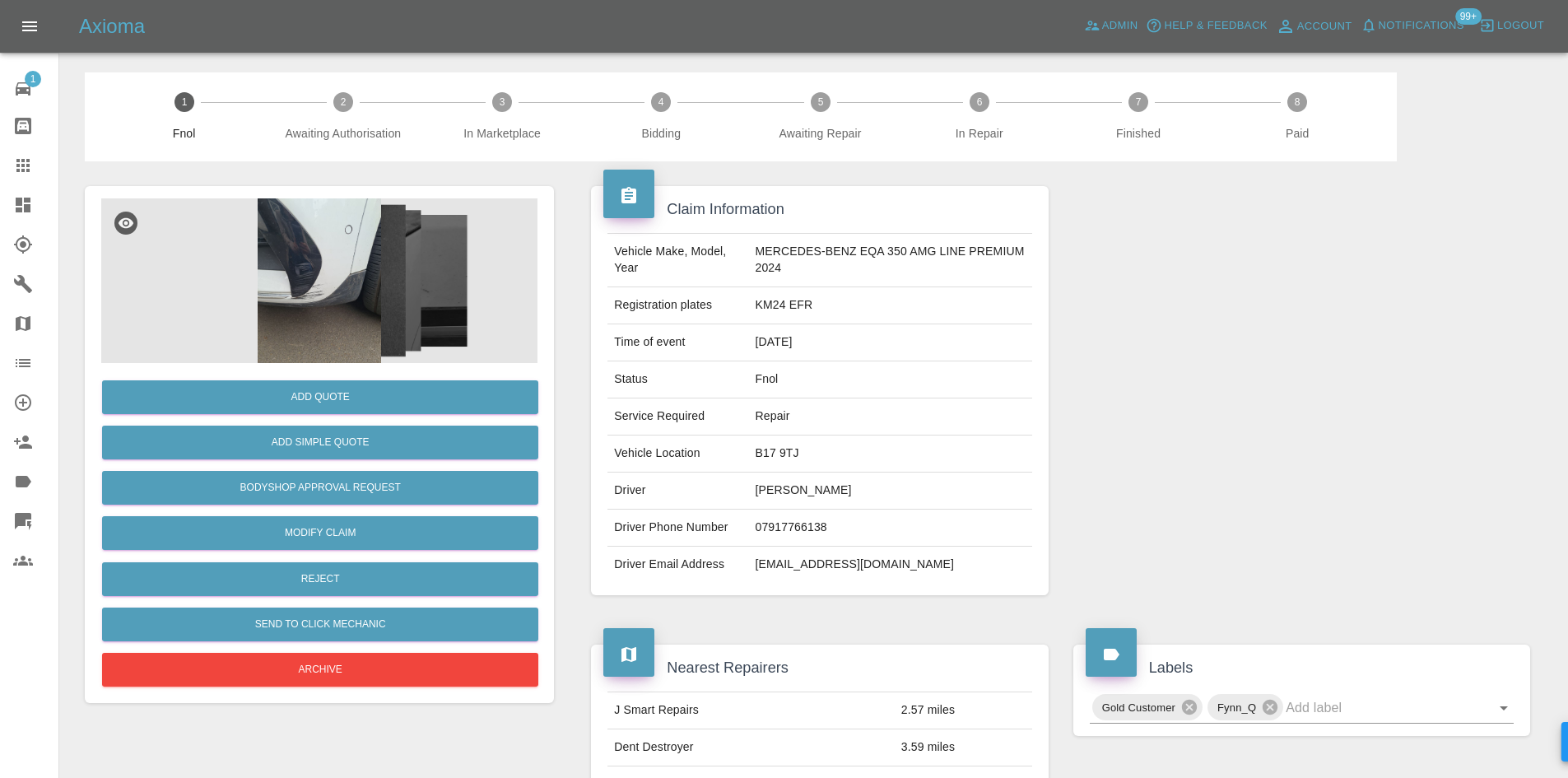
click at [326, 279] on img at bounding box center [319, 280] width 436 height 165
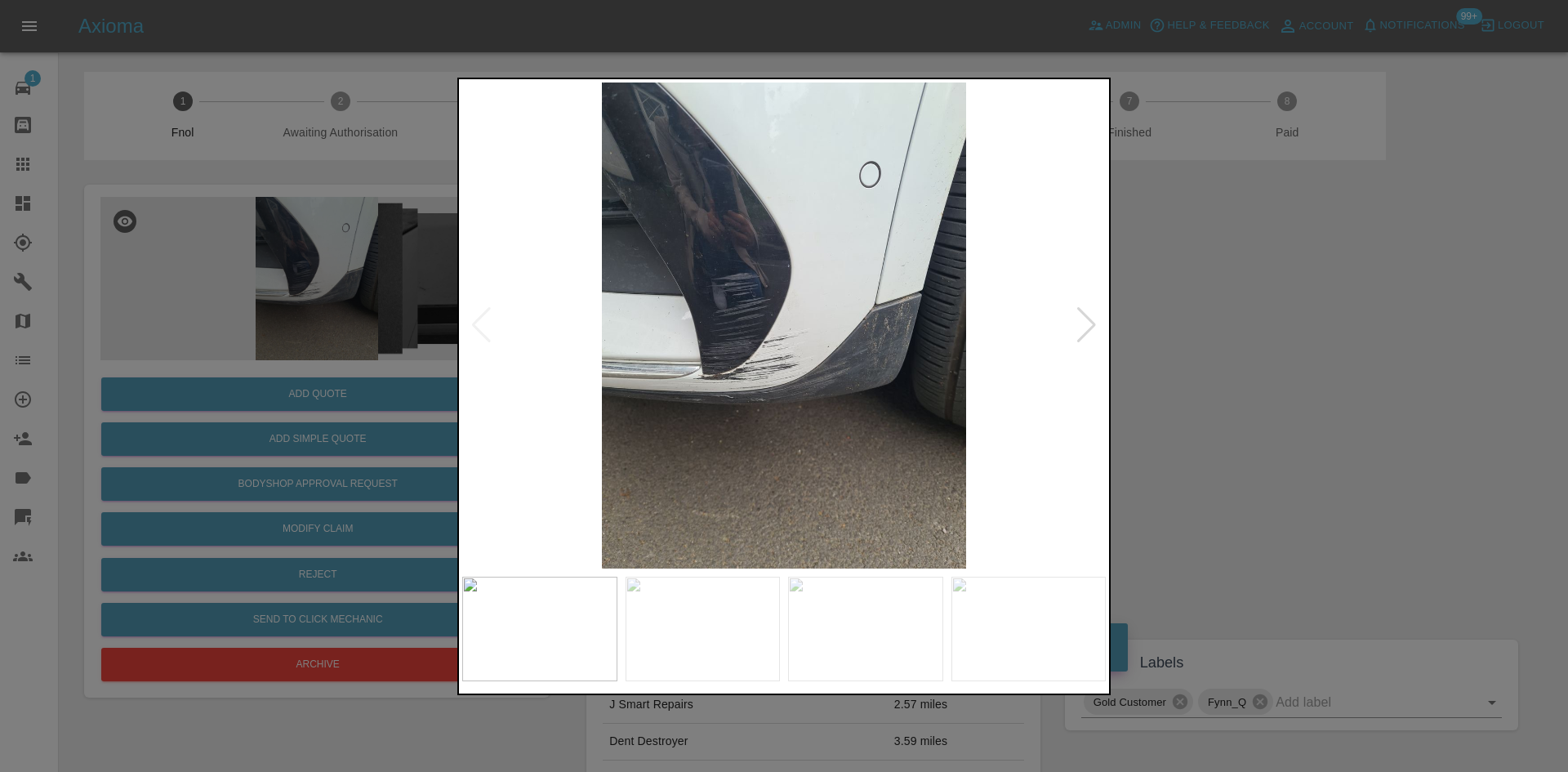
click at [694, 350] on img at bounding box center [784, 325] width 643 height 486
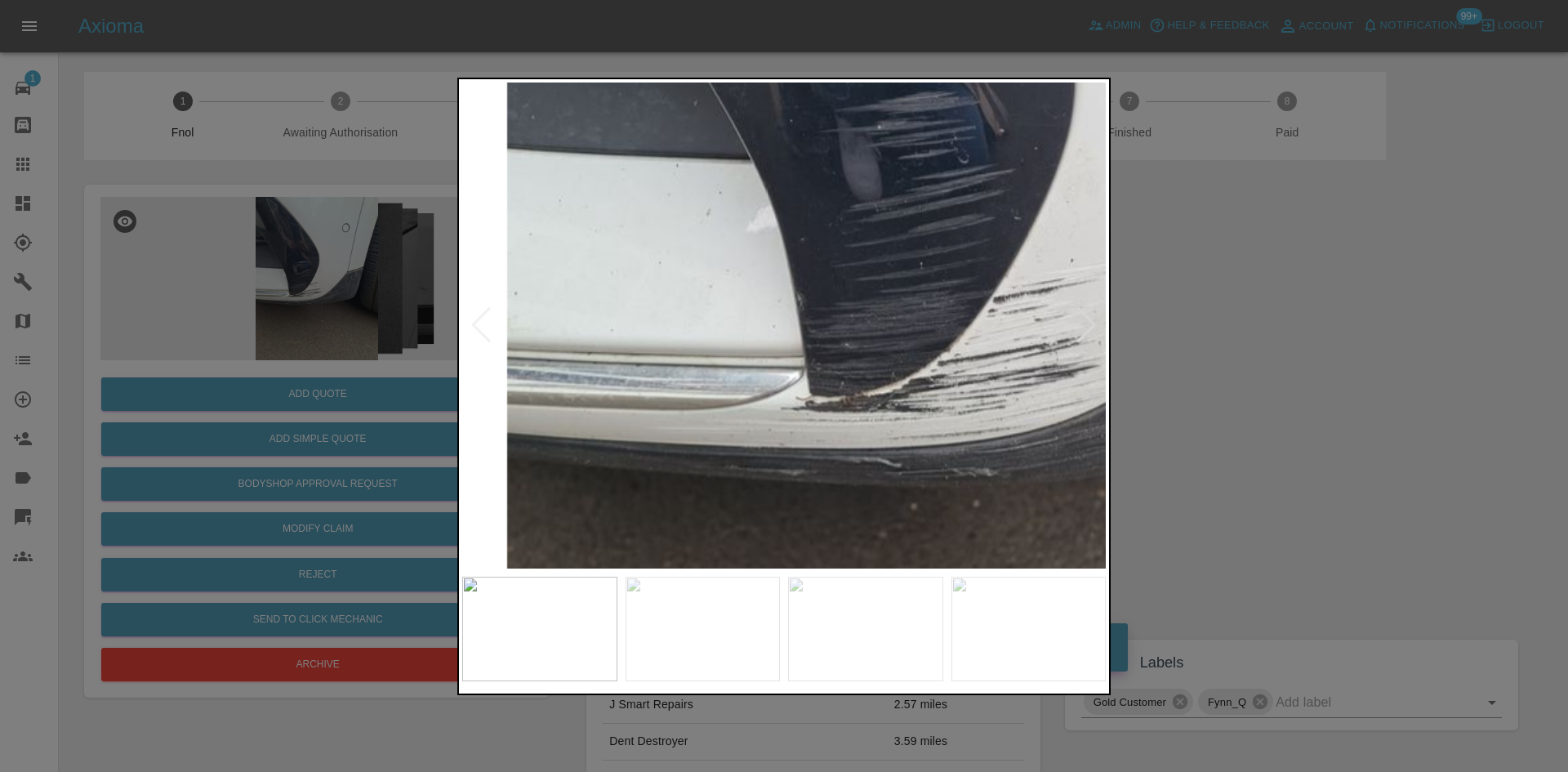
click at [753, 295] on img at bounding box center [1054, 249] width 1930 height 1459
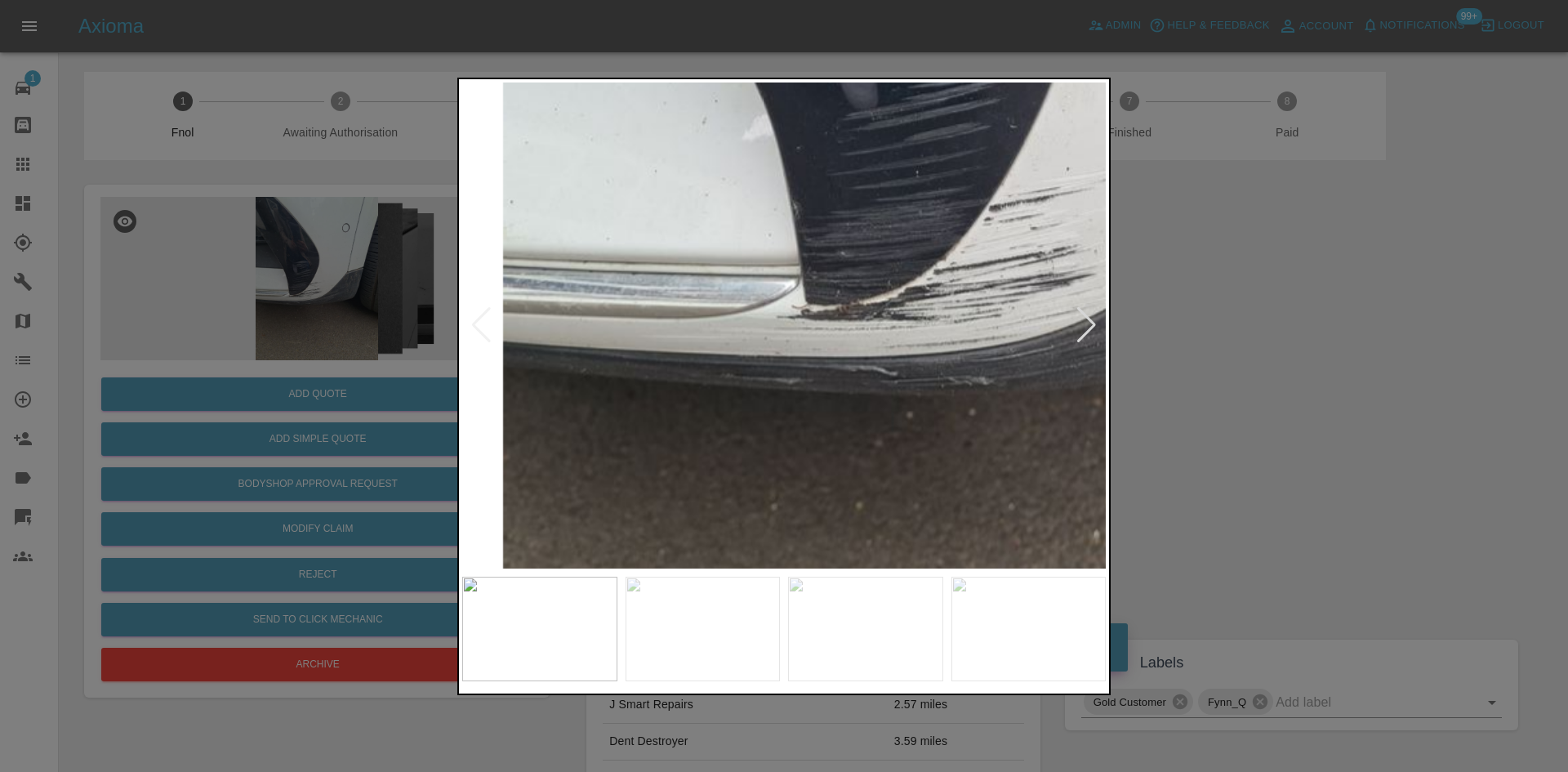
click at [763, 332] on img at bounding box center [1049, 157] width 1930 height 1459
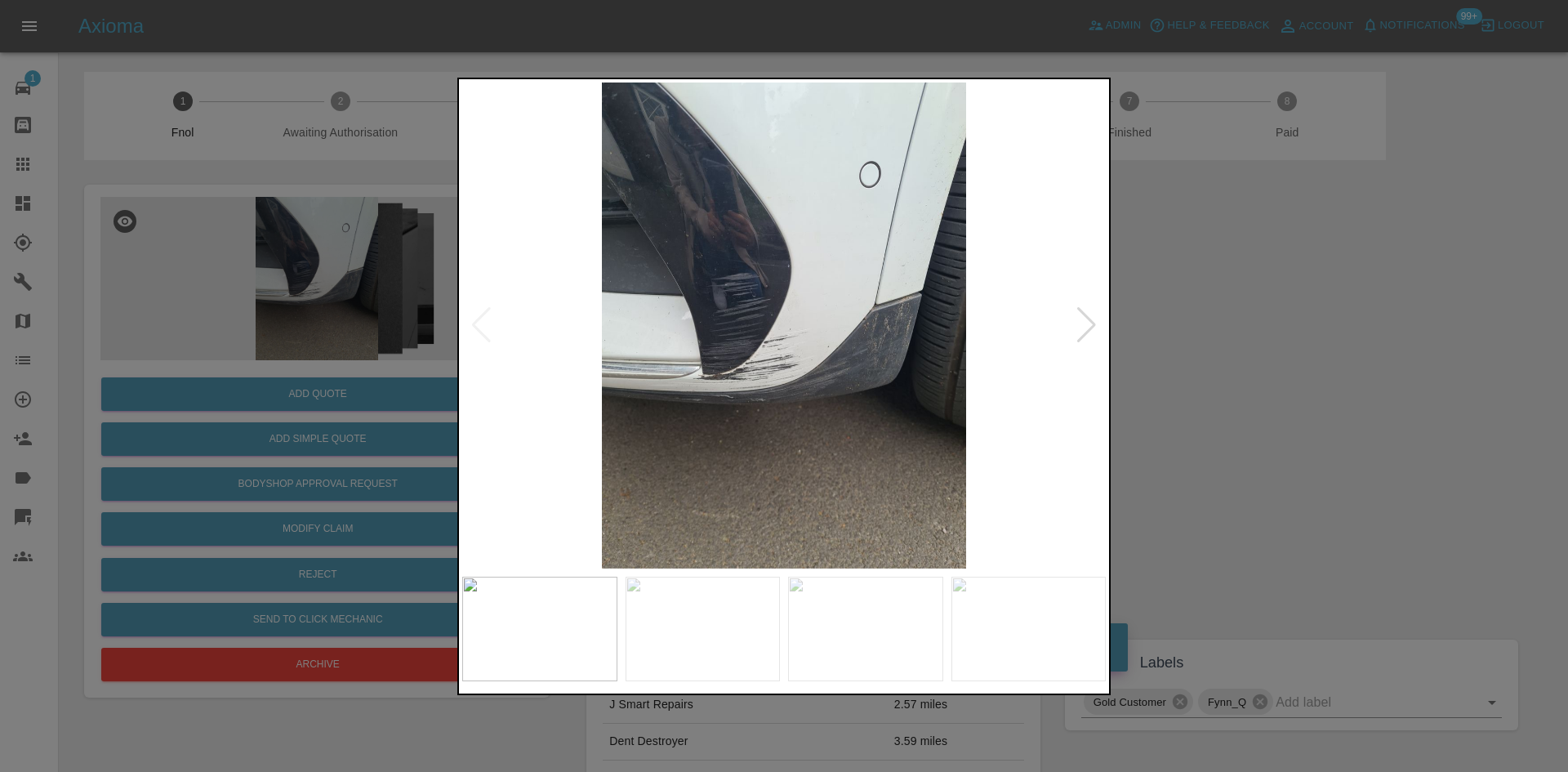
click at [747, 361] on img at bounding box center [784, 325] width 643 height 486
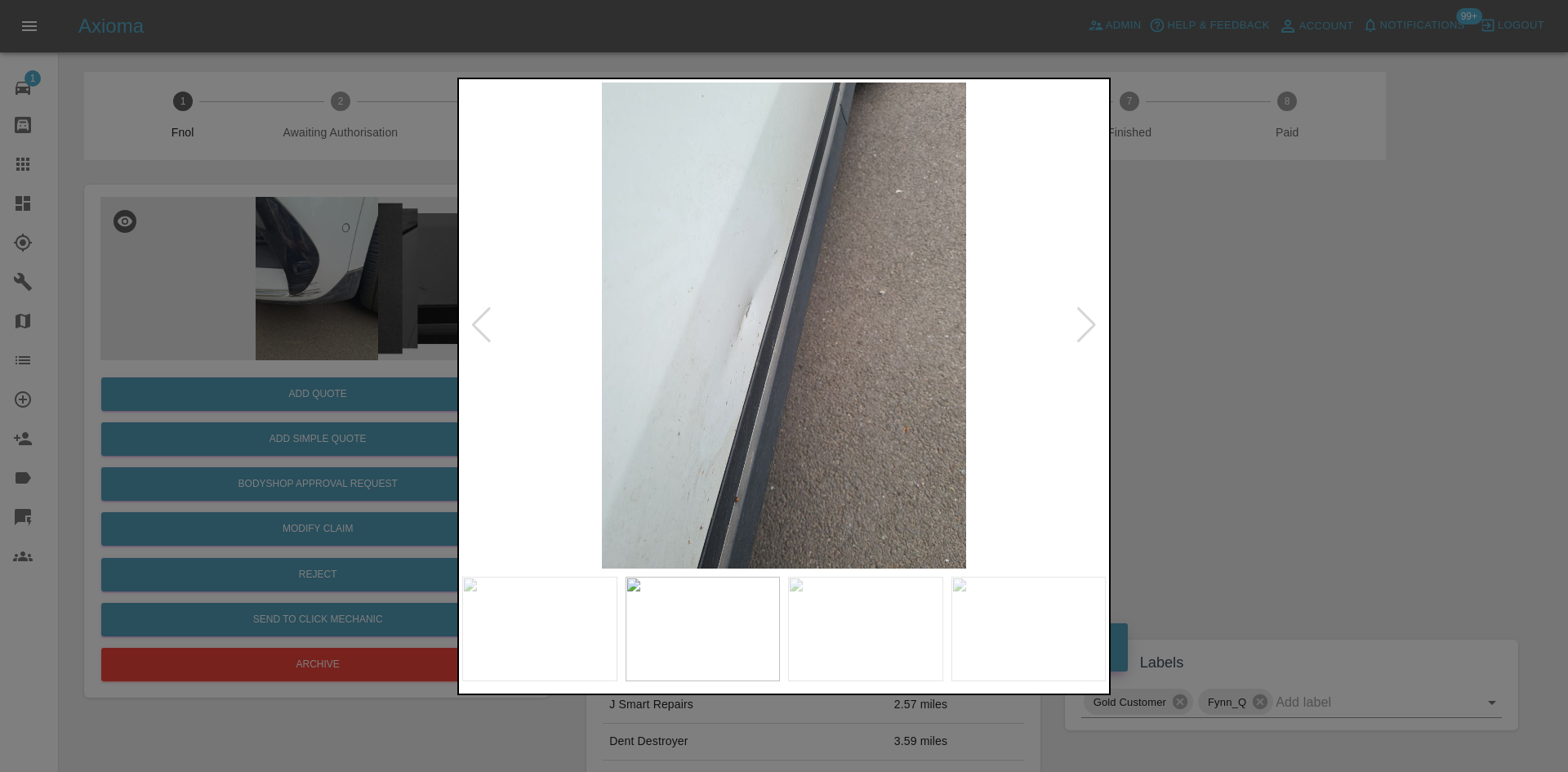
click at [723, 373] on img at bounding box center [784, 325] width 643 height 486
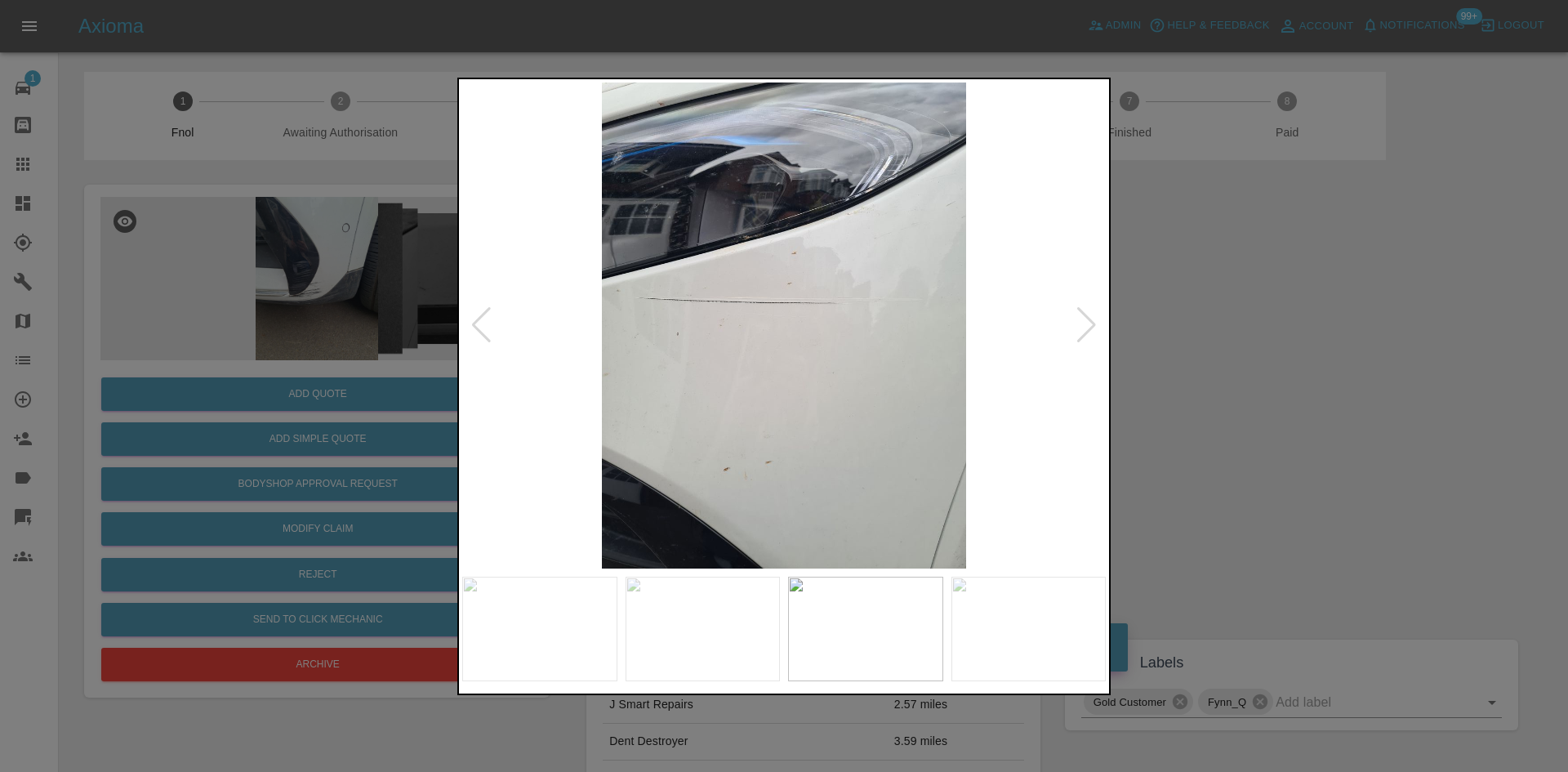
click at [736, 391] on img at bounding box center [784, 325] width 643 height 486
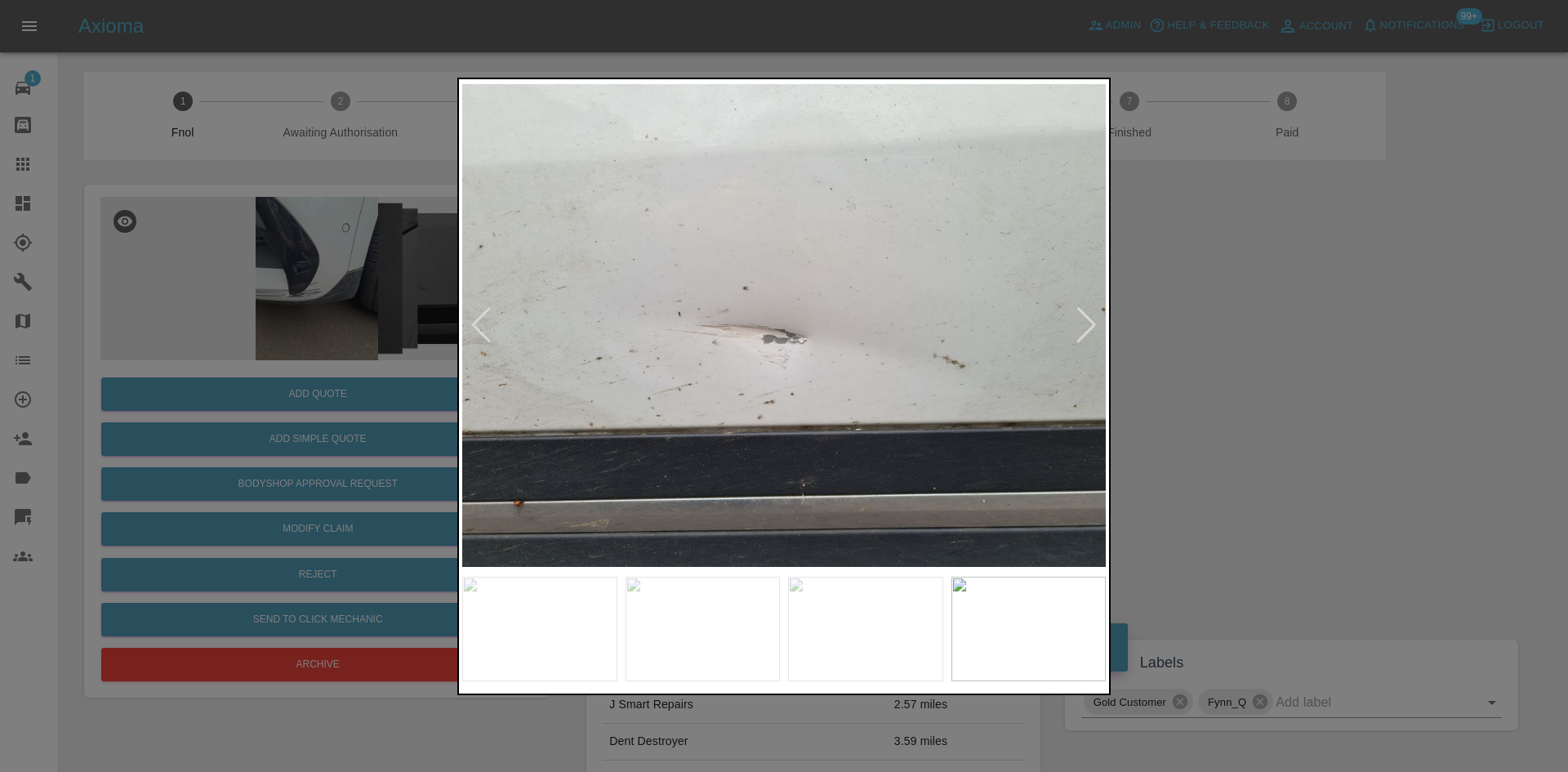
click at [696, 398] on img at bounding box center [784, 325] width 643 height 486
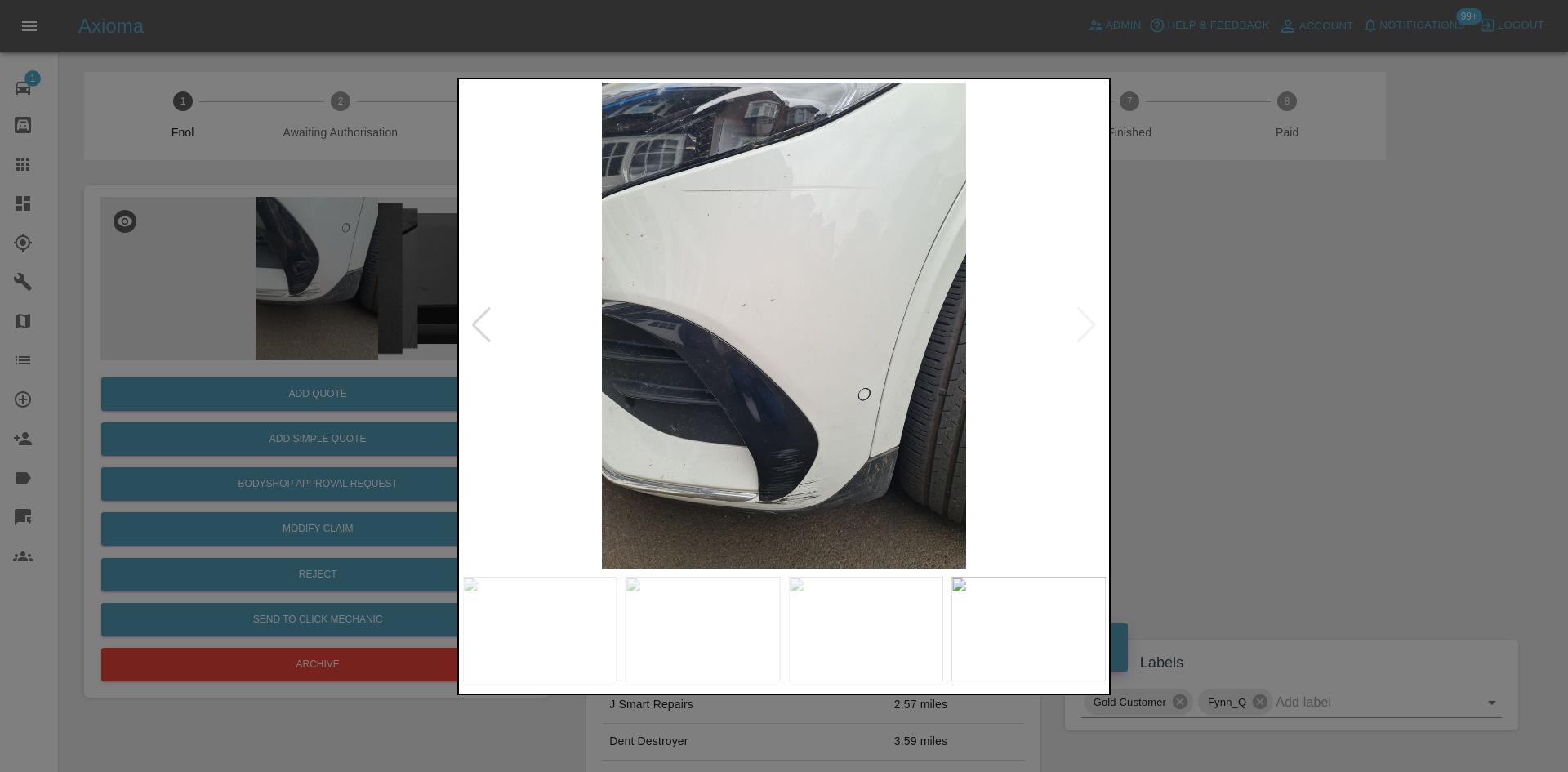
click at [689, 420] on img at bounding box center [784, 325] width 643 height 486
click at [663, 415] on img at bounding box center [784, 325] width 643 height 486
click at [669, 411] on img at bounding box center [784, 325] width 643 height 486
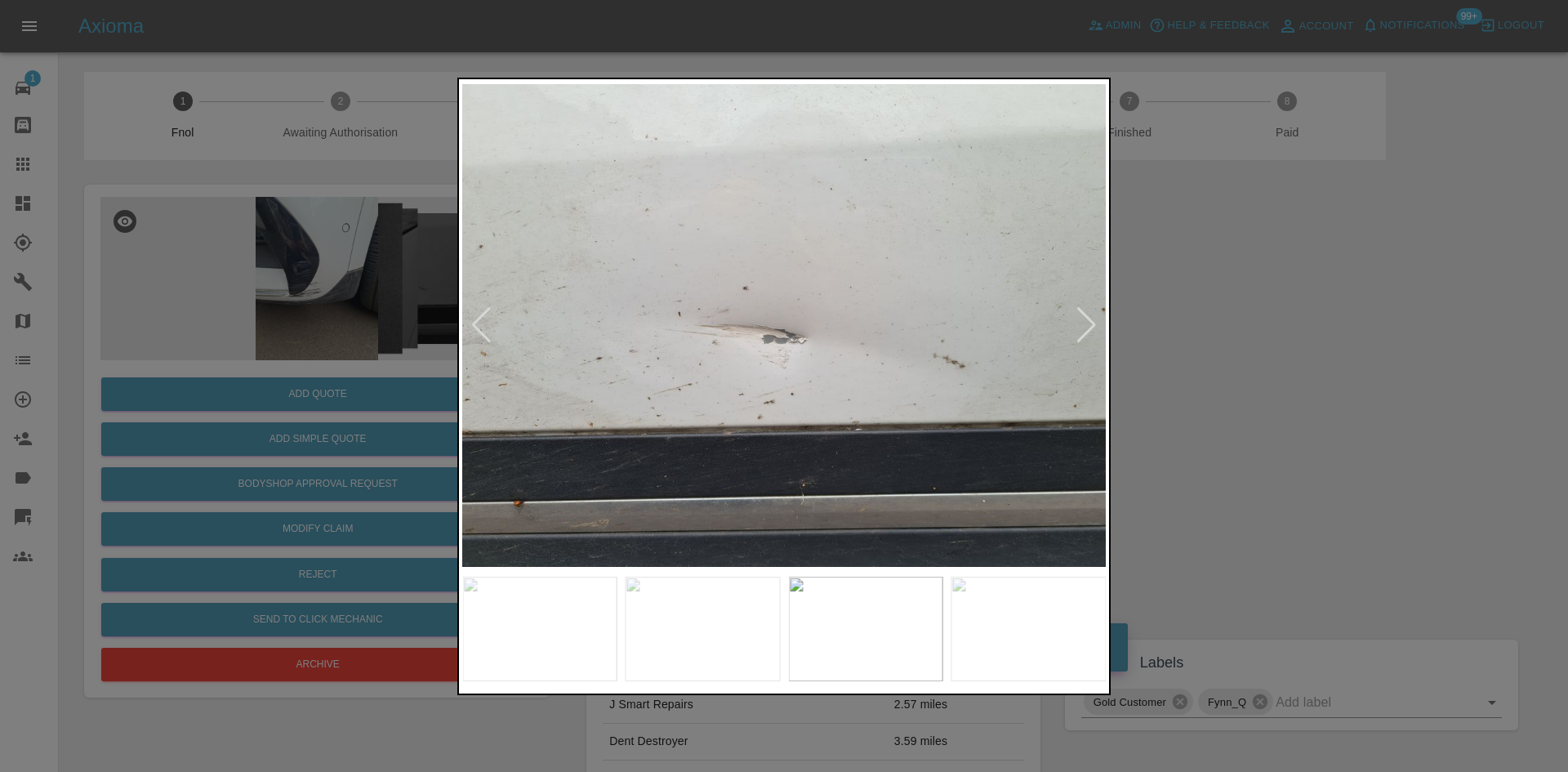
click at [699, 410] on img at bounding box center [784, 325] width 643 height 486
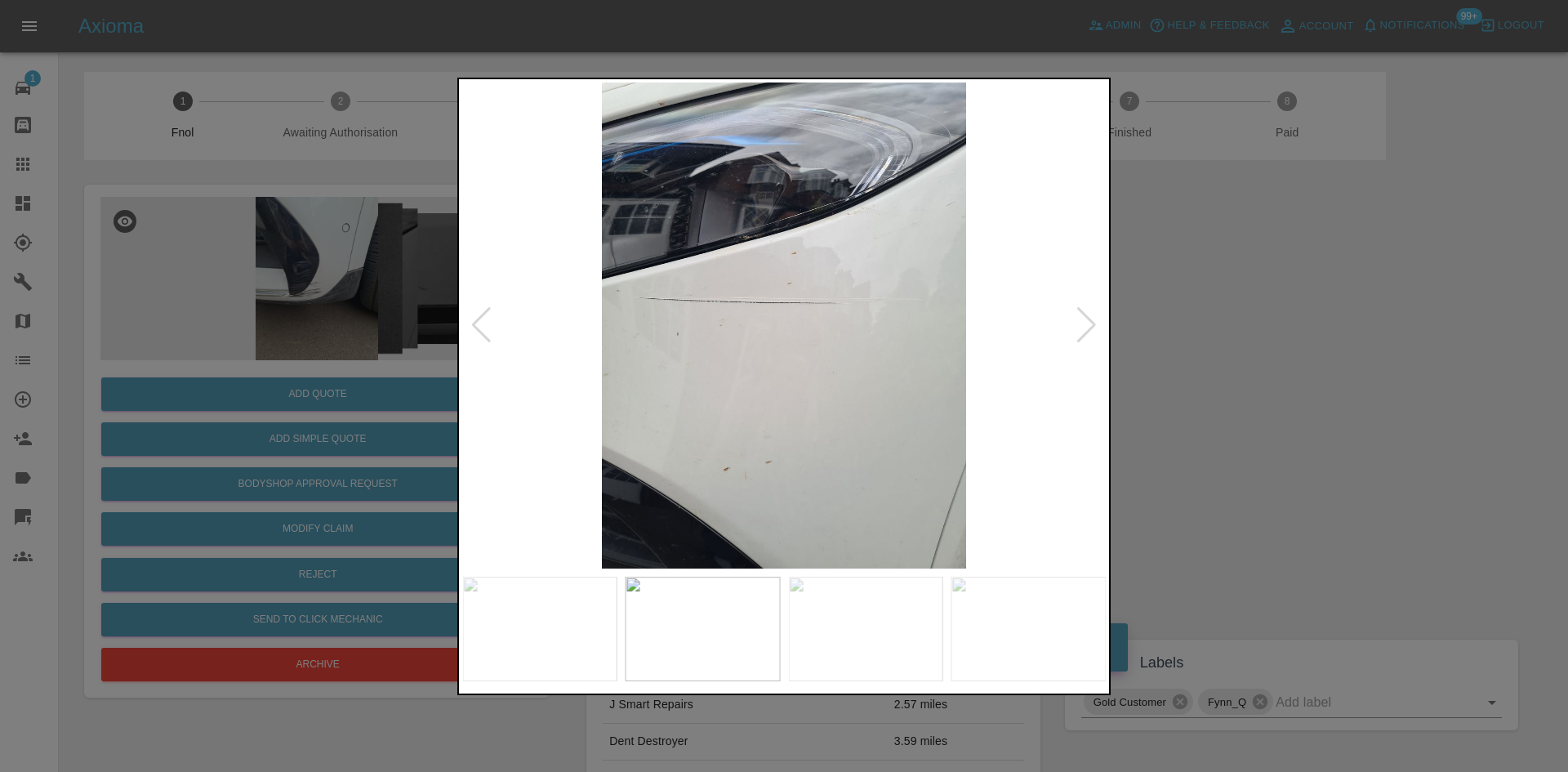
click at [736, 414] on img at bounding box center [784, 325] width 643 height 486
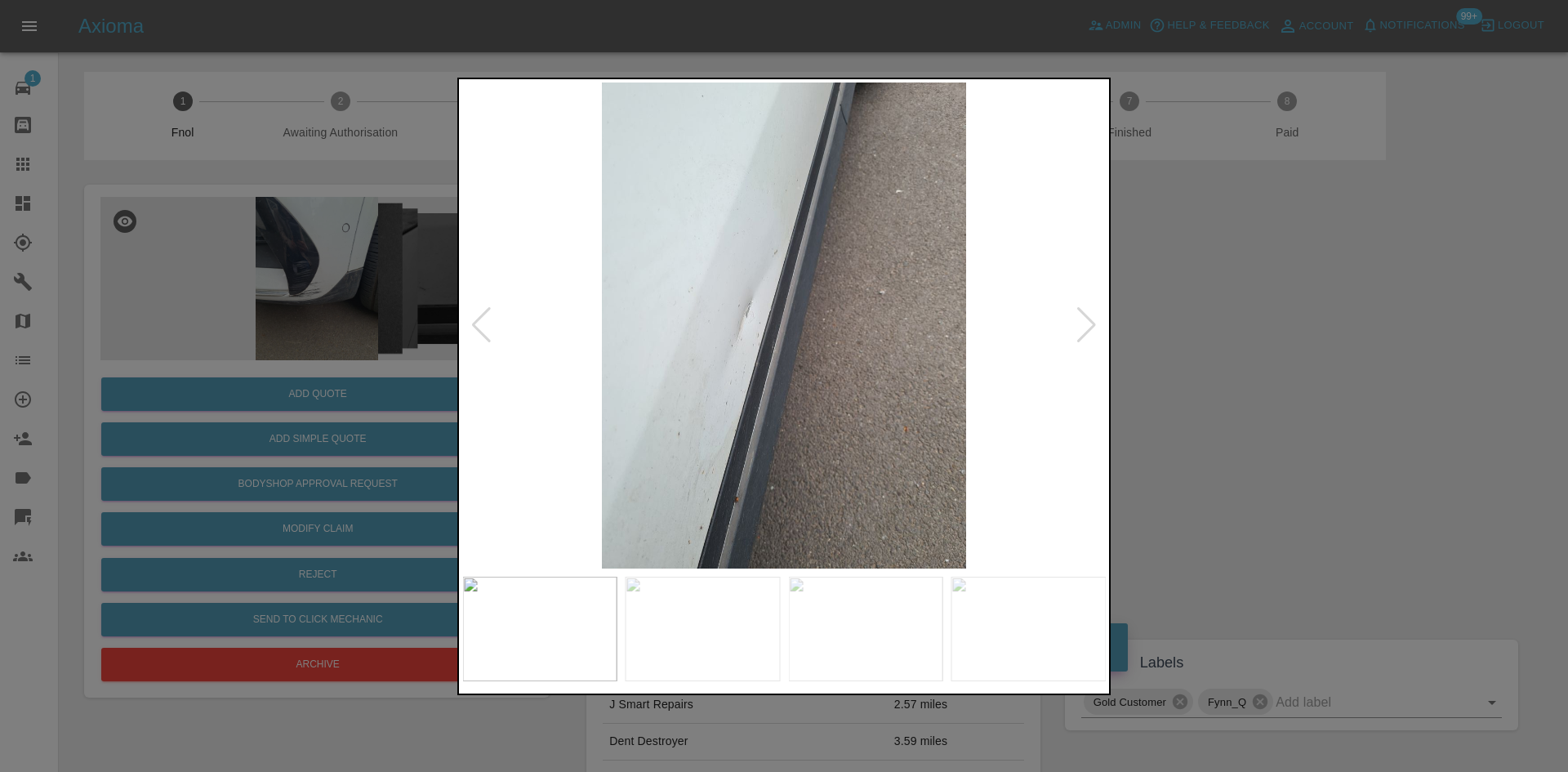
click at [813, 413] on img at bounding box center [784, 325] width 643 height 486
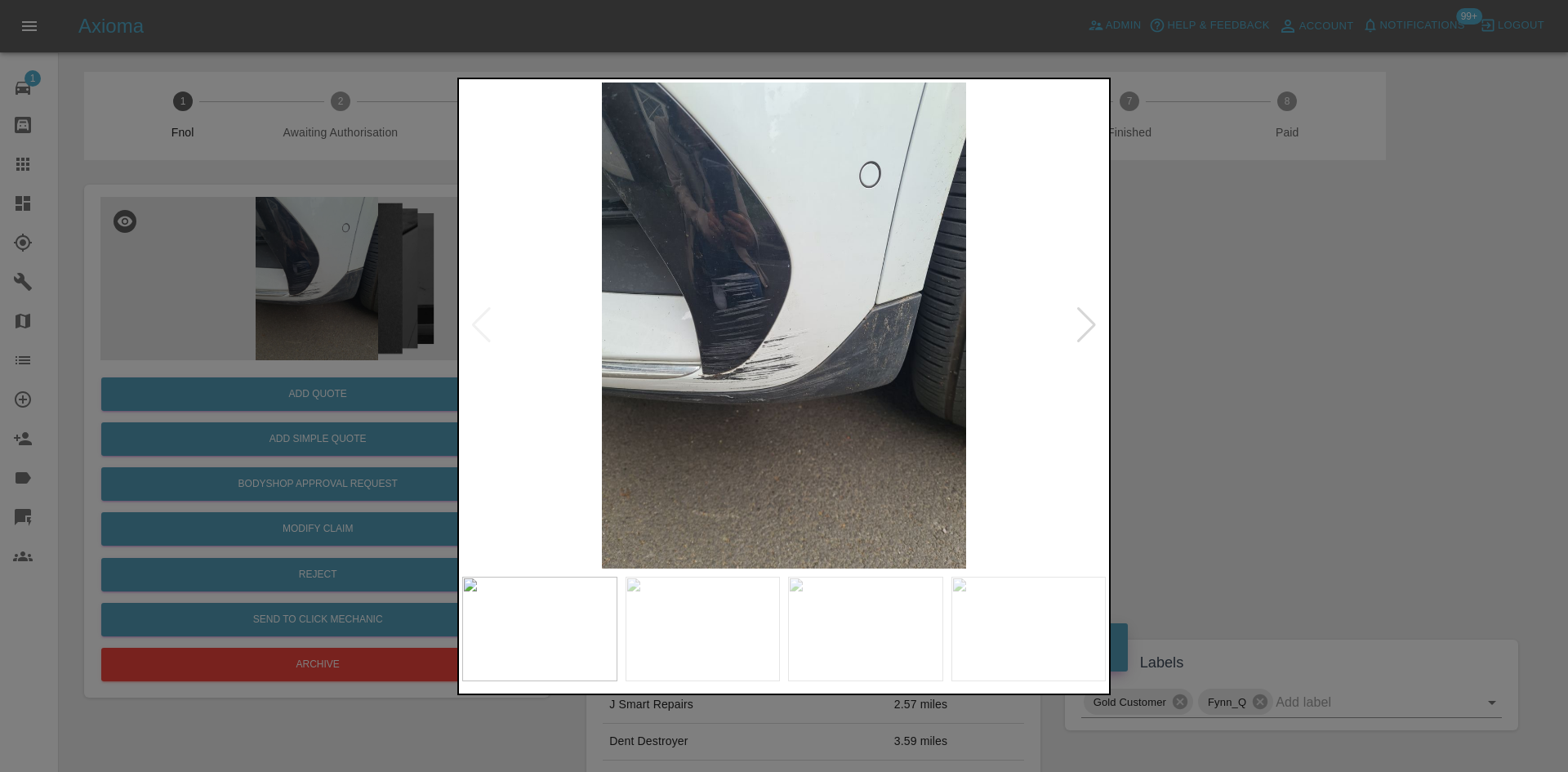
click at [335, 266] on div at bounding box center [784, 386] width 1568 height 772
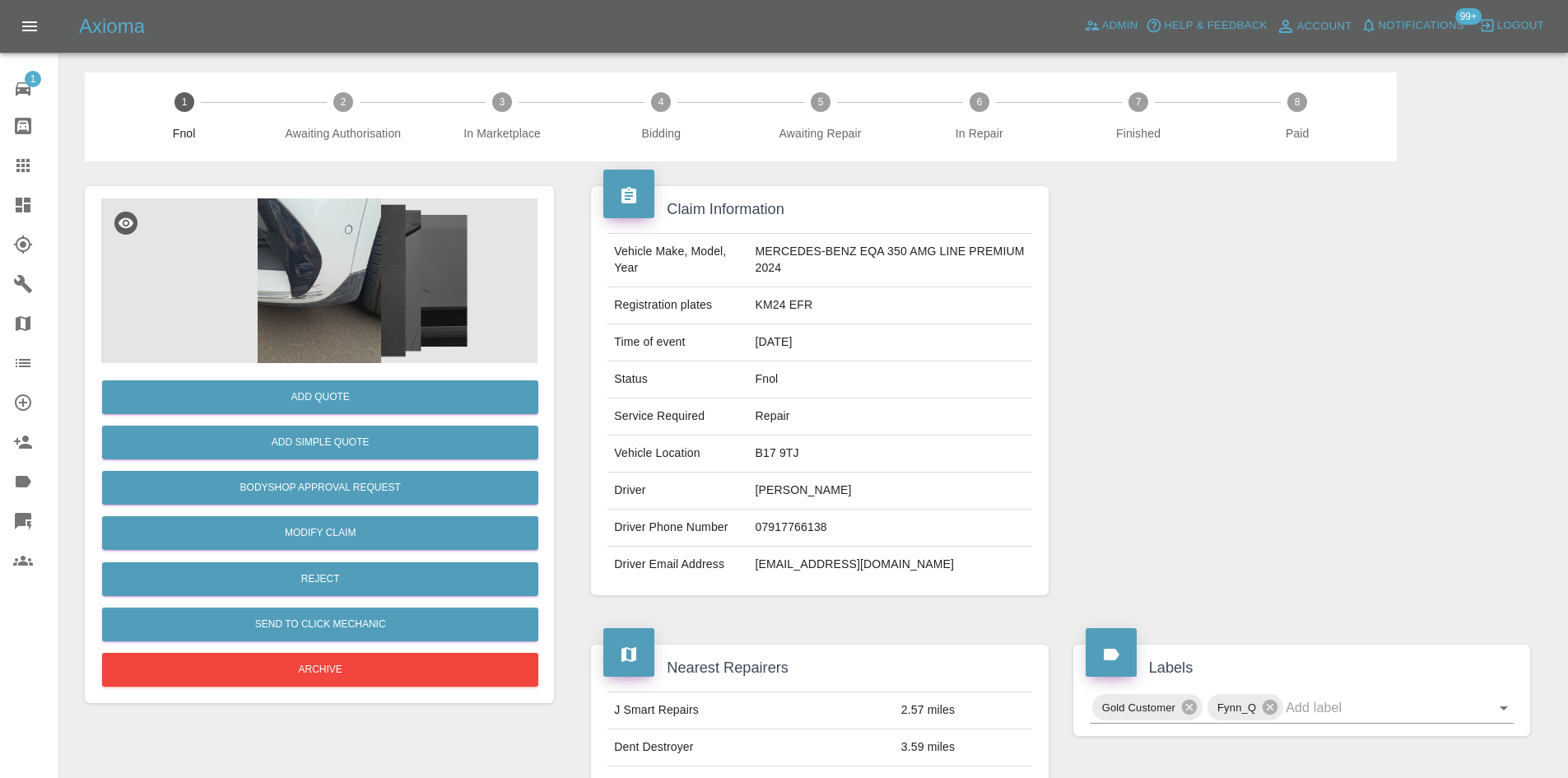
click at [360, 260] on img at bounding box center [319, 280] width 436 height 165
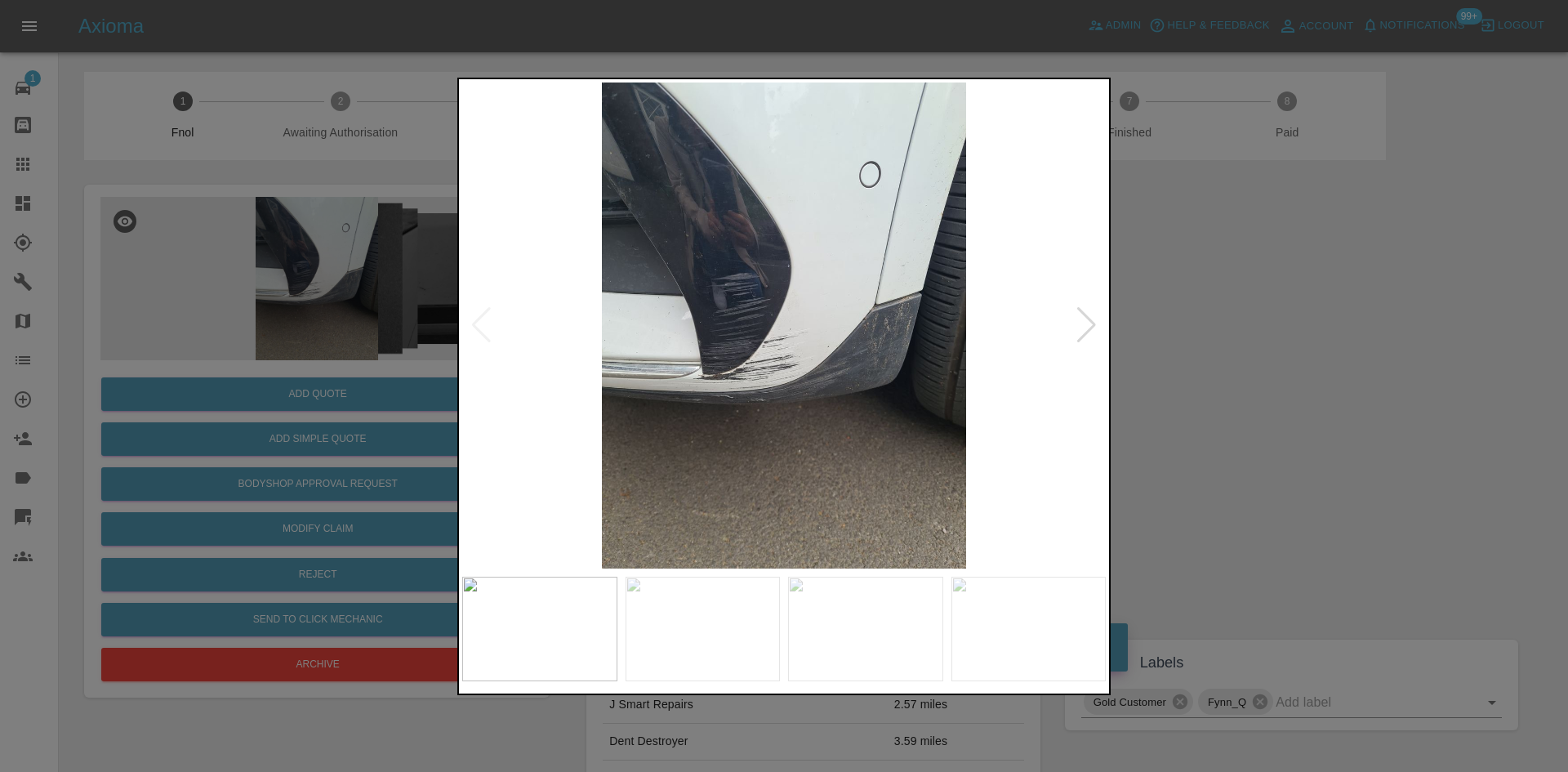
click at [748, 315] on img at bounding box center [784, 325] width 643 height 486
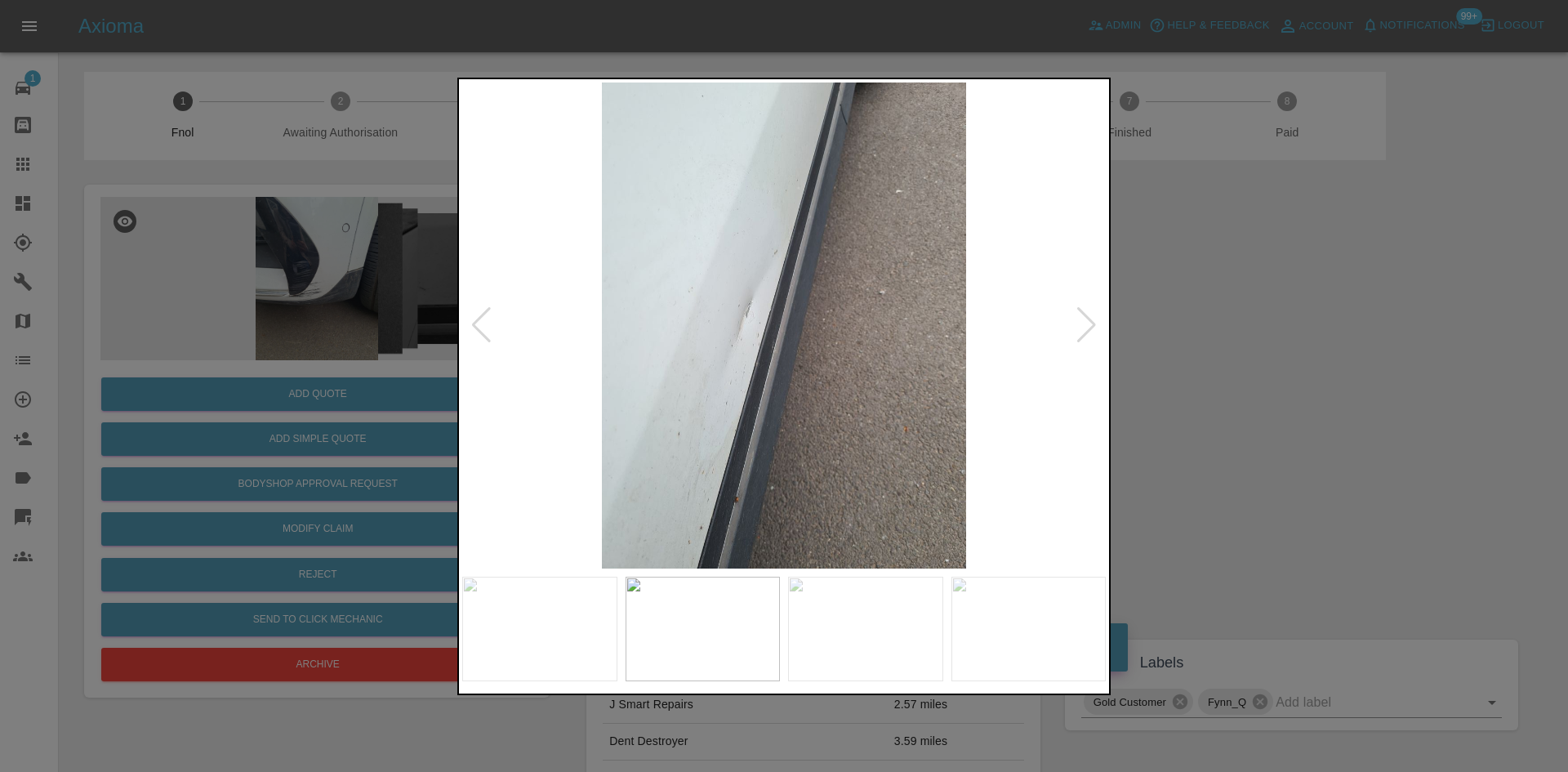
click at [816, 345] on img at bounding box center [784, 325] width 643 height 486
click at [804, 104] on img at bounding box center [784, 325] width 643 height 486
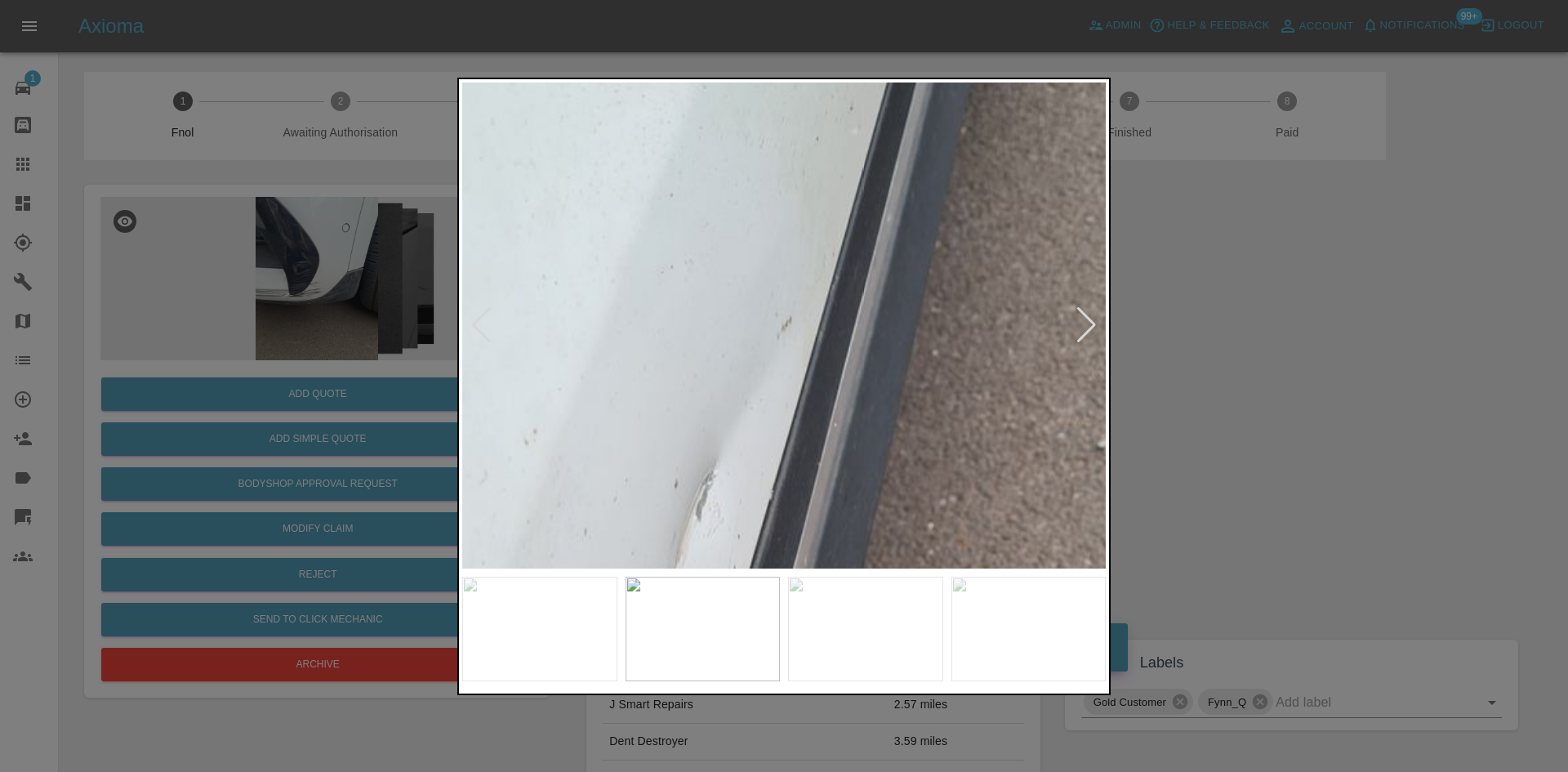
click at [860, 214] on img at bounding box center [811, 544] width 1930 height 1459
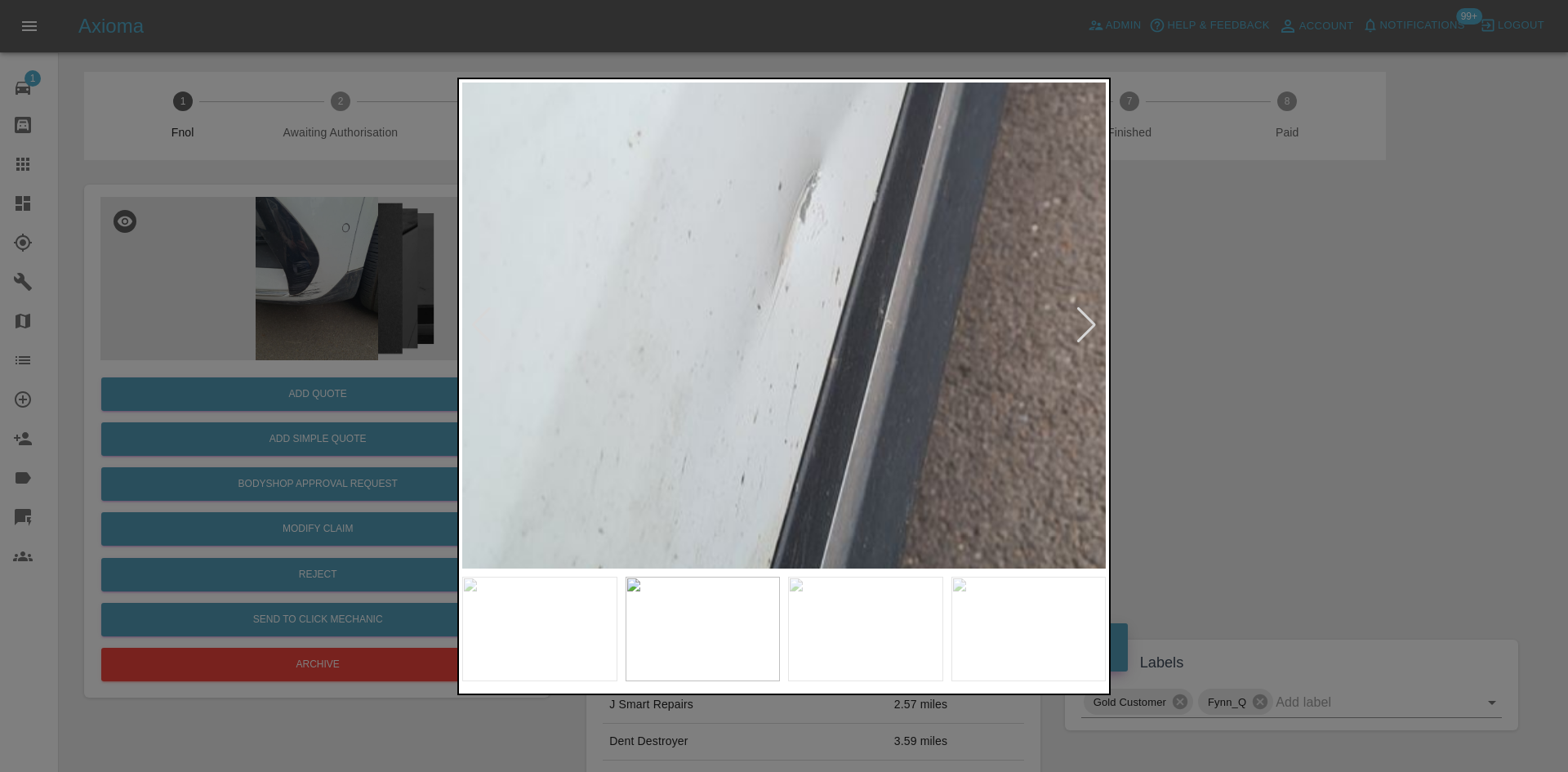
click at [811, 280] on img at bounding box center [914, 246] width 1930 height 1459
click at [779, 354] on img at bounding box center [914, 246] width 1930 height 1459
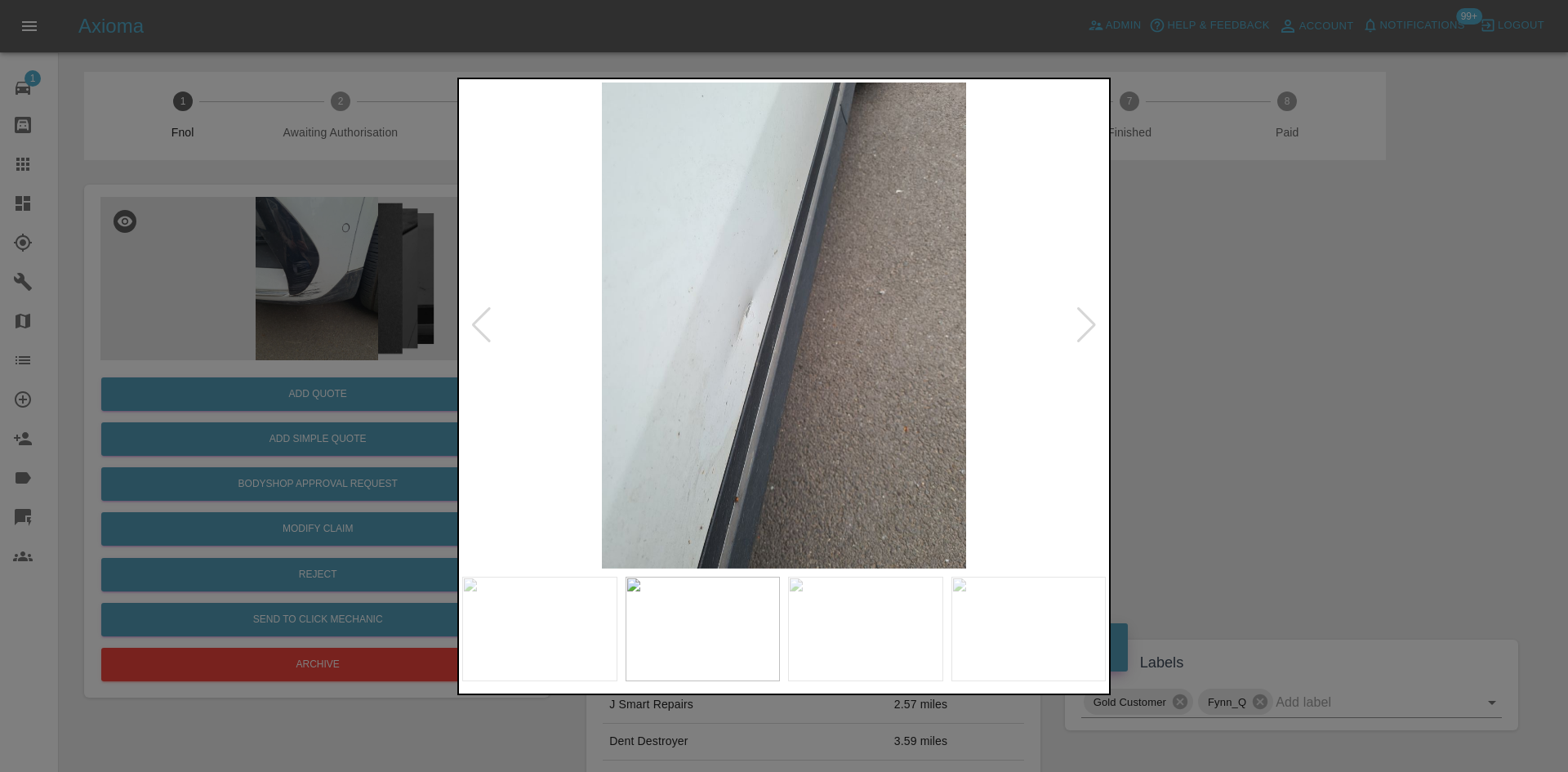
click at [1094, 434] on img at bounding box center [784, 325] width 643 height 486
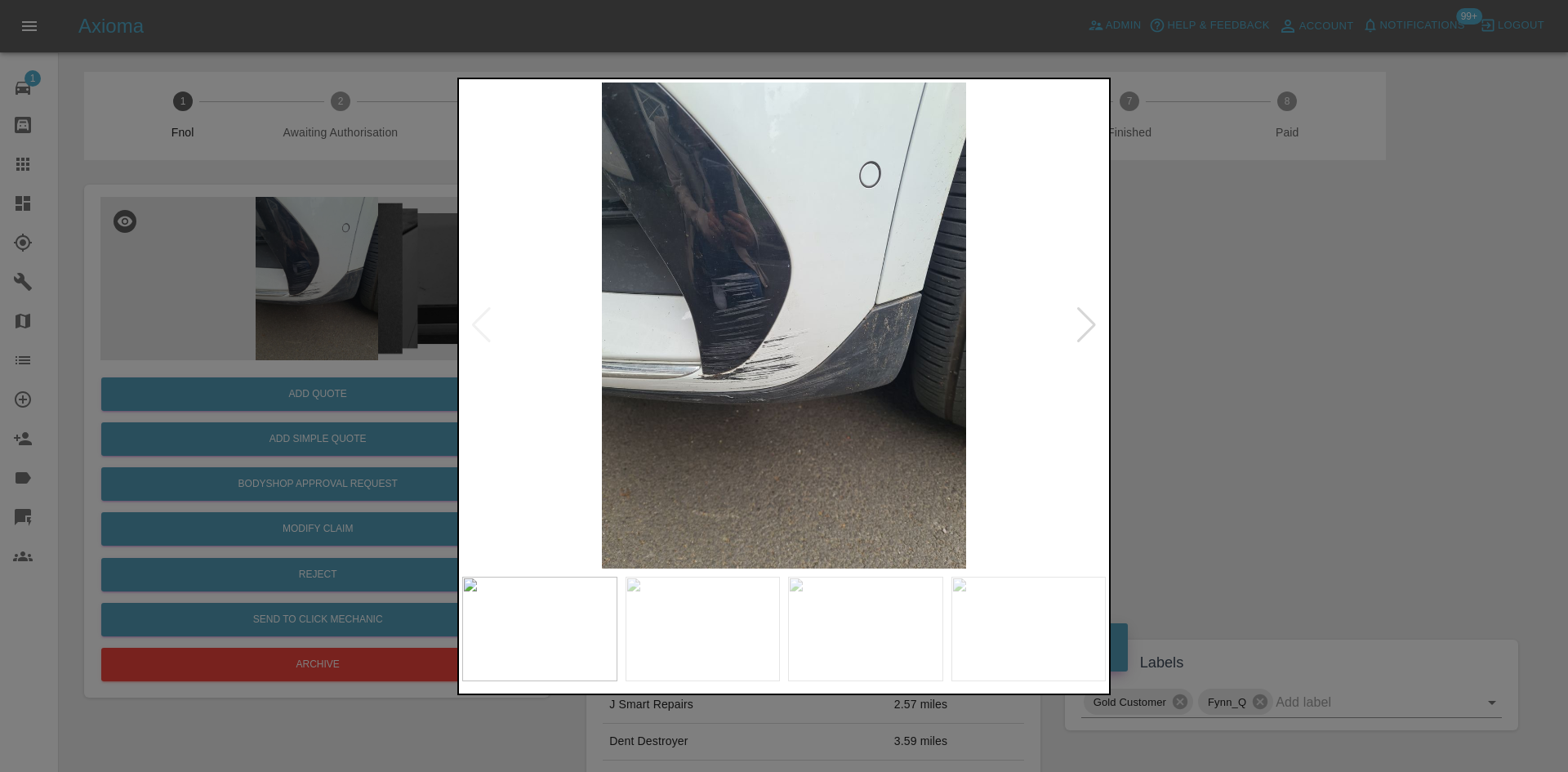
click at [753, 359] on img at bounding box center [784, 325] width 643 height 486
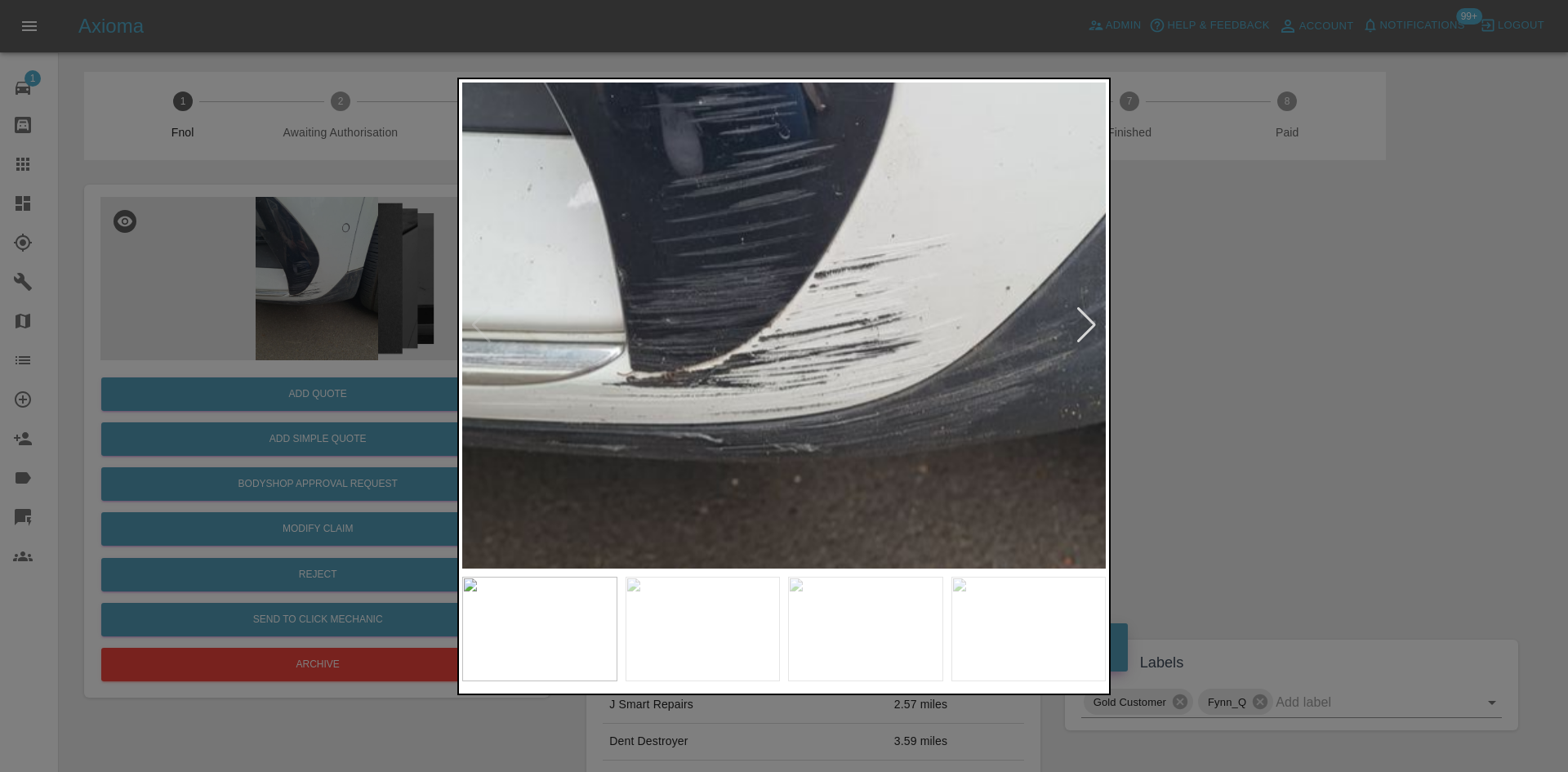
click at [750, 363] on img at bounding box center [875, 224] width 1930 height 1459
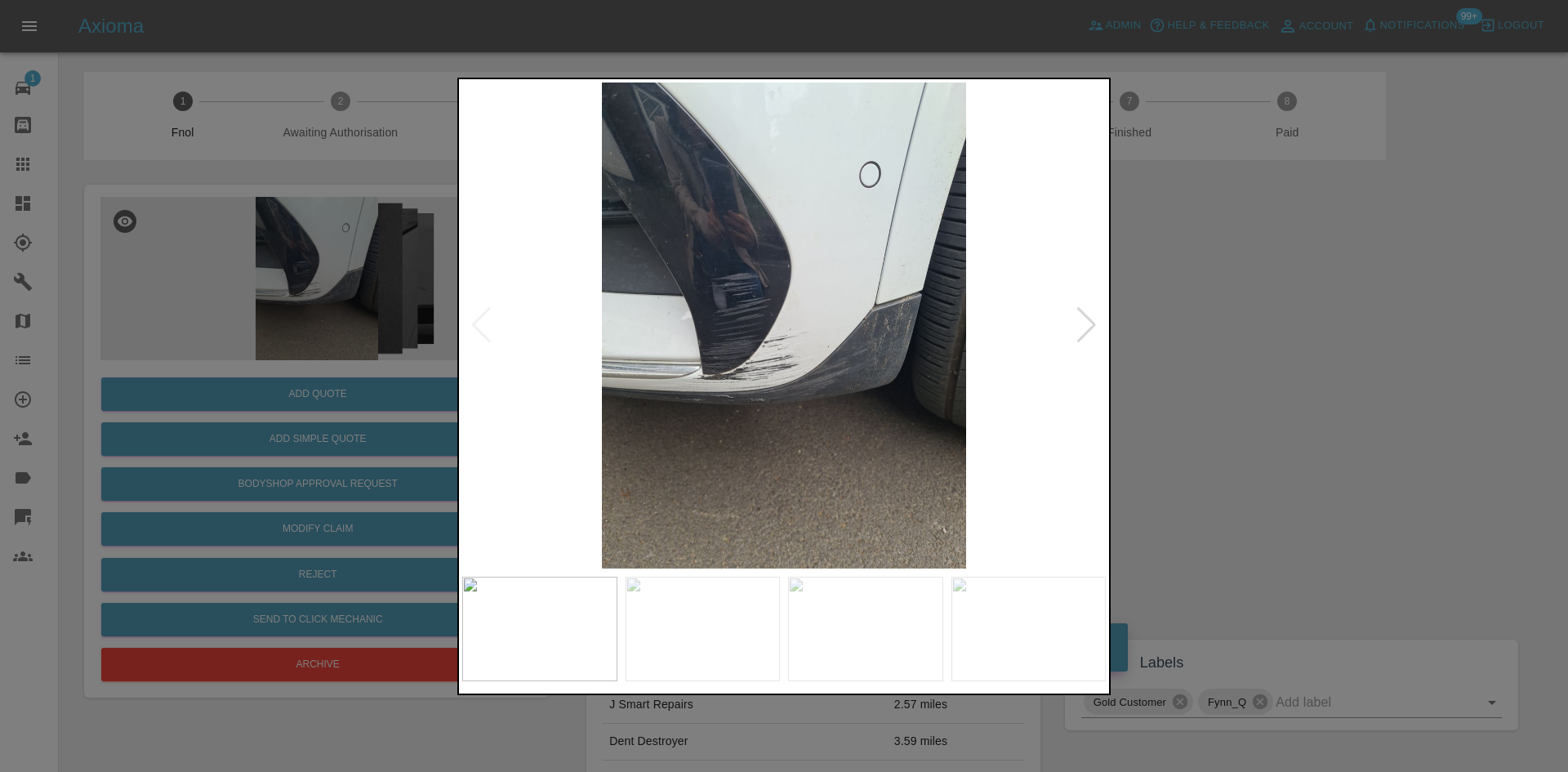
click at [961, 421] on img at bounding box center [784, 325] width 643 height 486
click at [715, 418] on img at bounding box center [784, 325] width 643 height 486
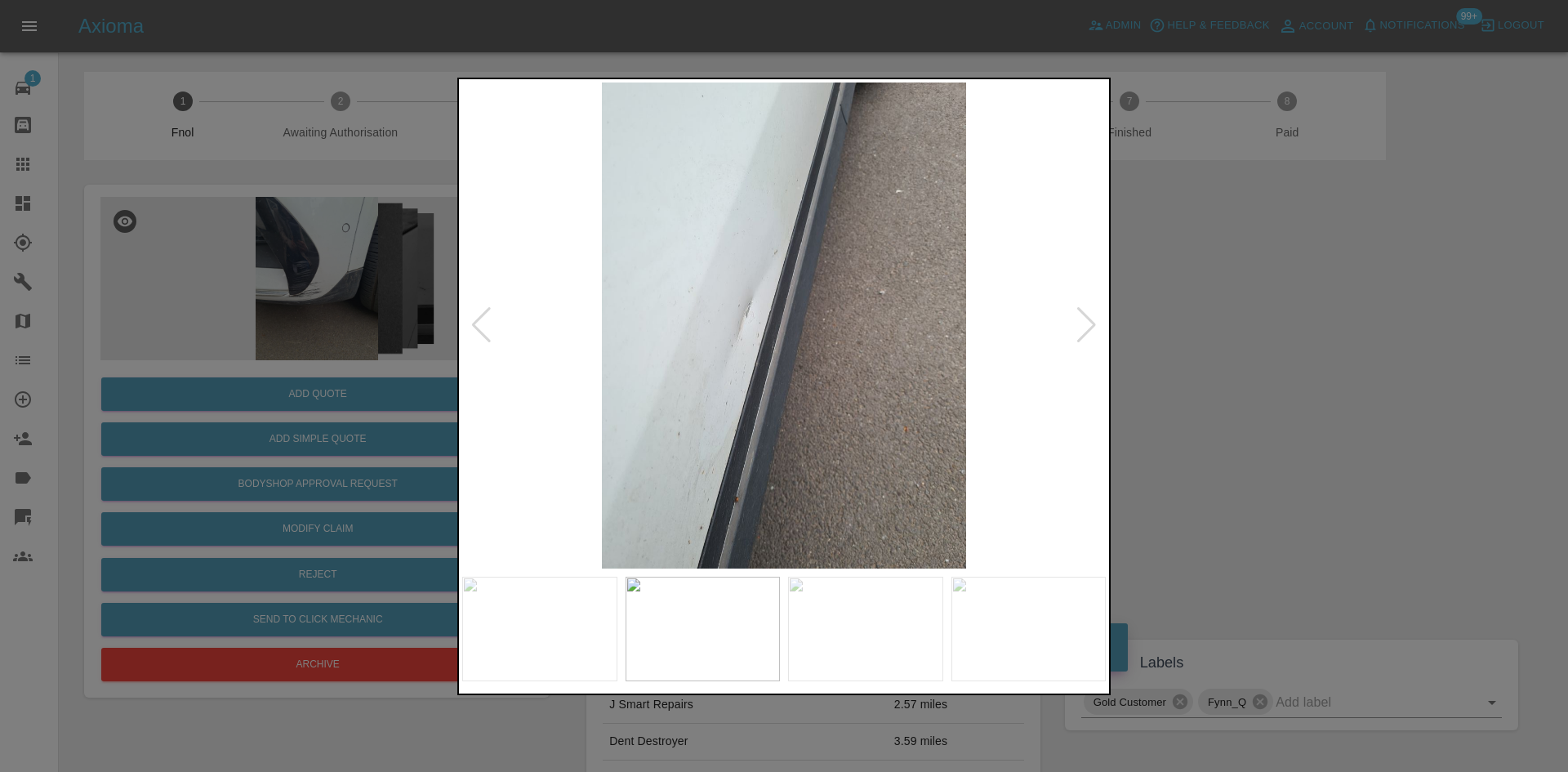
click at [596, 409] on img at bounding box center [784, 325] width 643 height 486
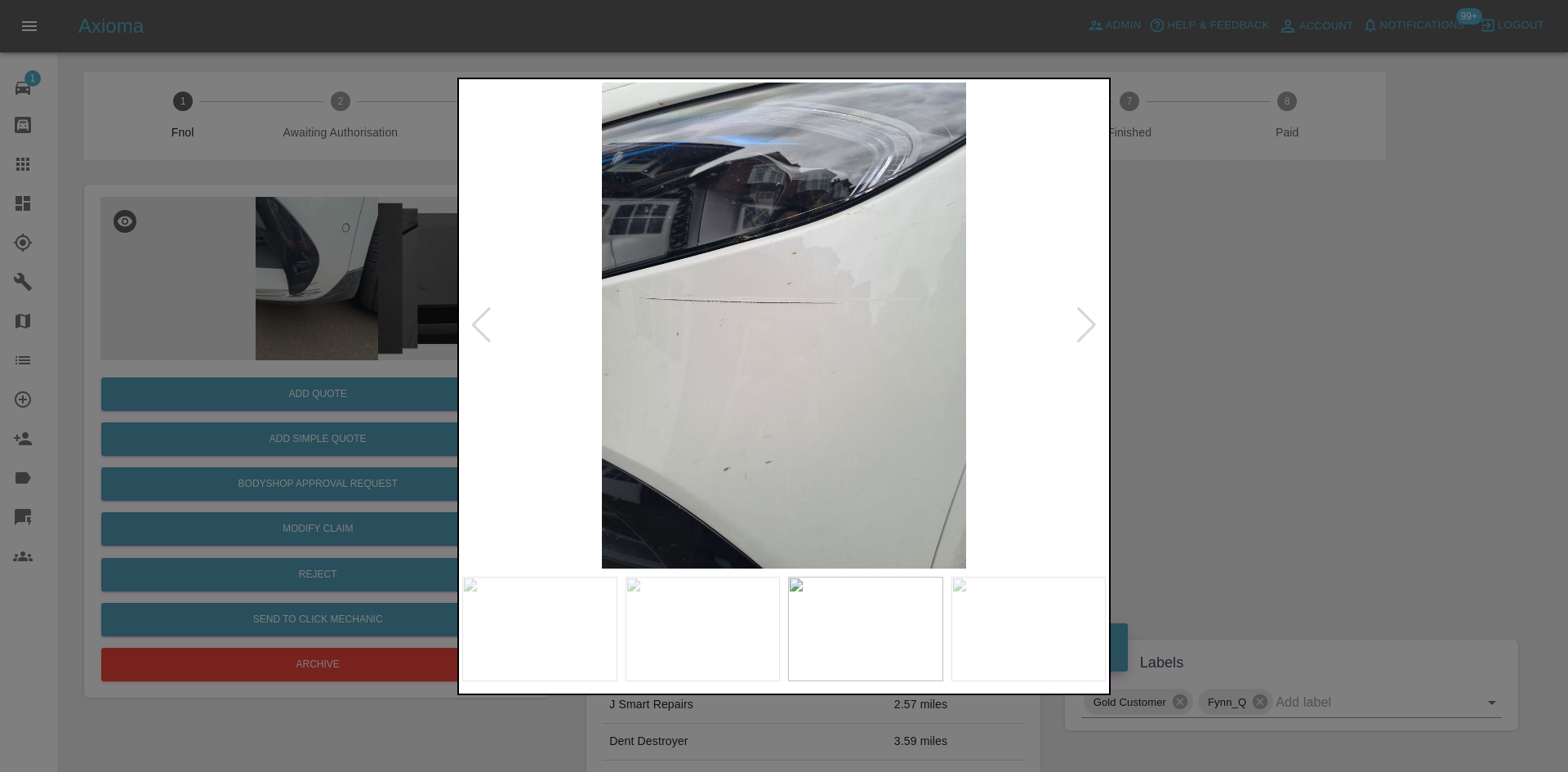
click at [319, 409] on div at bounding box center [784, 386] width 1568 height 772
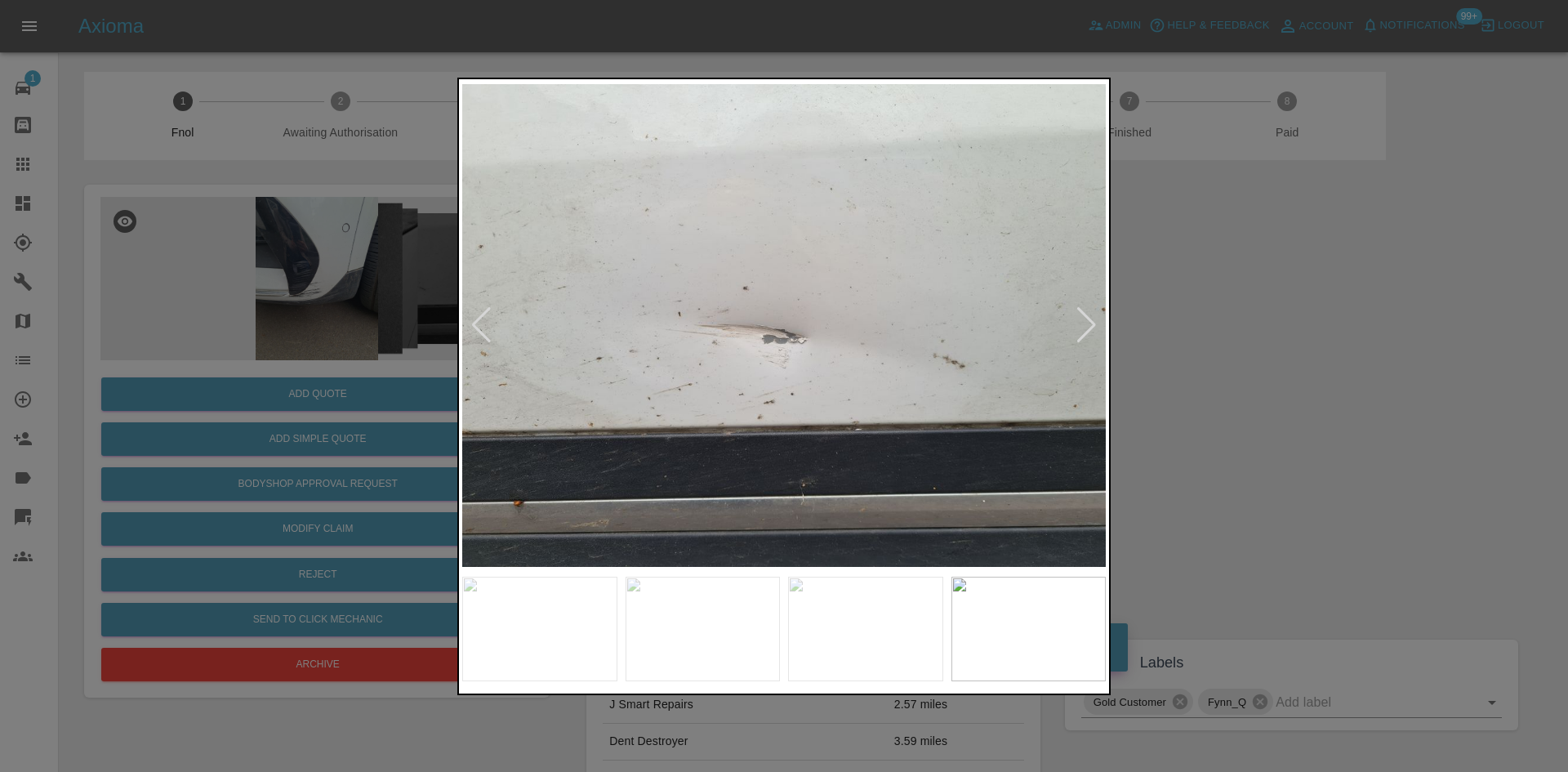
click at [526, 410] on img at bounding box center [784, 325] width 643 height 486
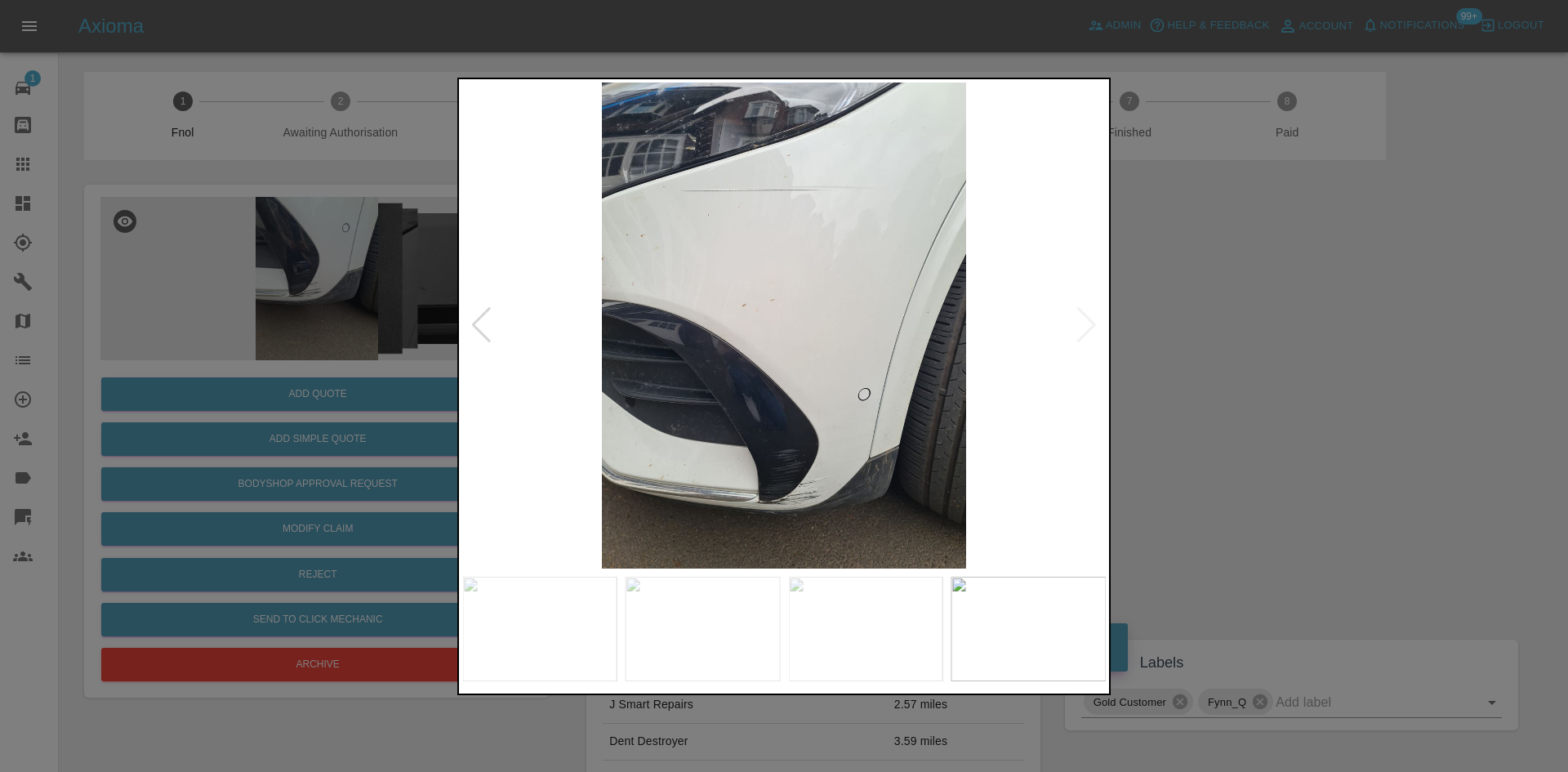
click at [485, 449] on img at bounding box center [784, 325] width 643 height 486
click at [261, 375] on div at bounding box center [784, 386] width 1568 height 772
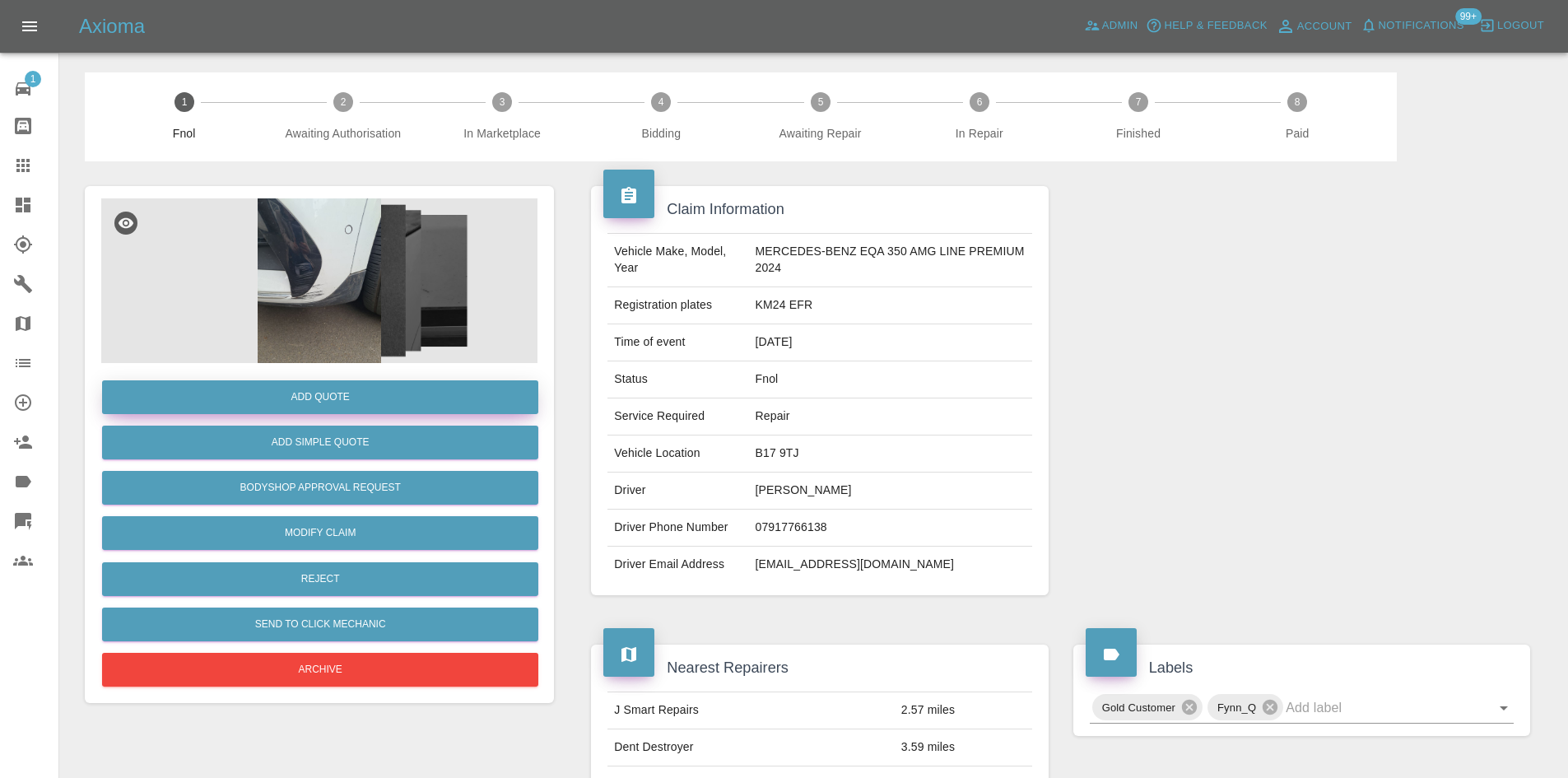
click at [291, 391] on button "Add Quote" at bounding box center [320, 397] width 436 height 34
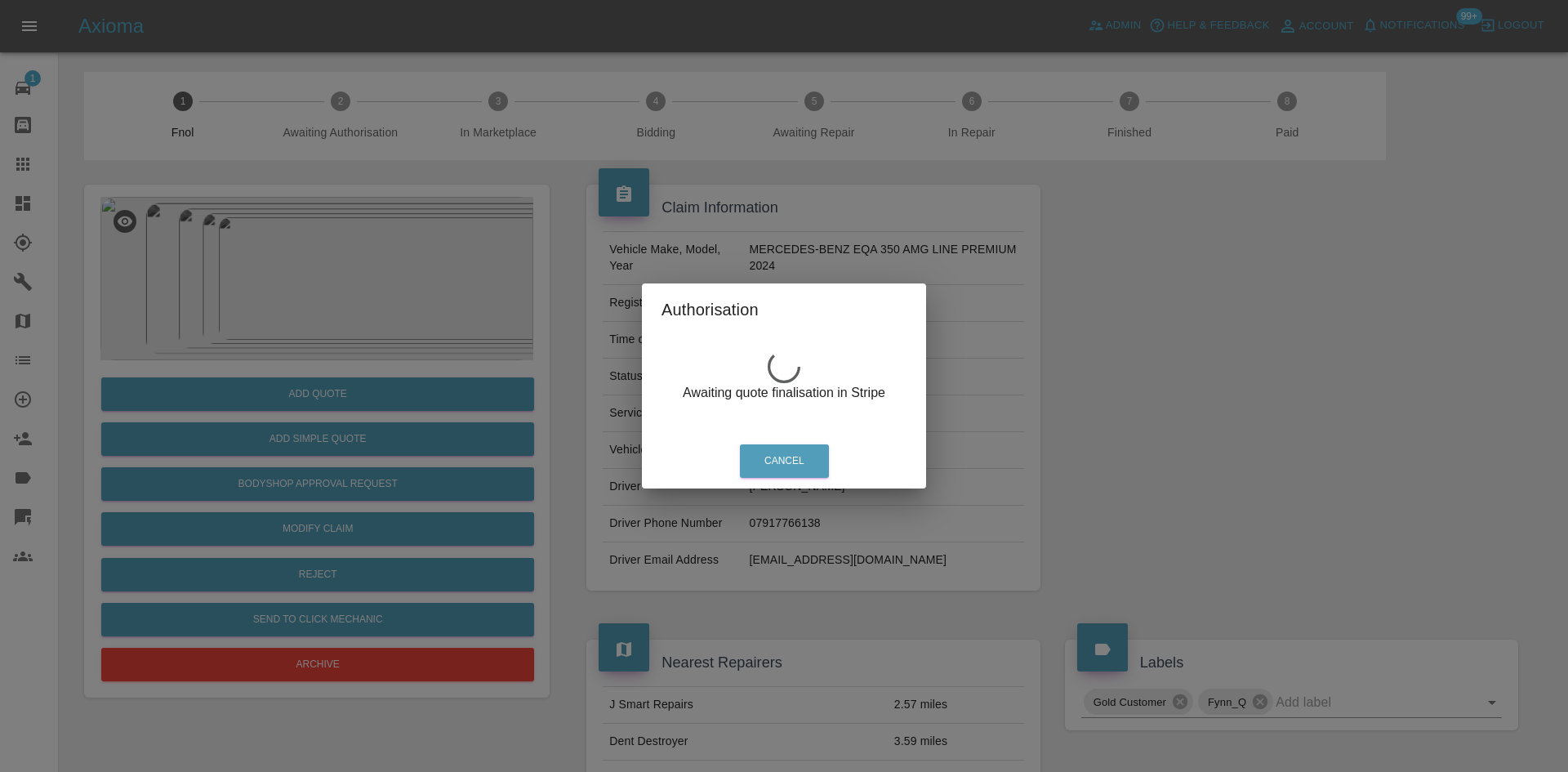
click at [406, 196] on div "Authorisation Awaiting quote finalisation in Stripe Cancel" at bounding box center [784, 386] width 1568 height 772
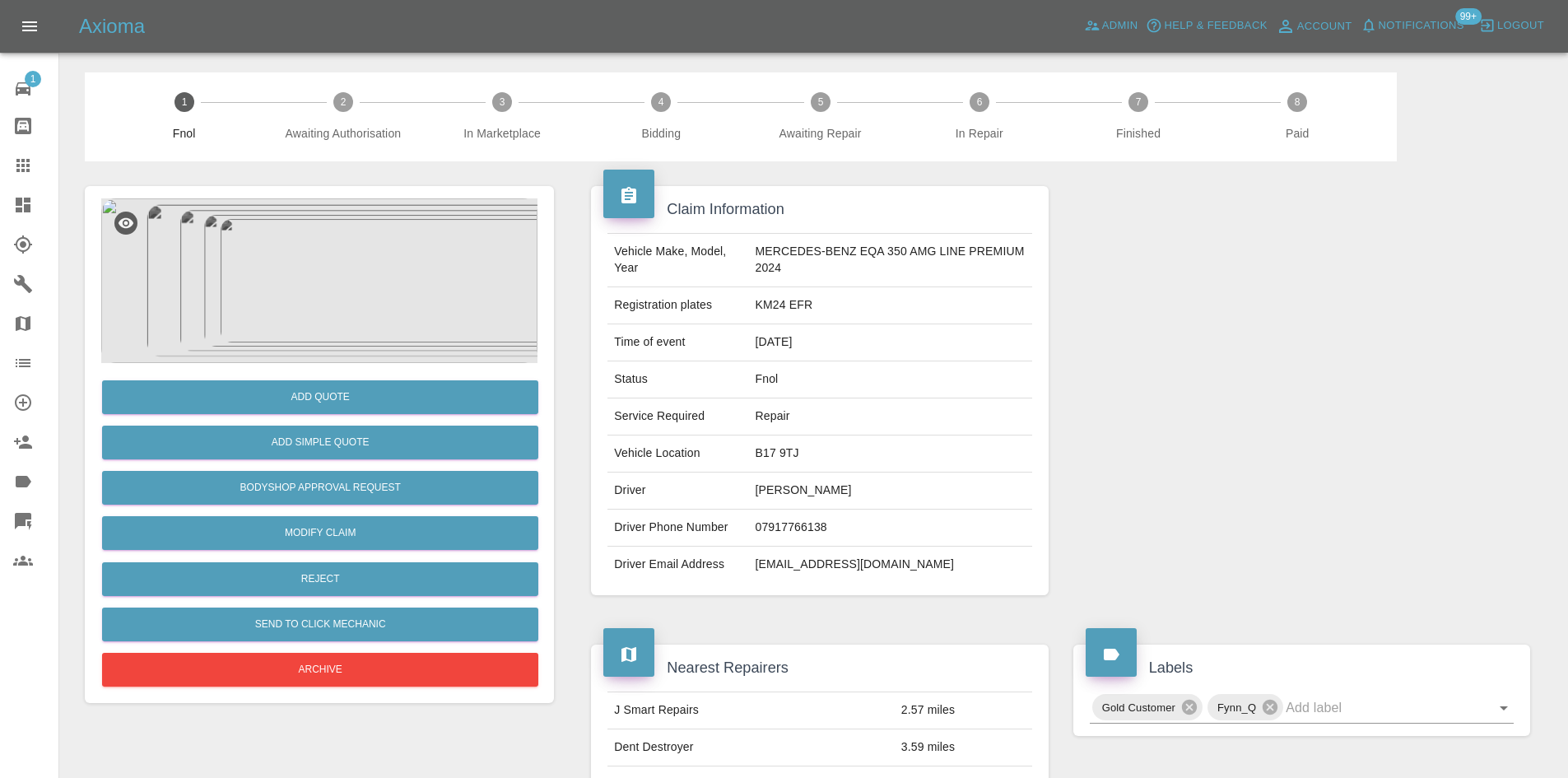
click at [355, 231] on img at bounding box center [319, 280] width 436 height 165
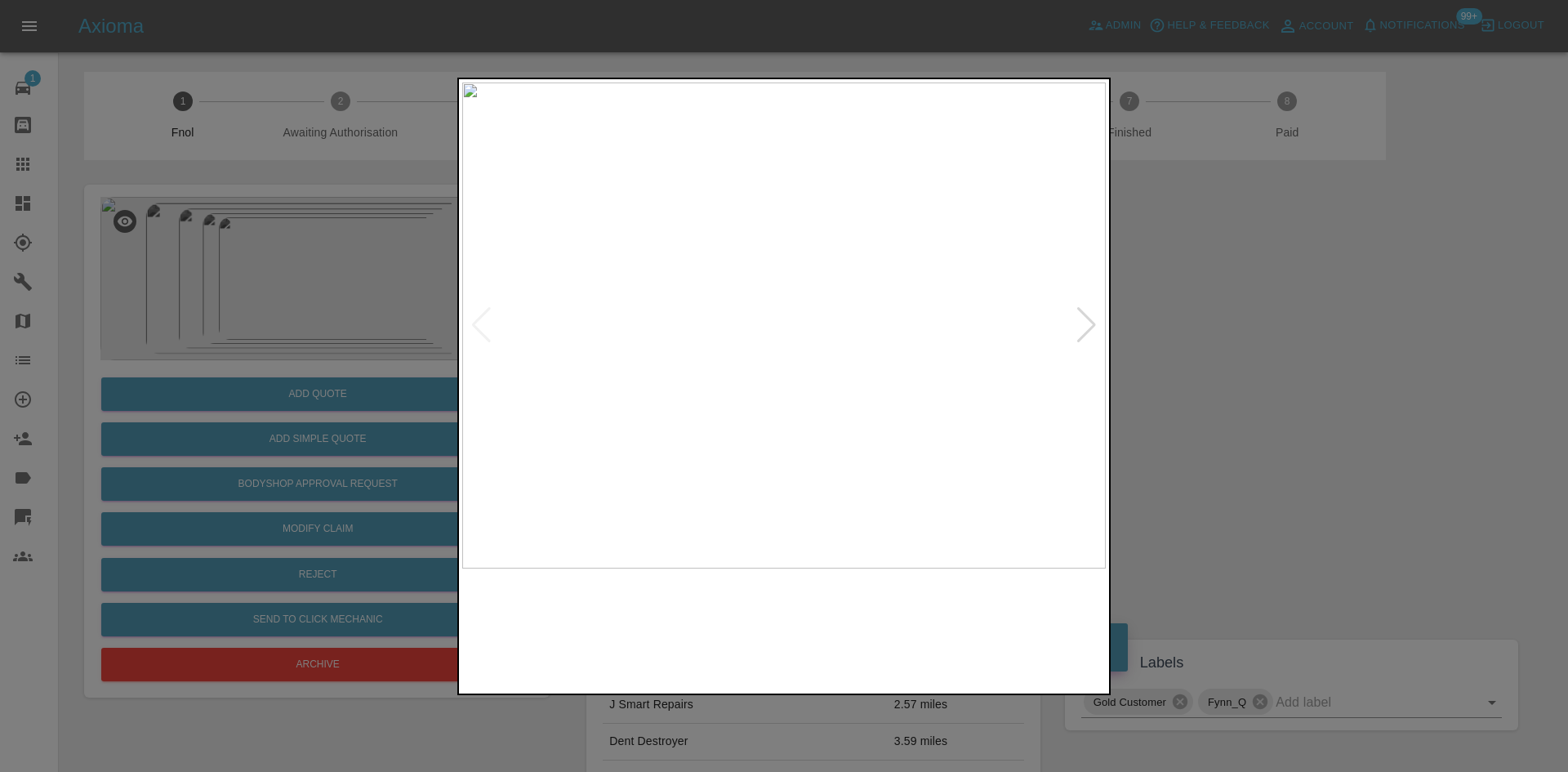
click at [731, 390] on img at bounding box center [784, 325] width 643 height 486
click at [592, 376] on img at bounding box center [784, 325] width 643 height 486
click at [725, 401] on img at bounding box center [784, 325] width 643 height 486
click at [579, 399] on img at bounding box center [784, 325] width 643 height 486
click at [668, 433] on img at bounding box center [784, 325] width 643 height 486
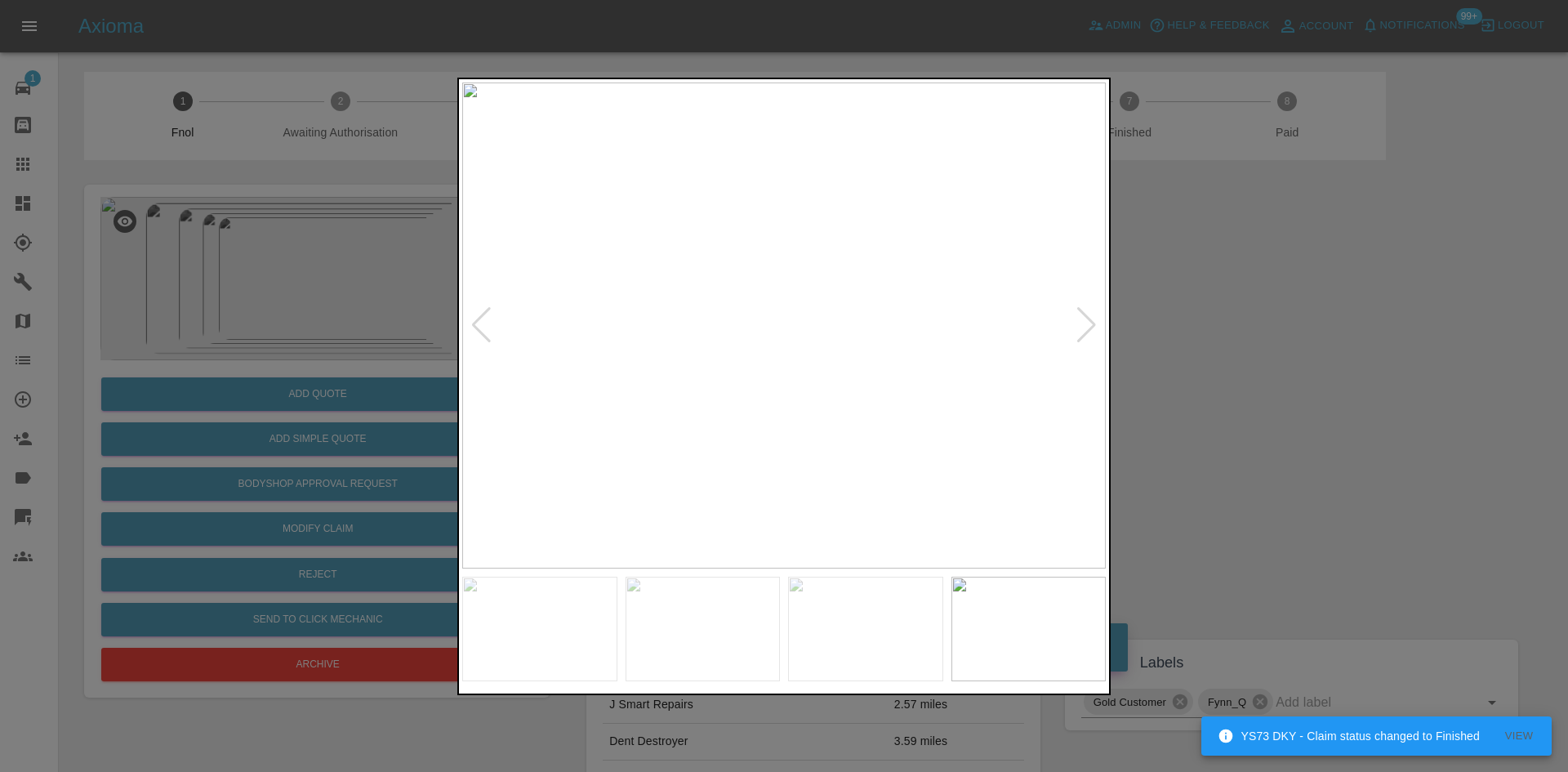
click at [643, 442] on img at bounding box center [784, 325] width 643 height 486
click at [557, 237] on img at bounding box center [784, 325] width 643 height 486
click at [748, 288] on img at bounding box center [784, 325] width 643 height 486
click at [611, 304] on img at bounding box center [767, 325] width 643 height 486
click at [697, 344] on img at bounding box center [784, 325] width 643 height 486
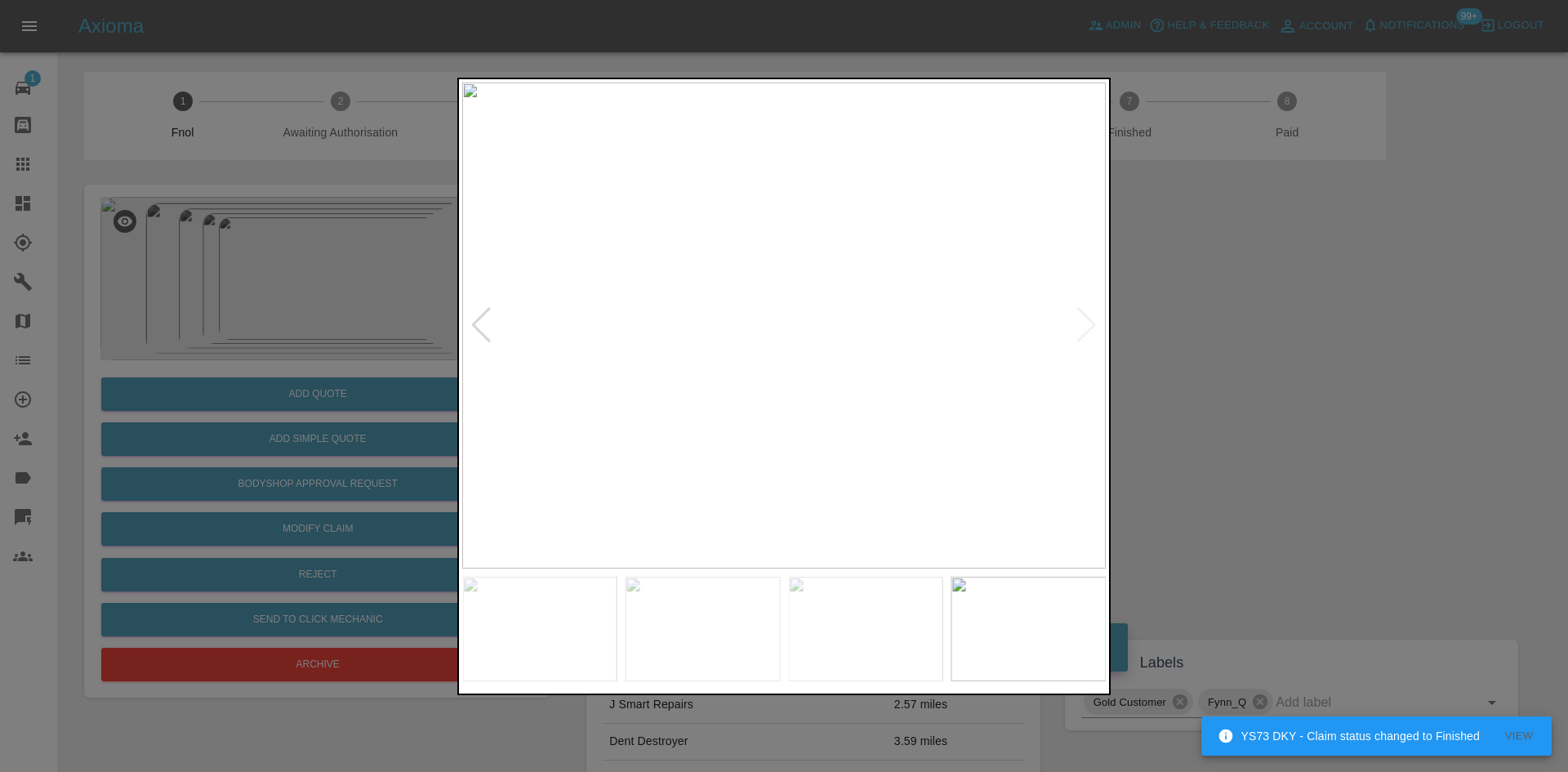
click at [738, 370] on img at bounding box center [784, 325] width 643 height 486
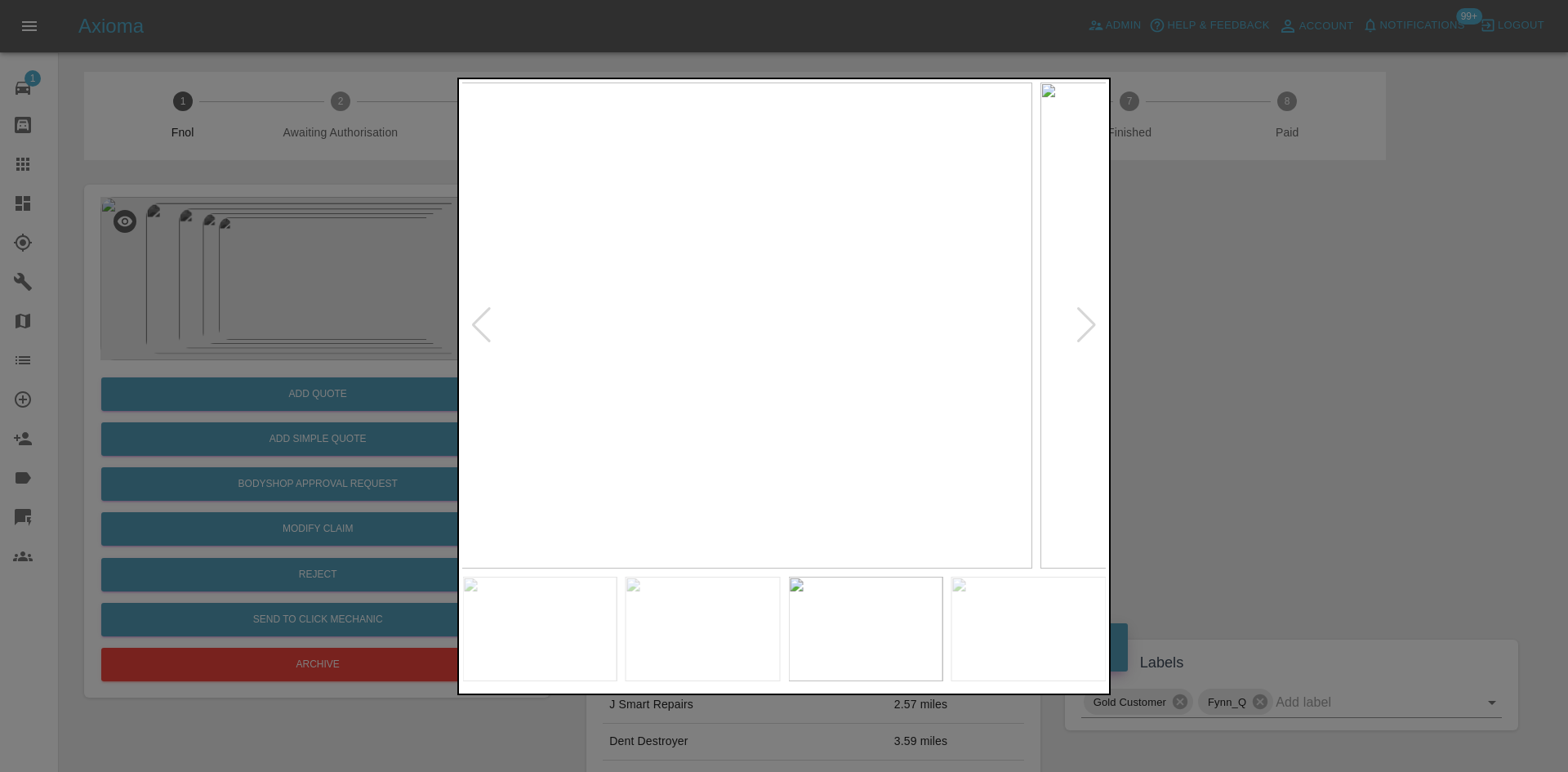
click at [494, 426] on img at bounding box center [710, 325] width 643 height 486
click at [564, 433] on img at bounding box center [784, 325] width 643 height 486
click at [705, 418] on img at bounding box center [857, 325] width 643 height 486
click at [827, 440] on img at bounding box center [784, 325] width 643 height 486
click at [755, 464] on img at bounding box center [784, 325] width 643 height 486
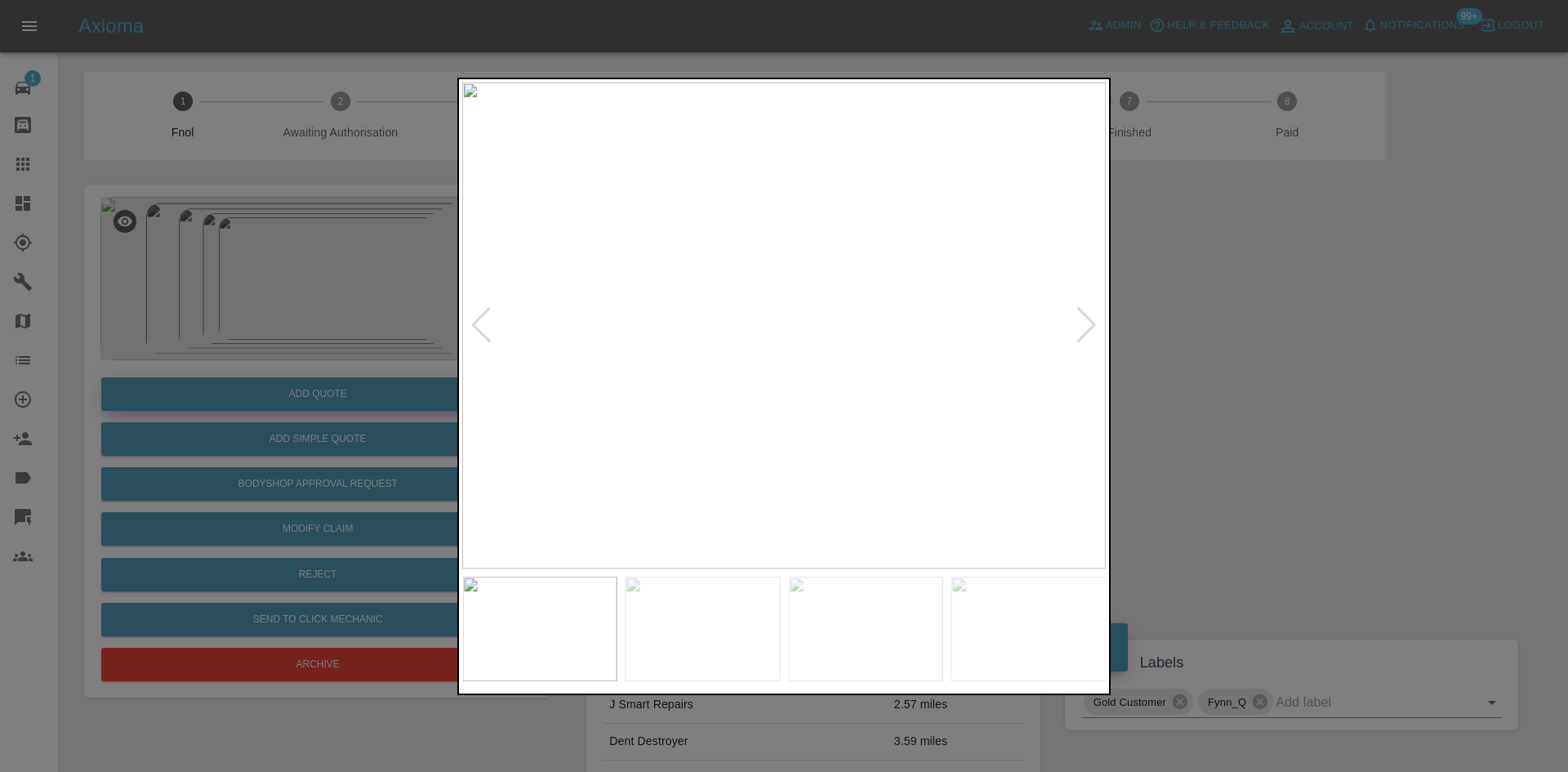
drag, startPoint x: 339, startPoint y: 425, endPoint x: 361, endPoint y: 393, distance: 38.8
click at [348, 425] on div at bounding box center [784, 386] width 1568 height 772
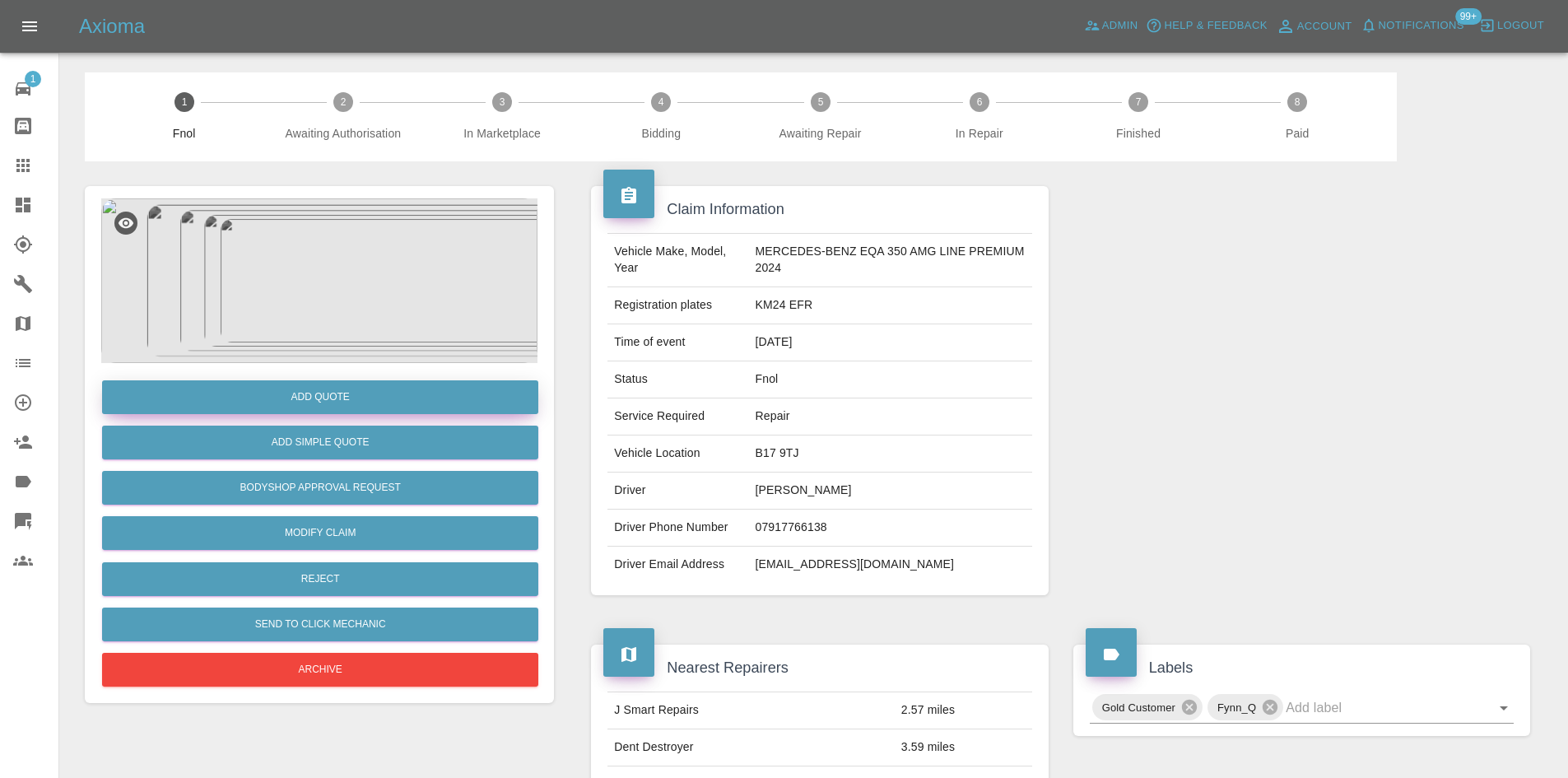
click at [364, 396] on button "Add Quote" at bounding box center [320, 397] width 436 height 34
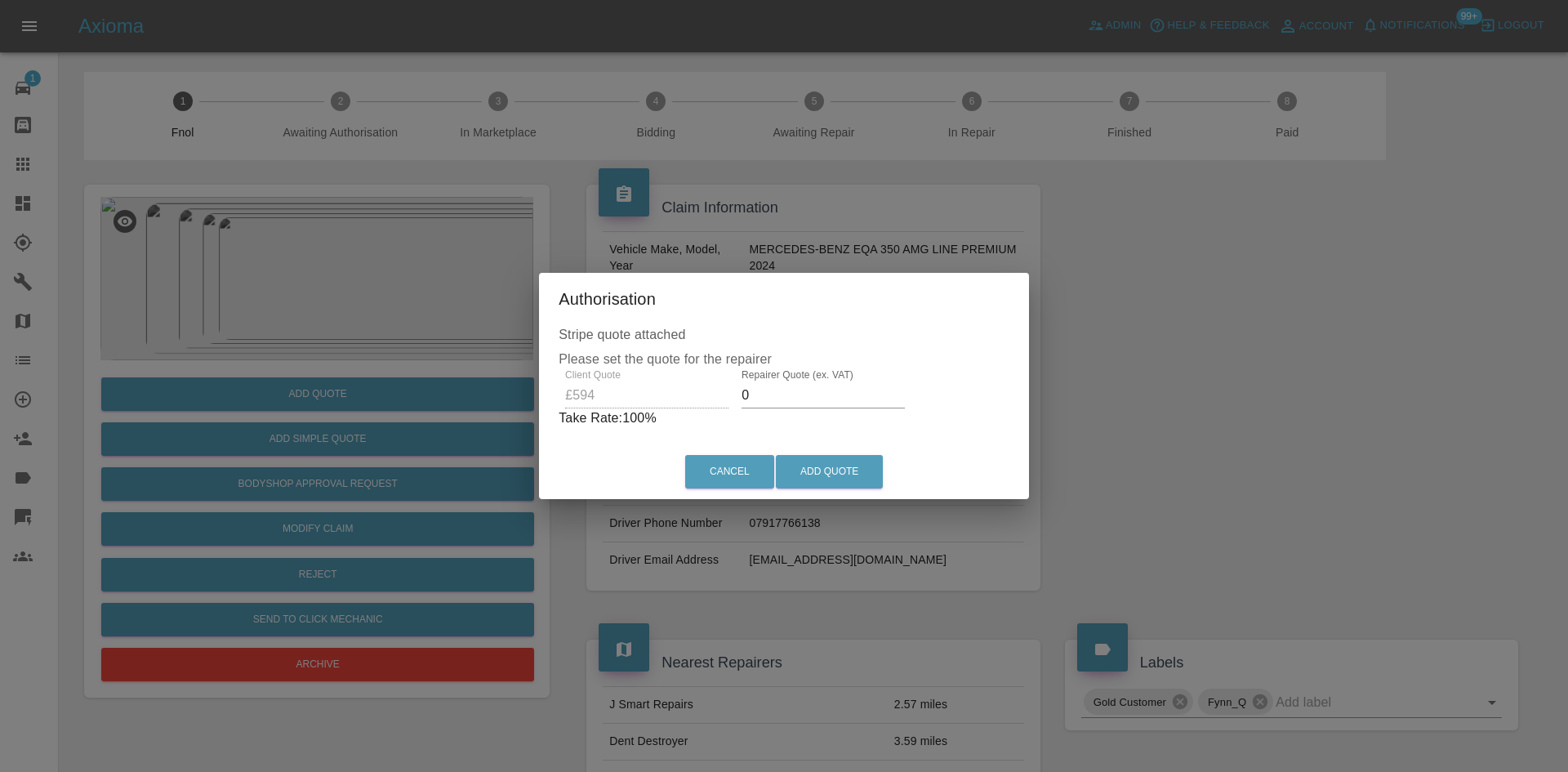
drag, startPoint x: 757, startPoint y: 395, endPoint x: 676, endPoint y: 410, distance: 82.4
click at [680, 410] on div "Client Quote £594 Repairer Quote (ex. VAT) 0 Take Rate: 100 %" at bounding box center [784, 399] width 451 height 58
drag, startPoint x: 786, startPoint y: 393, endPoint x: 300, endPoint y: 495, distance: 496.6
click at [441, 439] on div "Authorisation Stripe quote attached Please set the quote for the repairer Clien…" at bounding box center [784, 386] width 1568 height 772
type input "355"
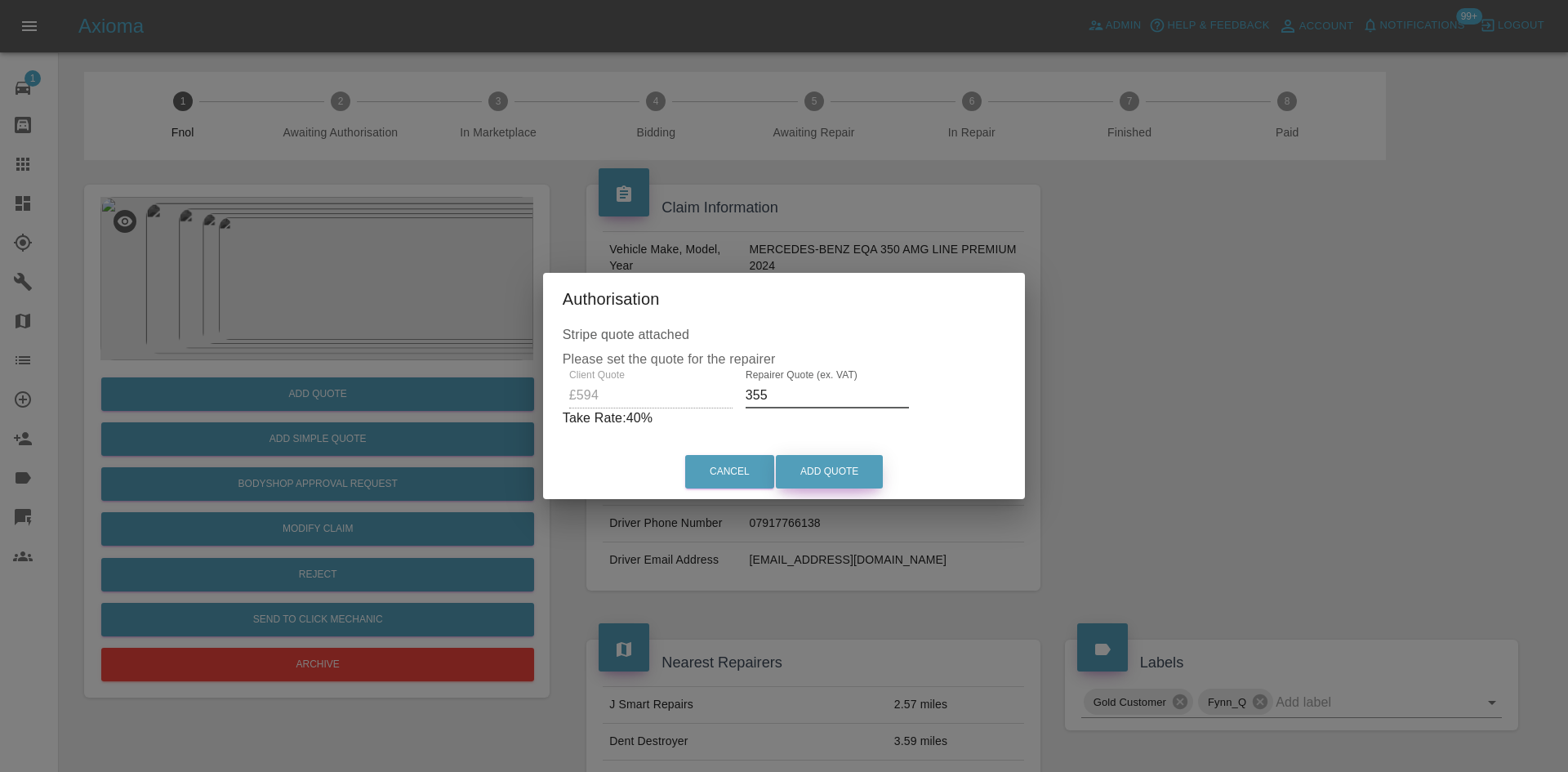
click at [844, 477] on button "Add Quote" at bounding box center [828, 472] width 107 height 34
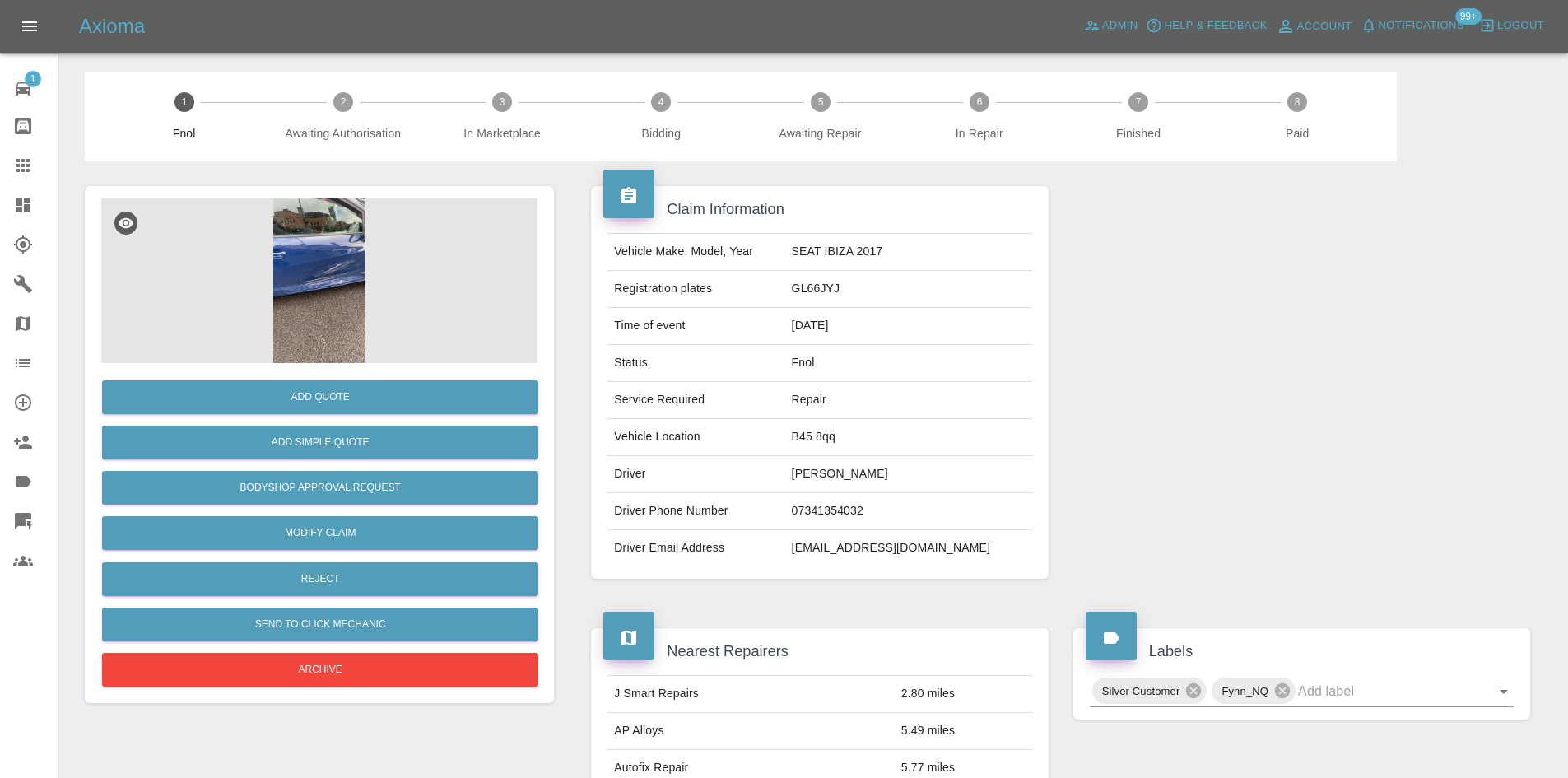
click at [348, 271] on img at bounding box center [319, 280] width 436 height 165
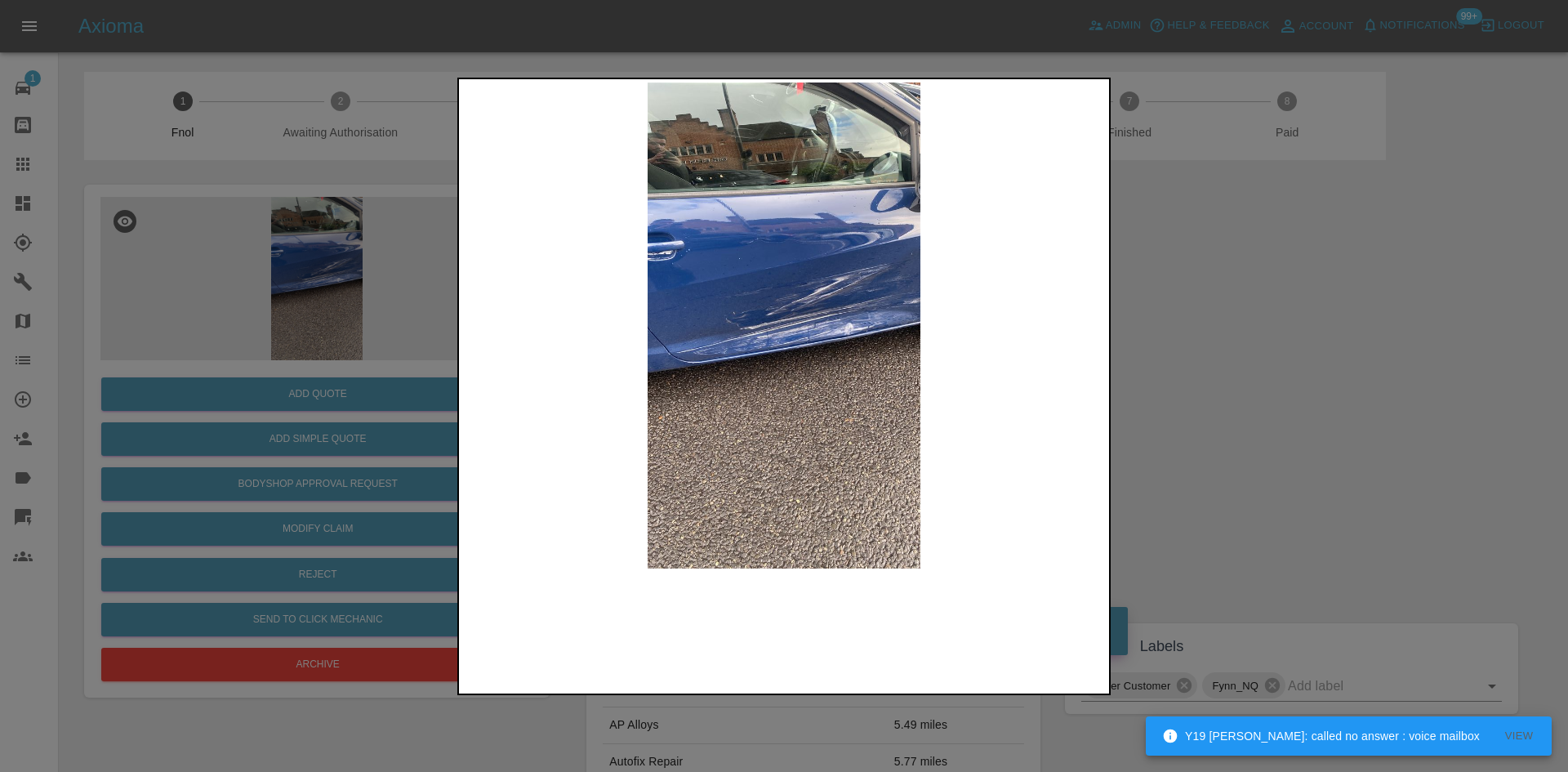
click at [833, 354] on img at bounding box center [784, 325] width 643 height 486
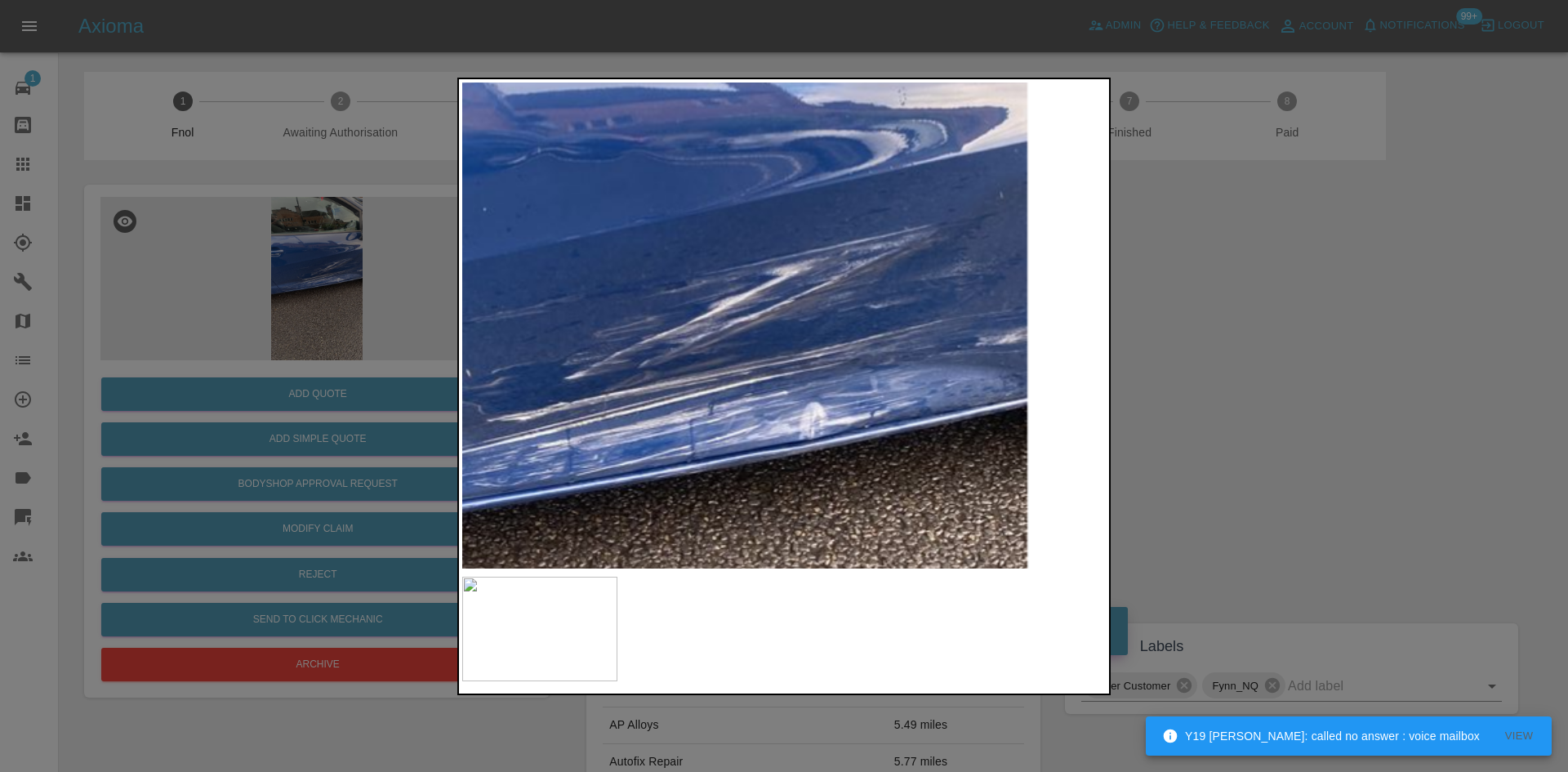
click at [780, 517] on img at bounding box center [618, 410] width 1930 height 1459
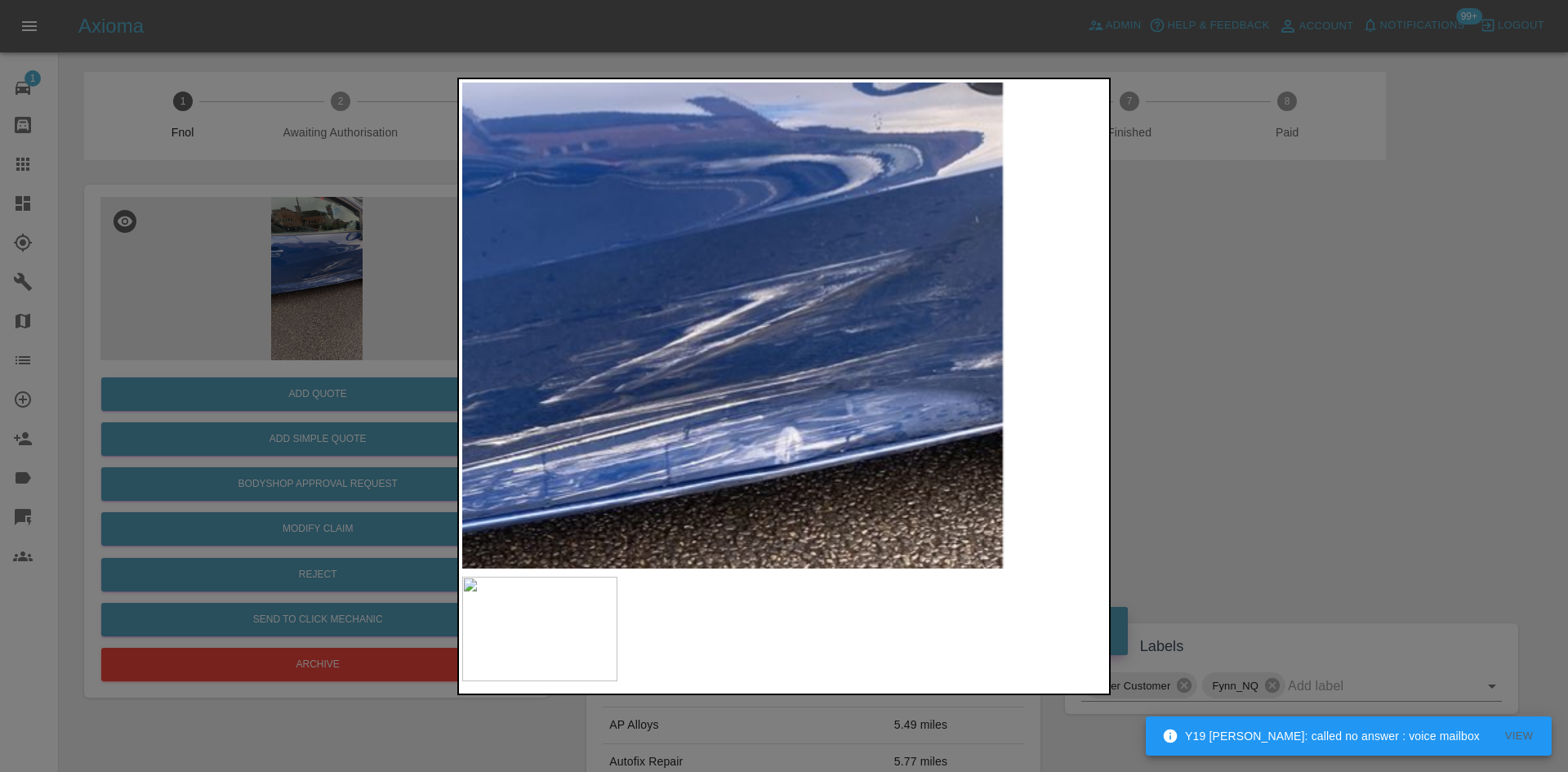
click at [783, 508] on img at bounding box center [594, 434] width 1930 height 1459
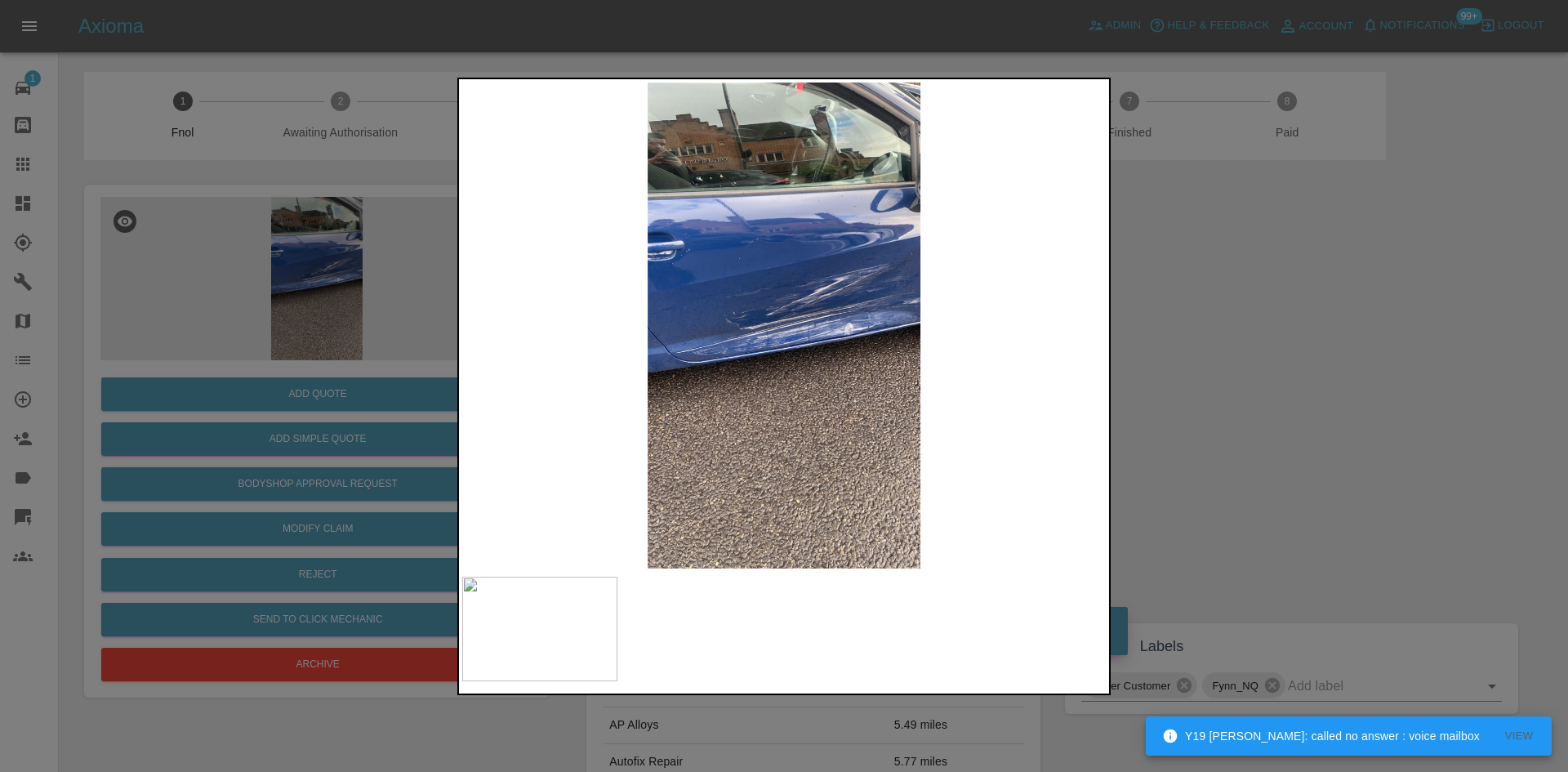
drag, startPoint x: 379, startPoint y: 346, endPoint x: 385, endPoint y: 355, distance: 10.8
click at [380, 351] on div at bounding box center [784, 386] width 1568 height 772
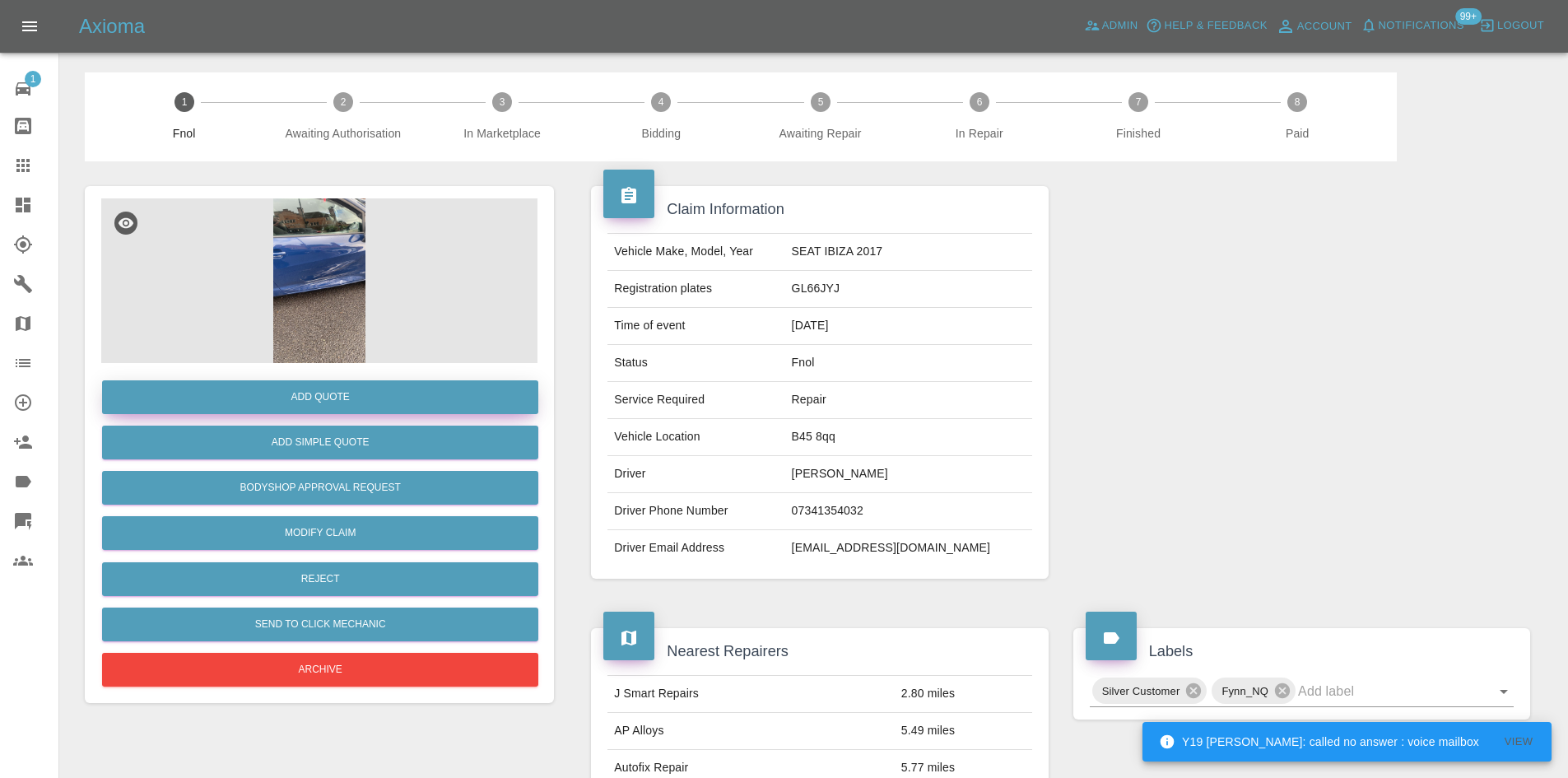
click at [303, 400] on button "Add Quote" at bounding box center [320, 397] width 436 height 34
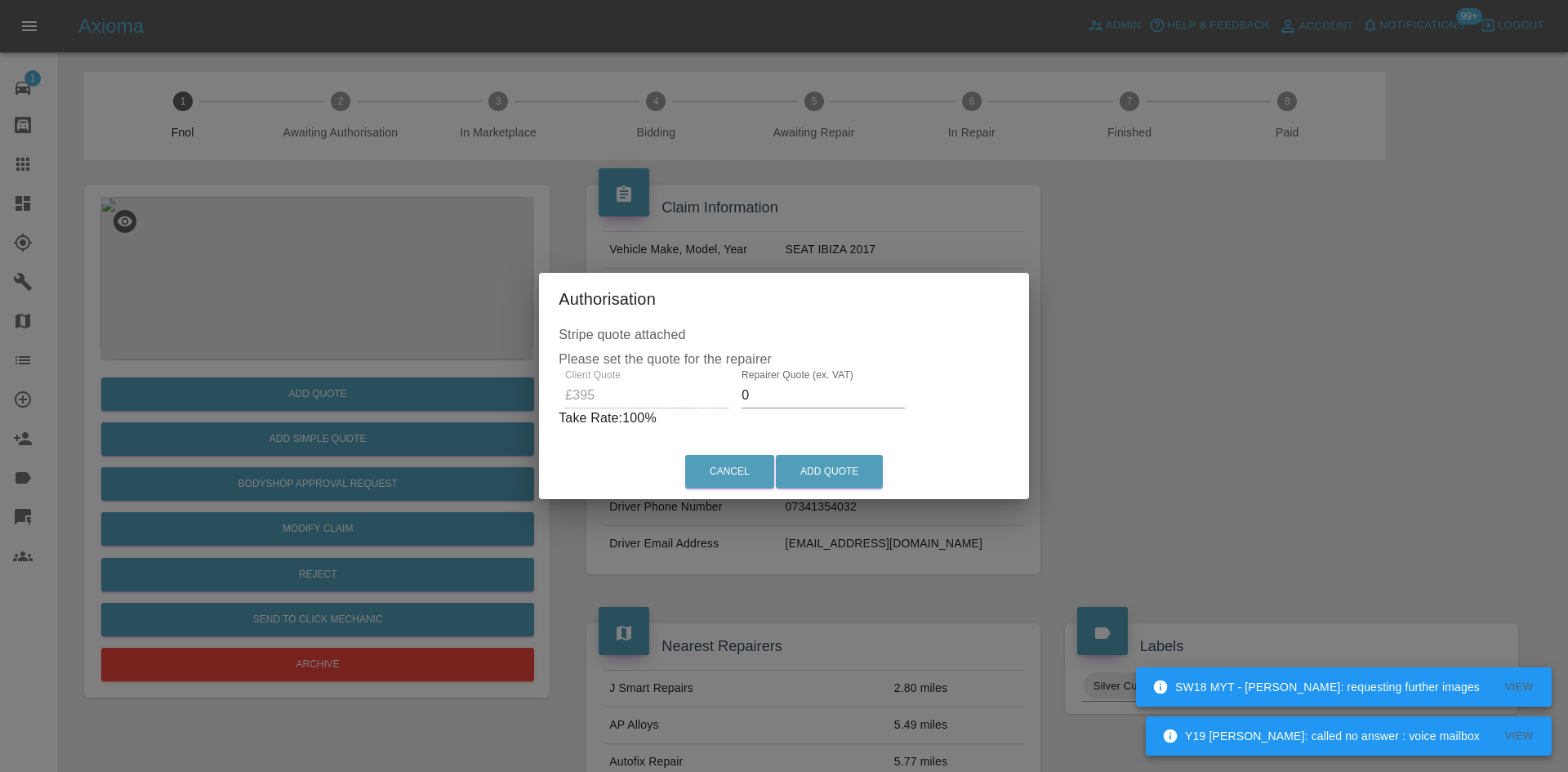
drag, startPoint x: 745, startPoint y: 397, endPoint x: 695, endPoint y: 408, distance: 51.2
click at [708, 410] on div "Client Quote £395 Repairer Quote (ex. VAT) 0 Take Rate: 100 %" at bounding box center [784, 399] width 451 height 58
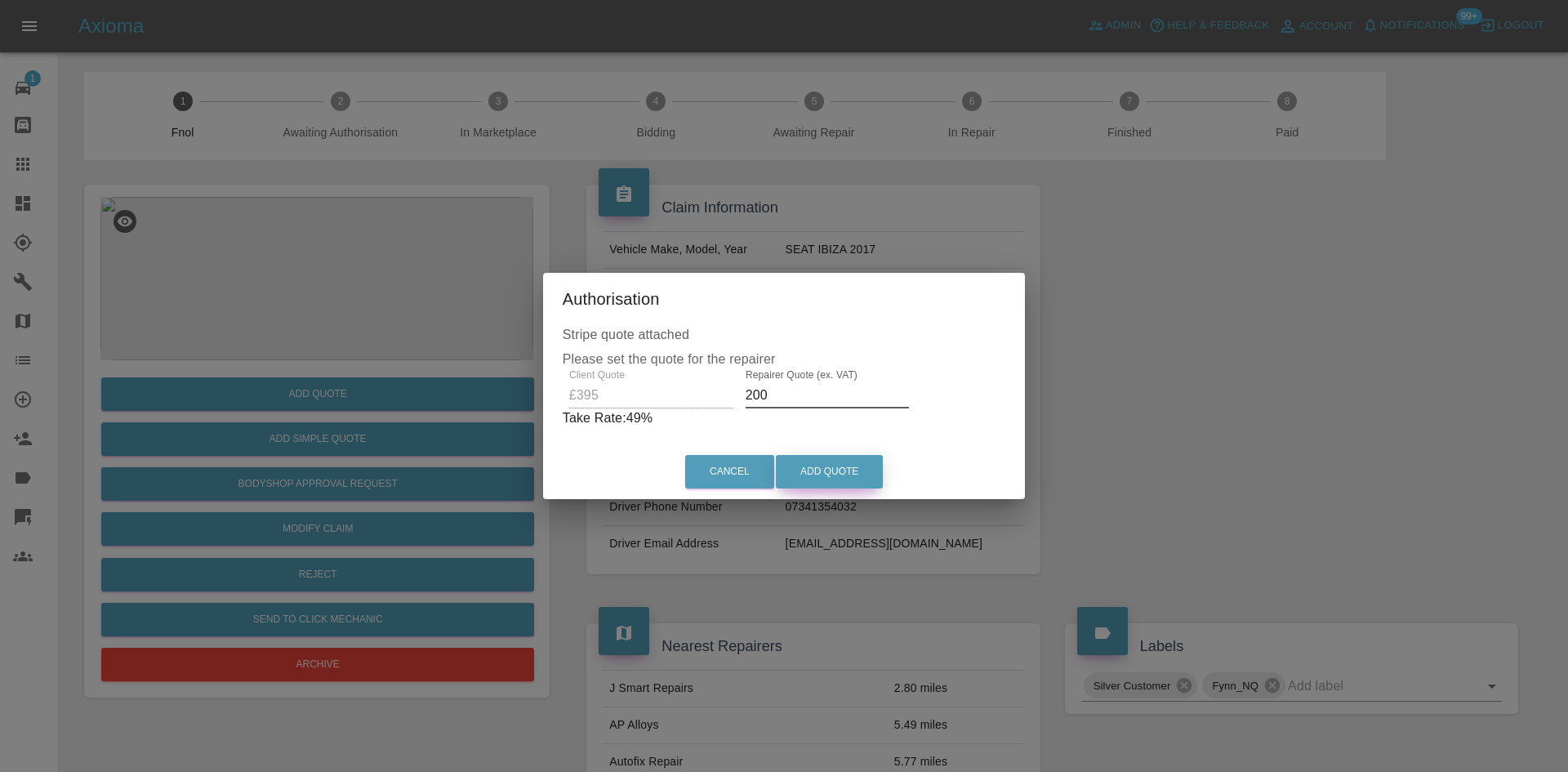
type input "200"
drag, startPoint x: 821, startPoint y: 480, endPoint x: 790, endPoint y: 537, distance: 64.9
click at [819, 485] on button "Add Quote" at bounding box center [828, 472] width 107 height 34
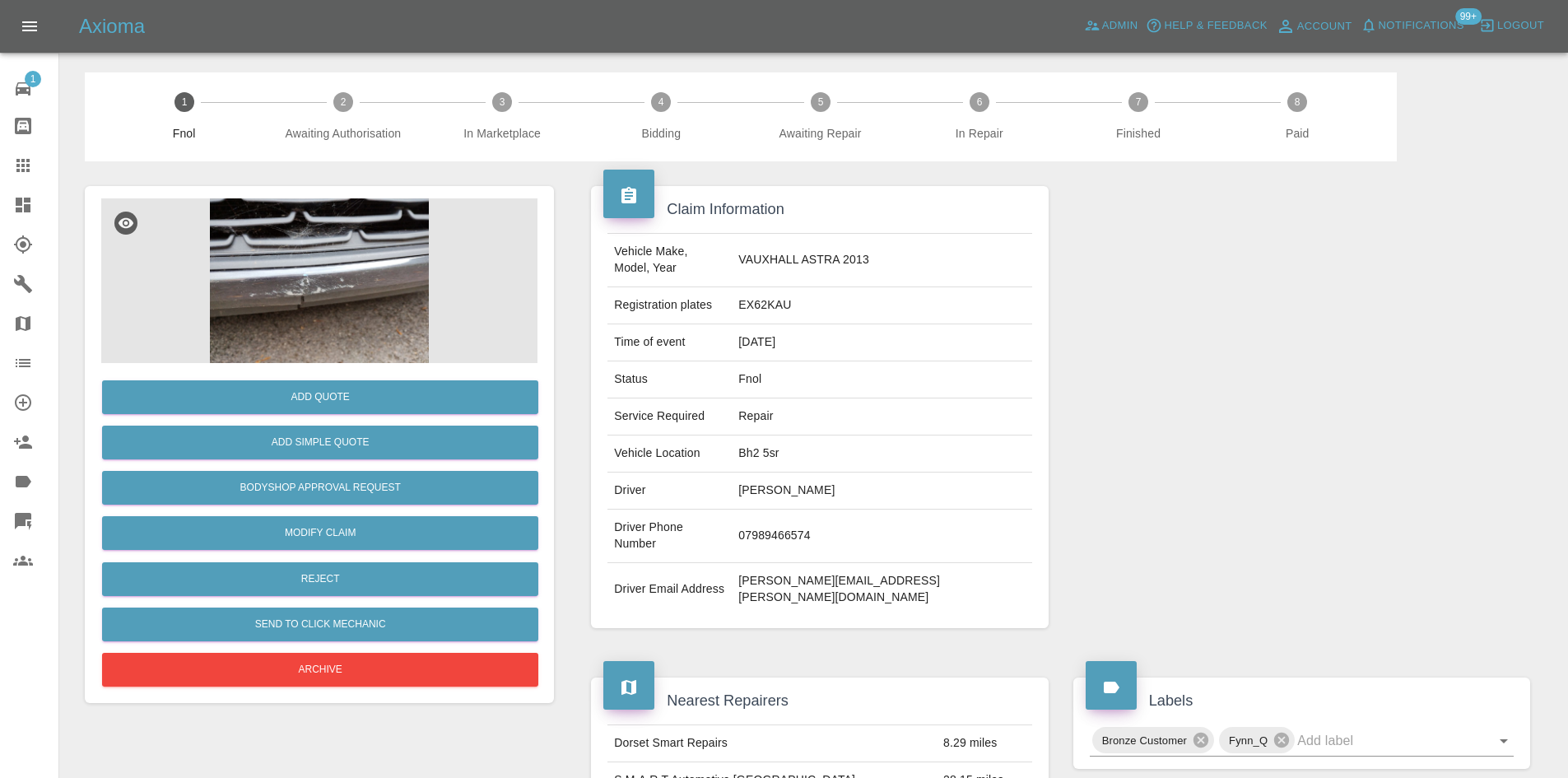
click at [296, 292] on img at bounding box center [319, 280] width 436 height 165
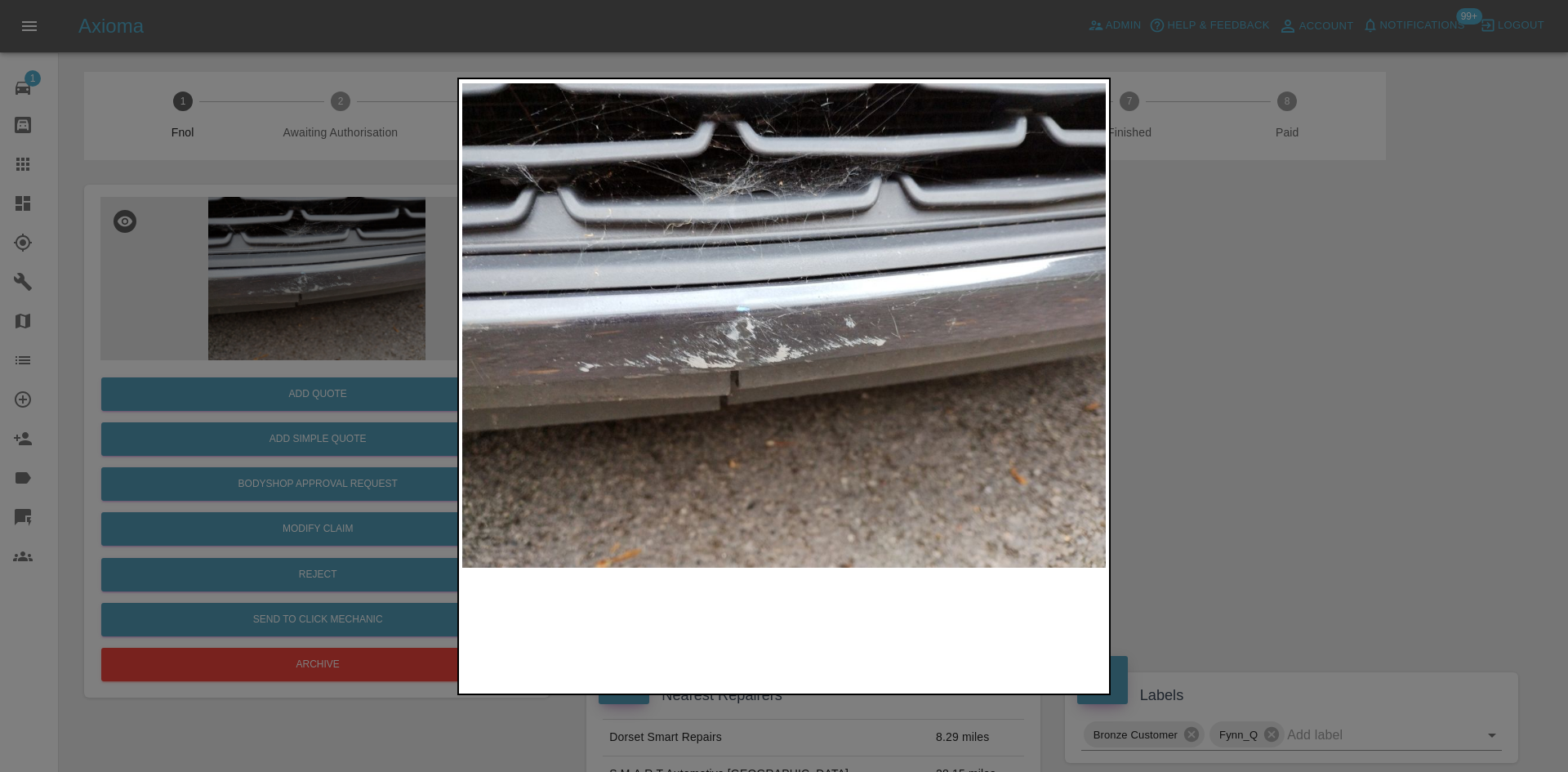
click at [679, 394] on img at bounding box center [784, 325] width 643 height 486
click at [666, 414] on img at bounding box center [784, 325] width 643 height 486
click at [647, 372] on img at bounding box center [784, 325] width 643 height 486
click at [793, 372] on img at bounding box center [784, 325] width 643 height 486
click at [909, 411] on img at bounding box center [784, 325] width 643 height 486
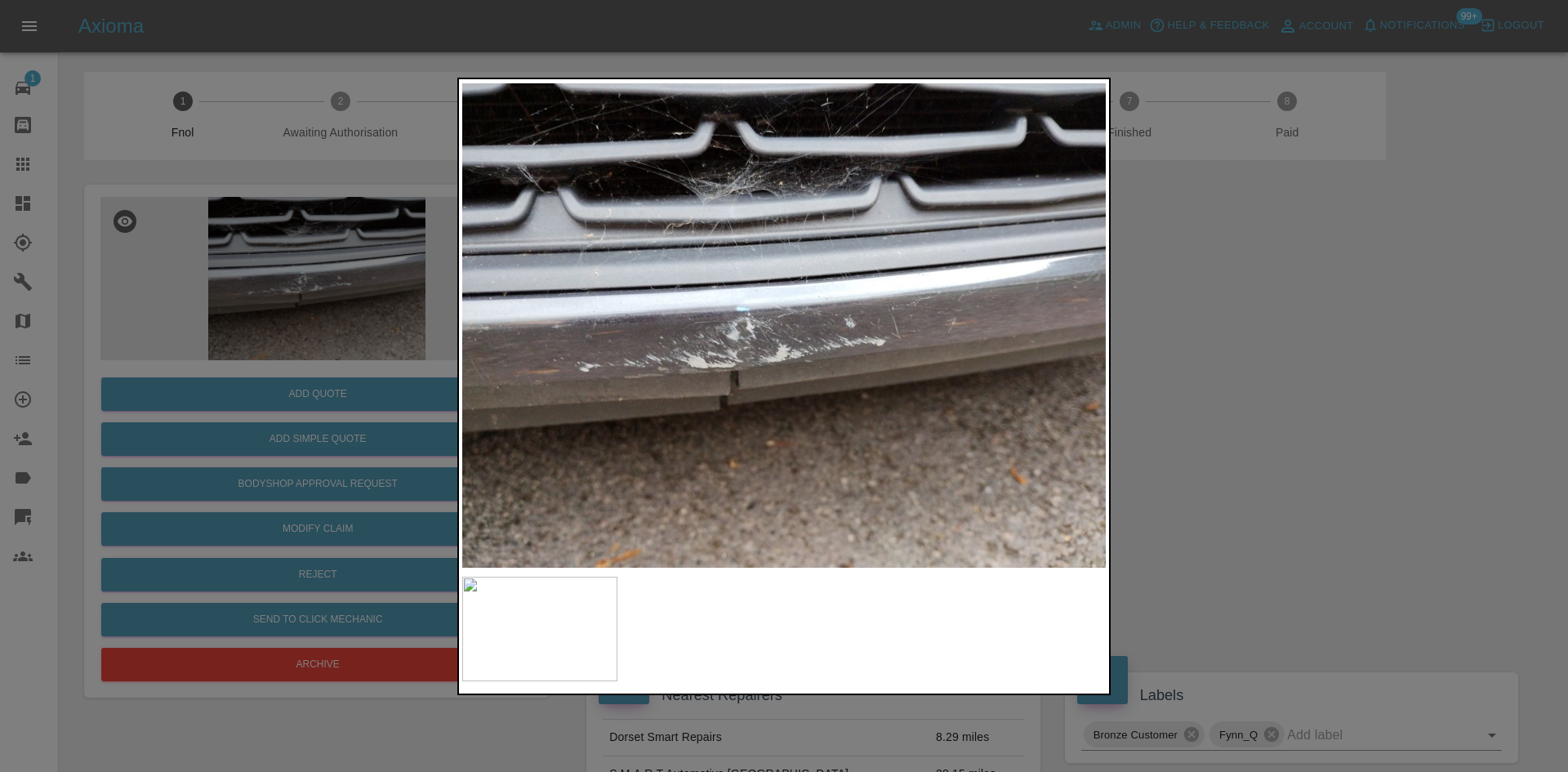
click at [576, 385] on img at bounding box center [784, 325] width 643 height 486
drag, startPoint x: 315, startPoint y: 318, endPoint x: 320, endPoint y: 339, distance: 21.6
click at [316, 319] on div at bounding box center [784, 386] width 1568 height 772
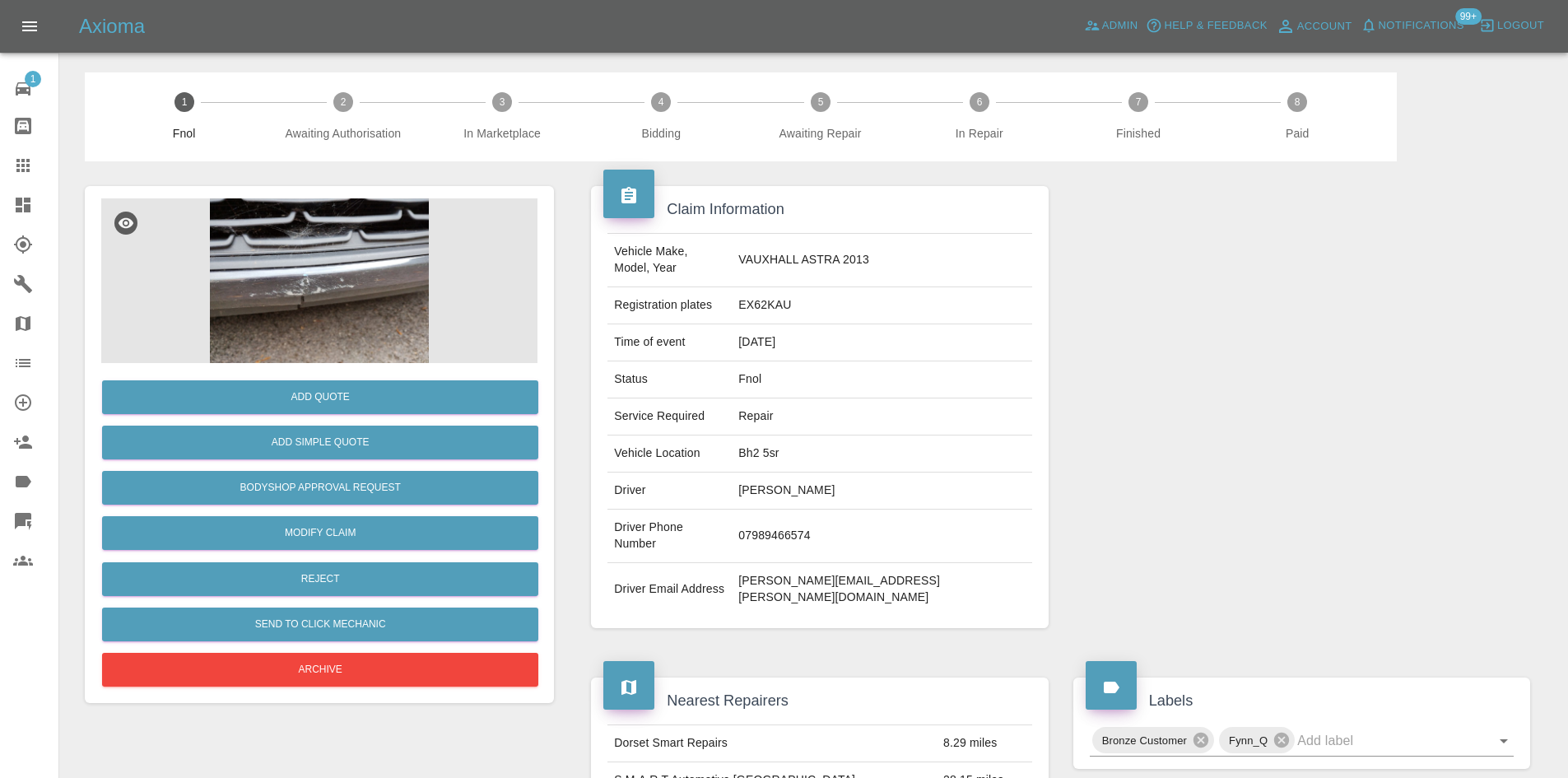
click at [329, 288] on img at bounding box center [319, 280] width 436 height 165
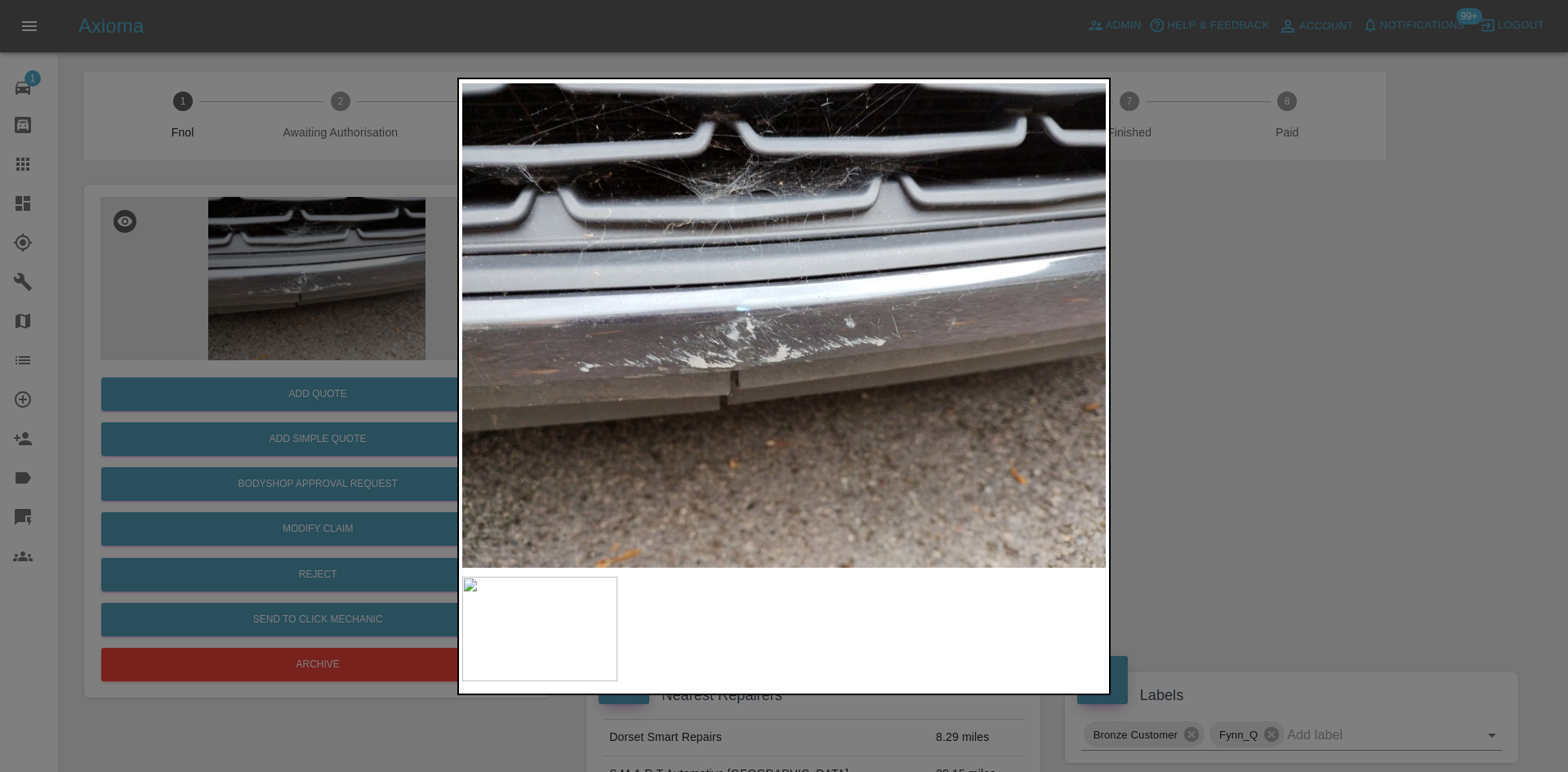
click at [650, 433] on img at bounding box center [784, 325] width 643 height 486
drag, startPoint x: 243, startPoint y: 402, endPoint x: 263, endPoint y: 440, distance: 42.9
click at [248, 410] on div at bounding box center [784, 386] width 1568 height 772
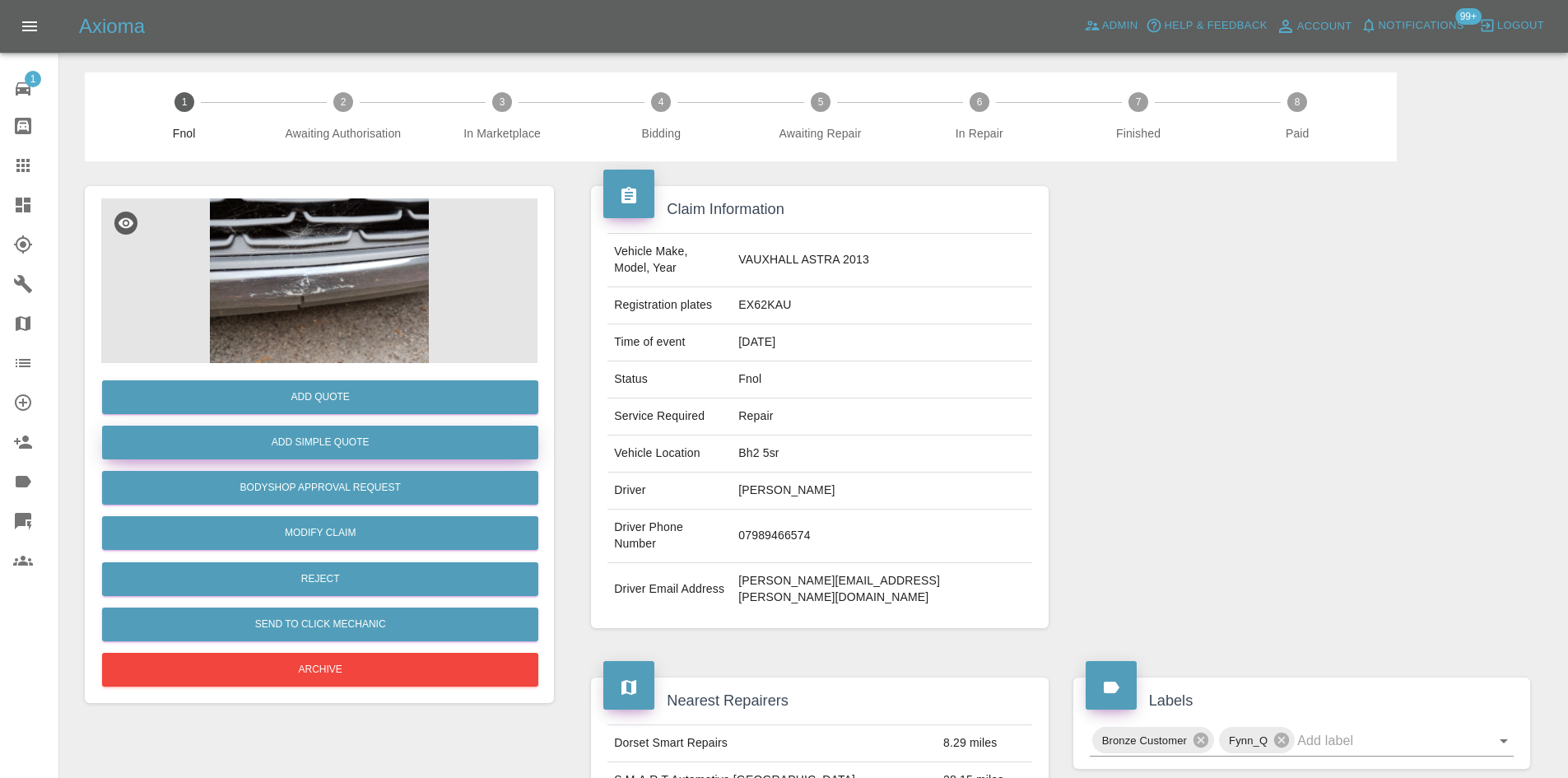
click at [301, 440] on button "Add Simple Quote" at bounding box center [320, 442] width 436 height 34
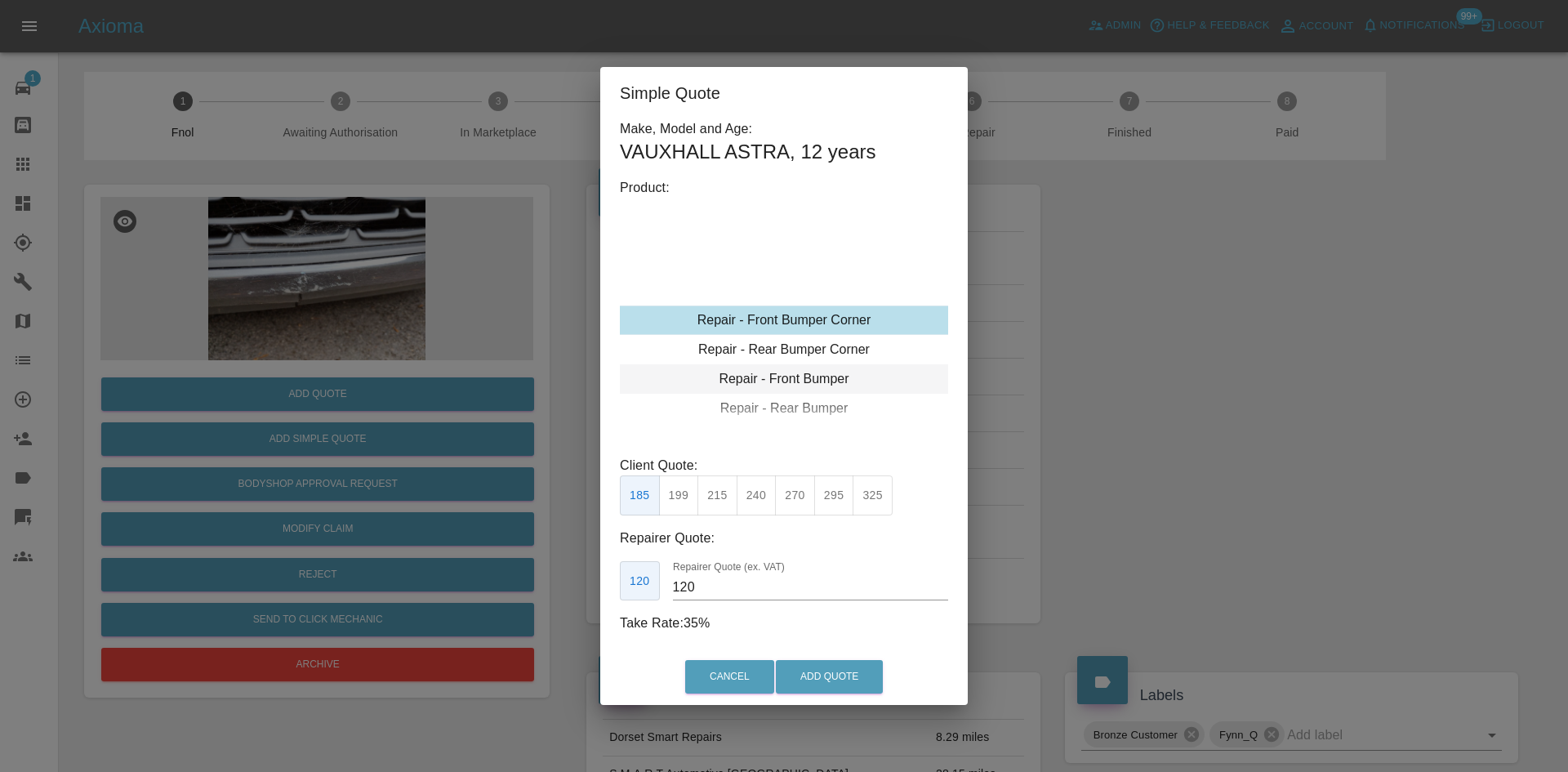
click at [774, 372] on div "Repair - Front Bumper" at bounding box center [784, 379] width 328 height 29
click at [784, 378] on div "Repair - Front Bumper" at bounding box center [784, 379] width 328 height 29
click at [777, 262] on div "Repair - Front Bumper Corner" at bounding box center [784, 261] width 328 height 29
click at [781, 496] on button "270" at bounding box center [795, 496] width 40 height 40
click at [751, 499] on button "240" at bounding box center [756, 496] width 40 height 40
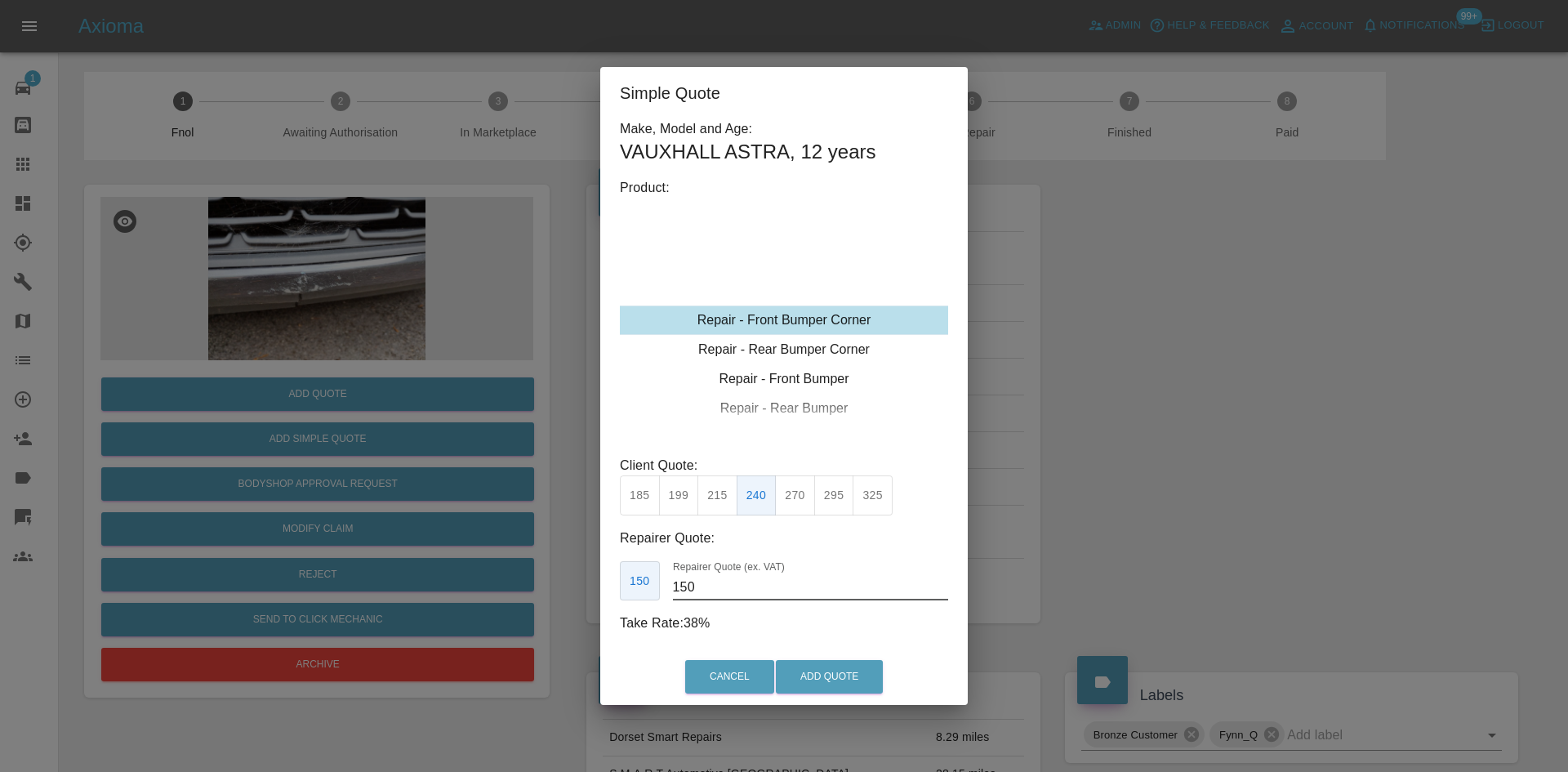
drag, startPoint x: 674, startPoint y: 592, endPoint x: 26, endPoint y: 580, distance: 648.1
click at [328, 609] on div "Simple Quote Make, Model and Age: VAUXHALL ASTRA , 12 years Product: Repair - F…" at bounding box center [784, 386] width 1568 height 772
type input "145"
drag, startPoint x: 822, startPoint y: 677, endPoint x: 1057, endPoint y: 740, distance: 243.3
click at [822, 675] on button "Add Quote" at bounding box center [828, 676] width 107 height 34
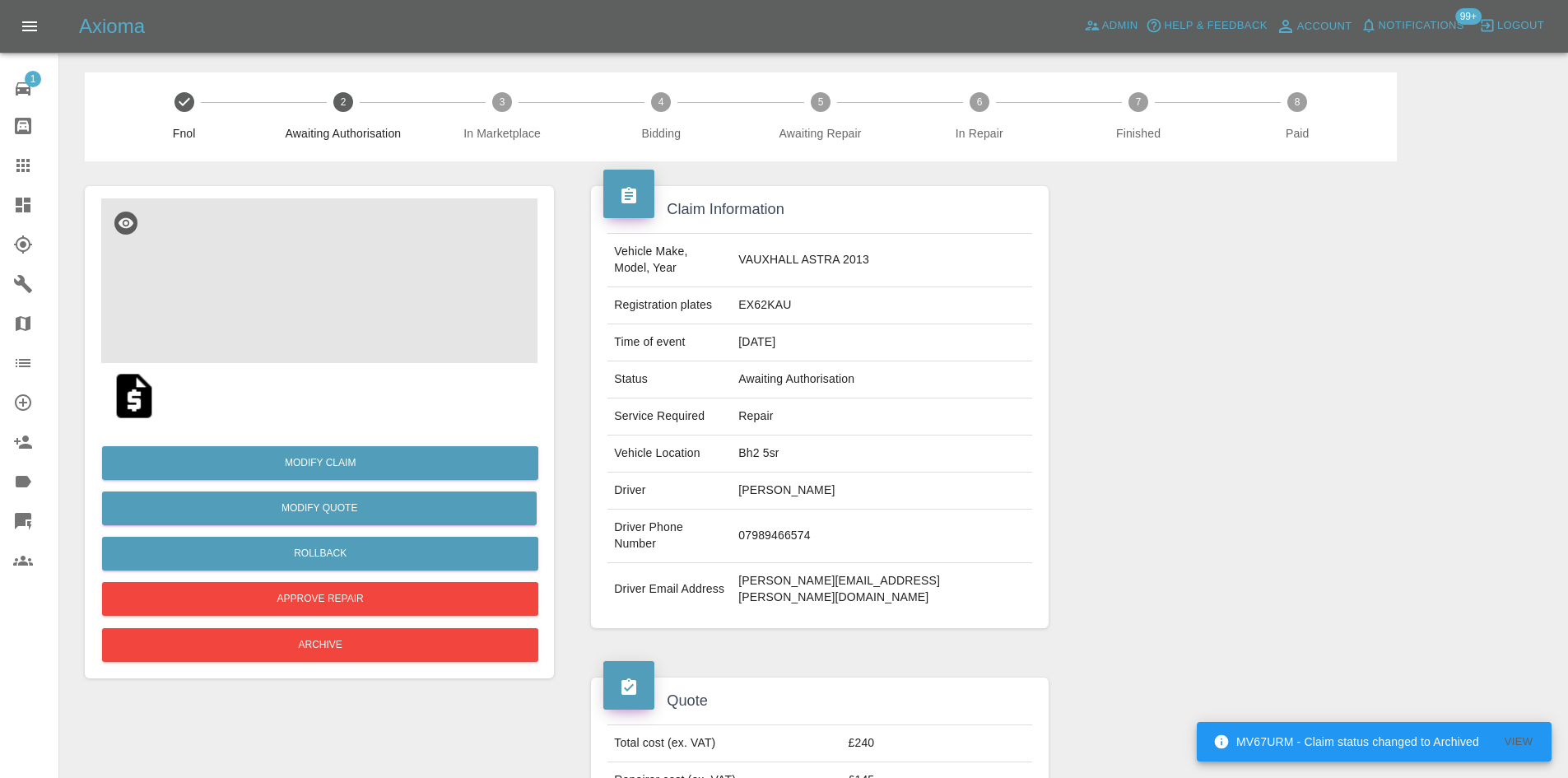
click at [303, 285] on img at bounding box center [319, 280] width 436 height 165
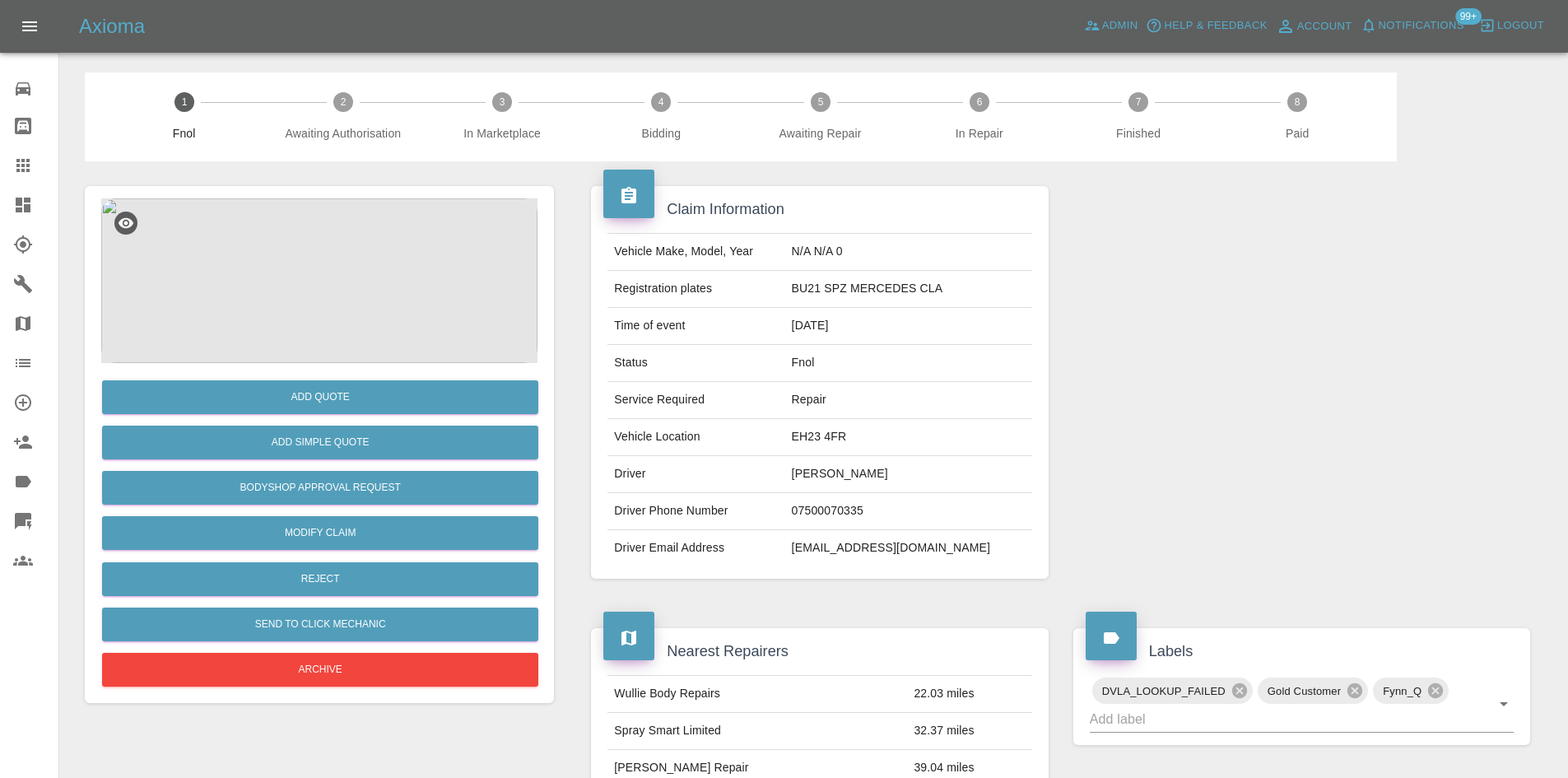
click at [356, 260] on img at bounding box center [319, 280] width 436 height 165
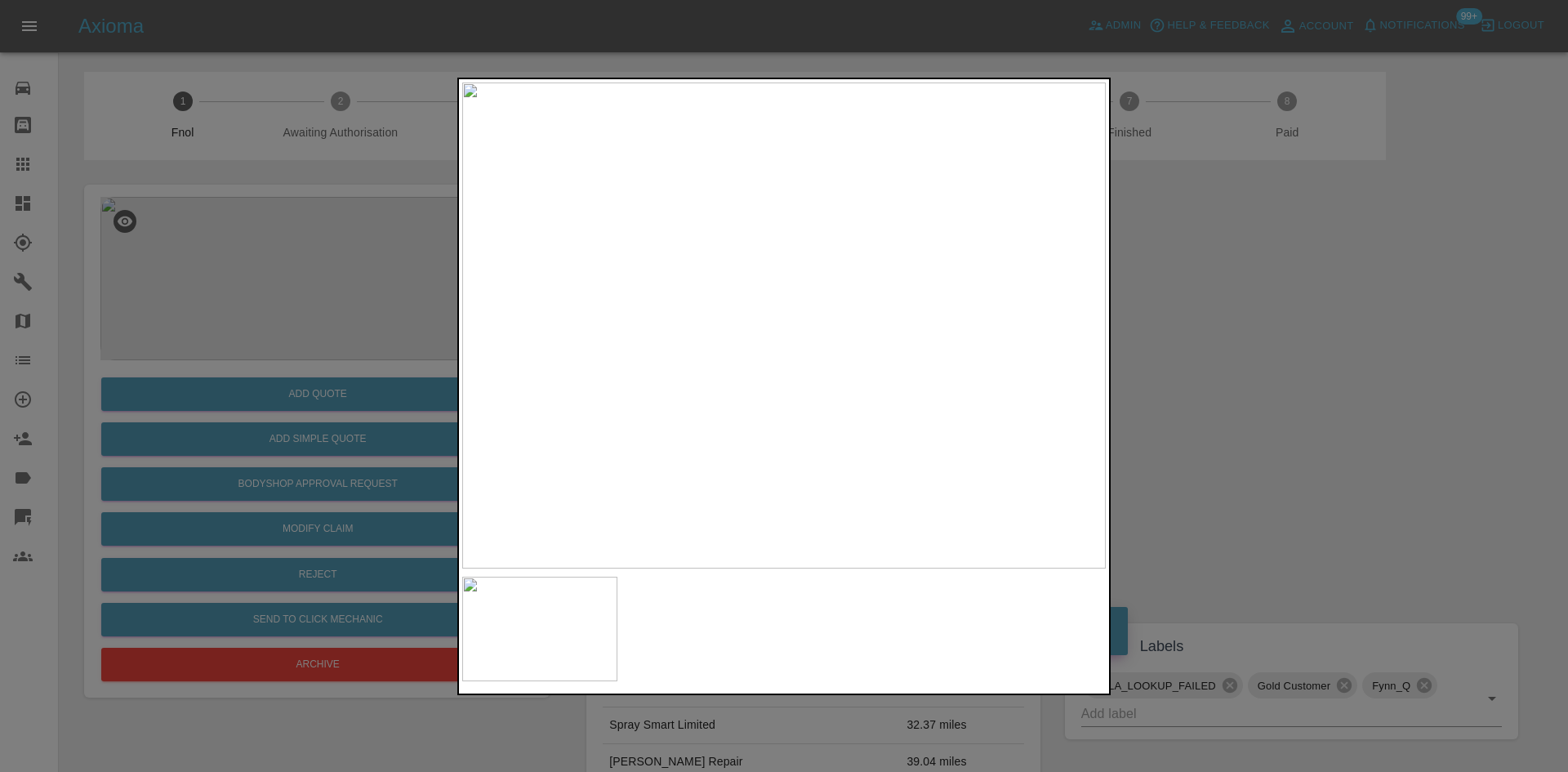
click at [656, 401] on img at bounding box center [784, 325] width 643 height 486
click at [700, 417] on img at bounding box center [784, 325] width 643 height 486
click at [300, 360] on div at bounding box center [784, 386] width 1568 height 772
click at [261, 349] on div at bounding box center [784, 386] width 1568 height 772
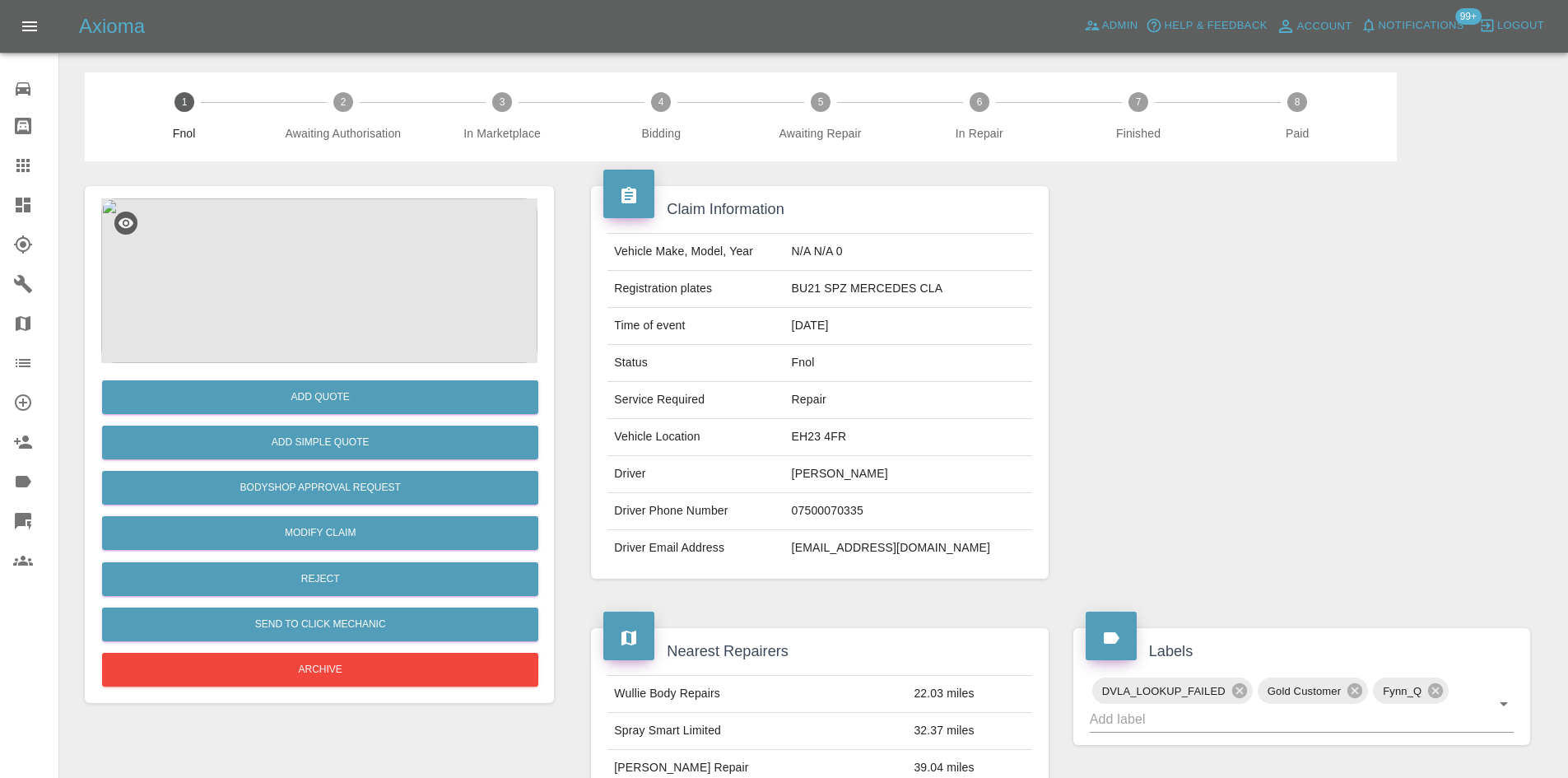
click at [330, 277] on img at bounding box center [319, 280] width 436 height 165
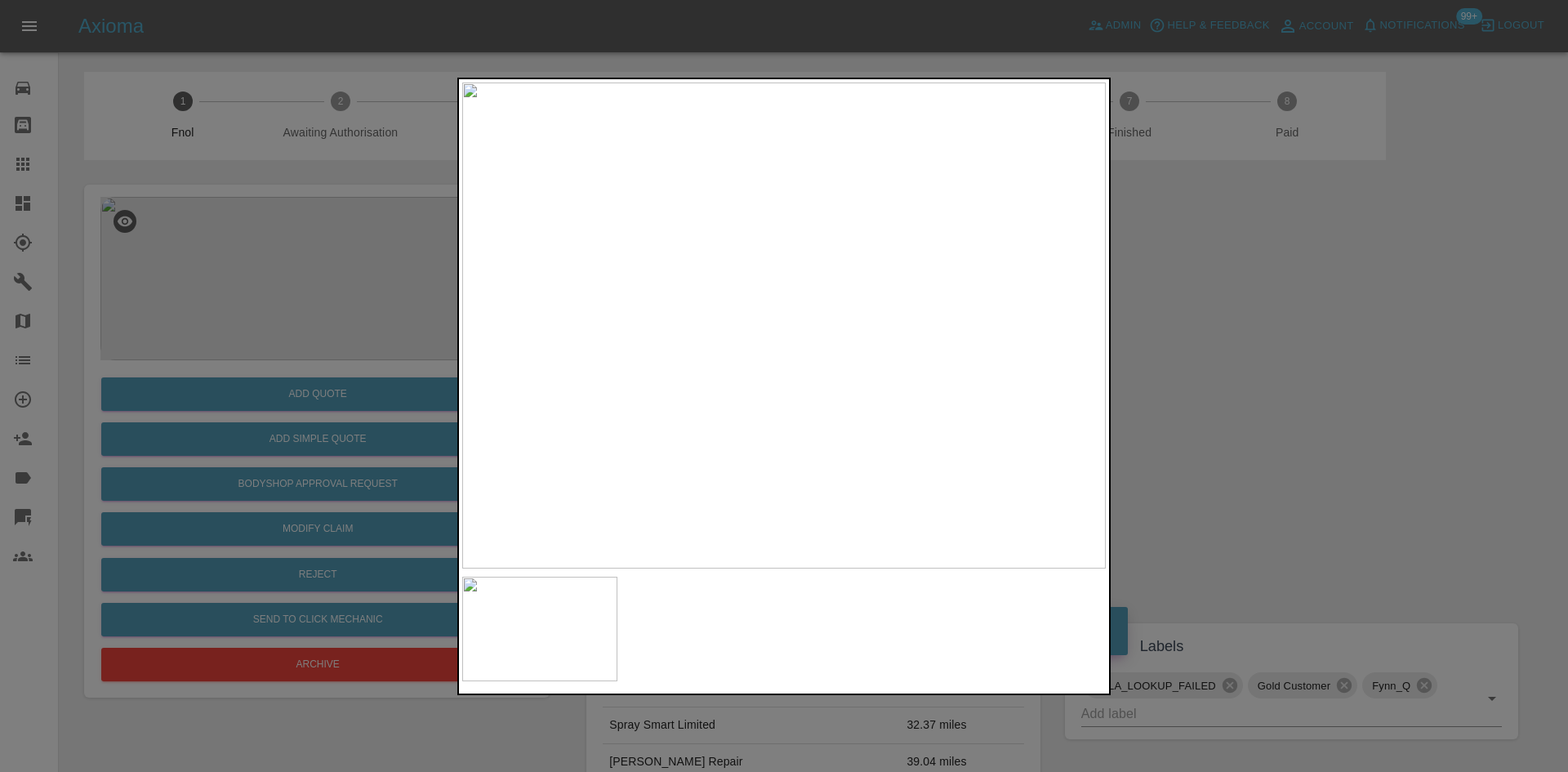
click at [368, 393] on div at bounding box center [784, 386] width 1568 height 772
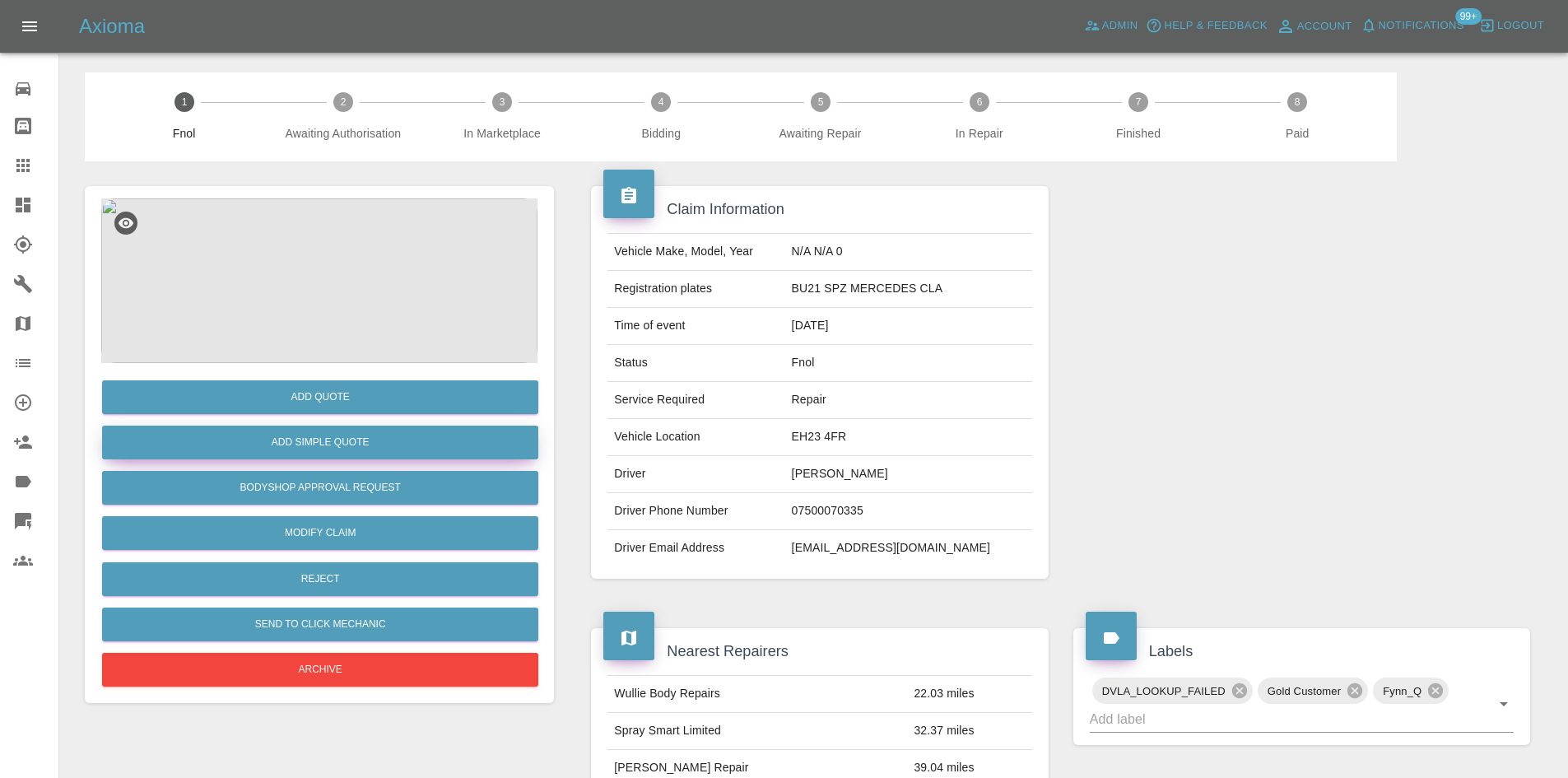
click at [341, 452] on button "Add Simple Quote" at bounding box center [320, 442] width 436 height 34
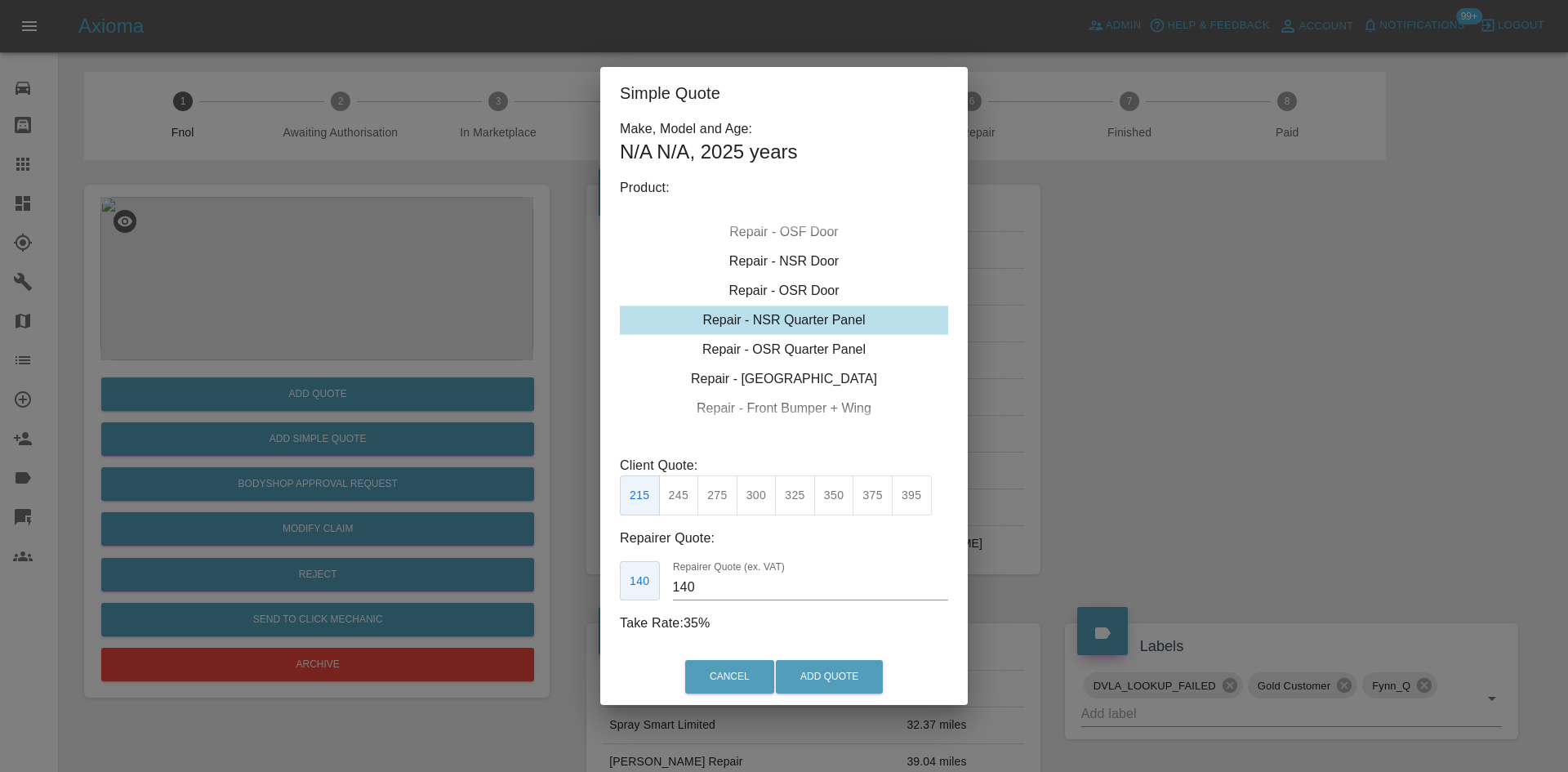
click at [788, 324] on div "Repair - NSR Quarter Panel" at bounding box center [784, 320] width 328 height 29
click at [675, 499] on button "245" at bounding box center [679, 496] width 40 height 40
drag, startPoint x: 719, startPoint y: 589, endPoint x: 201, endPoint y: 594, distance: 518.0
click at [350, 607] on div "Simple Quote Make, Model and Age: N/A N/A , 2025 years Product: Repair - Front …" at bounding box center [784, 386] width 1568 height 772
type input "155"
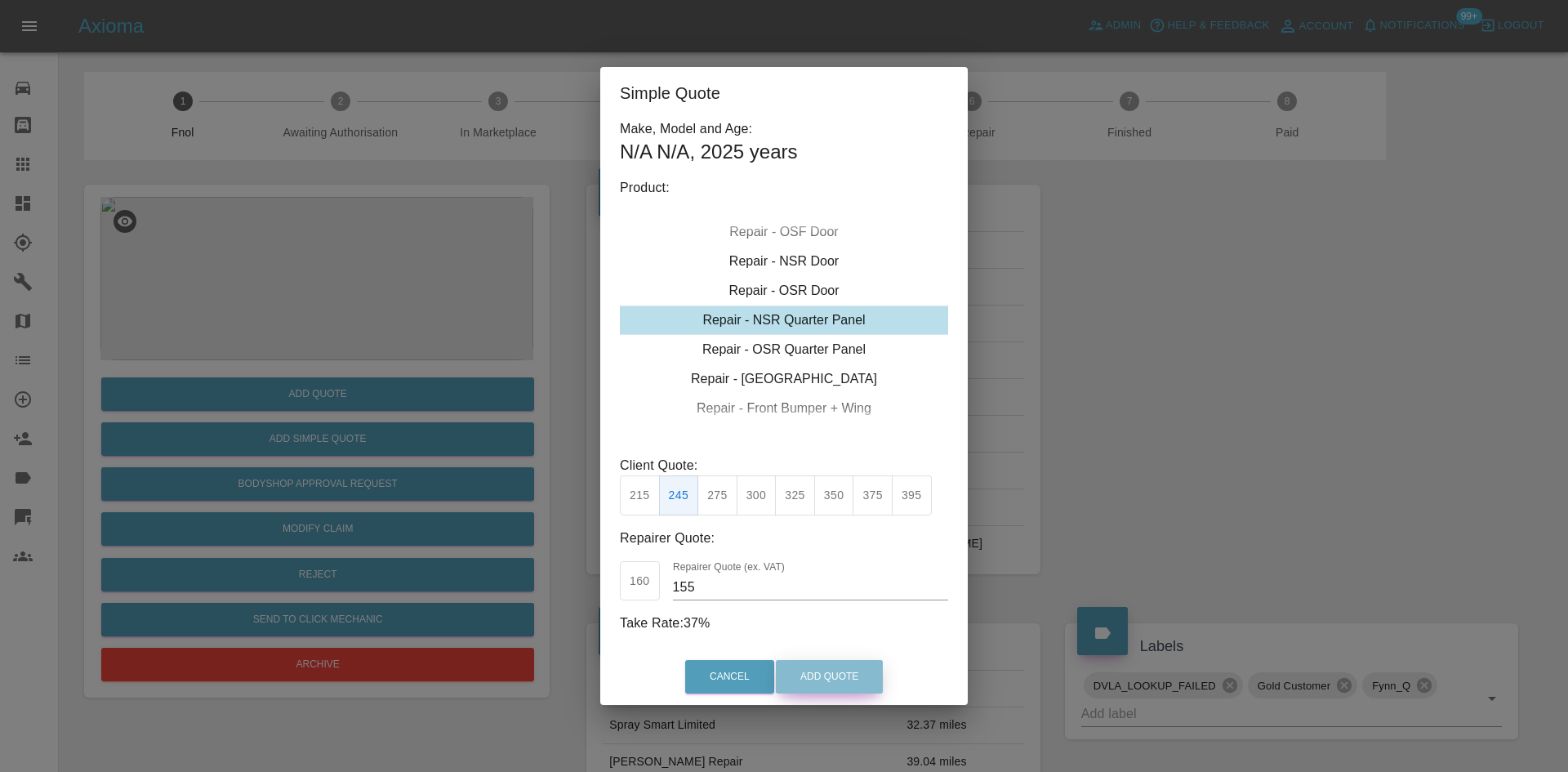
click at [806, 682] on button "Add Quote" at bounding box center [828, 676] width 107 height 34
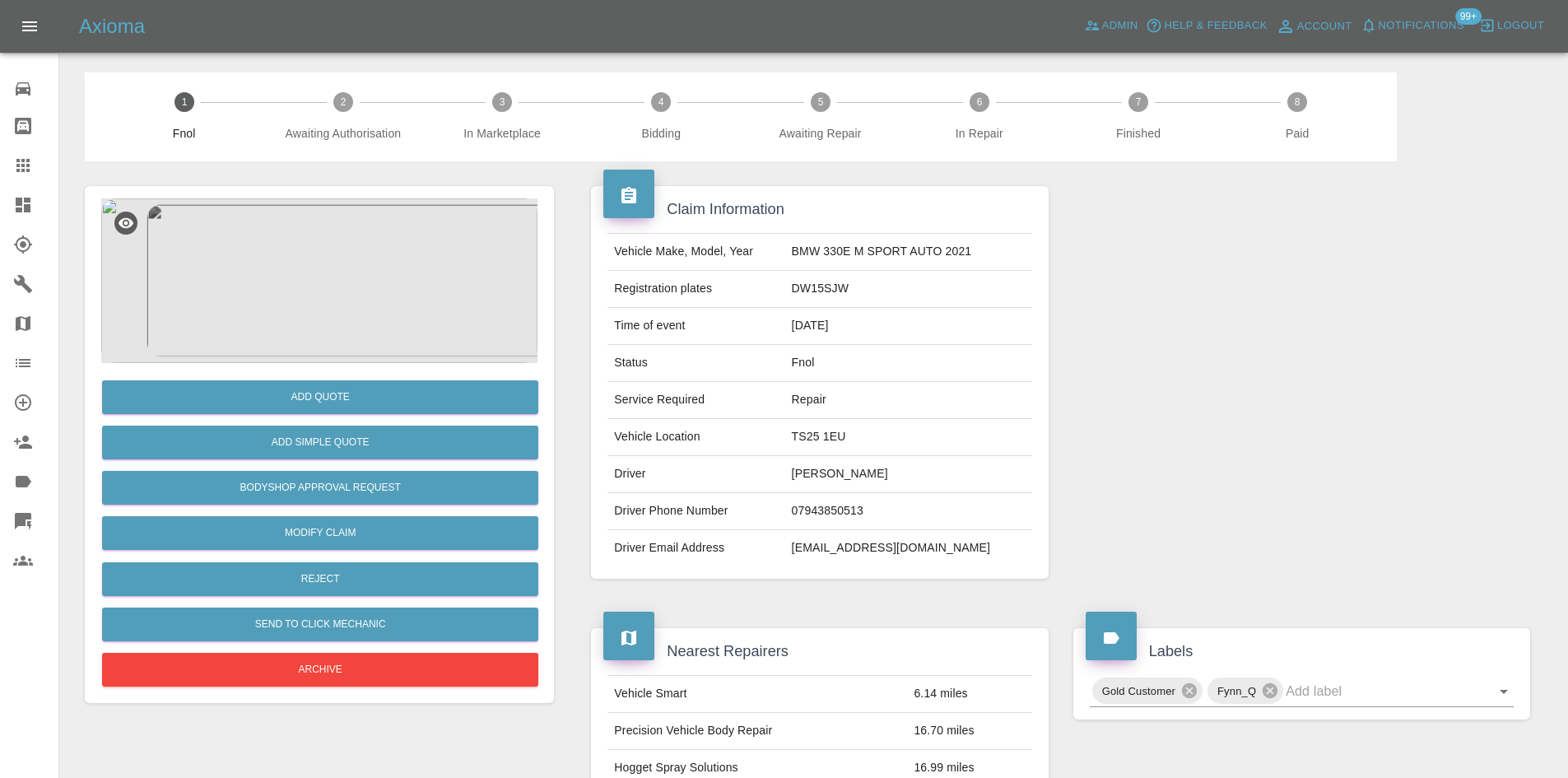
click at [317, 244] on img at bounding box center [319, 280] width 436 height 165
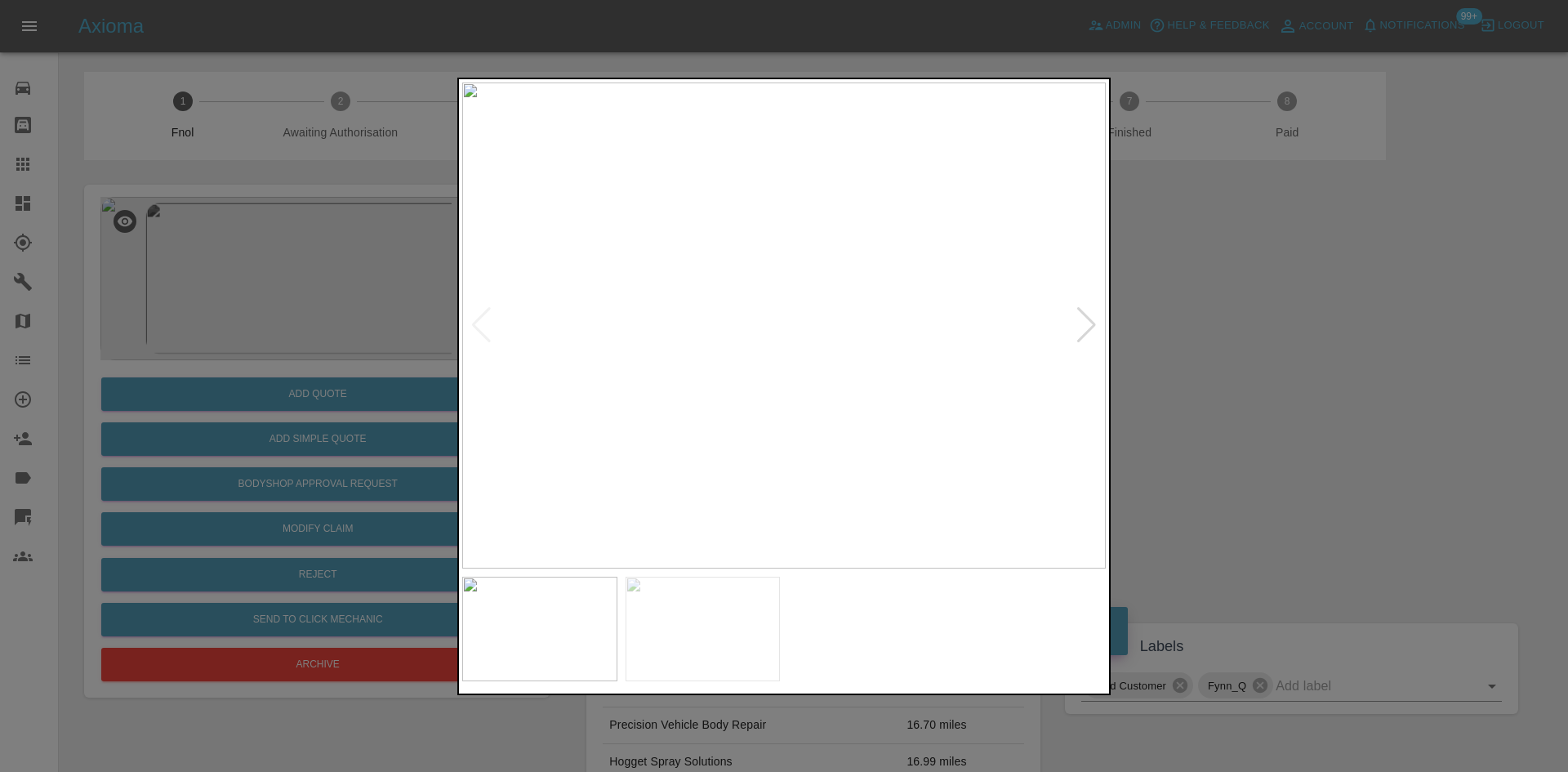
click at [726, 391] on img at bounding box center [784, 325] width 643 height 486
click at [594, 407] on img at bounding box center [784, 325] width 643 height 486
click at [619, 418] on img at bounding box center [720, 325] width 643 height 486
click at [699, 422] on img at bounding box center [784, 325] width 643 height 486
click at [772, 418] on img at bounding box center [784, 325] width 643 height 486
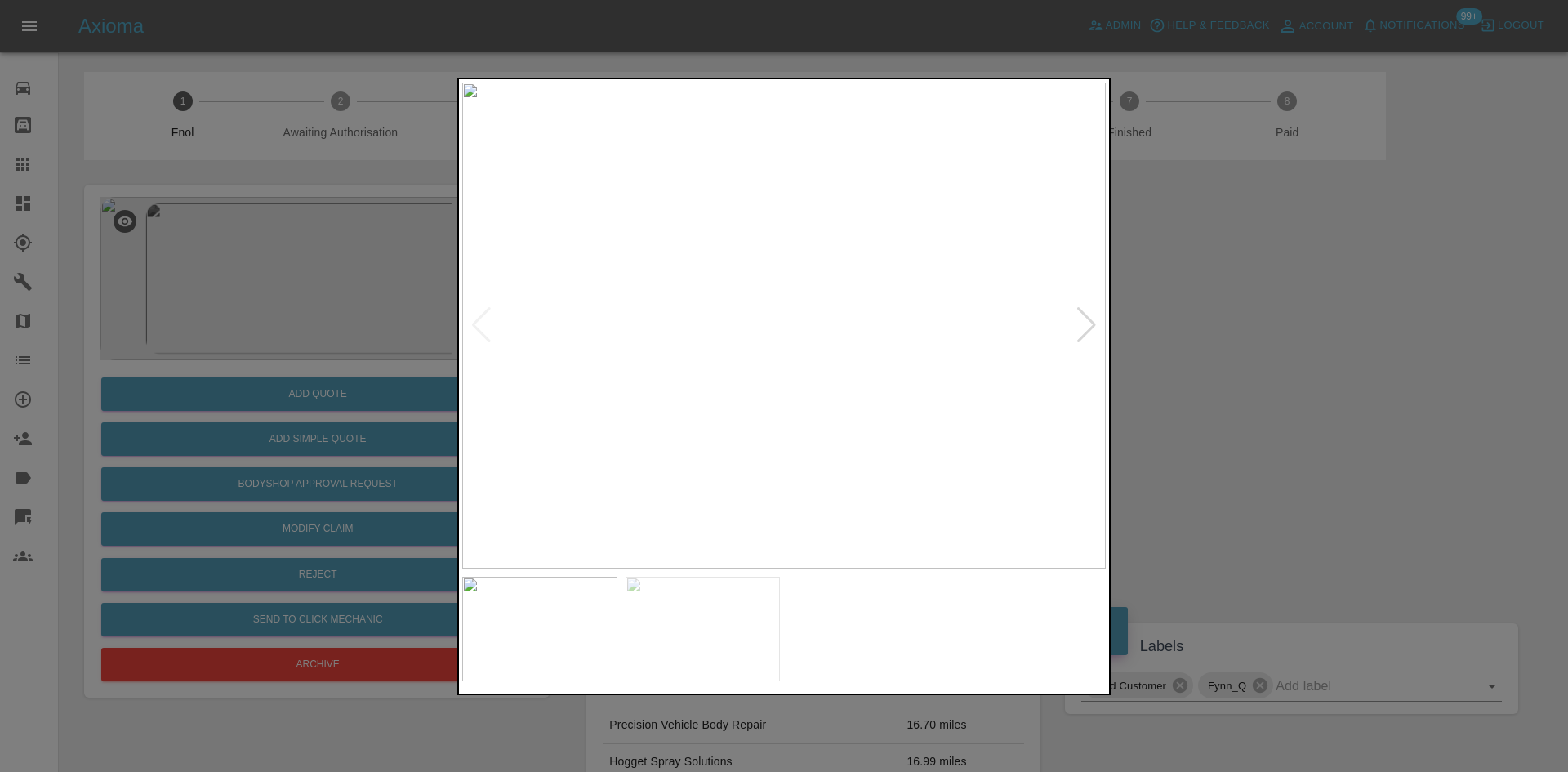
click at [803, 339] on img at bounding box center [784, 325] width 643 height 486
click at [791, 321] on img at bounding box center [728, 281] width 1930 height 1459
click at [789, 362] on img at bounding box center [784, 325] width 643 height 486
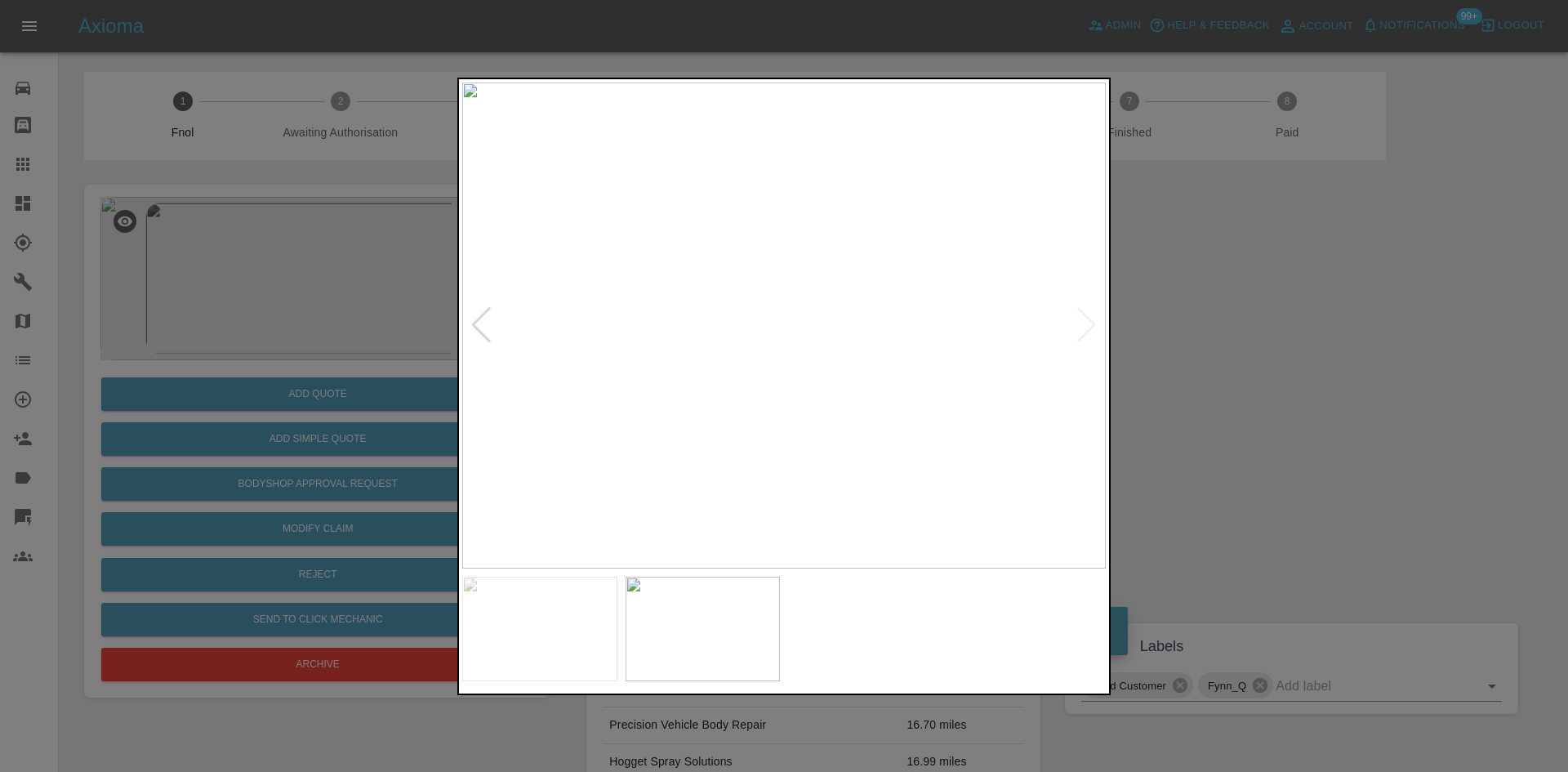
click at [292, 387] on div at bounding box center [784, 386] width 1568 height 772
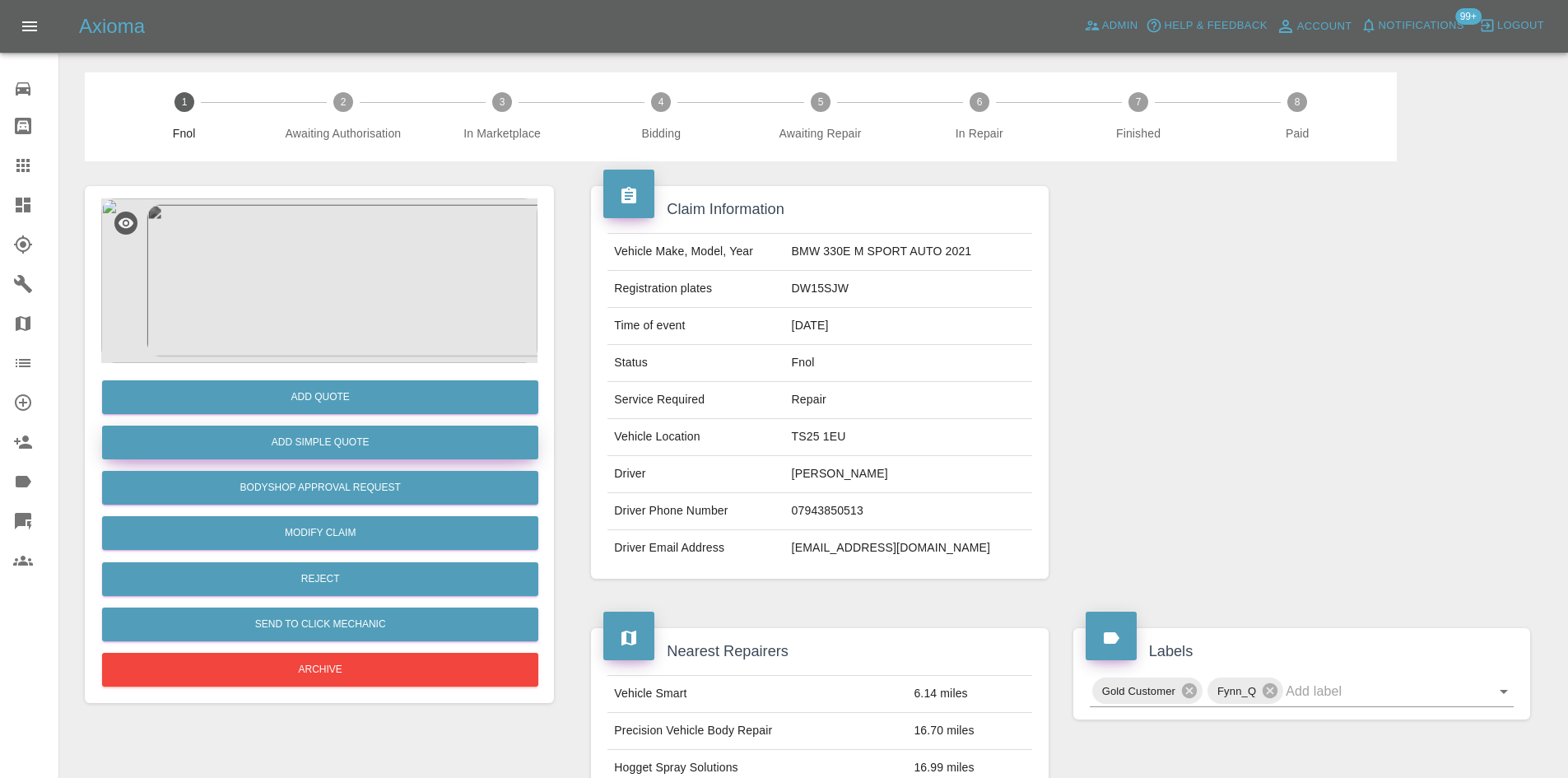
click at [310, 441] on button "Add Simple Quote" at bounding box center [320, 442] width 436 height 34
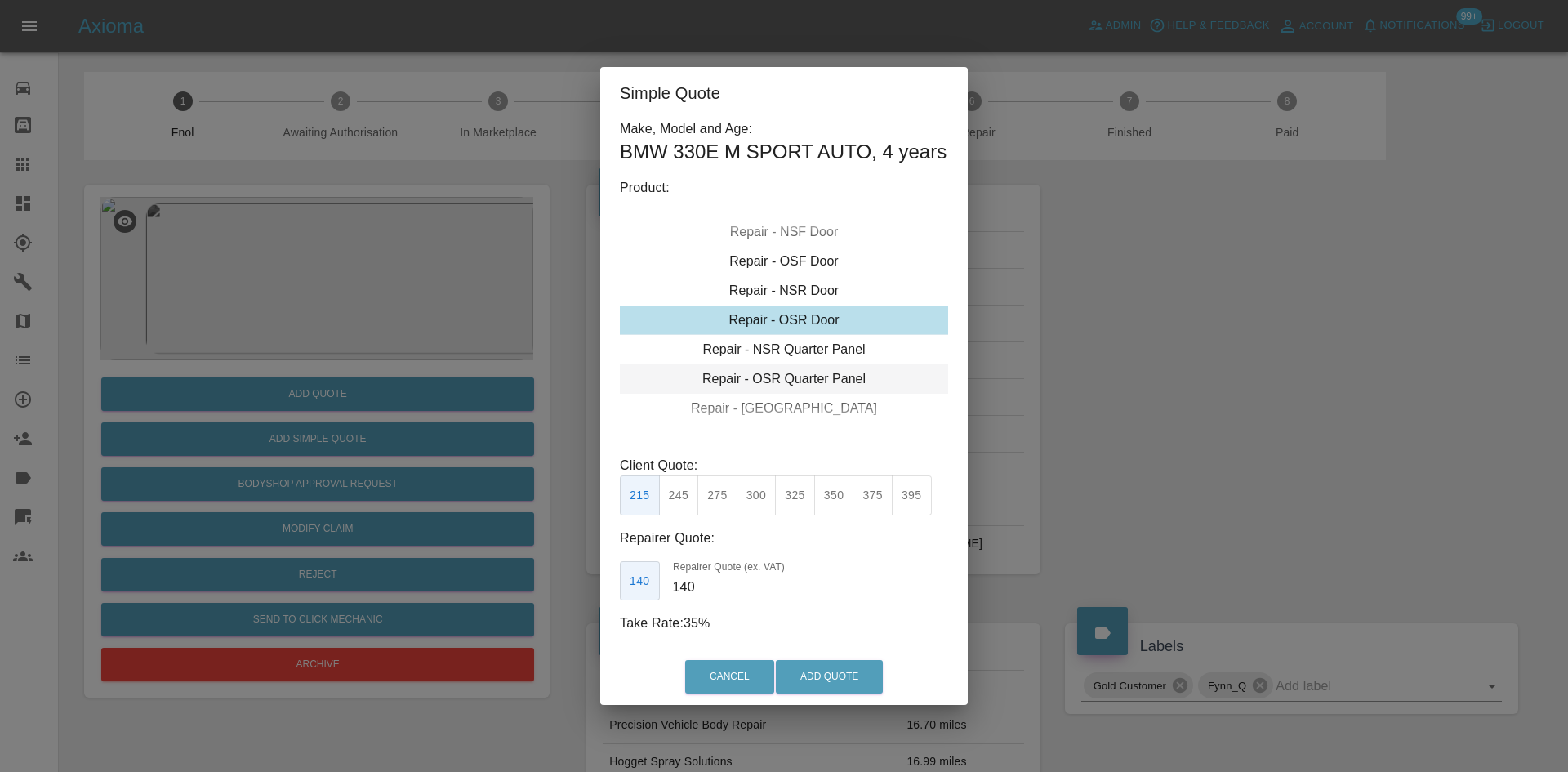
drag, startPoint x: 798, startPoint y: 378, endPoint x: 786, endPoint y: 412, distance: 36.1
click at [798, 378] on div "Repair - OSR Quarter Panel" at bounding box center [784, 379] width 328 height 29
drag, startPoint x: 711, startPoint y: 487, endPoint x: 724, endPoint y: 541, distance: 55.5
click at [711, 487] on button "275" at bounding box center [717, 496] width 40 height 40
drag, startPoint x: 712, startPoint y: 592, endPoint x: 564, endPoint y: 578, distance: 148.7
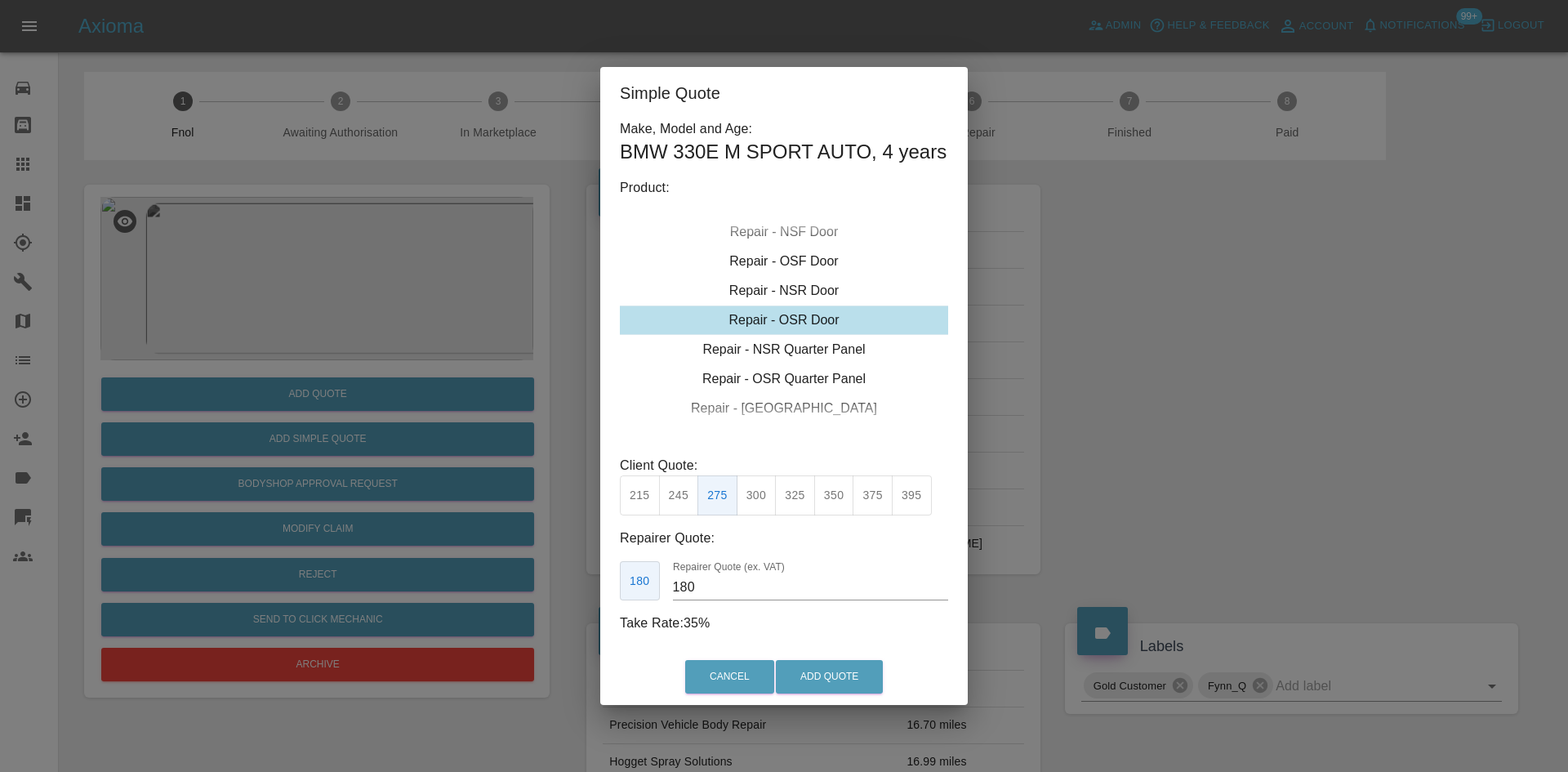
click at [588, 584] on div "Simple Quote Make, Model and Age: BMW 330E M SPORT AUTO , 4 years Product: Repa…" at bounding box center [784, 386] width 1568 height 772
click at [773, 367] on div "Repair - OSR Quarter Panel" at bounding box center [784, 379] width 328 height 29
click at [724, 500] on button "275" at bounding box center [717, 496] width 40 height 40
drag, startPoint x: 713, startPoint y: 592, endPoint x: 386, endPoint y: 676, distance: 337.6
click at [459, 644] on div "Simple Quote Make, Model and Age: BMW 330E M SPORT AUTO , 4 years Product: Repa…" at bounding box center [784, 386] width 1568 height 772
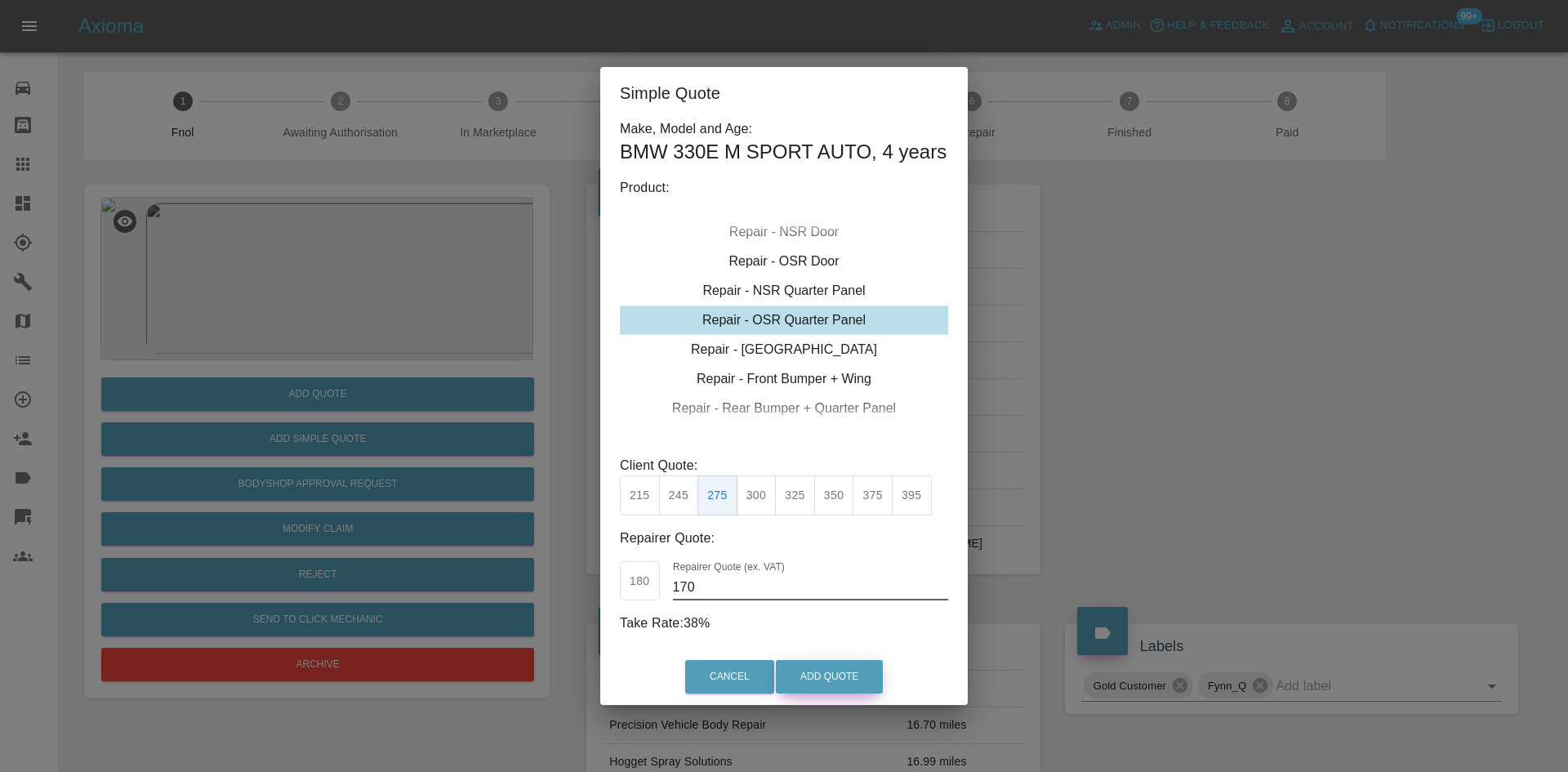
type input "170"
click at [821, 680] on button "Add Quote" at bounding box center [828, 676] width 107 height 34
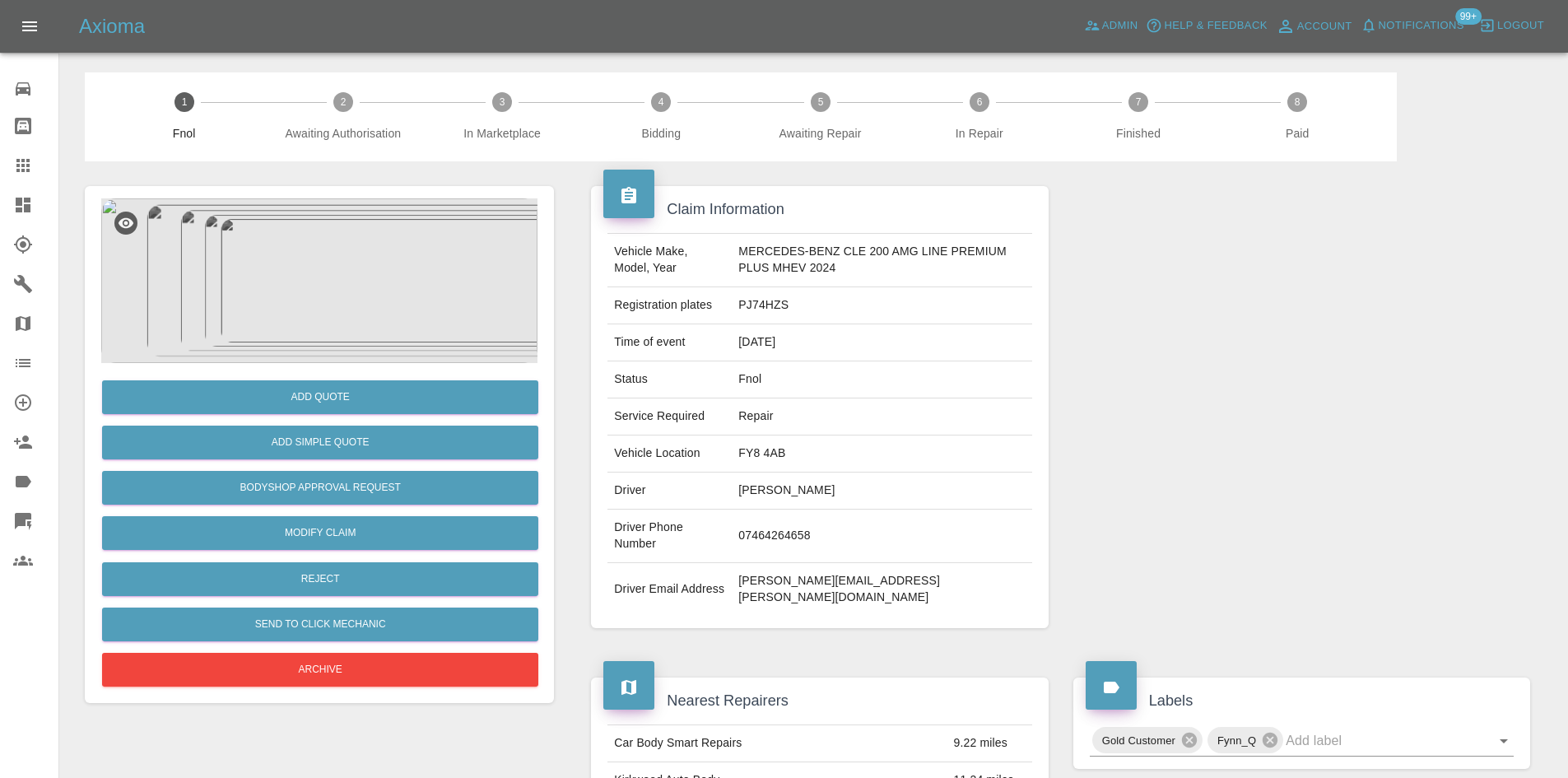
click at [329, 279] on img at bounding box center [319, 280] width 436 height 165
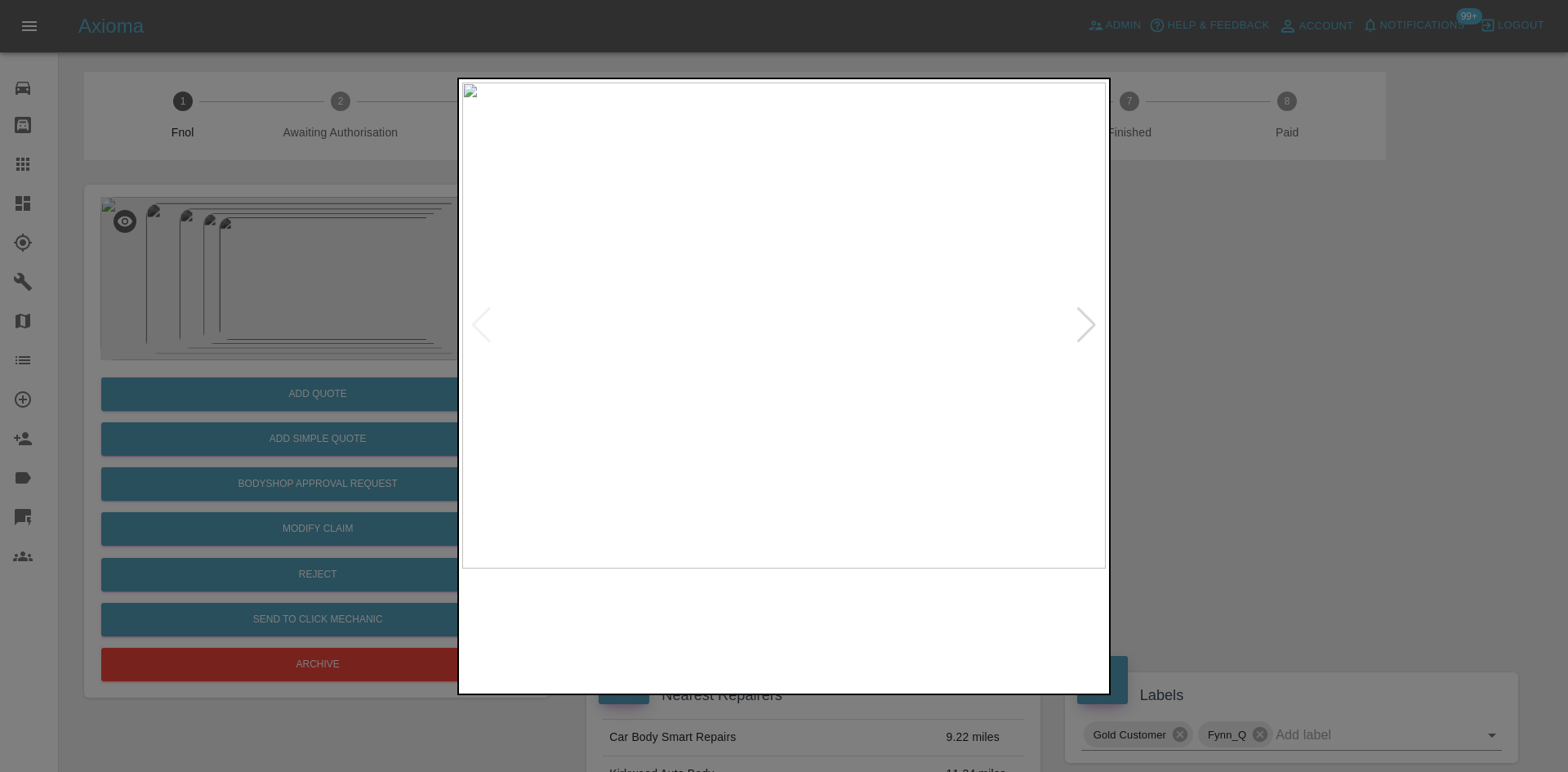
click at [576, 361] on img at bounding box center [784, 325] width 643 height 486
click at [580, 393] on img at bounding box center [784, 325] width 643 height 486
click at [306, 366] on div at bounding box center [784, 386] width 1568 height 772
click at [388, 339] on div at bounding box center [784, 386] width 1568 height 772
click at [298, 401] on div at bounding box center [784, 386] width 1568 height 772
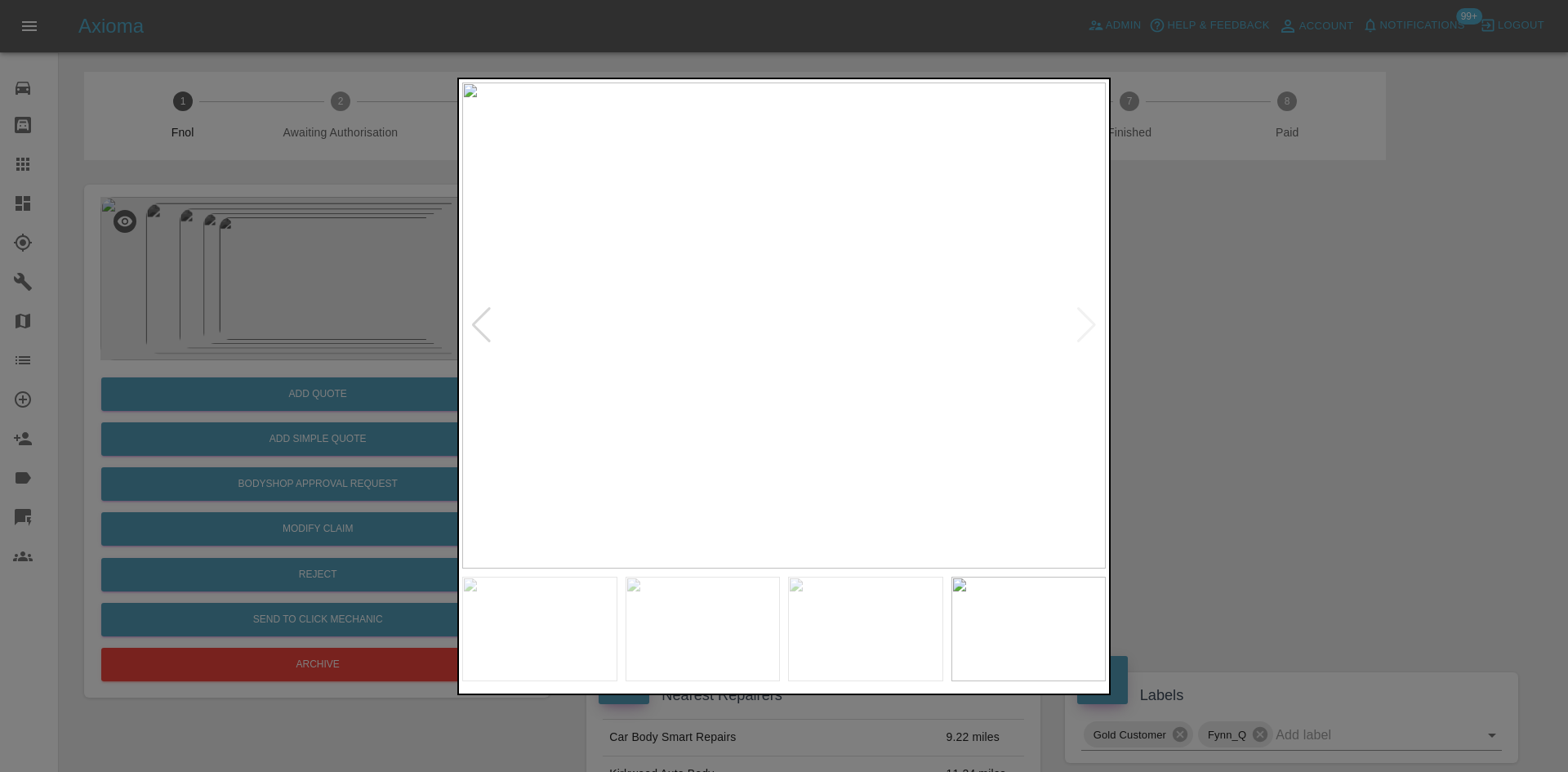
click at [286, 433] on div at bounding box center [784, 386] width 1568 height 772
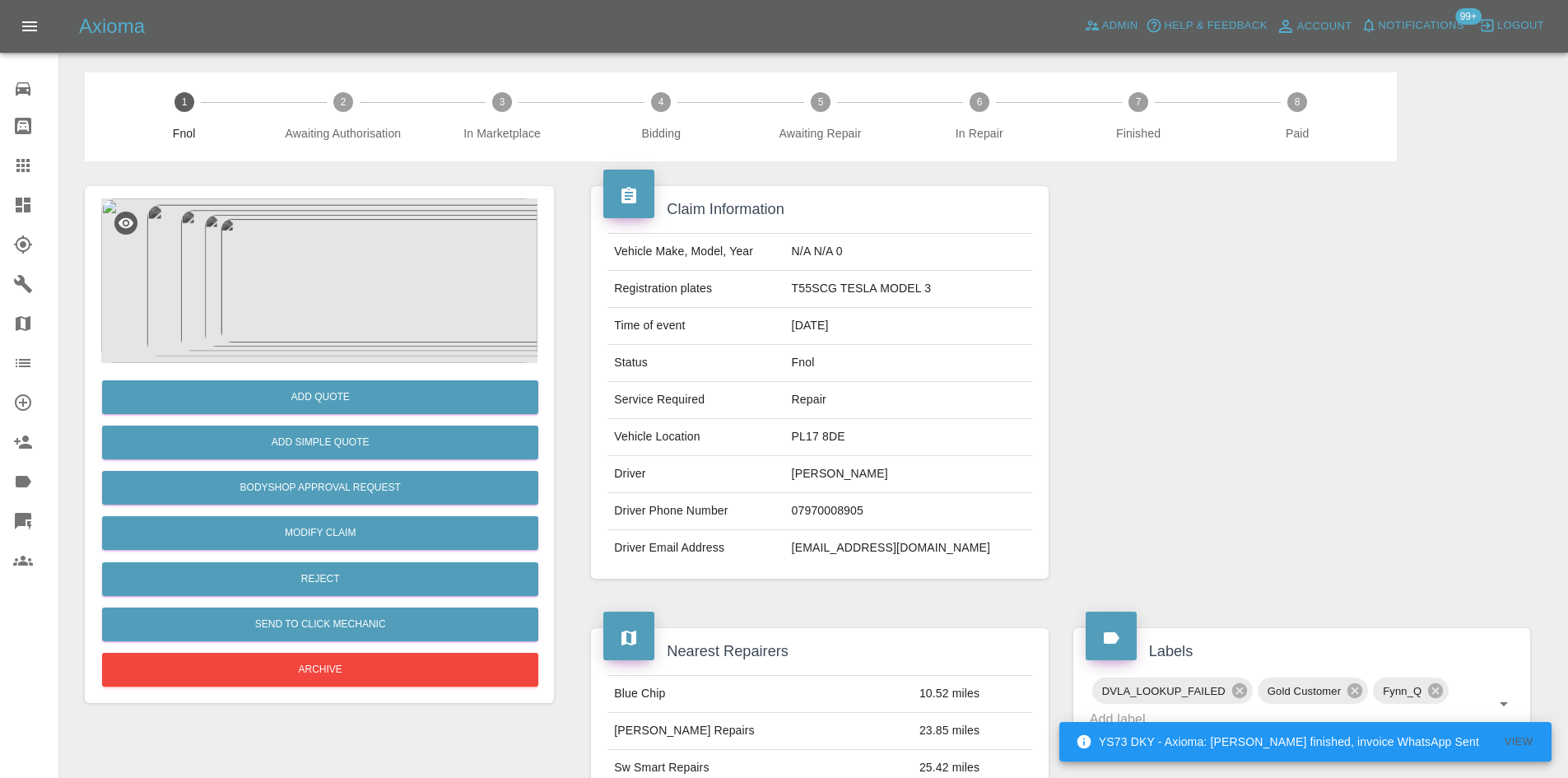
click at [341, 310] on img at bounding box center [319, 280] width 436 height 165
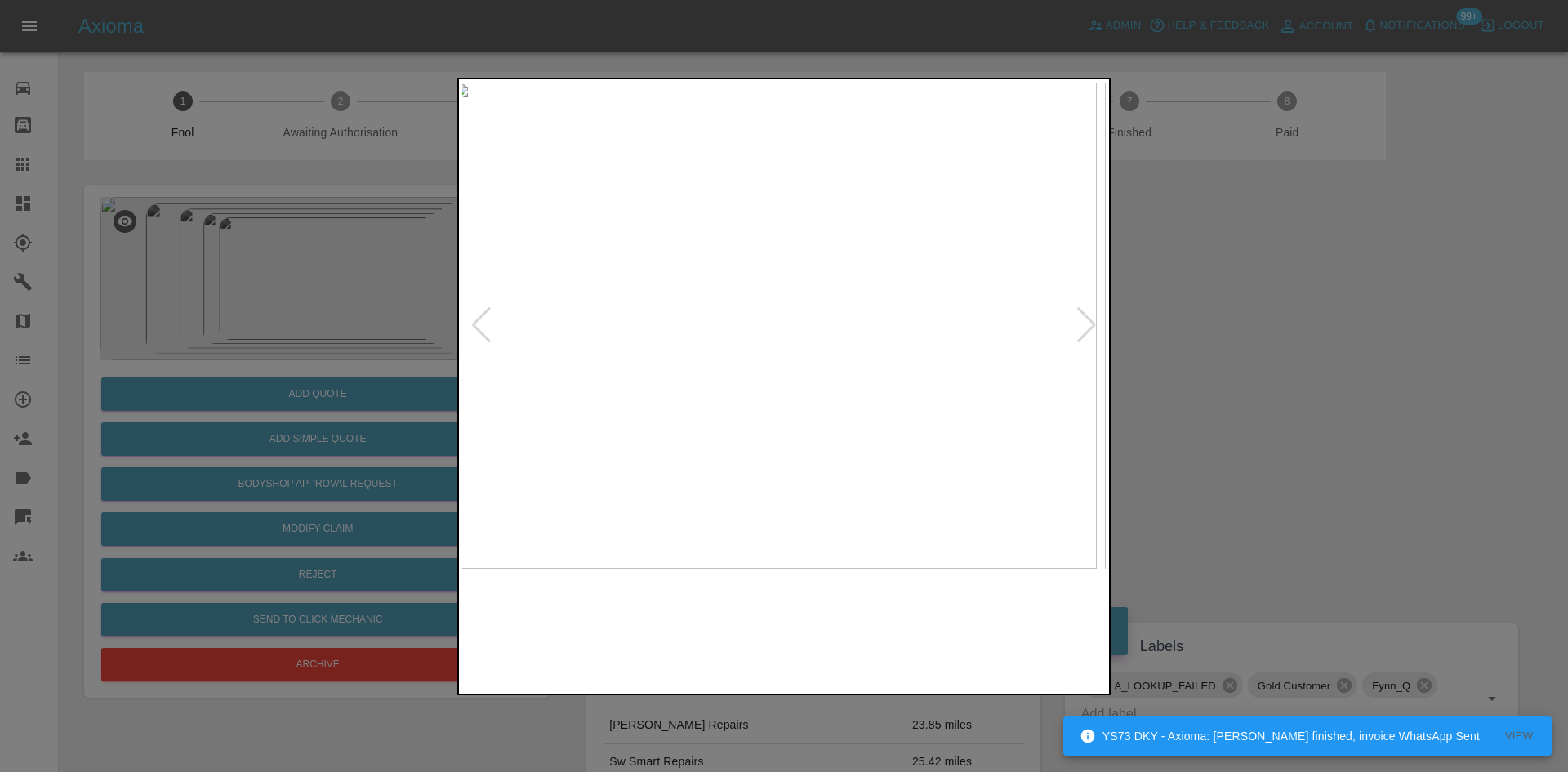
click at [699, 410] on img at bounding box center [774, 325] width 643 height 486
click at [683, 446] on img at bounding box center [784, 325] width 643 height 486
click at [503, 458] on img at bounding box center [784, 325] width 643 height 486
click at [541, 429] on img at bounding box center [784, 325] width 643 height 486
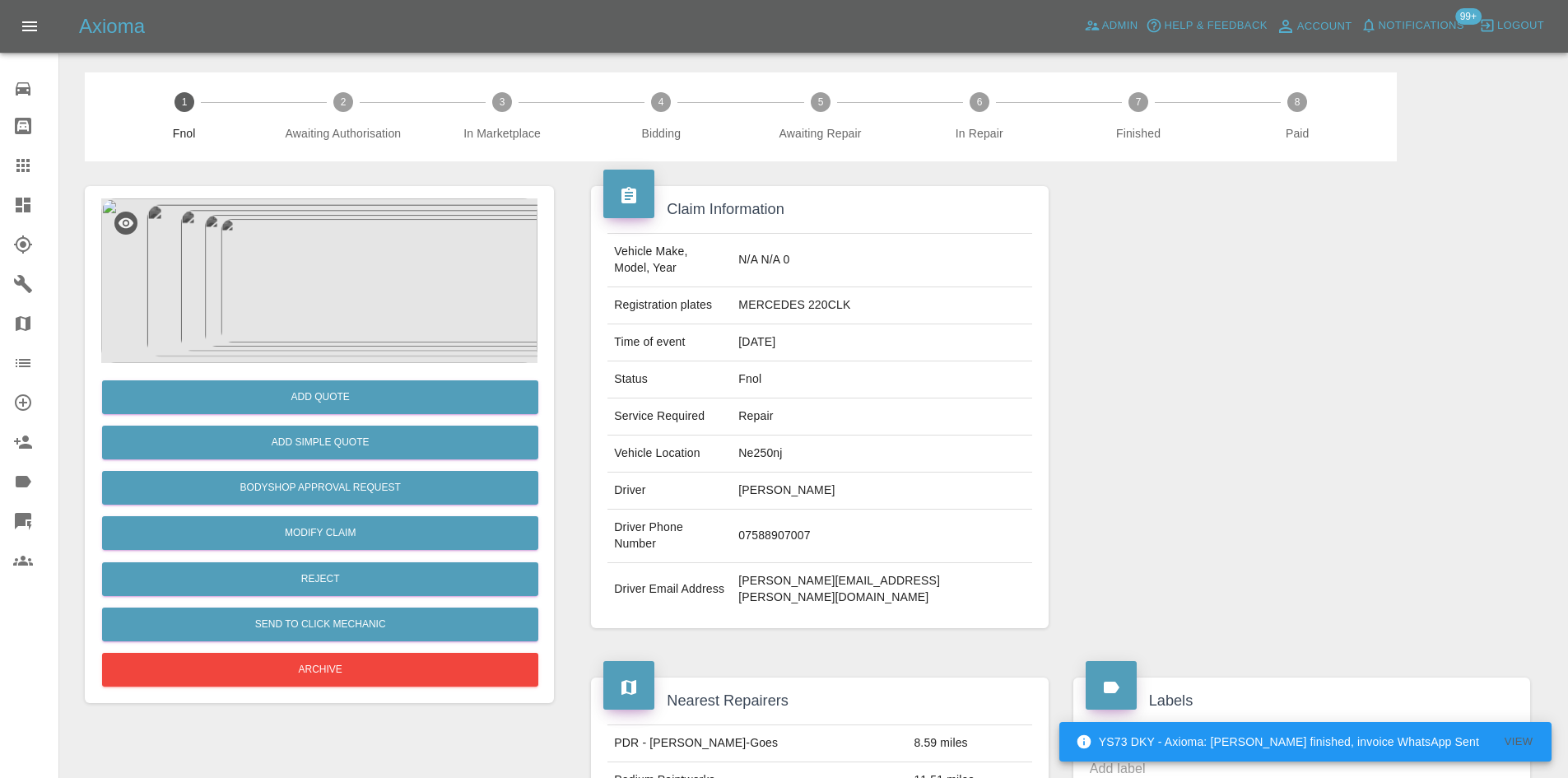
click at [387, 310] on img at bounding box center [319, 280] width 436 height 165
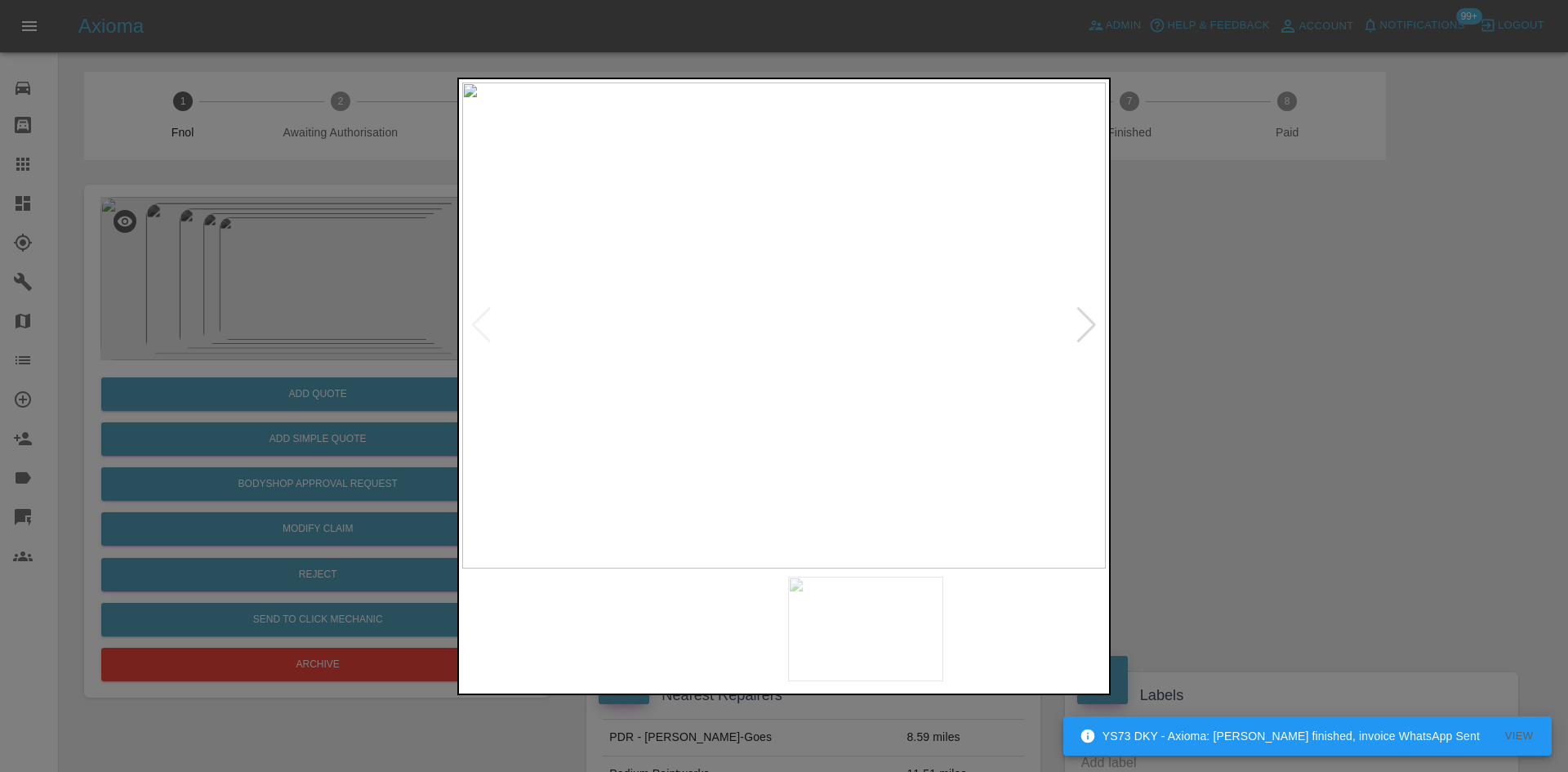
click at [738, 360] on img at bounding box center [784, 325] width 643 height 486
click at [744, 366] on img at bounding box center [753, 325] width 643 height 486
click at [817, 393] on img at bounding box center [718, 325] width 643 height 486
click at [814, 402] on img at bounding box center [729, 325] width 643 height 486
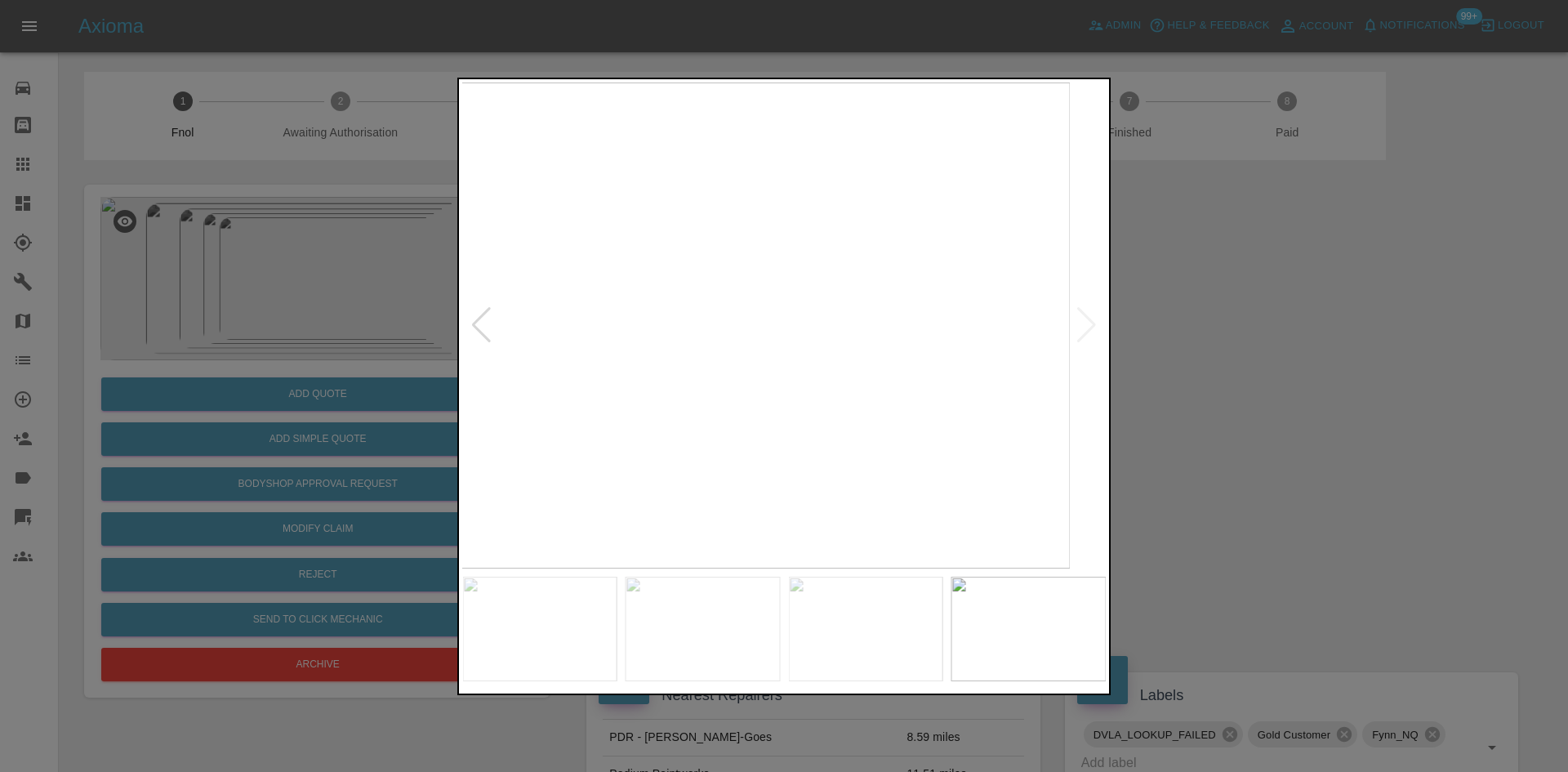
click at [747, 419] on img at bounding box center [747, 325] width 643 height 486
click at [483, 373] on img at bounding box center [784, 325] width 643 height 486
click at [357, 360] on div at bounding box center [784, 386] width 1568 height 772
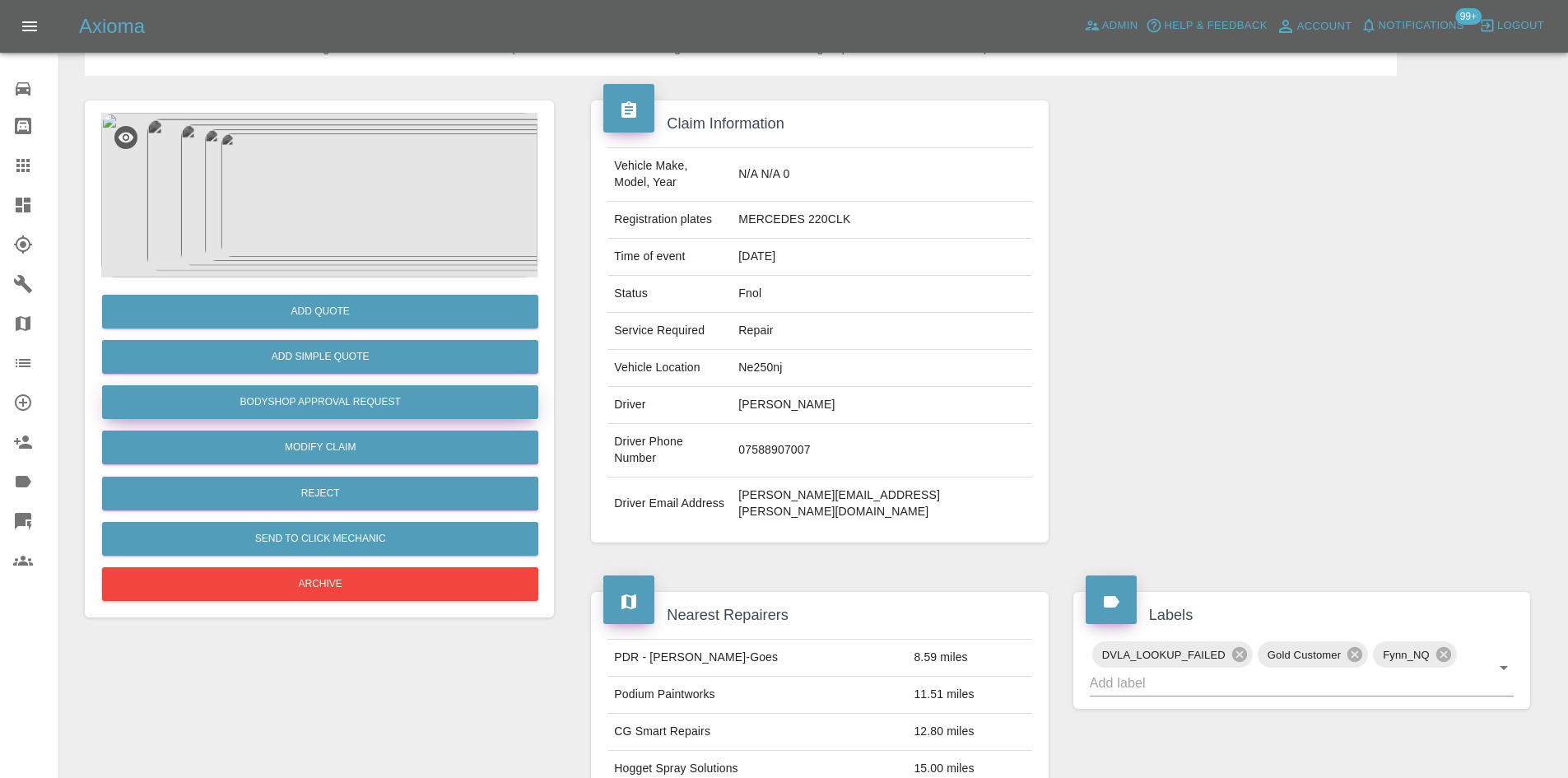
scroll to position [83, 0]
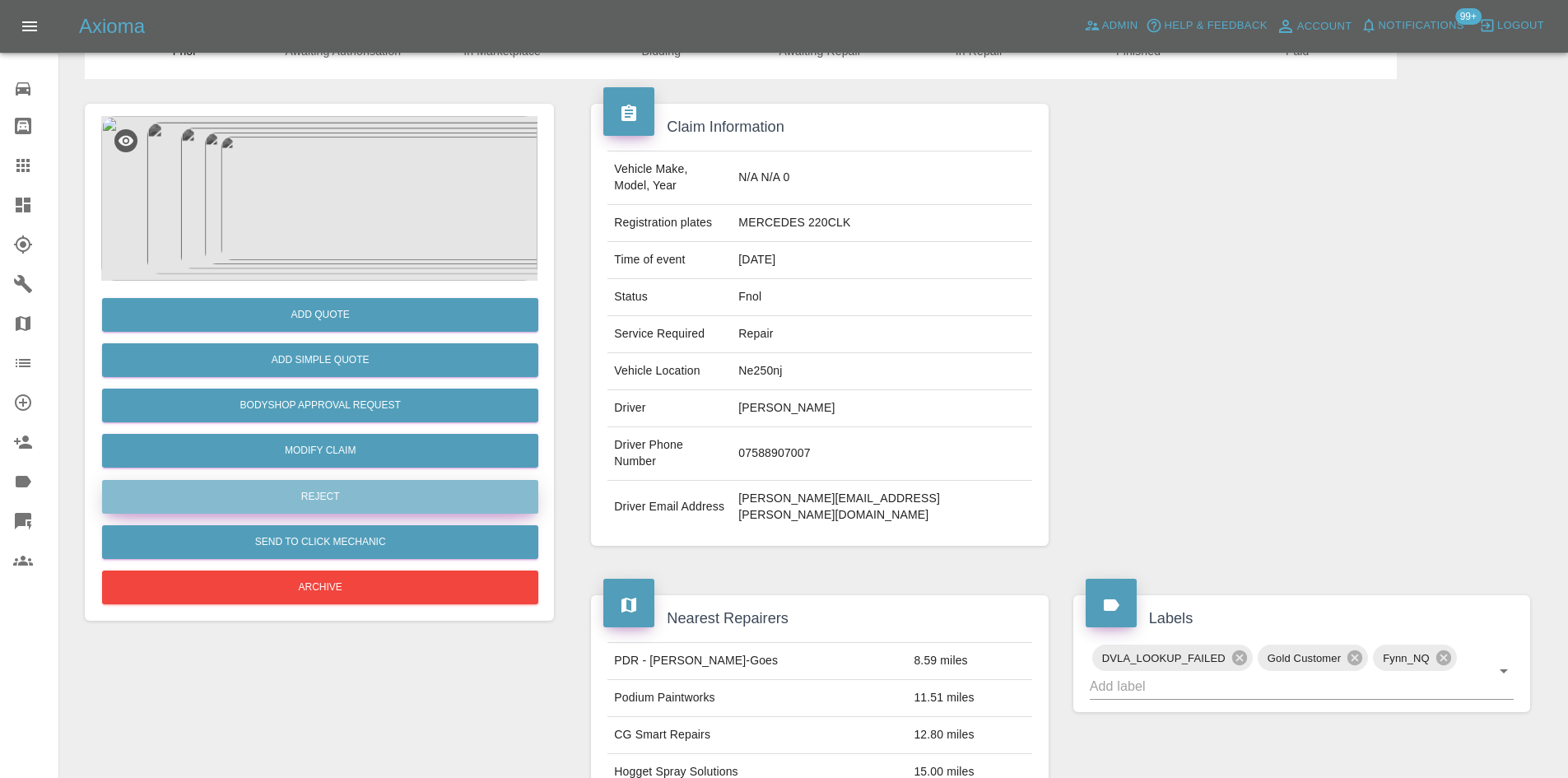
click at [344, 486] on button "Reject" at bounding box center [320, 497] width 436 height 34
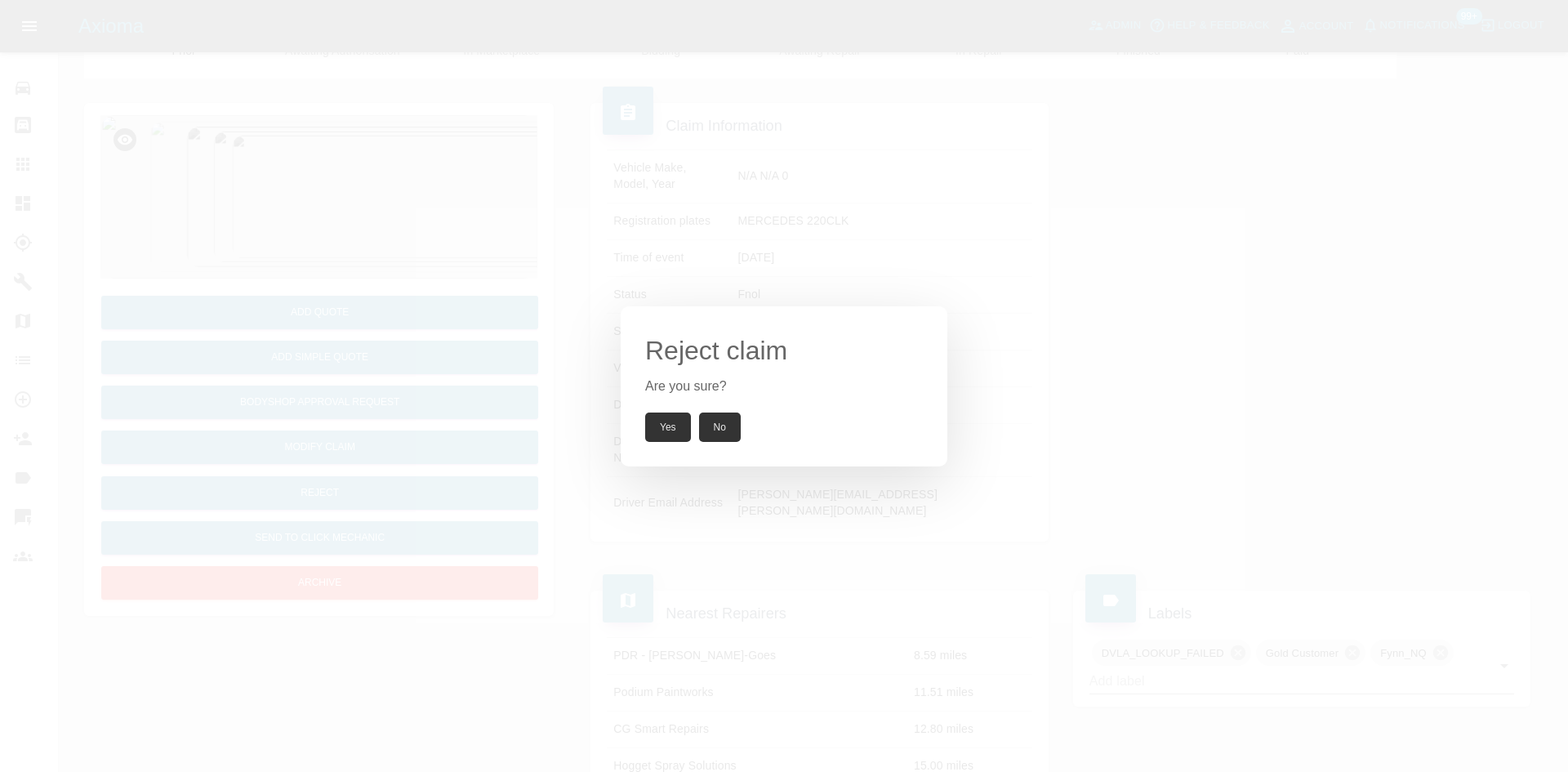
click at [672, 427] on button "Yes" at bounding box center [668, 427] width 46 height 29
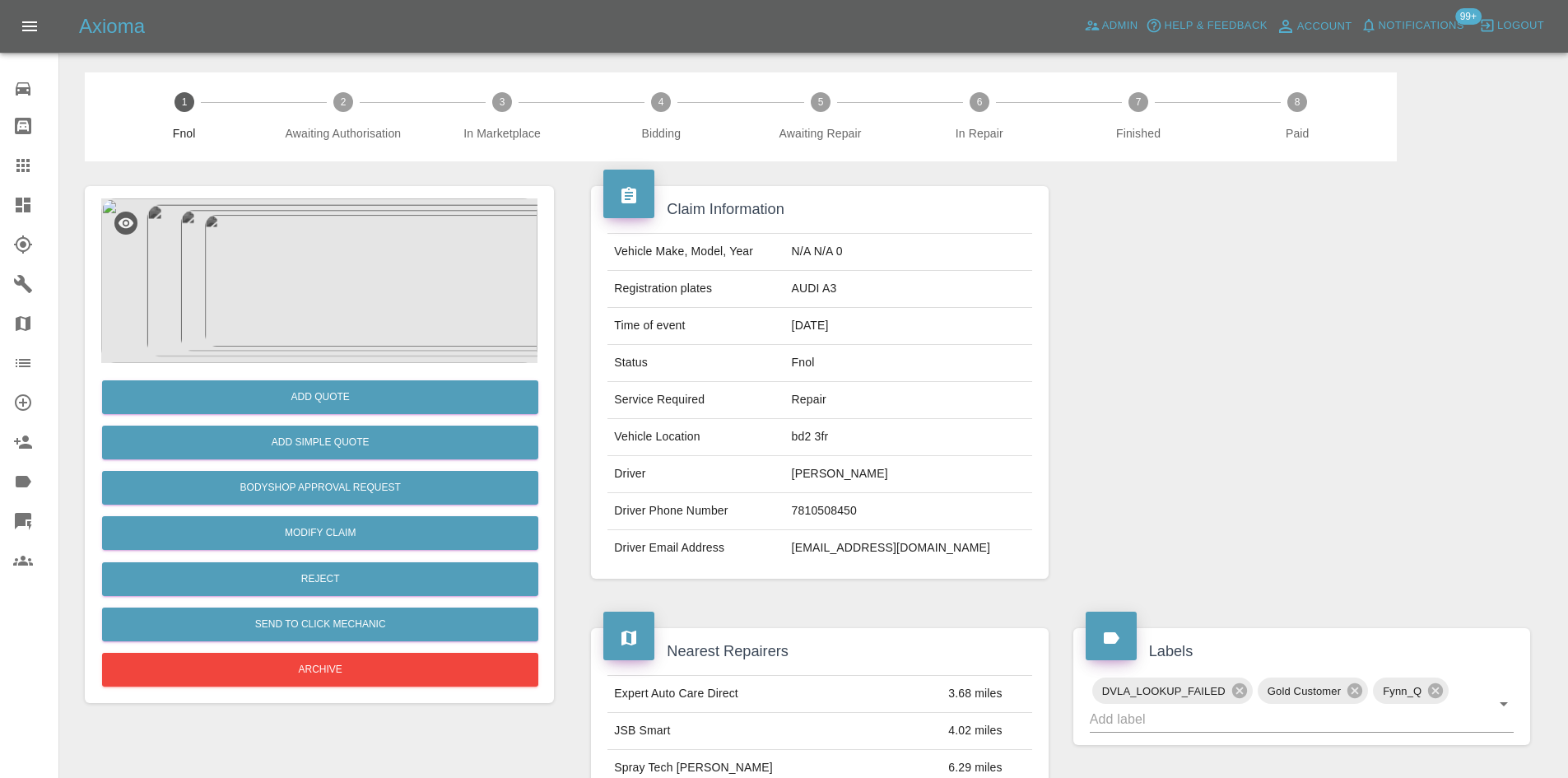
click at [299, 314] on img at bounding box center [319, 280] width 436 height 165
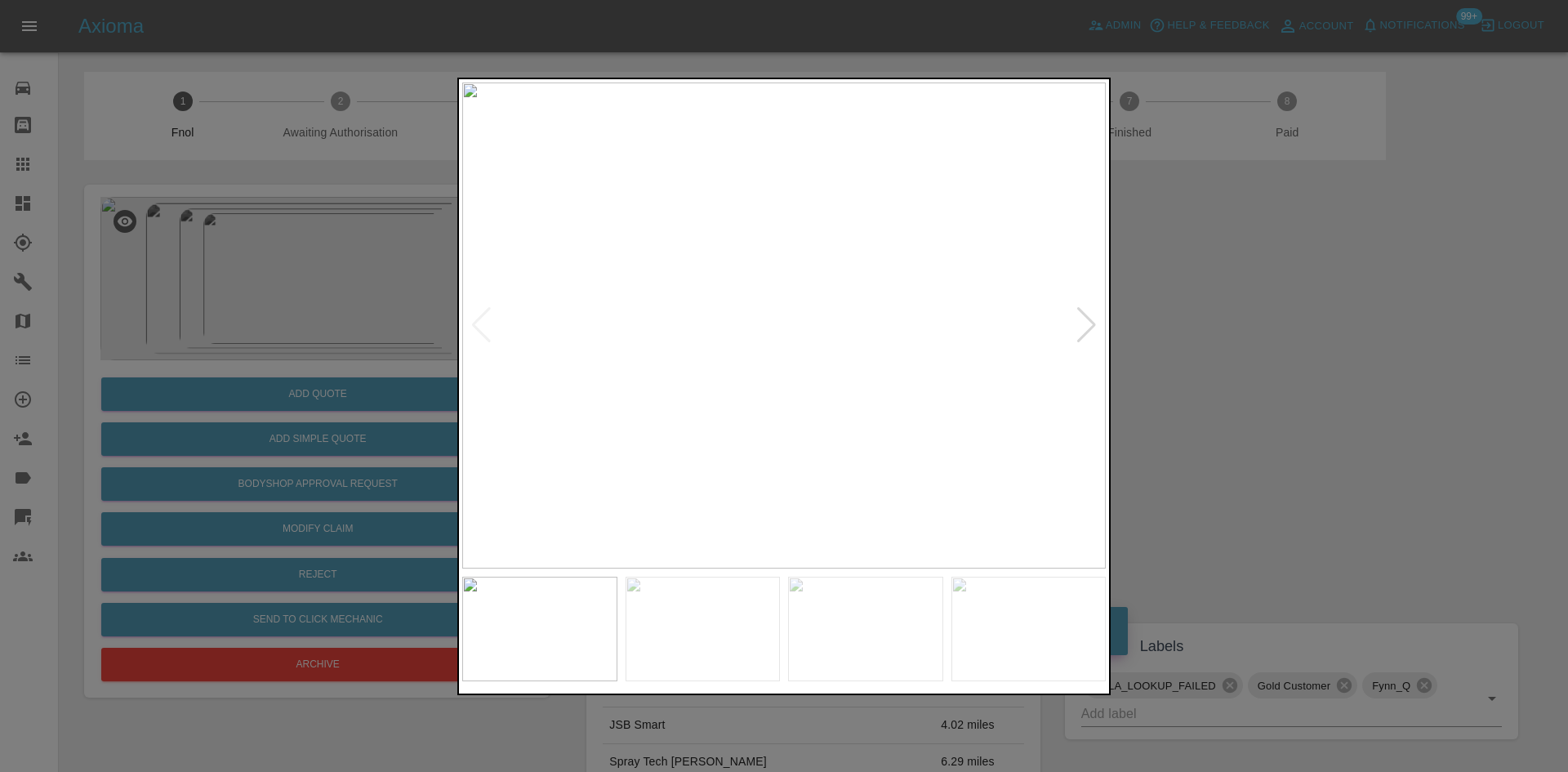
click at [751, 411] on img at bounding box center [784, 325] width 643 height 486
click at [684, 424] on img at bounding box center [693, 325] width 643 height 486
click at [667, 393] on img at bounding box center [784, 325] width 643 height 486
click at [625, 395] on img at bounding box center [784, 325] width 643 height 486
click at [318, 301] on div at bounding box center [784, 386] width 1568 height 772
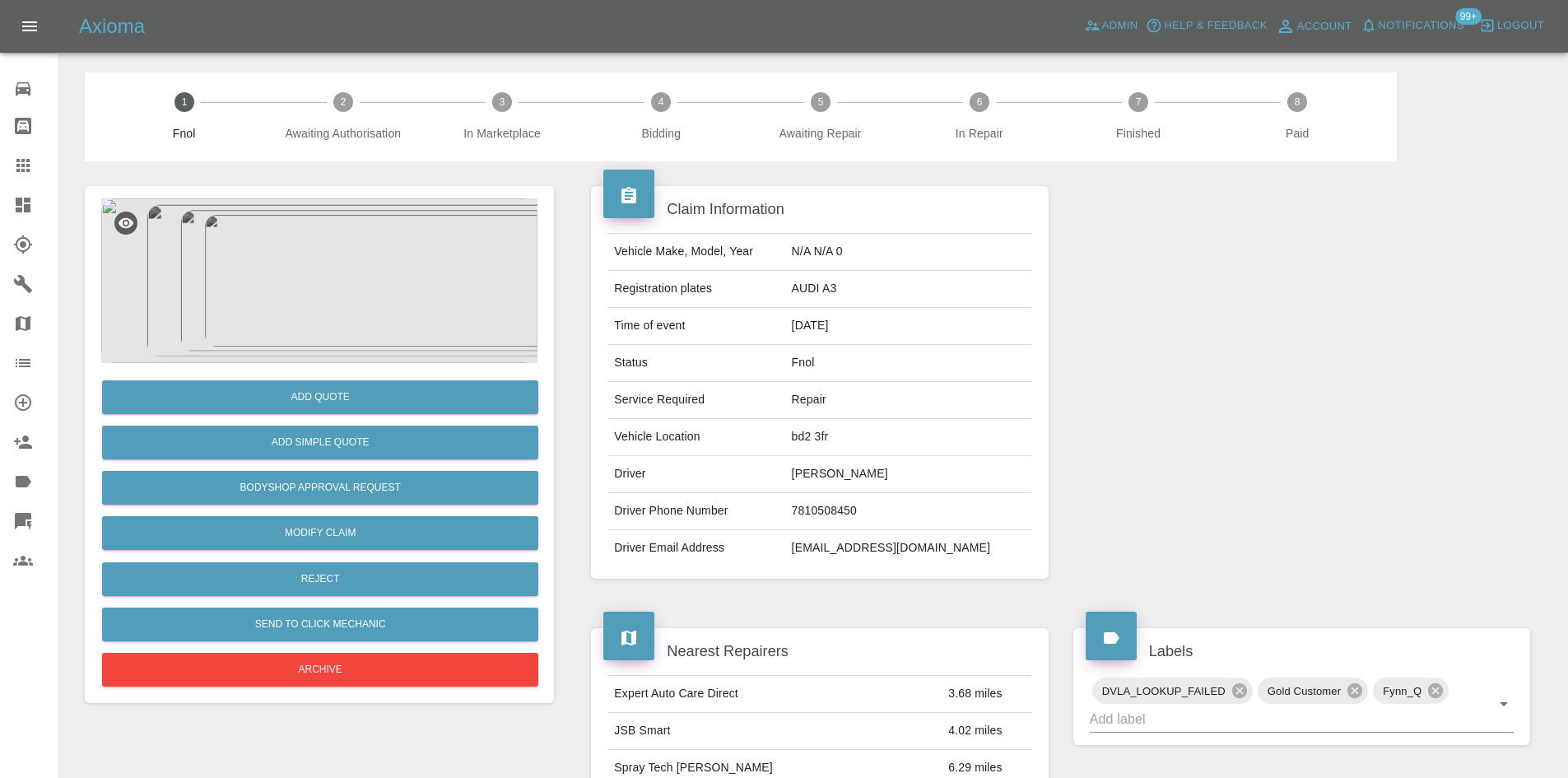
click at [349, 244] on img at bounding box center [319, 280] width 436 height 165
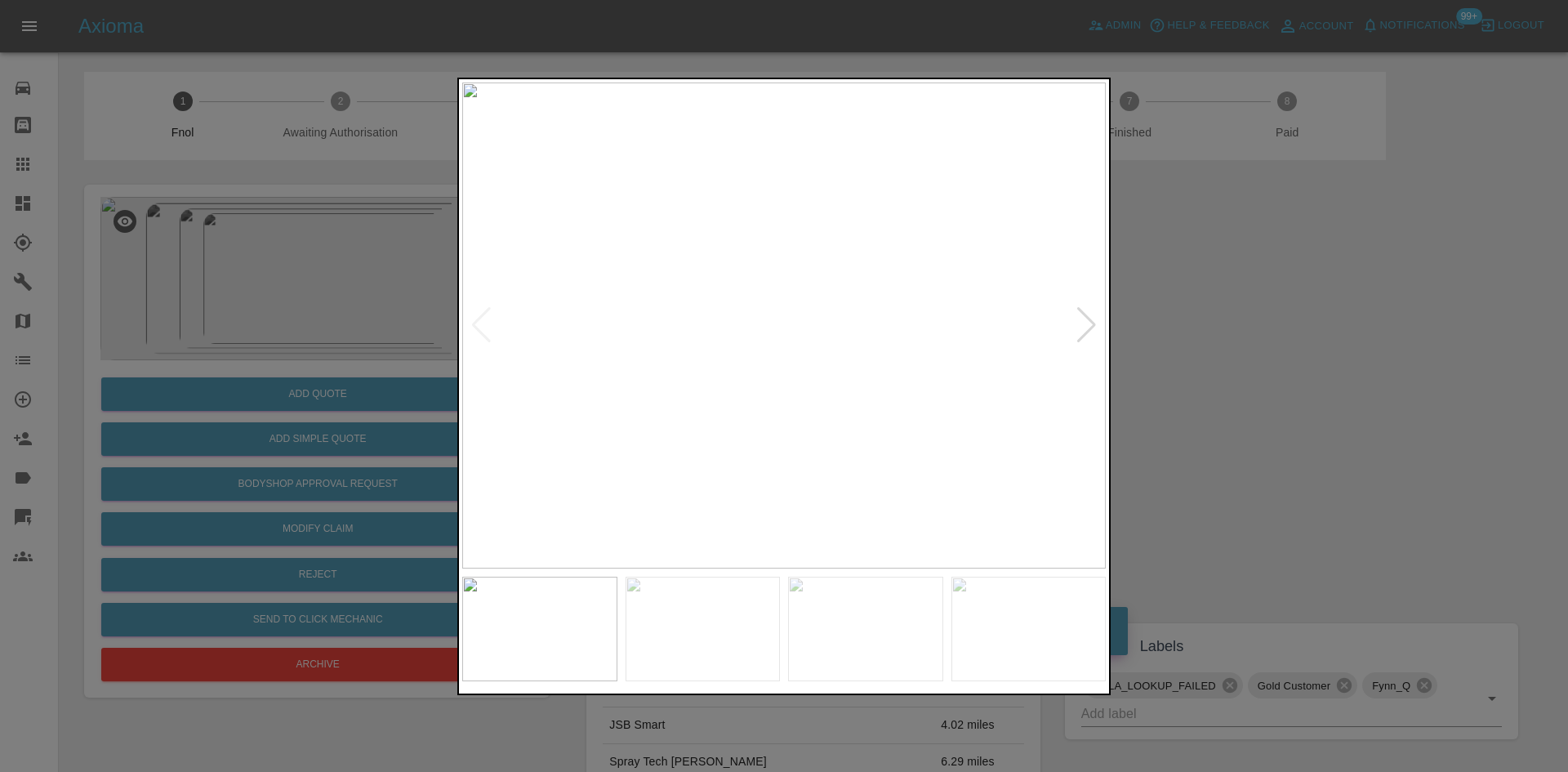
click at [494, 435] on img at bounding box center [784, 325] width 643 height 486
click at [690, 479] on img at bounding box center [784, 325] width 643 height 486
click at [751, 464] on img at bounding box center [784, 325] width 643 height 486
click at [683, 485] on img at bounding box center [784, 325] width 643 height 486
drag, startPoint x: 116, startPoint y: 374, endPoint x: 326, endPoint y: 450, distance: 223.3
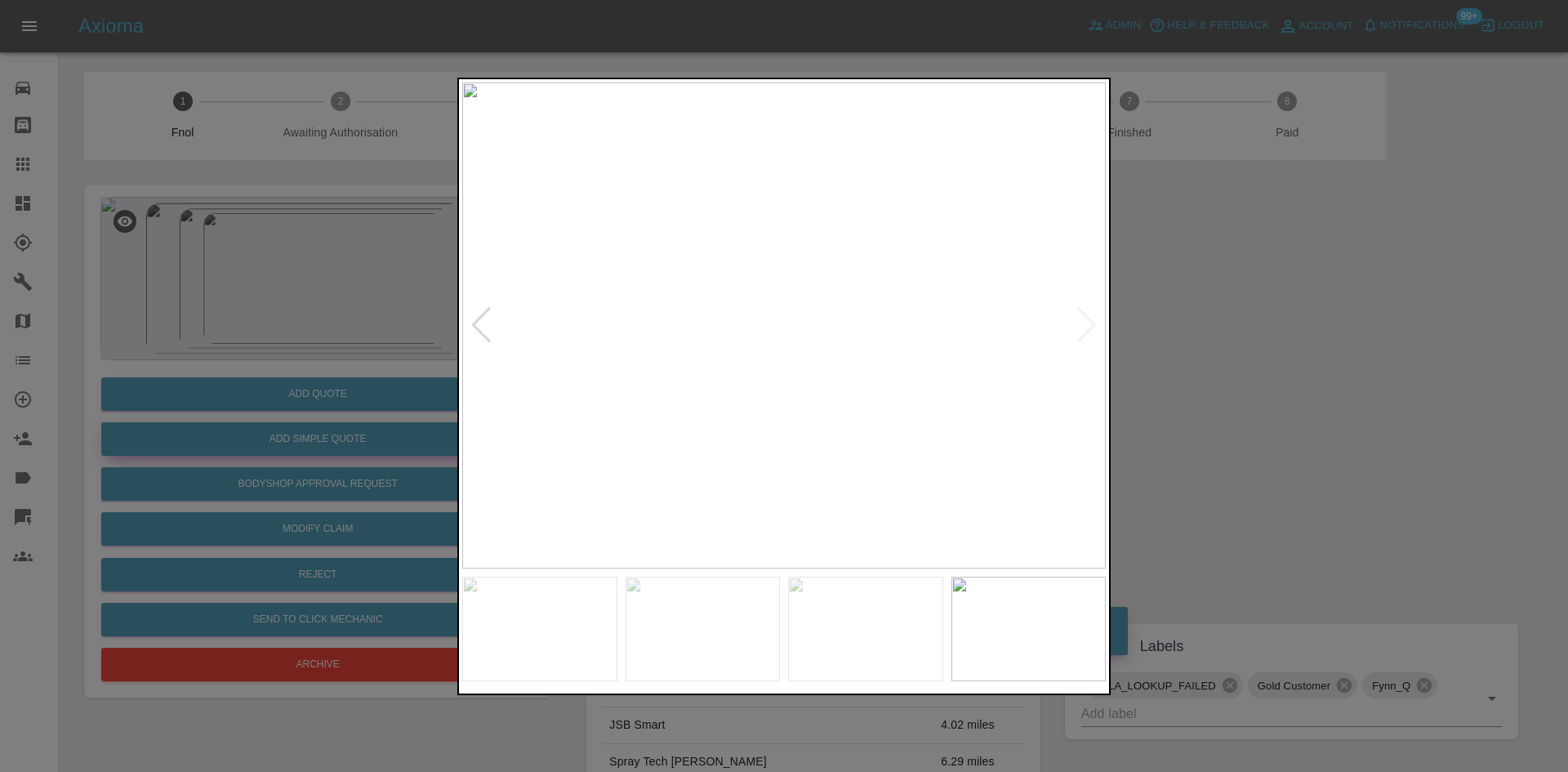
click at [161, 408] on div at bounding box center [784, 386] width 1568 height 772
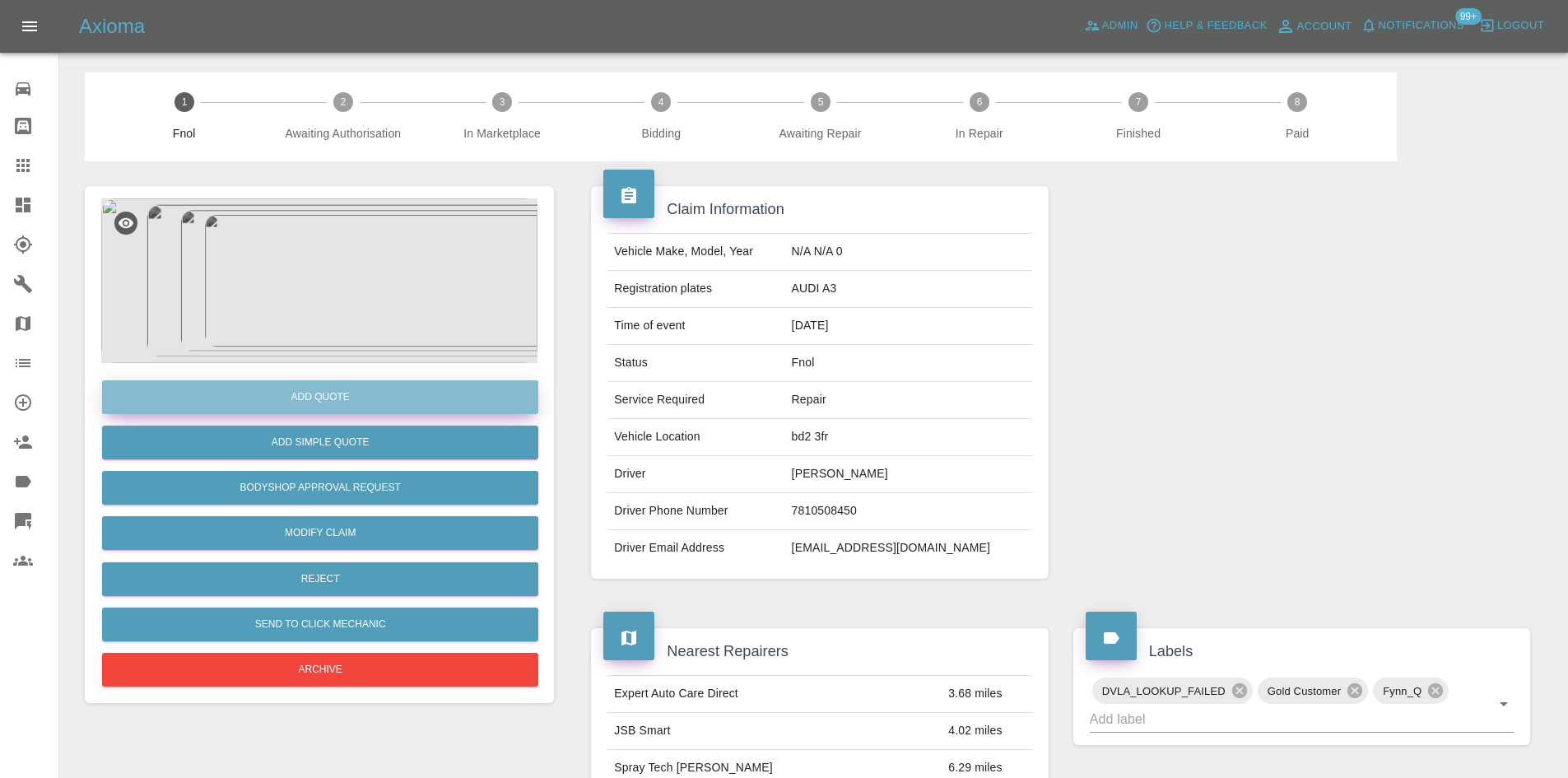
click at [309, 384] on button "Add Quote" at bounding box center [320, 397] width 436 height 34
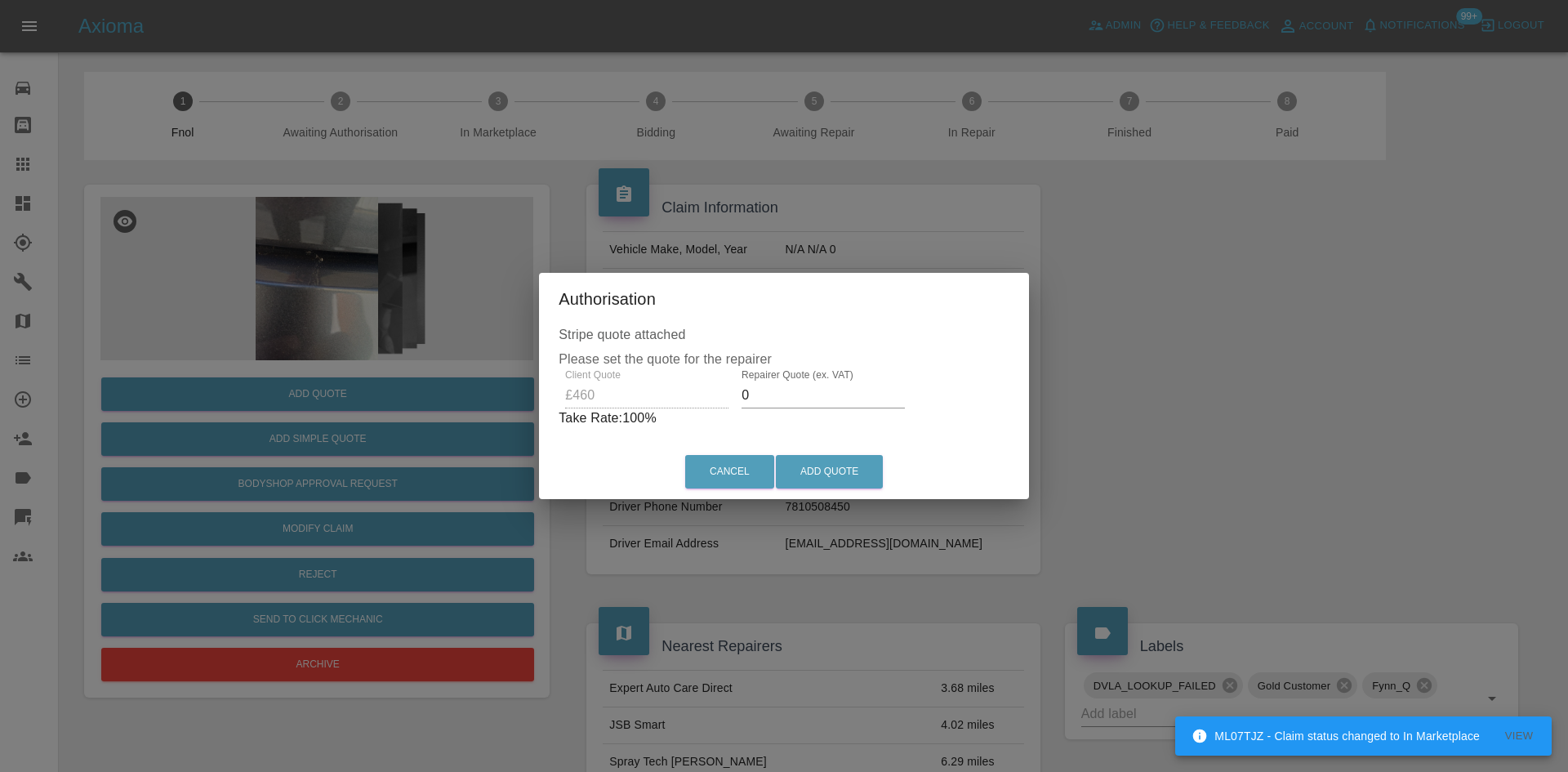
drag, startPoint x: 754, startPoint y: 388, endPoint x: 672, endPoint y: 429, distance: 91.7
click at [691, 417] on div "Client Quote £460 Repairer Quote (ex. VAT) 0 Take Rate: 100 %" at bounding box center [784, 399] width 451 height 58
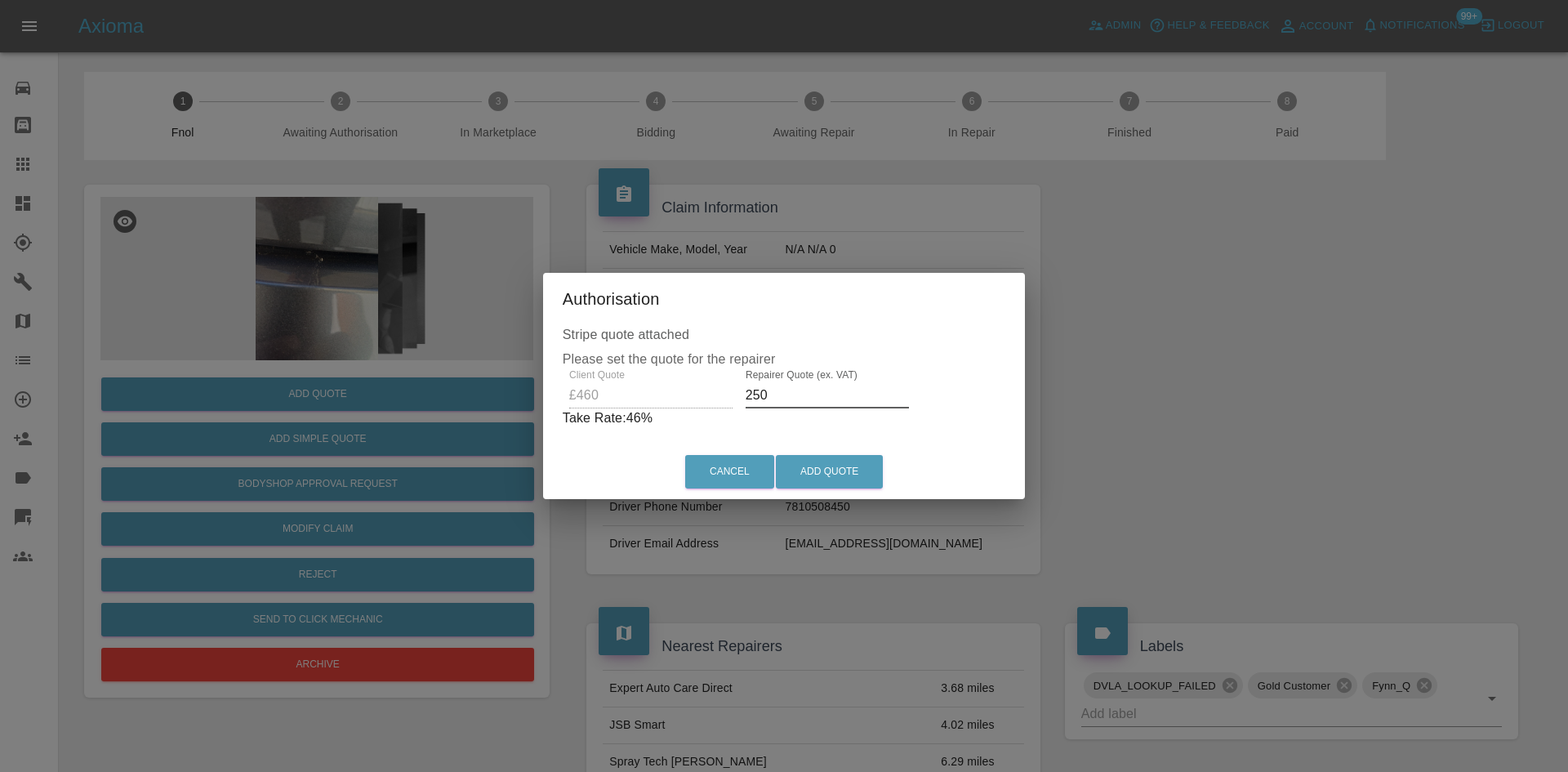
click at [669, 406] on div "Client Quote £460 Repairer Quote (ex. VAT) 250 Take Rate: 46 %" at bounding box center [784, 399] width 443 height 58
click at [627, 407] on div "Client Quote £460 Repairer Quote (ex. VAT) 260 Take Rate: 43 %" at bounding box center [784, 399] width 443 height 58
type input "275"
drag, startPoint x: 814, startPoint y: 460, endPoint x: 811, endPoint y: 472, distance: 12.4
click at [814, 460] on button "Add Quote" at bounding box center [828, 472] width 107 height 34
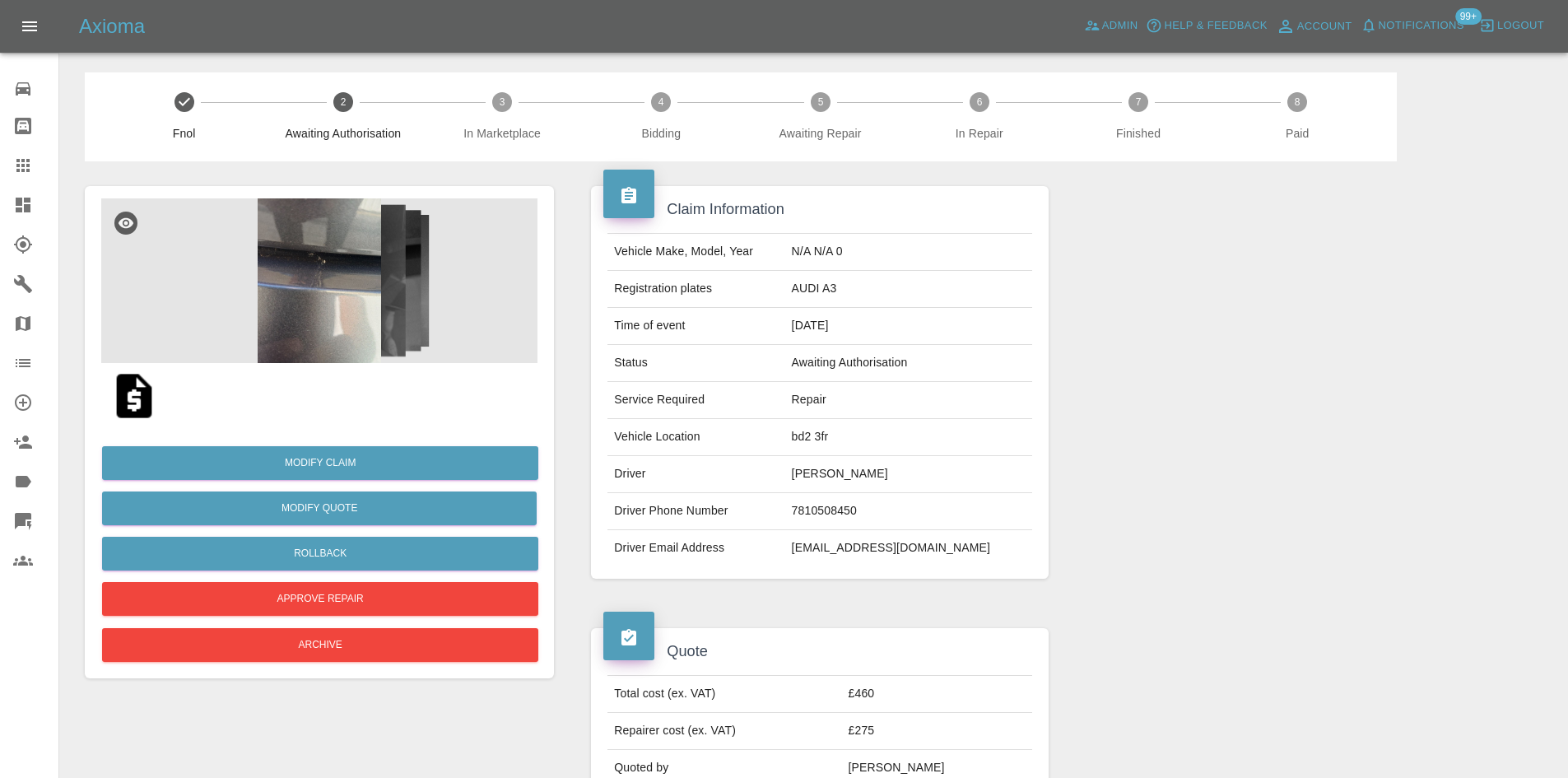
click at [338, 341] on img at bounding box center [319, 280] width 436 height 165
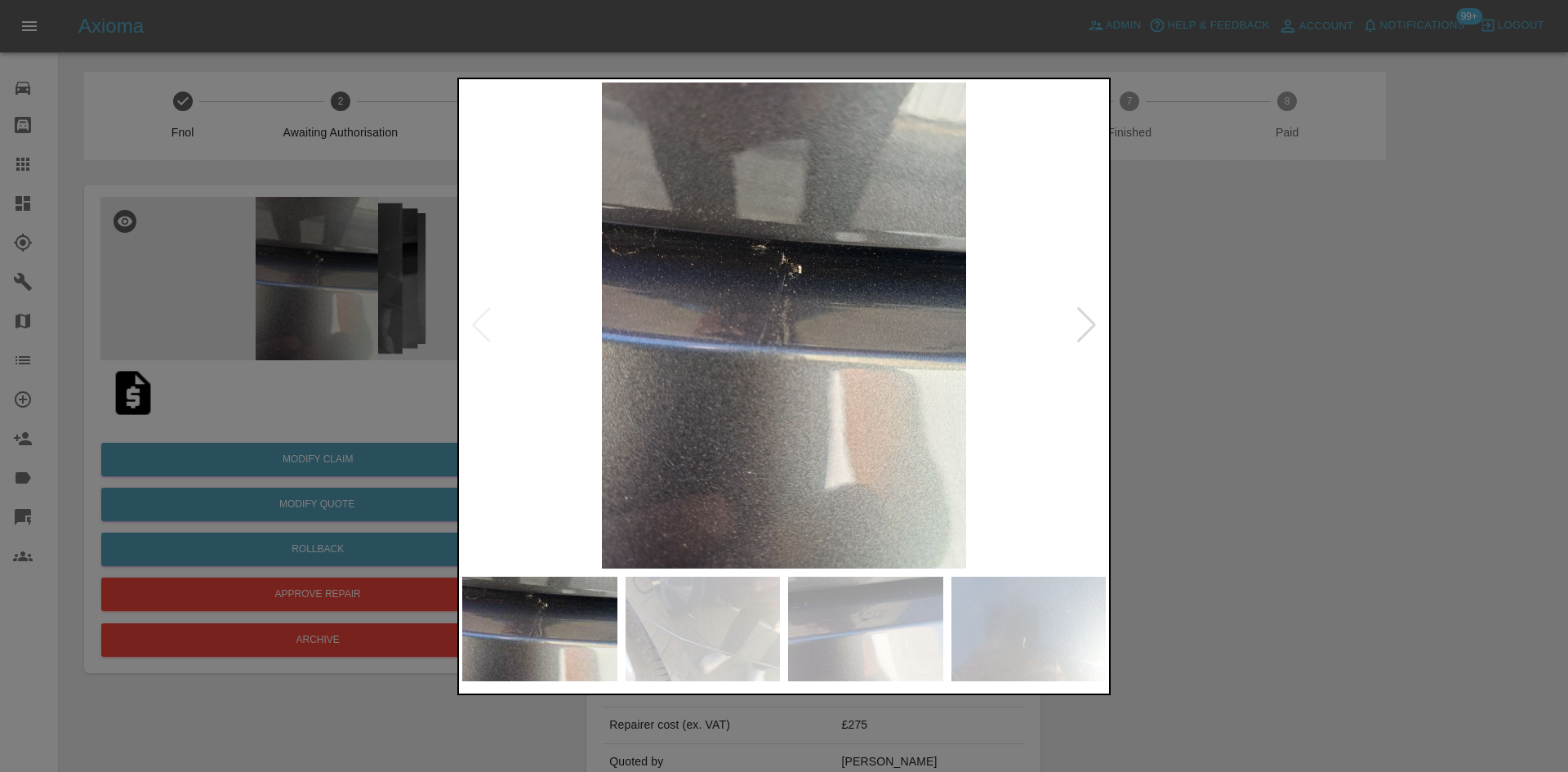
click at [691, 390] on img at bounding box center [784, 325] width 643 height 486
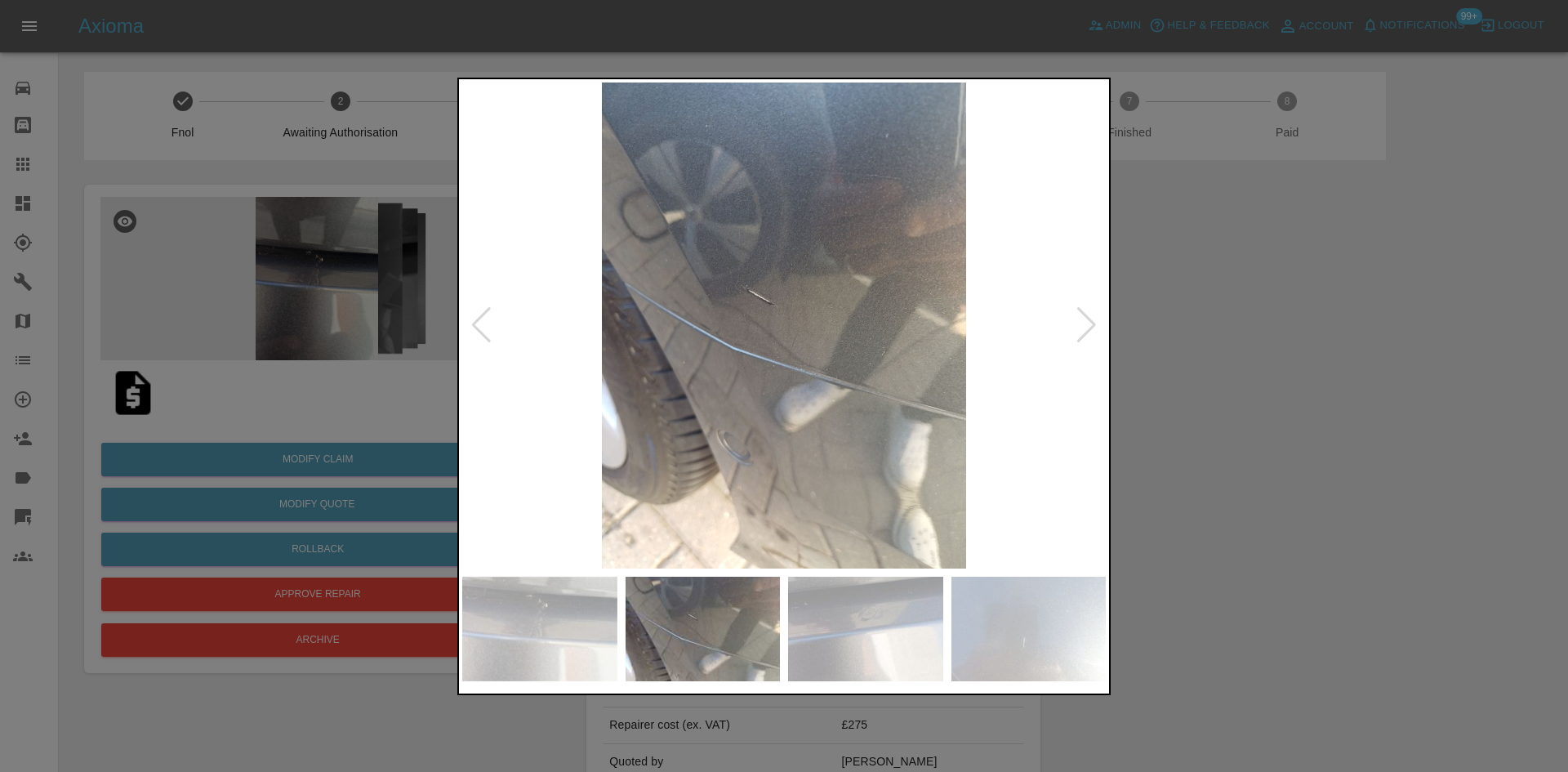
click at [666, 426] on img at bounding box center [784, 325] width 643 height 486
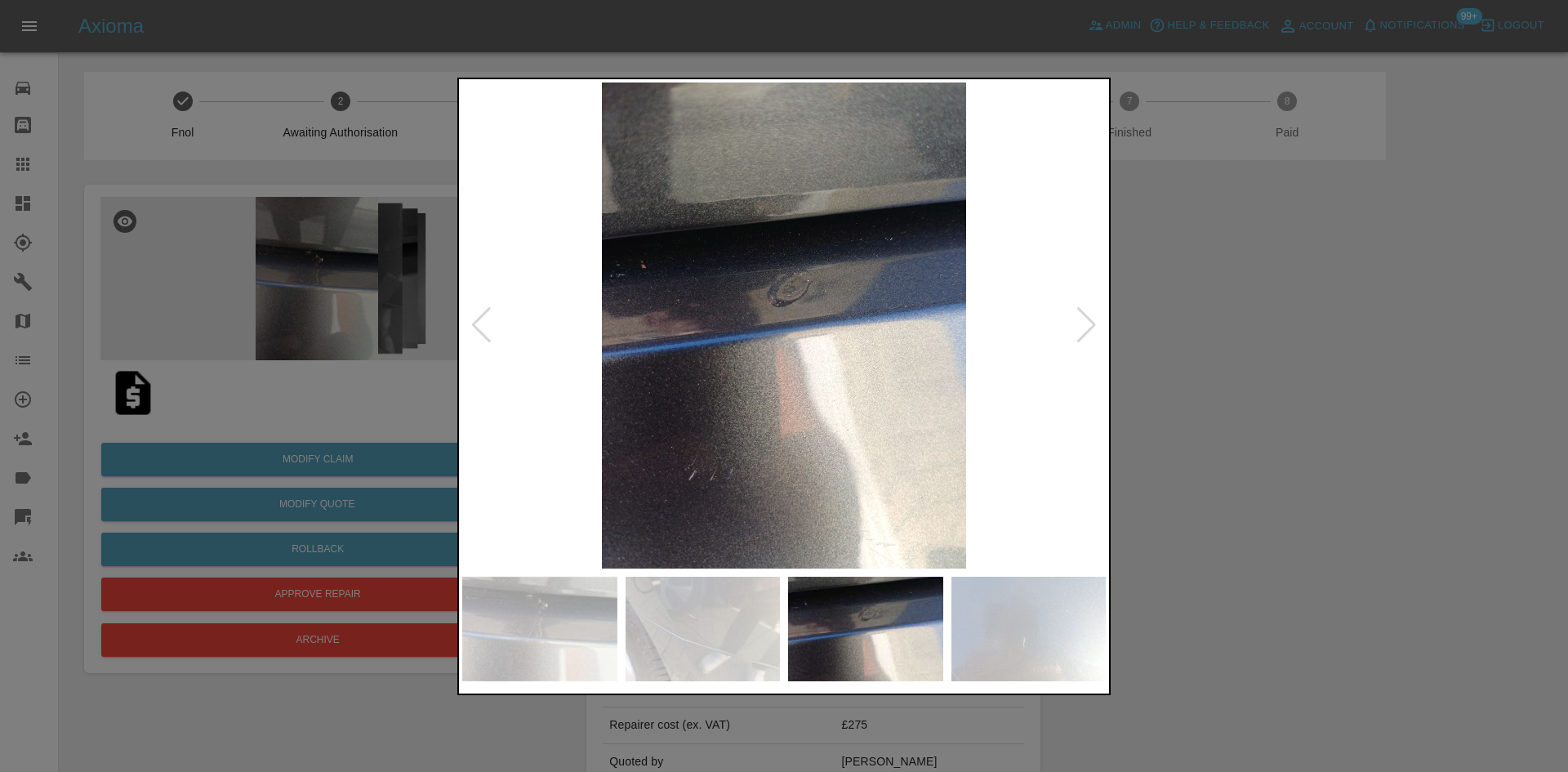
click at [710, 465] on img at bounding box center [784, 325] width 643 height 486
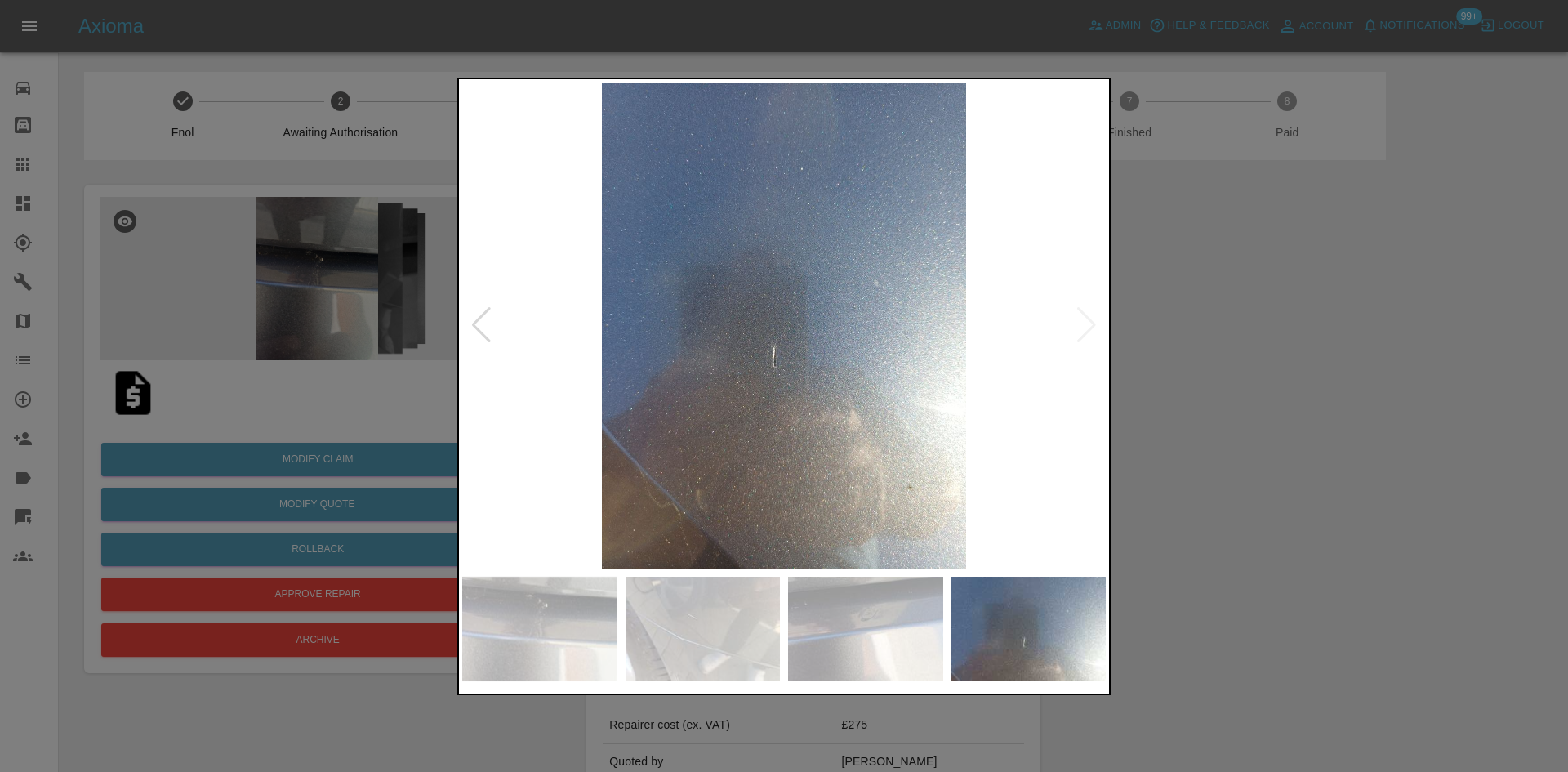
click at [714, 443] on img at bounding box center [784, 325] width 643 height 486
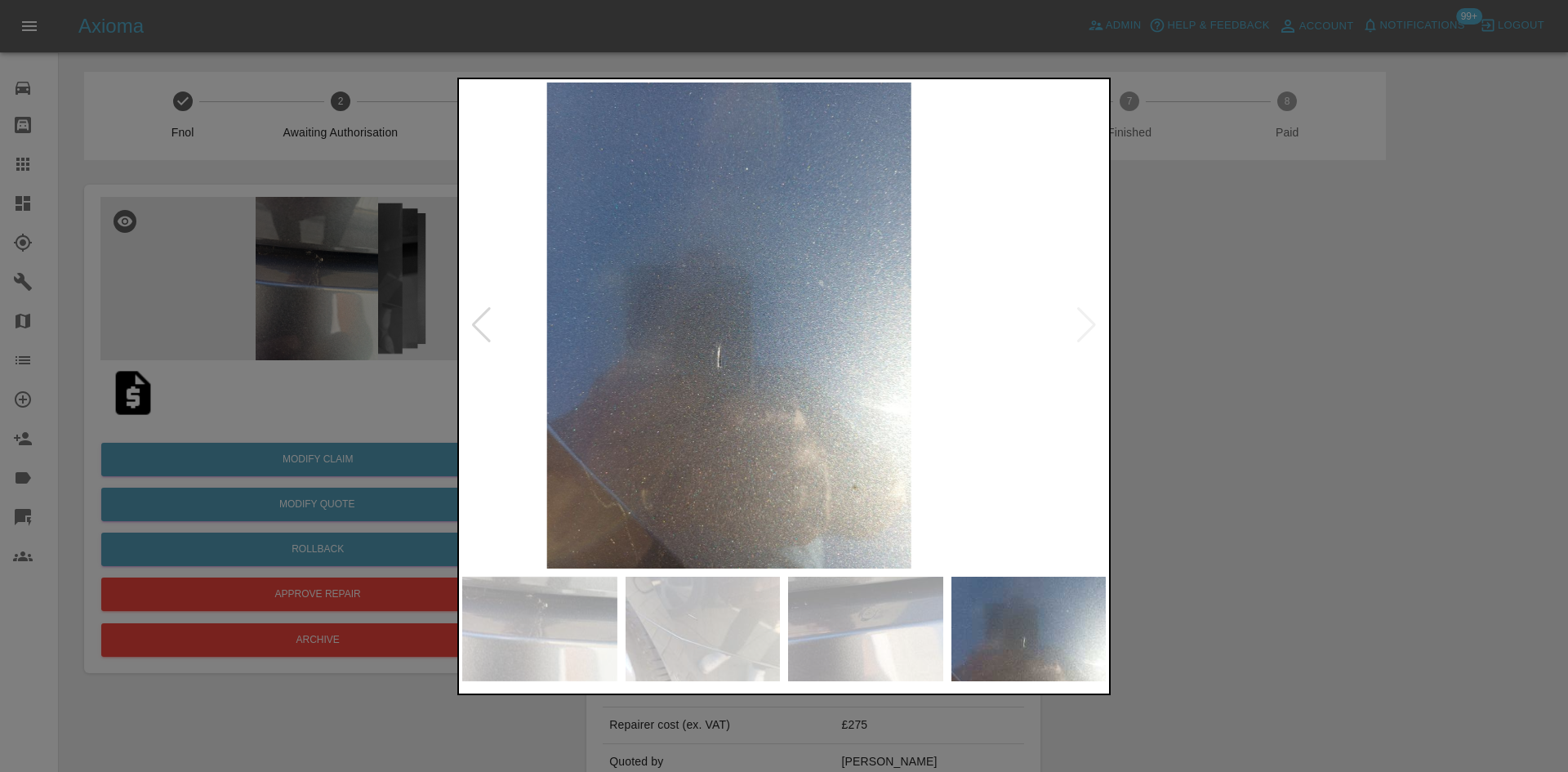
click at [602, 432] on img at bounding box center [729, 325] width 643 height 486
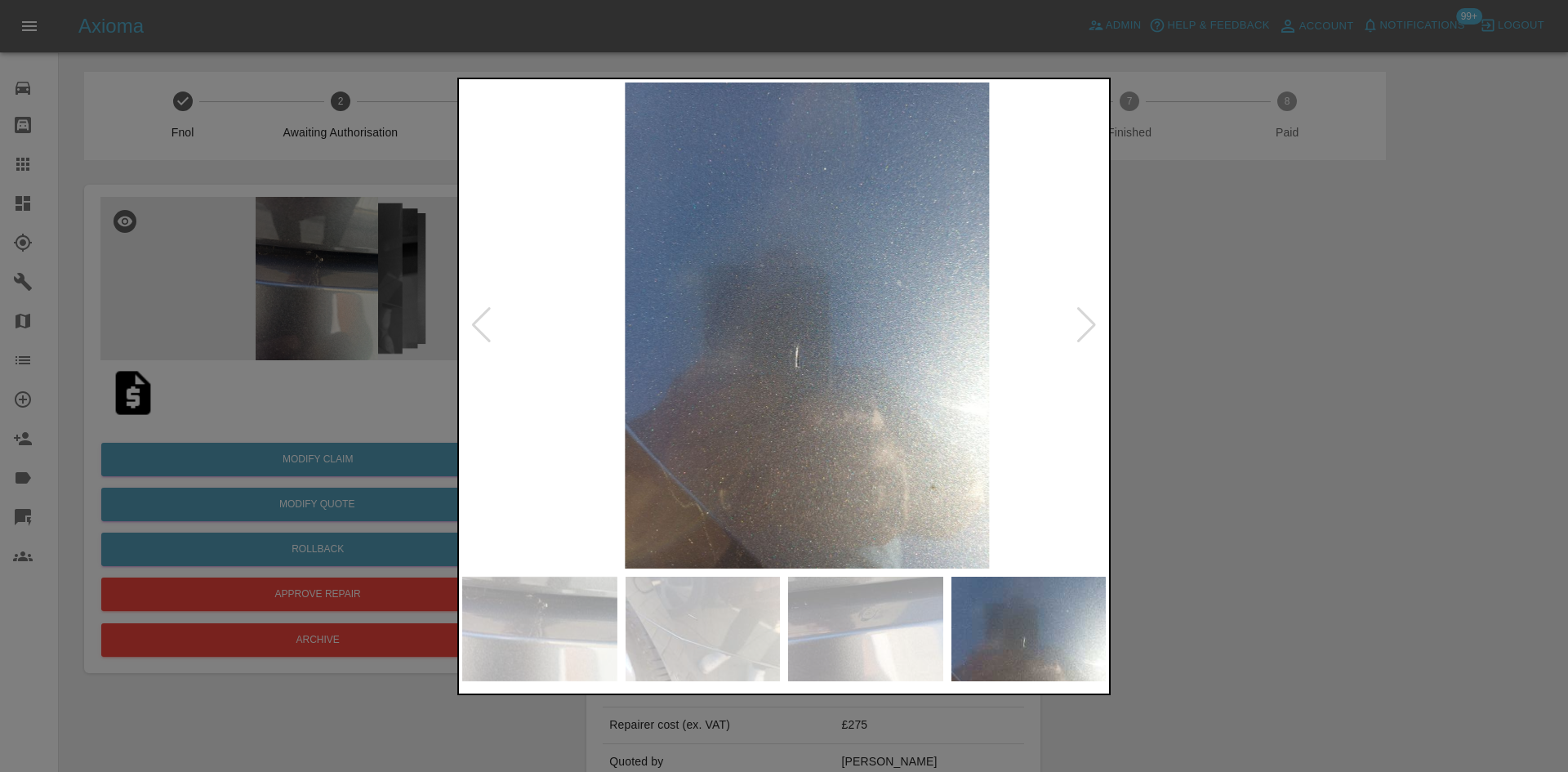
click at [735, 441] on img at bounding box center [806, 325] width 643 height 486
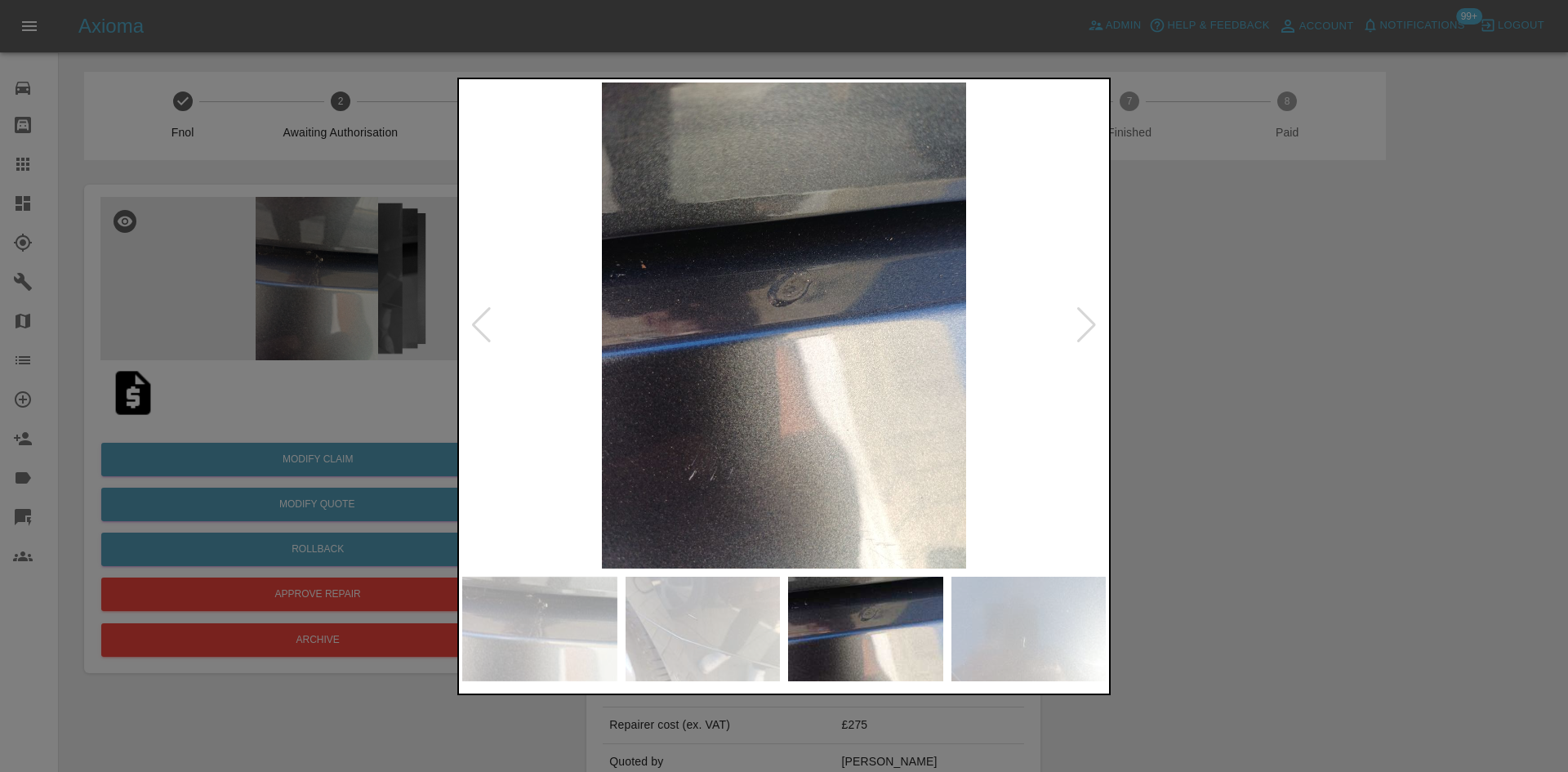
click at [708, 451] on img at bounding box center [784, 325] width 643 height 486
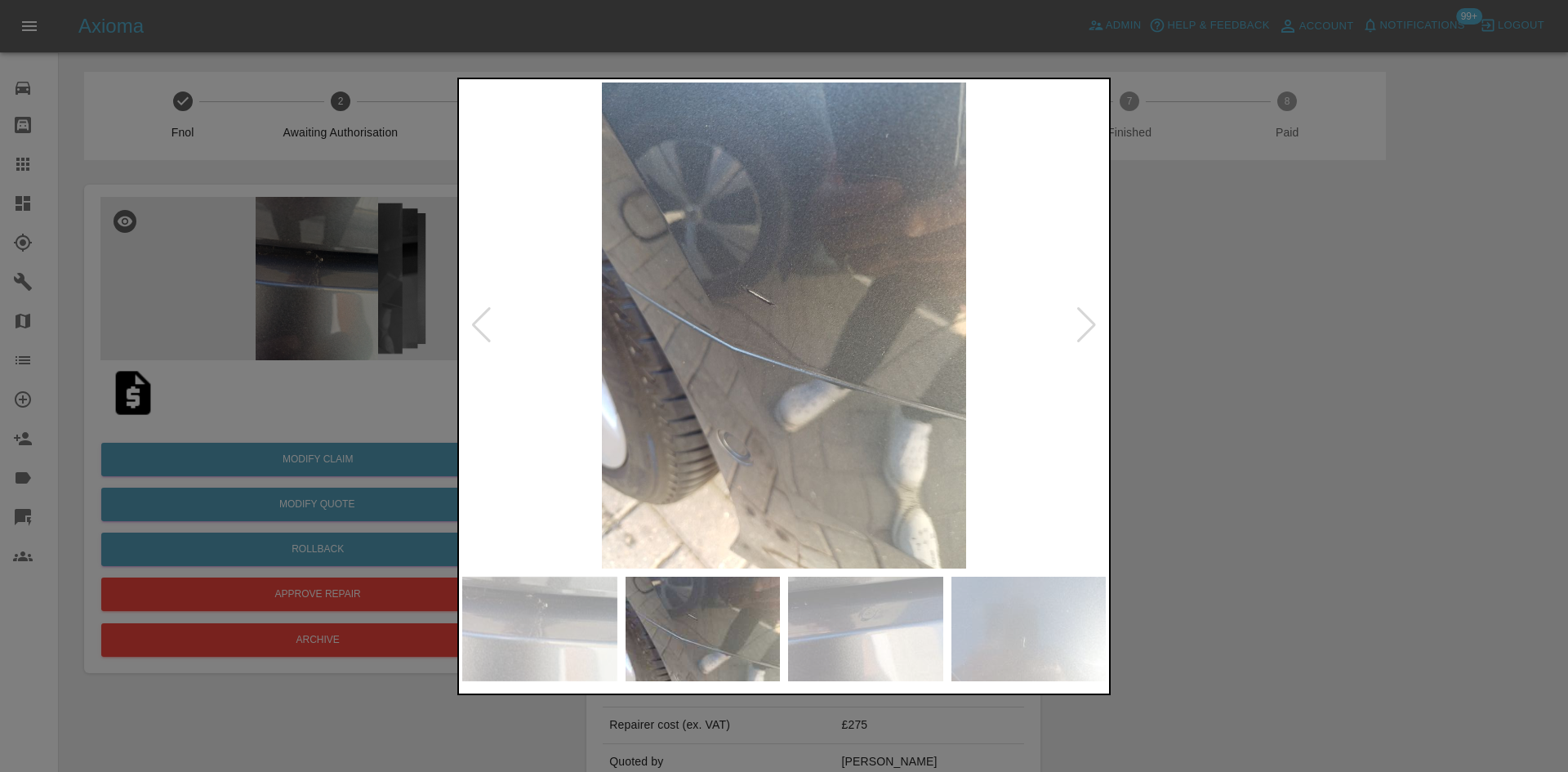
click at [778, 438] on img at bounding box center [784, 325] width 643 height 486
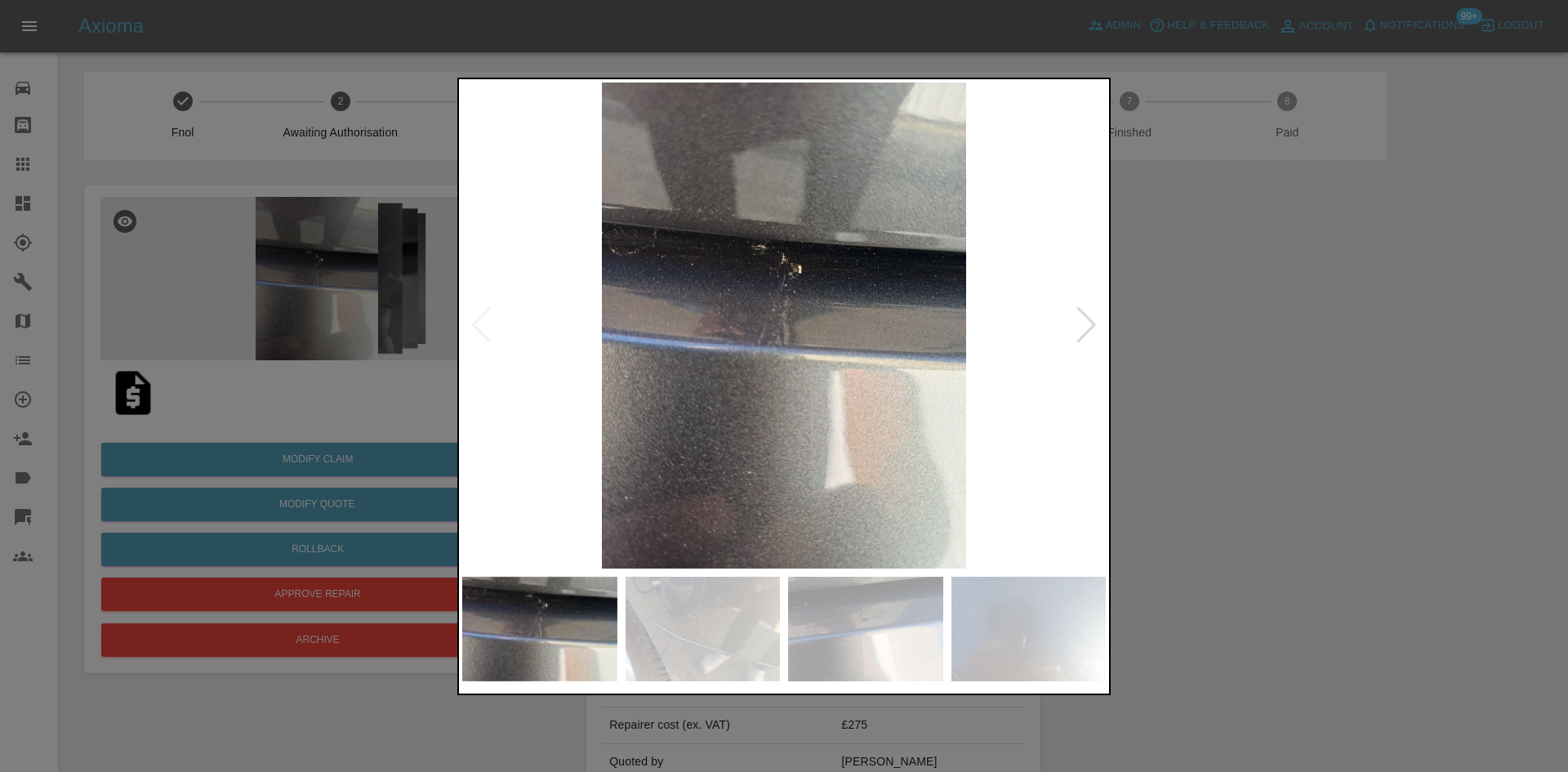
click at [909, 424] on img at bounding box center [784, 325] width 643 height 486
drag, startPoint x: 212, startPoint y: 349, endPoint x: 346, endPoint y: 80, distance: 300.5
click at [233, 318] on div at bounding box center [784, 386] width 1568 height 772
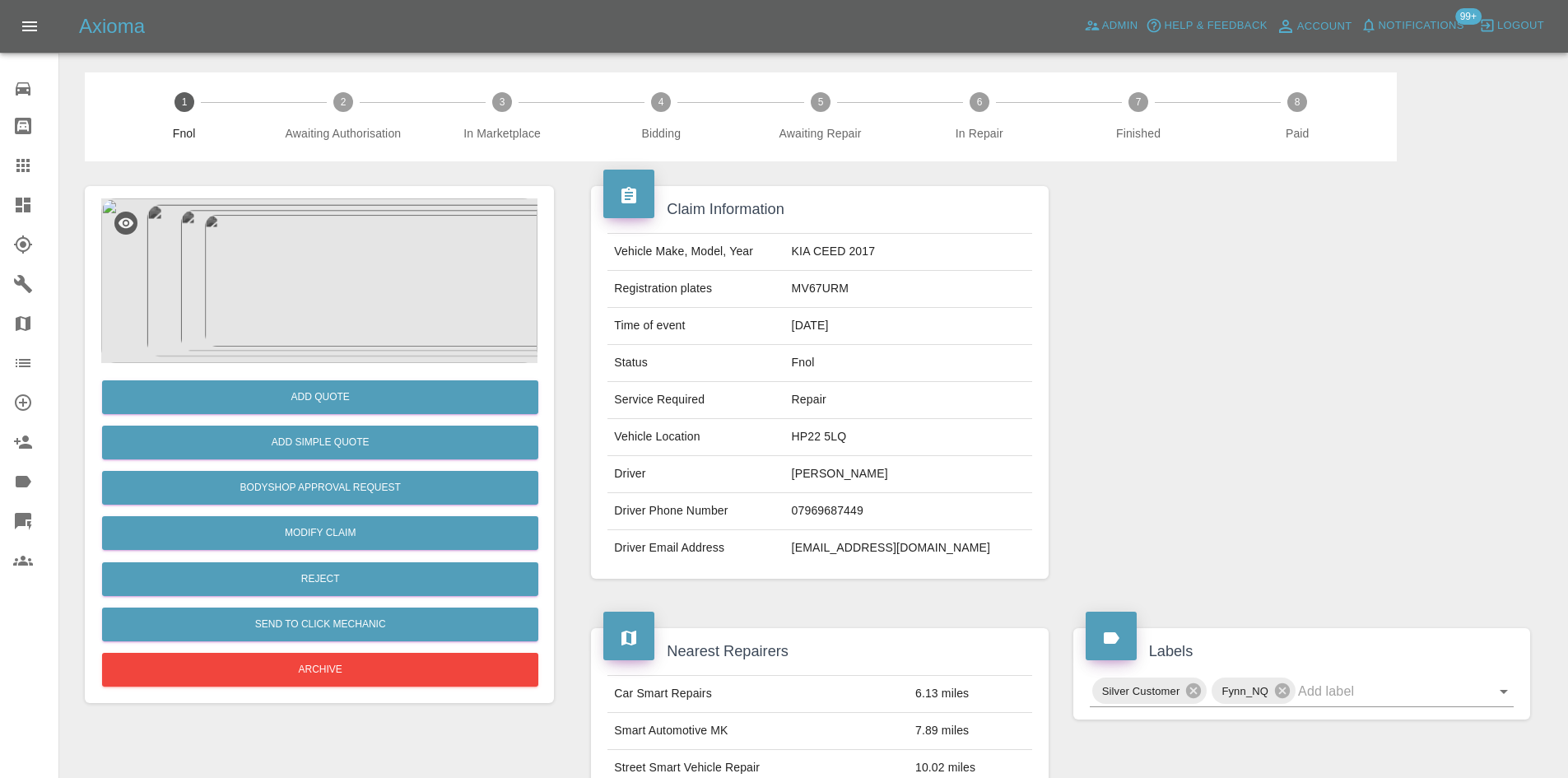
click at [287, 225] on img at bounding box center [319, 280] width 436 height 165
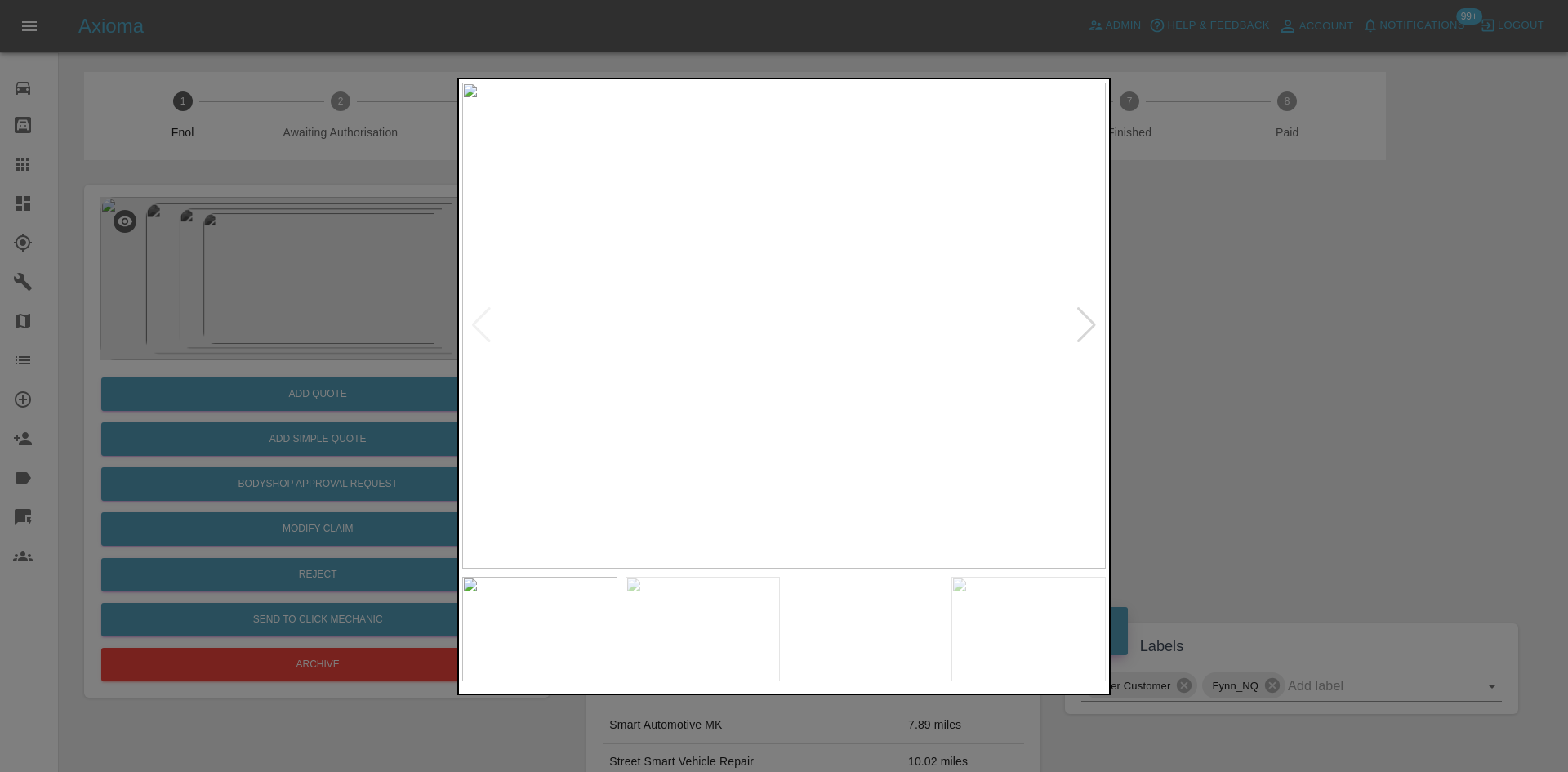
click at [744, 303] on img at bounding box center [784, 325] width 643 height 486
click at [744, 303] on img at bounding box center [901, 391] width 1930 height 1459
click at [739, 369] on img at bounding box center [784, 325] width 643 height 486
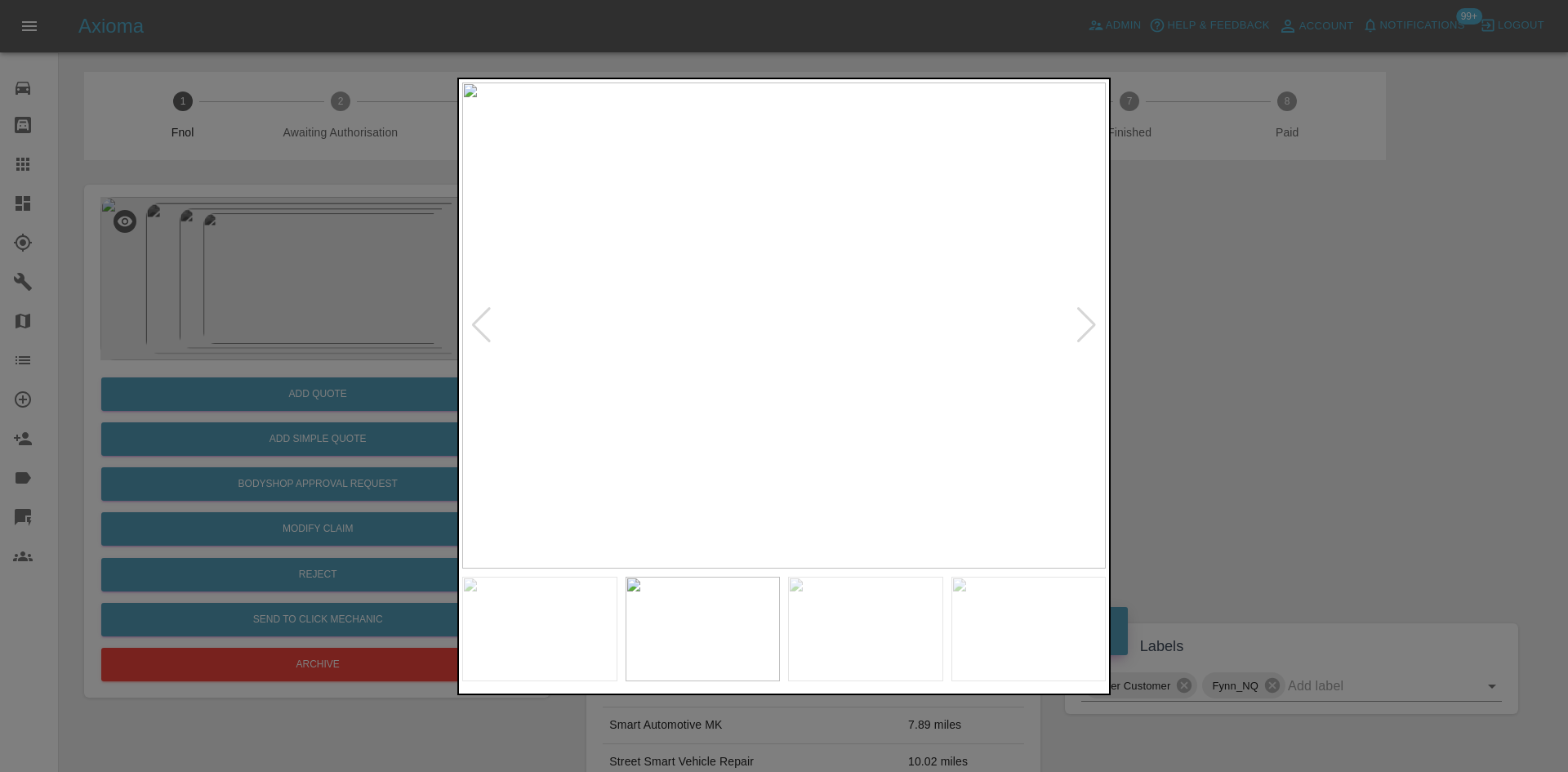
click at [714, 378] on img at bounding box center [784, 325] width 643 height 486
click at [442, 454] on div at bounding box center [784, 386] width 1568 height 772
click at [658, 385] on img at bounding box center [784, 325] width 643 height 486
click at [830, 264] on img at bounding box center [784, 325] width 643 height 486
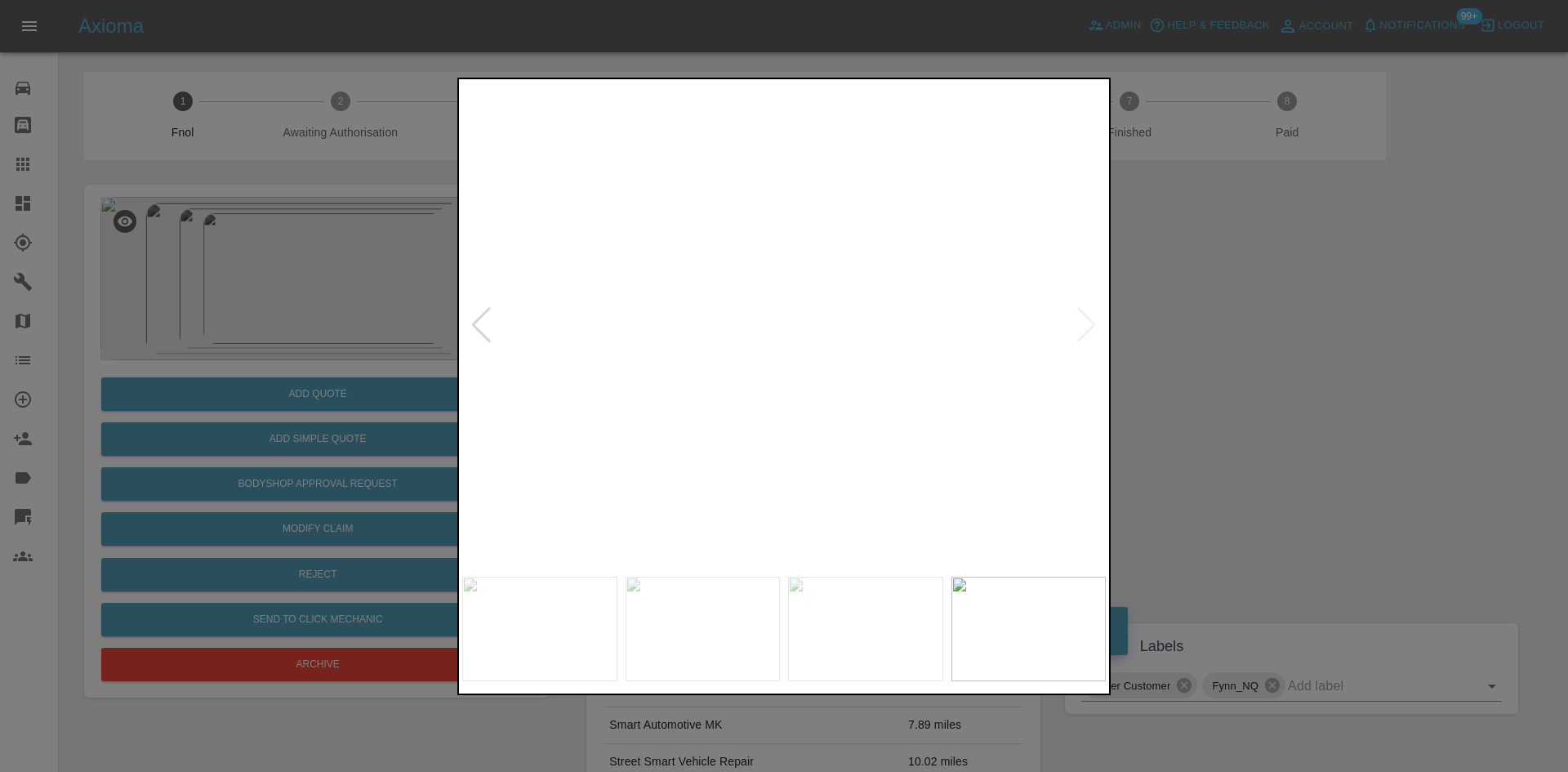
click at [830, 264] on img at bounding box center [644, 508] width 1930 height 1459
click at [813, 234] on img at bounding box center [784, 325] width 643 height 486
click at [810, 229] on img at bounding box center [784, 325] width 643 height 486
click at [836, 253] on img at bounding box center [705, 614] width 1930 height 1459
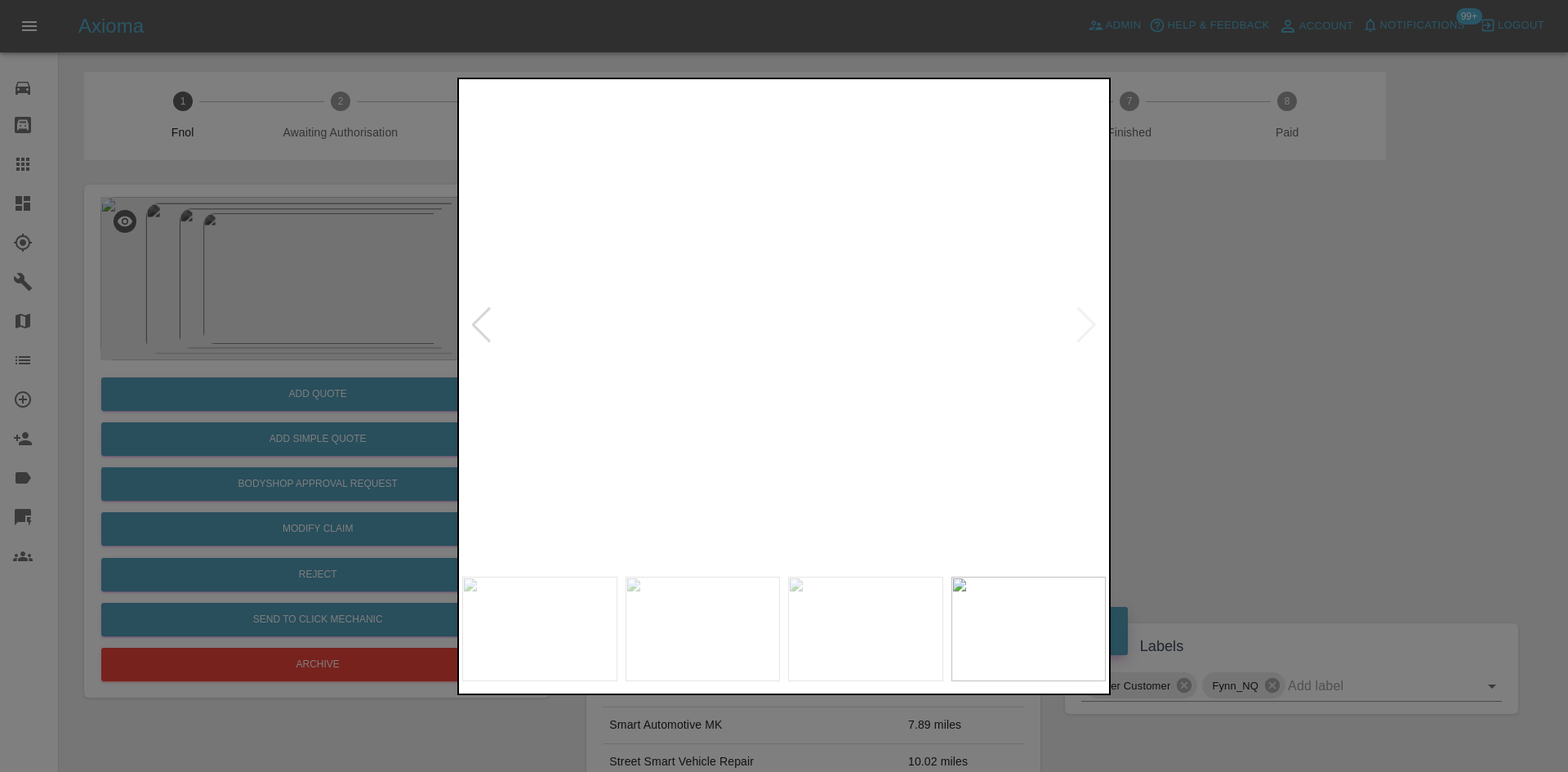
click at [836, 253] on img at bounding box center [705, 614] width 1930 height 1459
click at [911, 402] on img at bounding box center [784, 325] width 643 height 486
click at [929, 431] on img at bounding box center [784, 325] width 643 height 486
click at [944, 420] on img at bounding box center [784, 325] width 643 height 486
click at [940, 437] on img at bounding box center [784, 325] width 643 height 486
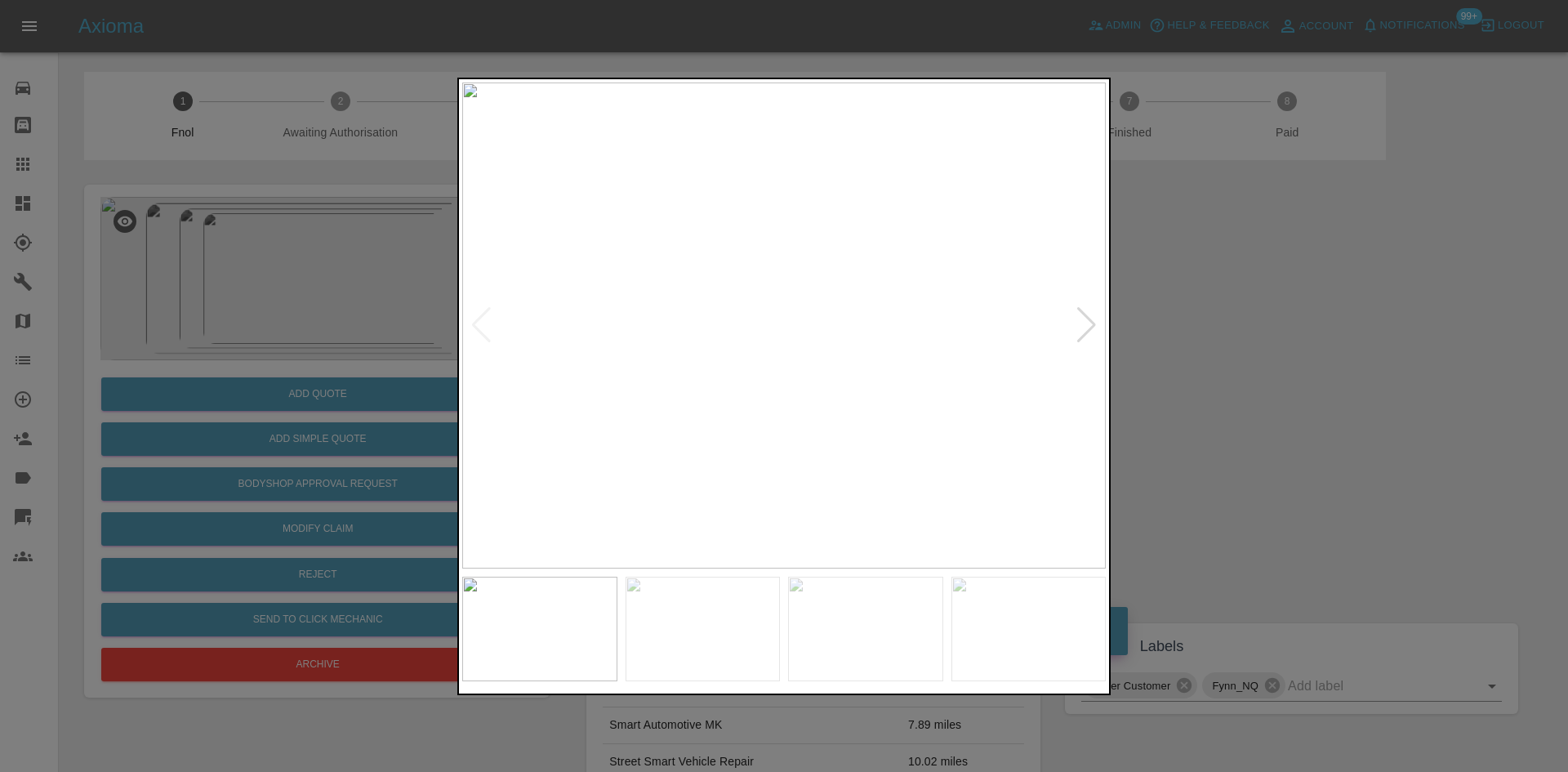
click at [768, 390] on img at bounding box center [784, 325] width 643 height 486
click at [650, 384] on img at bounding box center [784, 325] width 643 height 486
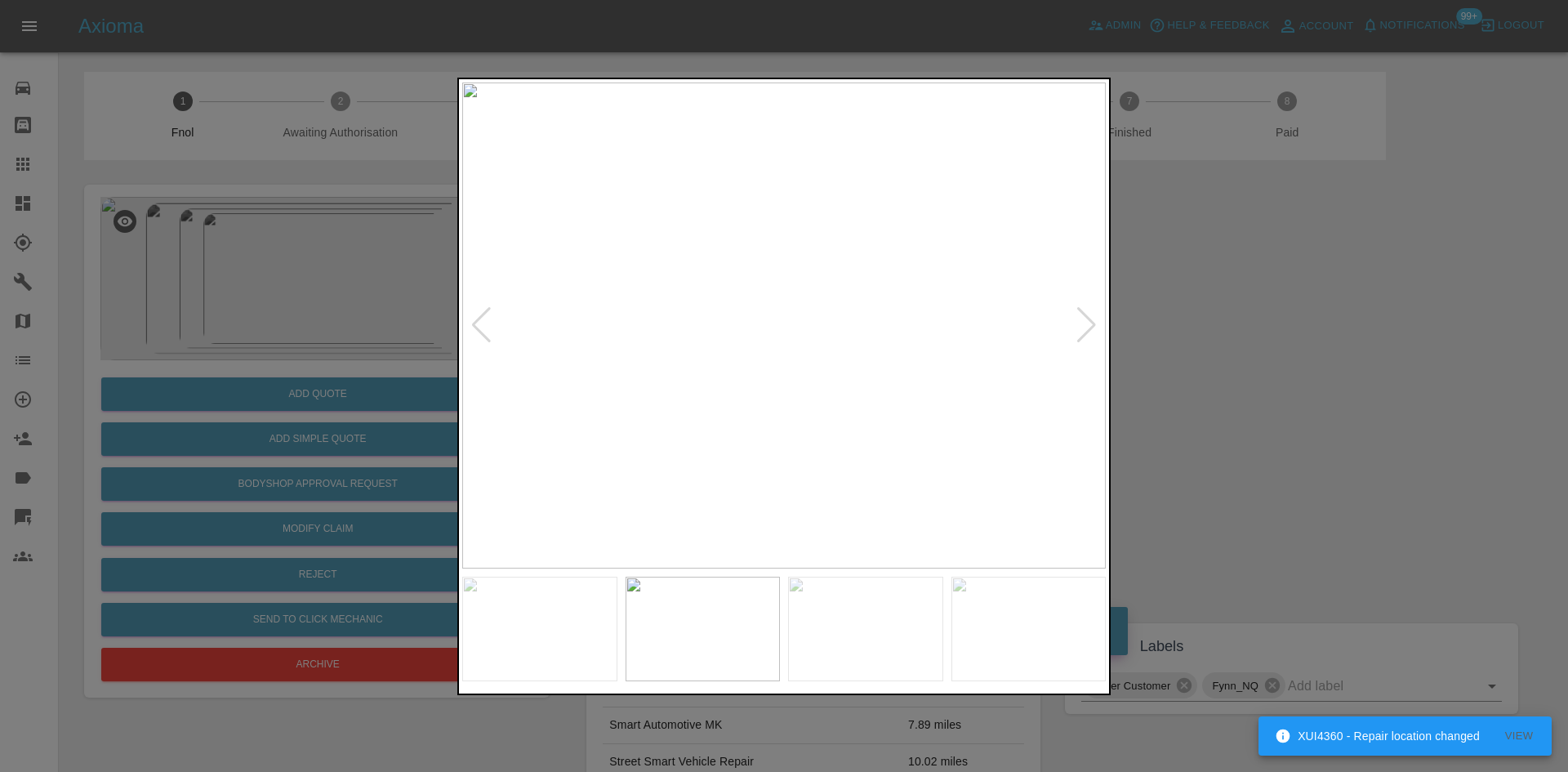
click at [650, 382] on img at bounding box center [784, 325] width 643 height 486
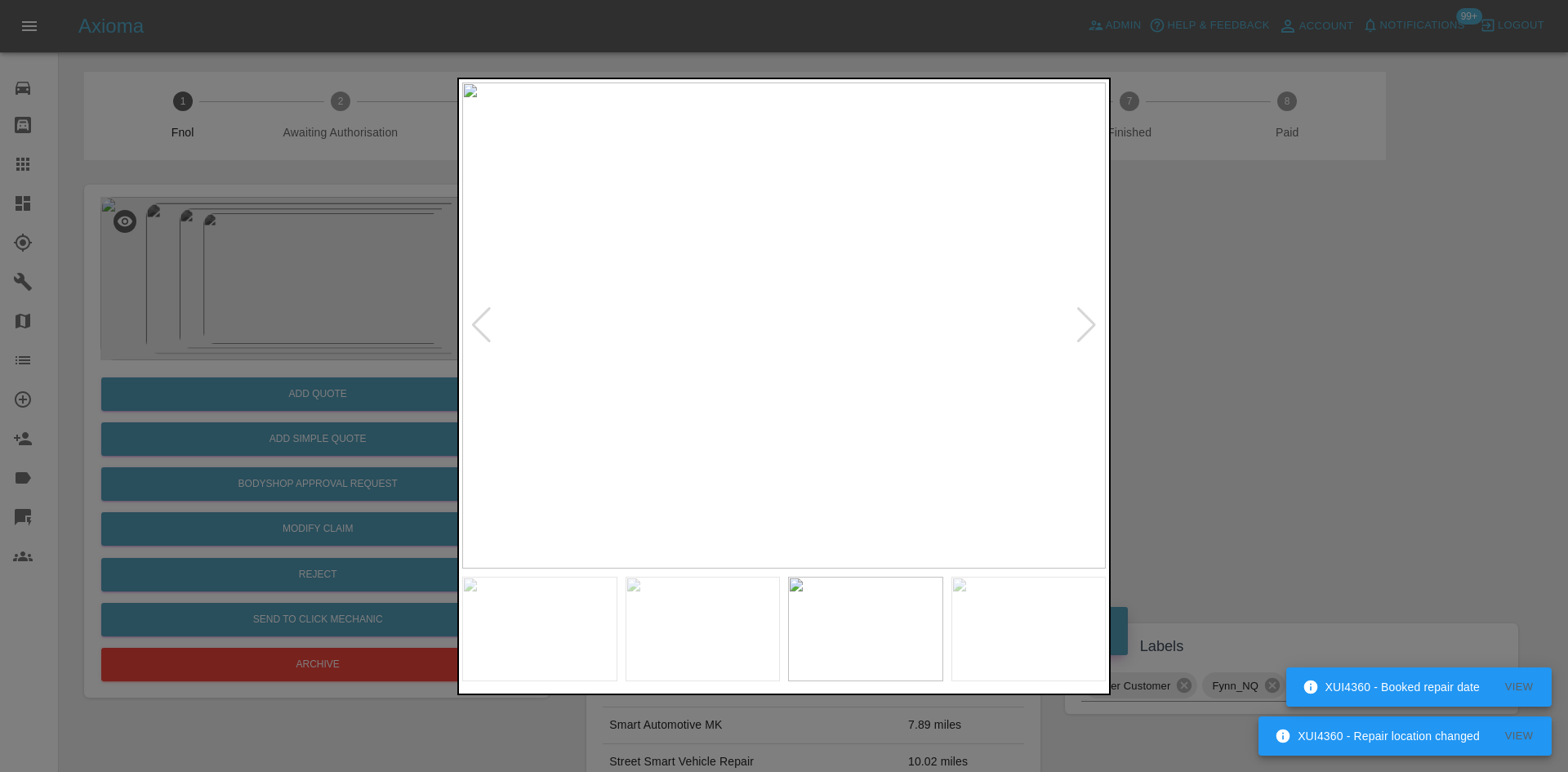
click at [394, 310] on div at bounding box center [784, 386] width 1568 height 772
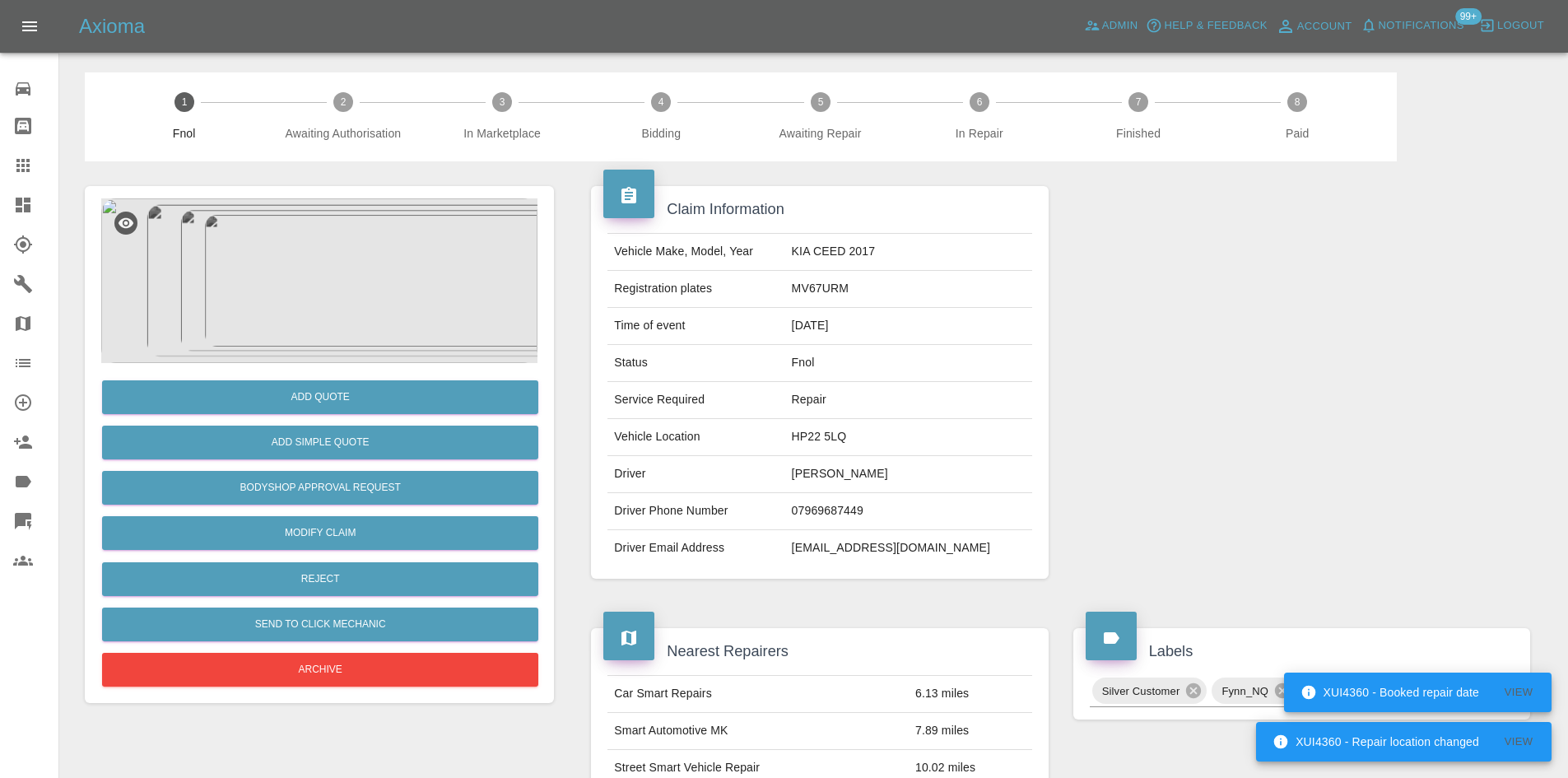
click at [315, 280] on img at bounding box center [319, 280] width 436 height 165
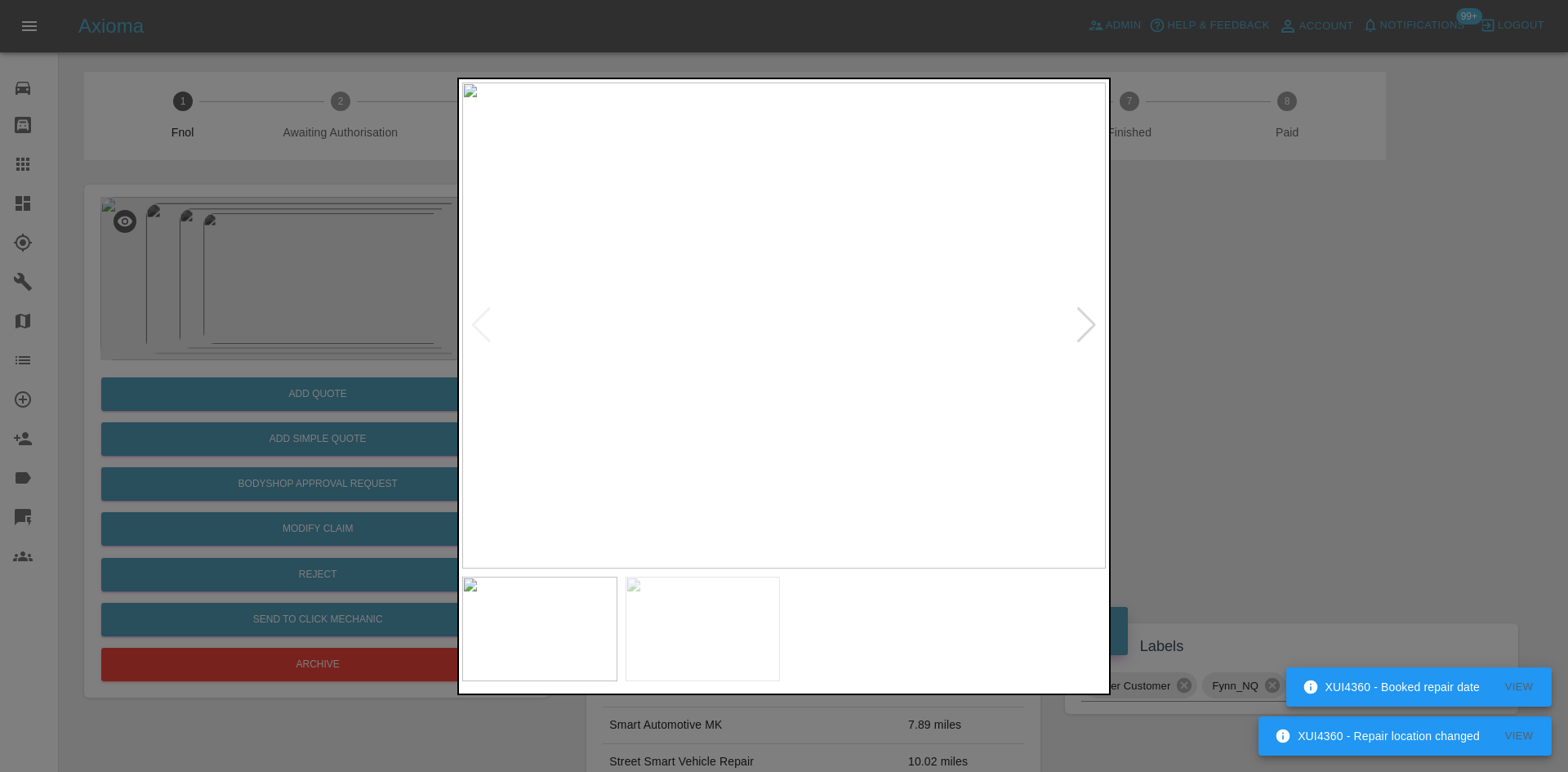
click at [731, 351] on img at bounding box center [784, 325] width 643 height 486
drag, startPoint x: 178, startPoint y: 254, endPoint x: 176, endPoint y: 466, distance: 212.0
click at [175, 269] on div at bounding box center [784, 386] width 1568 height 772
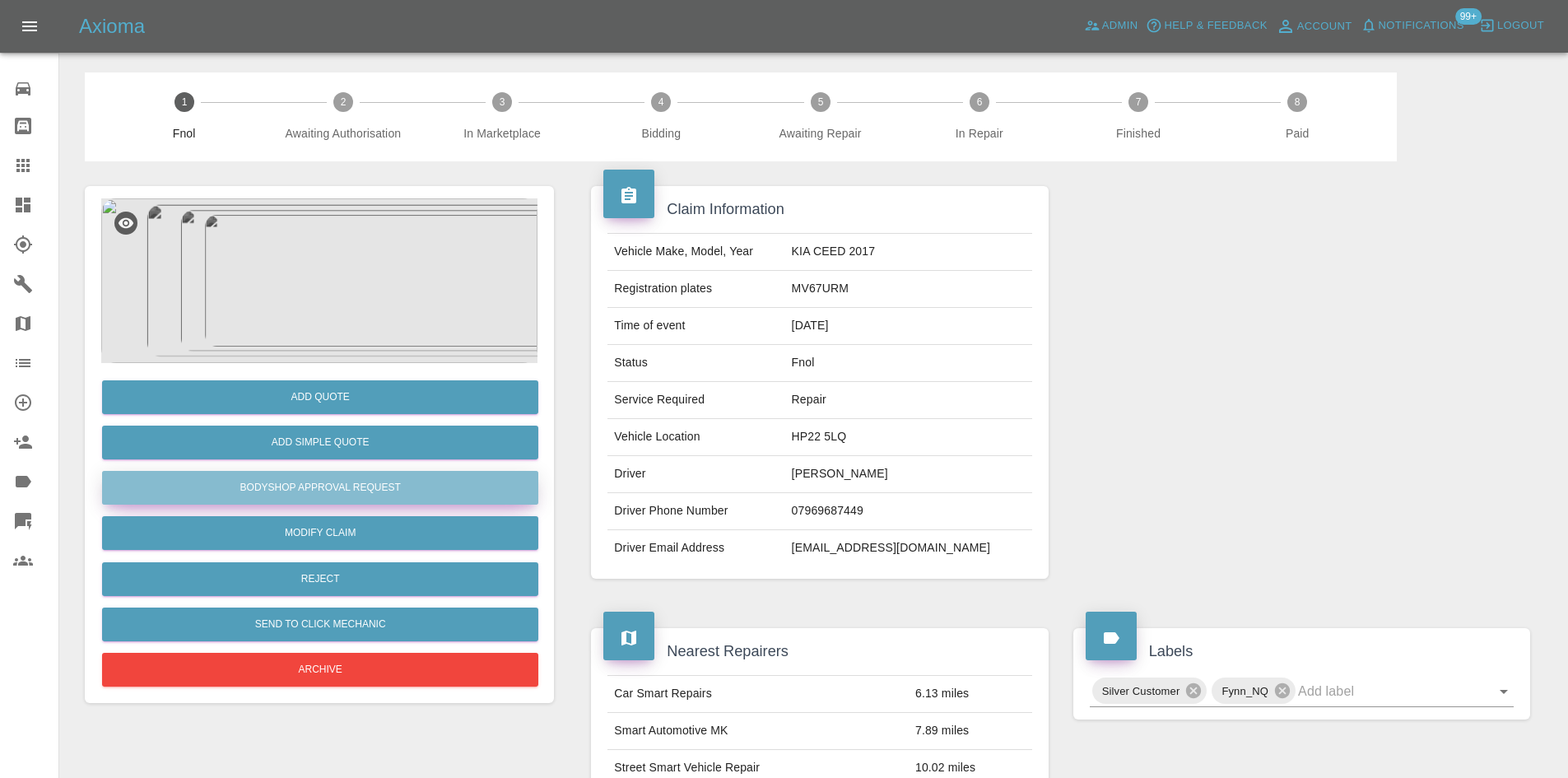
click at [328, 488] on button "Bodyshop Approval Request" at bounding box center [320, 487] width 436 height 34
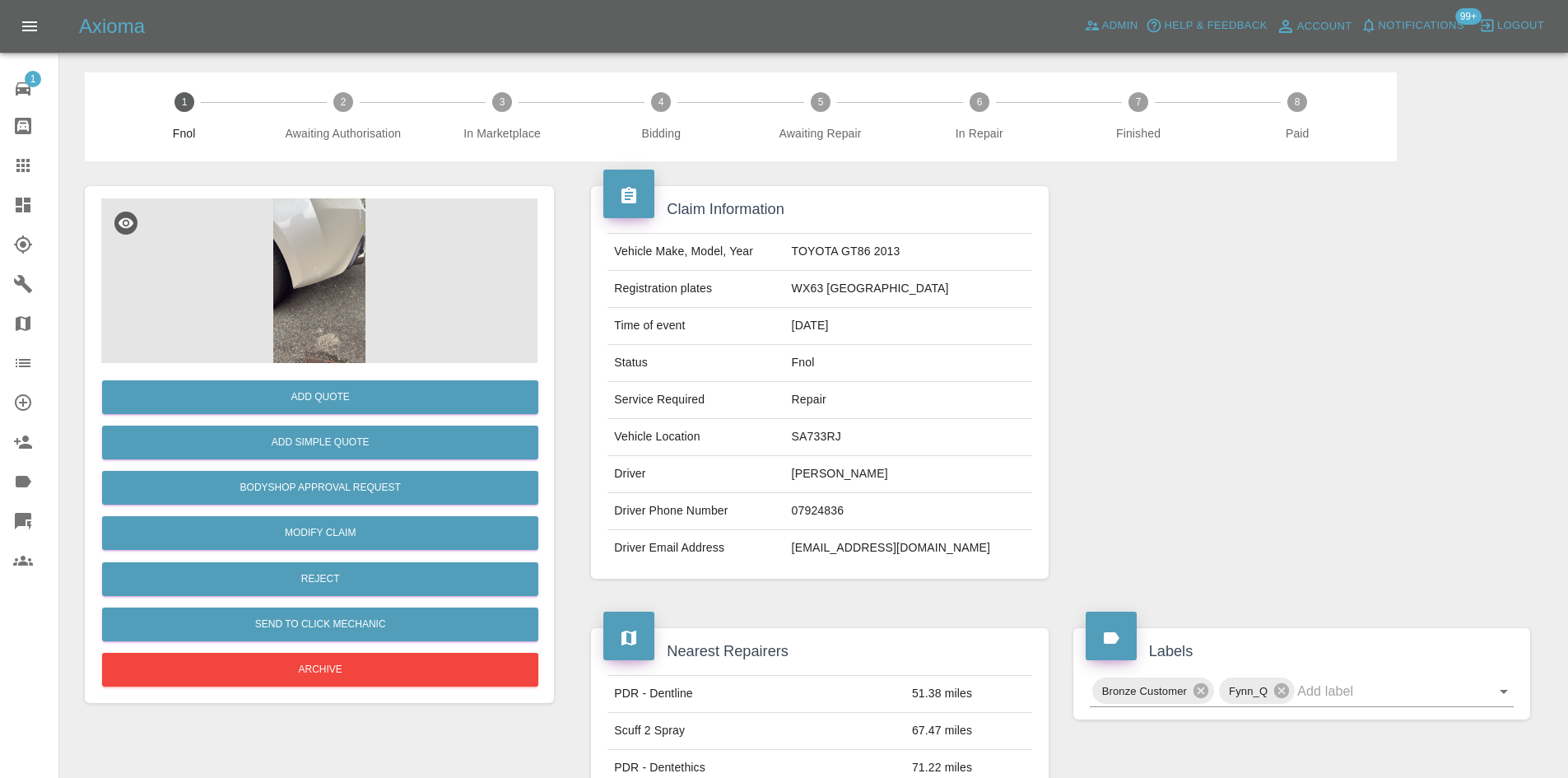
click at [315, 229] on img at bounding box center [319, 280] width 436 height 165
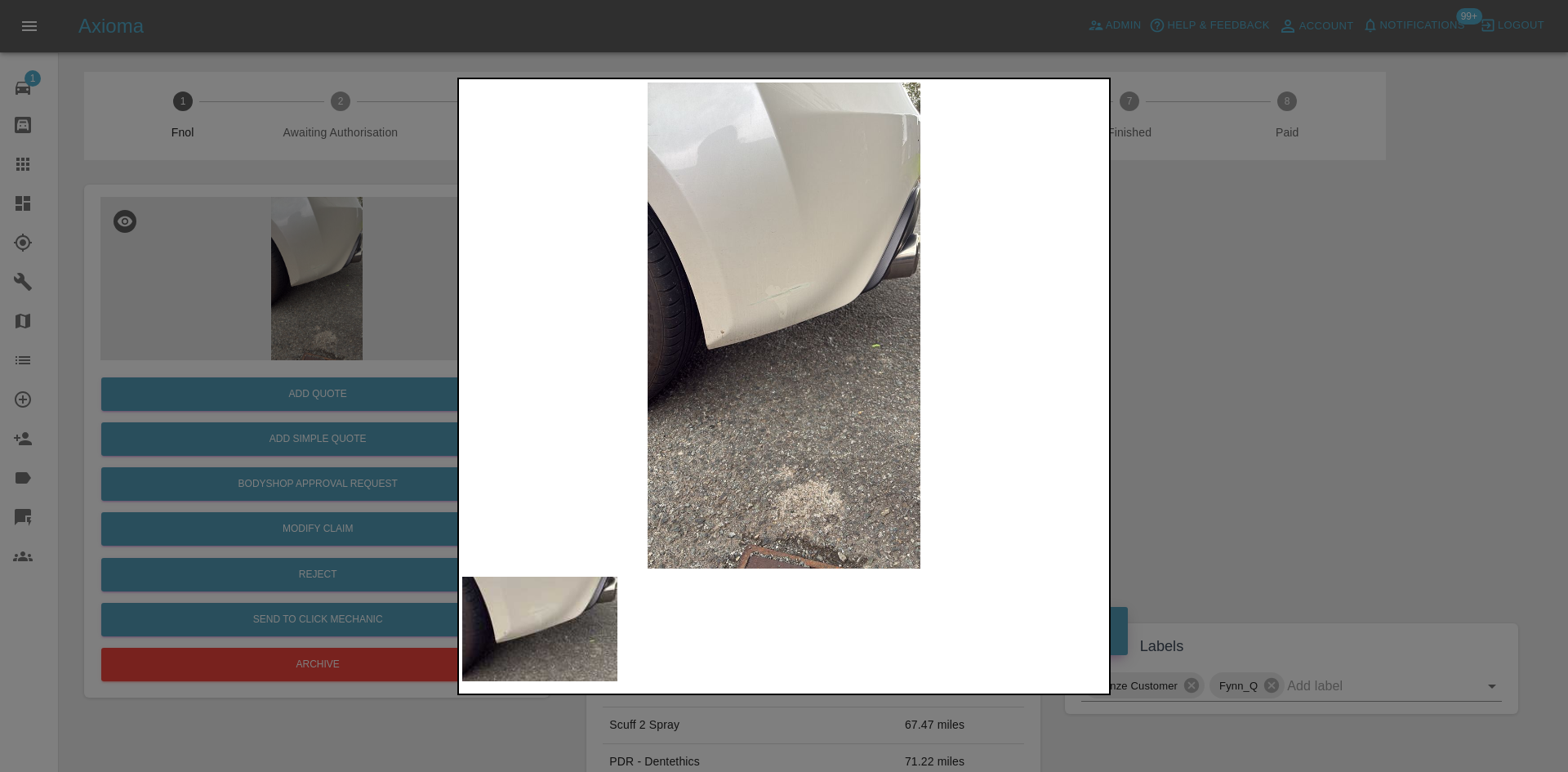
click at [686, 316] on img at bounding box center [784, 325] width 643 height 486
click at [767, 312] on img at bounding box center [784, 325] width 643 height 486
click at [779, 293] on img at bounding box center [784, 325] width 643 height 486
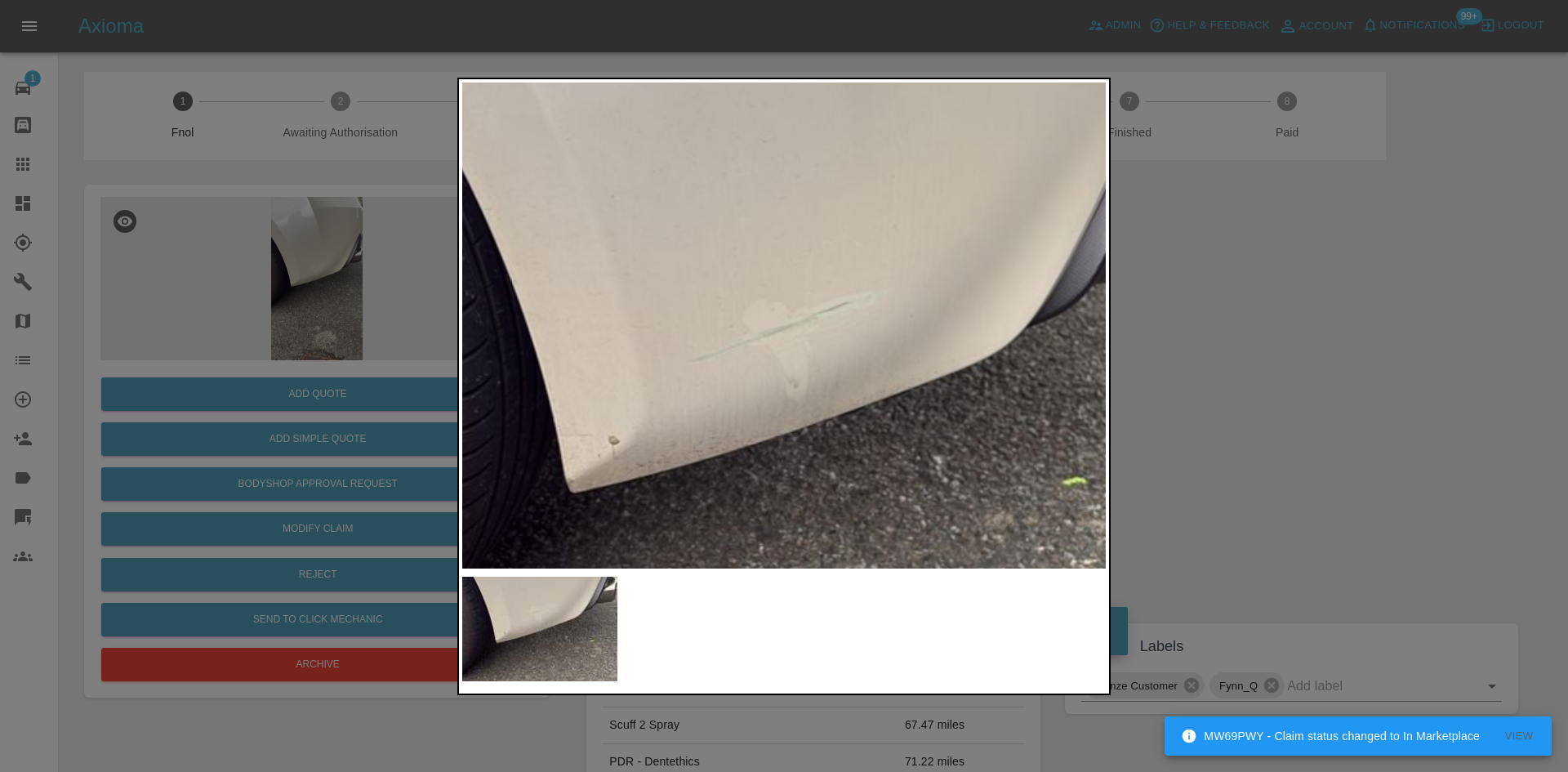
click at [792, 308] on img at bounding box center [798, 421] width 1930 height 1459
click at [792, 308] on img at bounding box center [799, 421] width 1930 height 1459
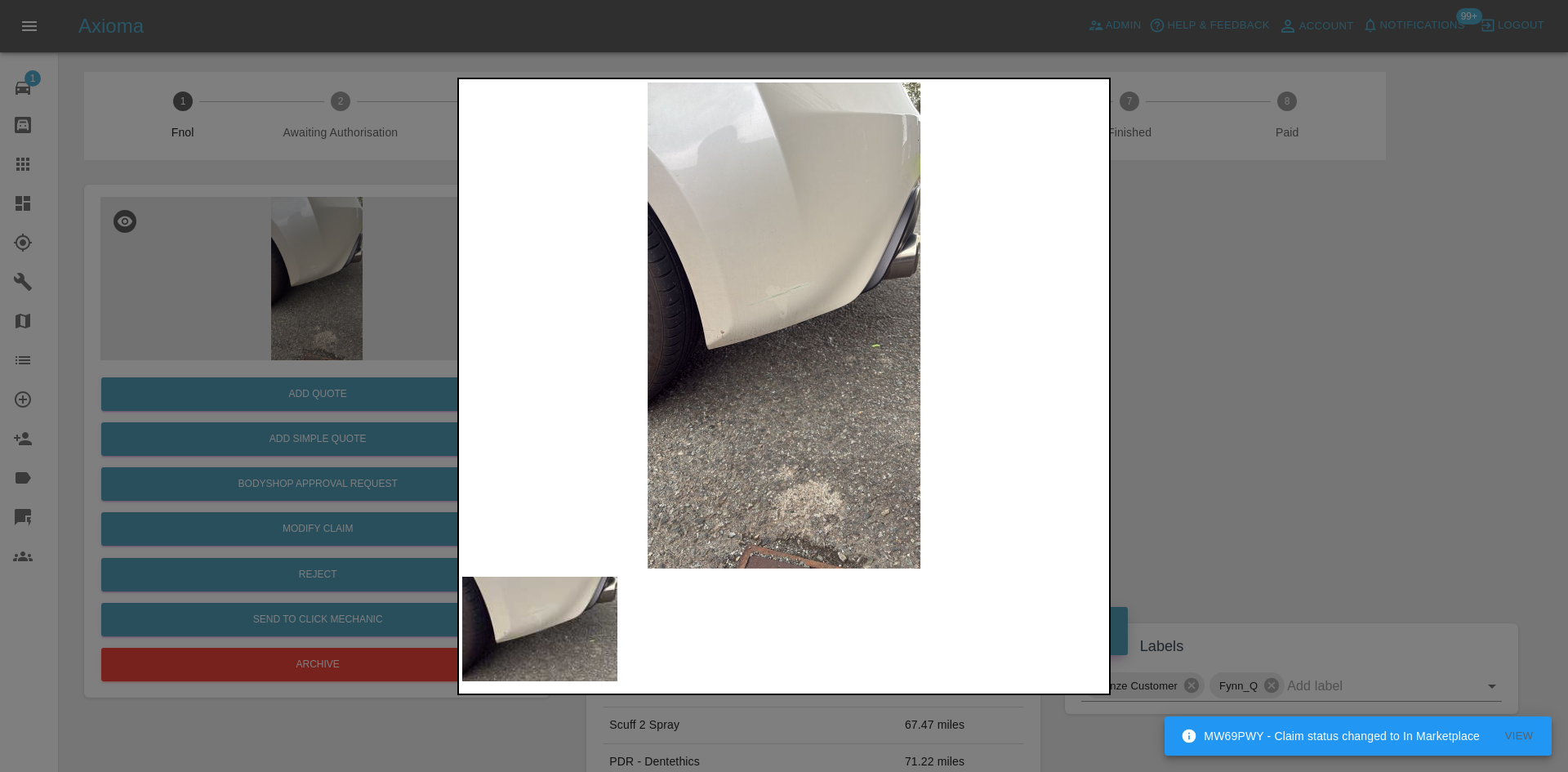
click at [730, 341] on img at bounding box center [784, 325] width 643 height 486
click at [316, 339] on div at bounding box center [784, 386] width 1568 height 772
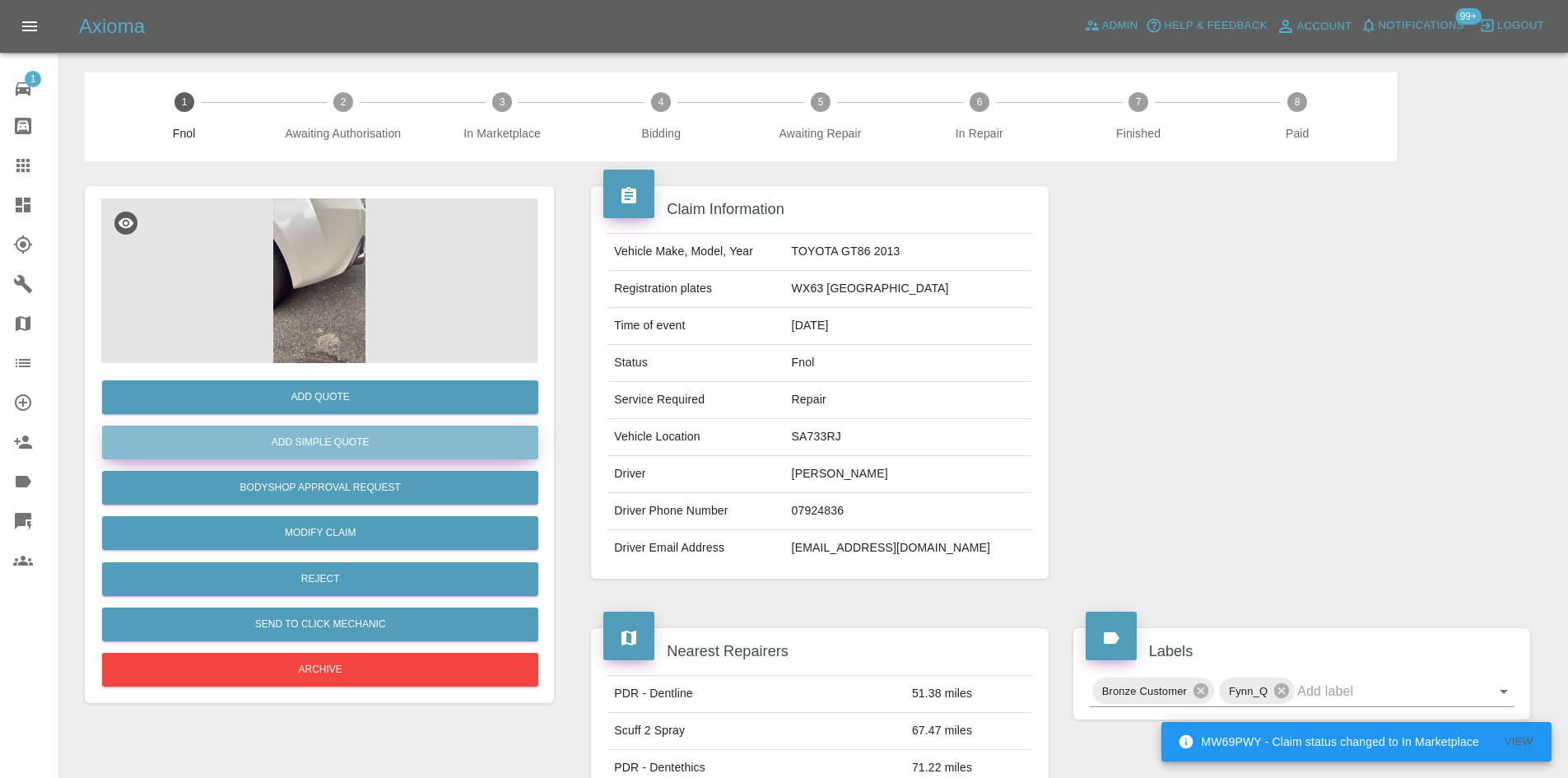
click at [351, 440] on button "Add Simple Quote" at bounding box center [320, 442] width 436 height 34
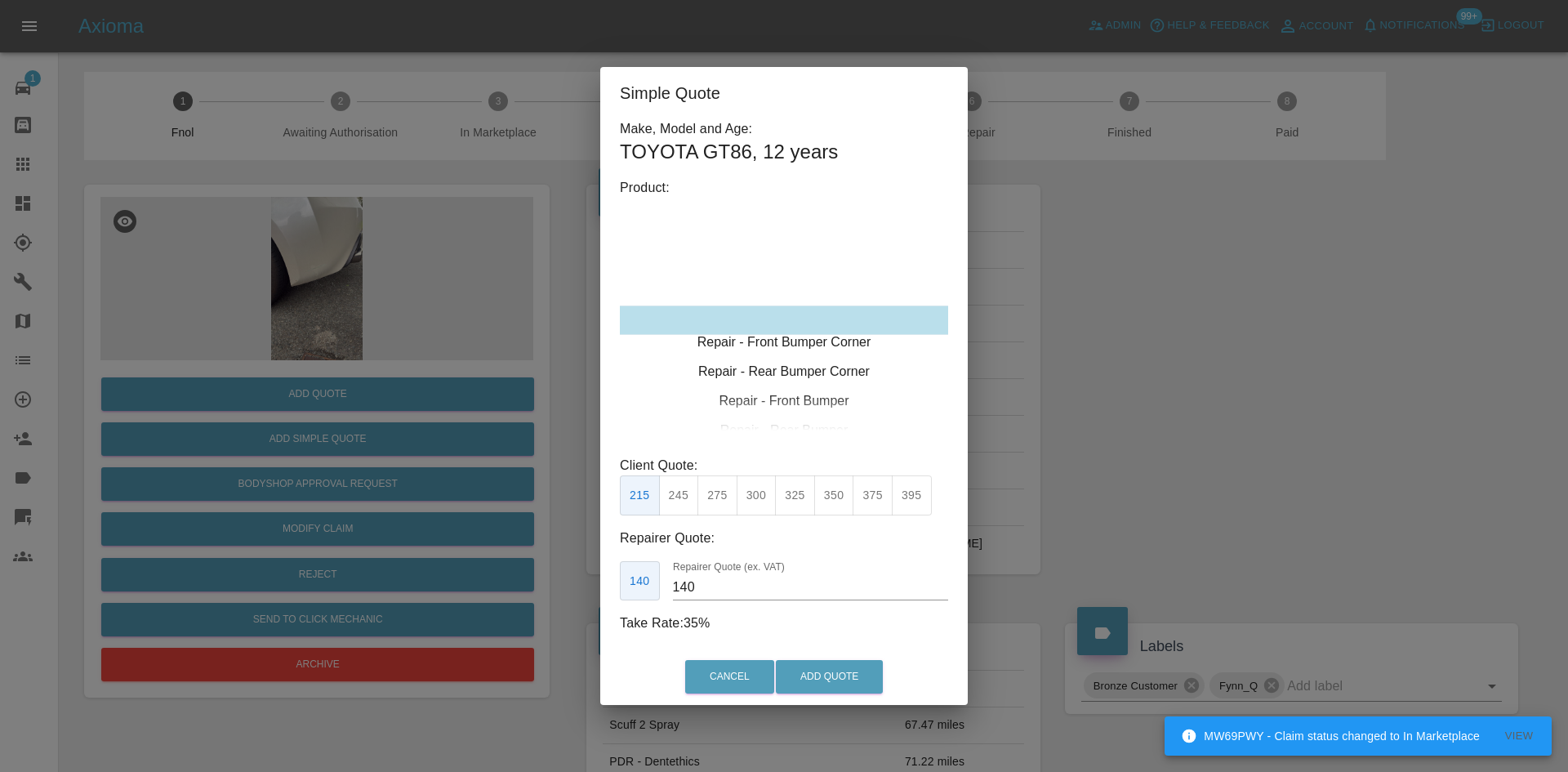
type input "120"
click at [791, 318] on div "Repair - Front Bumper Corner" at bounding box center [784, 320] width 328 height 29
click at [679, 502] on button "199" at bounding box center [679, 496] width 40 height 40
drag, startPoint x: 792, startPoint y: 663, endPoint x: 848, endPoint y: 685, distance: 60.2
click at [792, 664] on button "Add Quote" at bounding box center [828, 676] width 107 height 34
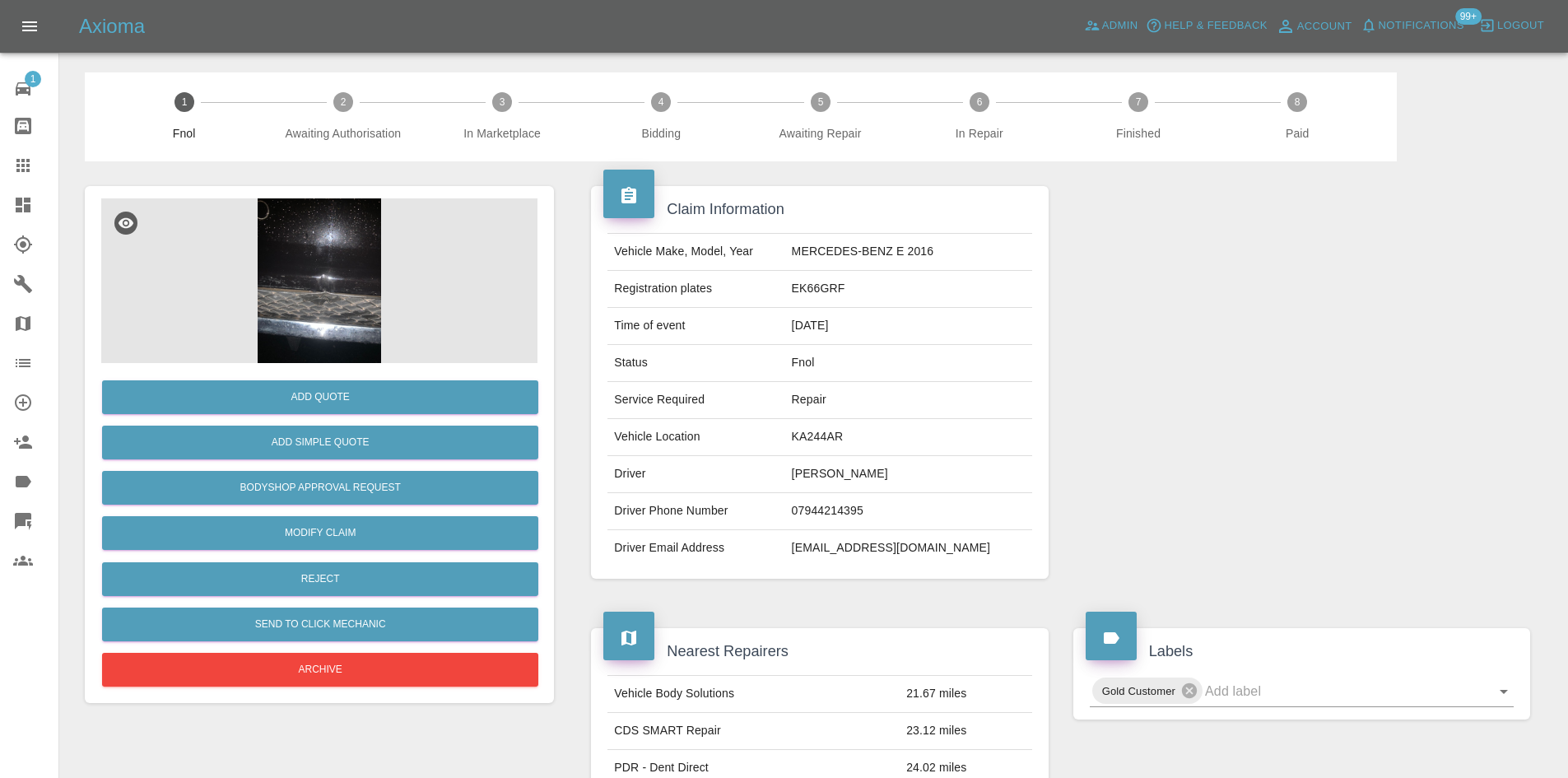
click at [354, 303] on img at bounding box center [319, 280] width 436 height 165
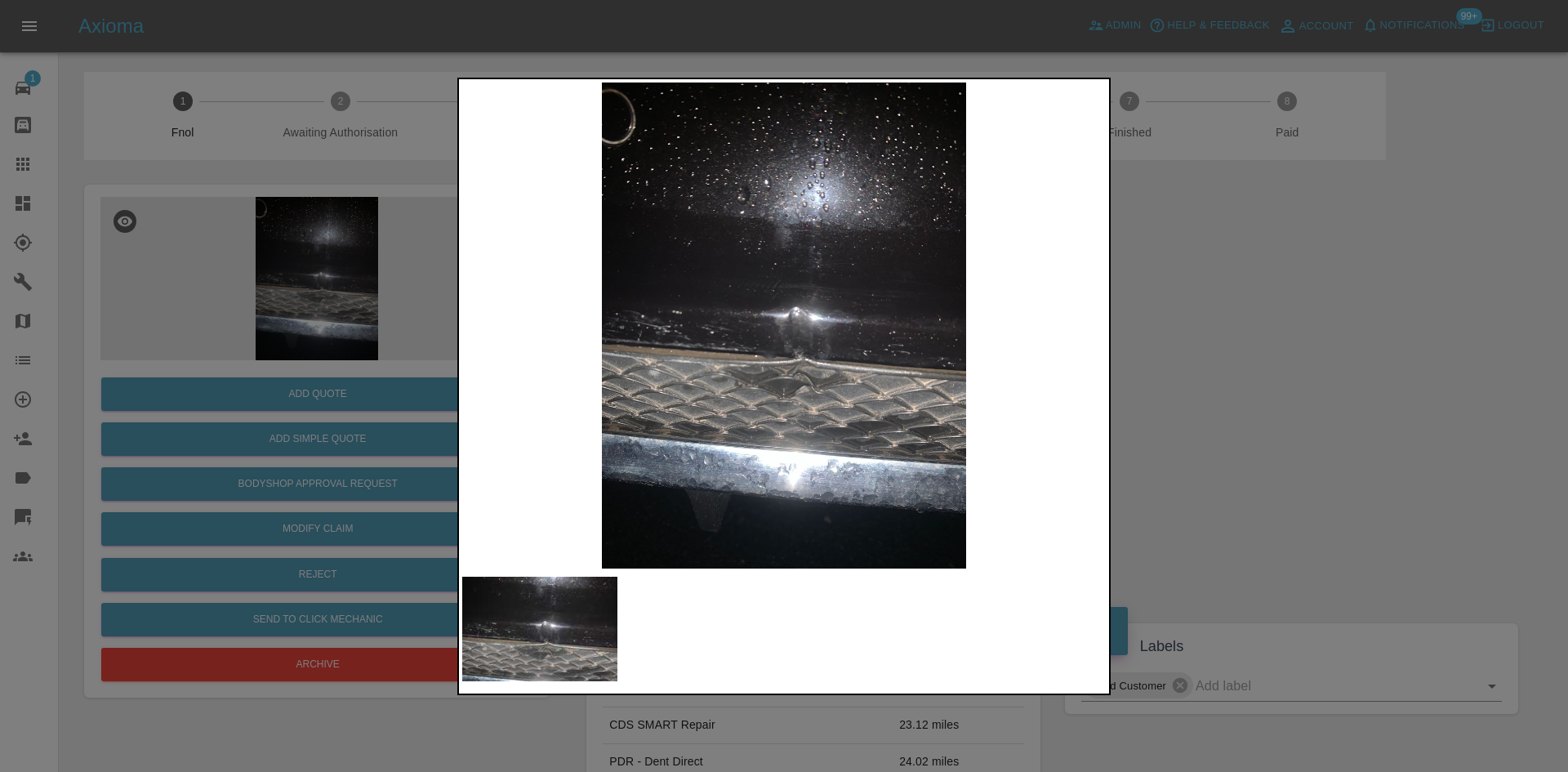
click at [752, 402] on img at bounding box center [784, 325] width 643 height 486
click at [772, 391] on img at bounding box center [784, 325] width 643 height 486
click at [837, 351] on img at bounding box center [784, 325] width 643 height 486
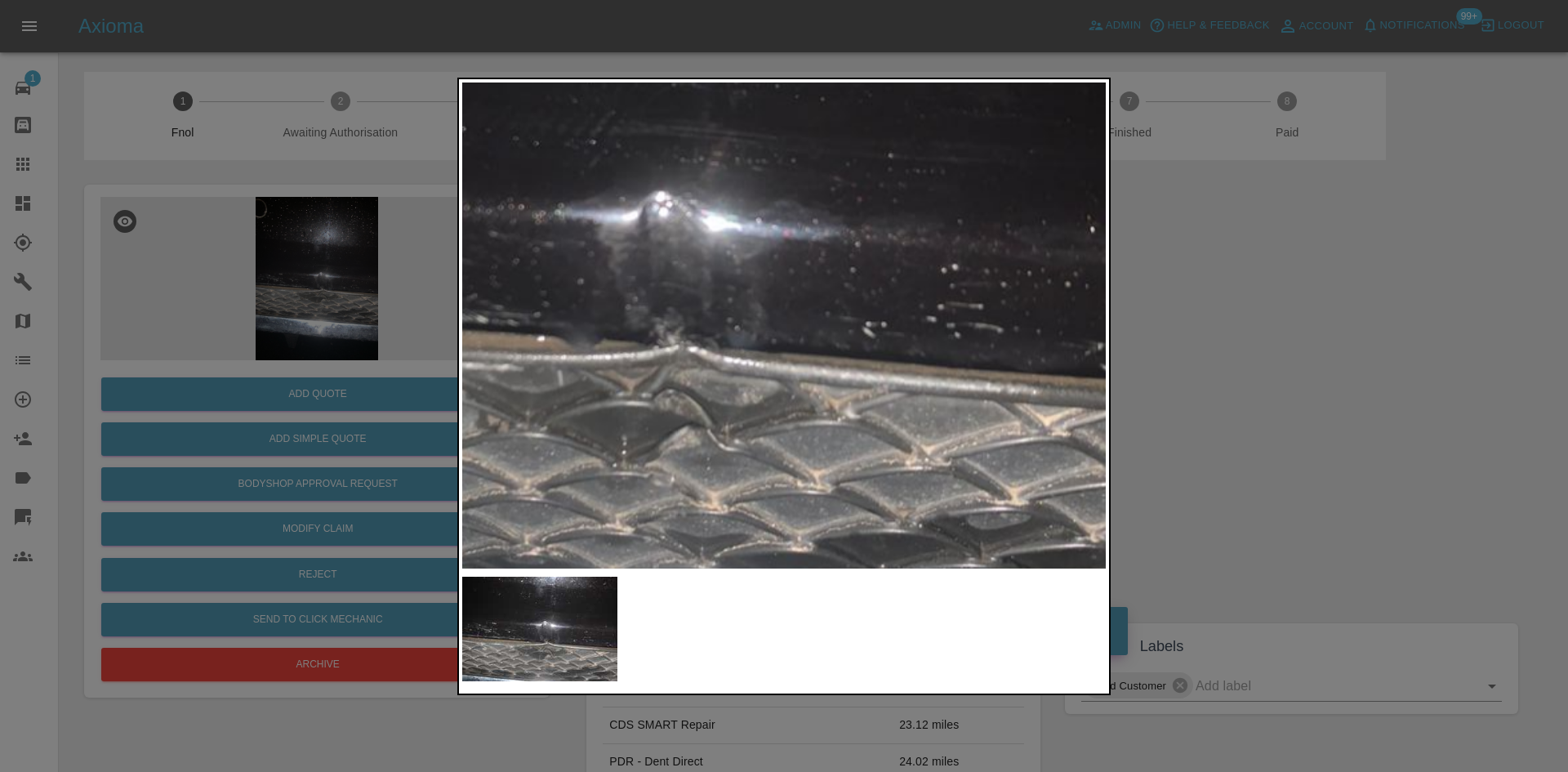
click at [829, 352] on img at bounding box center [625, 246] width 1930 height 1459
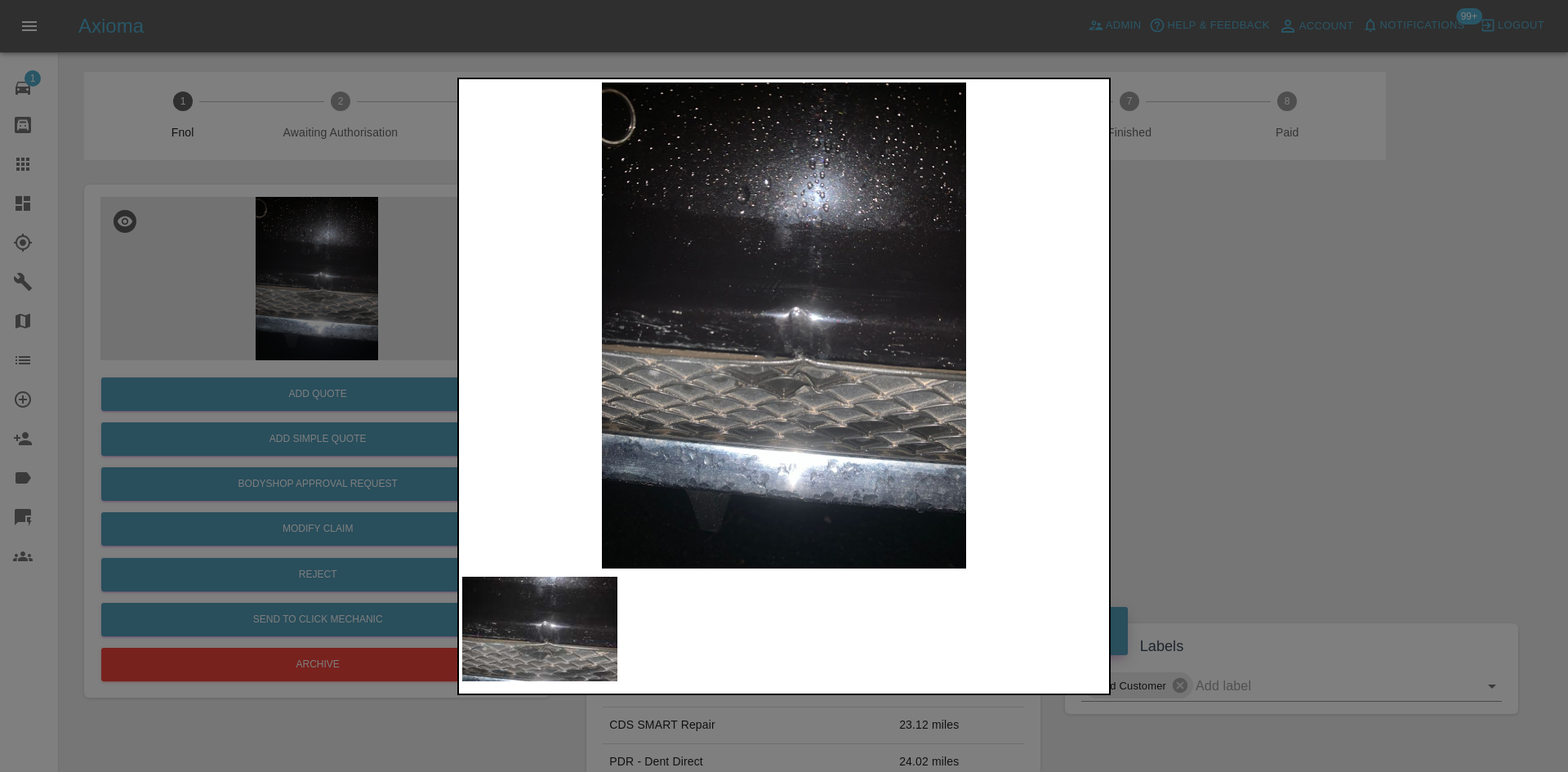
click at [460, 367] on div at bounding box center [784, 386] width 653 height 618
click at [243, 337] on div at bounding box center [784, 386] width 1568 height 772
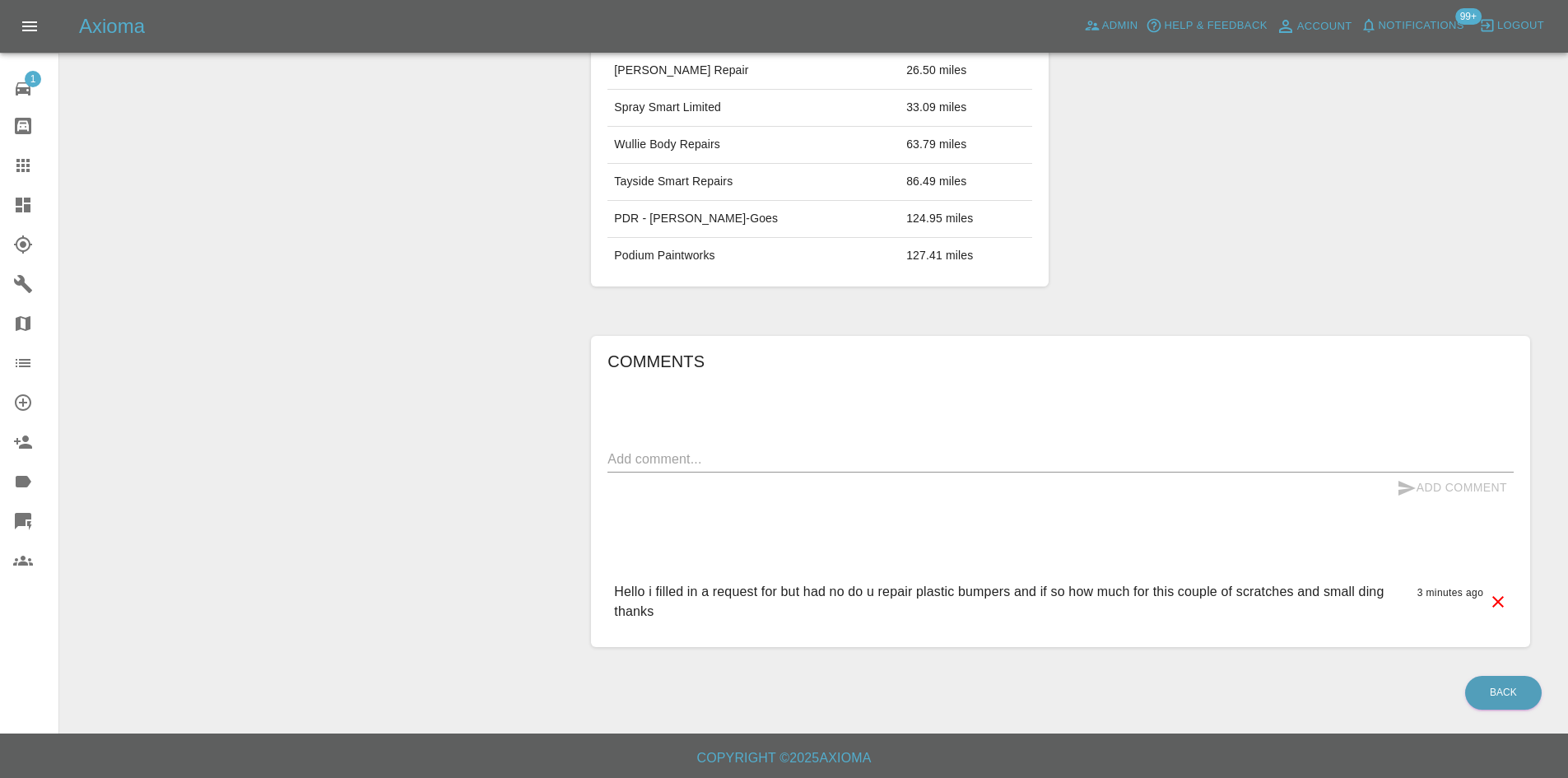
scroll to position [197, 0]
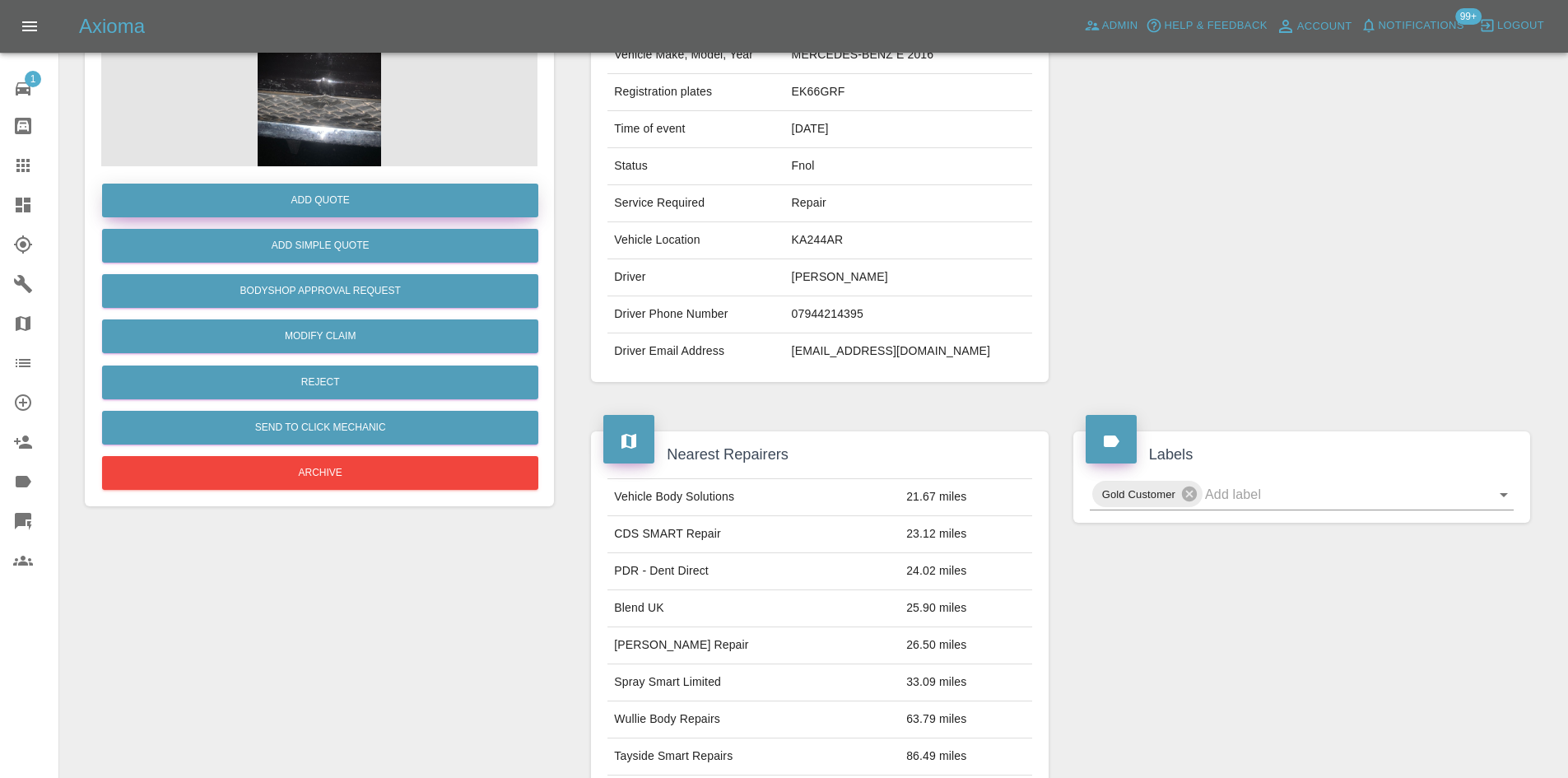
click at [326, 200] on button "Add Quote" at bounding box center [320, 200] width 436 height 34
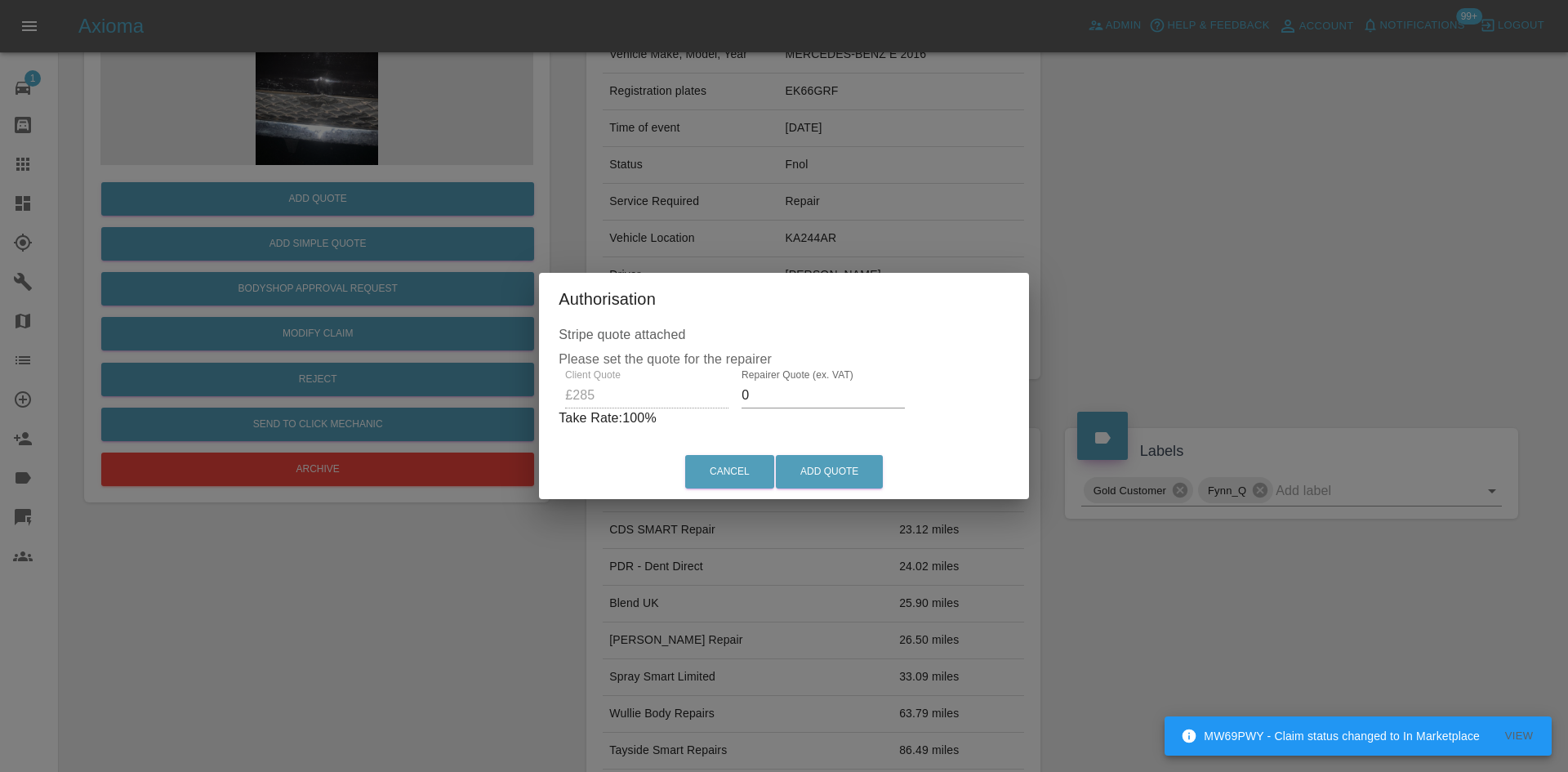
drag, startPoint x: 757, startPoint y: 397, endPoint x: 598, endPoint y: 427, distance: 161.8
click at [662, 413] on div "Client Quote £285 Repairer Quote (ex. VAT) 0 Take Rate: 100 %" at bounding box center [784, 399] width 451 height 58
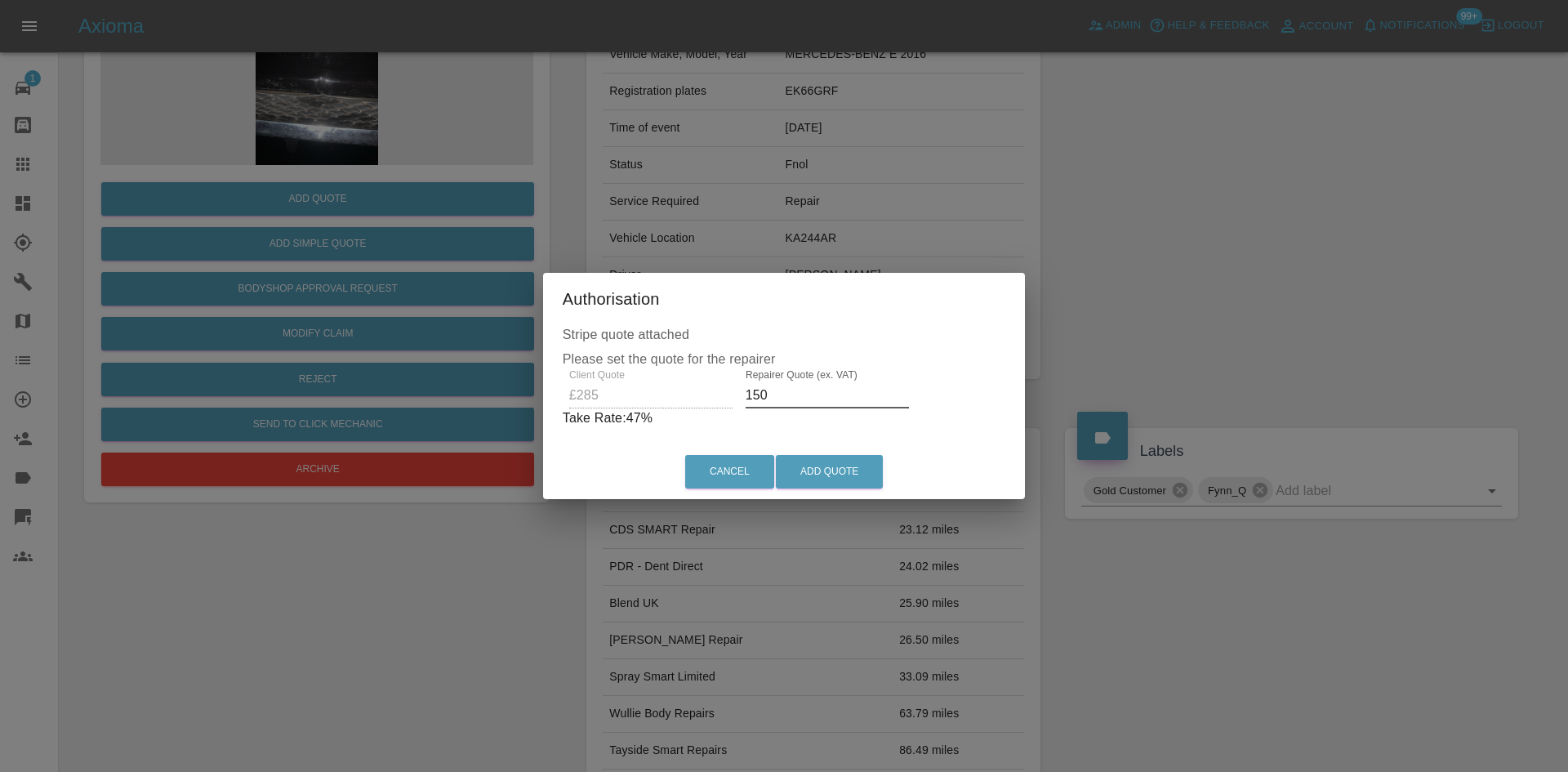
drag, startPoint x: 760, startPoint y: 396, endPoint x: 359, endPoint y: 370, distance: 401.8
click at [462, 355] on div "Authorisation Stripe quote attached Please set the quote for the repairer Clien…" at bounding box center [784, 386] width 1568 height 772
type input "165"
drag, startPoint x: 836, startPoint y: 478, endPoint x: 969, endPoint y: 558, distance: 155.2
click at [836, 478] on button "Add Quote" at bounding box center [828, 472] width 107 height 34
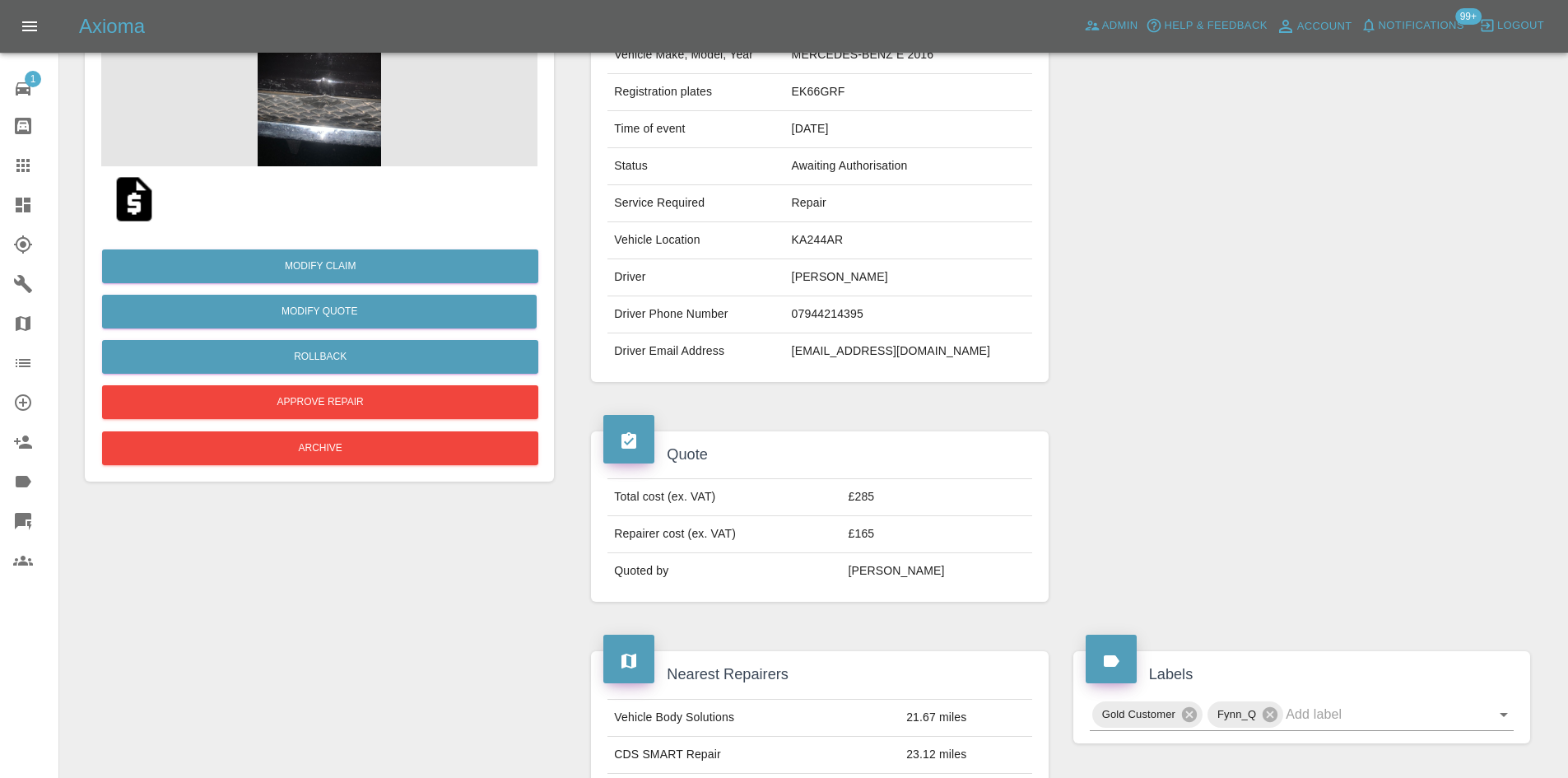
scroll to position [0, 0]
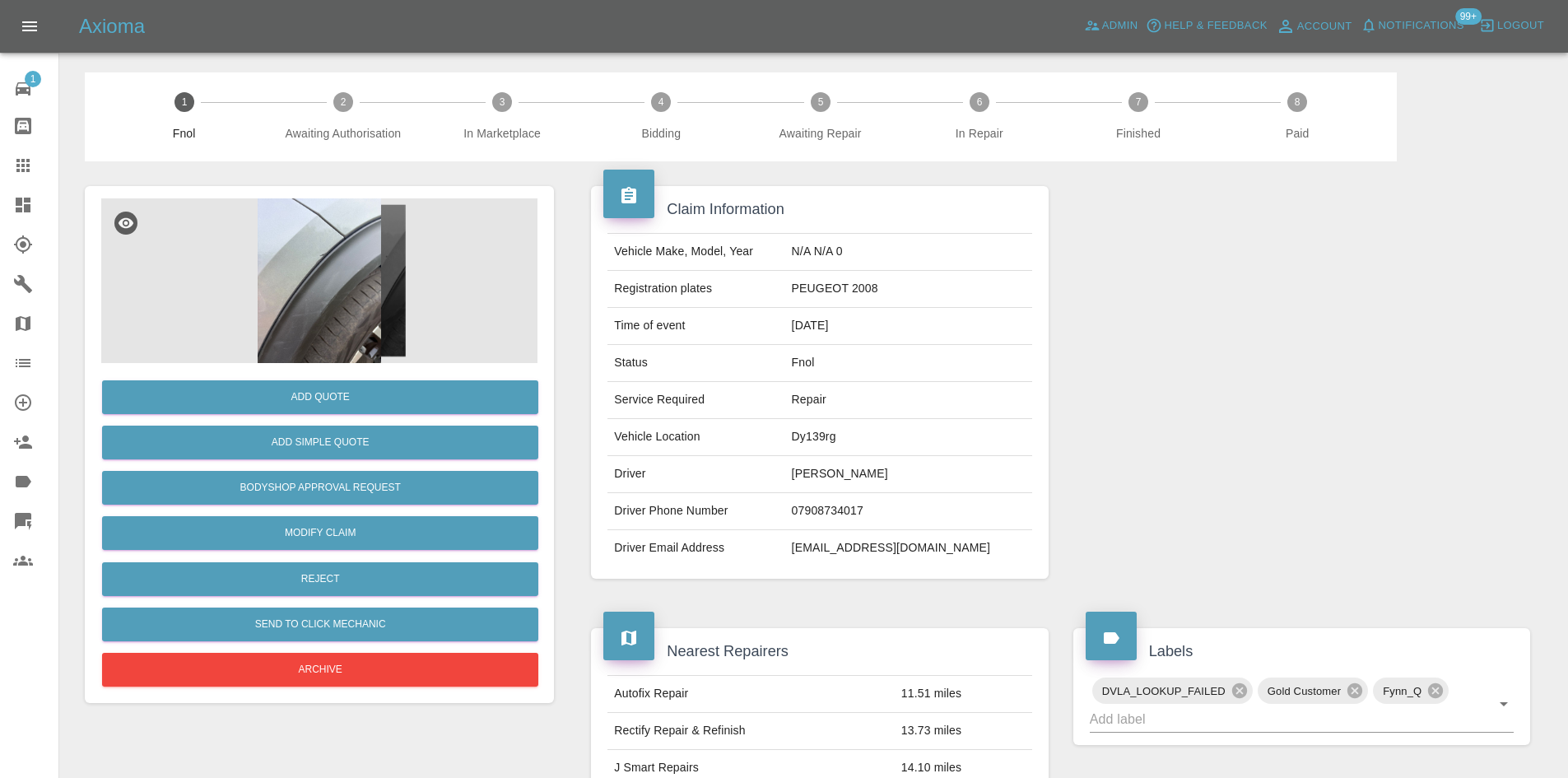
click at [334, 311] on img at bounding box center [319, 280] width 436 height 165
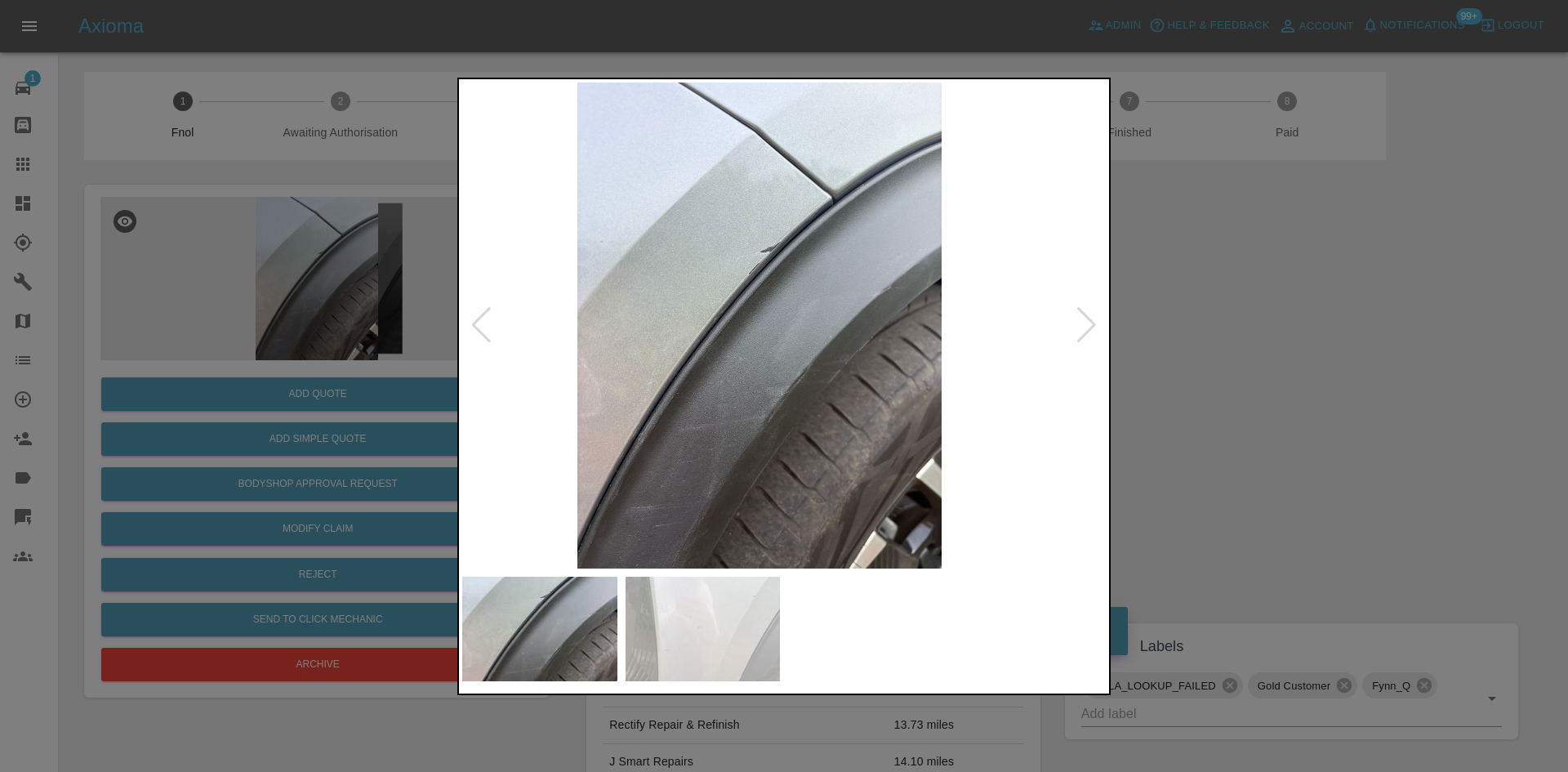
click at [767, 337] on img at bounding box center [759, 325] width 643 height 486
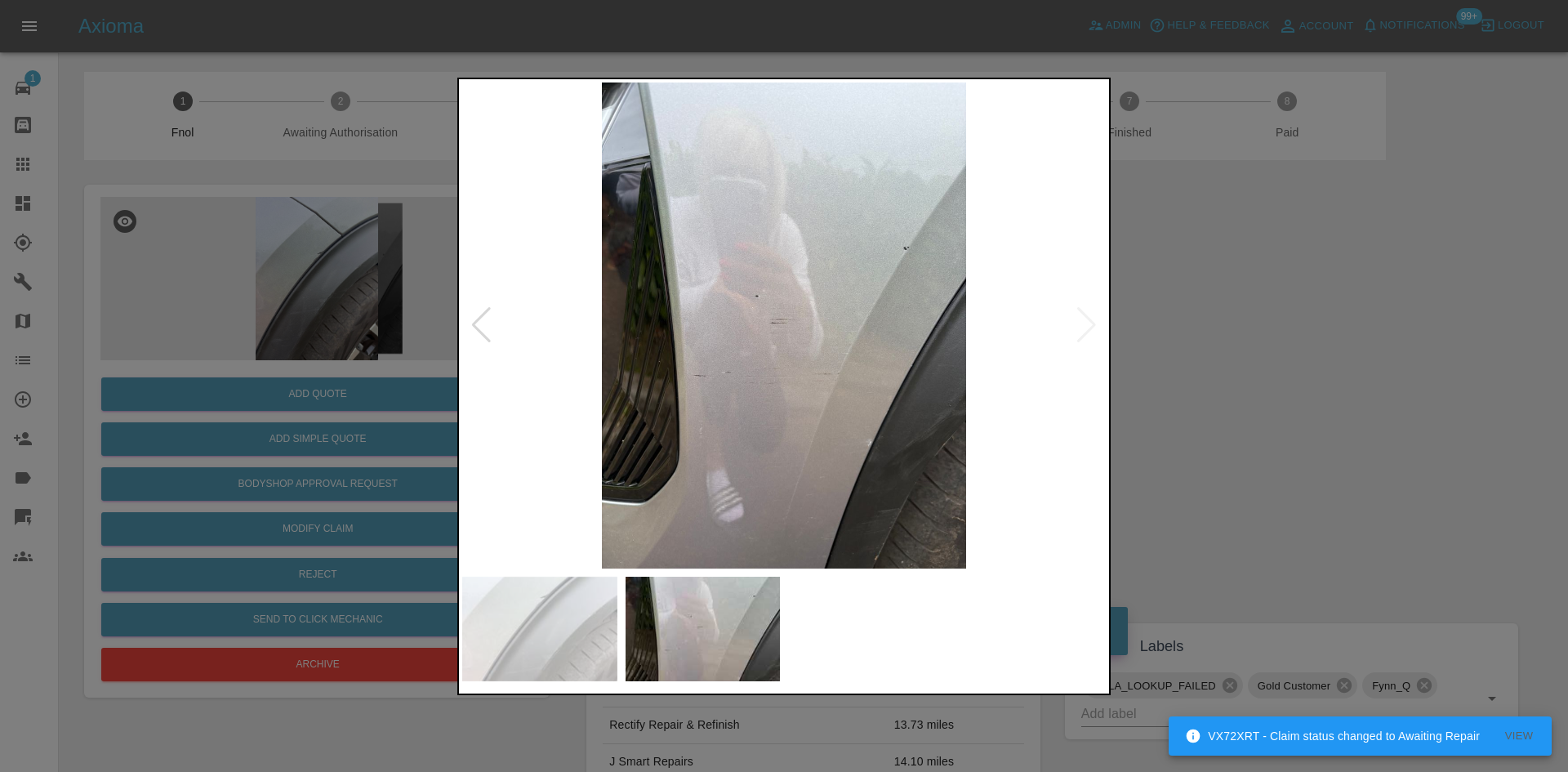
click at [649, 319] on img at bounding box center [784, 325] width 643 height 486
click at [968, 391] on img at bounding box center [784, 325] width 643 height 486
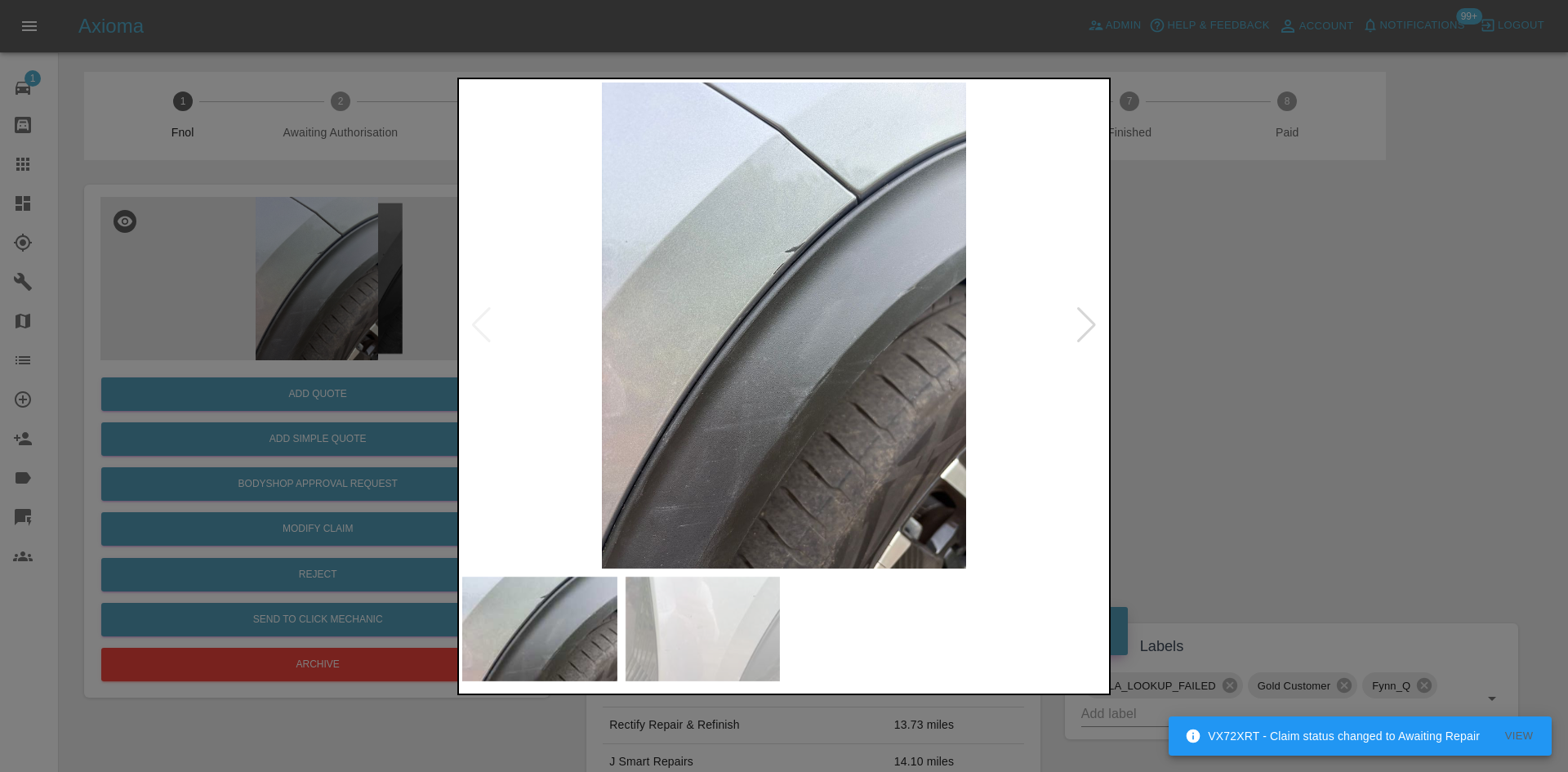
click at [715, 384] on img at bounding box center [784, 325] width 643 height 486
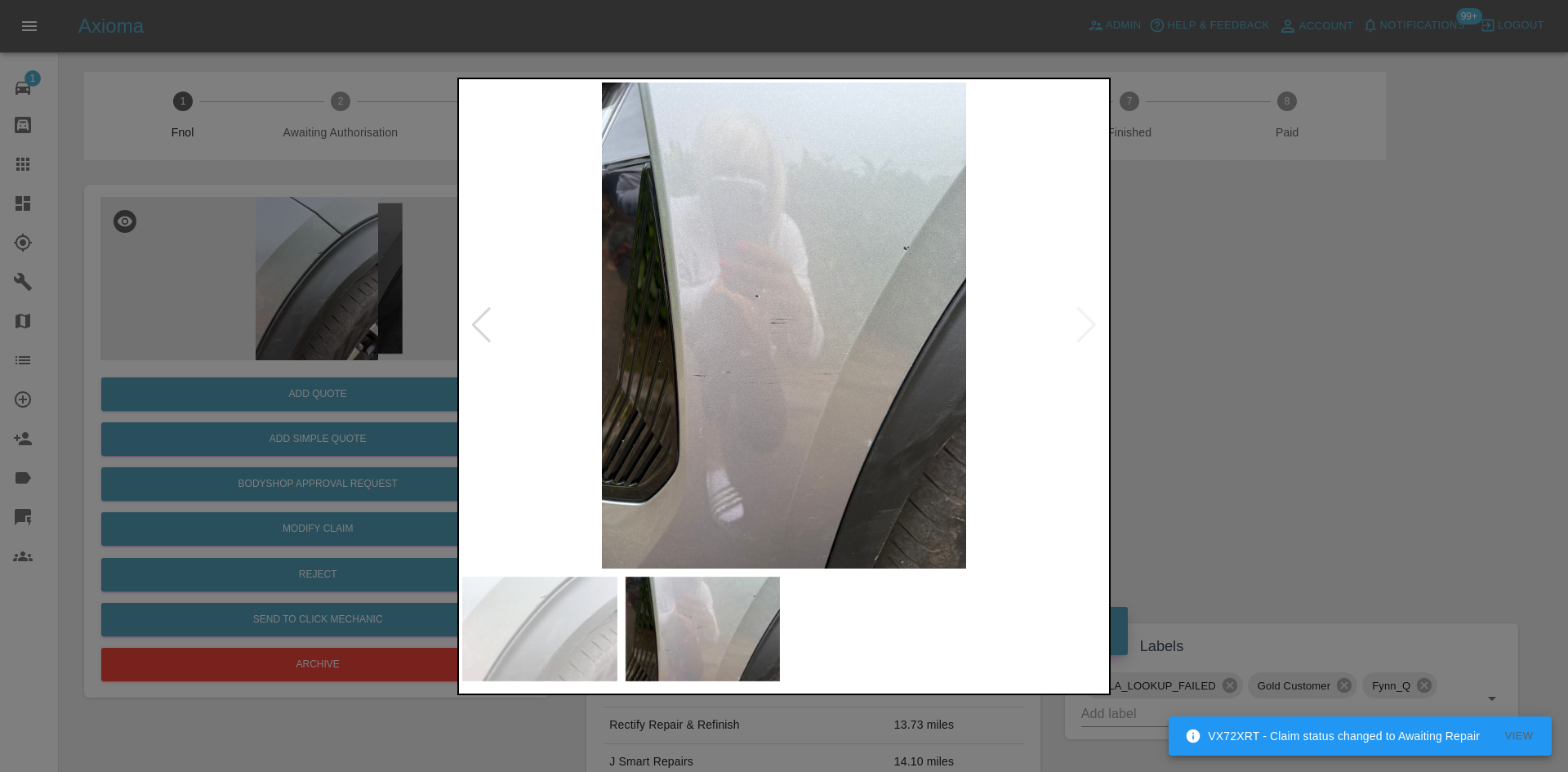
click at [232, 367] on div at bounding box center [784, 386] width 1568 height 772
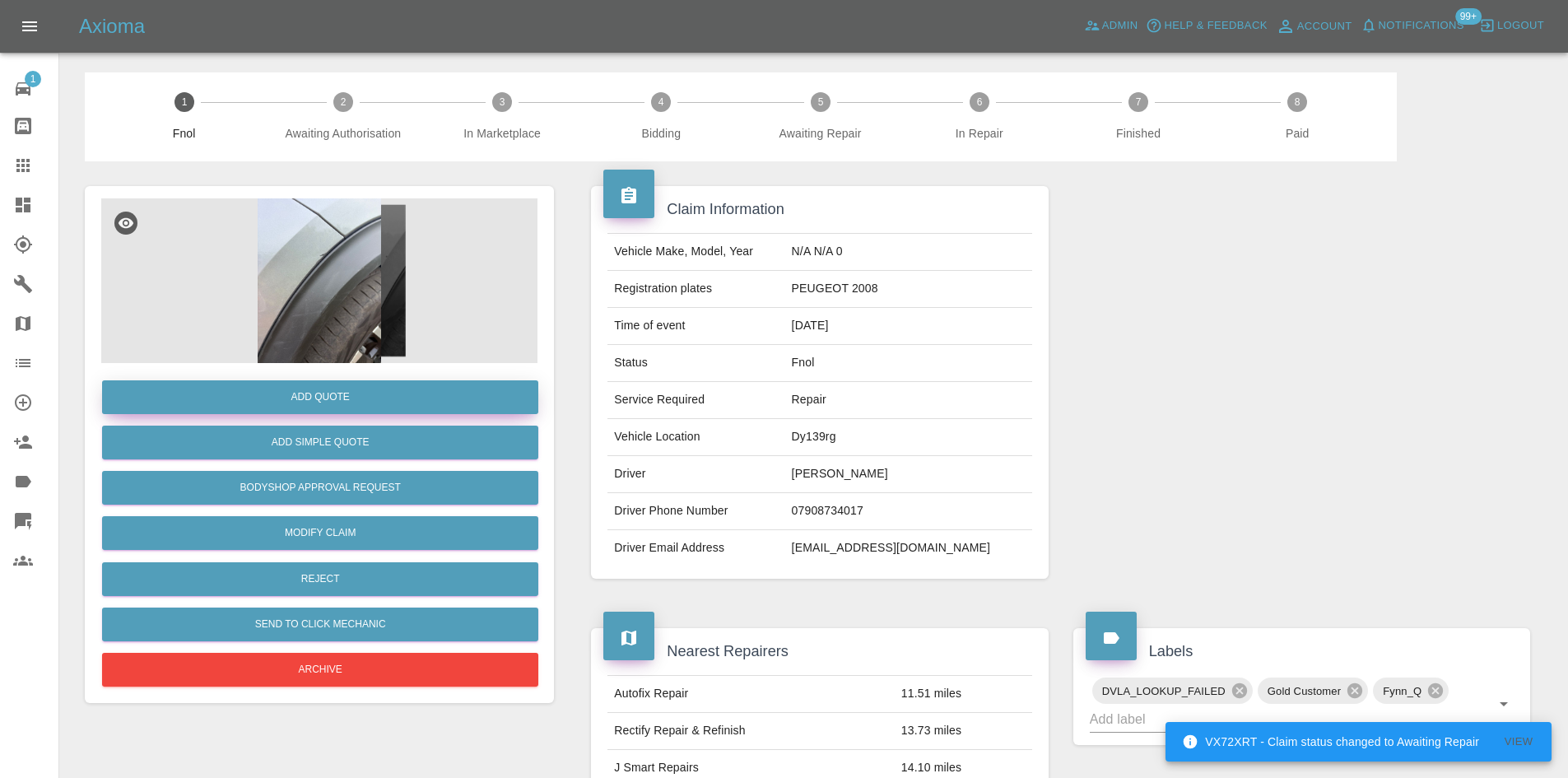
click at [248, 398] on button "Add Quote" at bounding box center [320, 397] width 436 height 34
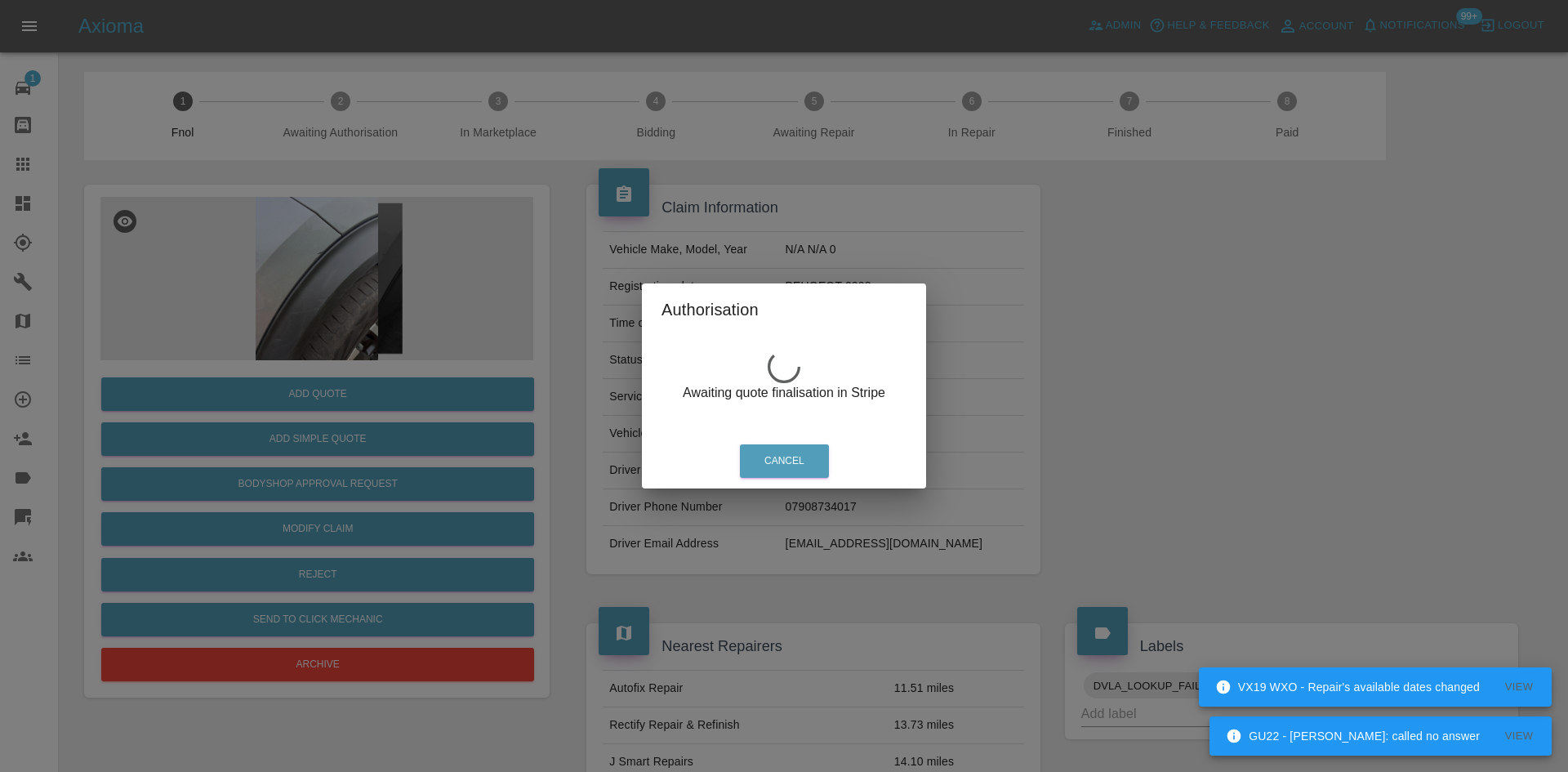
click at [317, 247] on div "Authorisation Awaiting quote finalisation in Stripe Cancel" at bounding box center [784, 386] width 1568 height 772
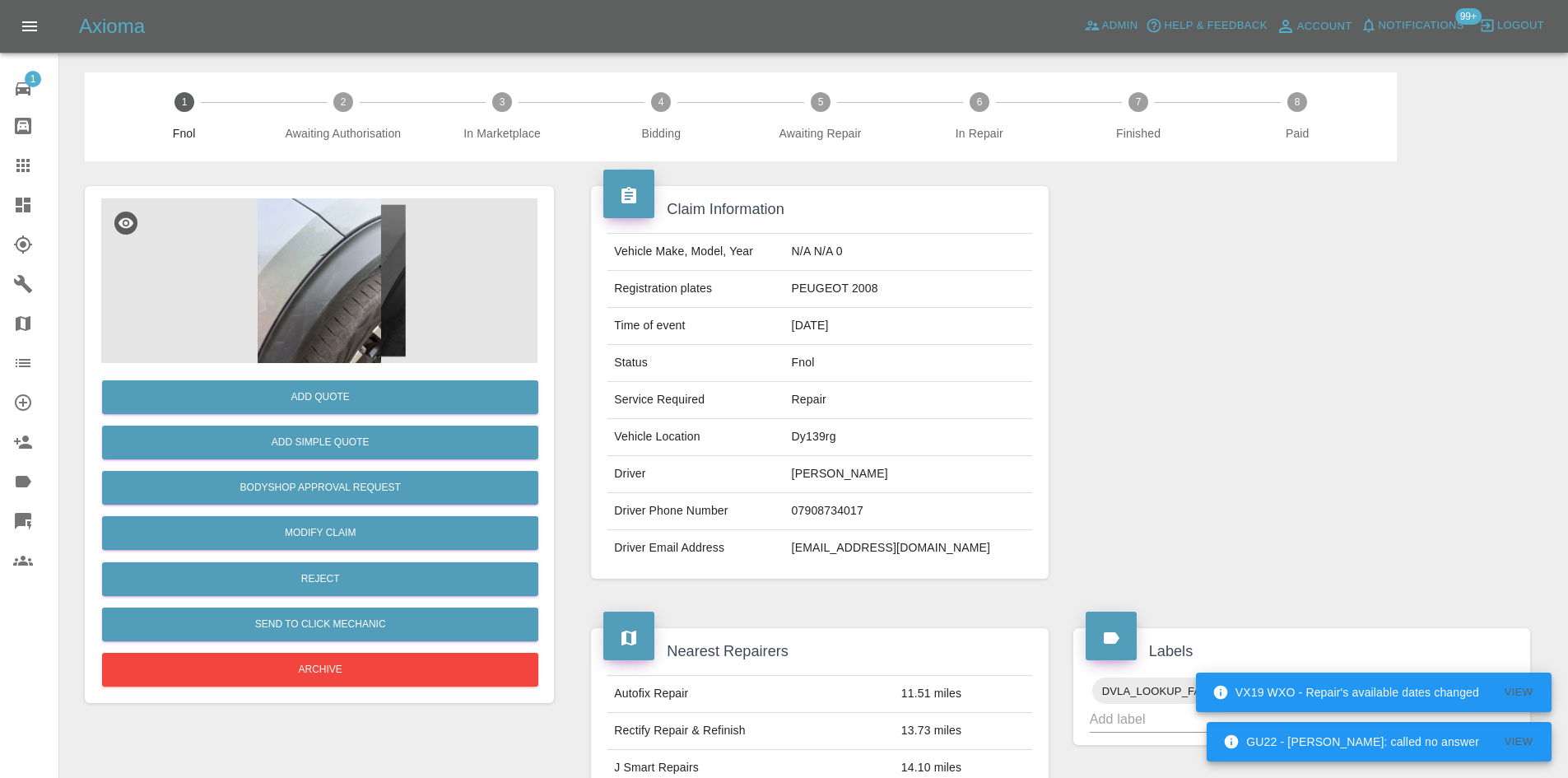
click at [338, 249] on img at bounding box center [319, 280] width 436 height 165
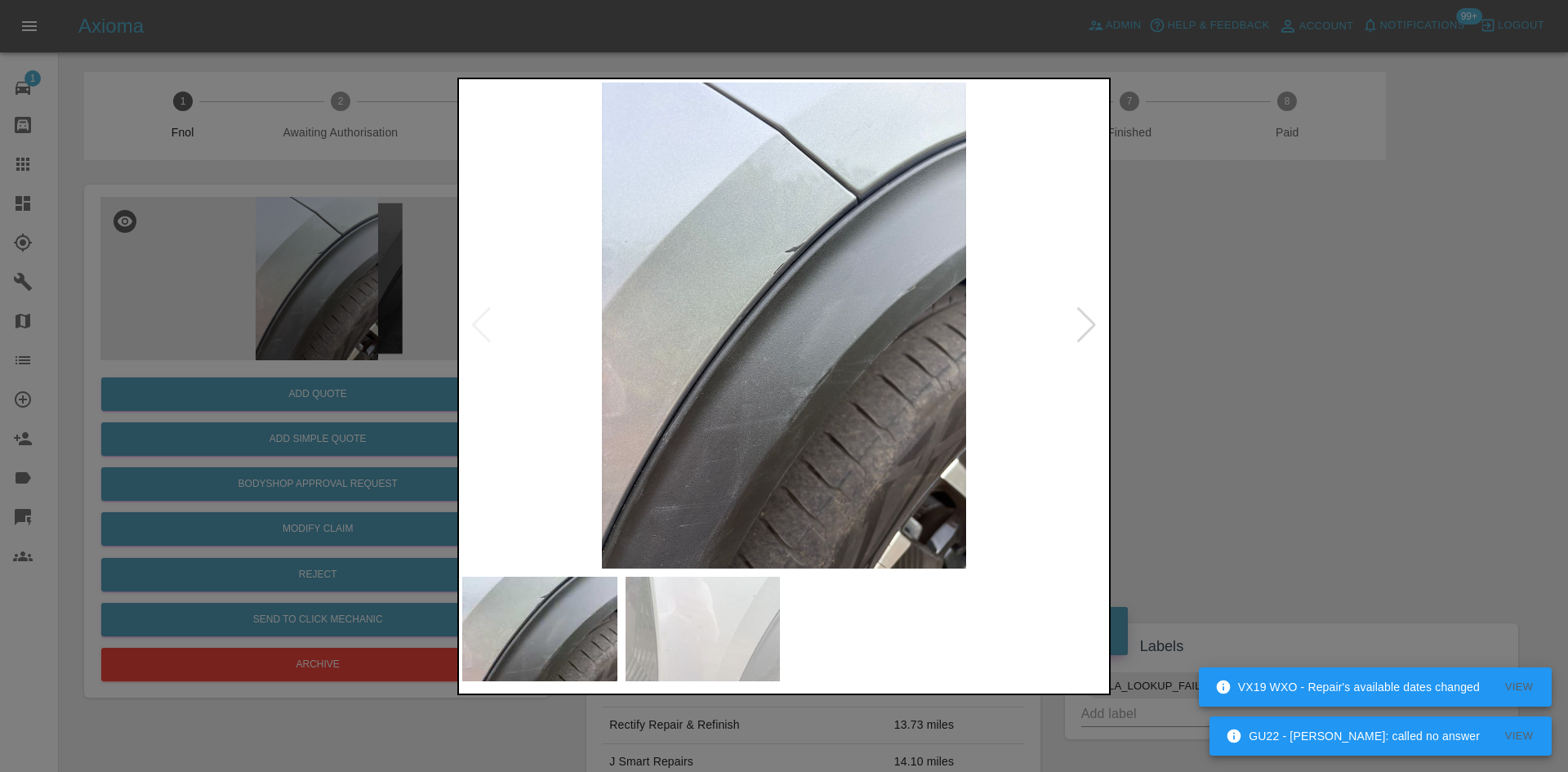
click at [745, 374] on img at bounding box center [784, 325] width 643 height 486
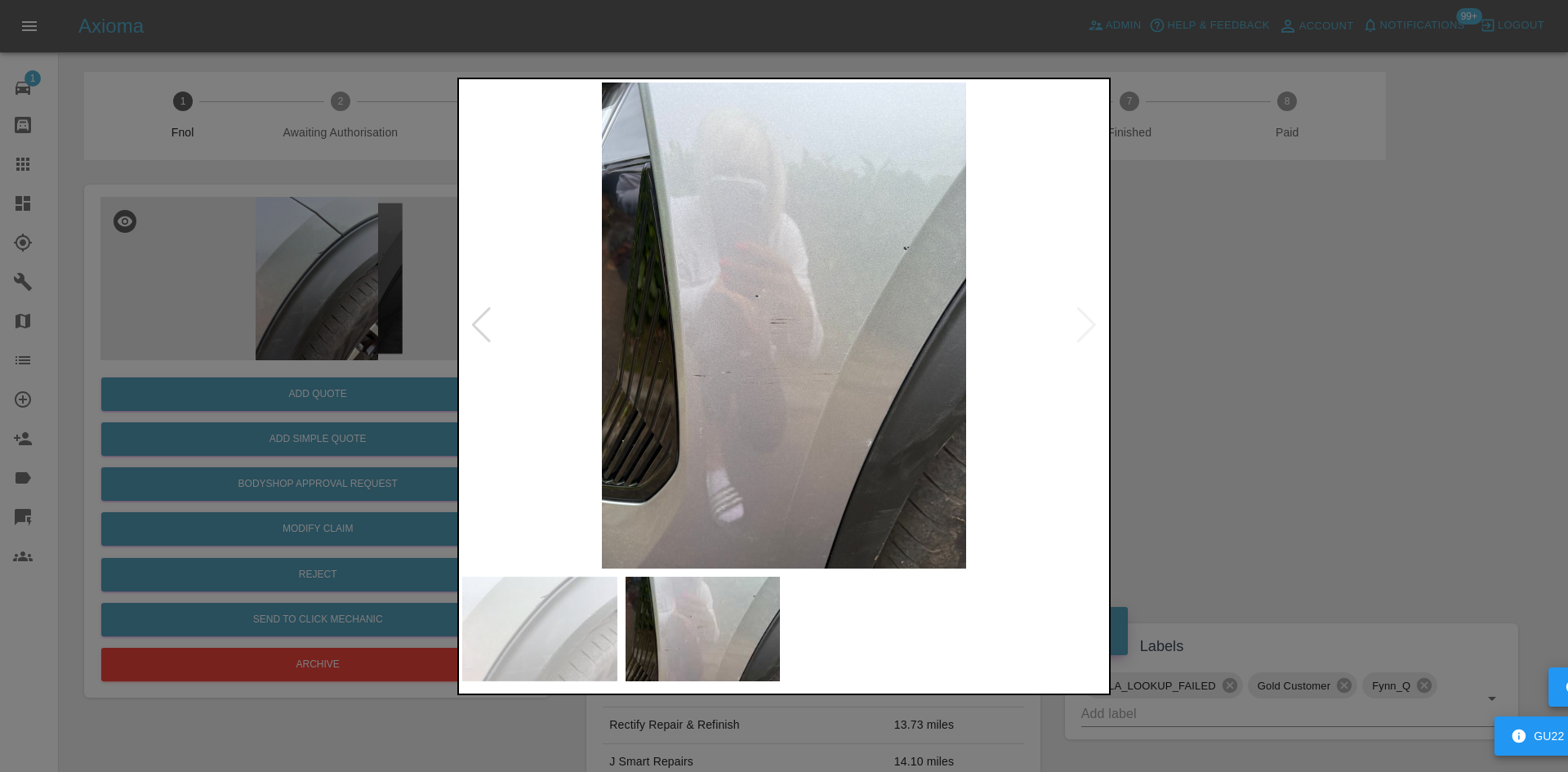
click at [658, 396] on img at bounding box center [784, 325] width 643 height 486
click at [819, 392] on img at bounding box center [784, 325] width 643 height 486
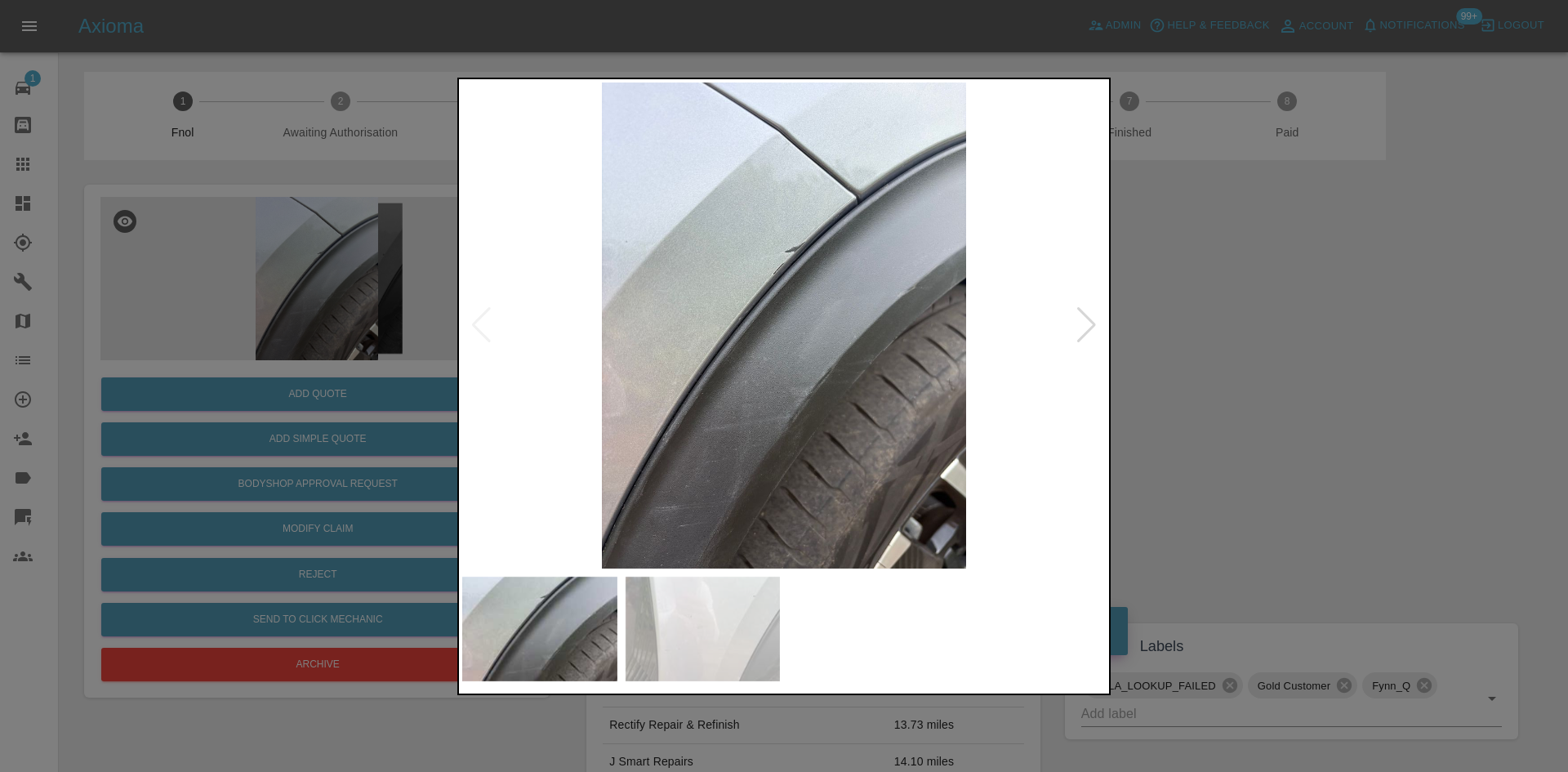
click at [640, 308] on img at bounding box center [784, 325] width 643 height 486
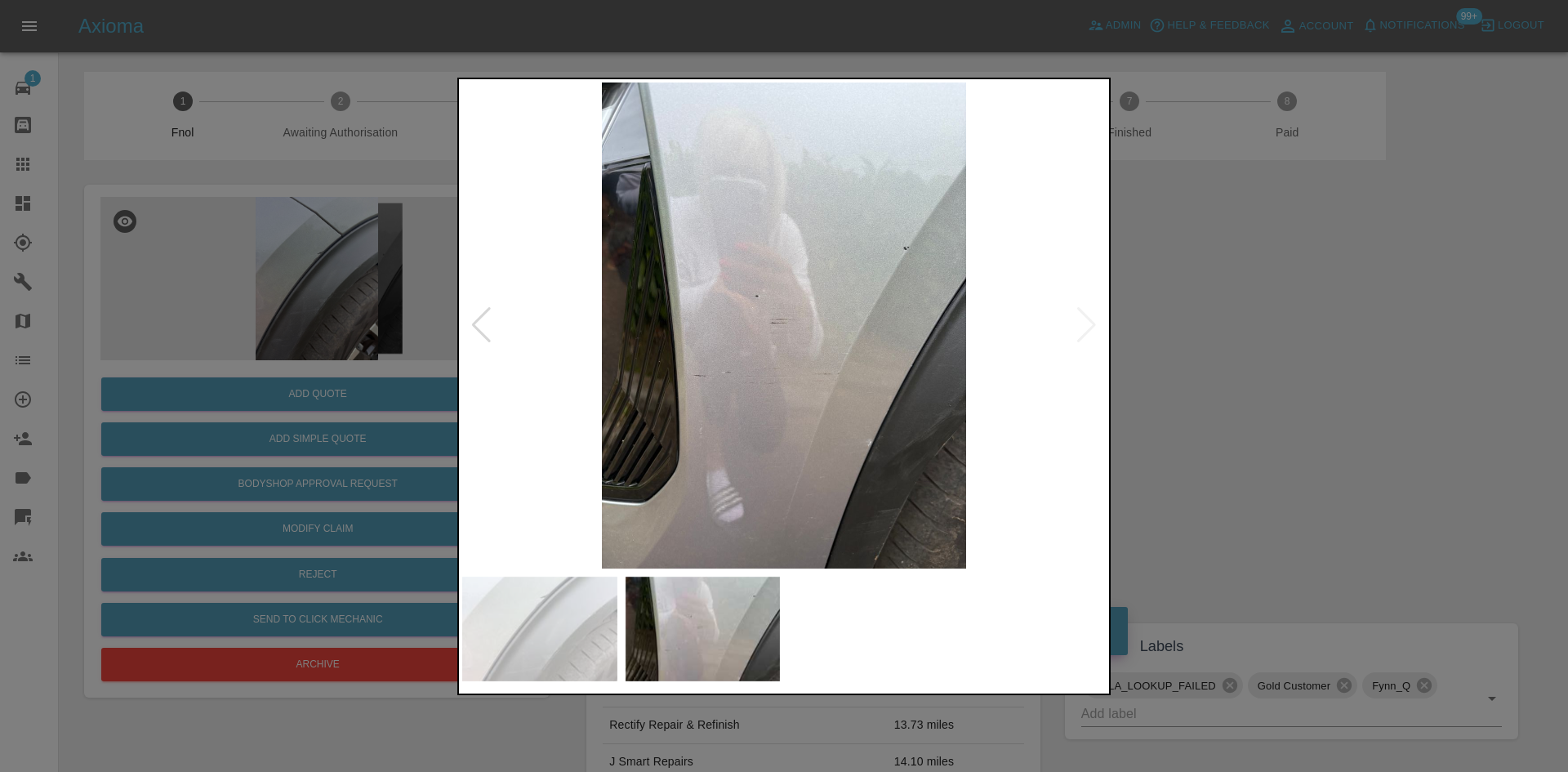
drag, startPoint x: 254, startPoint y: 221, endPoint x: 288, endPoint y: 318, distance: 102.8
click at [255, 223] on div at bounding box center [784, 386] width 1568 height 772
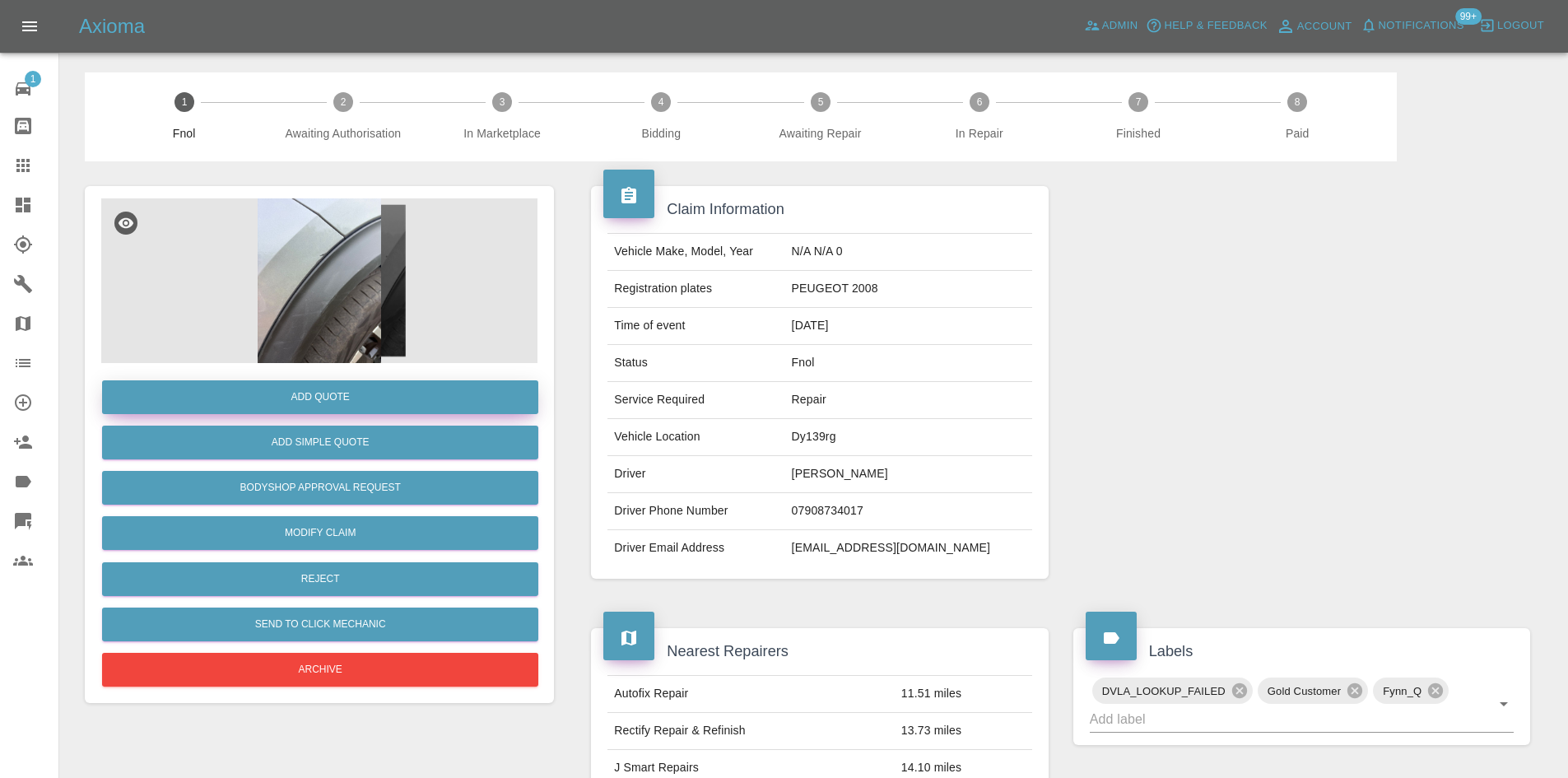
click at [305, 398] on button "Add Quote" at bounding box center [320, 397] width 436 height 34
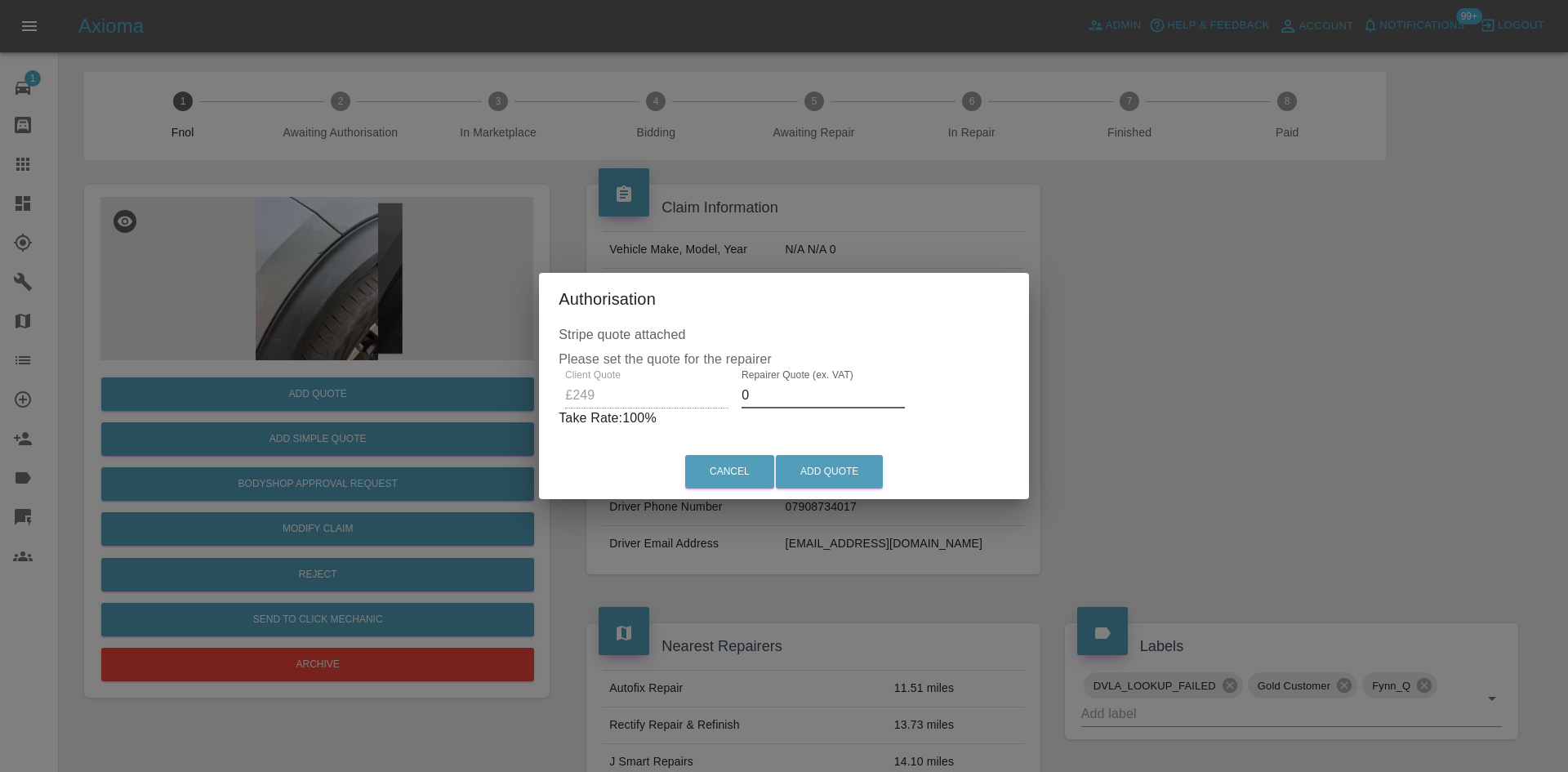
drag, startPoint x: 759, startPoint y: 395, endPoint x: 605, endPoint y: 431, distance: 158.2
click at [624, 424] on div "Client Quote £249 Repairer Quote (ex. VAT) 0 Take Rate: 100 %" at bounding box center [784, 399] width 451 height 58
type input "150"
click at [806, 470] on button "Add Quote" at bounding box center [828, 472] width 107 height 34
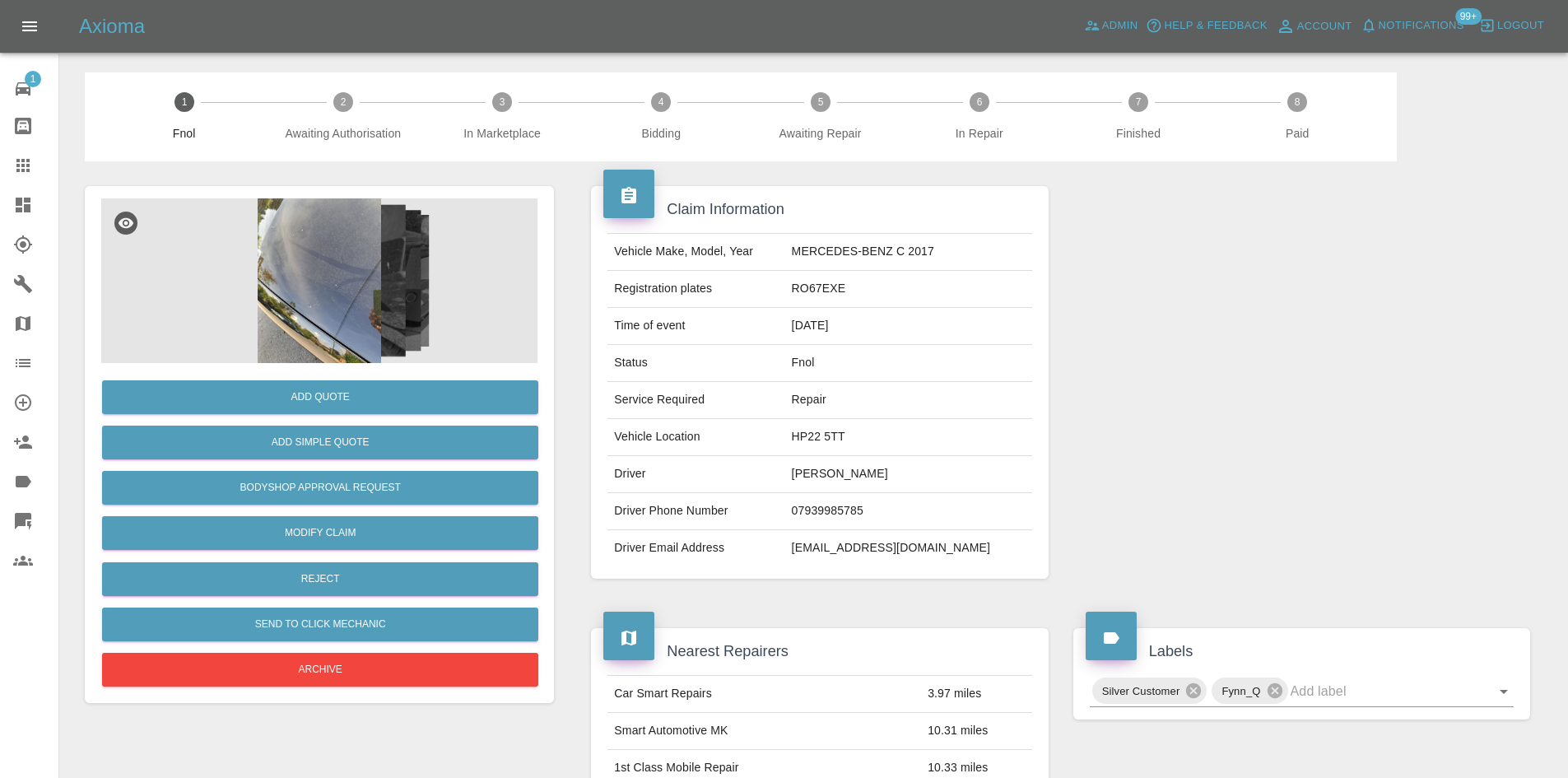
click at [319, 293] on img at bounding box center [319, 280] width 436 height 165
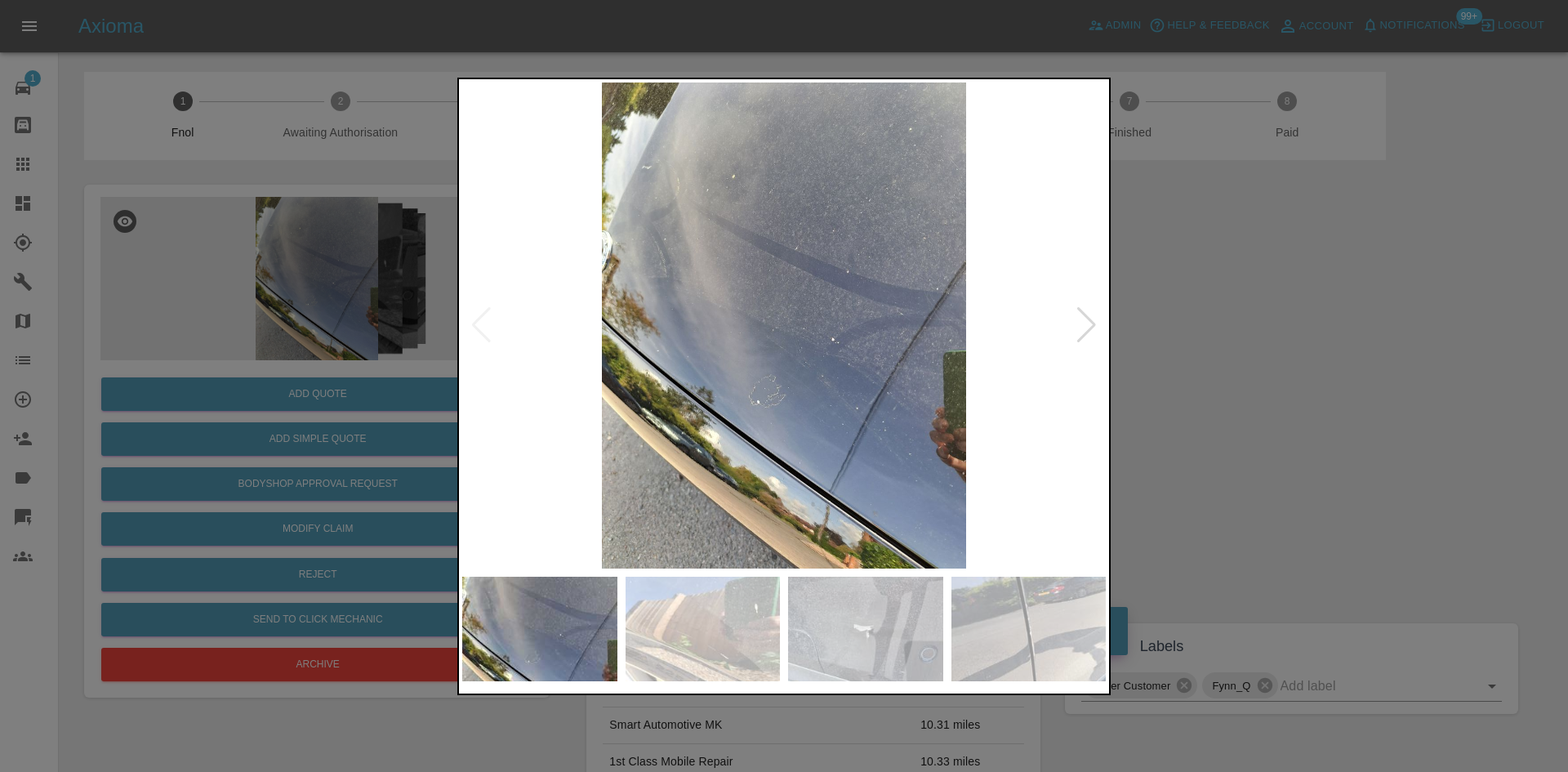
click at [722, 329] on img at bounding box center [784, 325] width 643 height 486
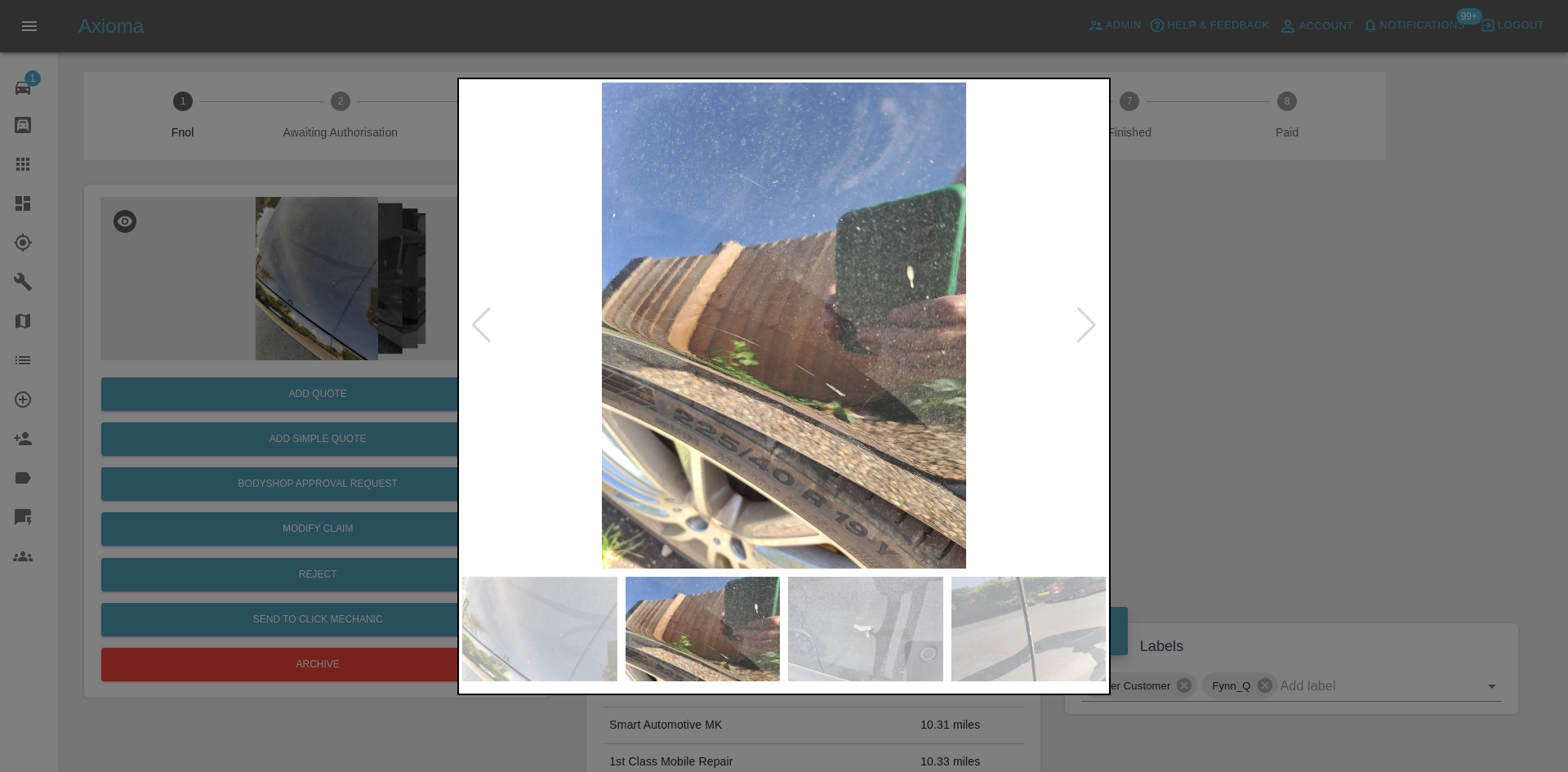
click at [659, 374] on img at bounding box center [784, 325] width 643 height 486
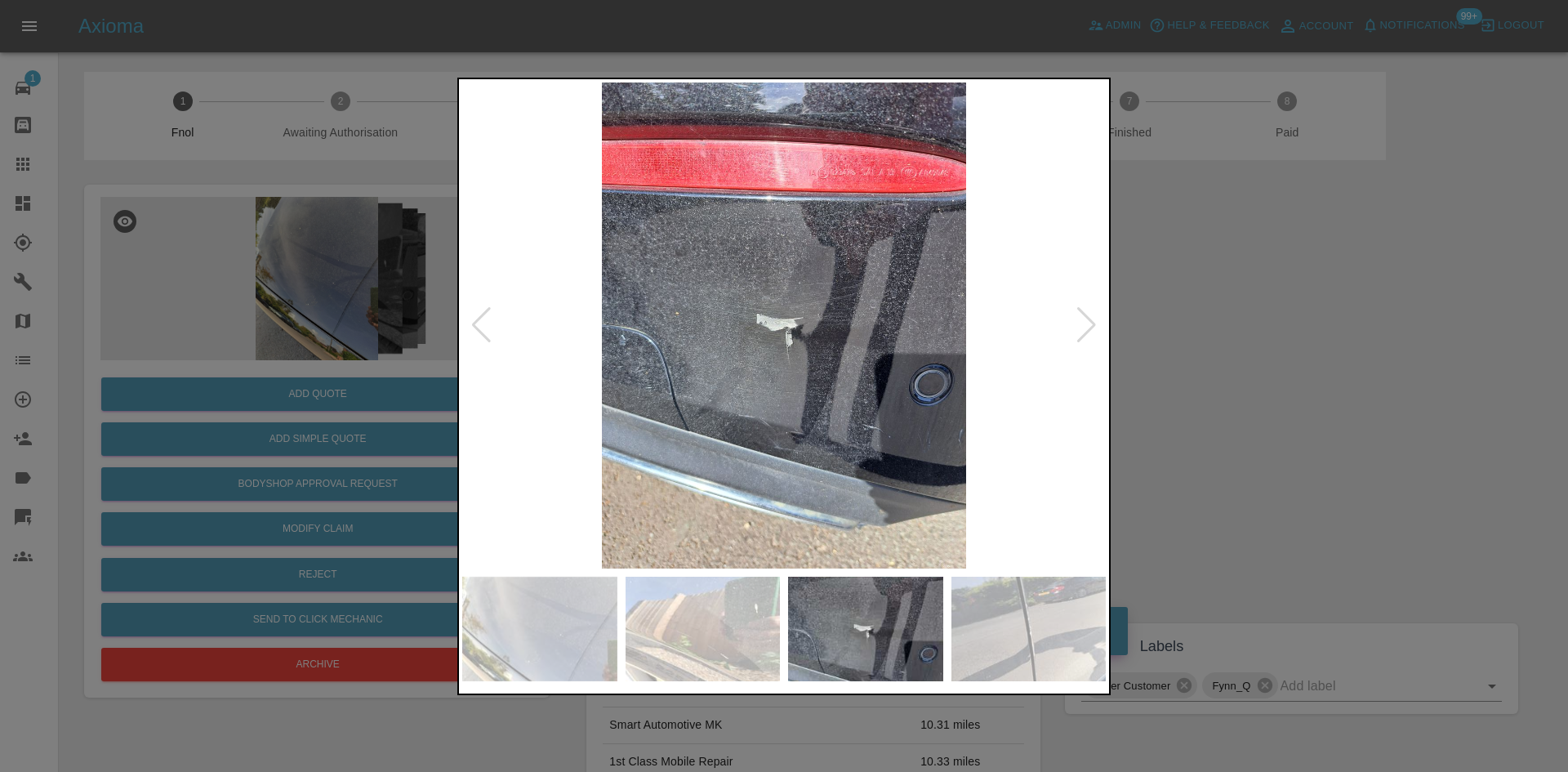
click at [728, 422] on img at bounding box center [784, 325] width 643 height 486
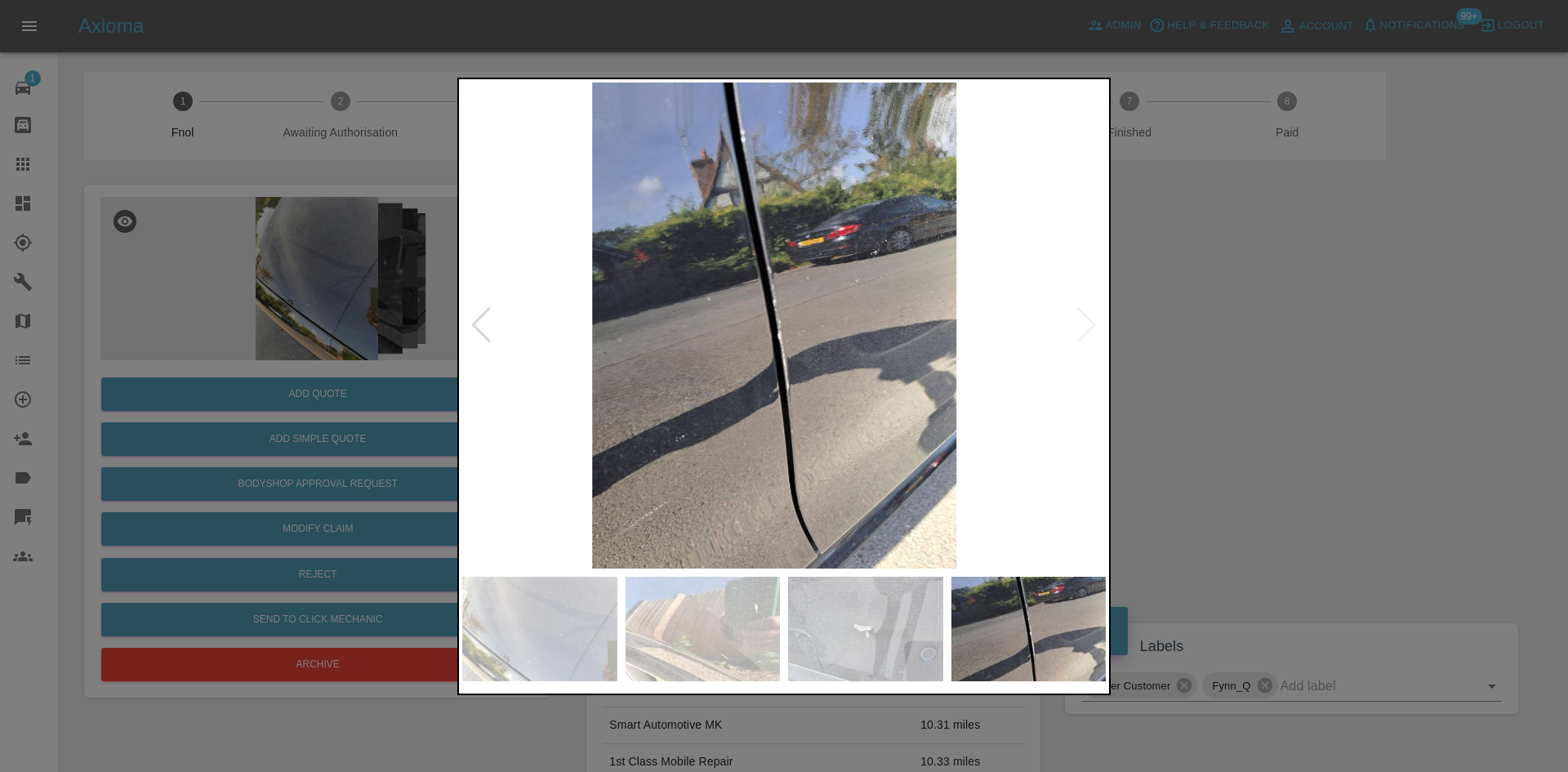
click at [744, 377] on img at bounding box center [774, 325] width 643 height 486
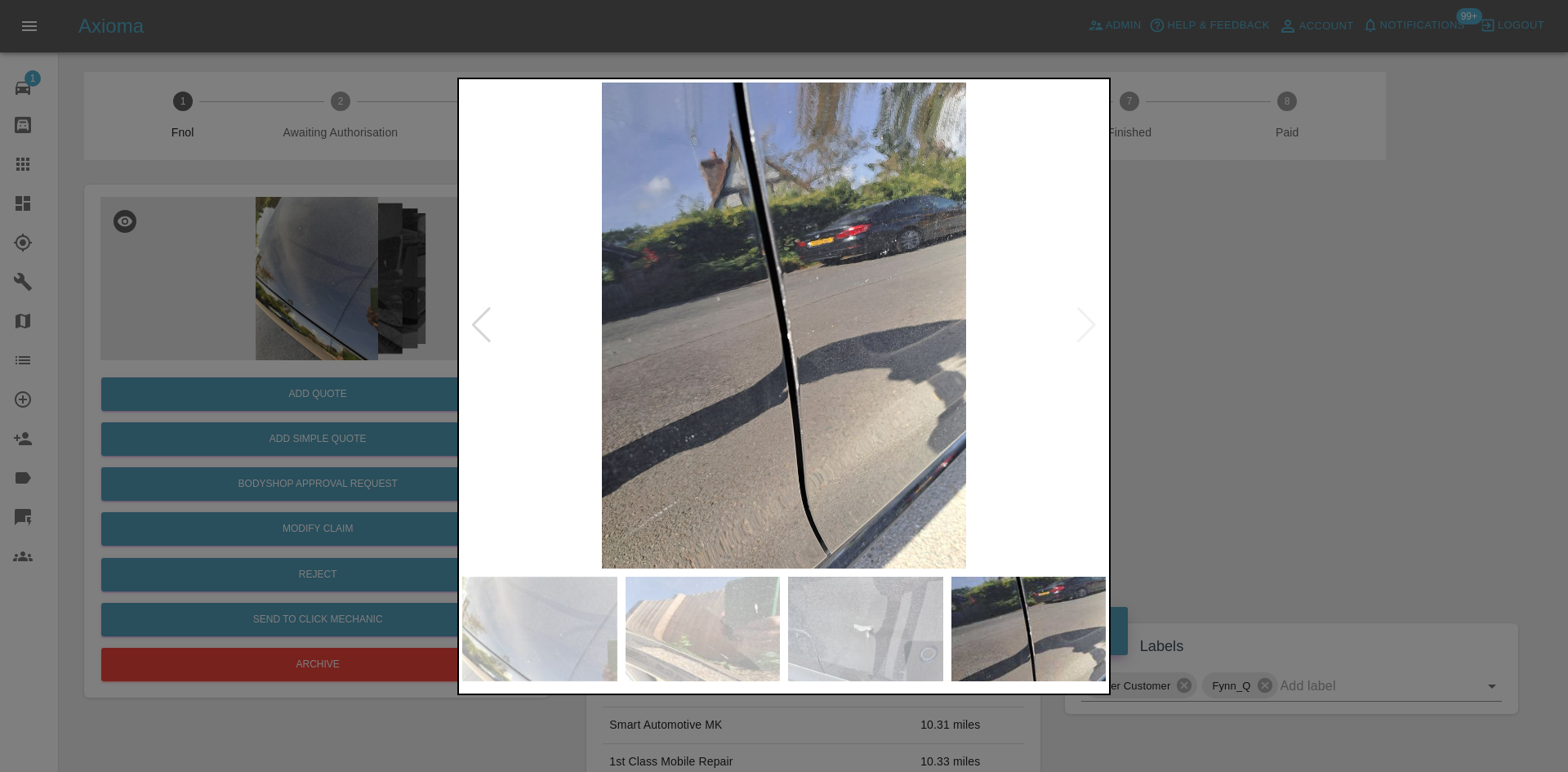
click at [680, 360] on img at bounding box center [784, 325] width 643 height 486
click at [758, 370] on img at bounding box center [784, 325] width 643 height 486
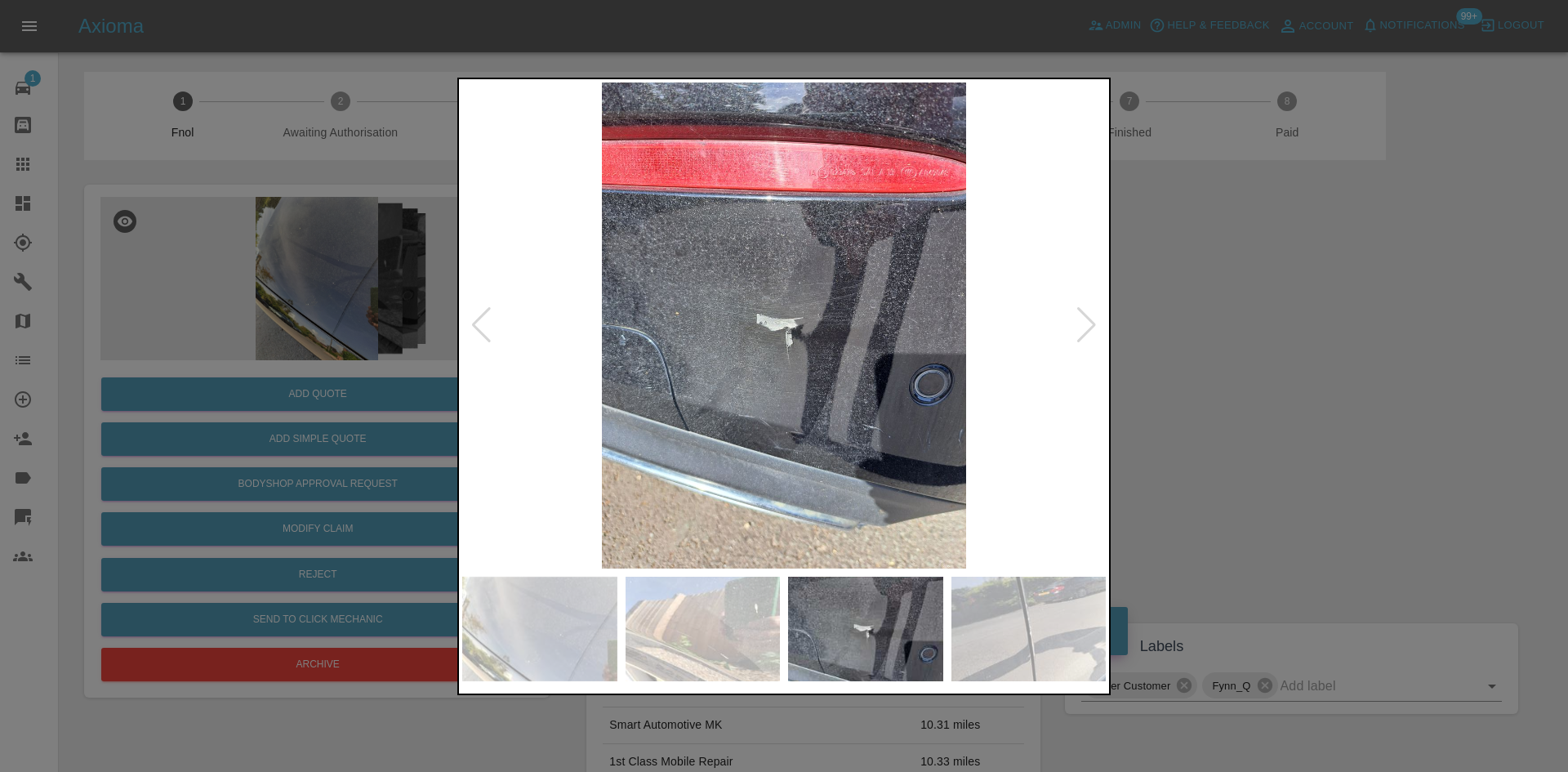
drag, startPoint x: 237, startPoint y: 269, endPoint x: 297, endPoint y: 7, distance: 268.8
click at [245, 254] on div at bounding box center [784, 386] width 1568 height 772
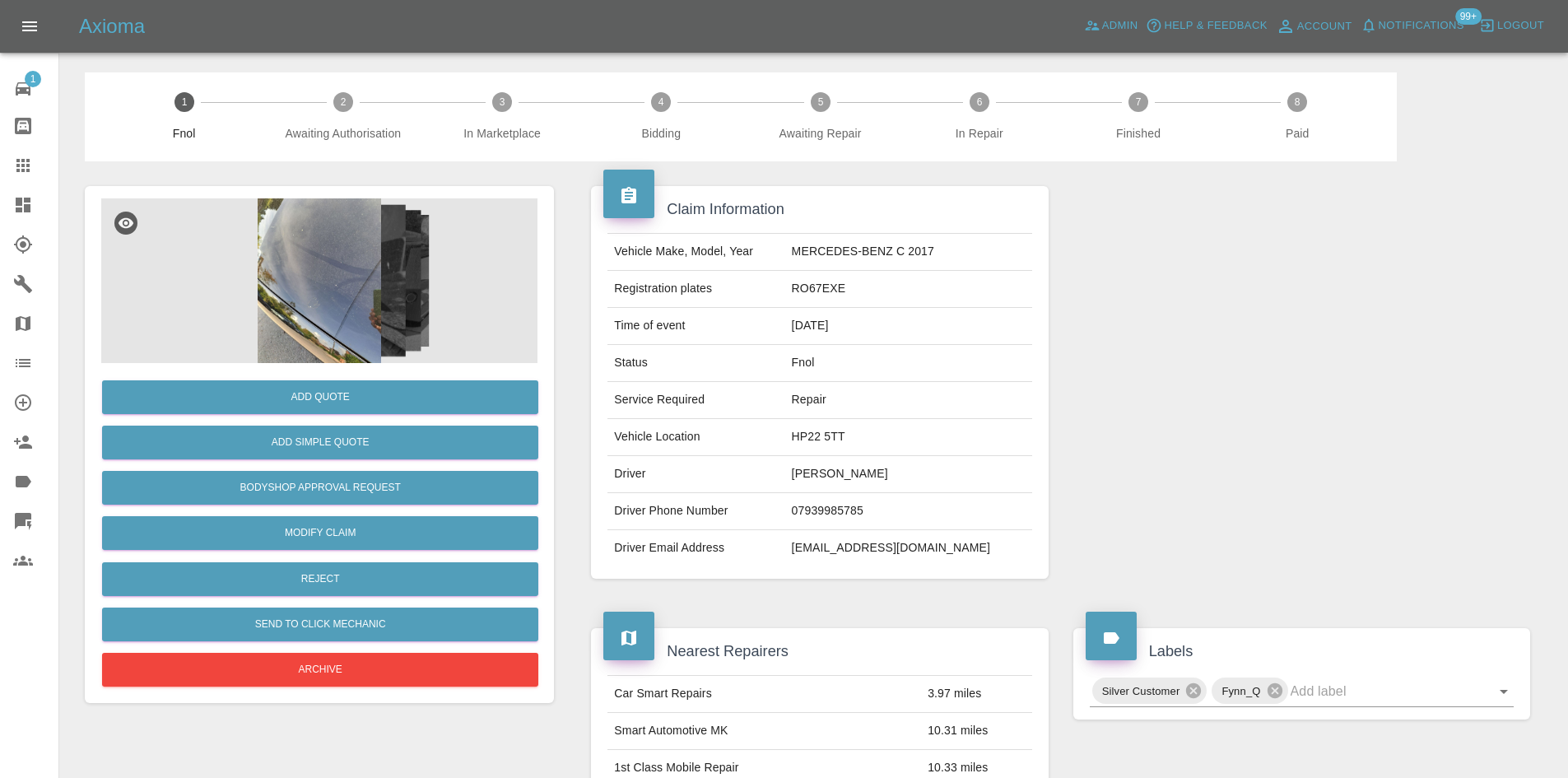
click at [345, 246] on img at bounding box center [319, 280] width 436 height 165
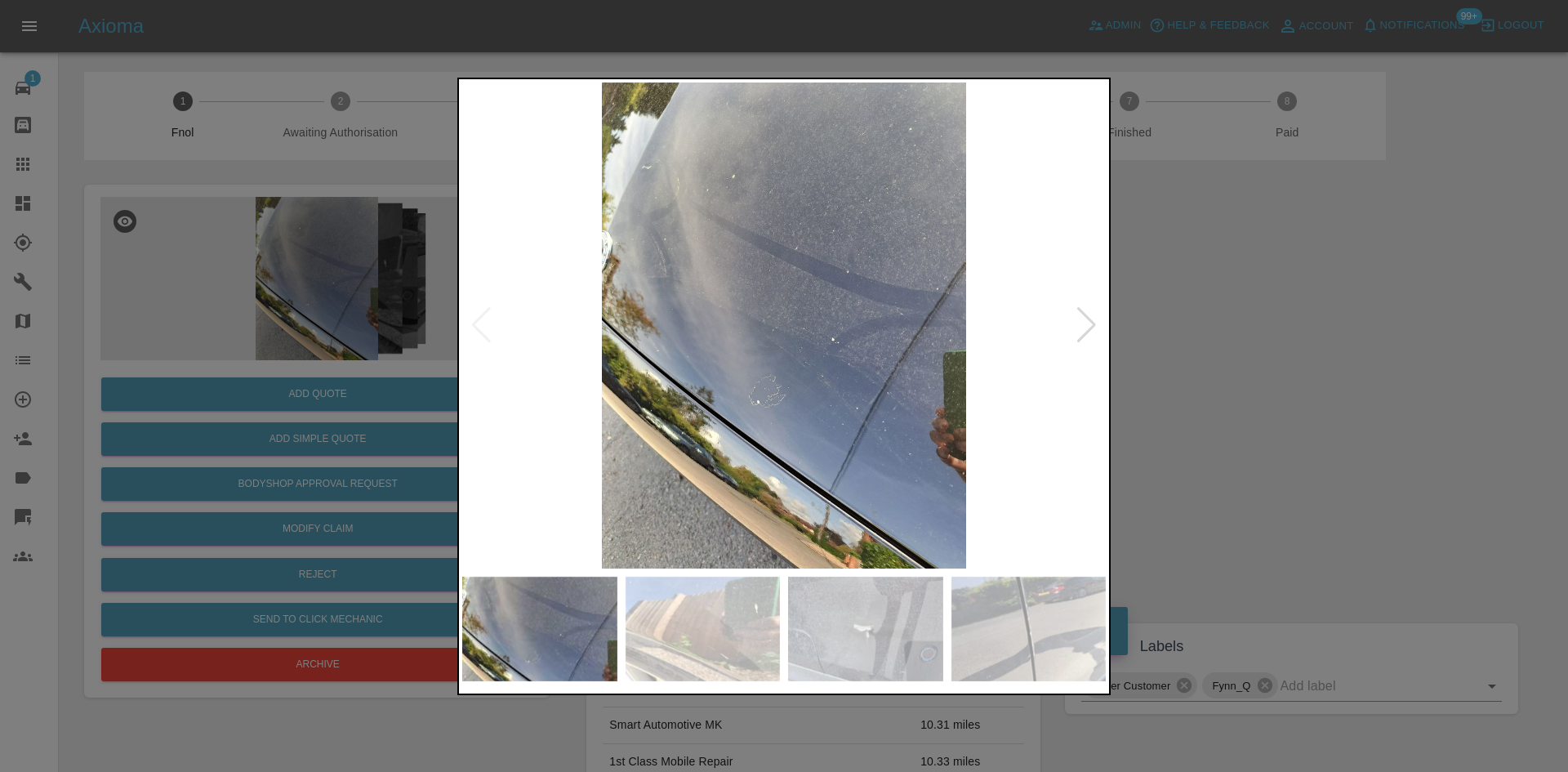
click at [730, 349] on img at bounding box center [784, 325] width 643 height 486
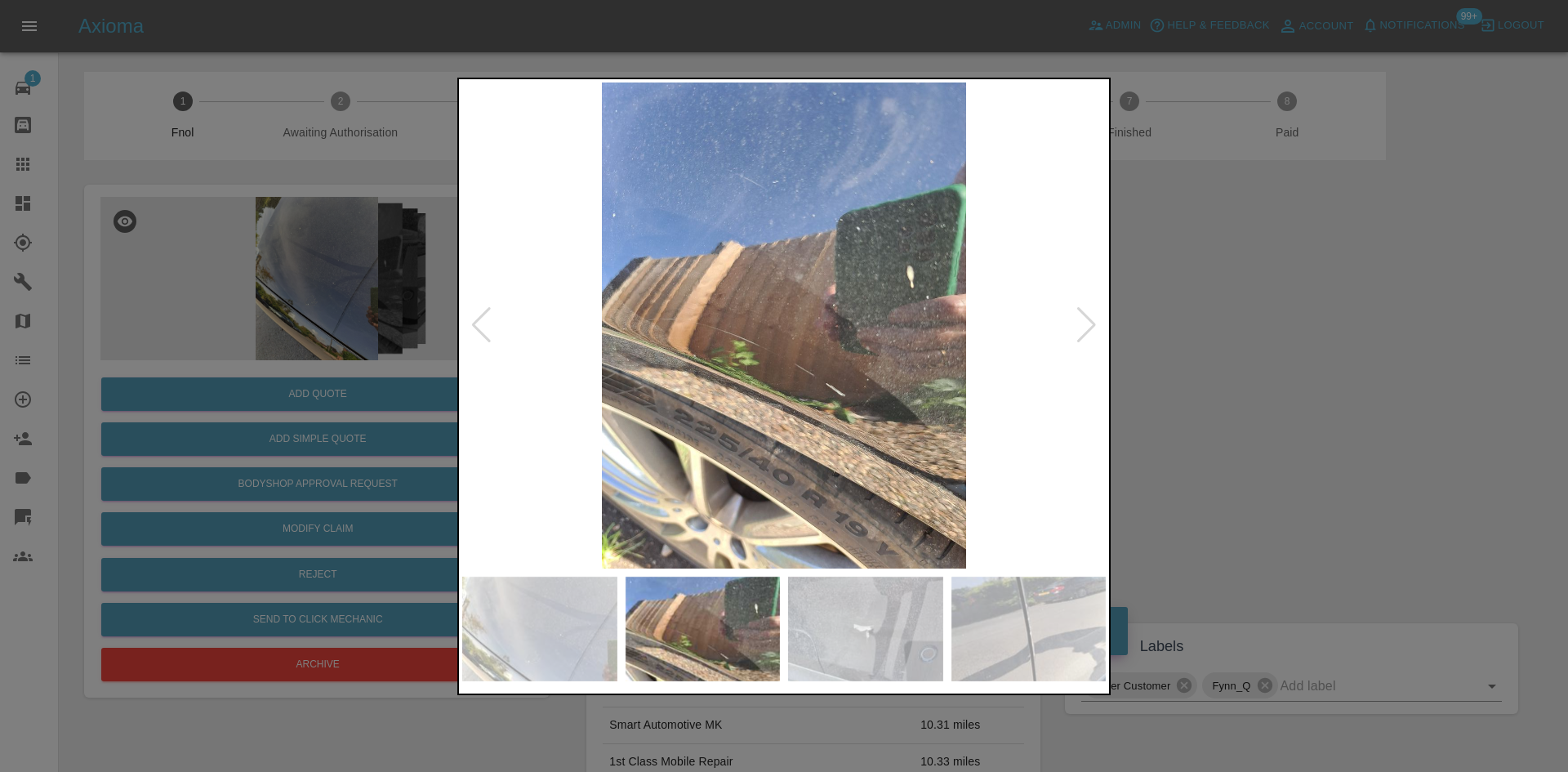
click at [701, 393] on img at bounding box center [784, 325] width 643 height 486
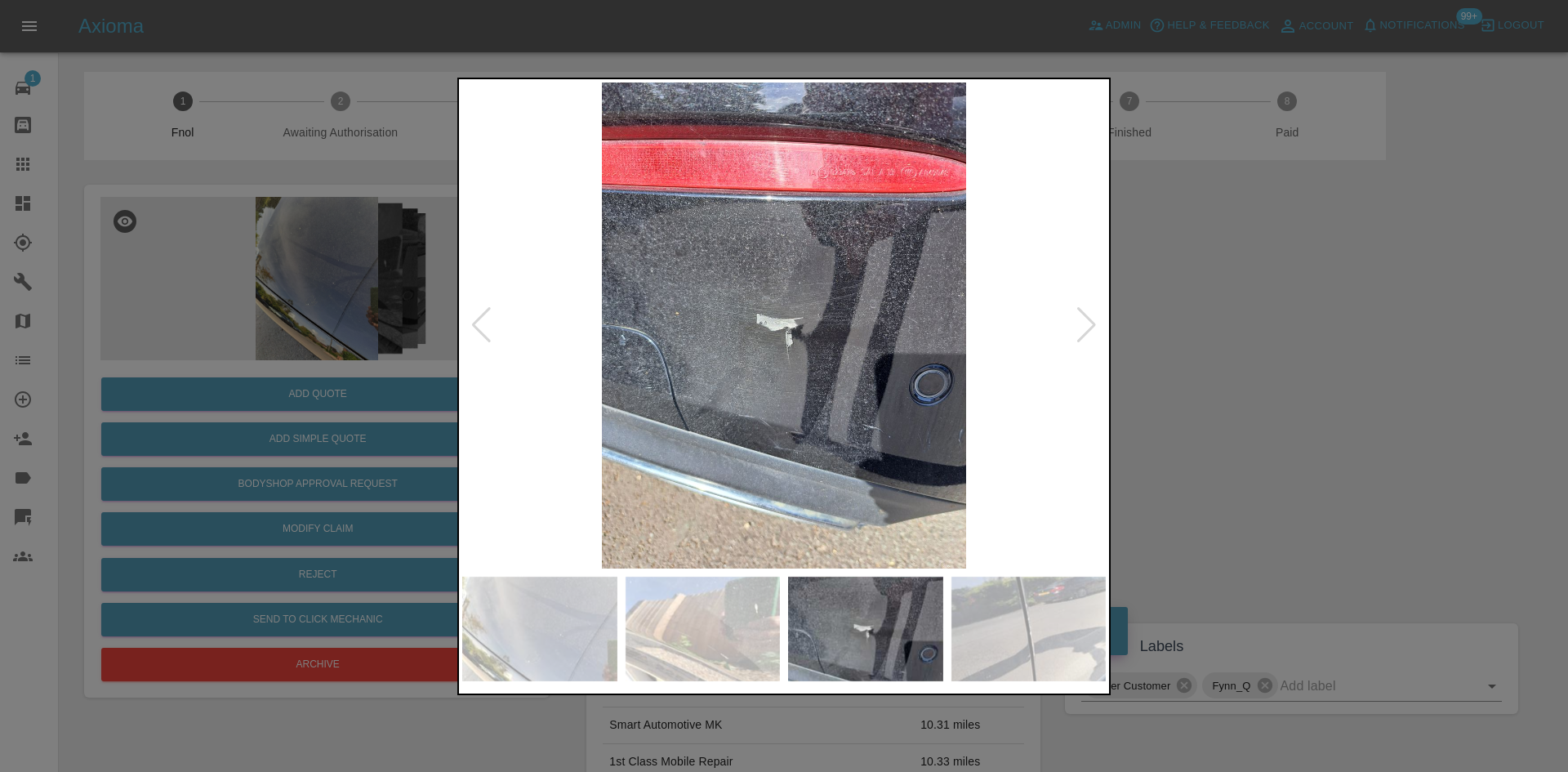
click at [587, 393] on img at bounding box center [784, 325] width 643 height 486
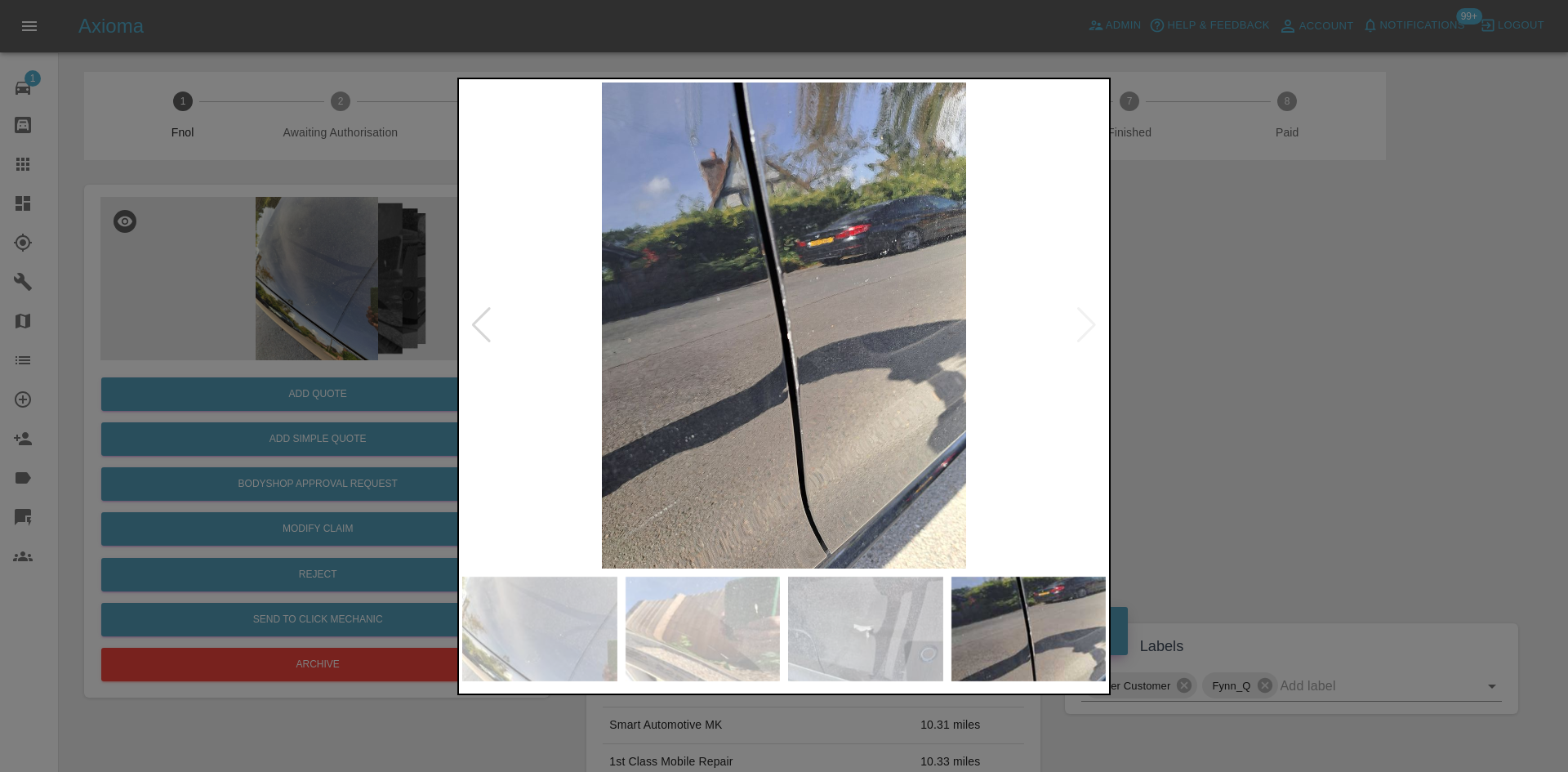
click at [442, 433] on div at bounding box center [784, 386] width 1568 height 772
click at [342, 238] on div at bounding box center [784, 386] width 1568 height 772
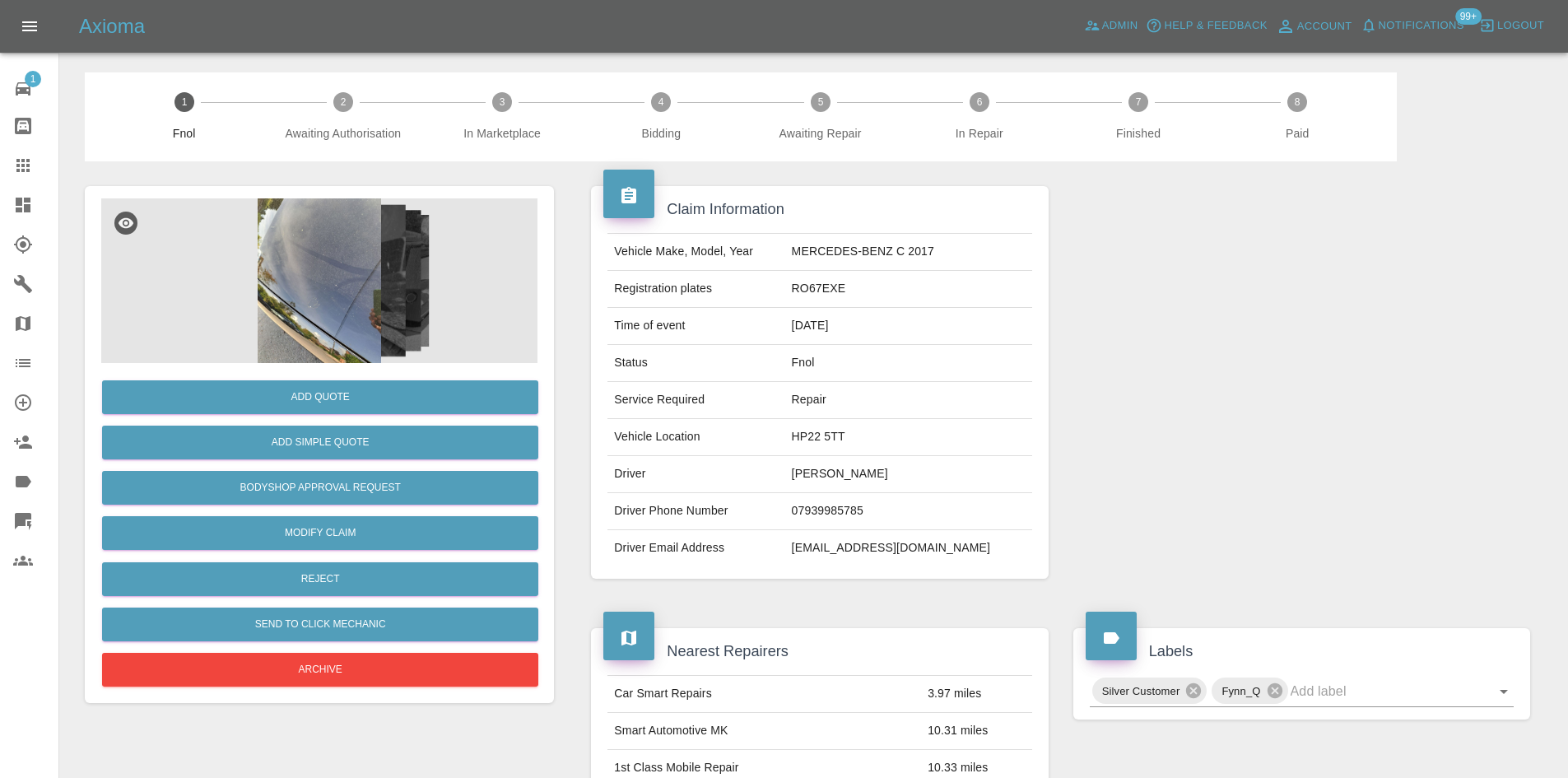
click at [325, 285] on img at bounding box center [319, 280] width 436 height 165
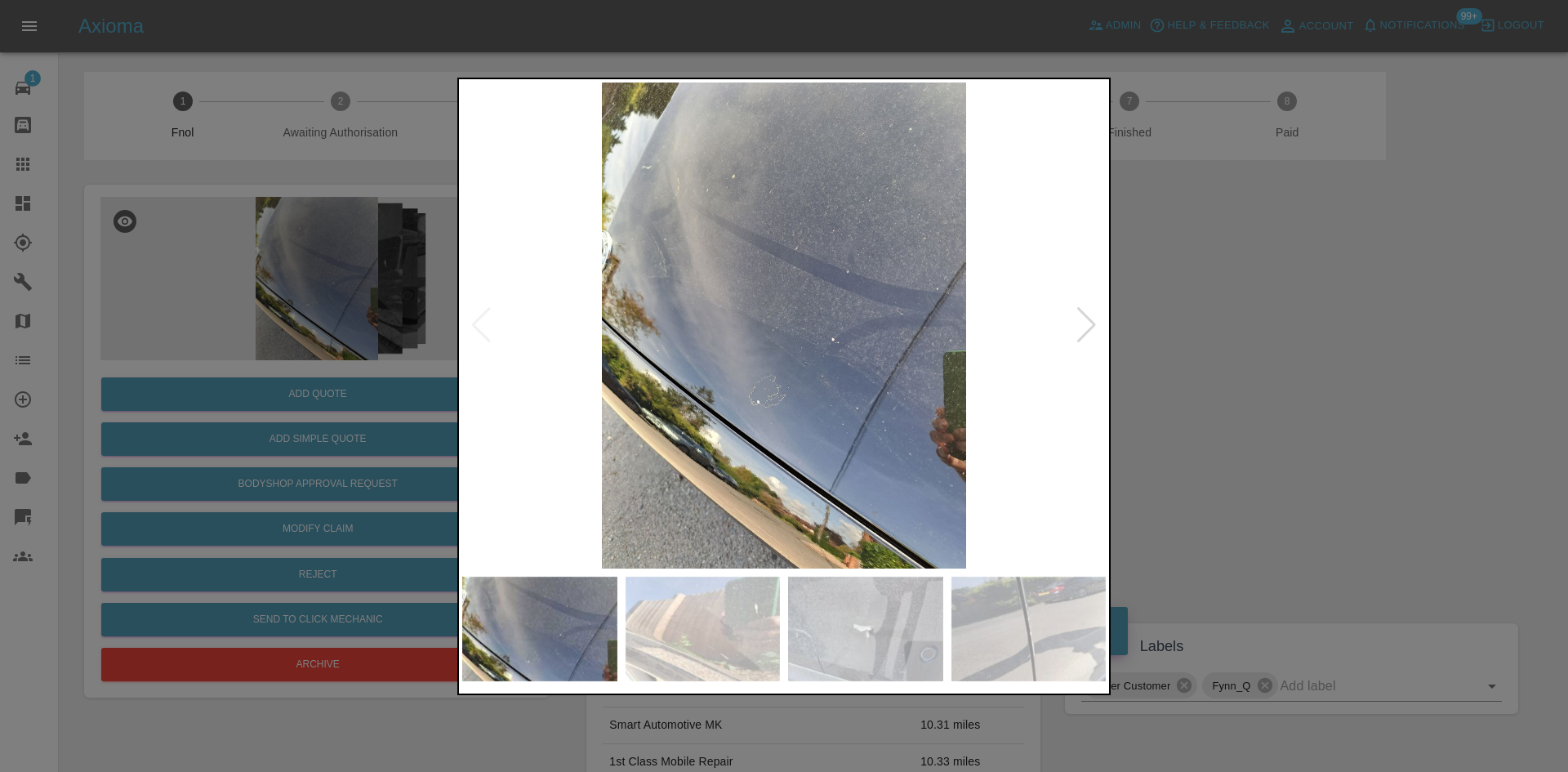
click at [730, 331] on img at bounding box center [784, 325] width 643 height 486
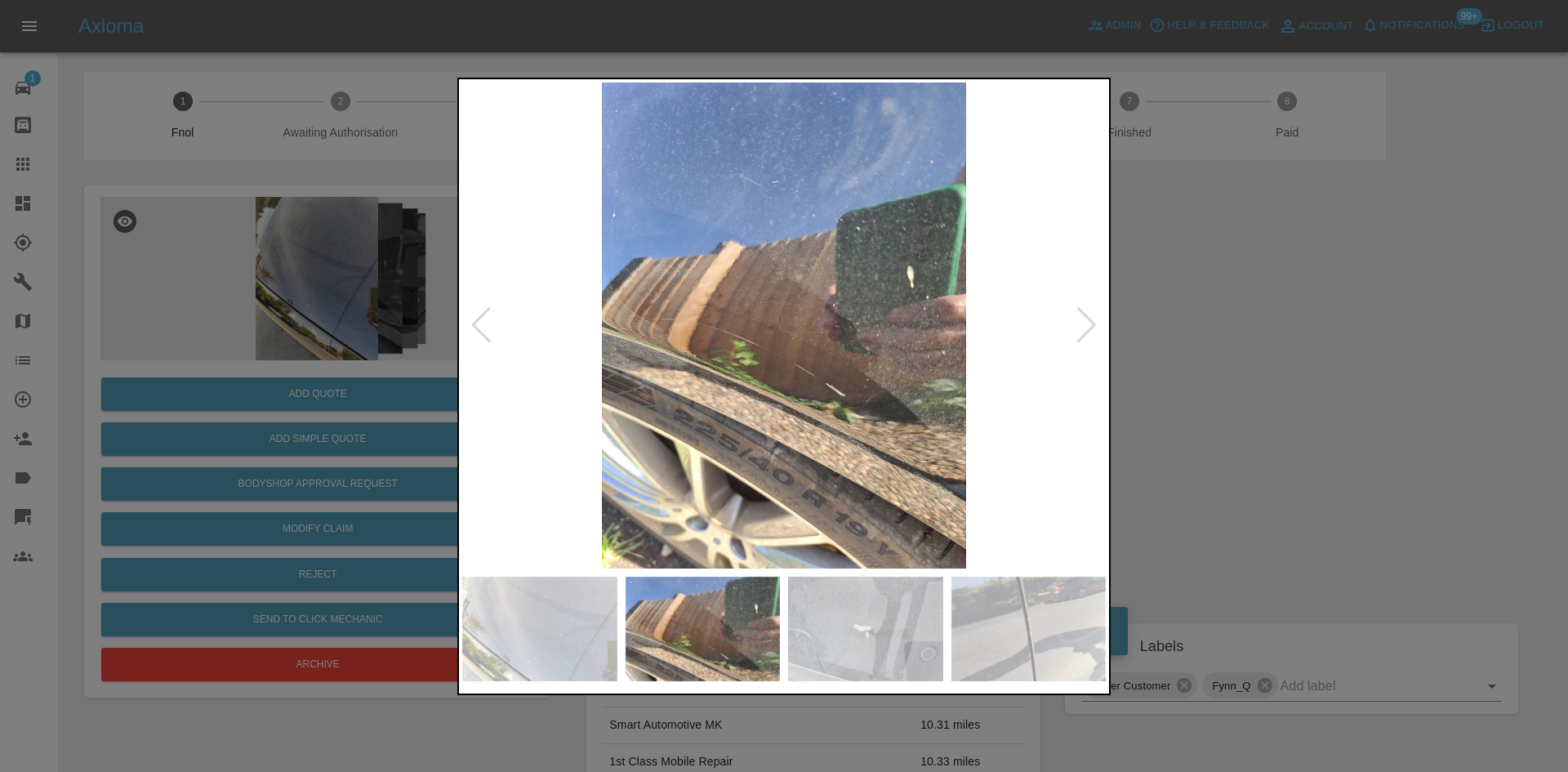
click at [690, 359] on img at bounding box center [784, 325] width 643 height 486
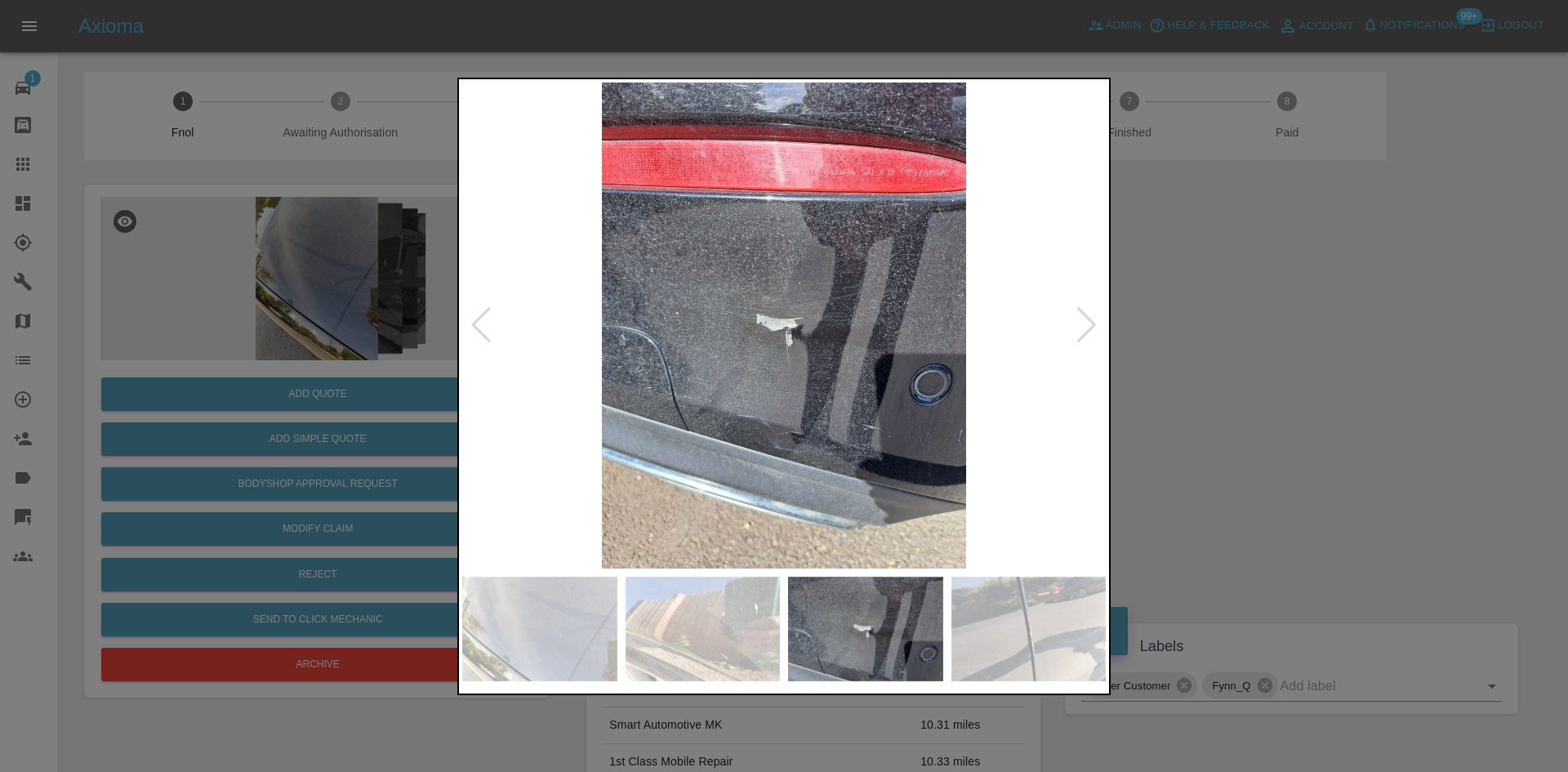
click at [535, 401] on img at bounding box center [784, 325] width 643 height 486
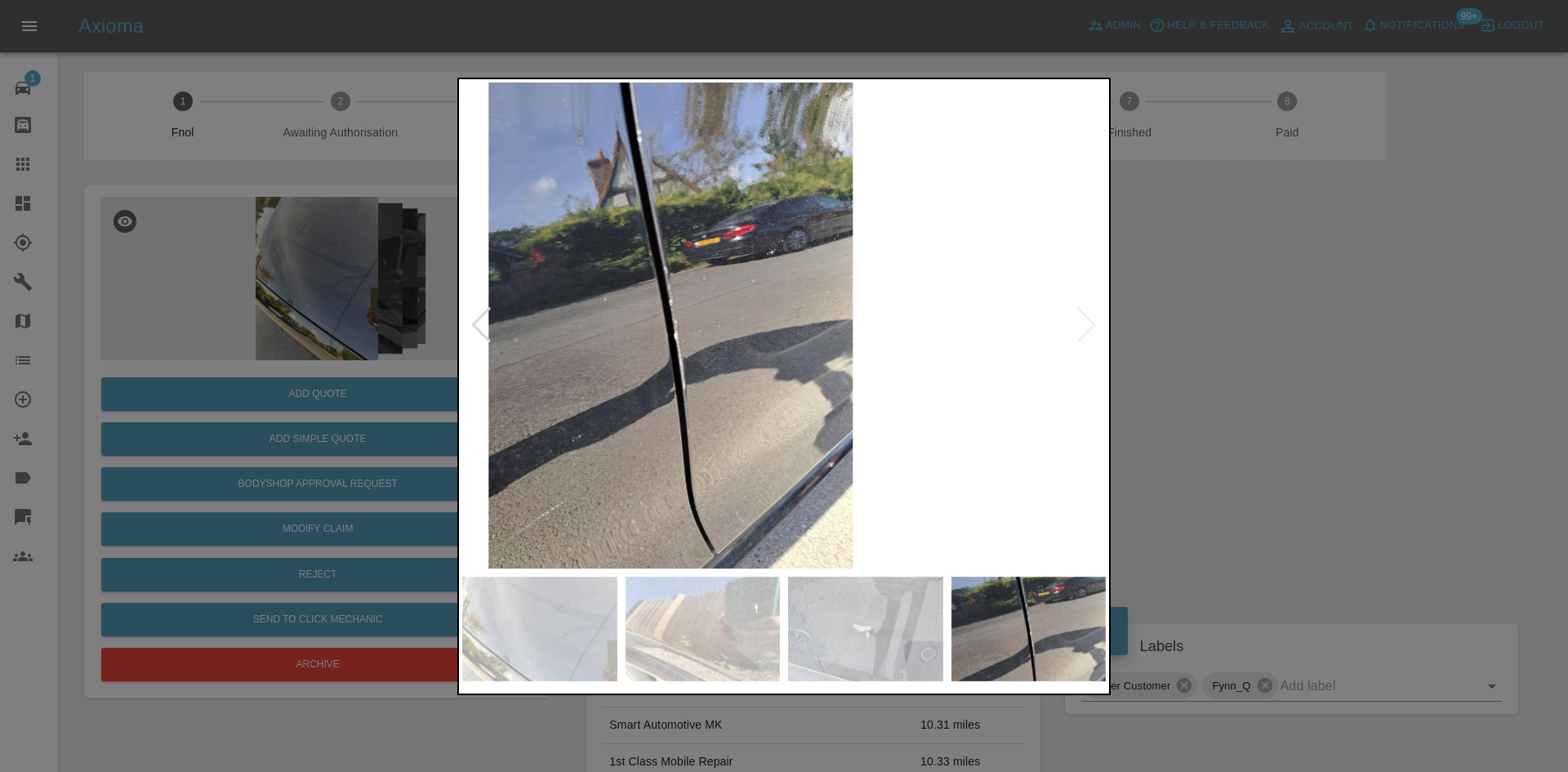
click at [233, 396] on div at bounding box center [784, 386] width 1568 height 772
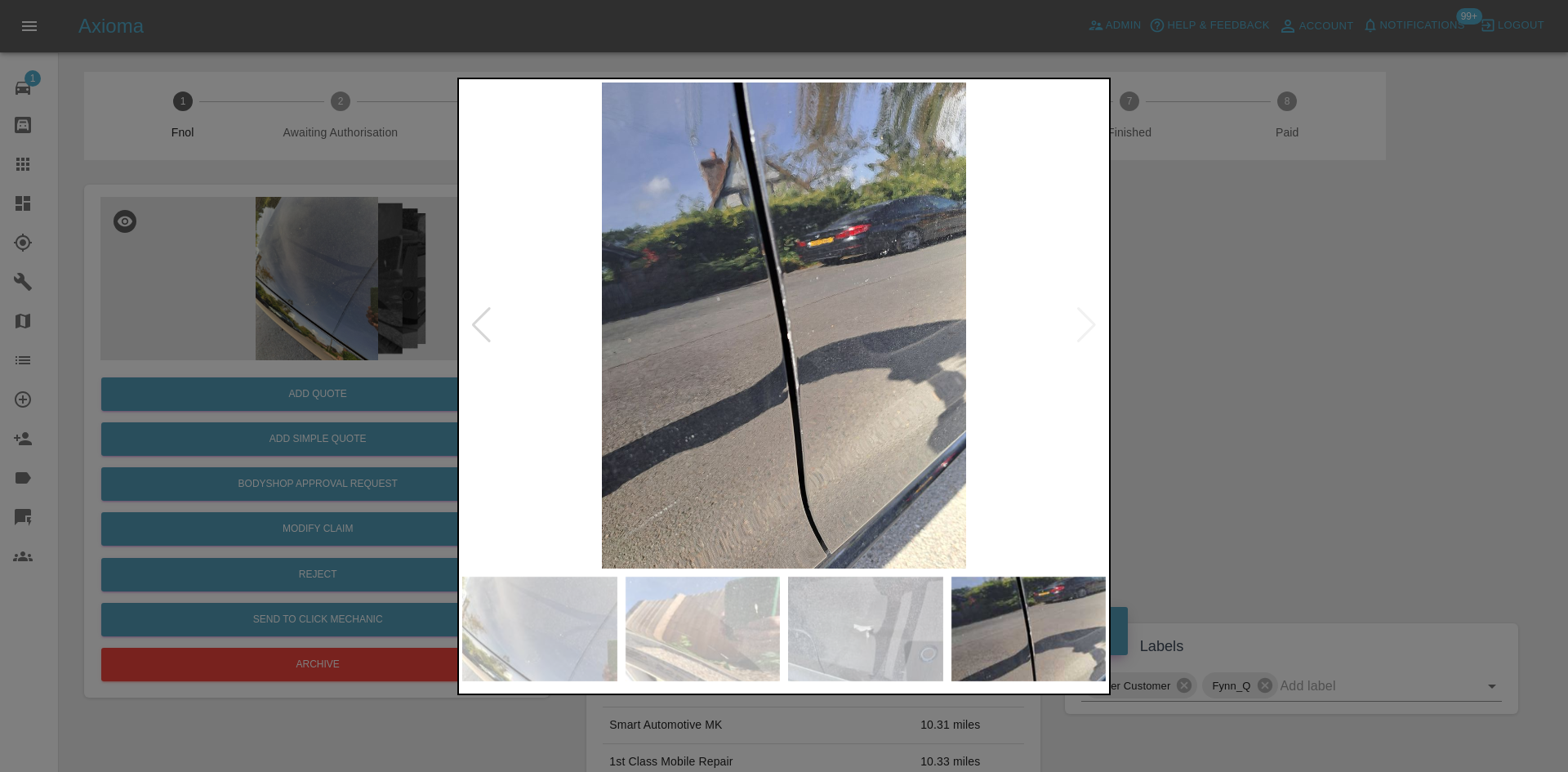
click at [219, 285] on div at bounding box center [784, 386] width 1568 height 772
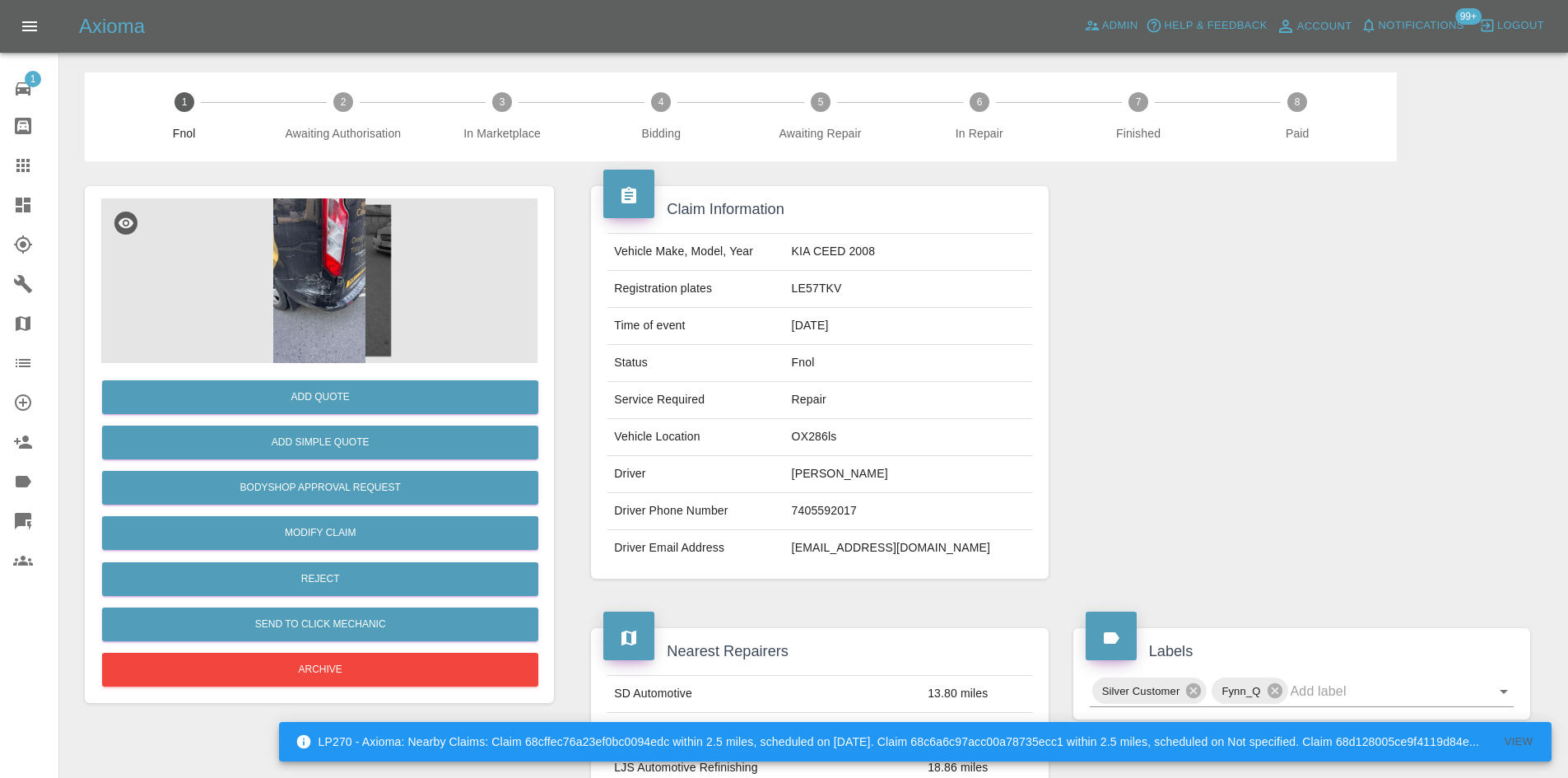
click at [328, 280] on img at bounding box center [319, 280] width 436 height 165
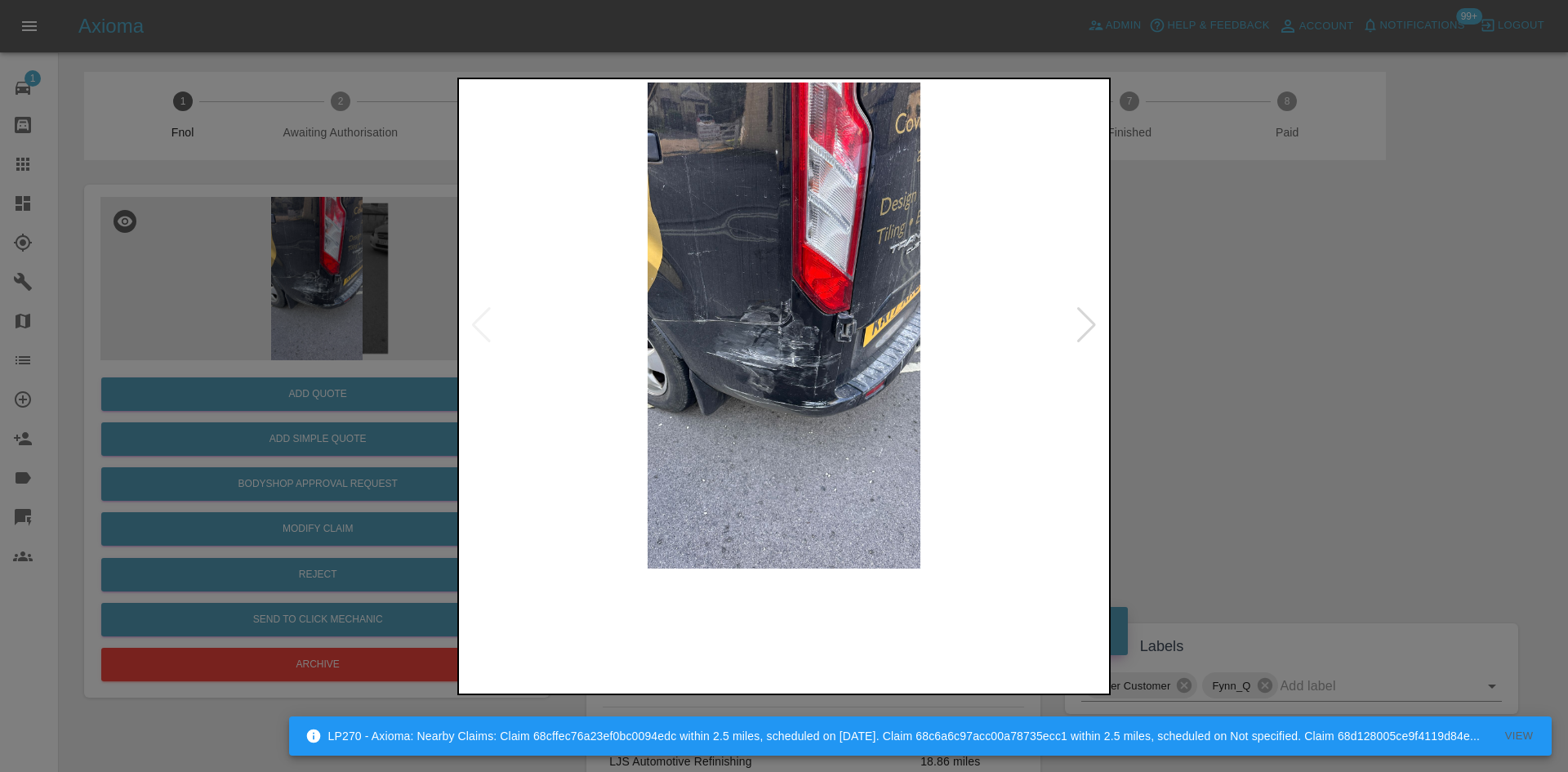
click at [771, 366] on img at bounding box center [784, 325] width 643 height 486
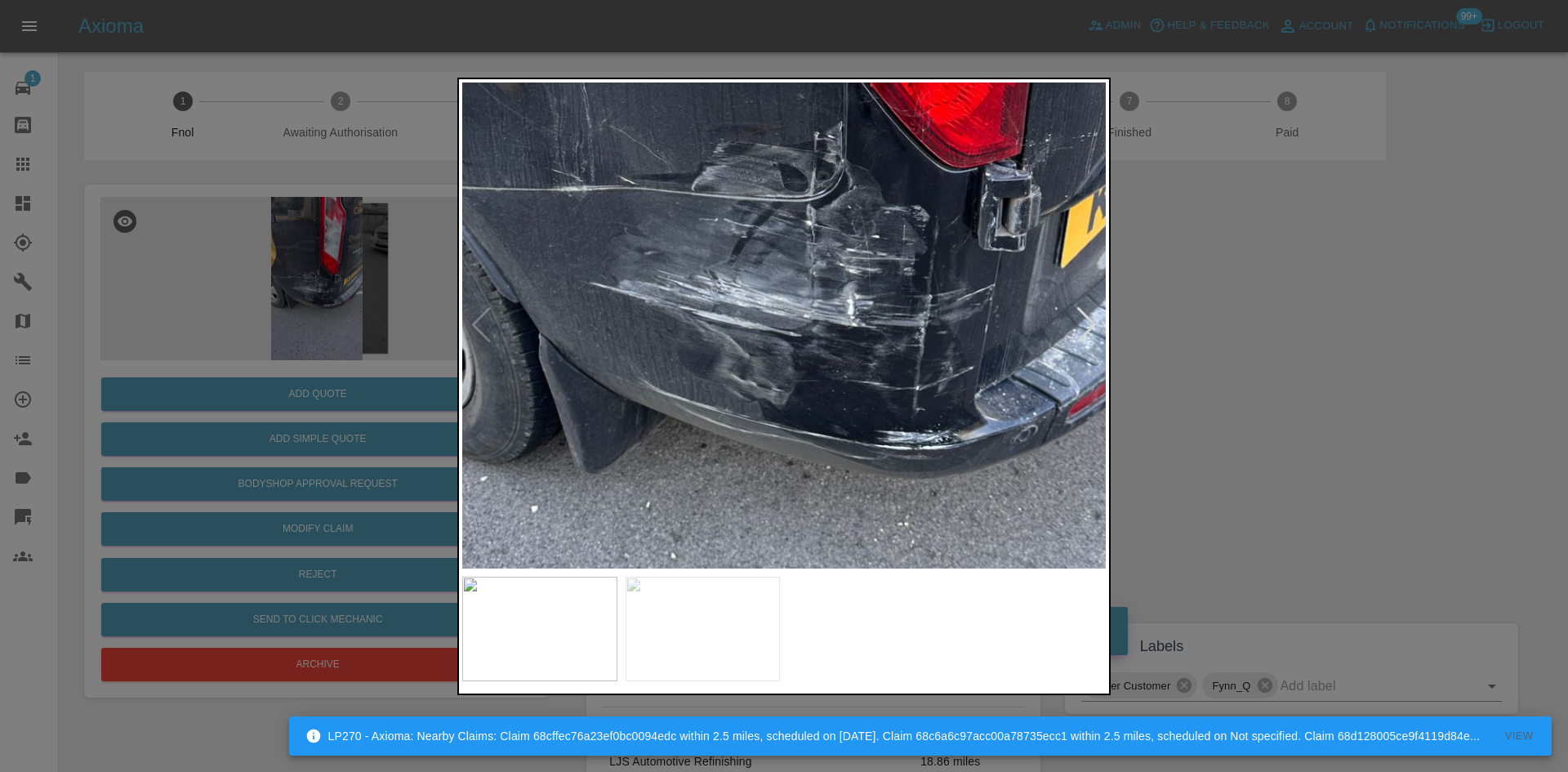
click at [771, 366] on img at bounding box center [823, 203] width 1930 height 1459
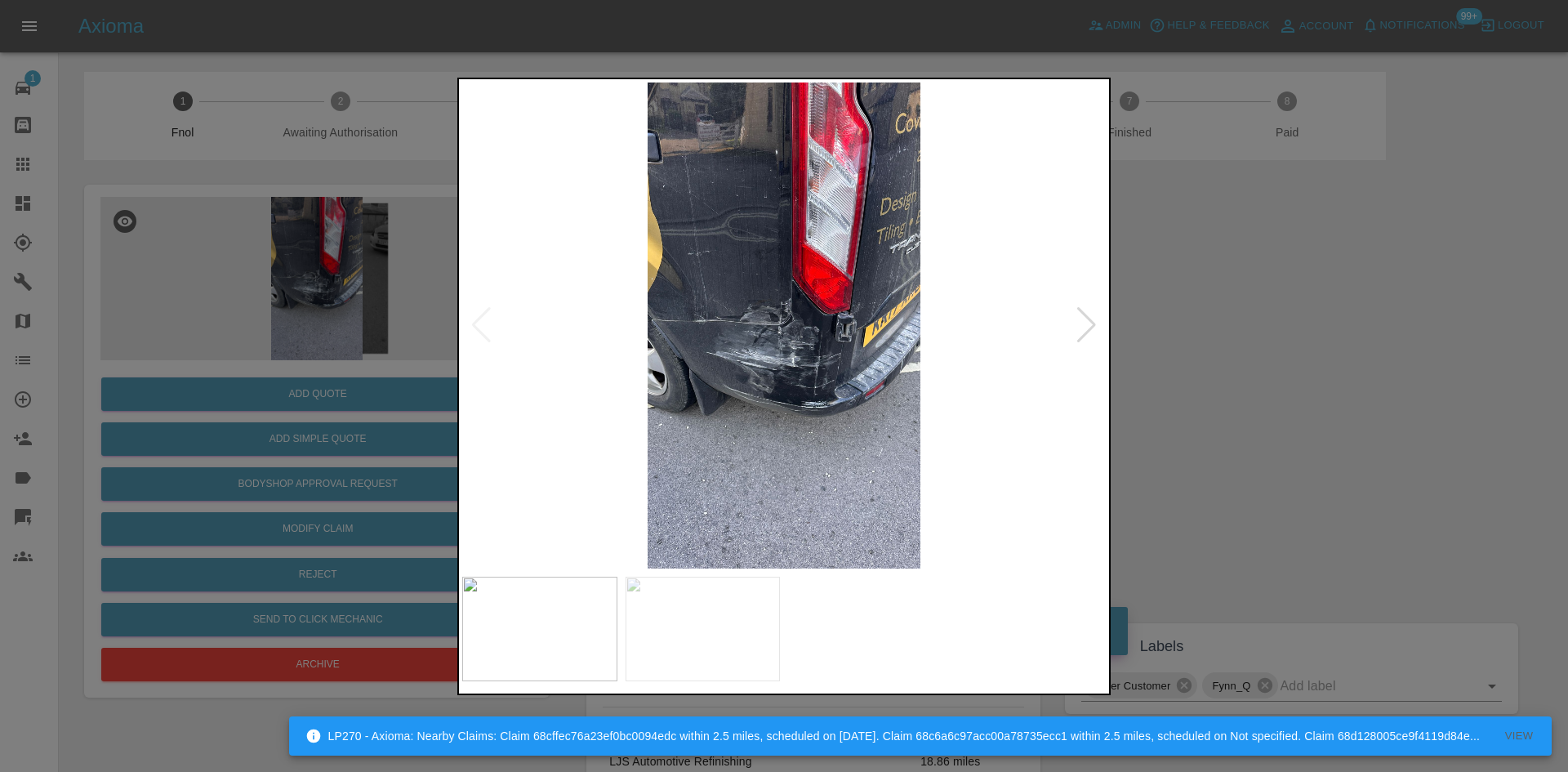
click at [695, 393] on img at bounding box center [784, 325] width 643 height 486
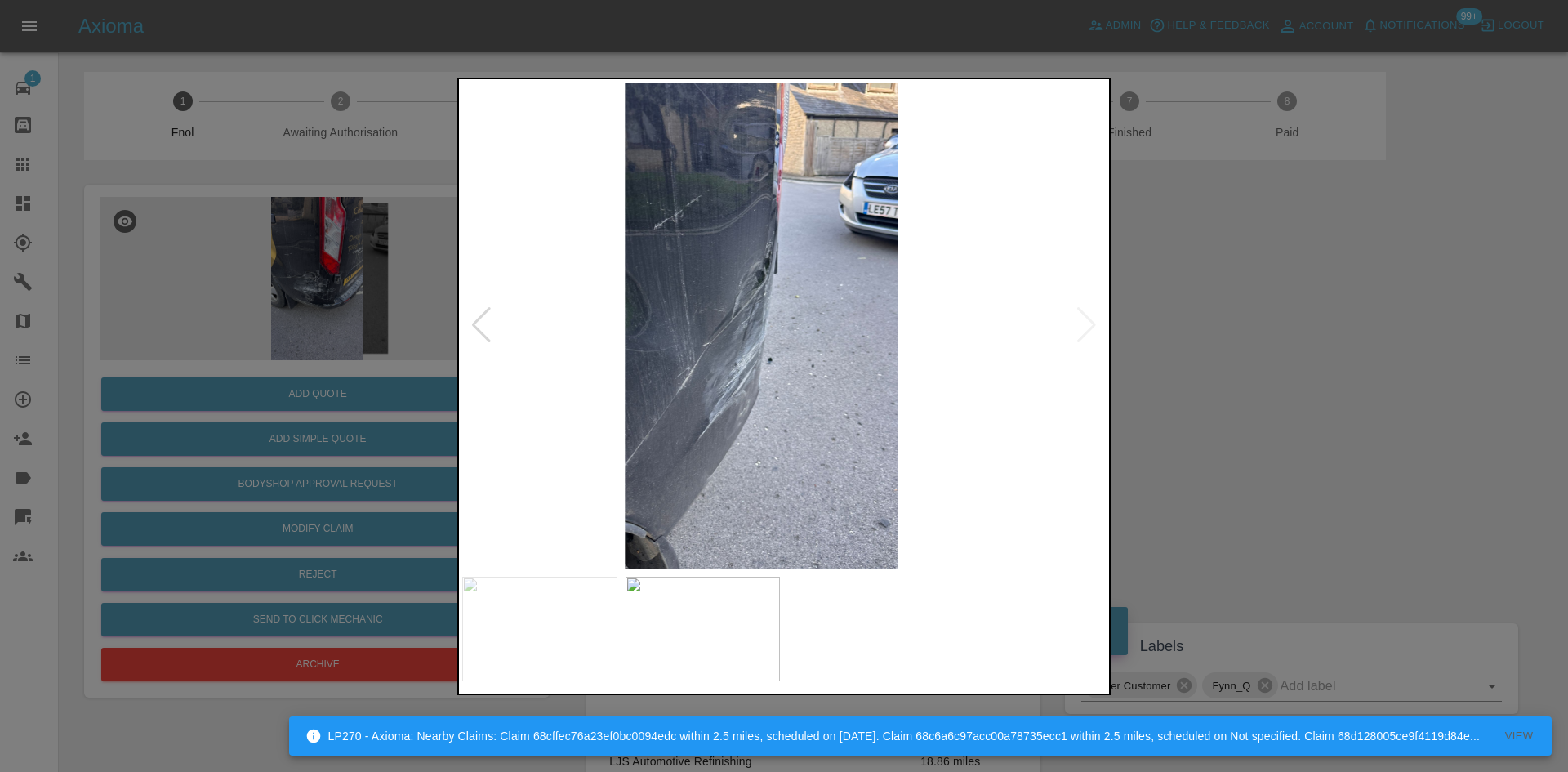
click at [637, 377] on img at bounding box center [761, 325] width 643 height 486
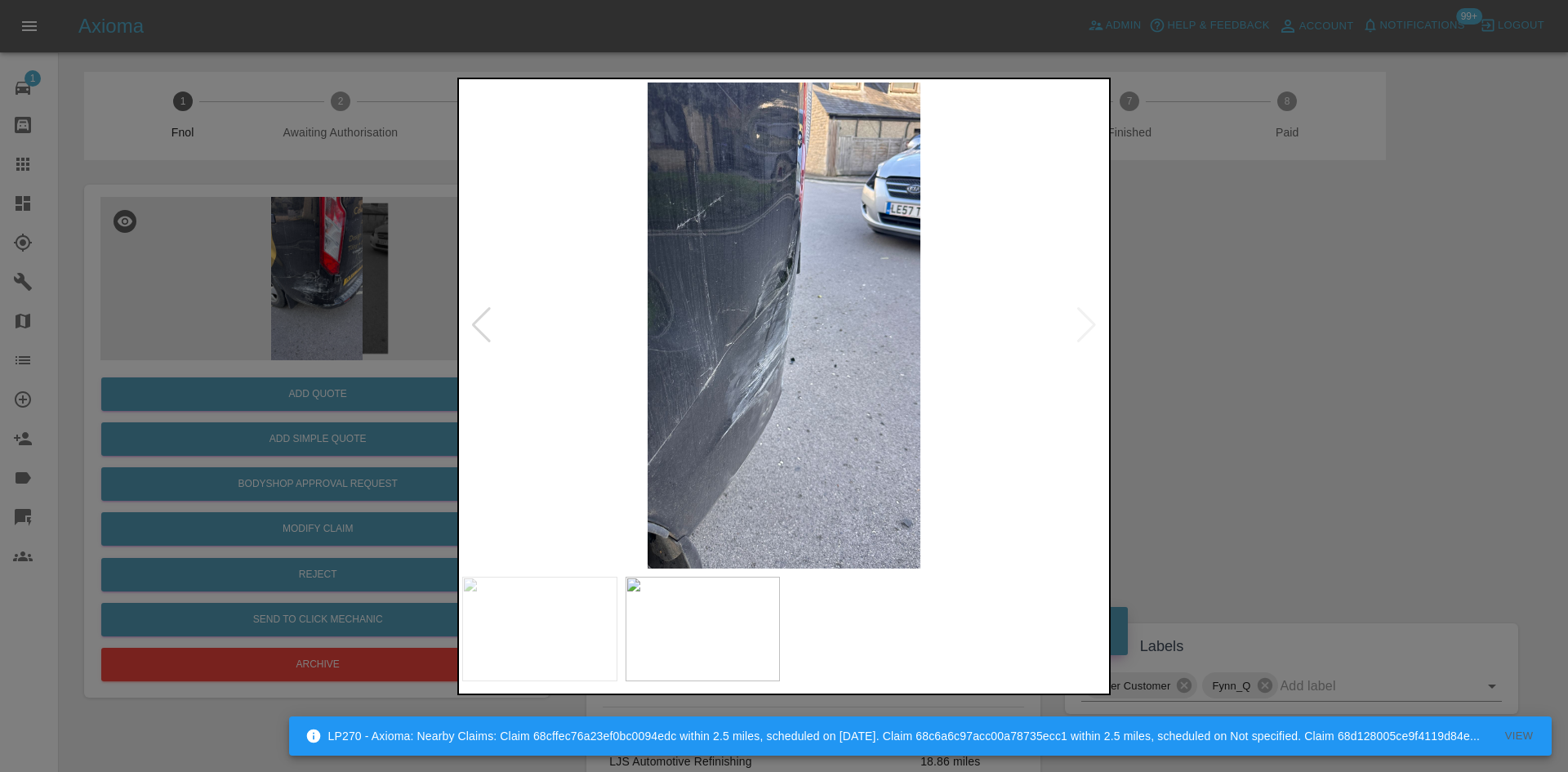
click at [566, 415] on img at bounding box center [784, 325] width 643 height 486
click at [619, 402] on img at bounding box center [784, 325] width 643 height 486
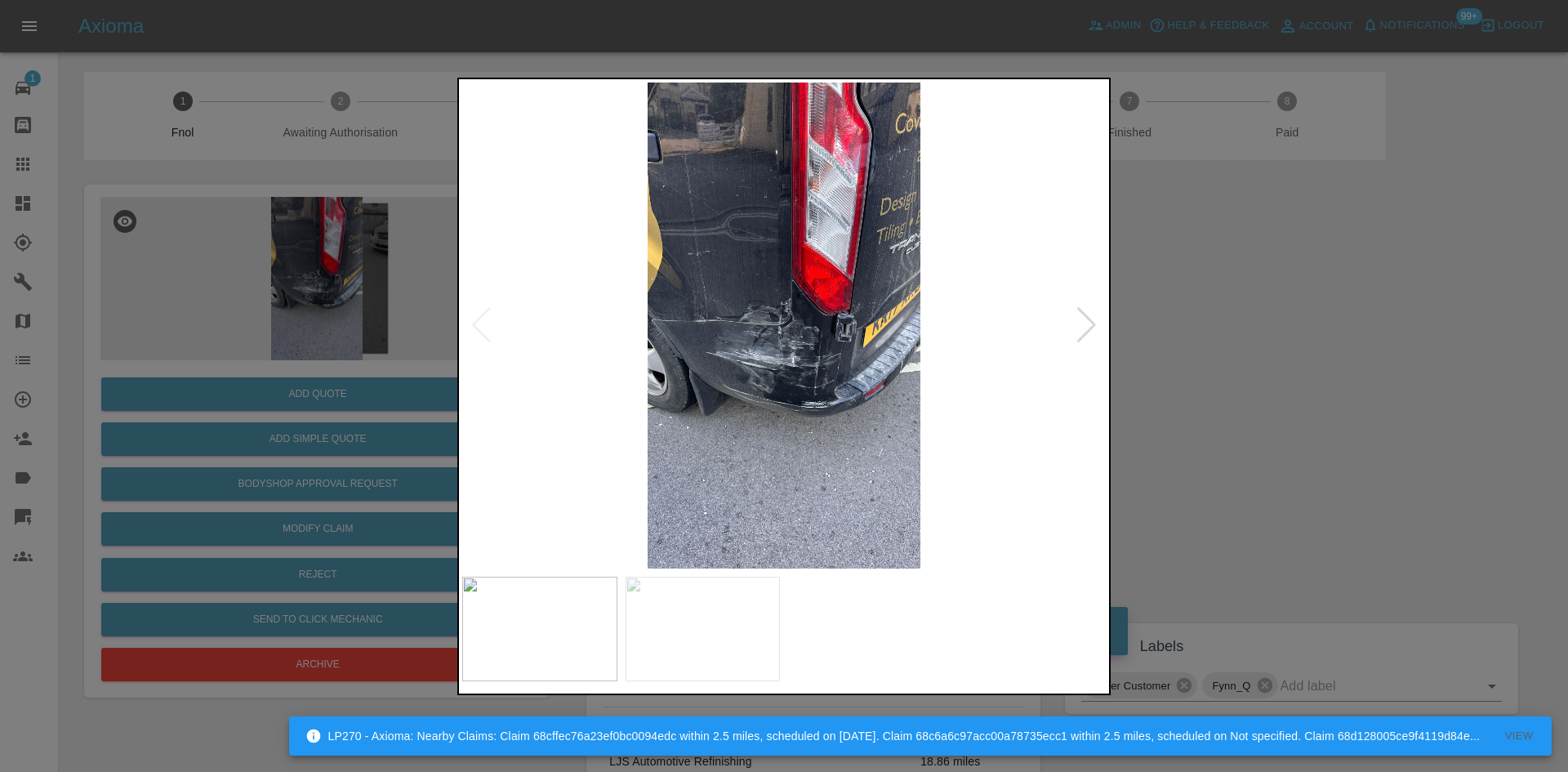
click at [760, 372] on img at bounding box center [784, 325] width 643 height 486
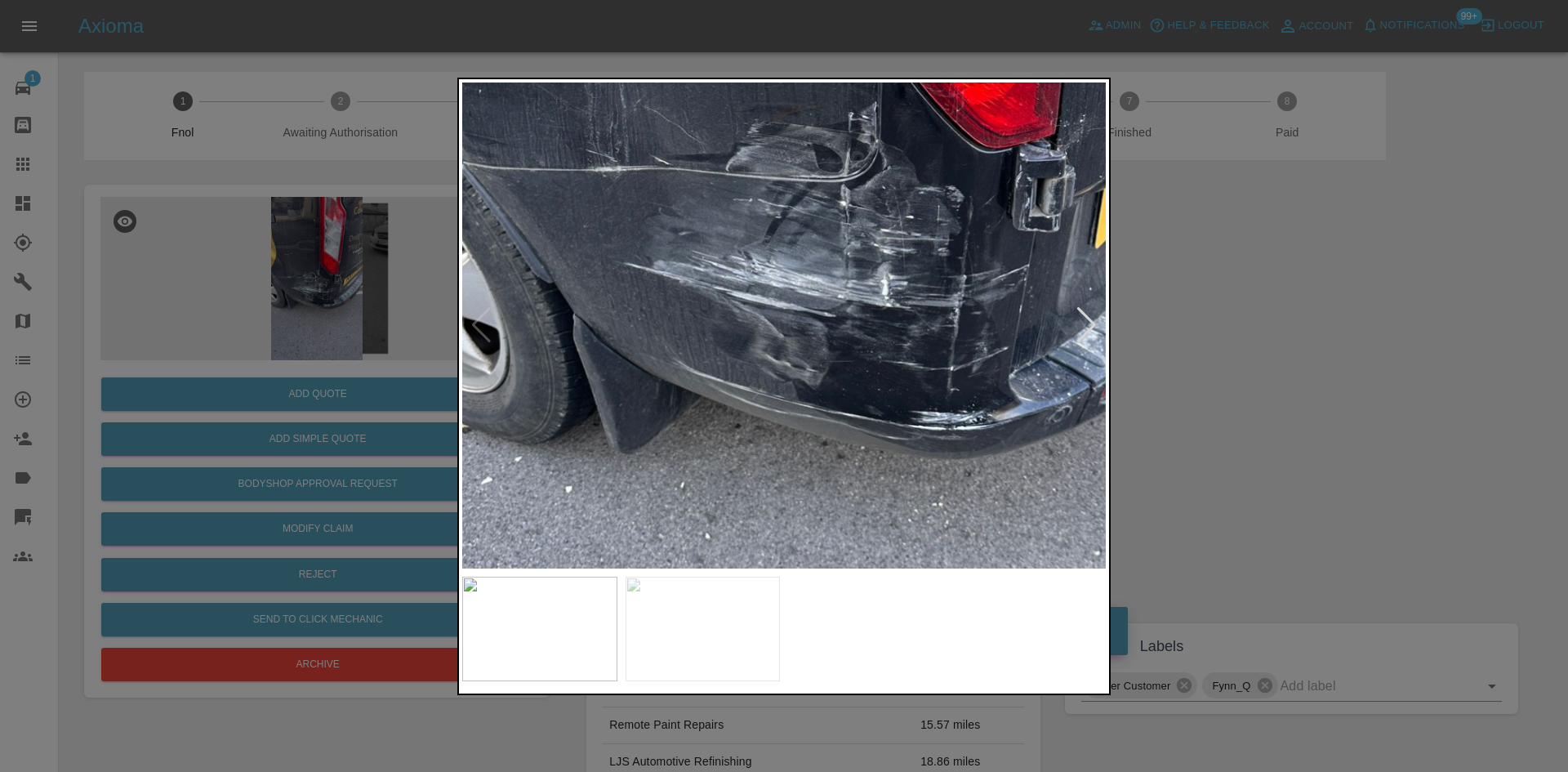
click at [747, 286] on img at bounding box center [857, 183] width 1930 height 1459
click at [698, 285] on img at bounding box center [857, 183] width 1930 height 1459
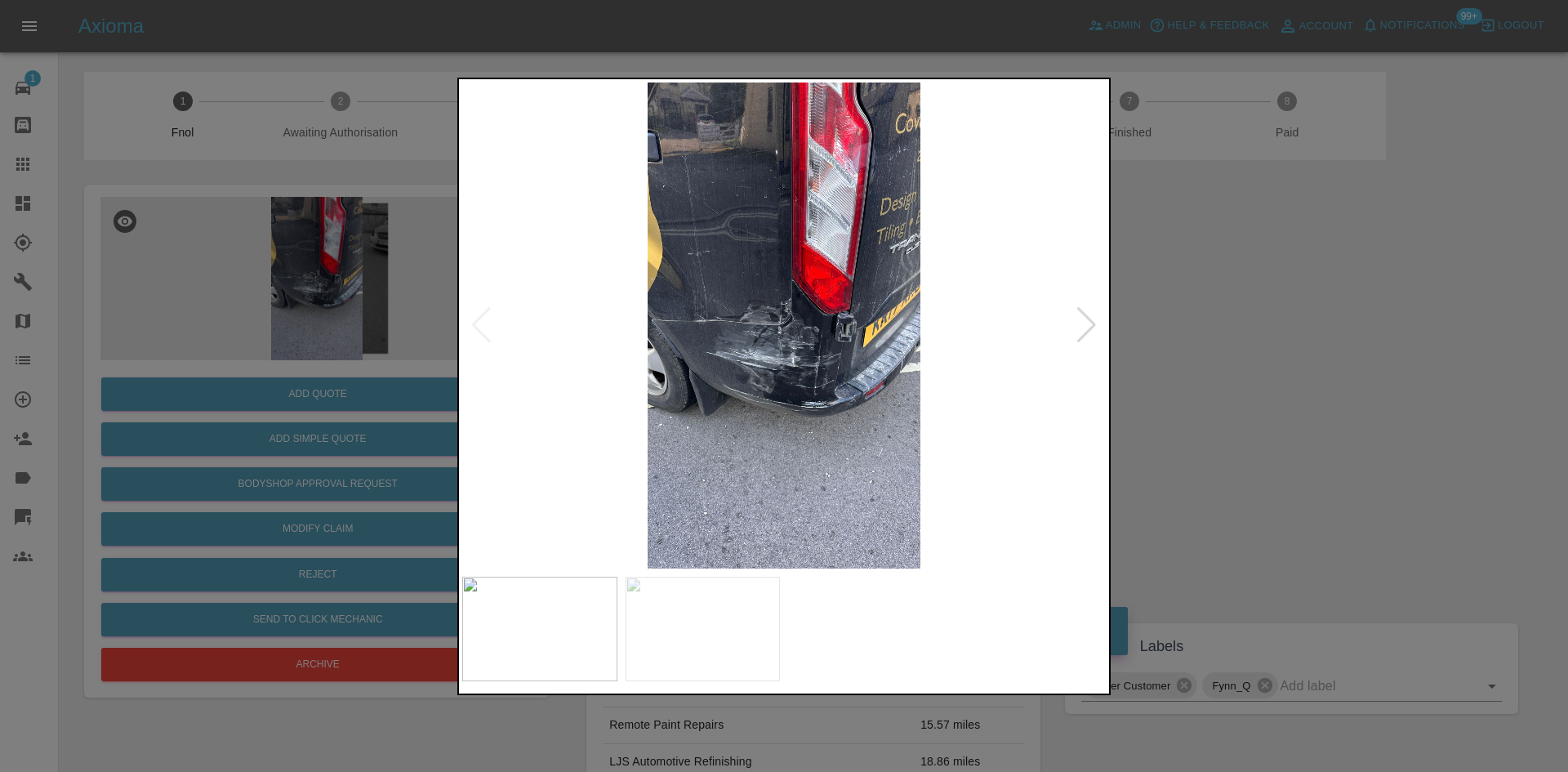
click at [750, 291] on img at bounding box center [784, 325] width 643 height 486
click at [750, 292] on img at bounding box center [784, 325] width 643 height 486
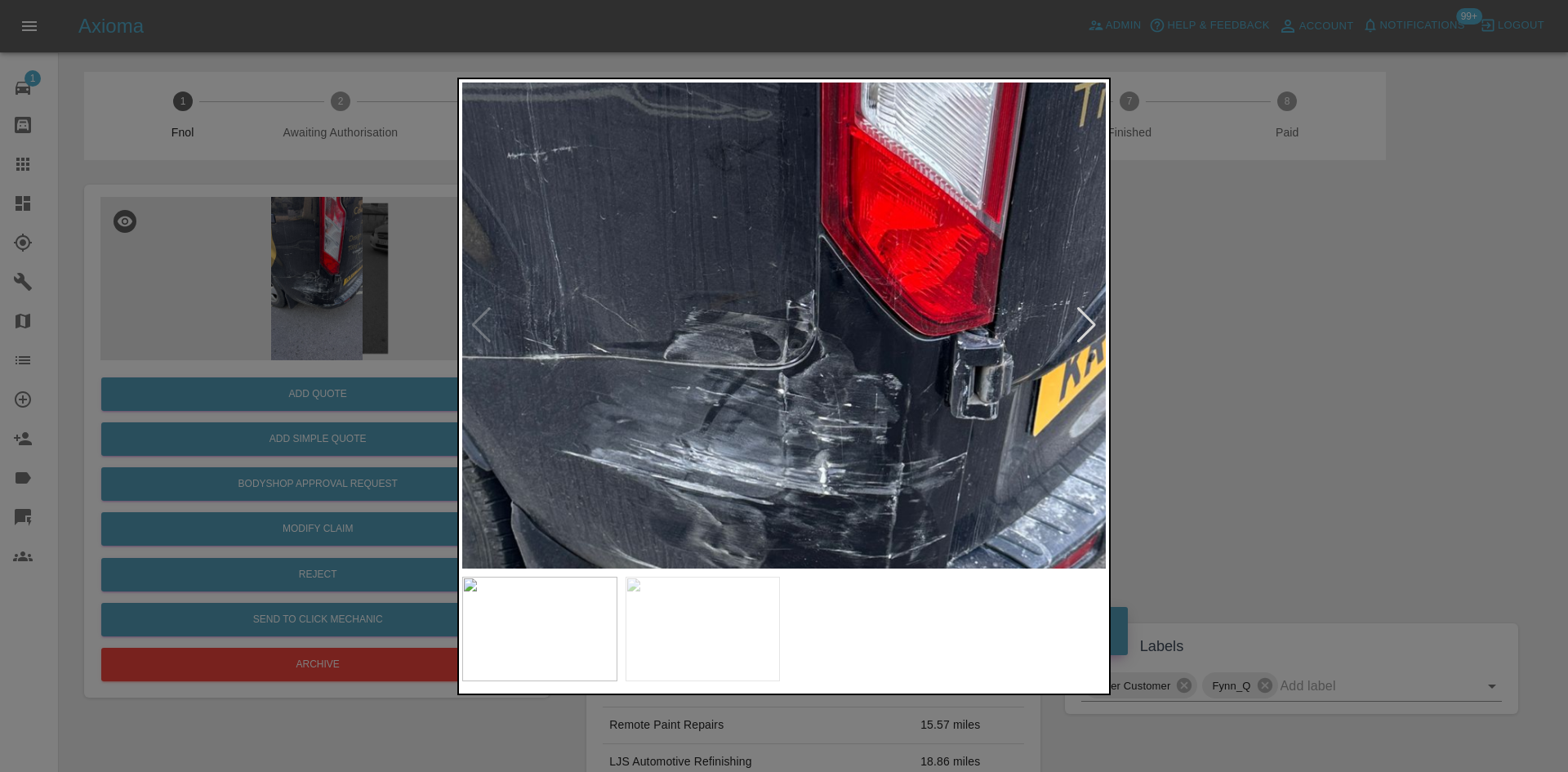
click at [737, 341] on img at bounding box center [795, 370] width 1930 height 1459
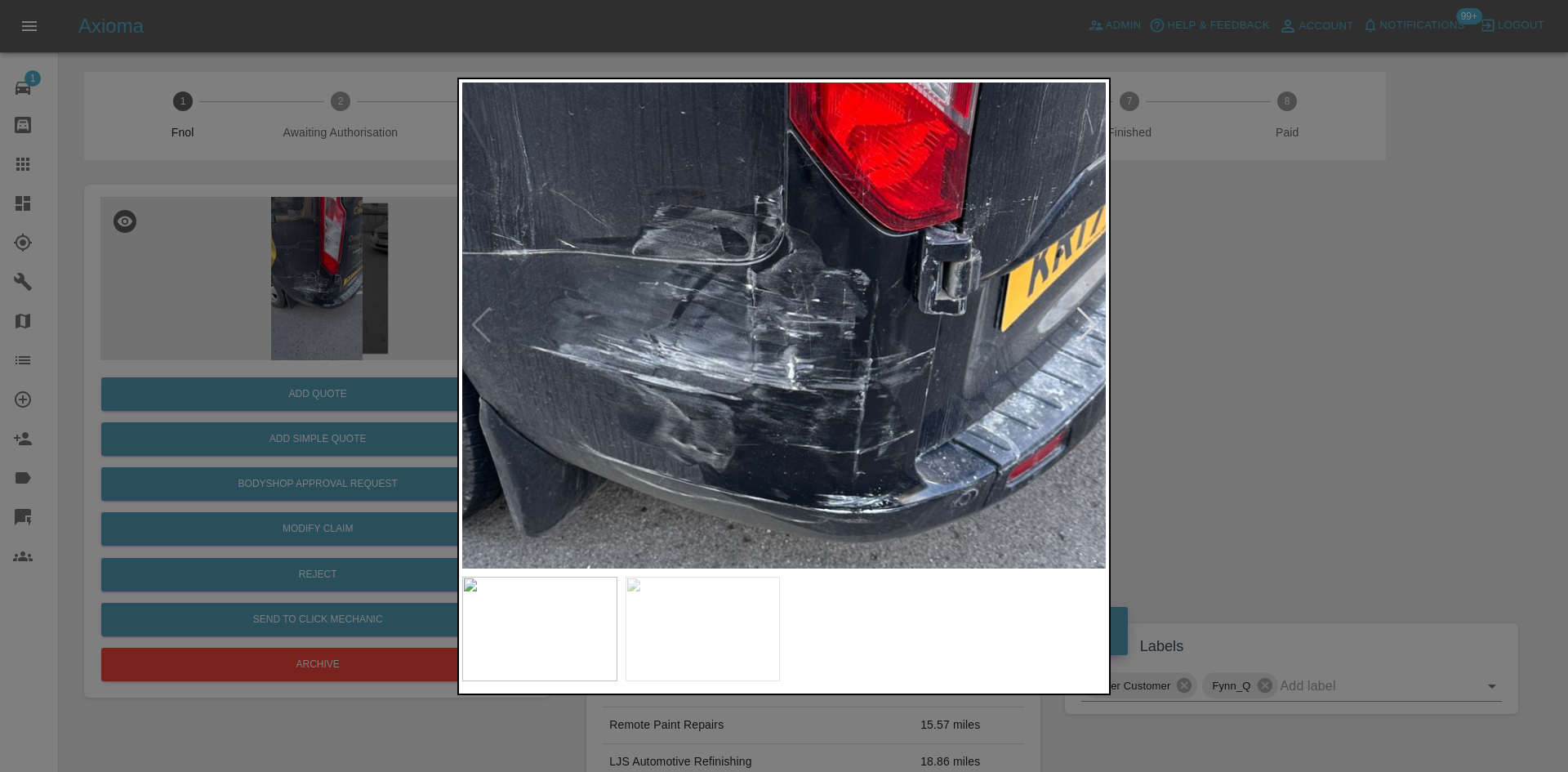
click at [709, 331] on img at bounding box center [763, 266] width 1930 height 1459
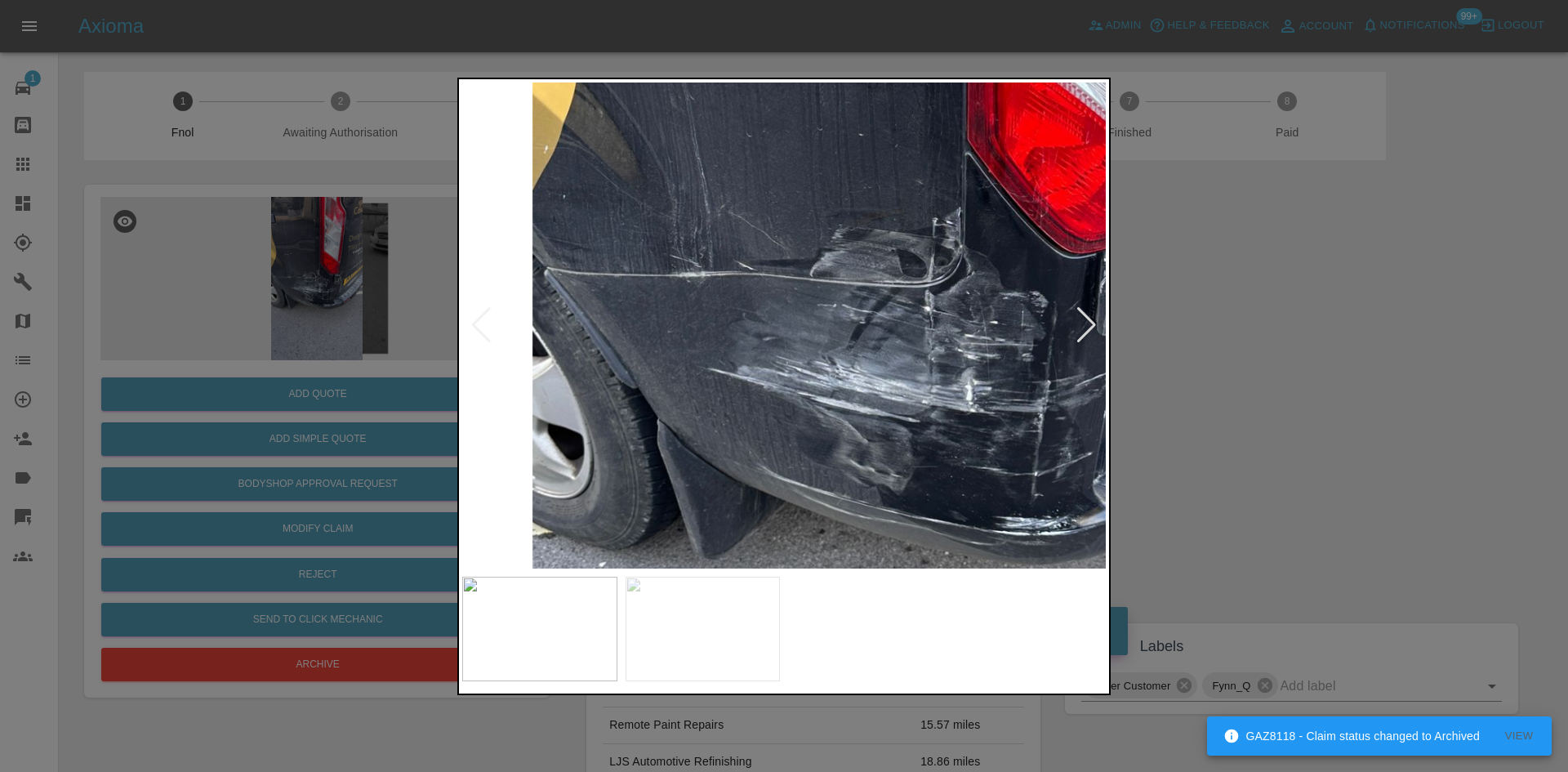
click at [814, 374] on img at bounding box center [941, 288] width 1930 height 1459
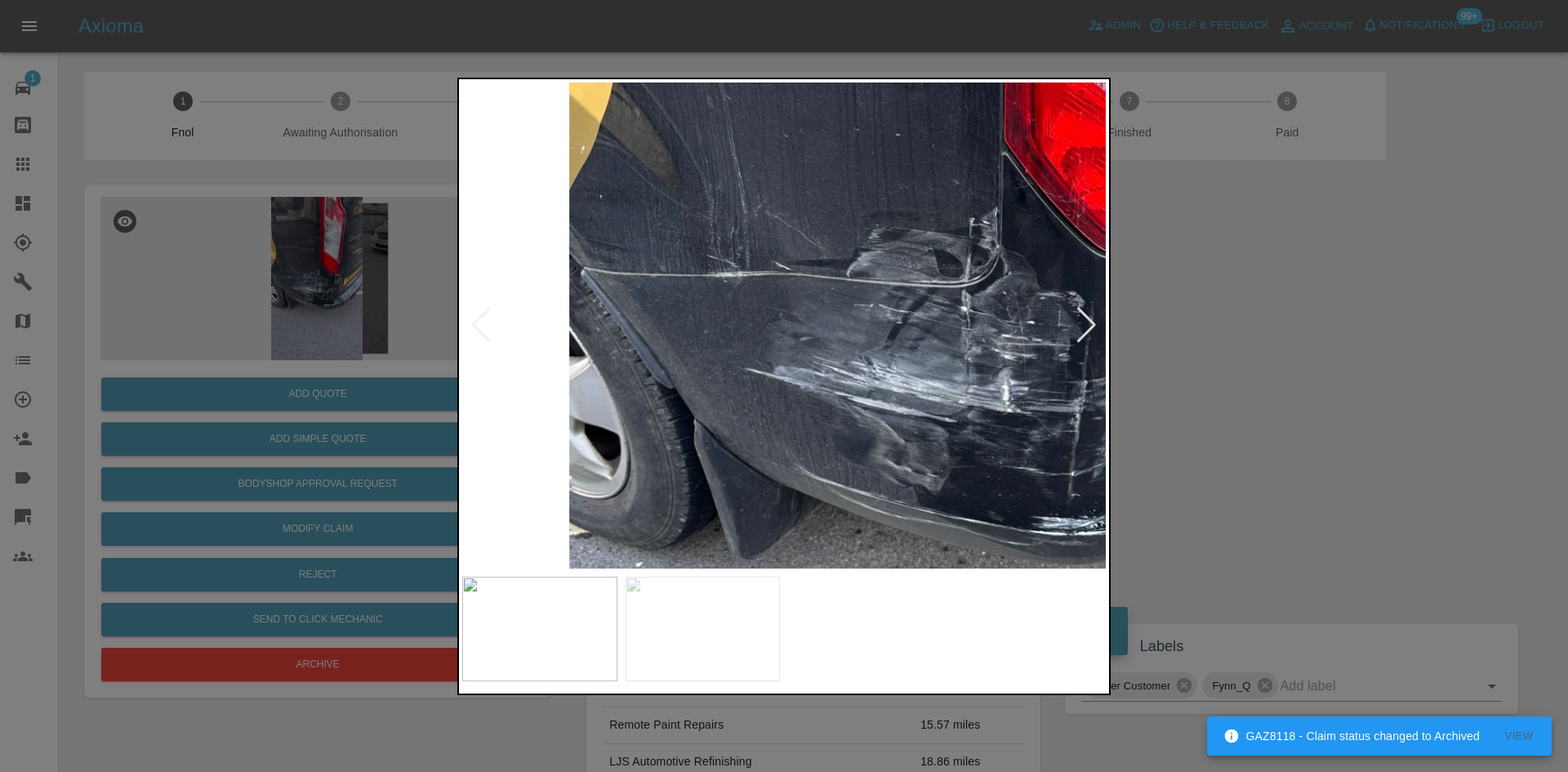
click at [644, 321] on img at bounding box center [978, 288] width 1930 height 1459
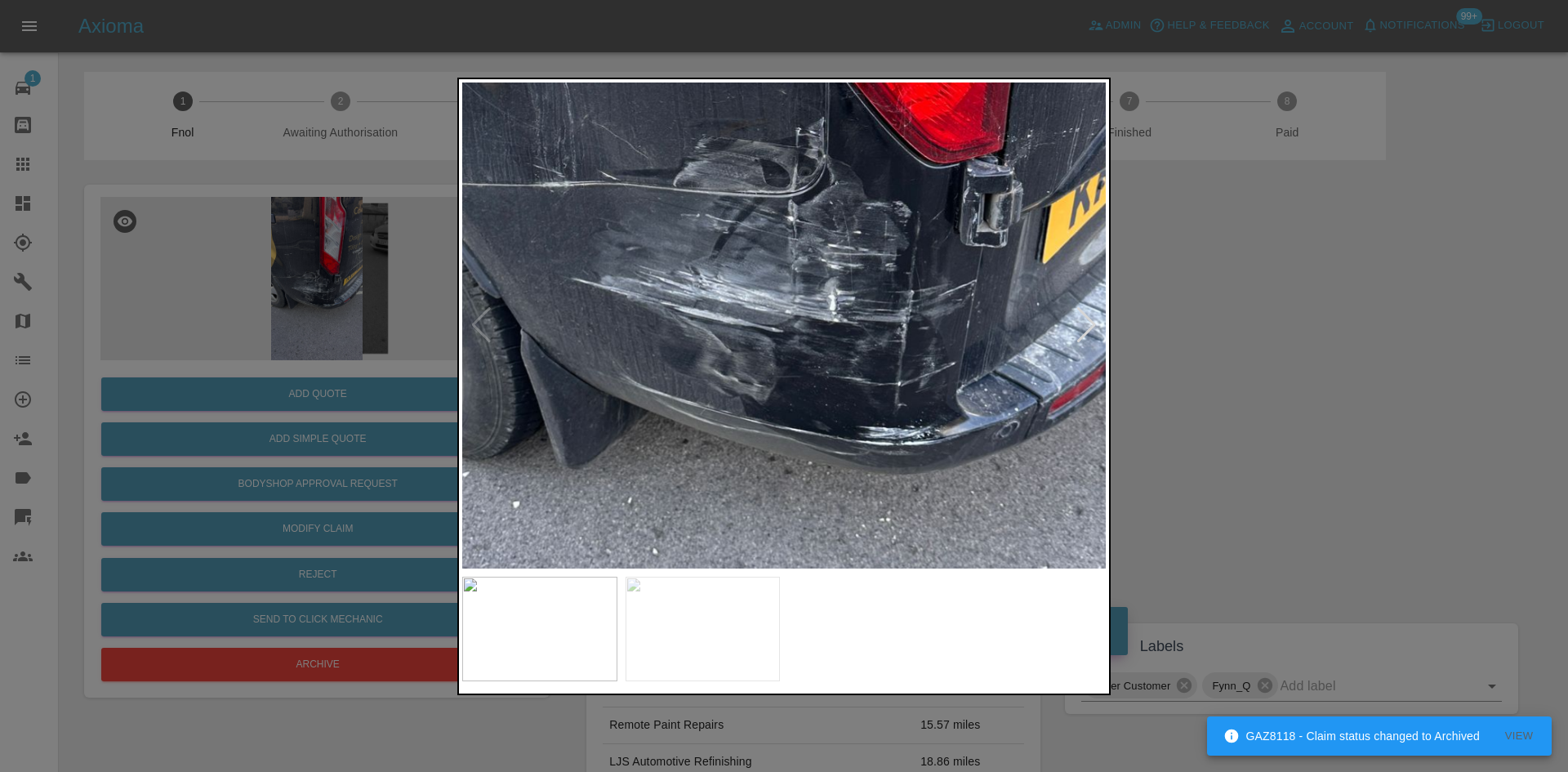
click at [652, 339] on img at bounding box center [805, 198] width 1930 height 1459
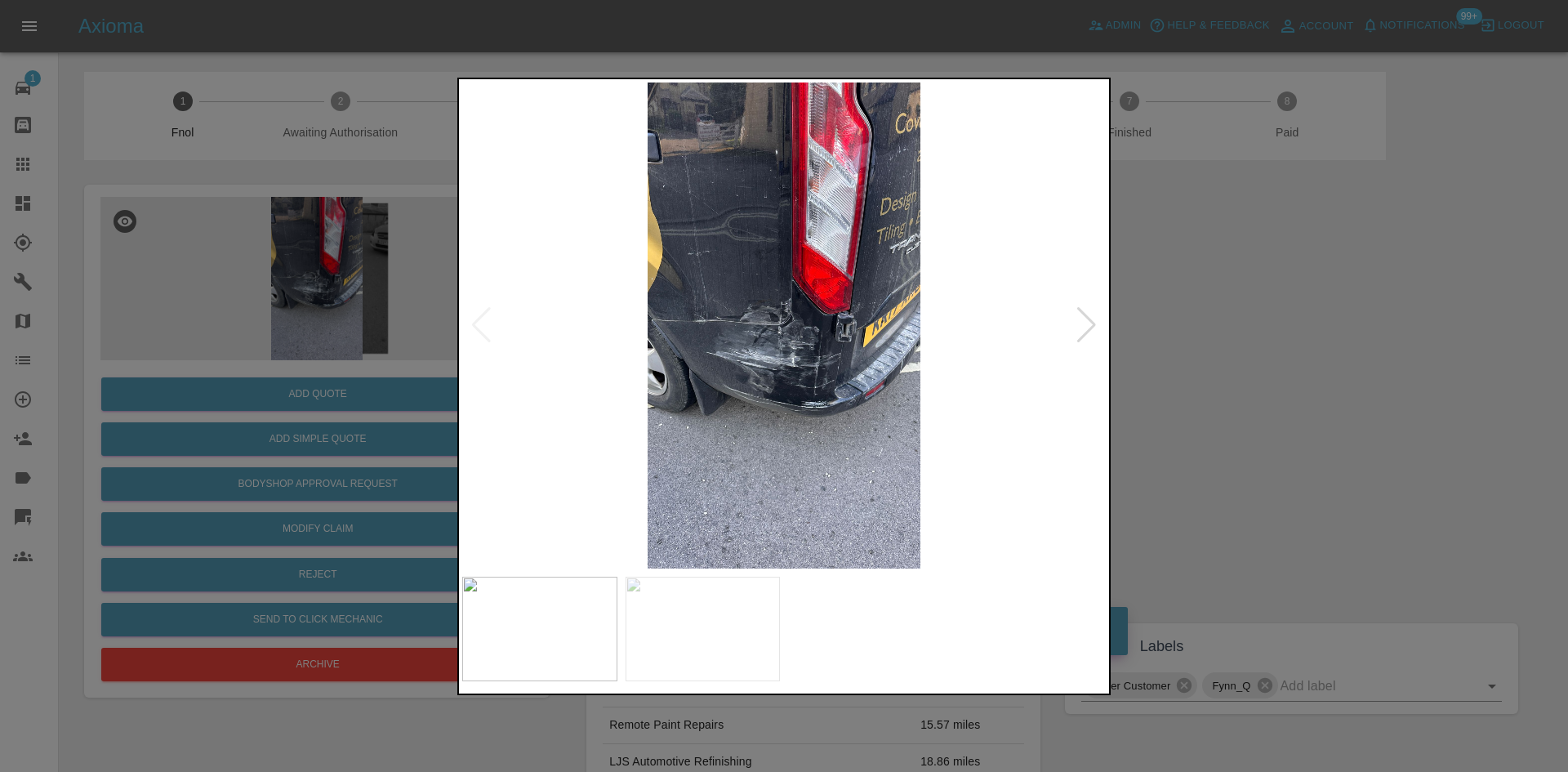
click at [857, 276] on img at bounding box center [784, 325] width 643 height 486
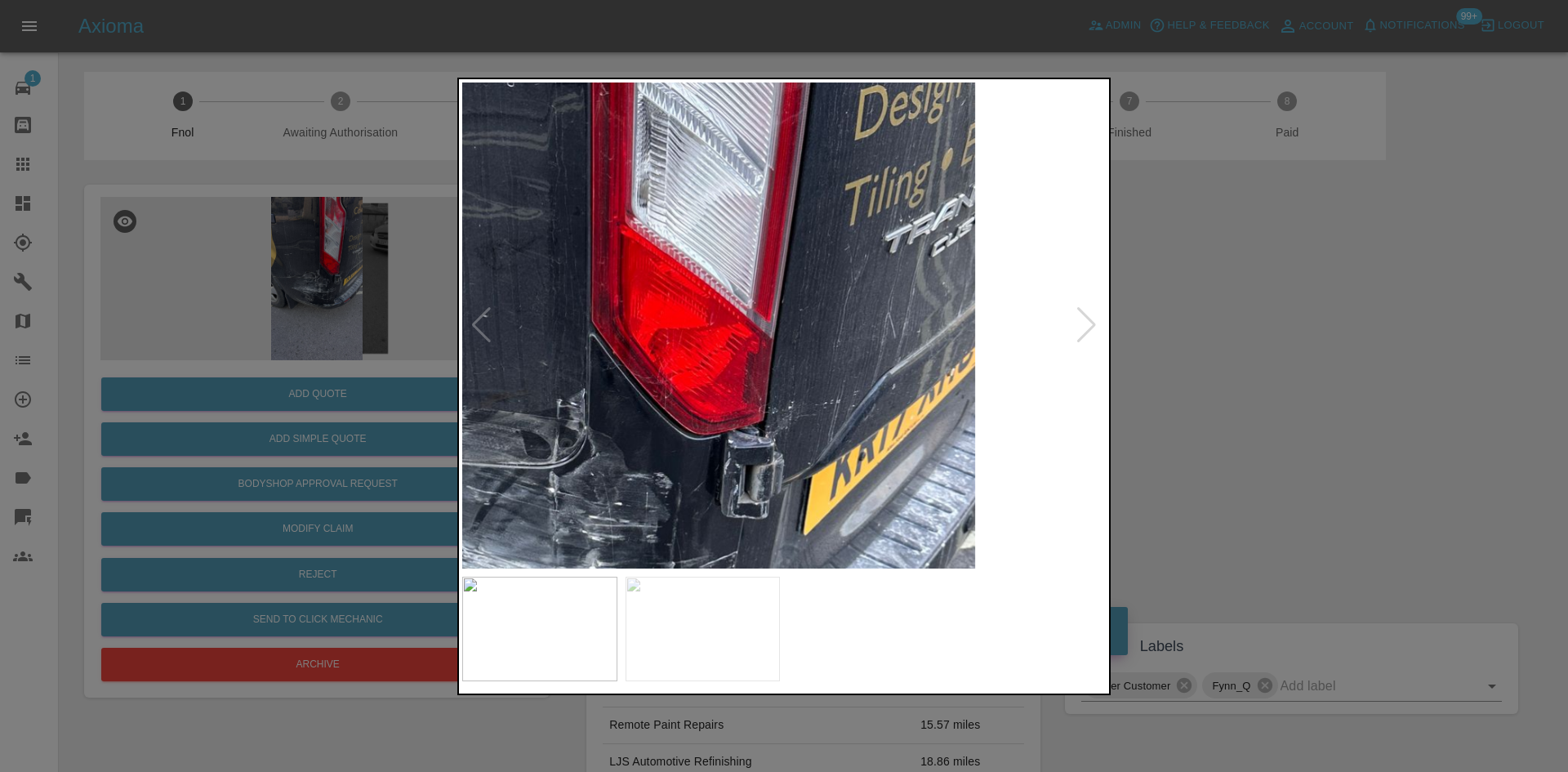
click at [847, 285] on img at bounding box center [566, 469] width 1930 height 1459
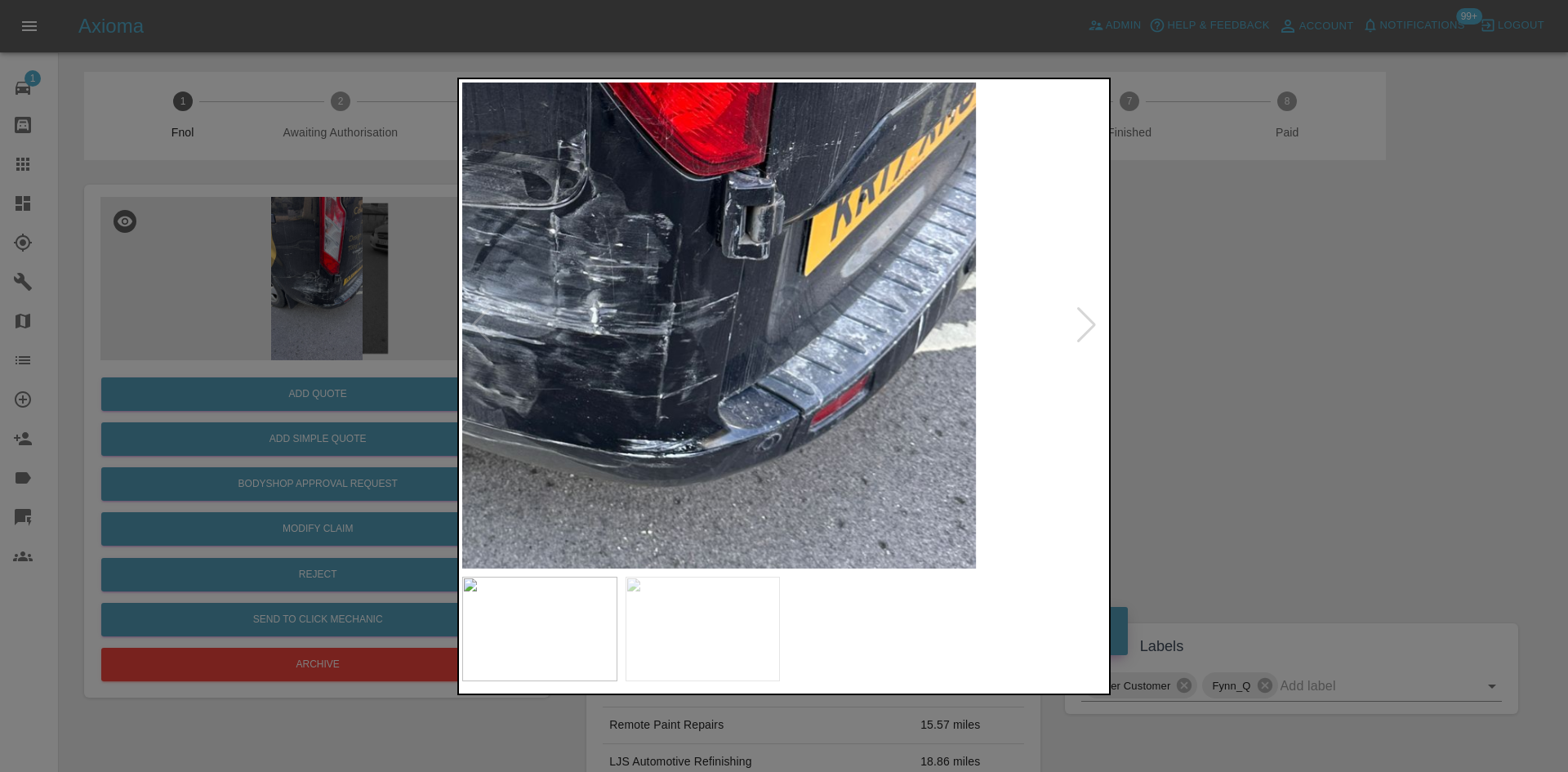
click at [882, 342] on img at bounding box center [566, 211] width 1930 height 1459
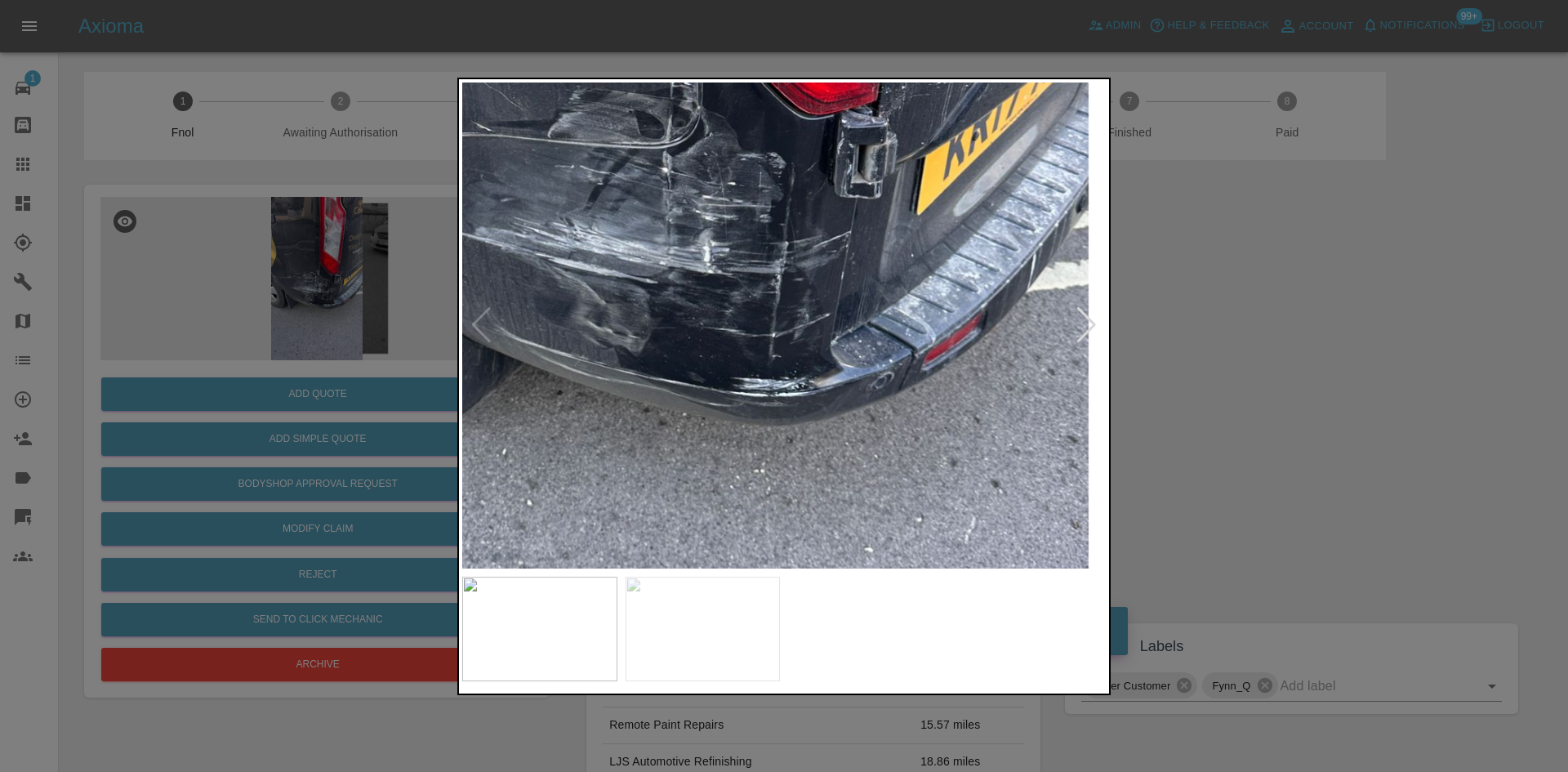
click at [788, 378] on img at bounding box center [680, 149] width 1930 height 1459
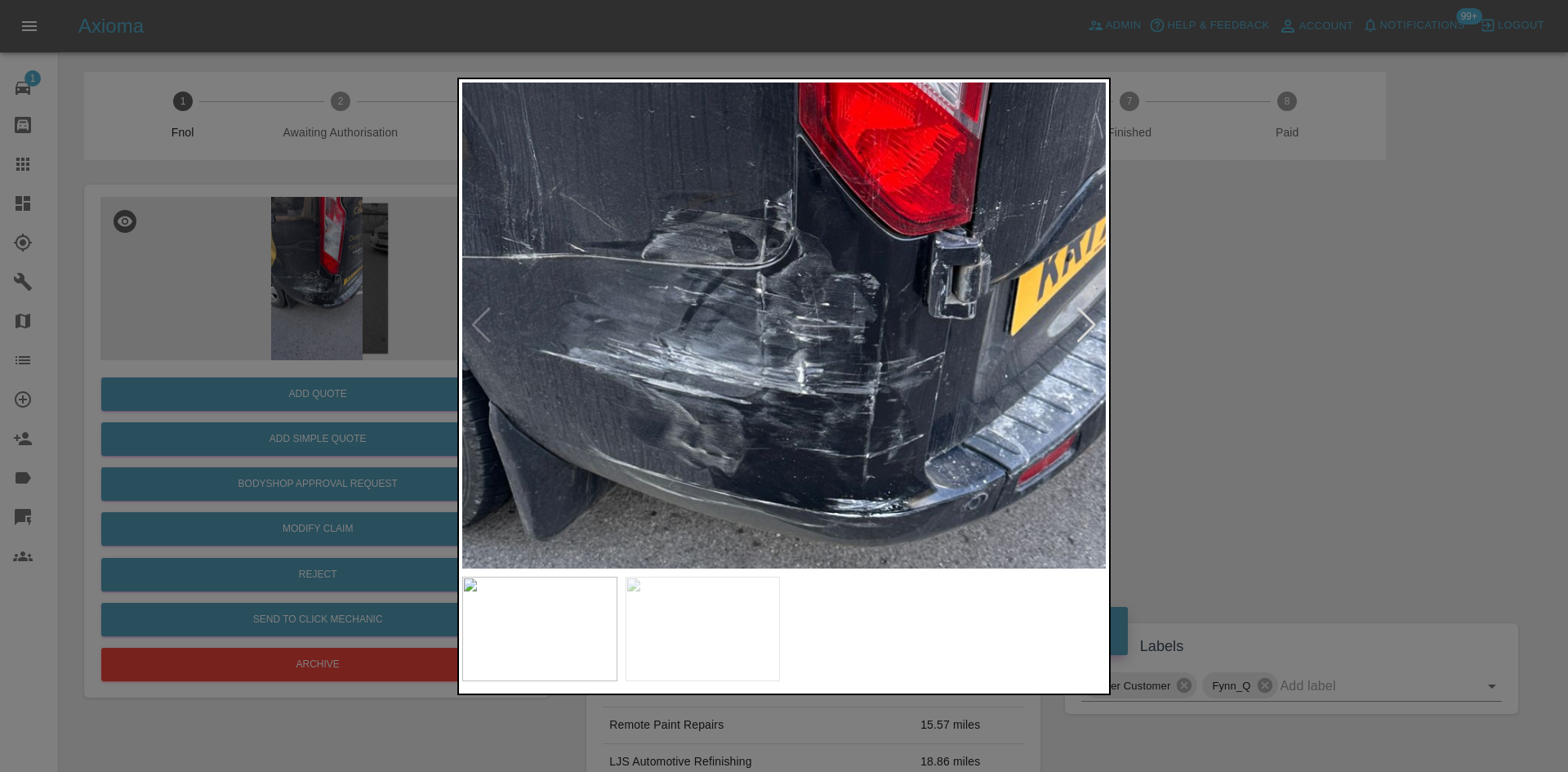
click at [789, 391] on img at bounding box center [774, 270] width 1930 height 1459
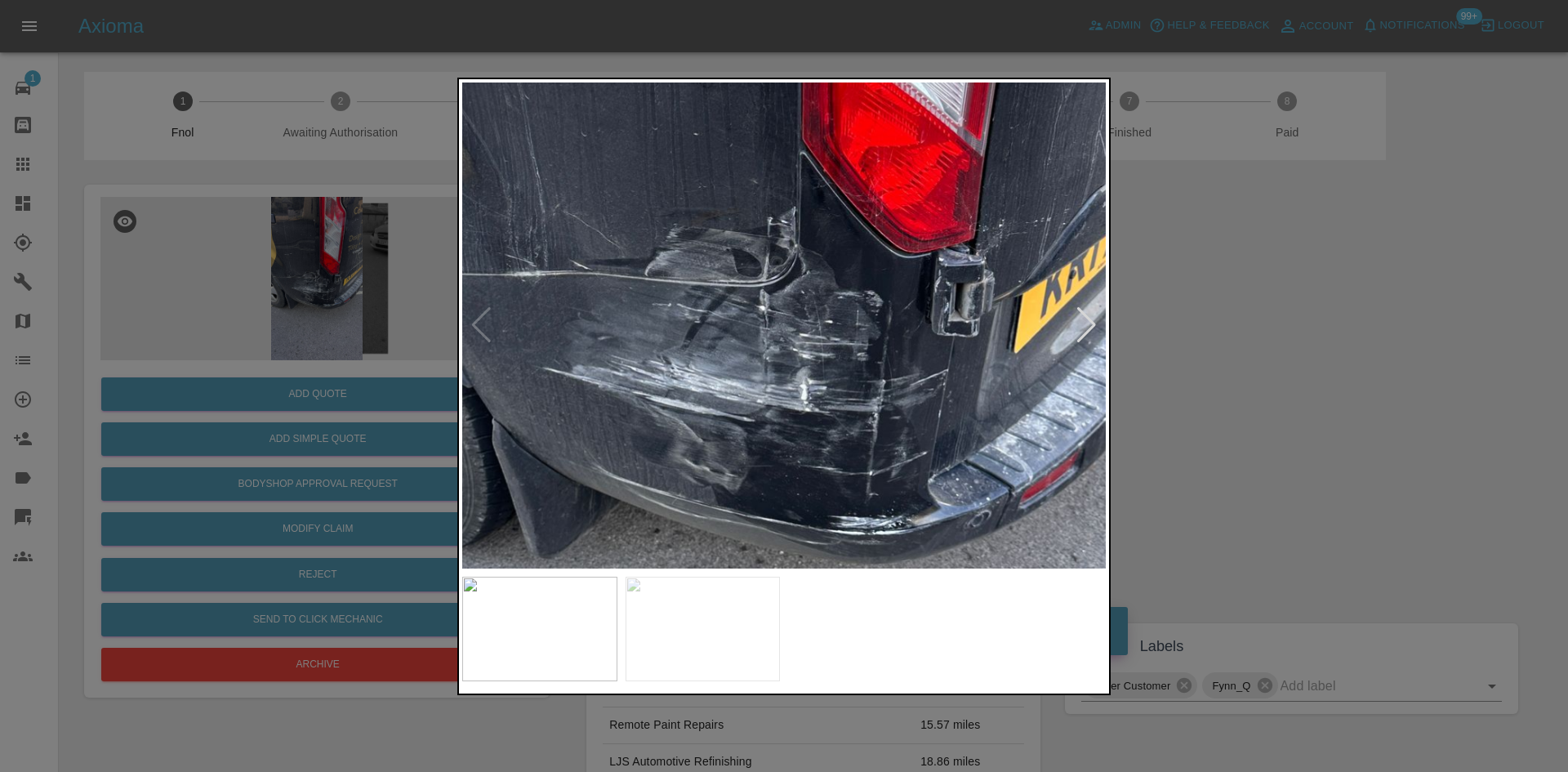
click at [786, 391] on img at bounding box center [776, 288] width 1930 height 1459
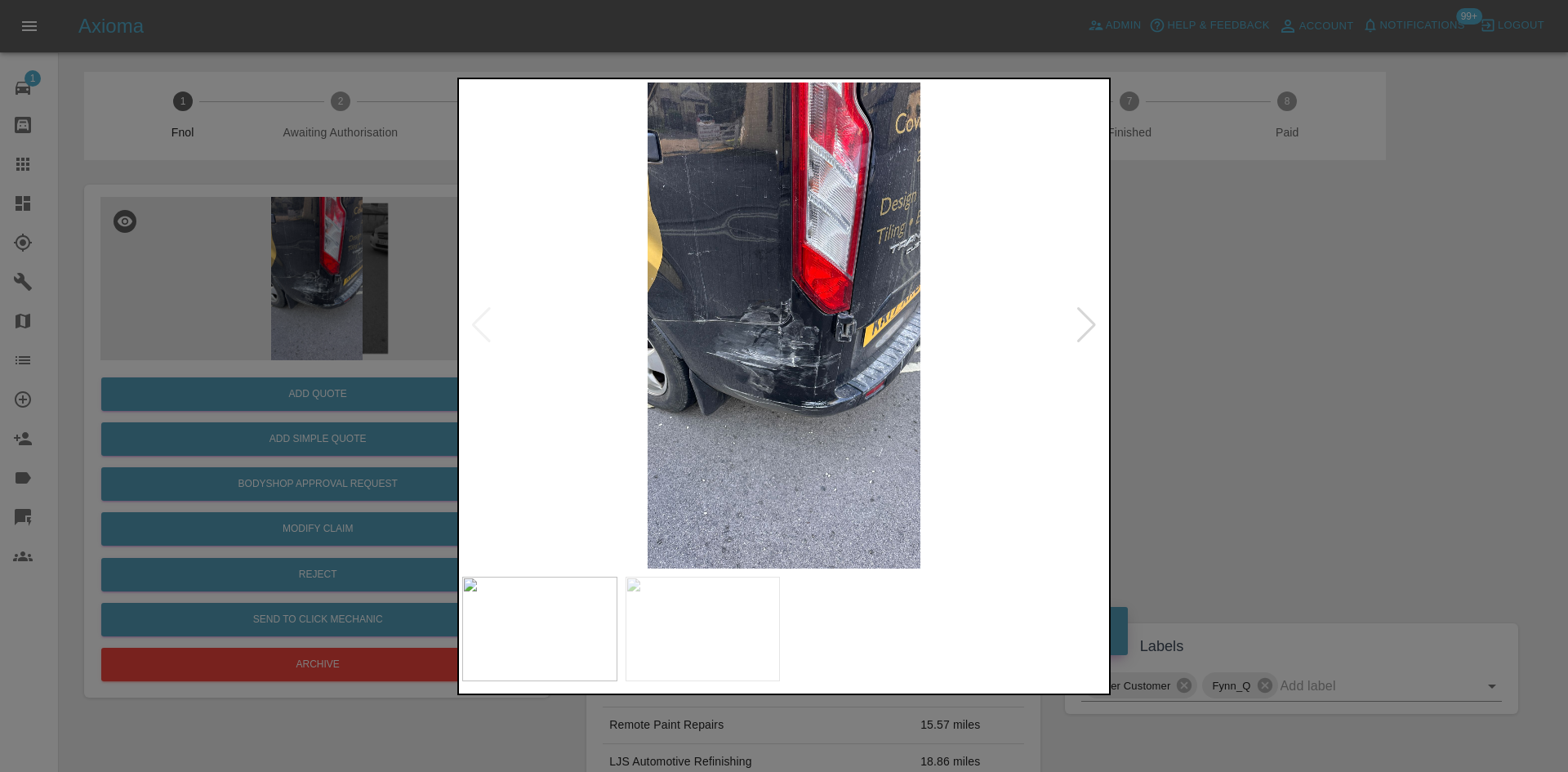
click at [742, 321] on img at bounding box center [784, 325] width 643 height 486
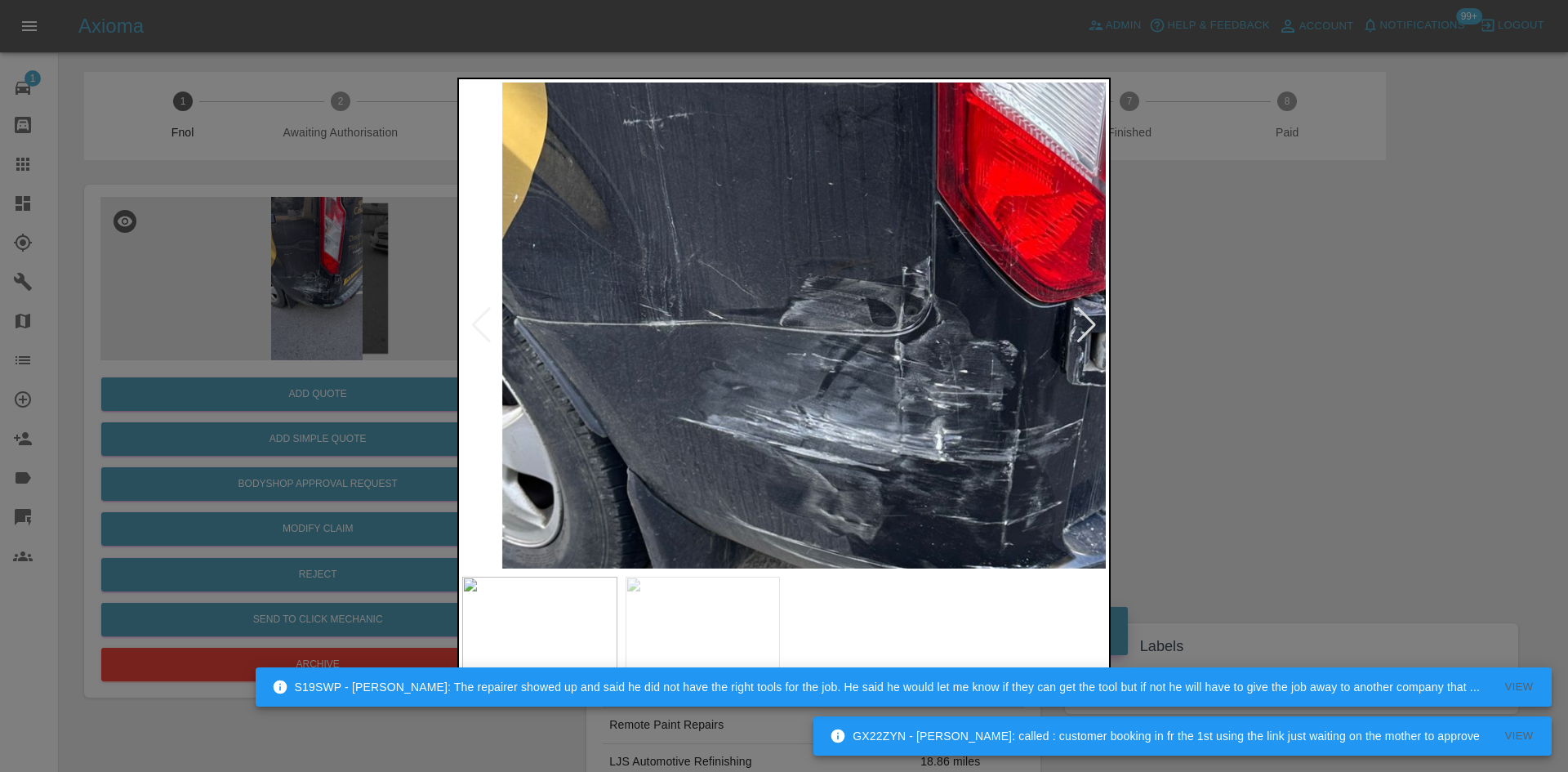
click at [276, 300] on div at bounding box center [784, 386] width 1568 height 772
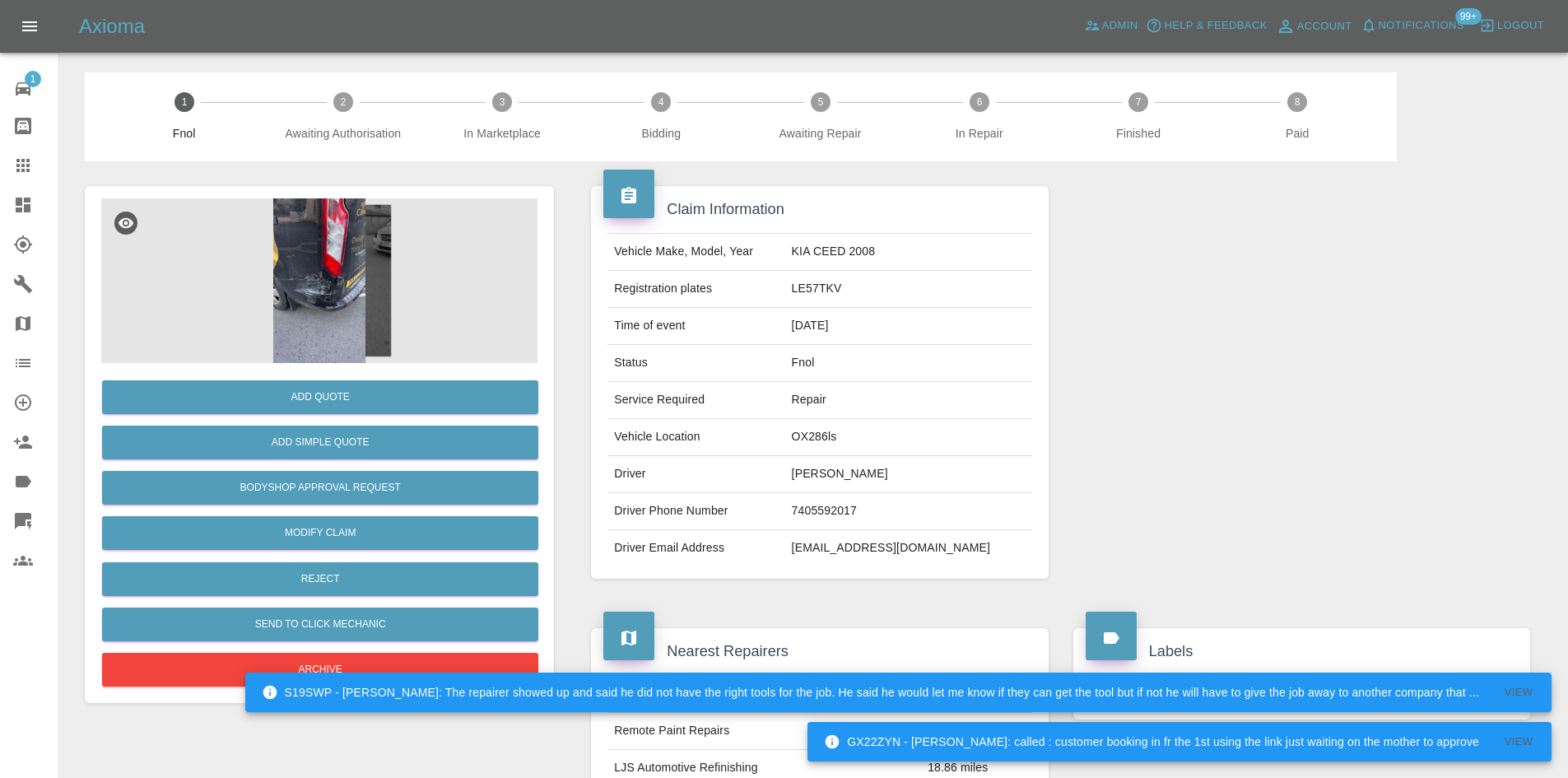
click at [342, 311] on img at bounding box center [319, 280] width 436 height 165
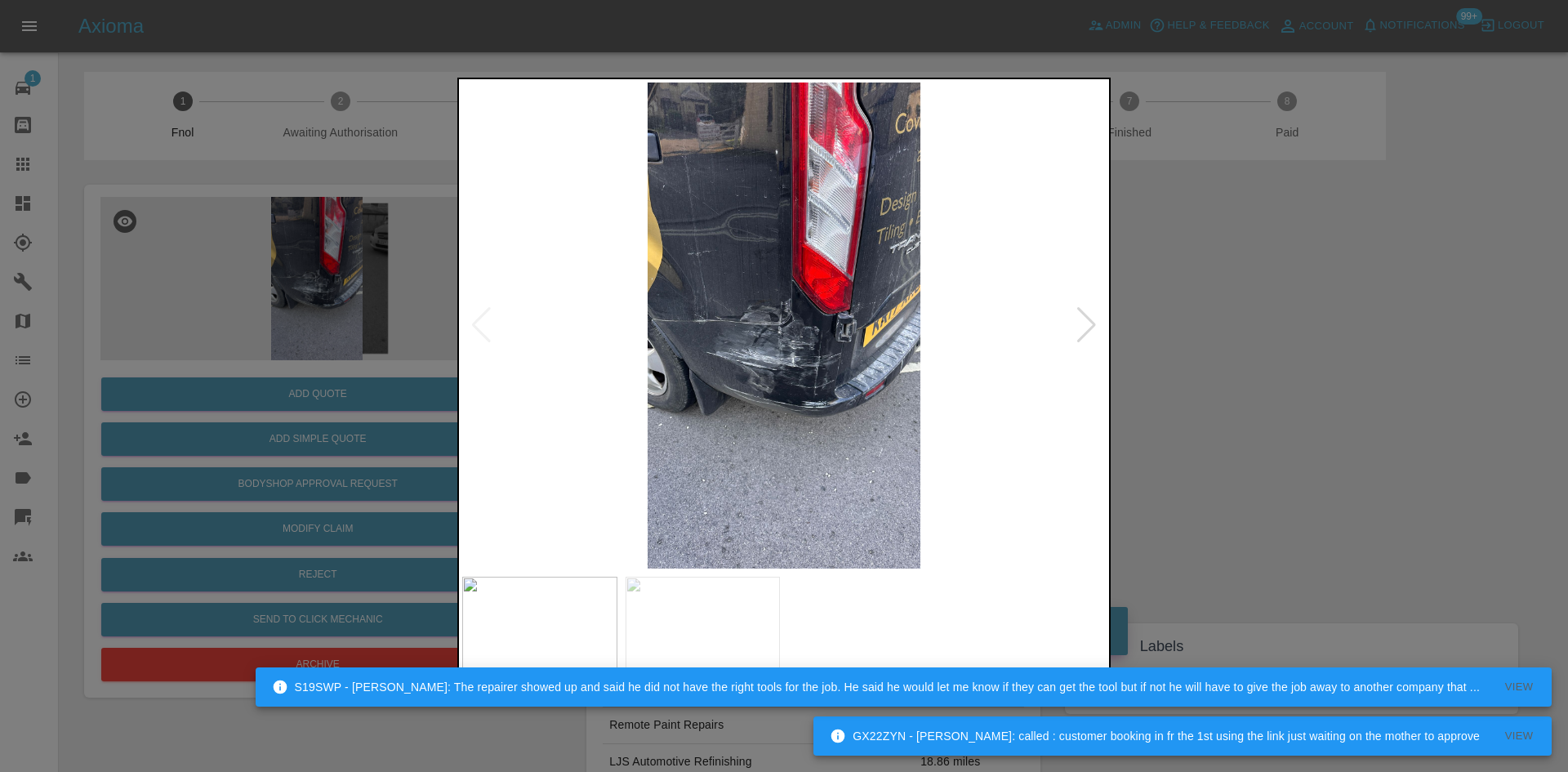
click at [714, 472] on img at bounding box center [784, 325] width 643 height 486
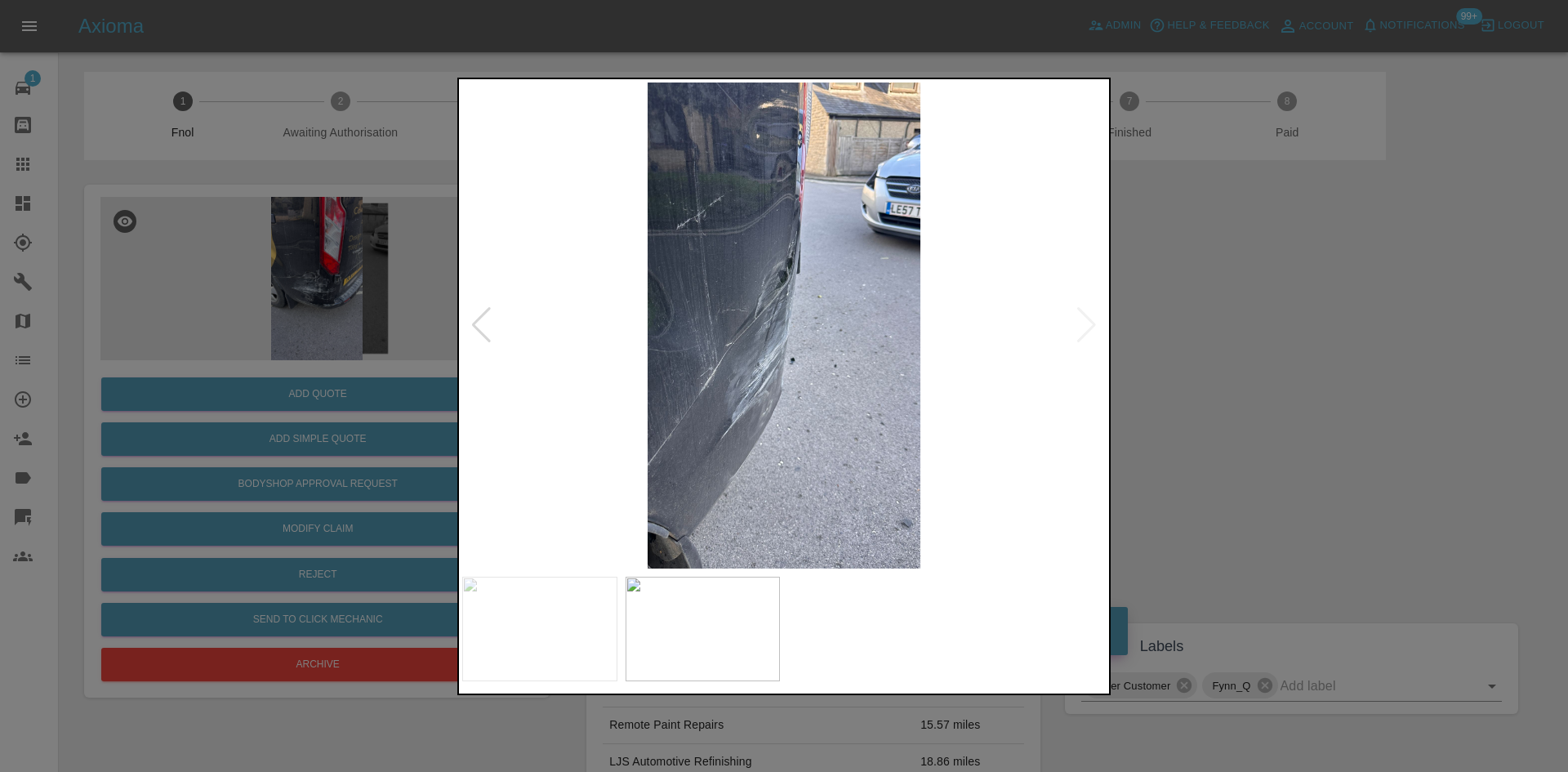
click at [771, 376] on img at bounding box center [784, 325] width 643 height 486
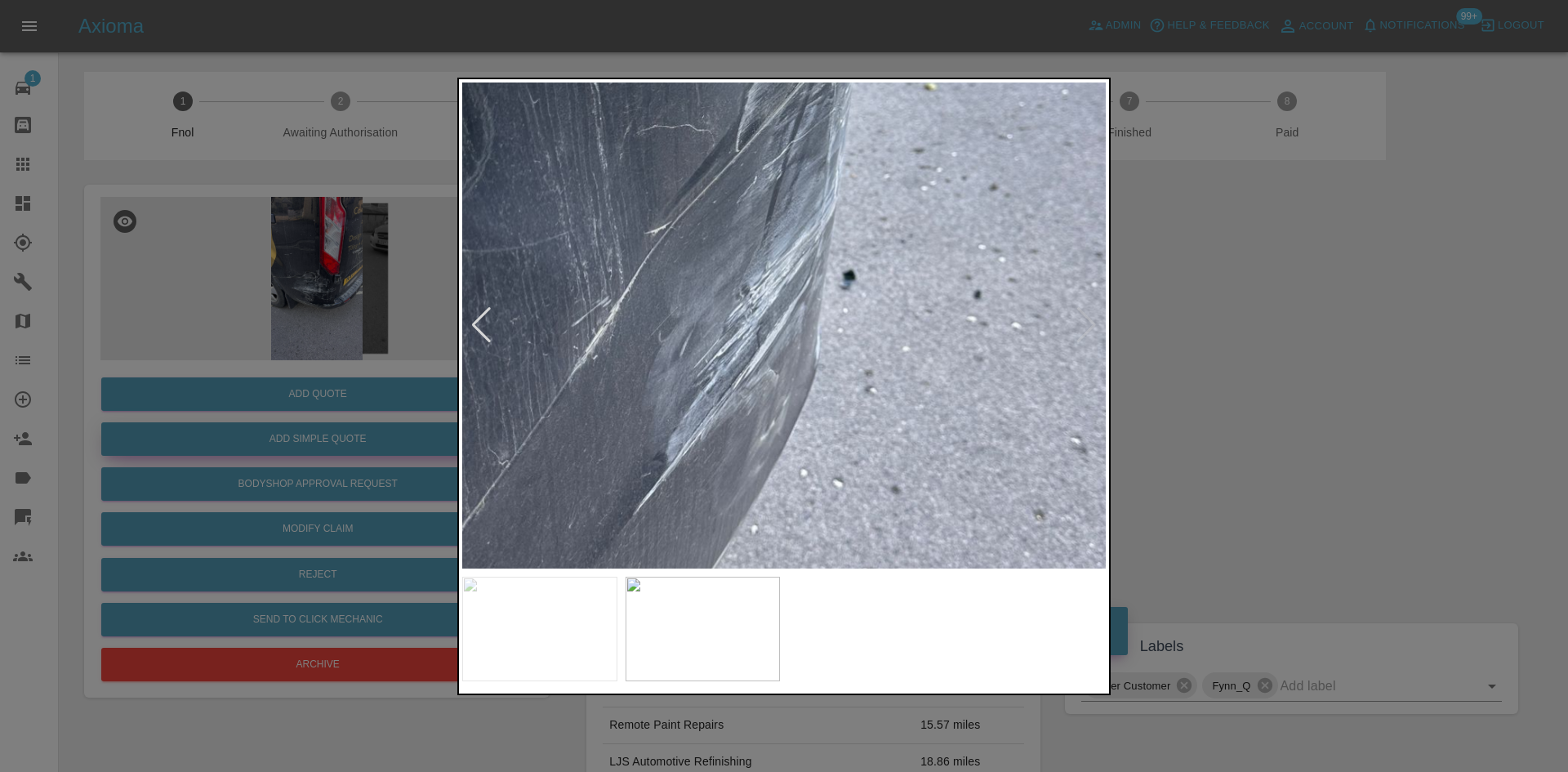
drag, startPoint x: 162, startPoint y: 416, endPoint x: 216, endPoint y: 423, distance: 54.5
click at [198, 415] on div at bounding box center [784, 386] width 1568 height 772
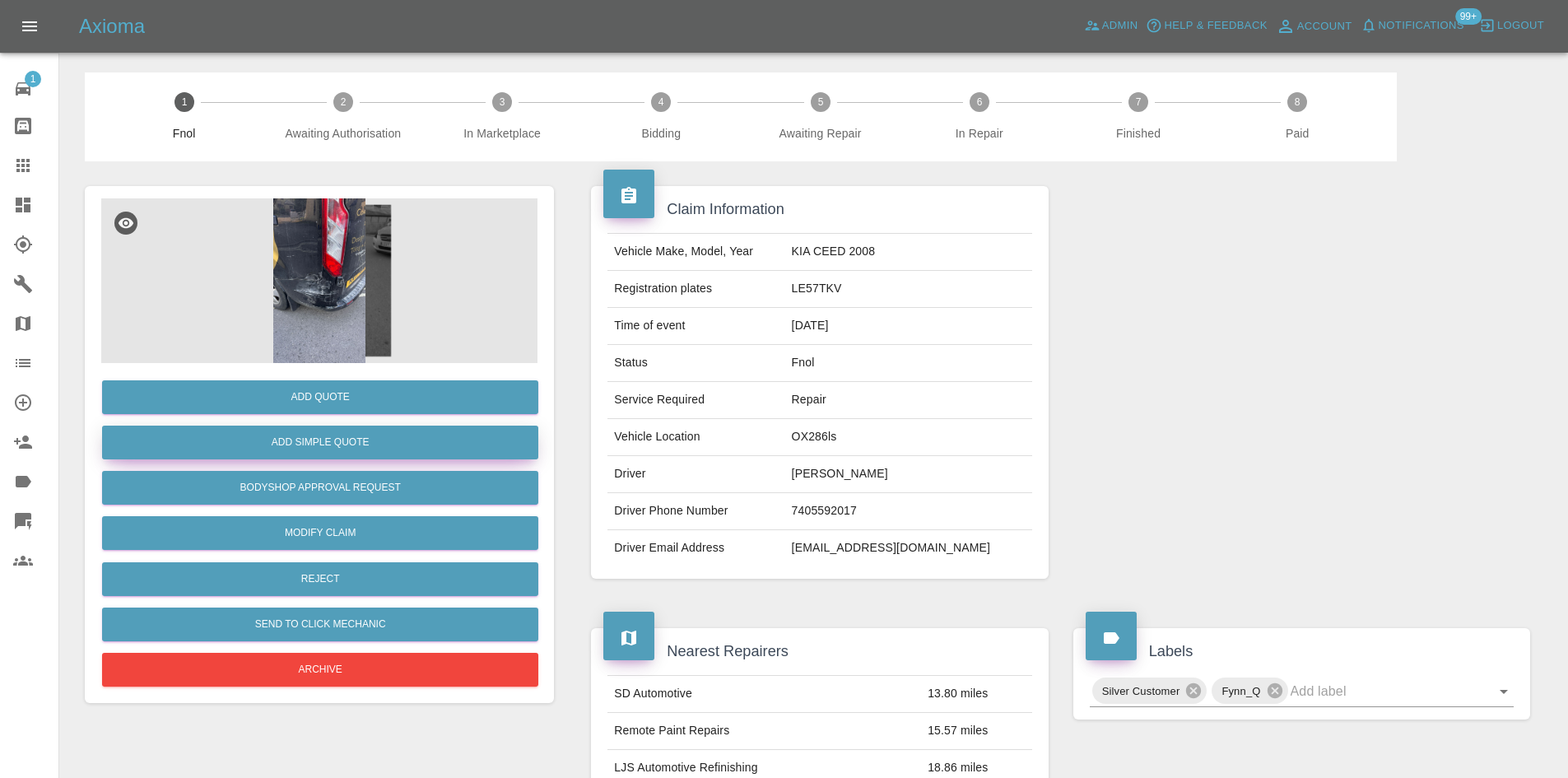
click at [324, 431] on button "Add Simple Quote" at bounding box center [320, 442] width 436 height 34
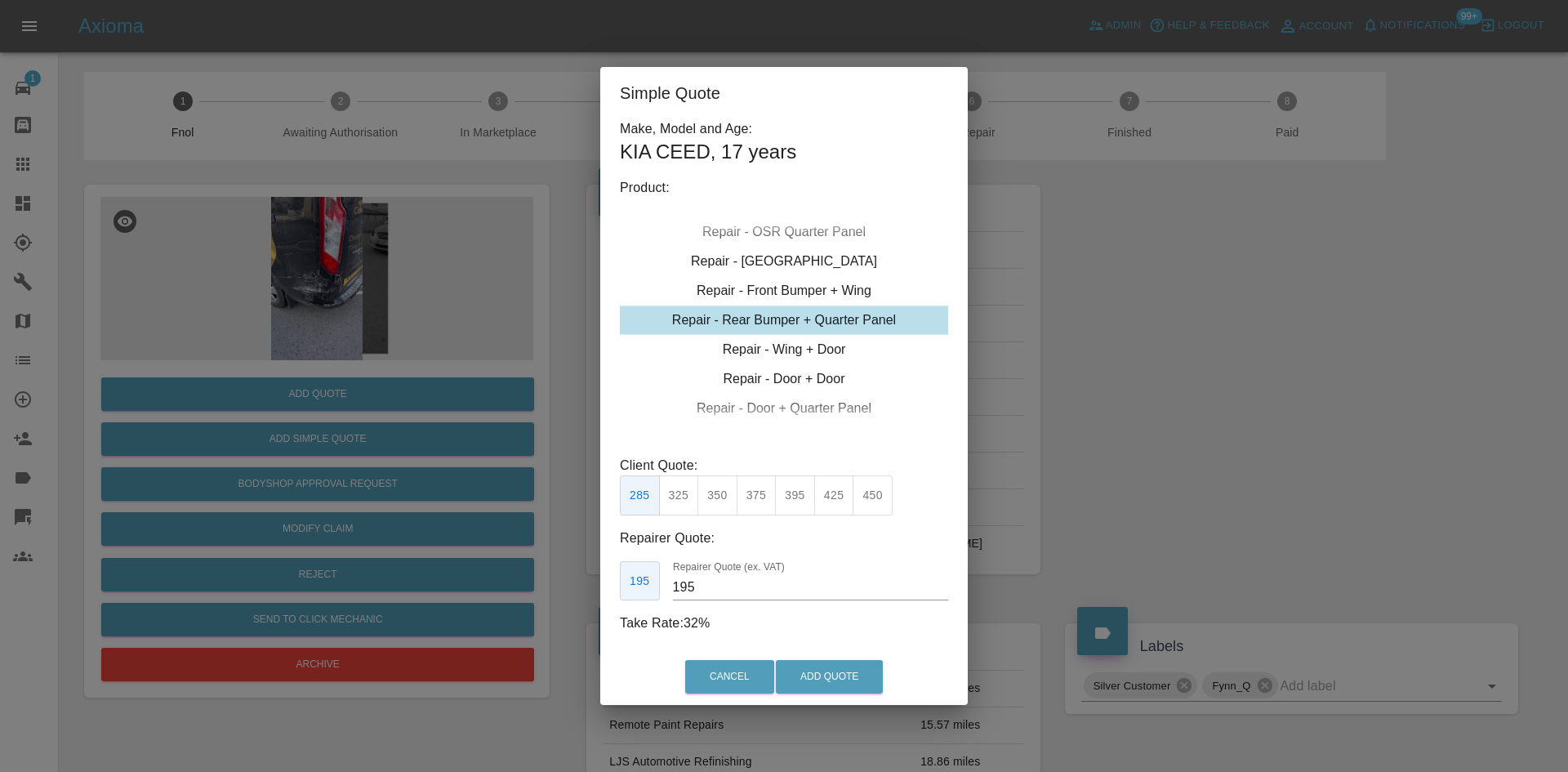
click at [801, 324] on div "Repair - Rear Bumper + Quarter Panel" at bounding box center [784, 320] width 328 height 29
click at [869, 501] on button "450" at bounding box center [873, 496] width 40 height 40
click at [784, 498] on button "395" at bounding box center [795, 496] width 40 height 40
drag, startPoint x: 727, startPoint y: 587, endPoint x: 650, endPoint y: 572, distance: 78.4
click at [659, 585] on div "250 Repairer Quote (ex. VAT) 250" at bounding box center [784, 581] width 328 height 40
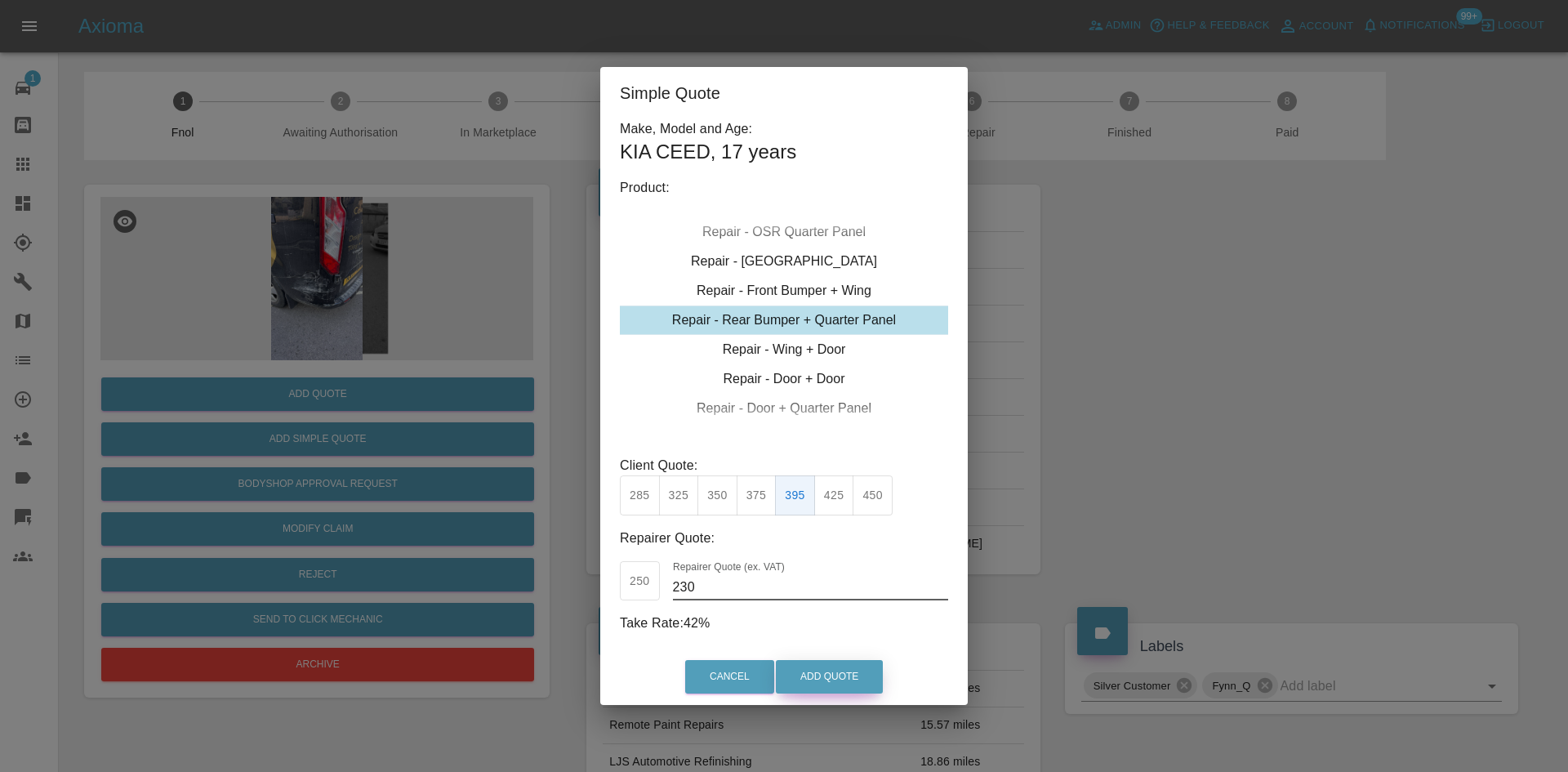
type input "230"
click at [850, 674] on button "Add Quote" at bounding box center [828, 676] width 107 height 34
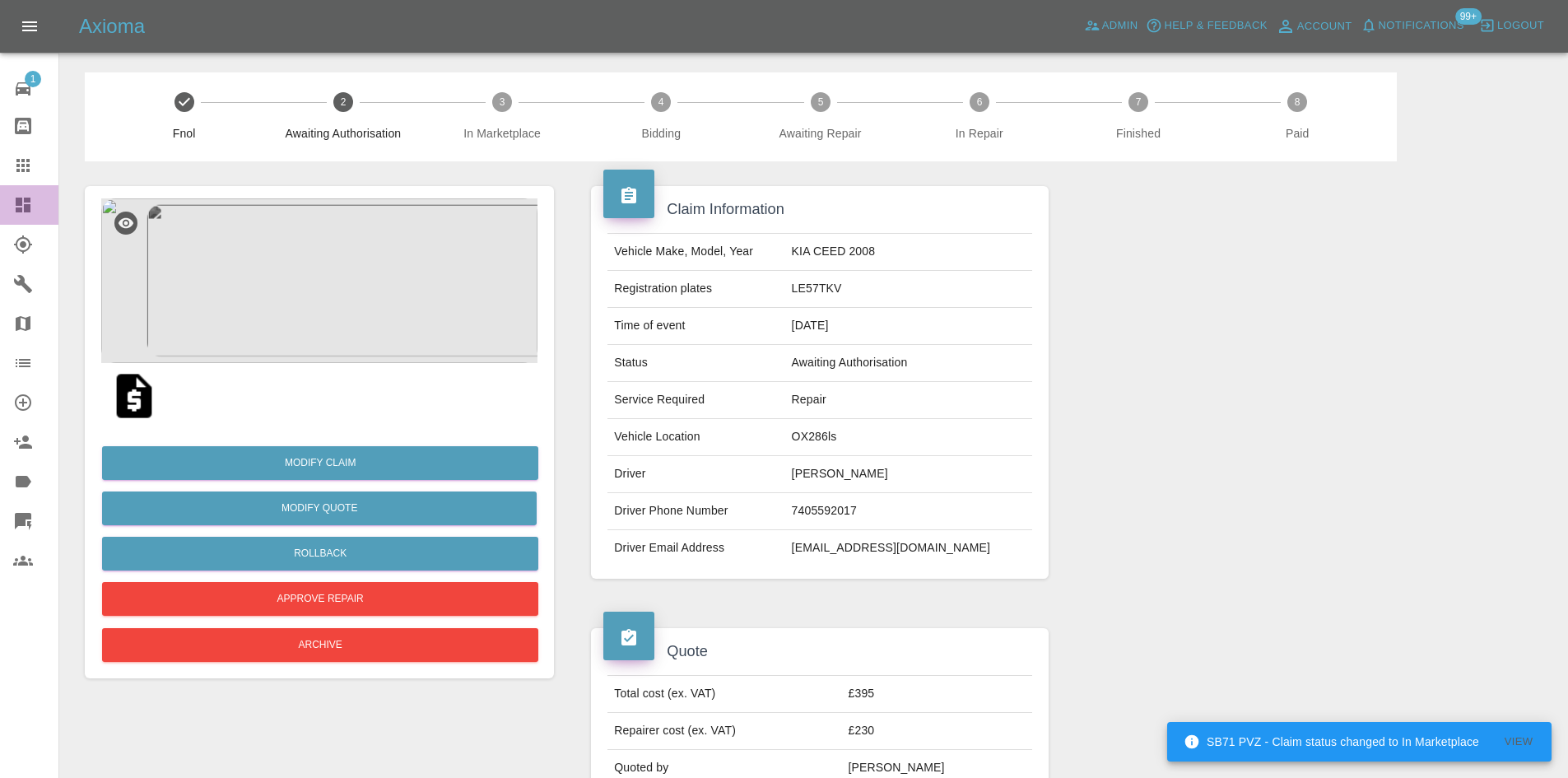
click at [27, 212] on icon at bounding box center [23, 205] width 15 height 15
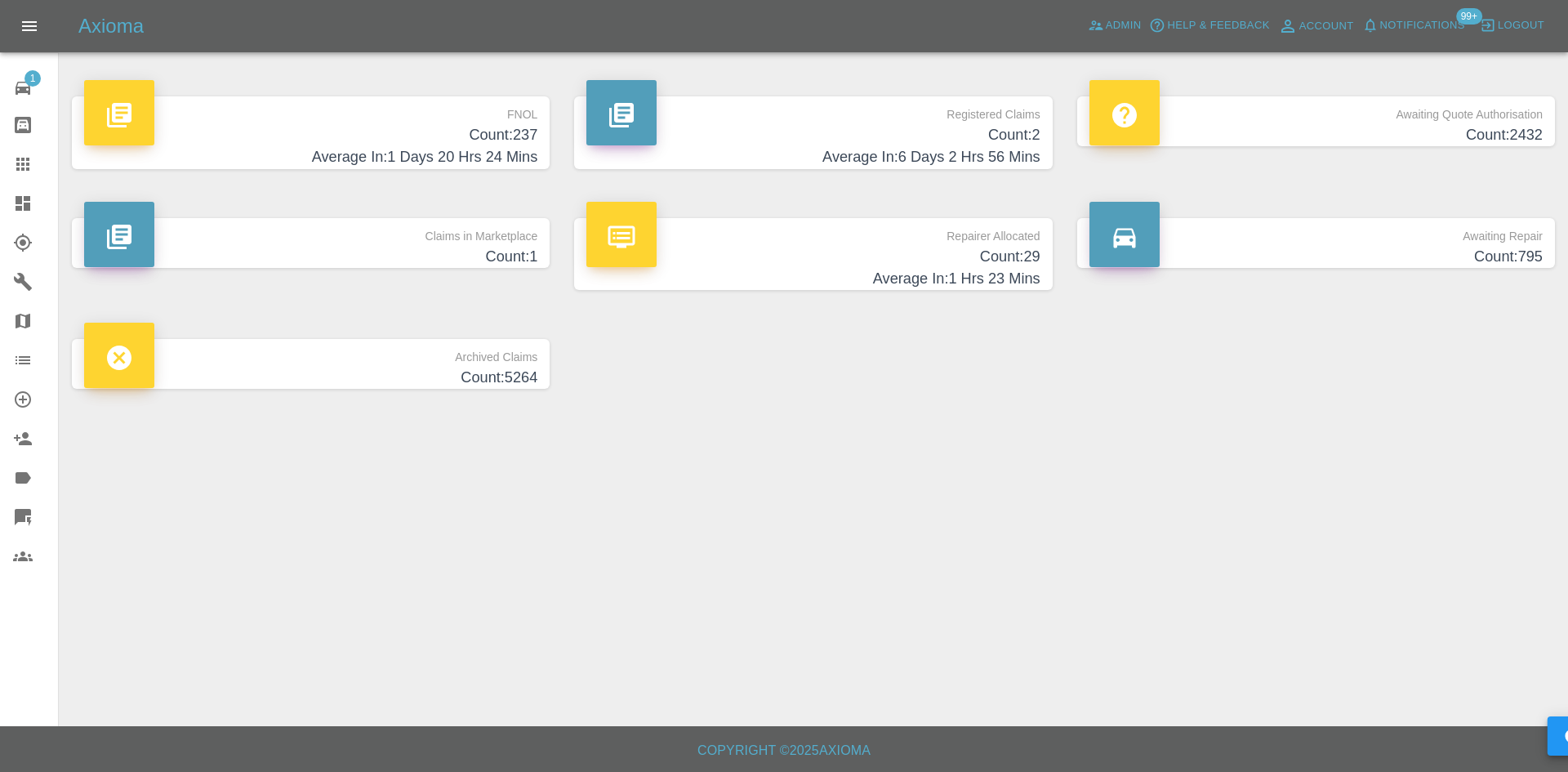
click at [451, 113] on p "FNOL" at bounding box center [310, 110] width 453 height 27
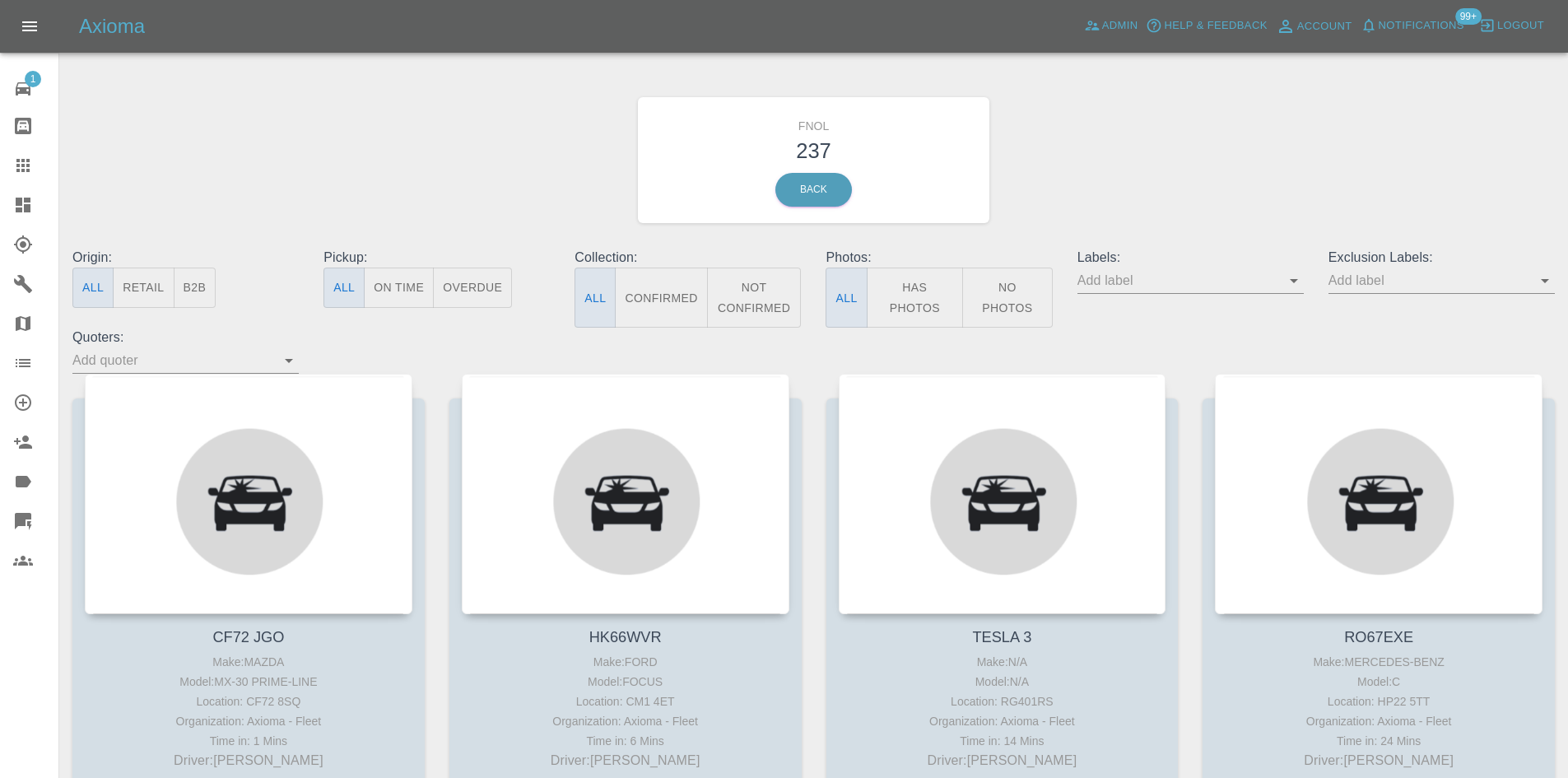
drag, startPoint x: 950, startPoint y: 273, endPoint x: 930, endPoint y: 293, distance: 28.3
click at [949, 275] on button "Has Photos" at bounding box center [916, 297] width 97 height 60
click at [931, 292] on button "Has Photos" at bounding box center [916, 297] width 97 height 60
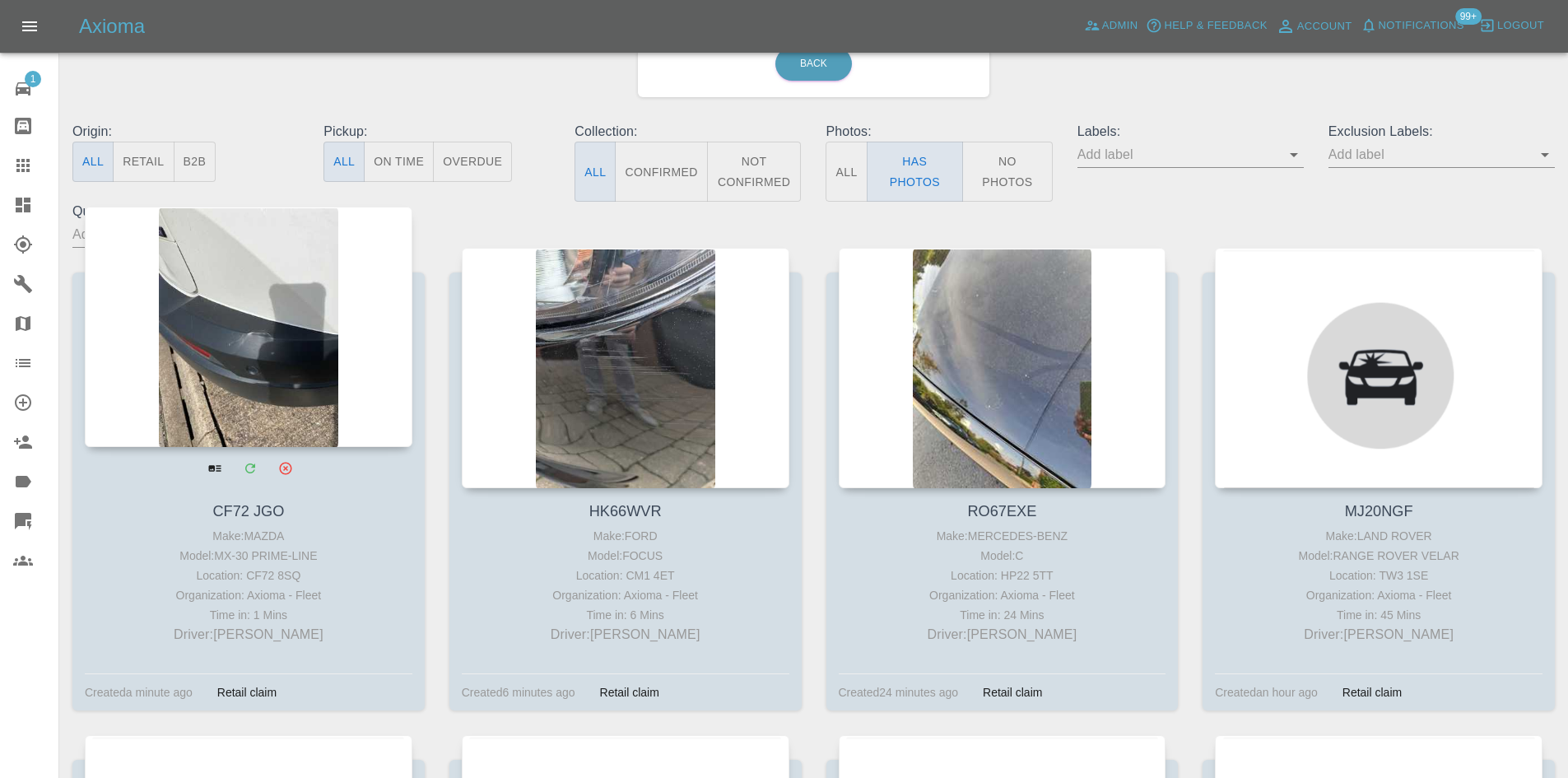
scroll to position [165, 0]
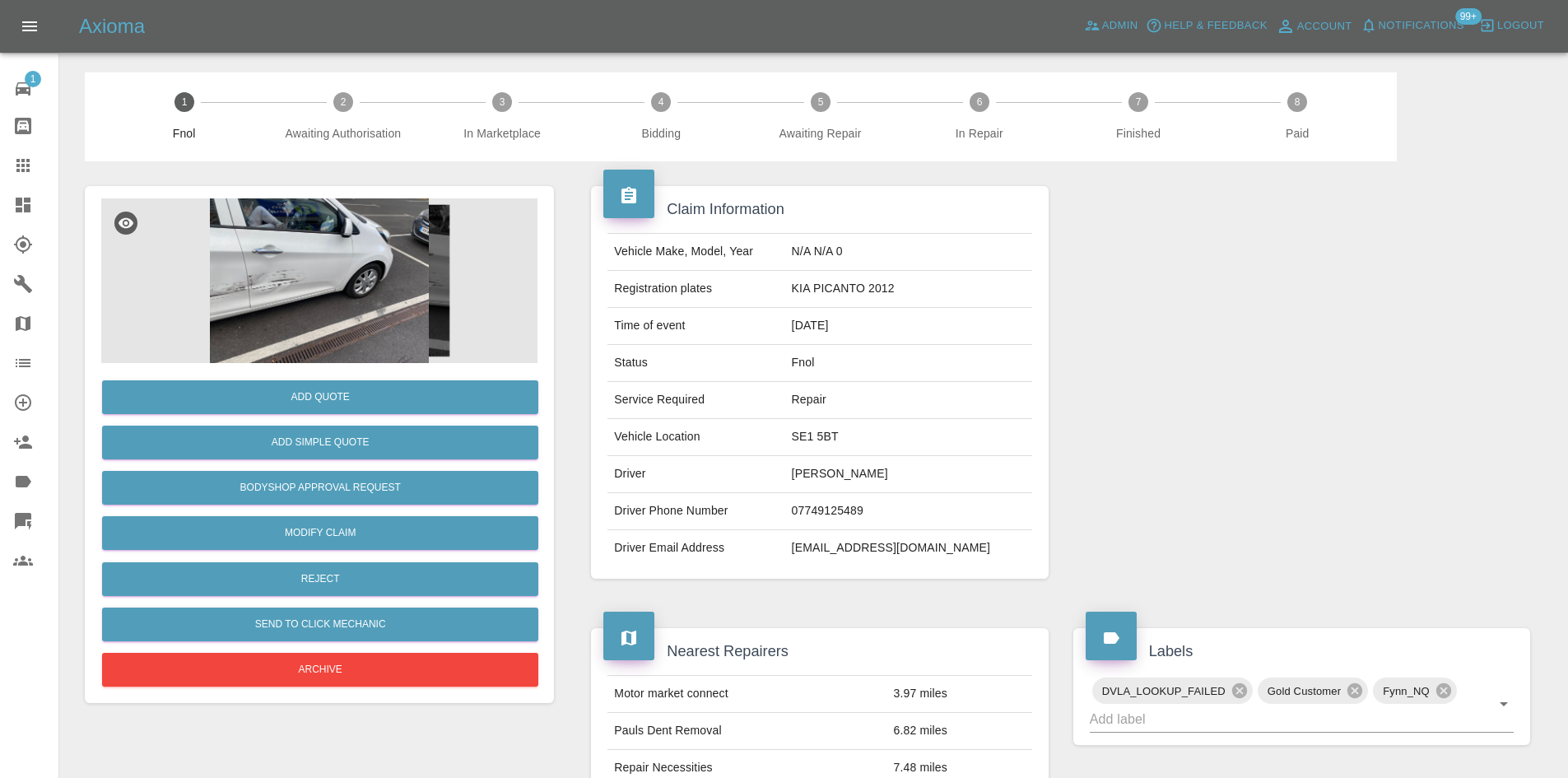
click at [361, 271] on img at bounding box center [319, 280] width 436 height 165
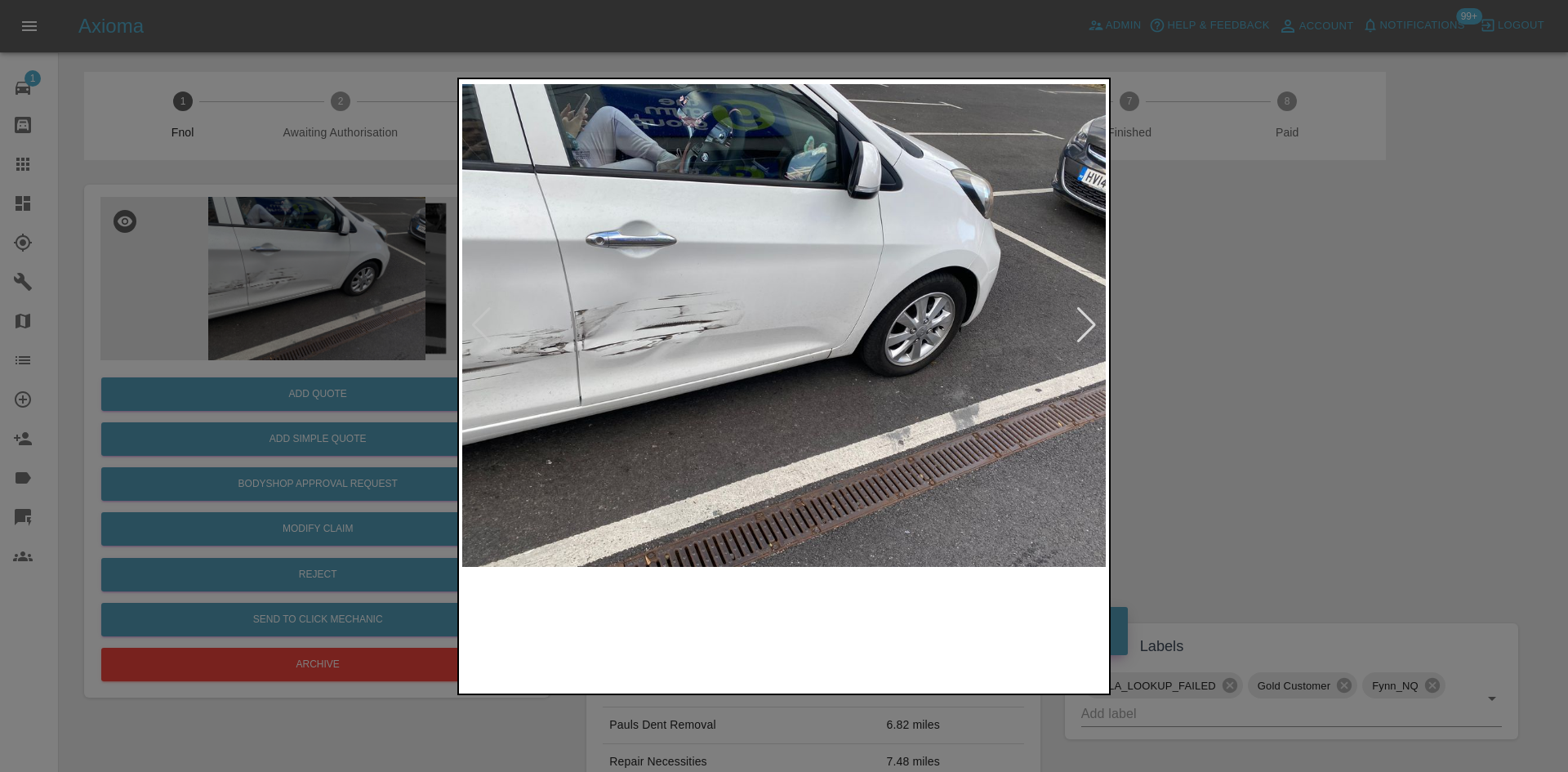
click at [654, 341] on img at bounding box center [784, 325] width 643 height 486
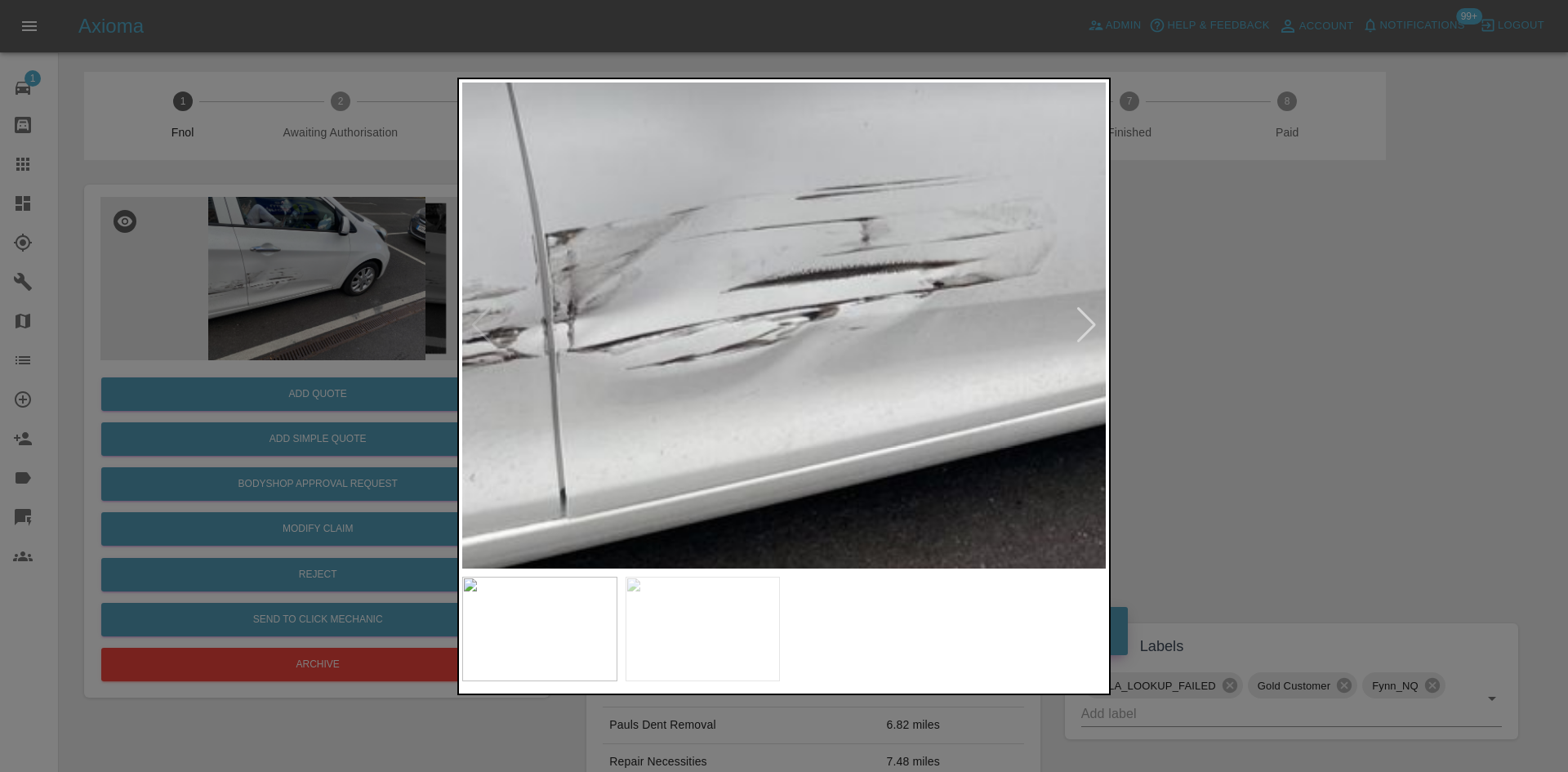
click at [650, 342] on img at bounding box center [1173, 276] width 1930 height 1459
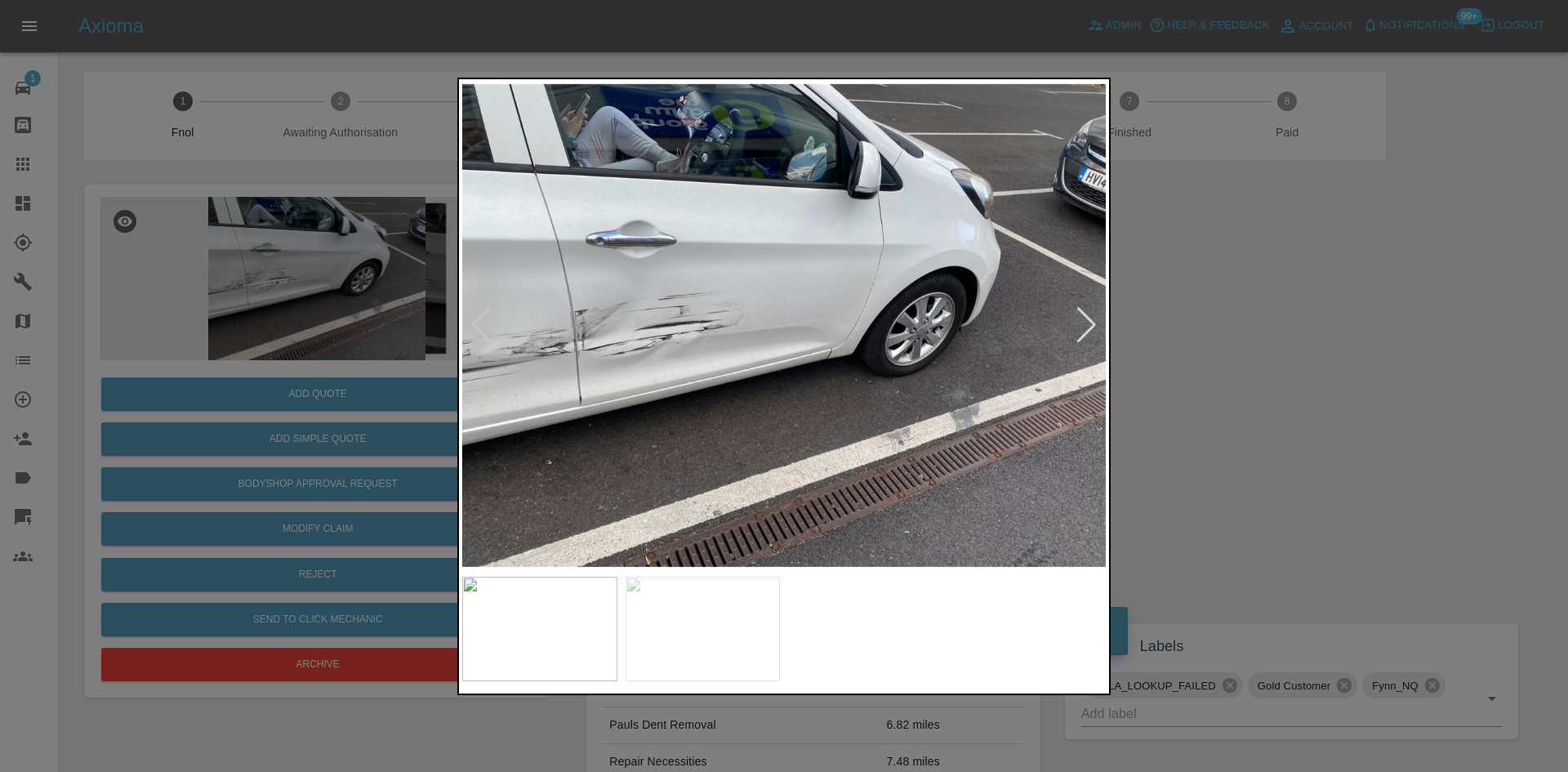
click at [515, 360] on img at bounding box center [784, 325] width 643 height 486
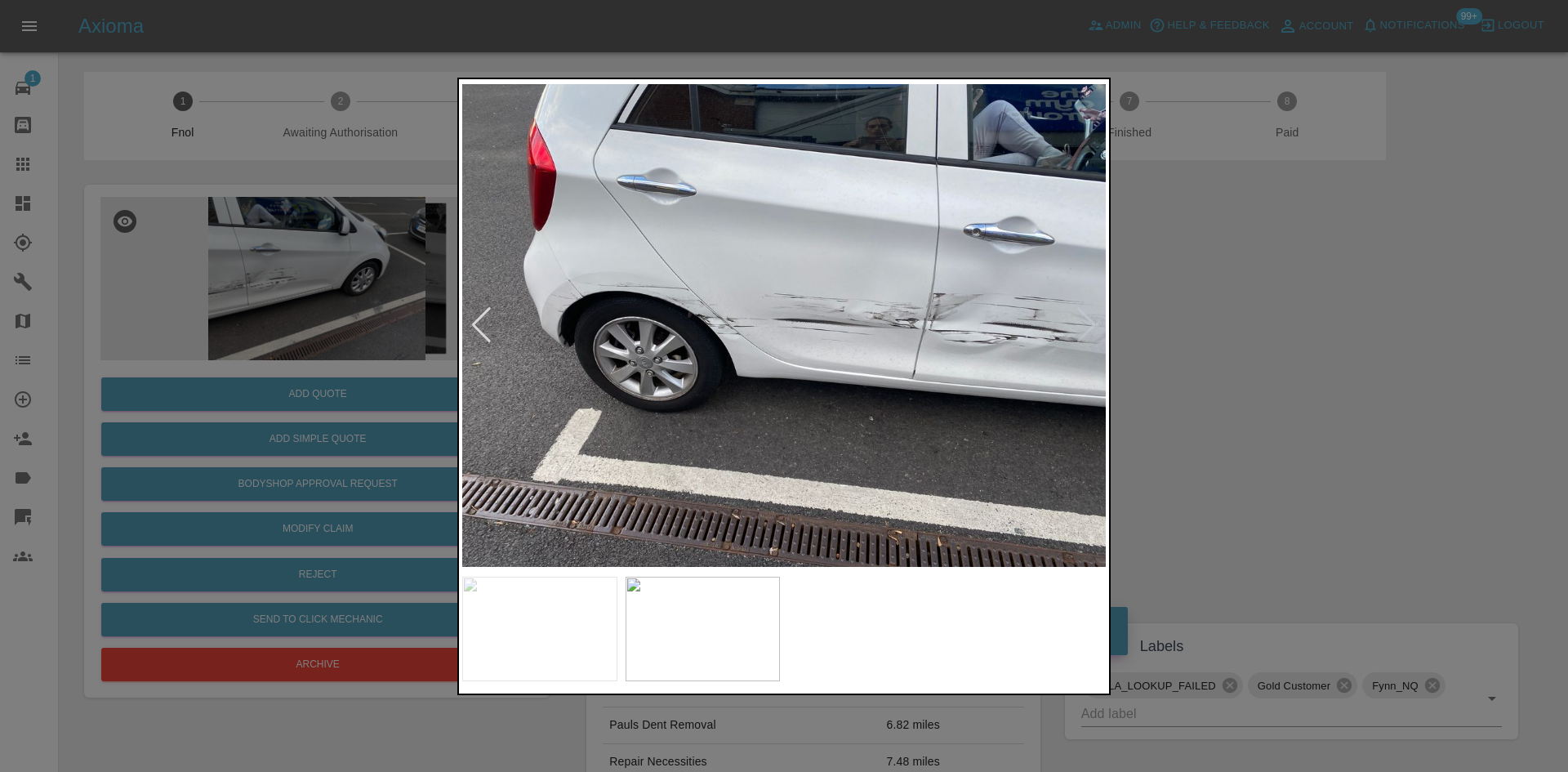
click at [618, 370] on img at bounding box center [784, 325] width 643 height 486
click at [362, 417] on div at bounding box center [784, 386] width 1568 height 772
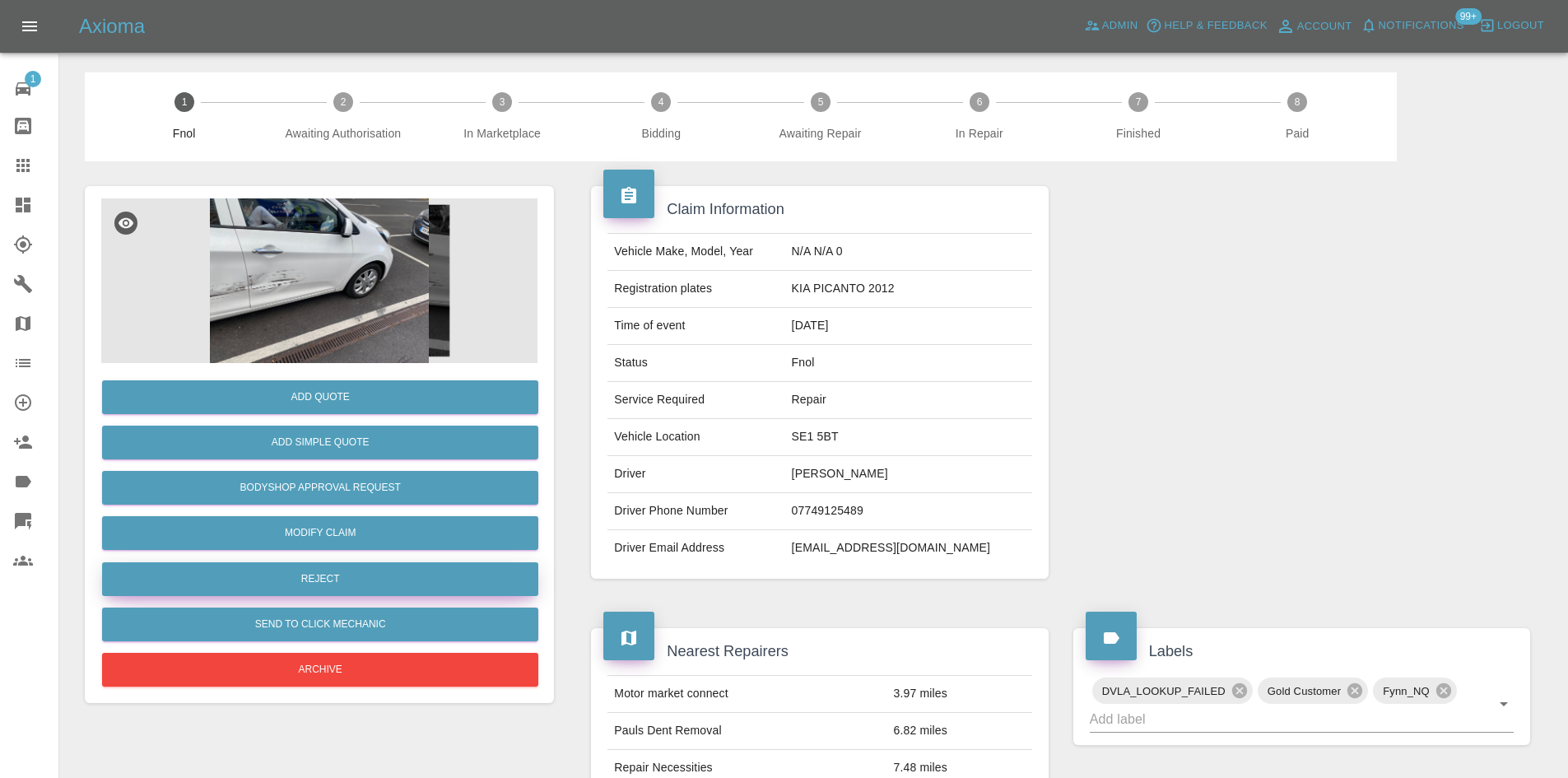
click at [325, 581] on button "Reject" at bounding box center [320, 578] width 436 height 34
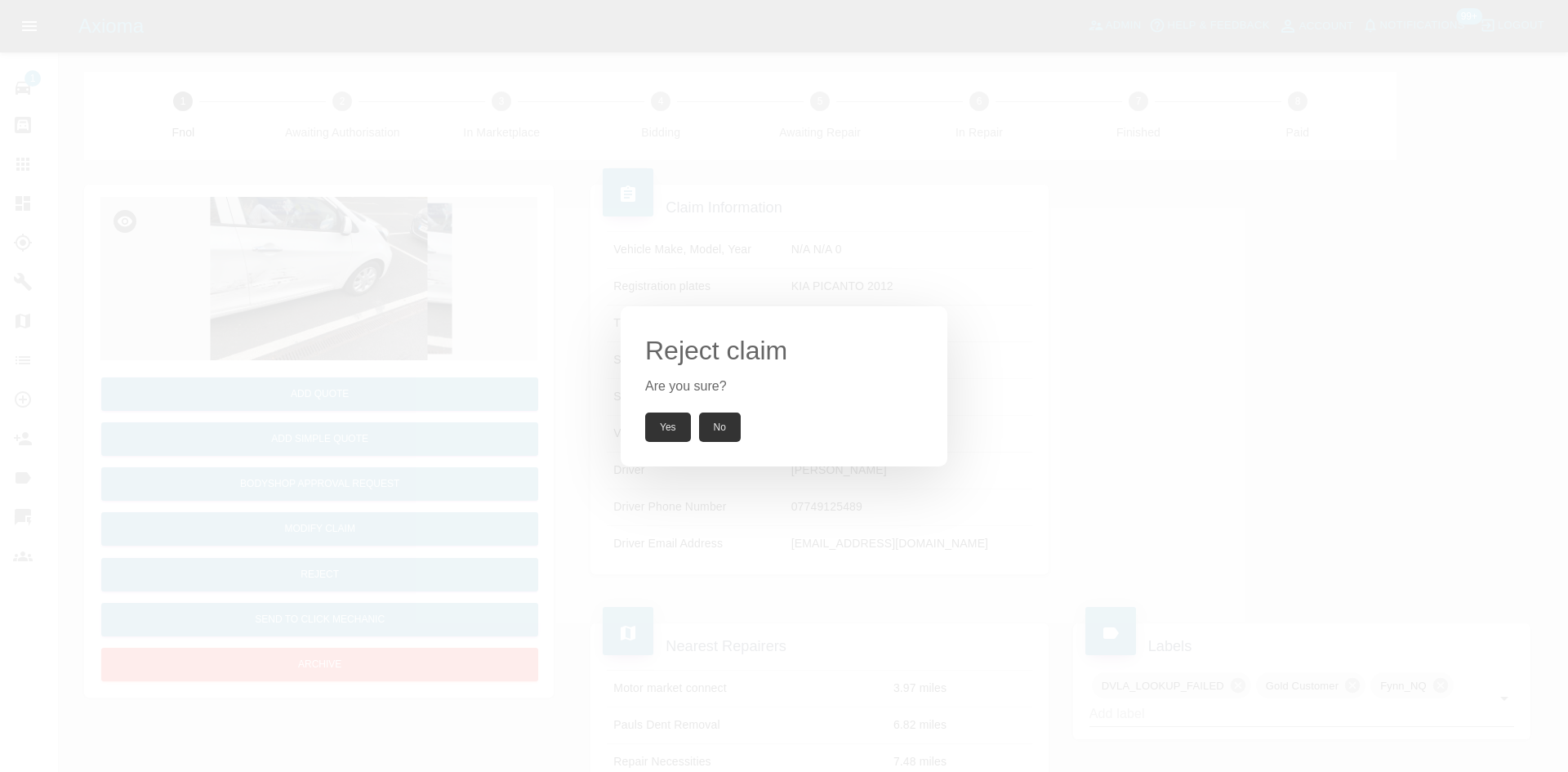
click at [669, 438] on button "Yes" at bounding box center [668, 427] width 46 height 29
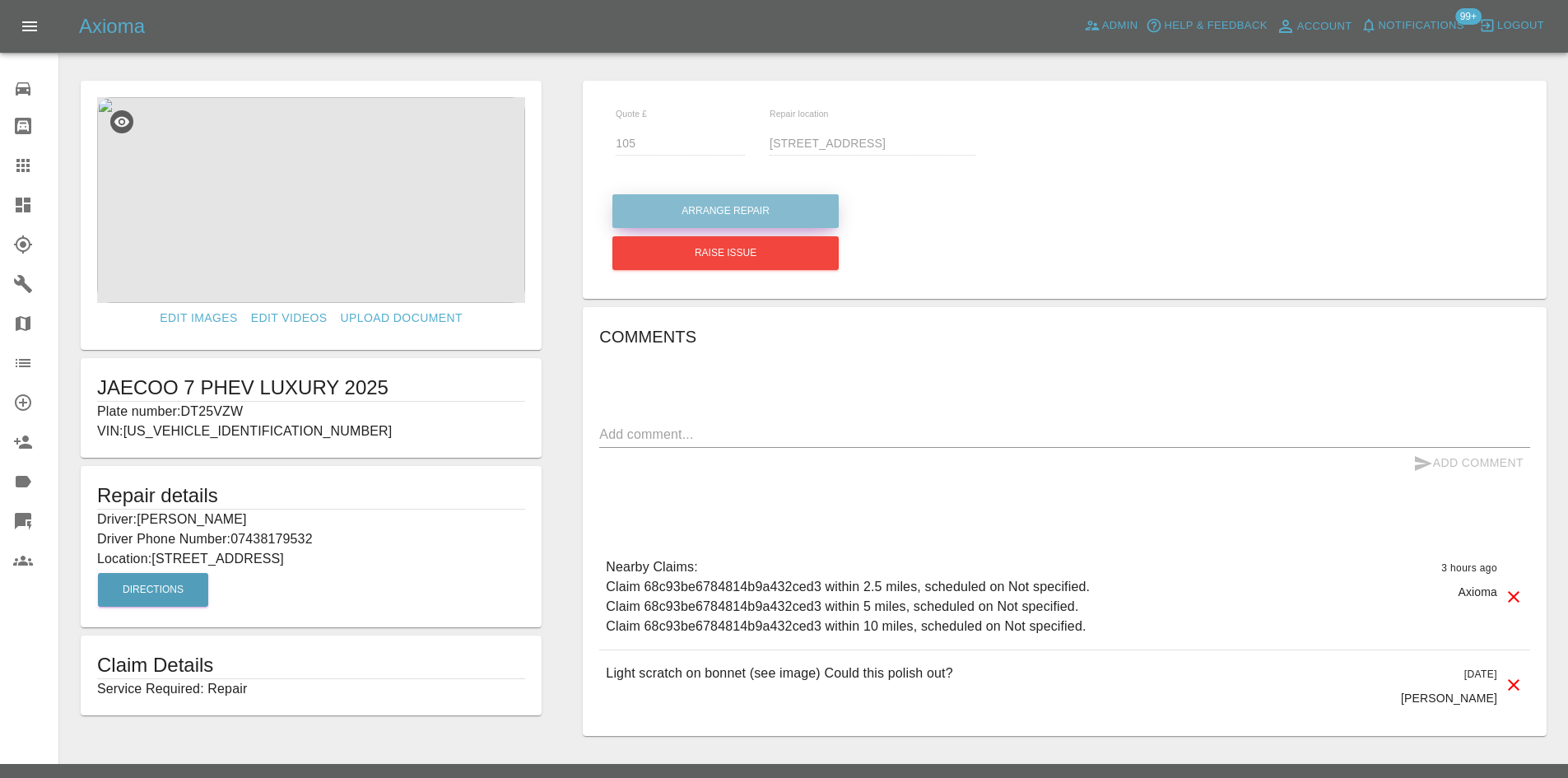
click at [705, 203] on button "Arrange Repair" at bounding box center [726, 211] width 226 height 34
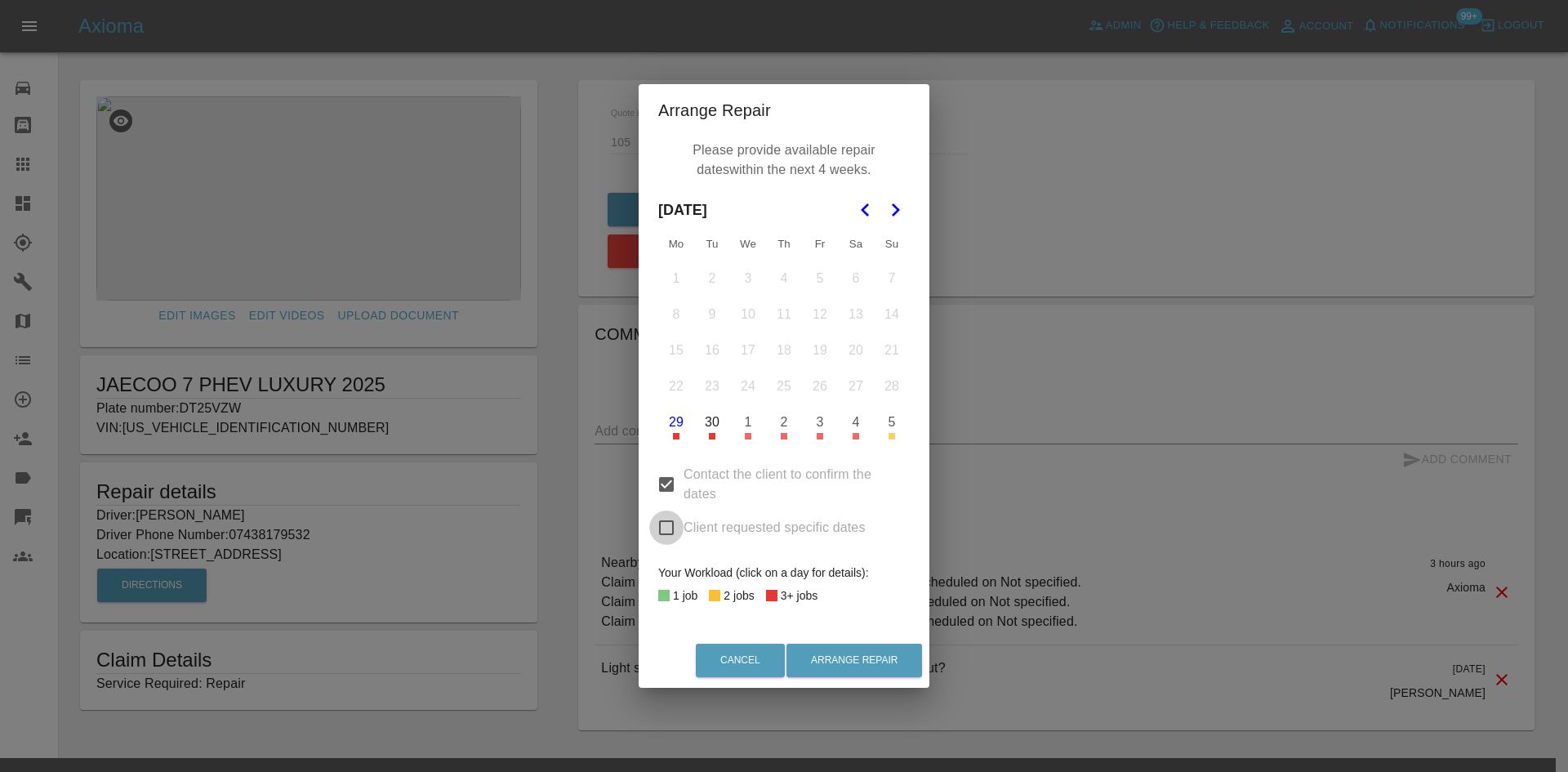
drag, startPoint x: 662, startPoint y: 530, endPoint x: 665, endPoint y: 487, distance: 43.1
click at [662, 527] on input "Client requested specific dates" at bounding box center [667, 527] width 35 height 35
checkbox input "true"
click at [666, 472] on input "Contact the client to confirm the dates" at bounding box center [667, 485] width 35 height 35
checkbox input "false"
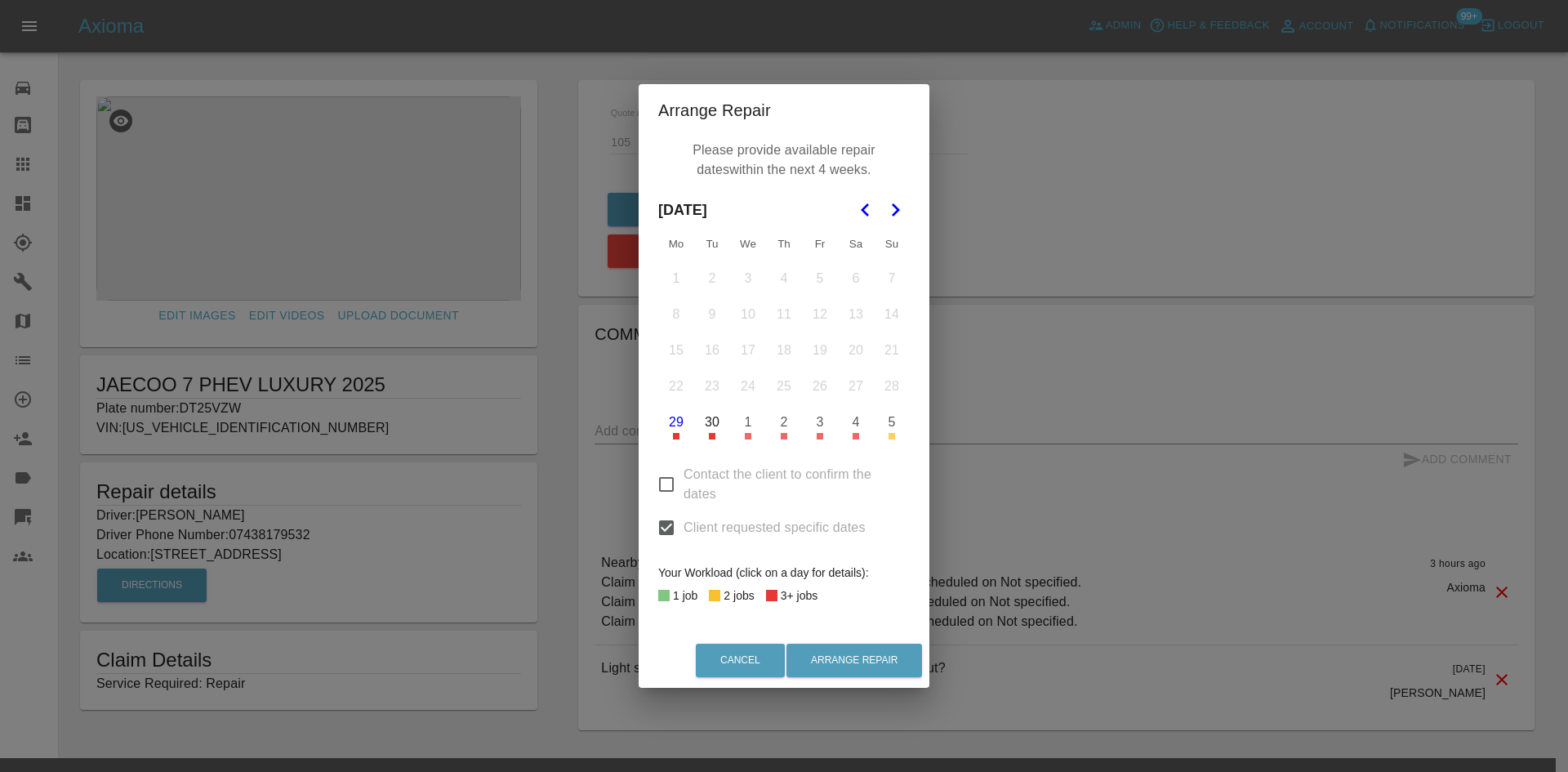
click at [704, 425] on button "30" at bounding box center [712, 423] width 35 height 35
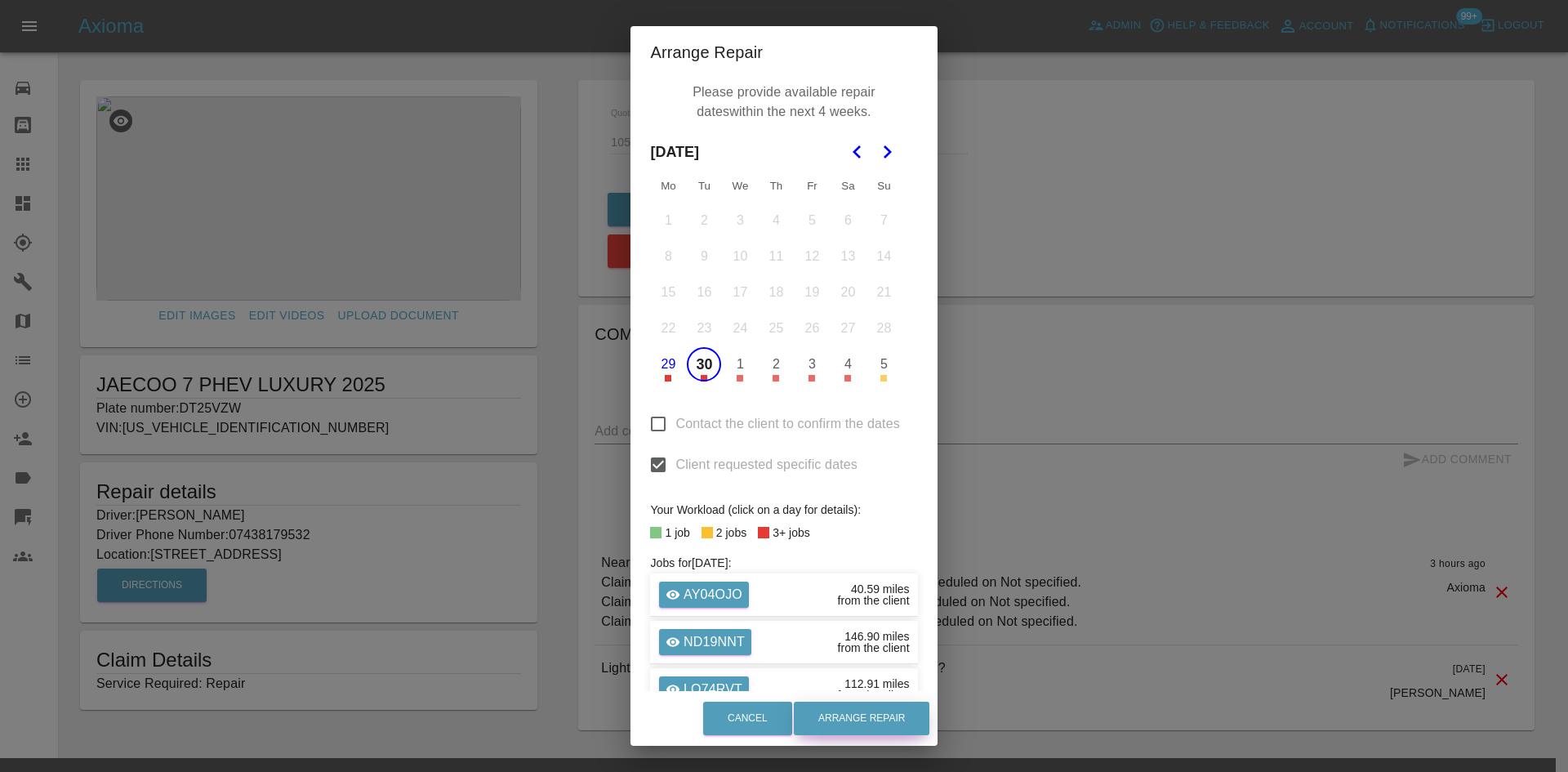
click at [859, 723] on button "Arrange Repair" at bounding box center [861, 718] width 136 height 34
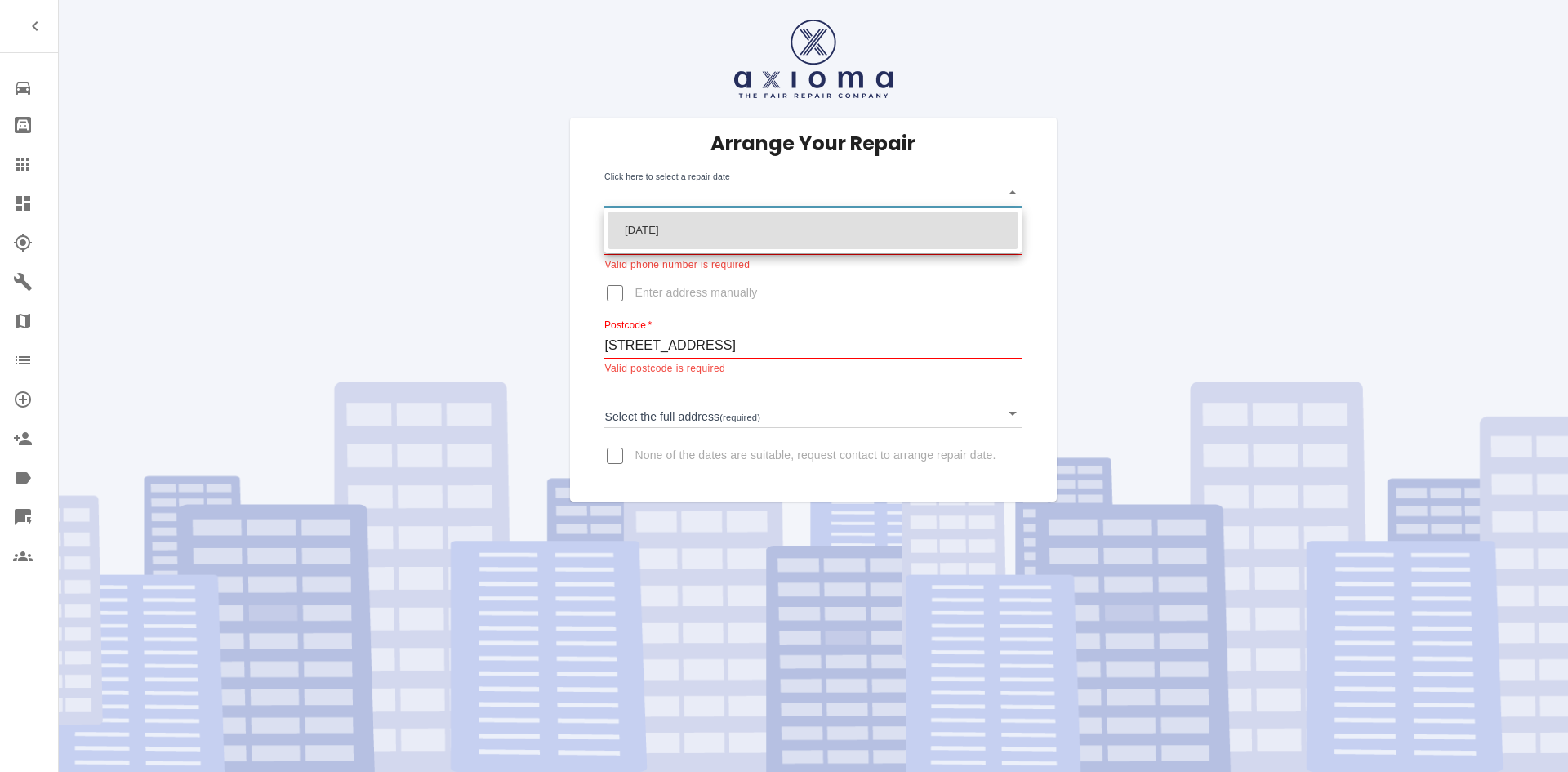
click at [649, 191] on body "Repair home Bodyshop home Claims Dashboard Explorer Garages Map Organization Cr…" at bounding box center [784, 386] width 1568 height 772
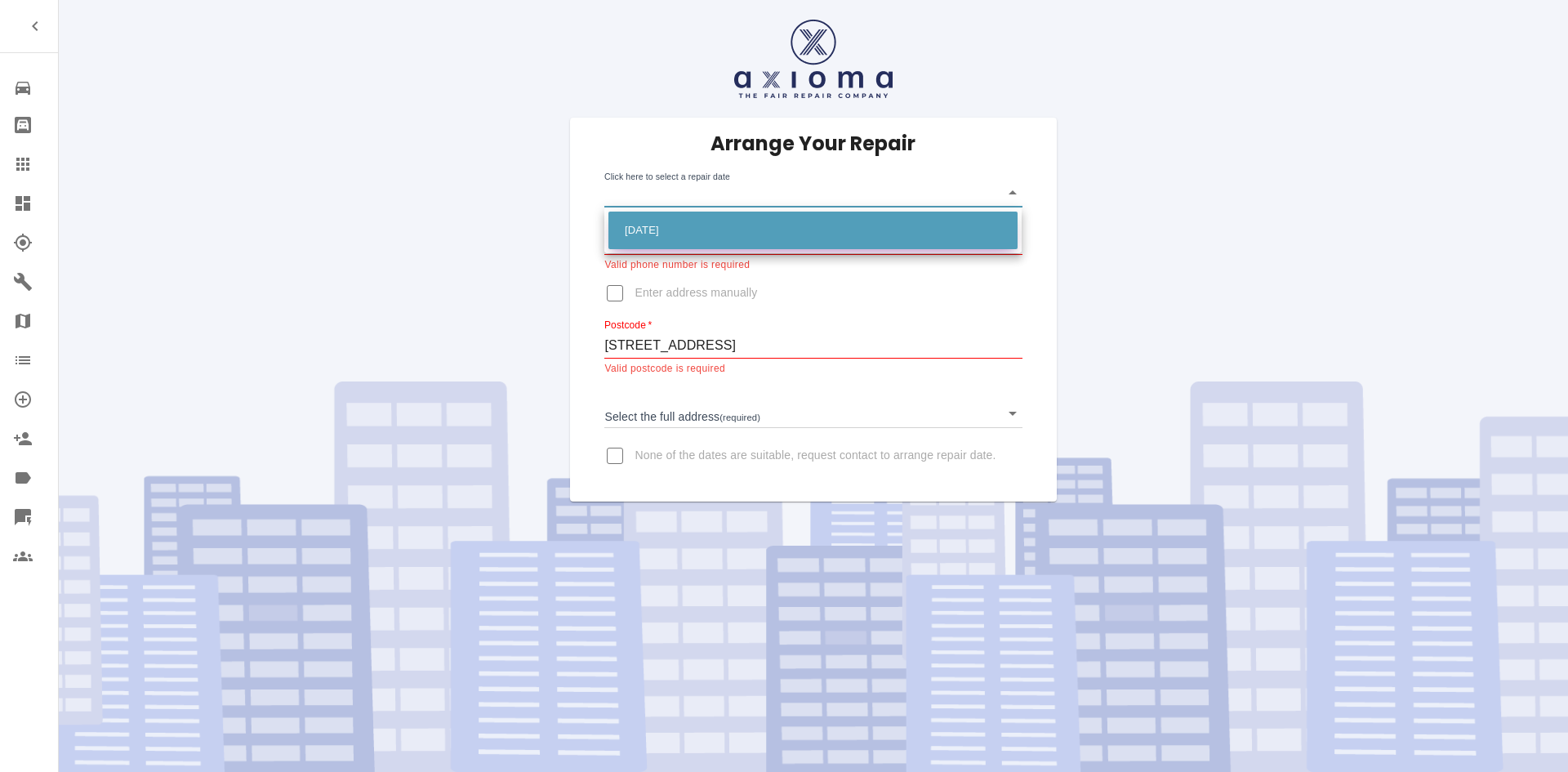
click at [670, 228] on li "[DATE]" at bounding box center [813, 230] width 409 height 37
type input "[DATE]T00:00:00.000Z"
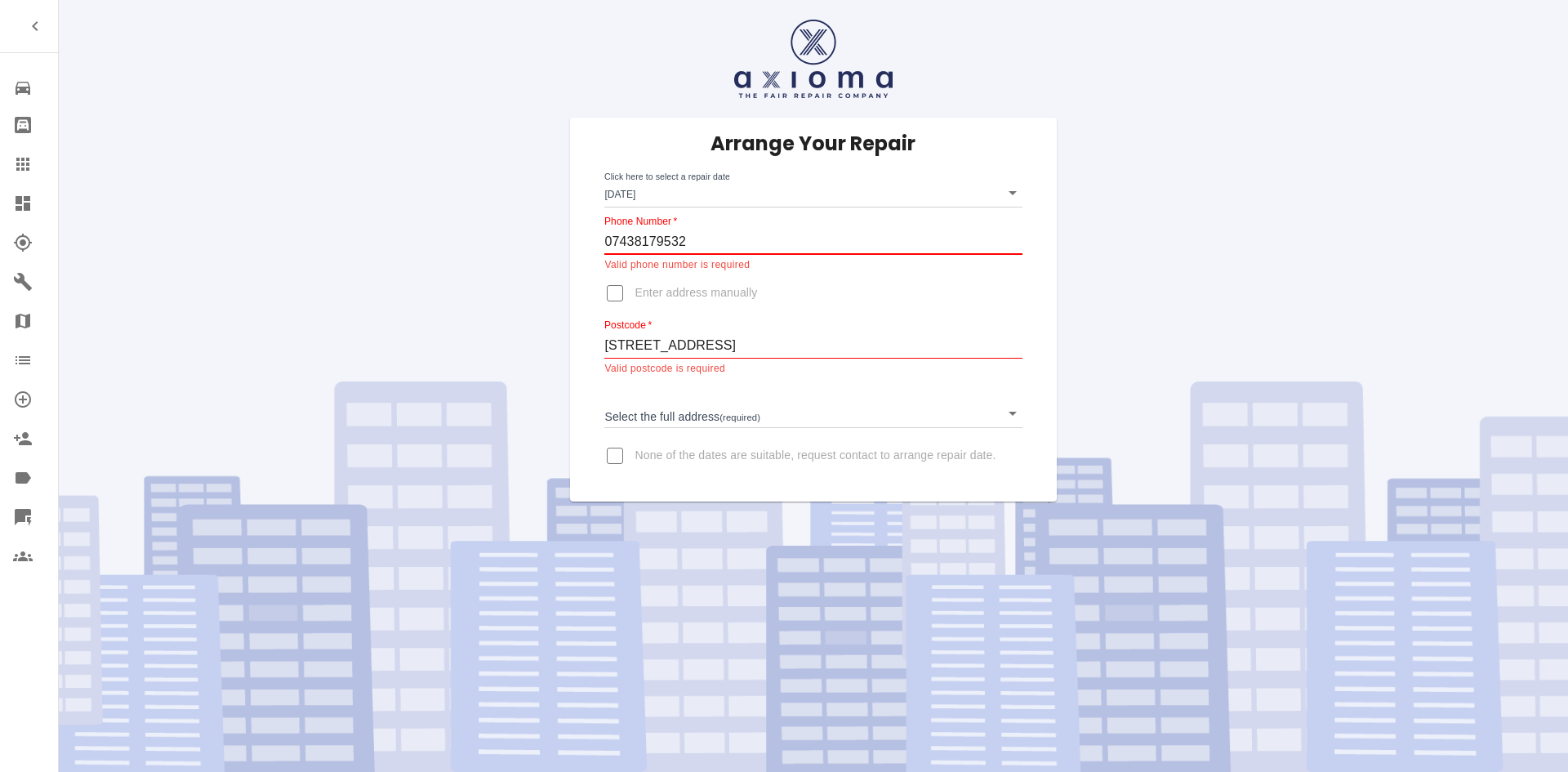
drag, startPoint x: 699, startPoint y: 243, endPoint x: 478, endPoint y: 203, distance: 224.6
click at [478, 203] on div "Arrange Your Repair Click here to select a repair date [DATE] [DATE]T00:00:00.0…" at bounding box center [813, 251] width 1533 height 502
click at [640, 243] on input "Phone Number   *" at bounding box center [812, 242] width 417 height 26
paste input "07438179532"
click at [510, 310] on div "Arrange Your Repair Click here to select a repair date [DATE] [DATE]T00:00:00.0…" at bounding box center [813, 251] width 1533 height 502
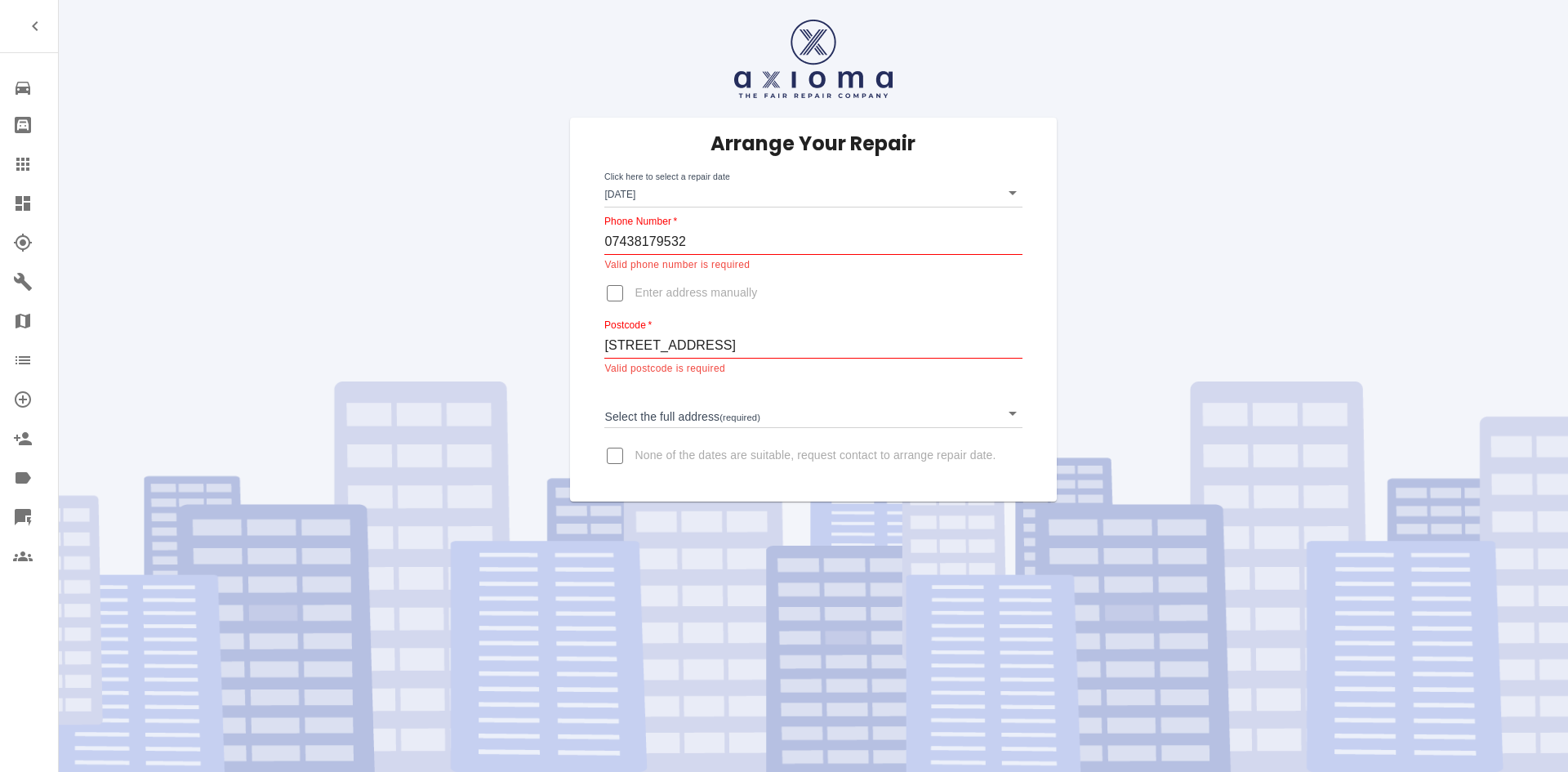
click at [545, 245] on div "Arrange Your Repair Click here to select a repair date [DATE] [DATE]T00:00:00.0…" at bounding box center [813, 251] width 1533 height 502
drag, startPoint x: 742, startPoint y: 245, endPoint x: 767, endPoint y: 291, distance: 52.4
click at [741, 245] on input "7438179532" at bounding box center [812, 242] width 417 height 26
click at [835, 285] on div "Arrange Your Repair Click here to select a repair date [DATE] [DATE]T00:00:00.0…" at bounding box center [813, 309] width 443 height 384
drag, startPoint x: 710, startPoint y: 233, endPoint x: 534, endPoint y: 230, distance: 176.0
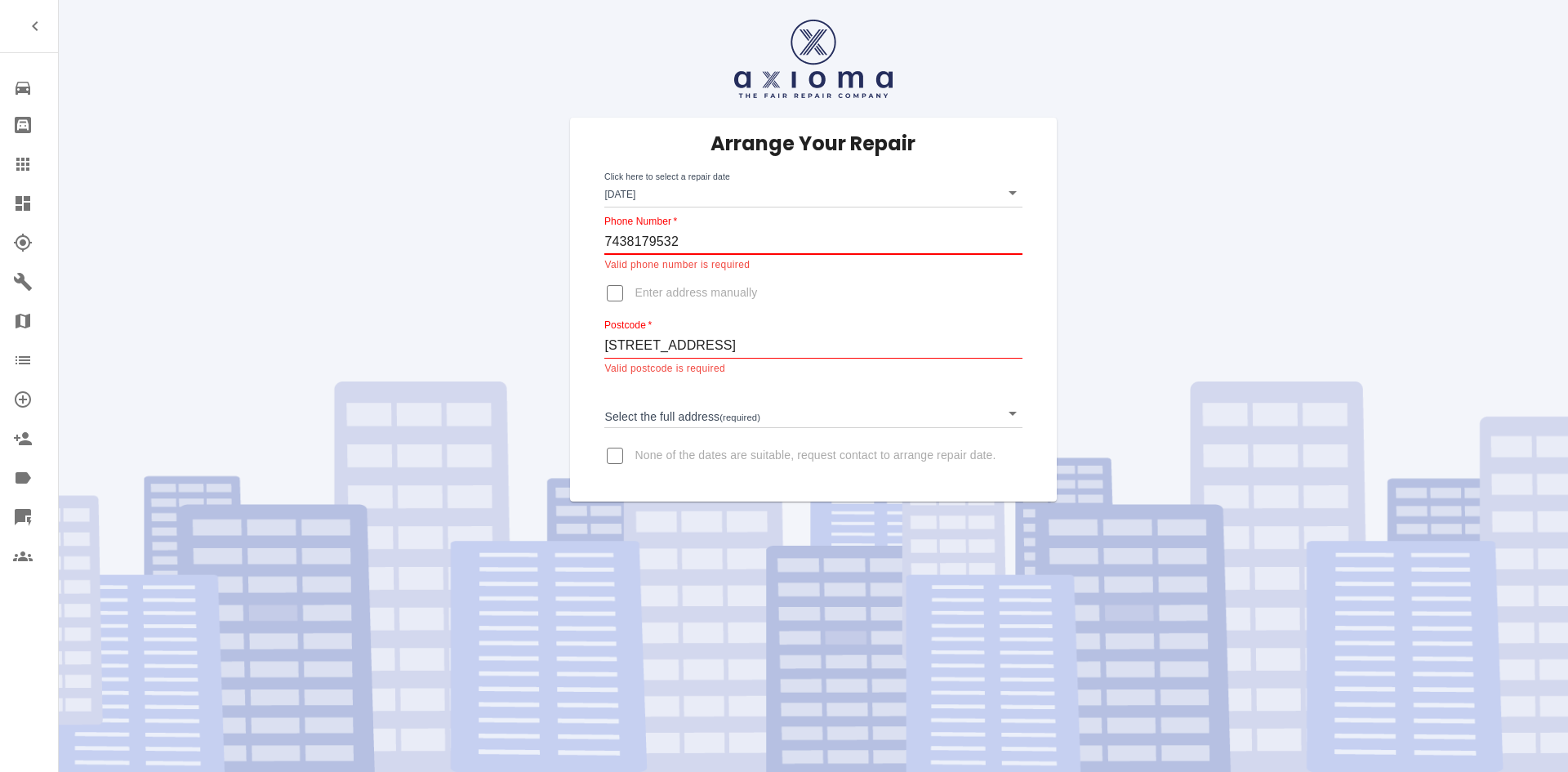
click at [535, 230] on div "Arrange Your Repair Click here to select a repair date [DATE] [DATE]T00:00:00.0…" at bounding box center [813, 251] width 1533 height 502
paste input "0"
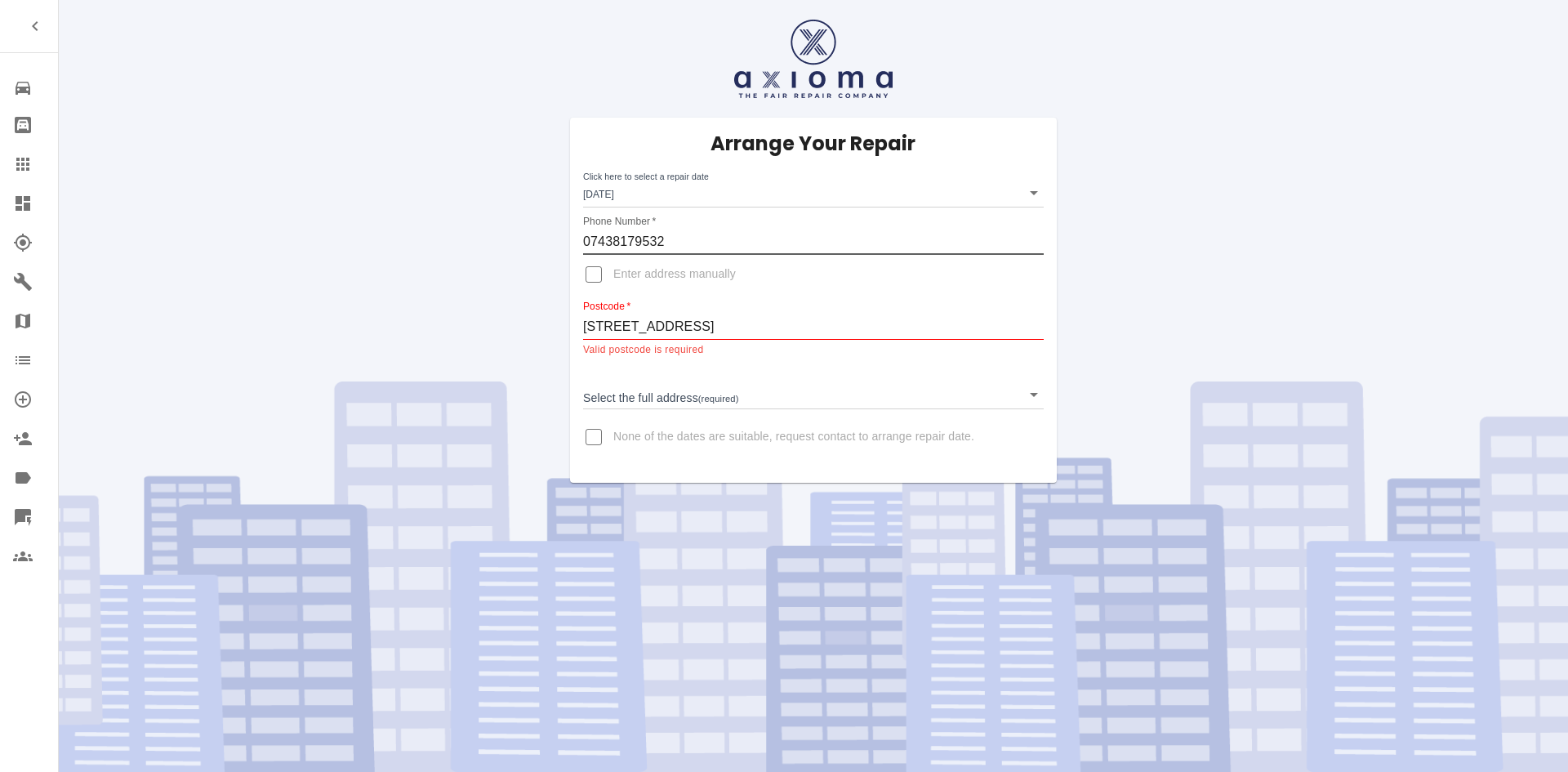
type input "07438179532"
click at [593, 276] on input "Enter address manually" at bounding box center [593, 274] width 39 height 39
checkbox input "true"
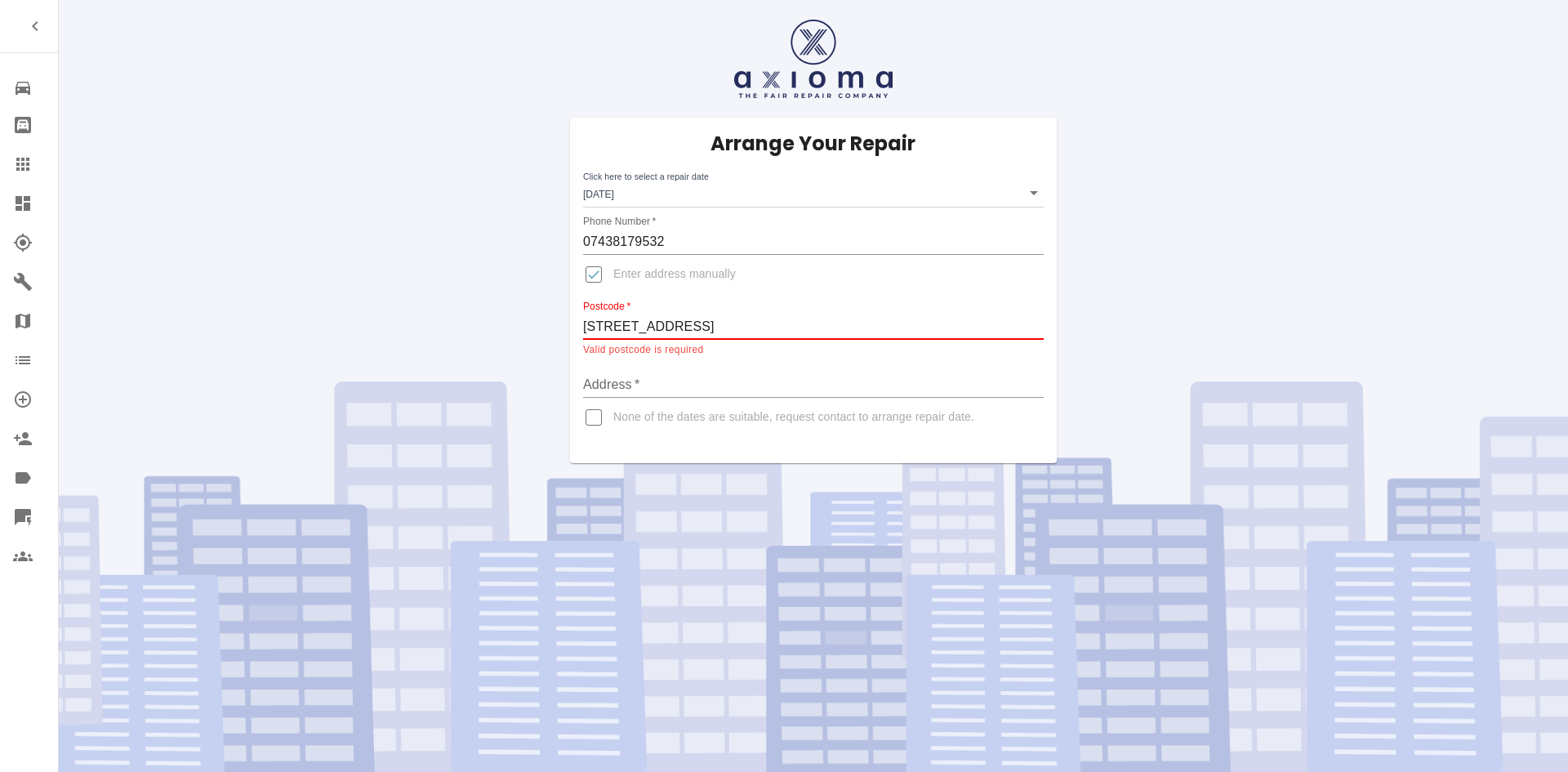
drag, startPoint x: 722, startPoint y: 324, endPoint x: 582, endPoint y: 330, distance: 140.1
click at [582, 330] on div "Arrange Your Repair Click here to select a repair date [DATE] [DATE]T00:00:00.0…" at bounding box center [814, 290] width 487 height 346
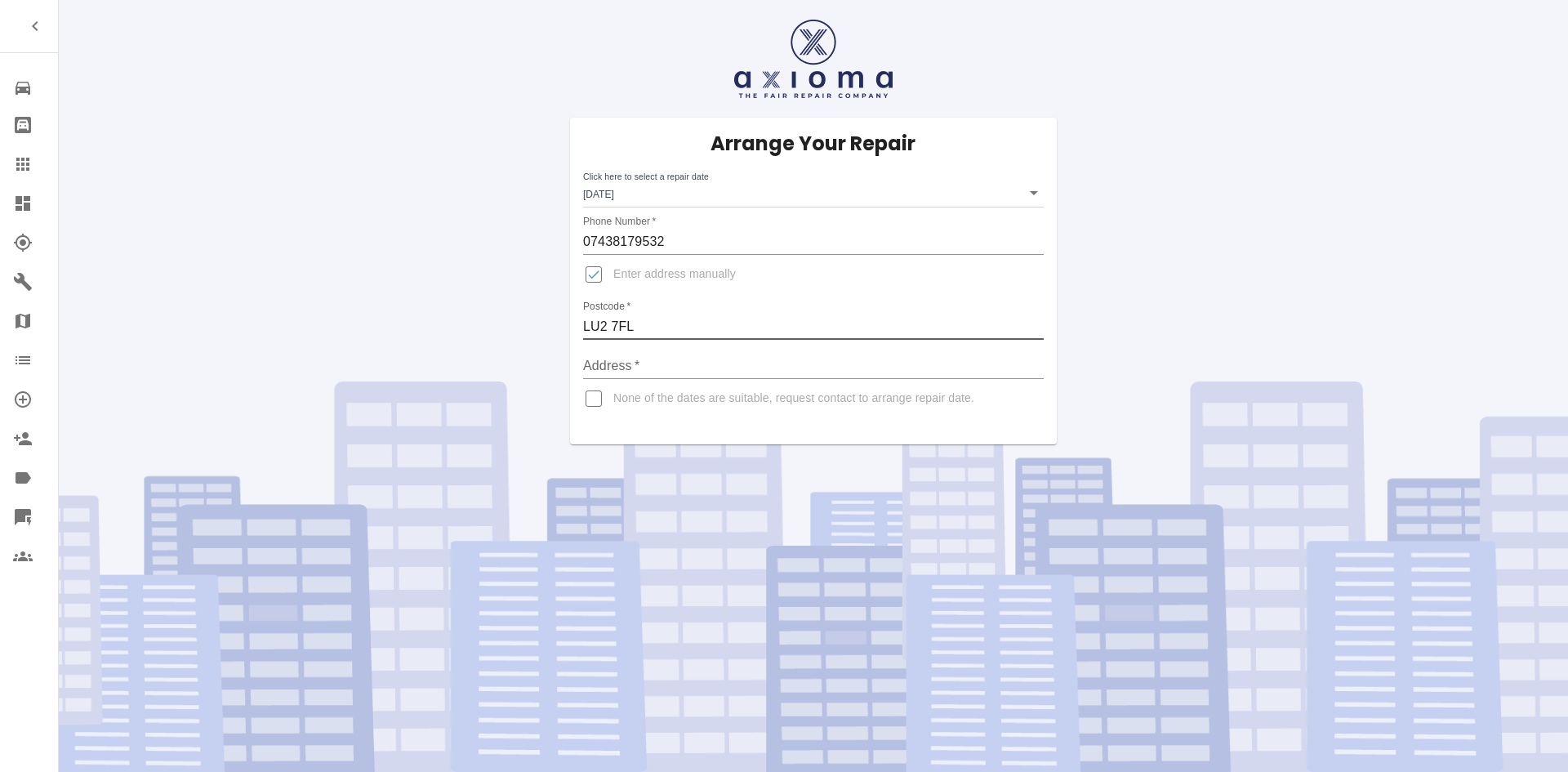
type input "LU2 7FL"
click at [643, 373] on input "Address   *" at bounding box center [813, 366] width 461 height 26
paste input "[STREET_ADDRESS],"
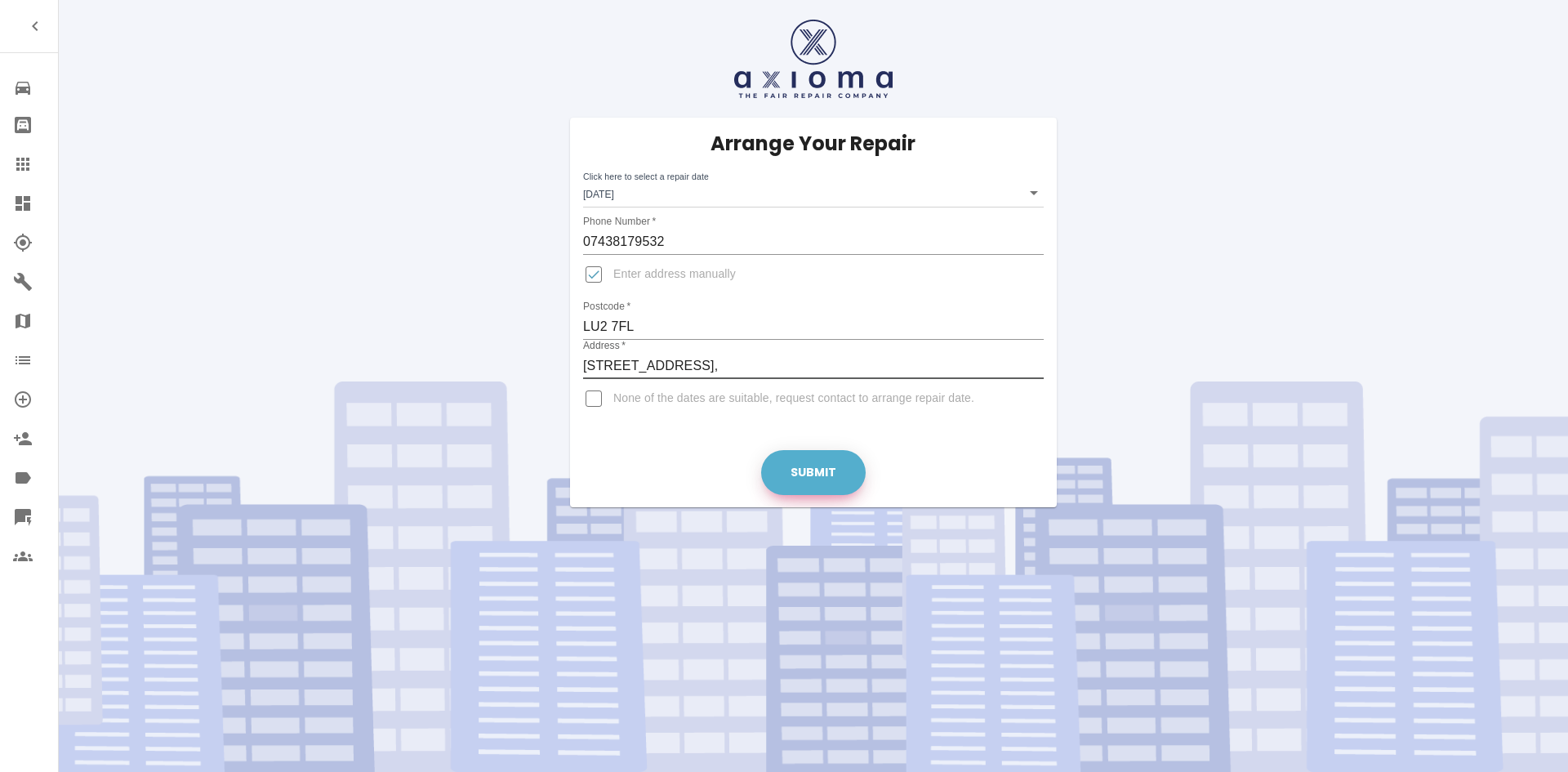
type input "[STREET_ADDRESS],"
click at [803, 463] on button "Submit" at bounding box center [813, 472] width 105 height 45
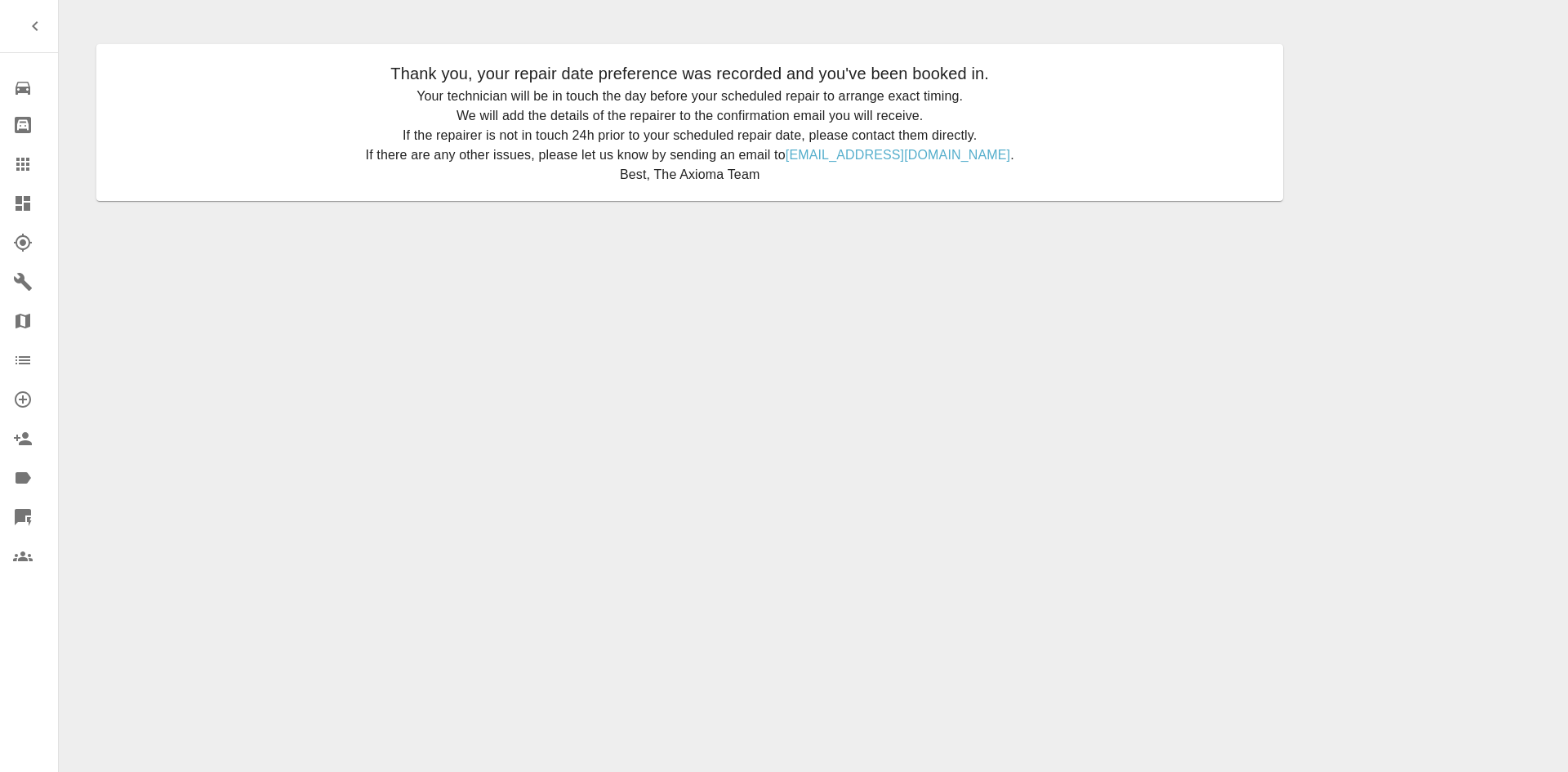
click at [12, 166] on link "Claims" at bounding box center [29, 163] width 58 height 39
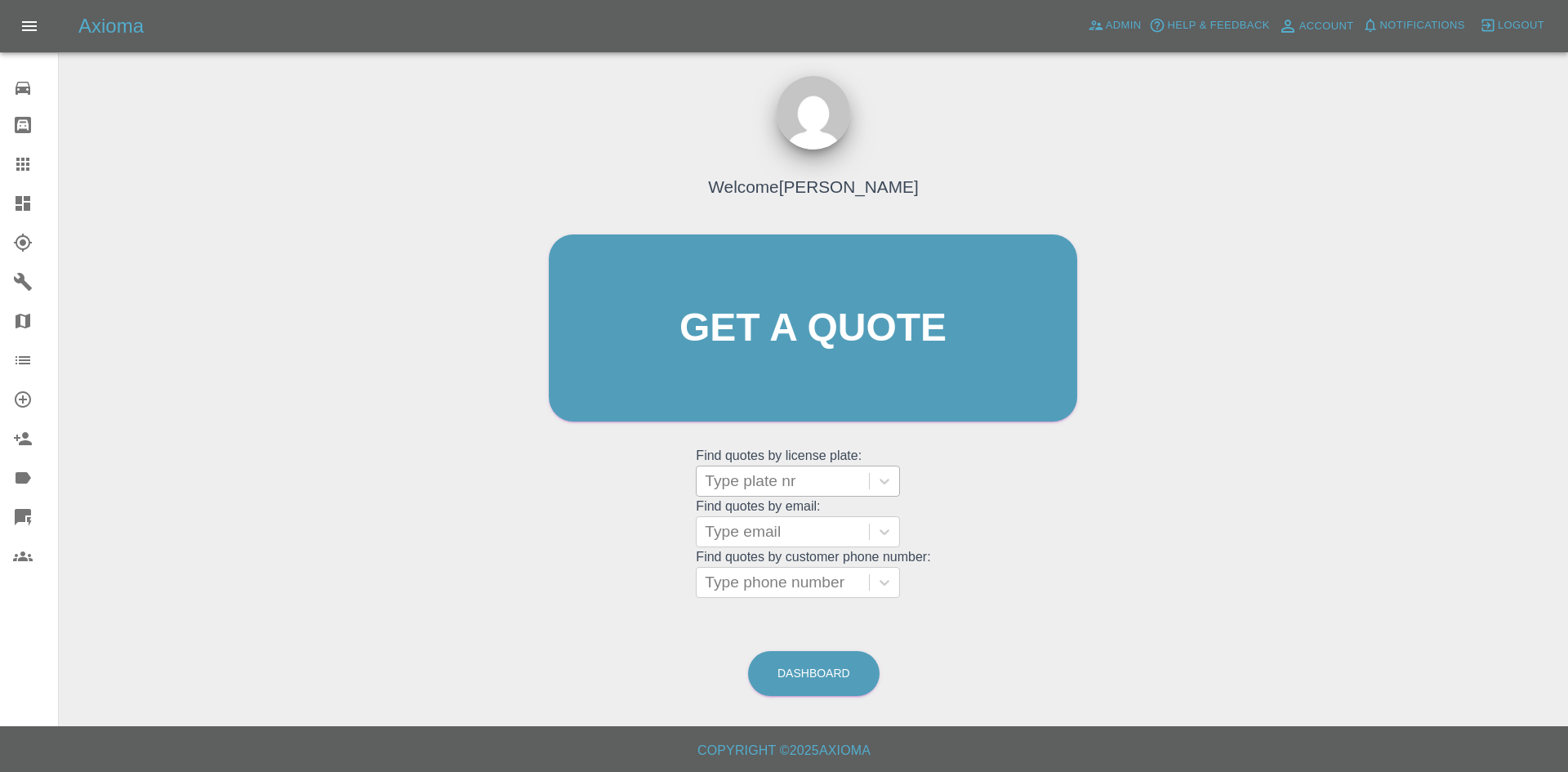
click at [812, 475] on div at bounding box center [783, 481] width 156 height 23
paste input "DT25VZW"
type input "DT25VZW"
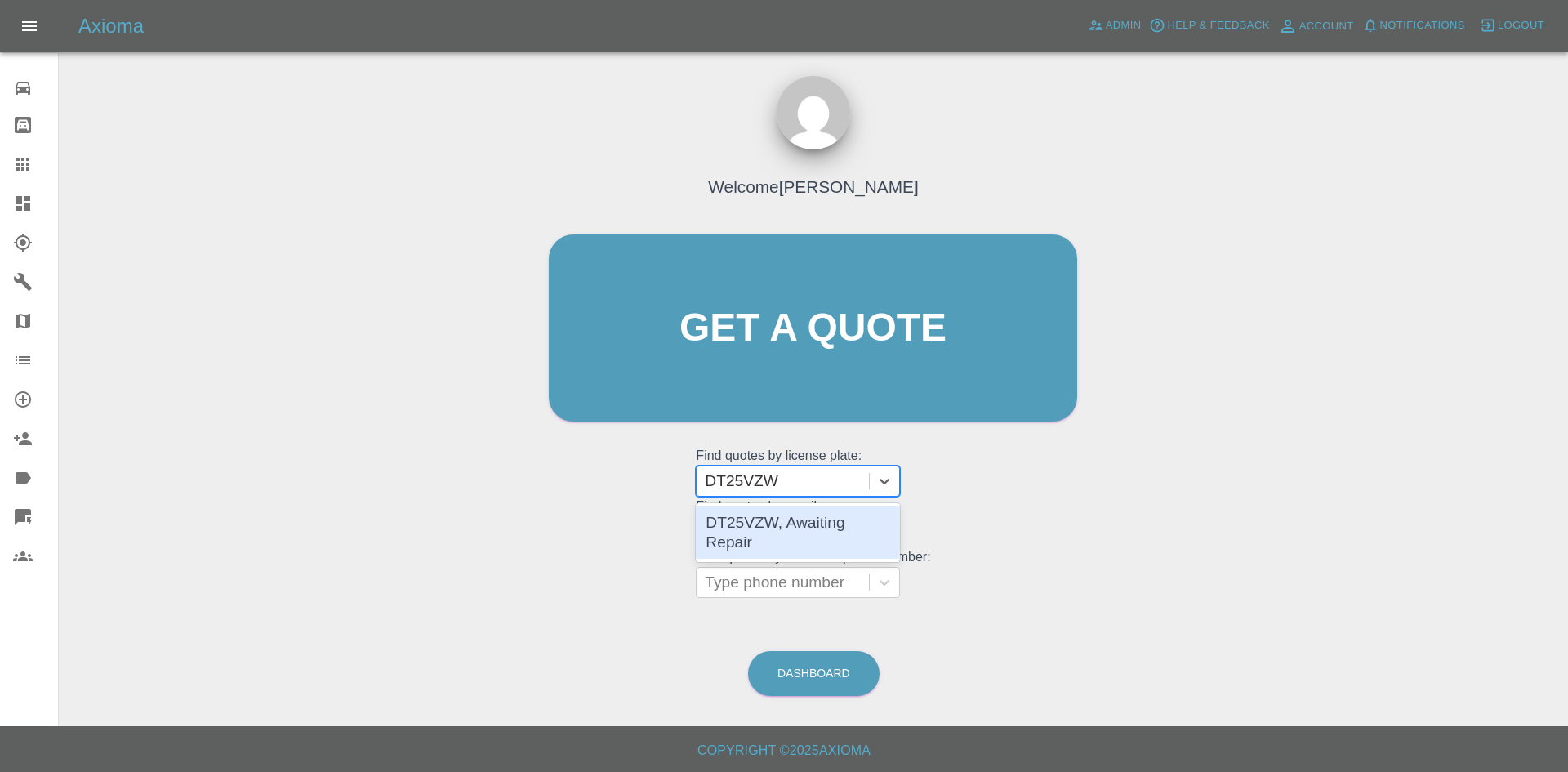
click at [809, 522] on div "DT25VZW, Awaiting Repair" at bounding box center [798, 532] width 204 height 52
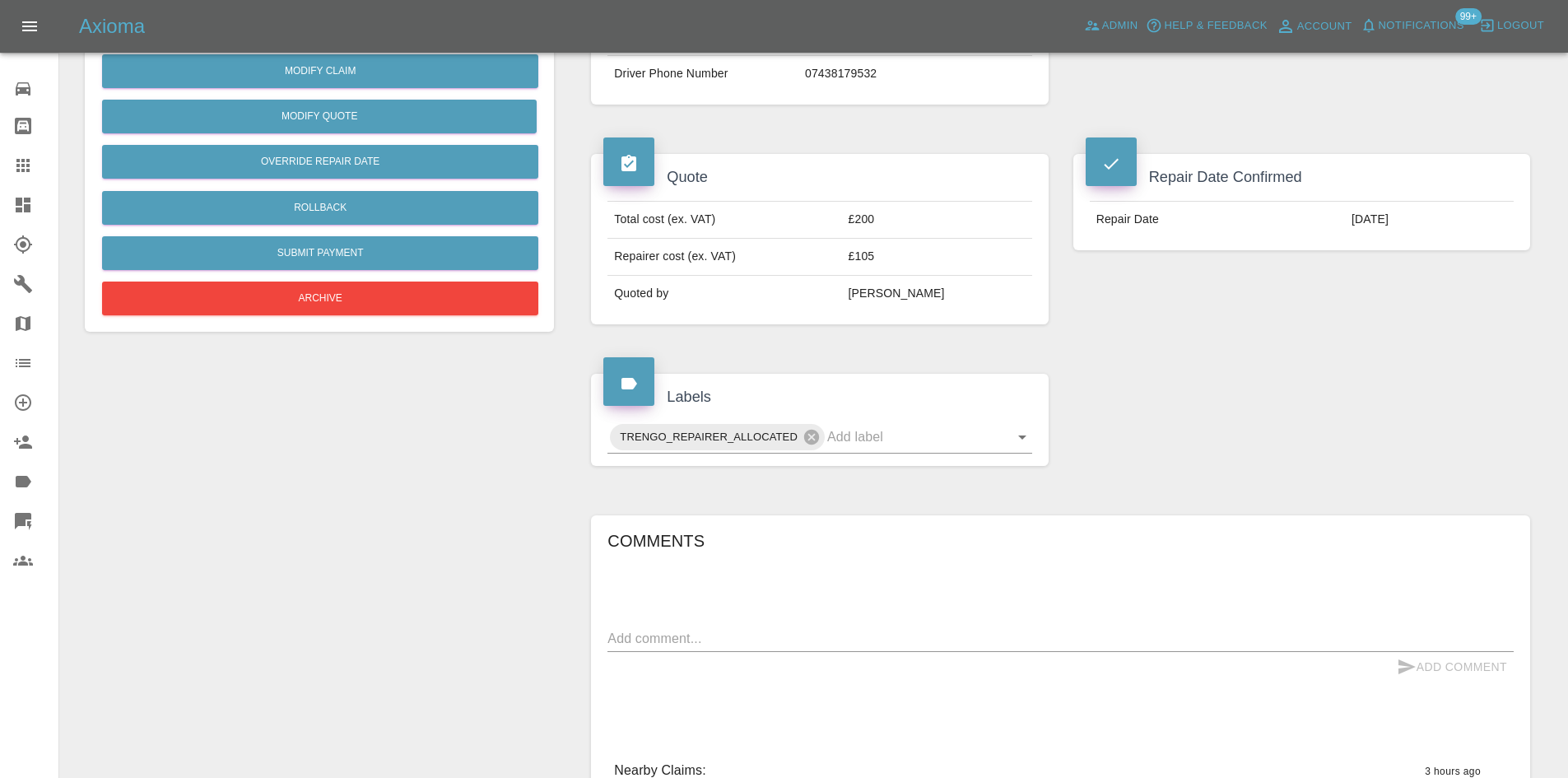
scroll to position [69, 0]
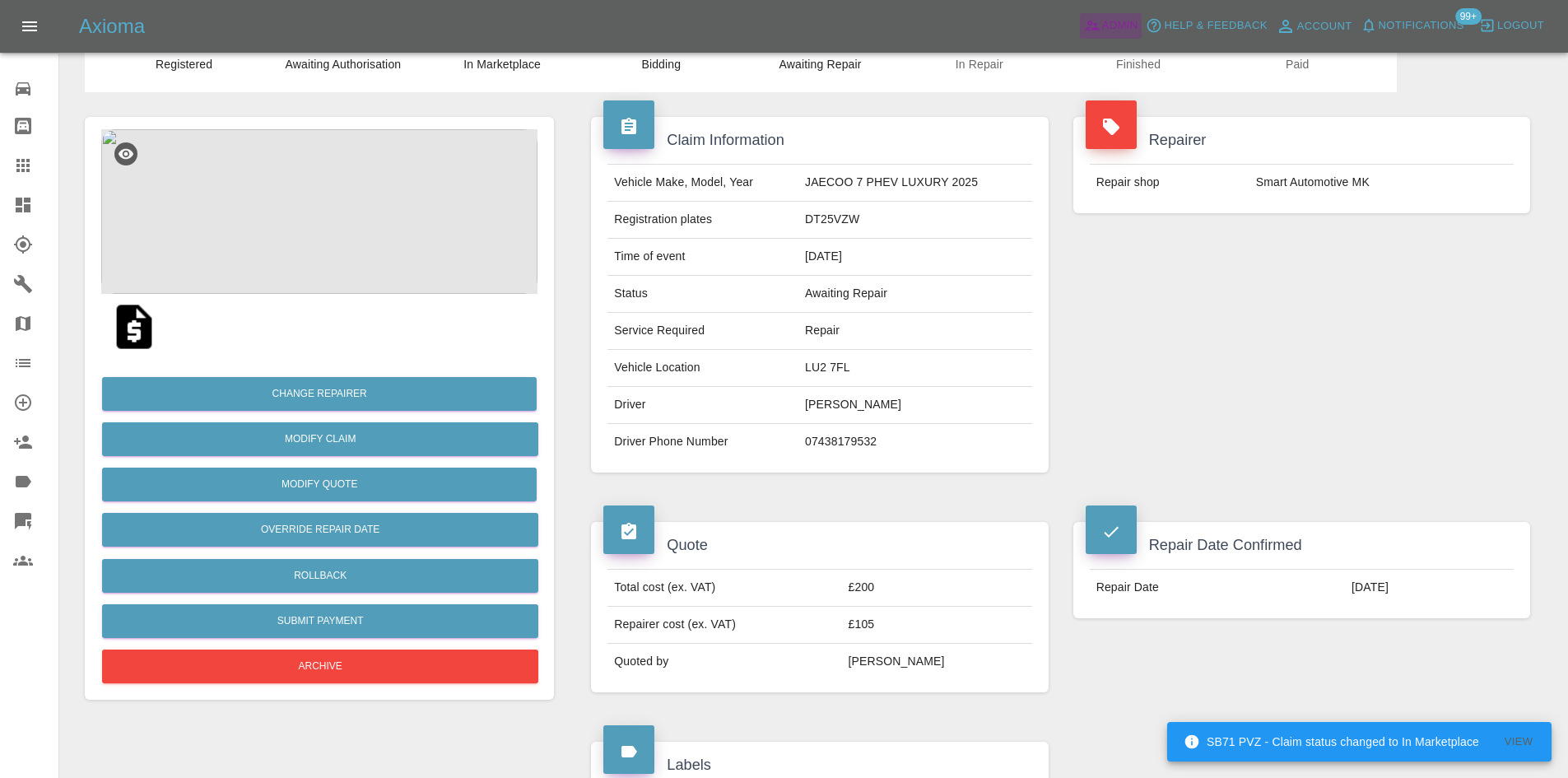
click at [1104, 17] on span "Admin" at bounding box center [1120, 26] width 36 height 19
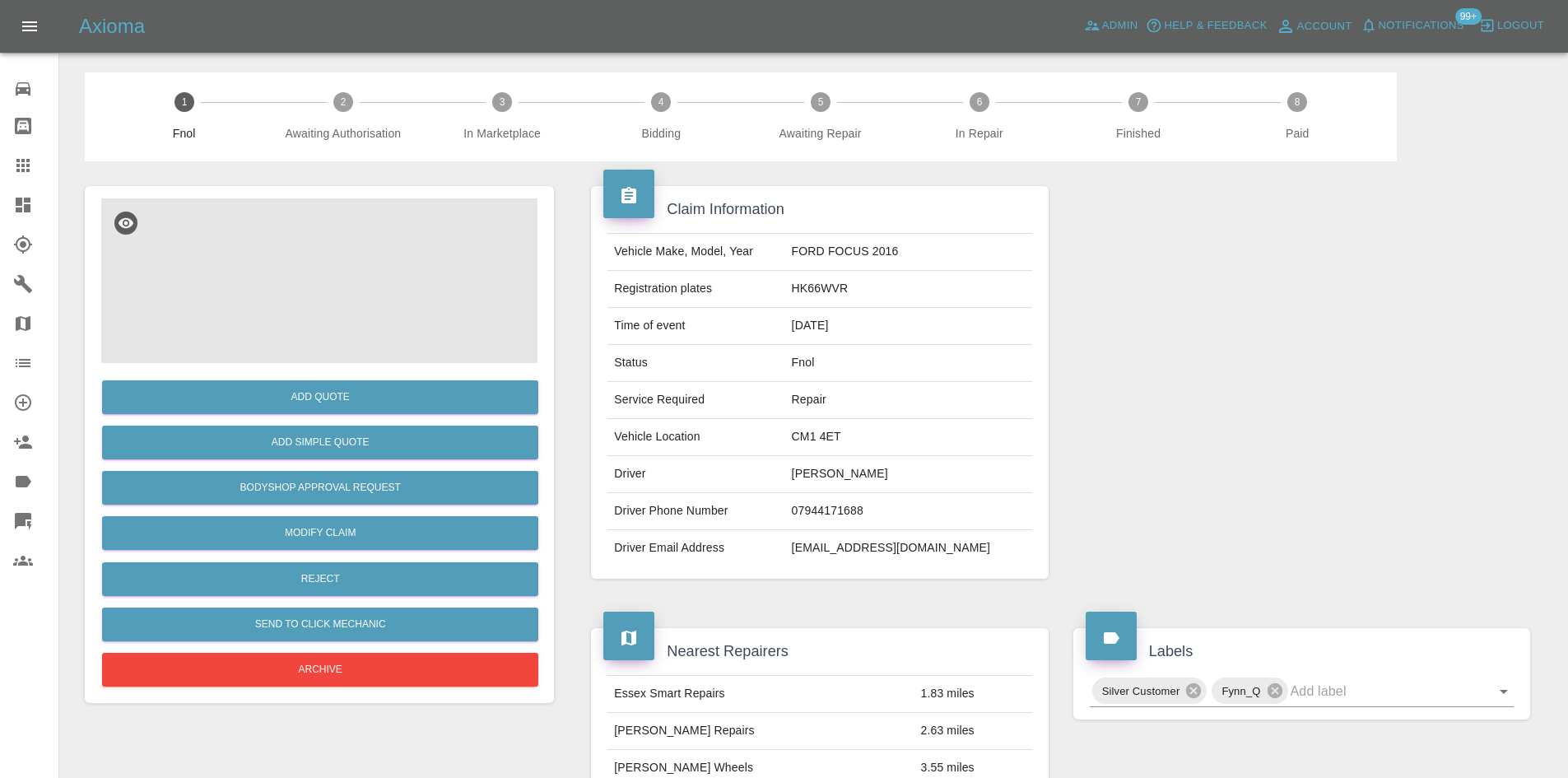
click at [311, 327] on img at bounding box center [319, 280] width 436 height 165
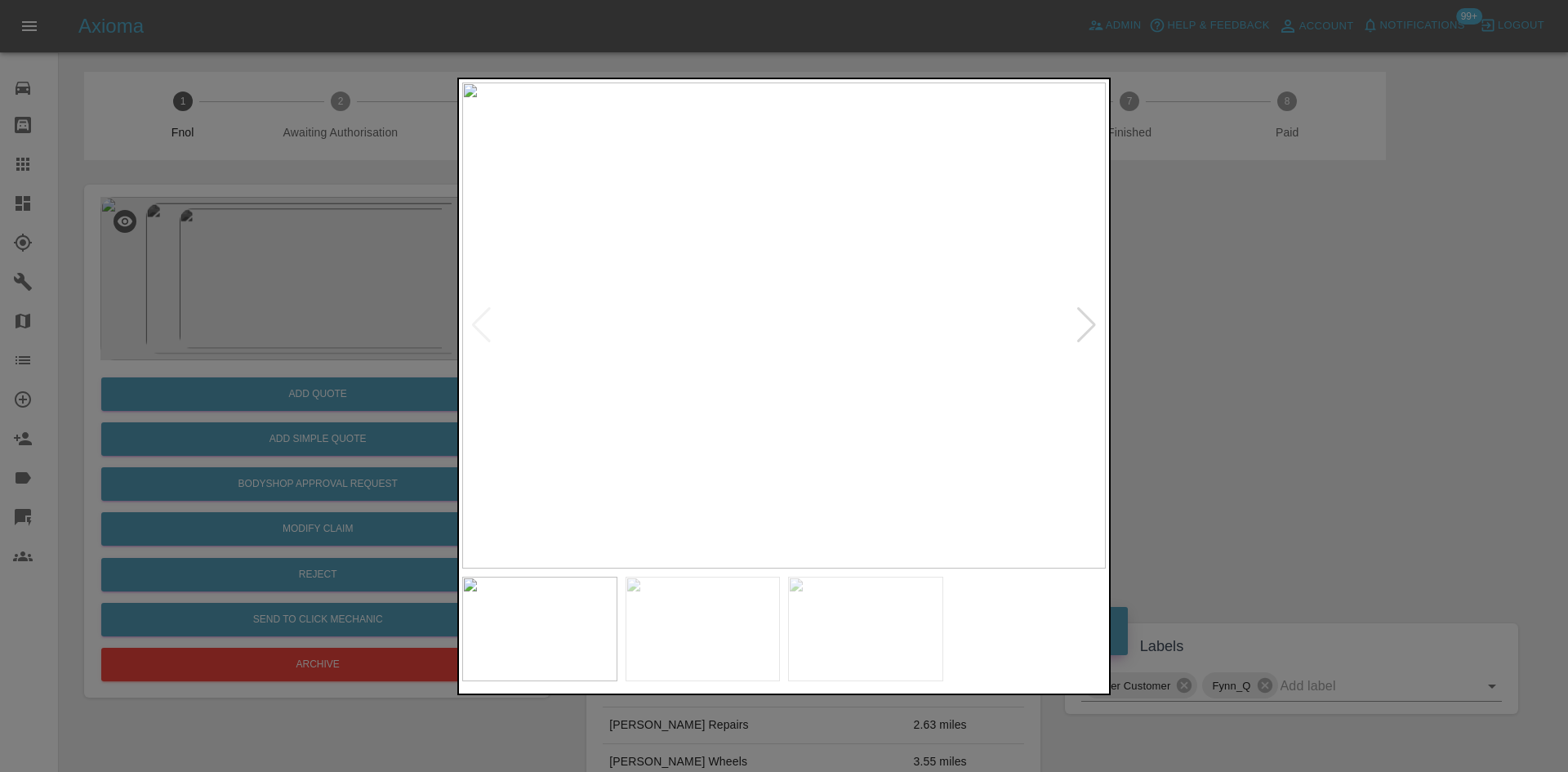
click at [699, 340] on img at bounding box center [784, 325] width 643 height 486
click at [693, 350] on img at bounding box center [784, 325] width 643 height 486
click at [700, 387] on img at bounding box center [784, 325] width 643 height 486
click at [888, 364] on img at bounding box center [784, 325] width 643 height 486
click at [804, 242] on img at bounding box center [784, 325] width 643 height 486
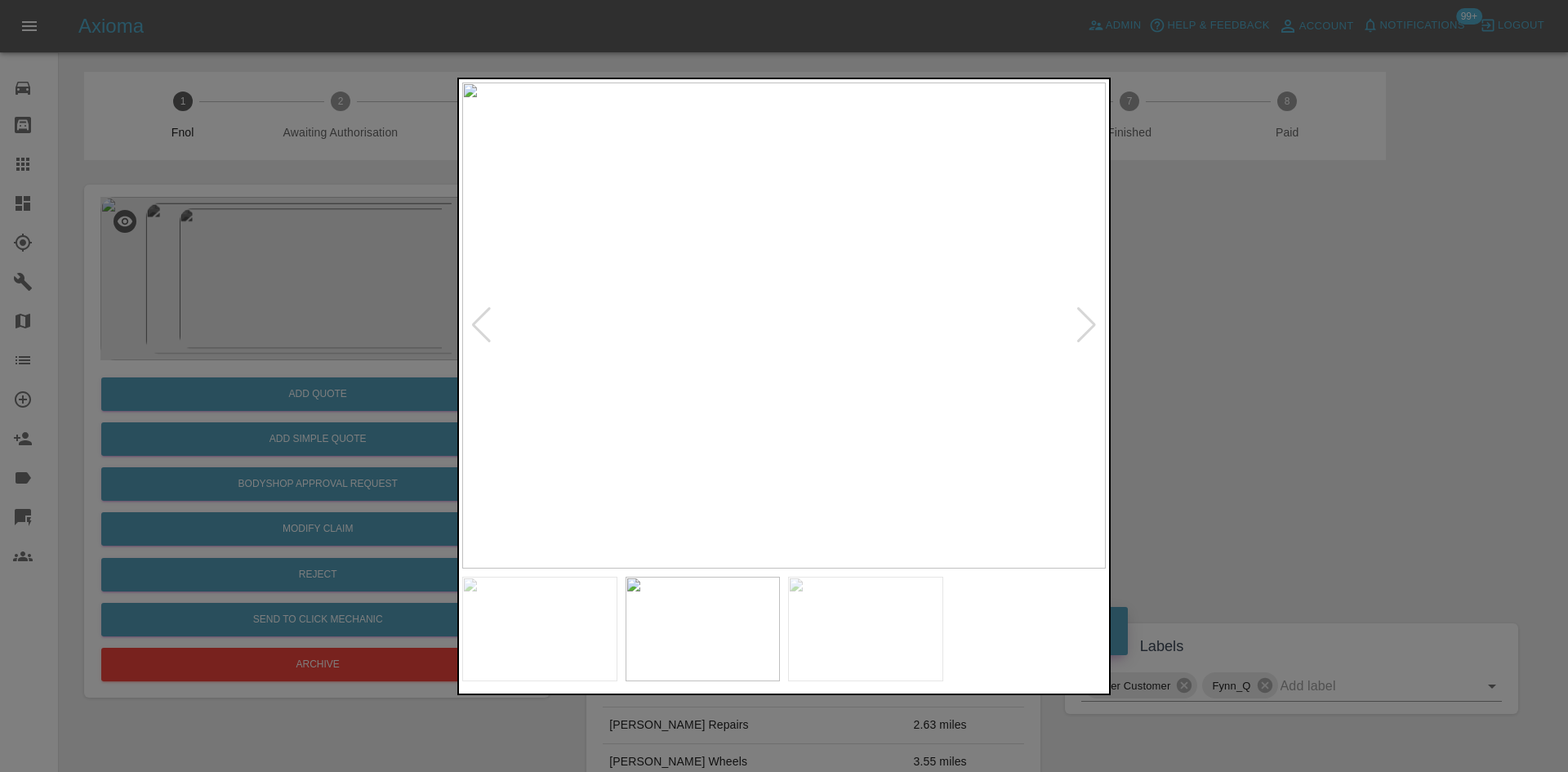
click at [804, 242] on img at bounding box center [784, 325] width 643 height 486
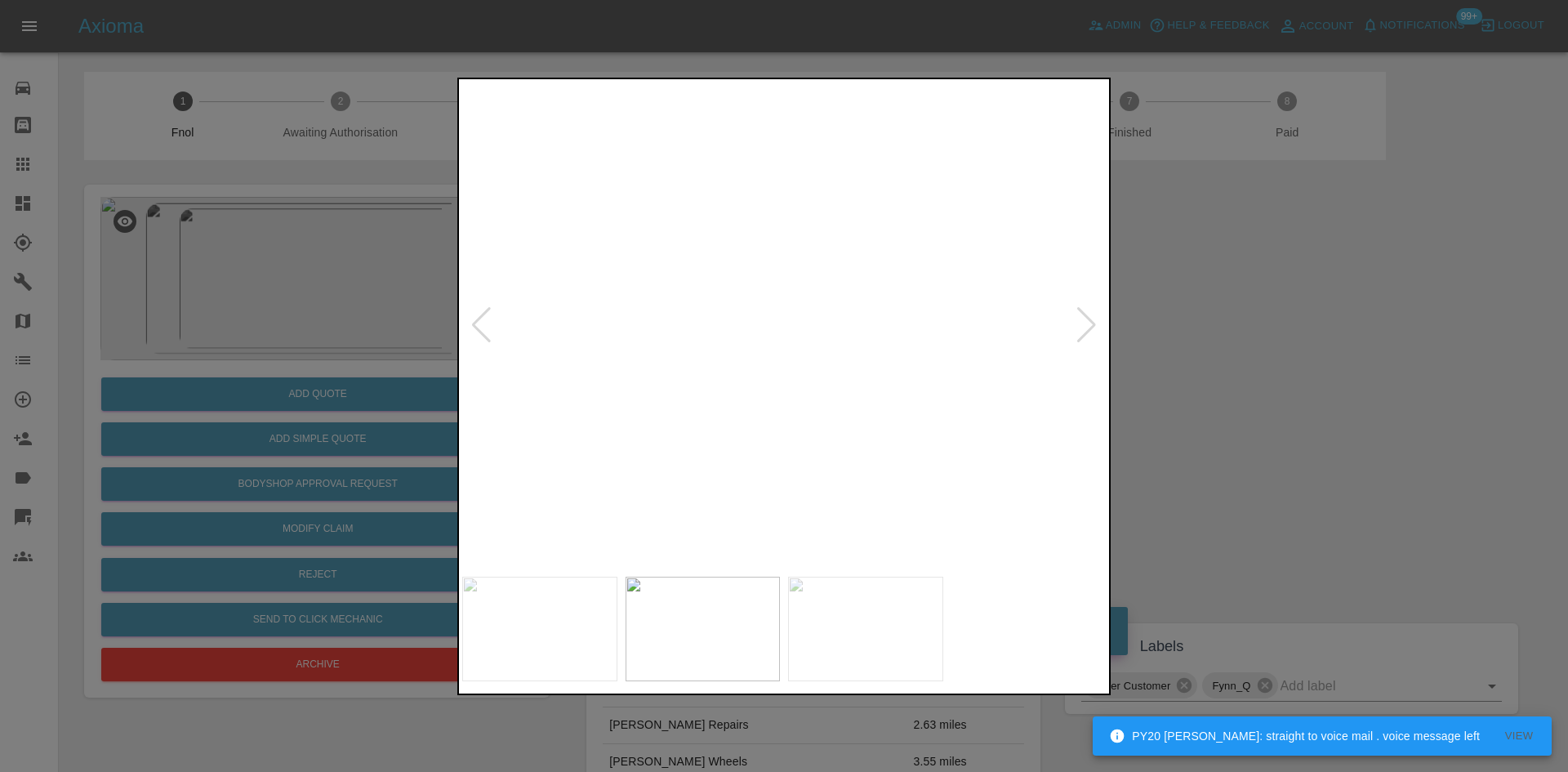
click at [488, 424] on img at bounding box center [725, 575] width 1930 height 1459
click at [309, 425] on div at bounding box center [784, 386] width 1568 height 772
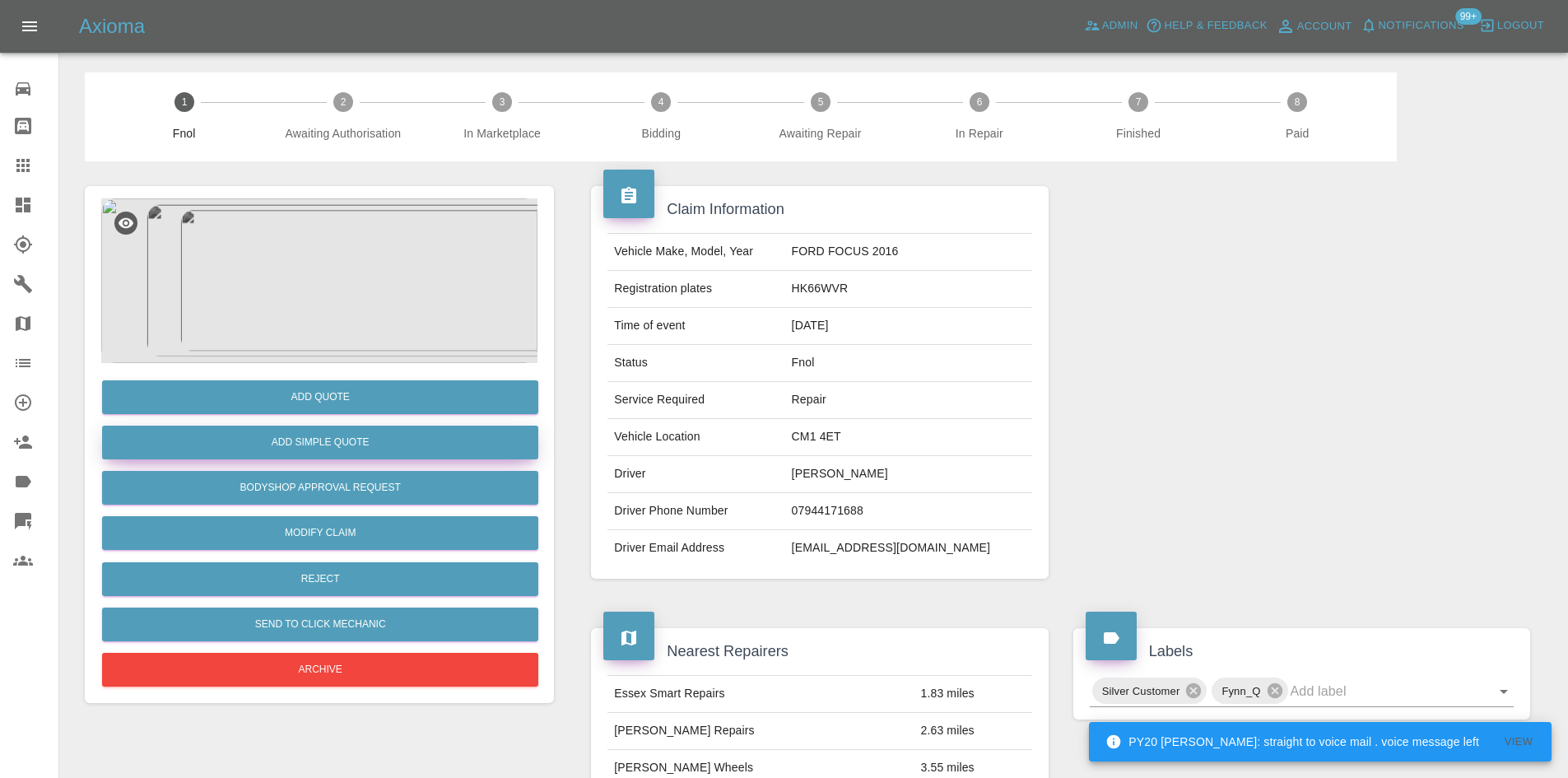
click at [351, 451] on button "Add Simple Quote" at bounding box center [320, 442] width 436 height 34
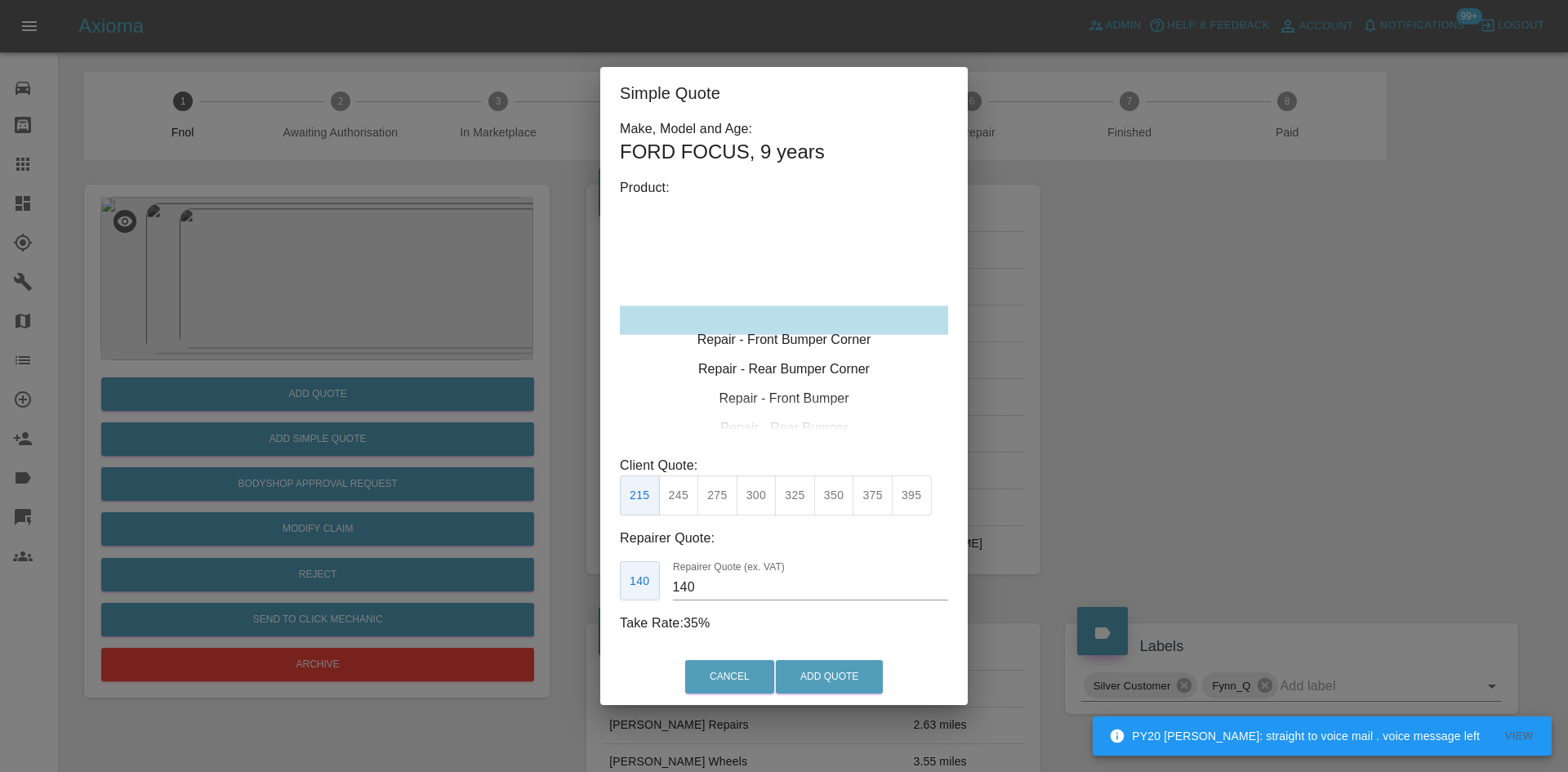
type input "120"
click at [806, 326] on div "Repair - Front Bumper Corner" at bounding box center [784, 340] width 328 height 29
click at [689, 511] on button "199" at bounding box center [679, 496] width 40 height 40
click at [803, 673] on button "Add Quote" at bounding box center [828, 676] width 107 height 34
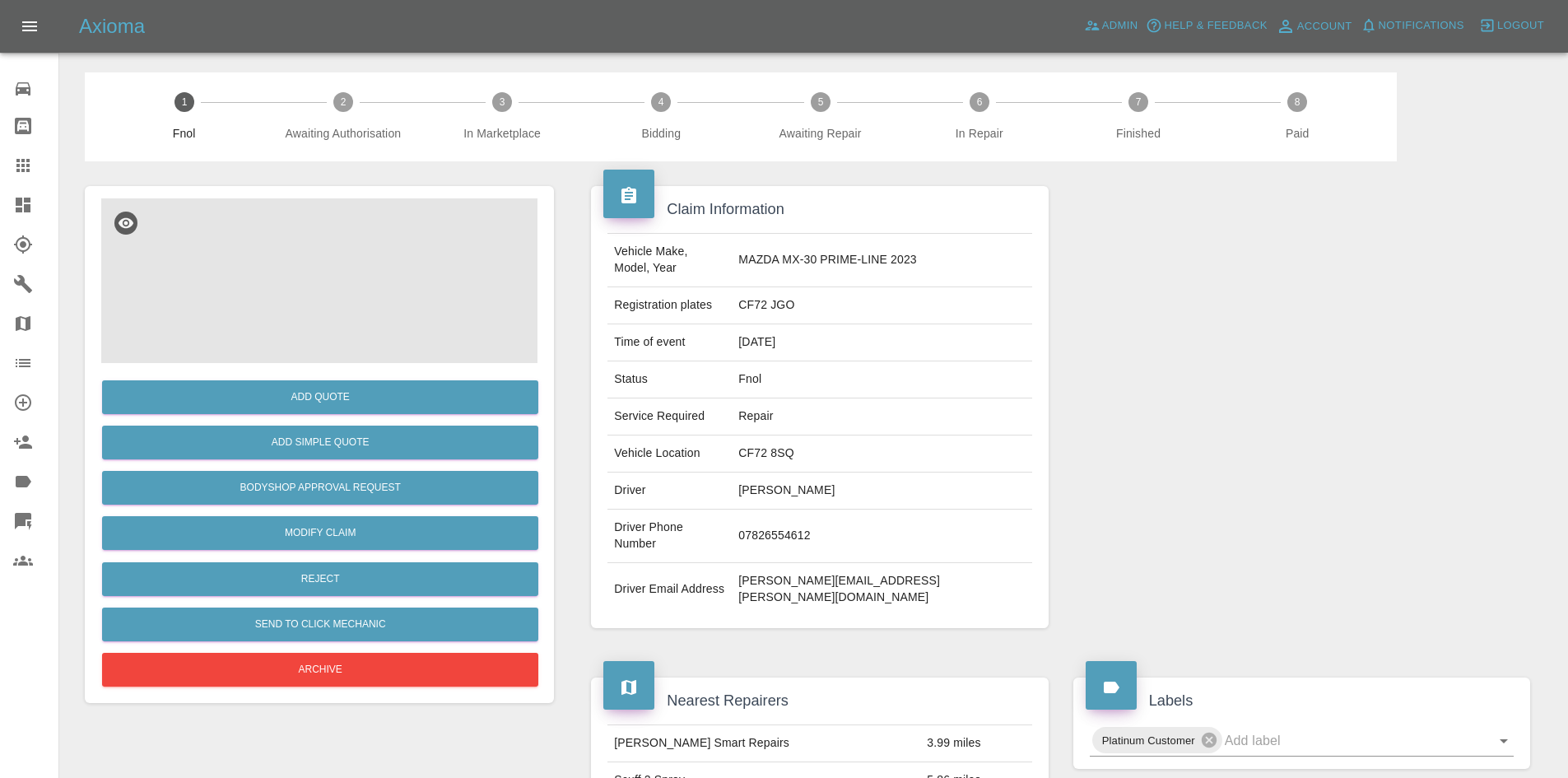
click at [364, 269] on img at bounding box center [319, 280] width 436 height 165
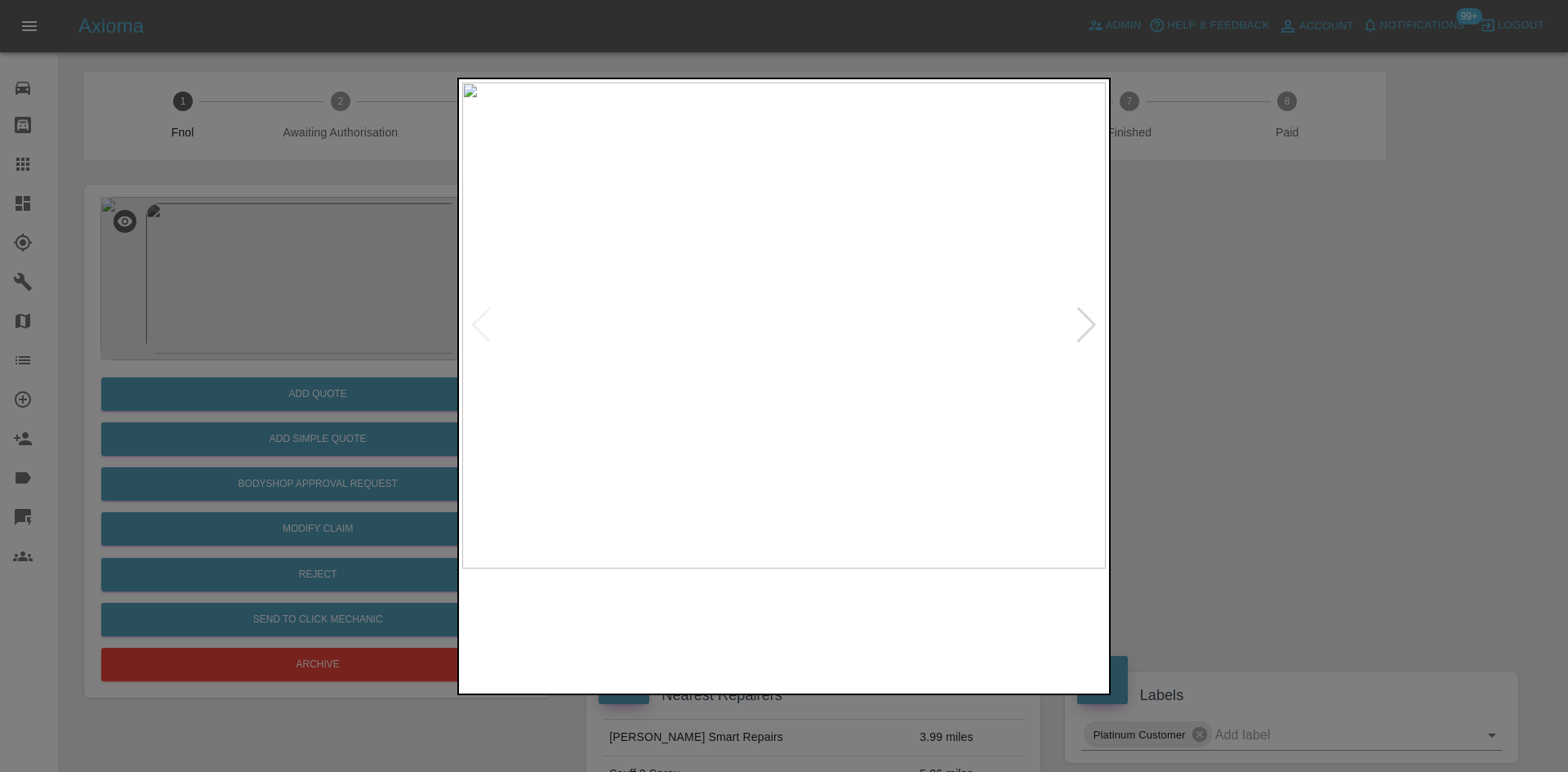
click at [653, 325] on img at bounding box center [784, 325] width 643 height 486
click at [728, 432] on img at bounding box center [784, 325] width 643 height 486
click at [810, 378] on img at bounding box center [784, 325] width 643 height 486
click at [841, 589] on div at bounding box center [784, 386] width 653 height 618
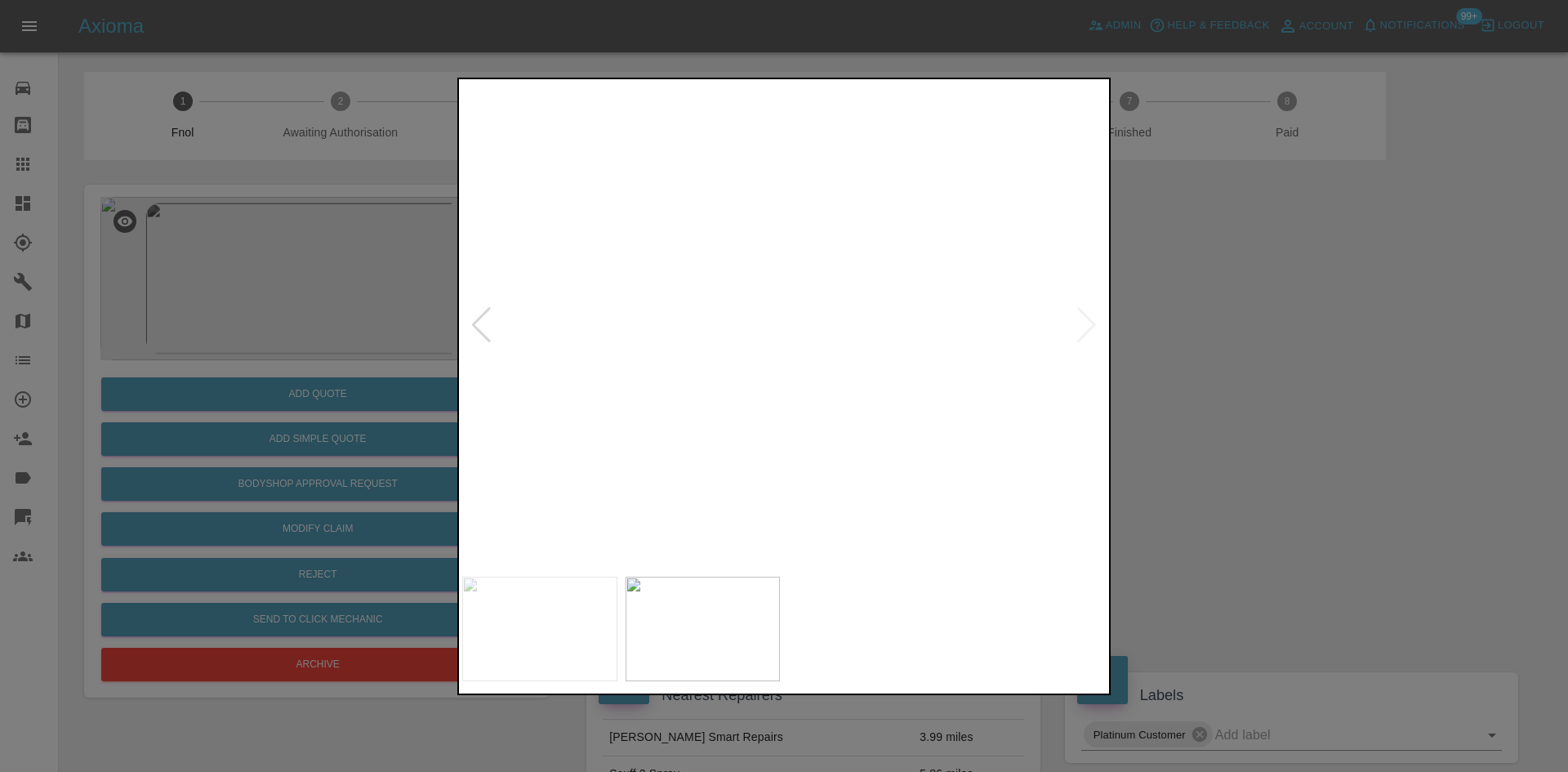
drag, startPoint x: 389, startPoint y: 427, endPoint x: 358, endPoint y: 424, distance: 31.1
click at [389, 427] on div at bounding box center [784, 386] width 1568 height 772
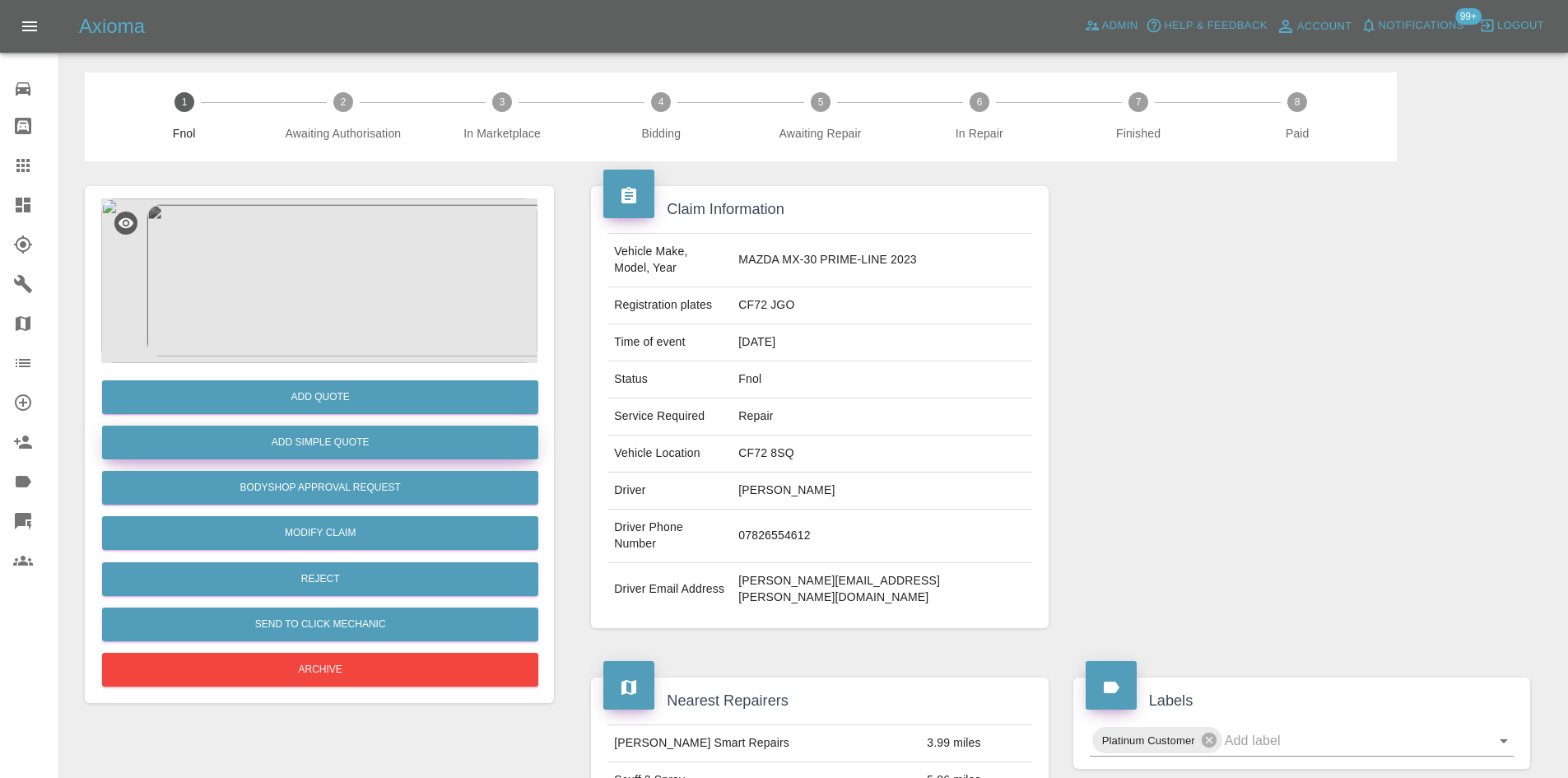
click at [327, 436] on button "Add Simple Quote" at bounding box center [320, 442] width 436 height 34
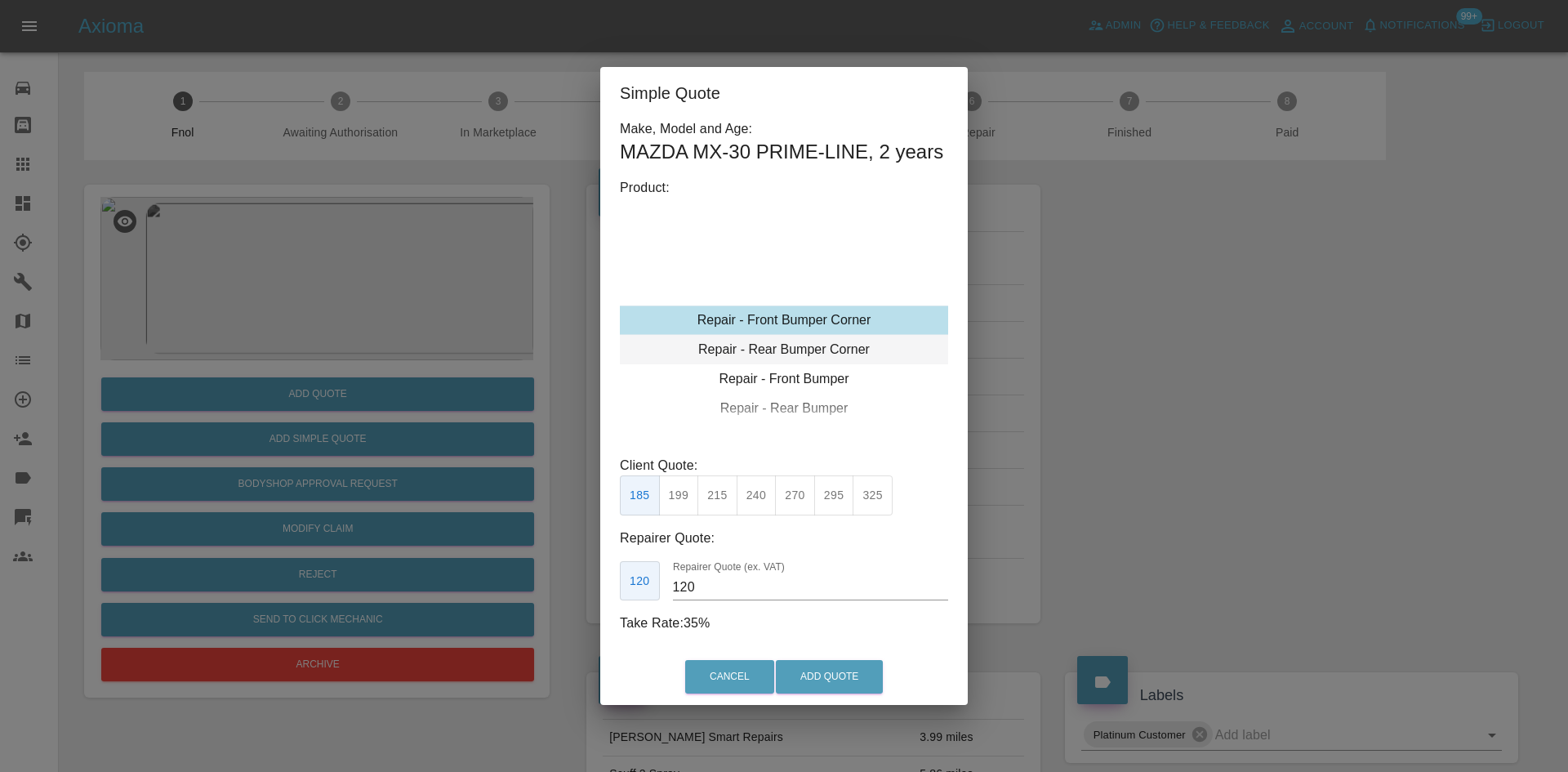
click at [805, 358] on div "Repair - Rear Bumper Corner" at bounding box center [784, 349] width 328 height 29
click at [802, 355] on div "Repair - Rear Bumper Corner" at bounding box center [784, 349] width 328 height 29
drag, startPoint x: 757, startPoint y: 502, endPoint x: 712, endPoint y: 611, distance: 117.9
click at [757, 504] on button "240" at bounding box center [756, 496] width 40 height 40
drag, startPoint x: 712, startPoint y: 591, endPoint x: 631, endPoint y: 612, distance: 83.7
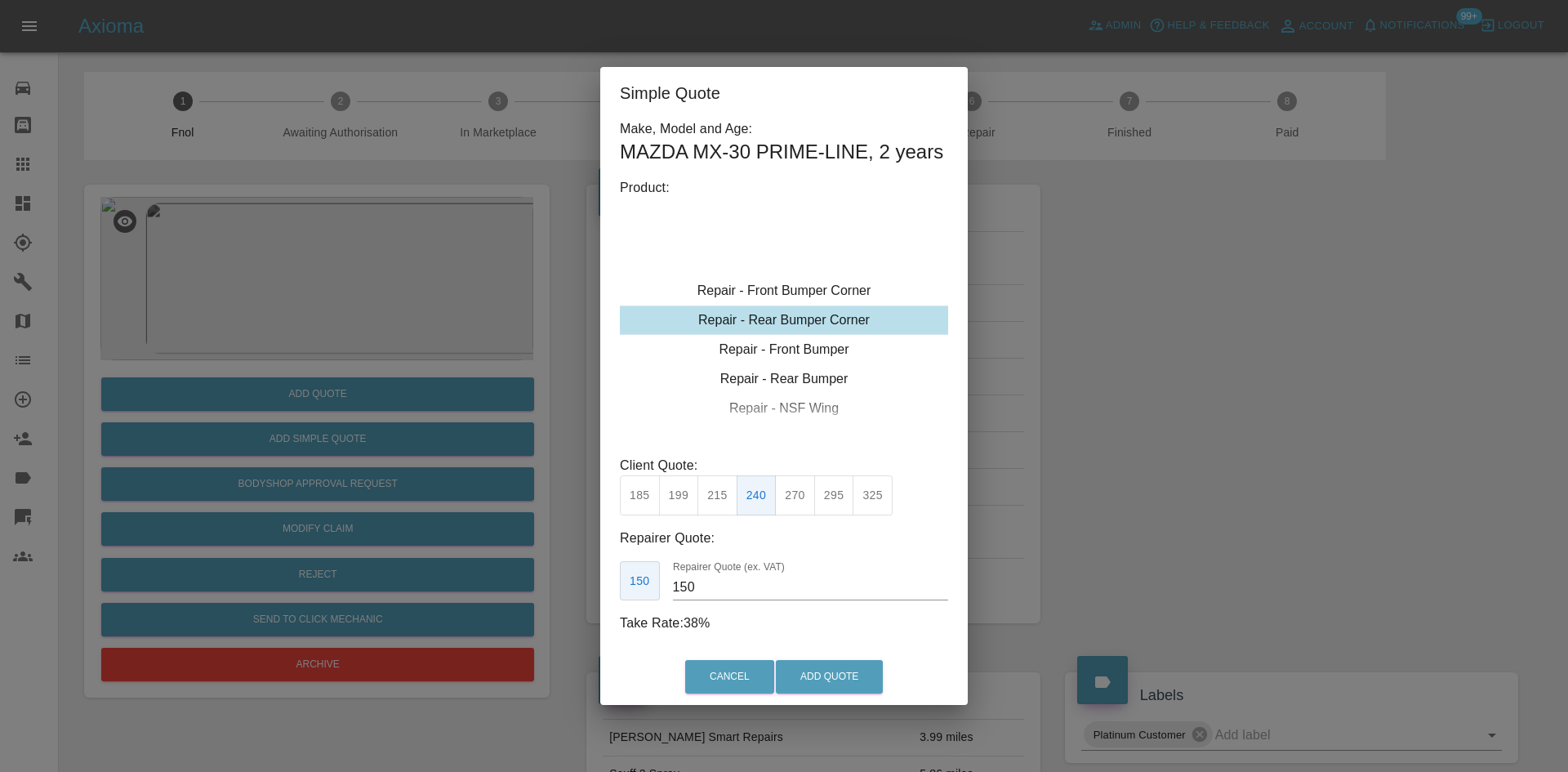
click at [635, 604] on div "Make, Model and Age: MAZDA MX-30 PRIME-LINE , 2 years Product: Repair - Front B…" at bounding box center [784, 376] width 328 height 514
type input "120"
click at [838, 664] on button "Add Quote" at bounding box center [828, 676] width 107 height 34
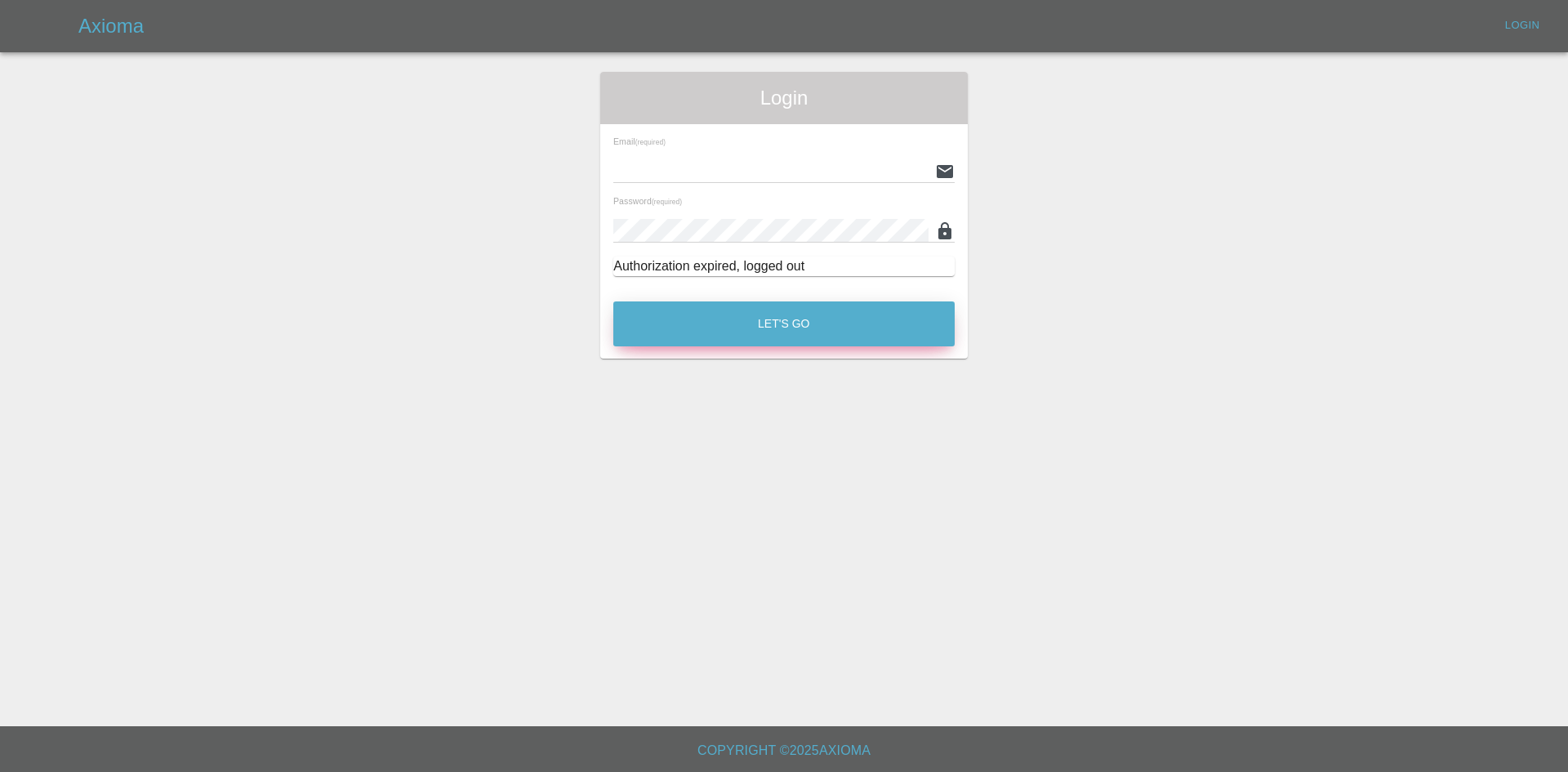
type input "[EMAIL_ADDRESS][DOMAIN_NAME]"
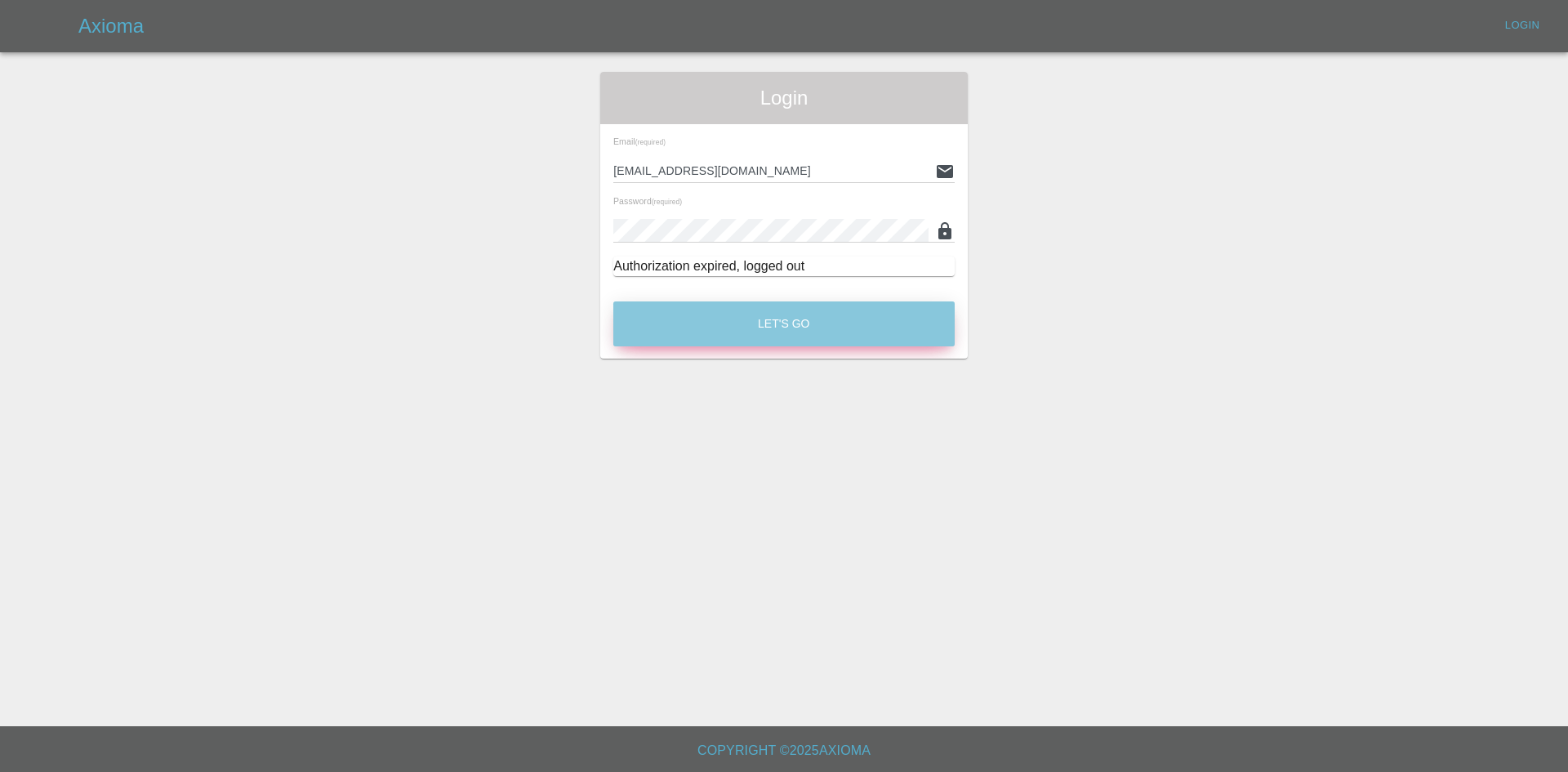
click at [696, 316] on button "Let's Go" at bounding box center [784, 323] width 341 height 45
